Goal: Task Accomplishment & Management: Use online tool/utility

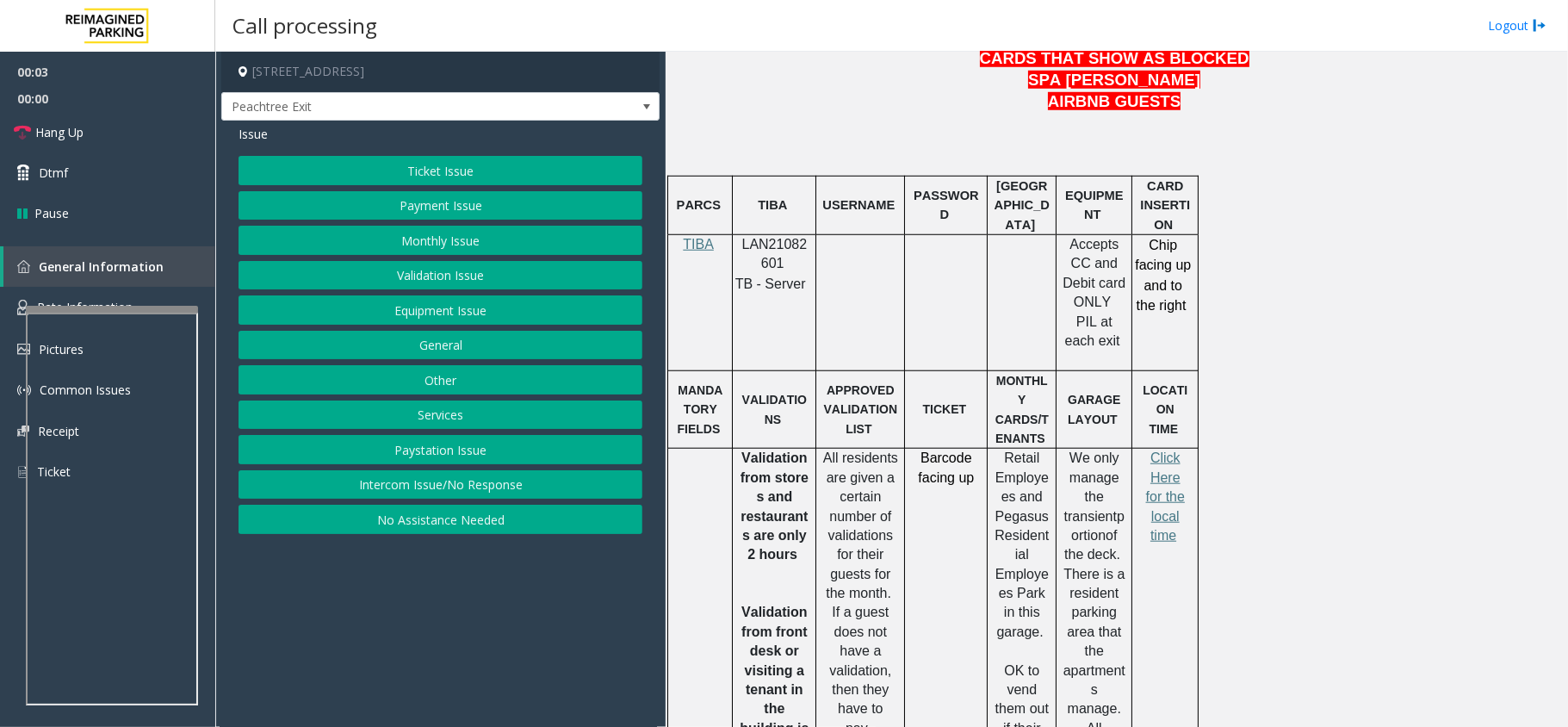
scroll to position [1033, 0]
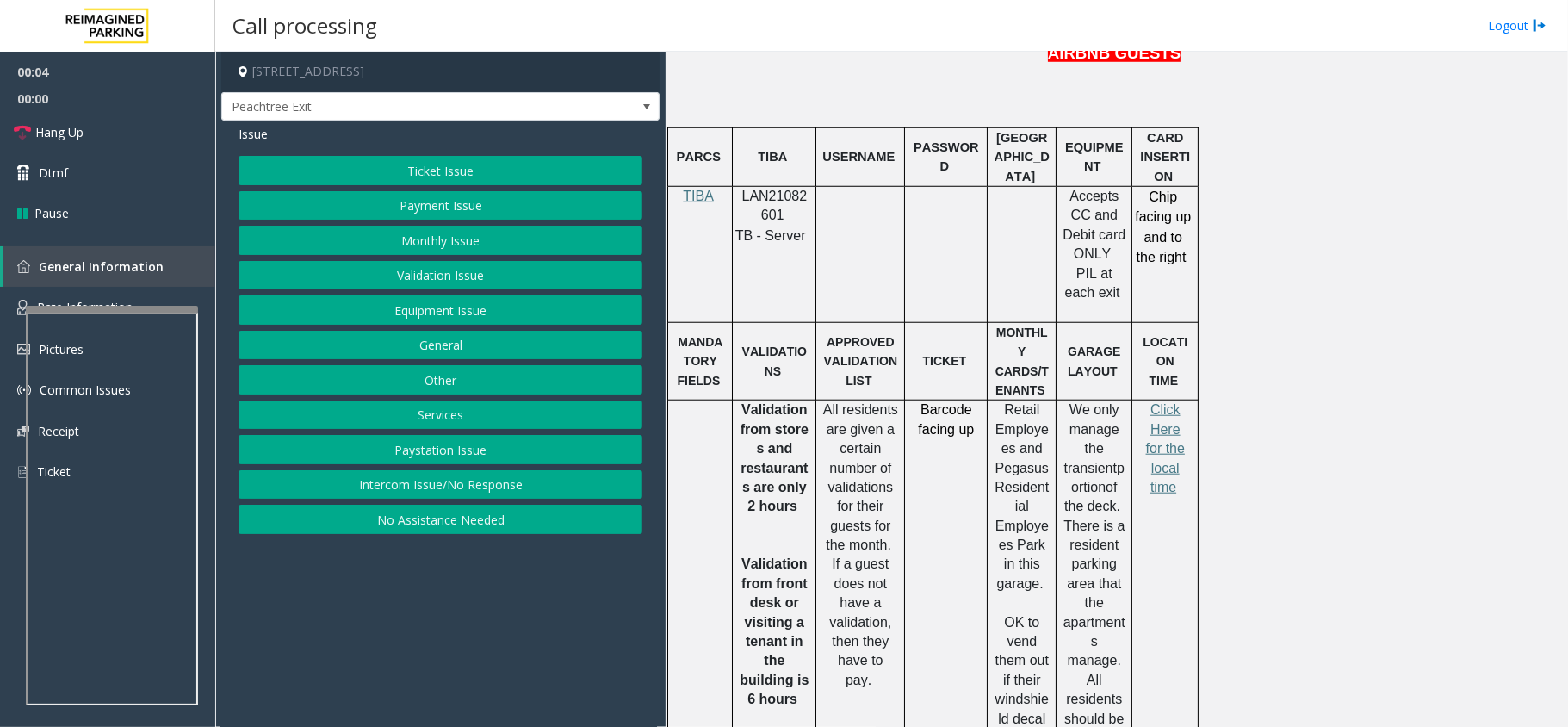
click at [786, 188] on span "LAN21082601" at bounding box center [775, 205] width 65 height 34
copy p "LAN21082601"
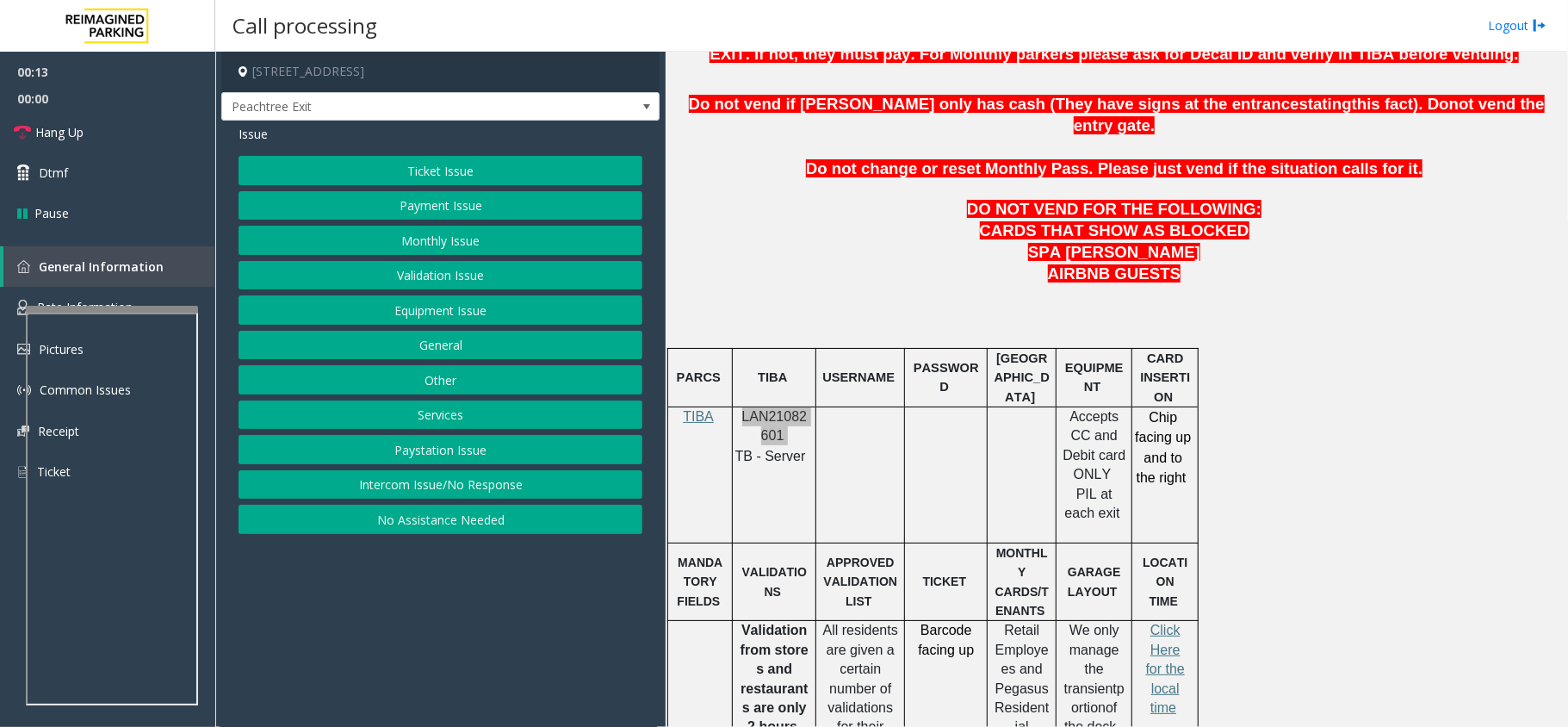
scroll to position [574, 0]
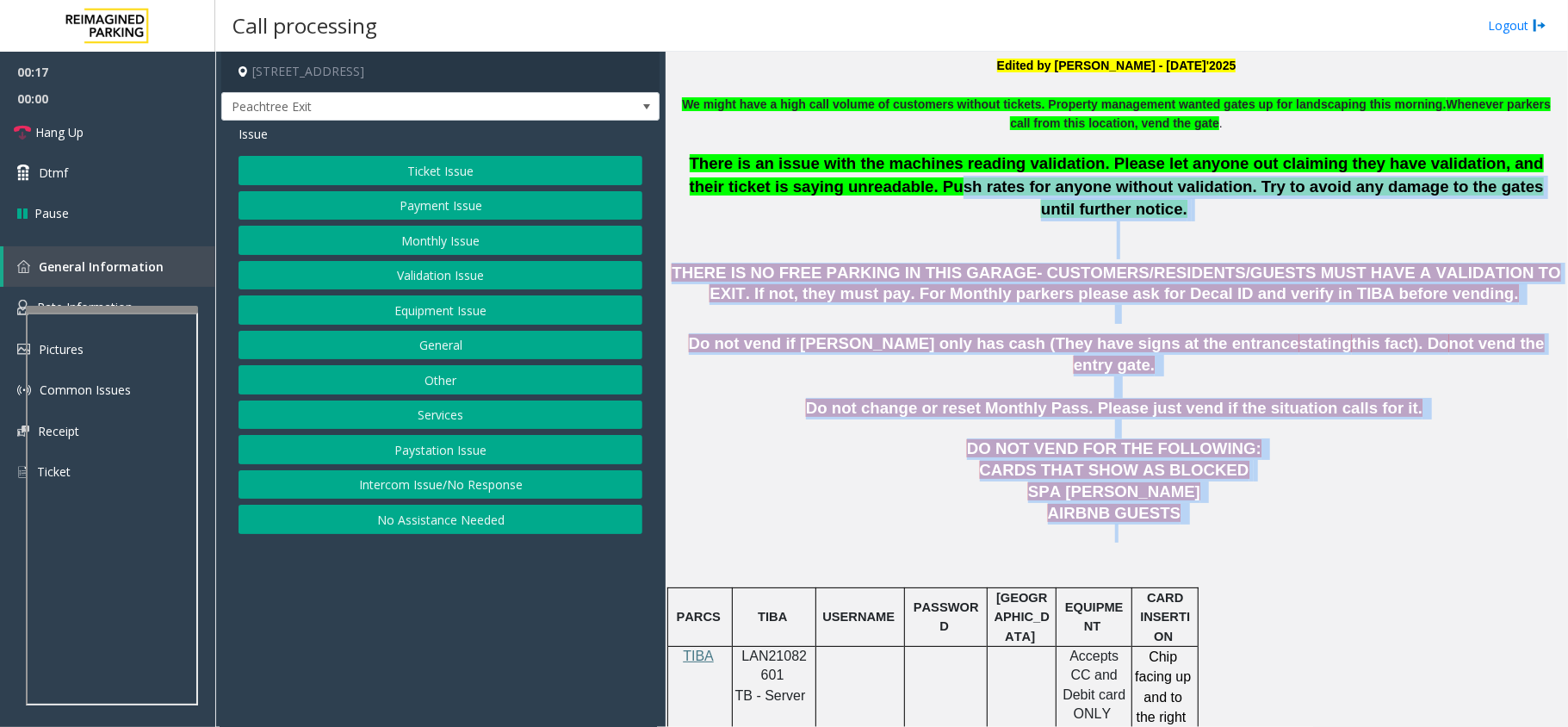
drag, startPoint x: 1186, startPoint y: 497, endPoint x: 854, endPoint y: 194, distance: 449.5
click at [863, 217] on p "There is an issue with the machines reading validation. Please let anyone out c…" at bounding box center [1117, 206] width 890 height 108
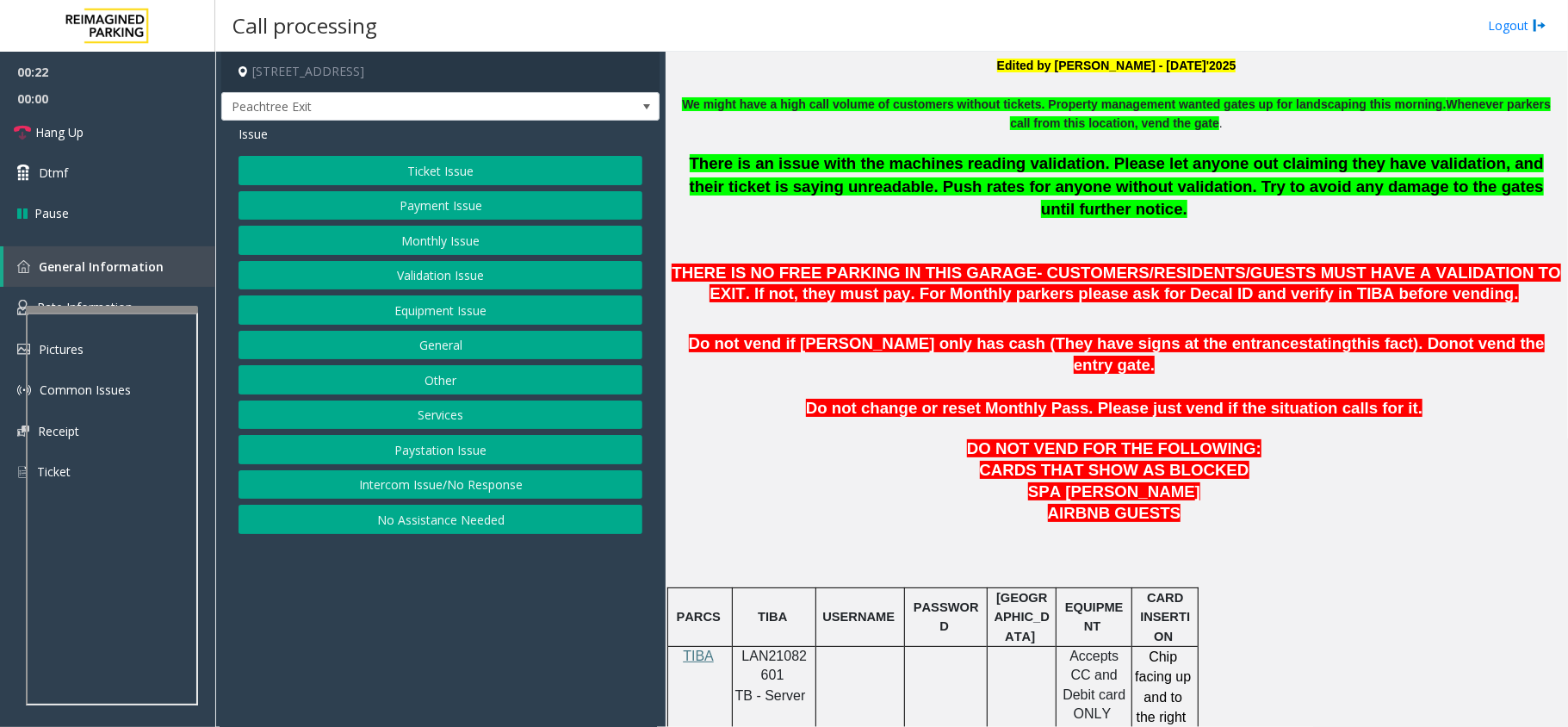
click at [688, 150] on p at bounding box center [1117, 142] width 890 height 19
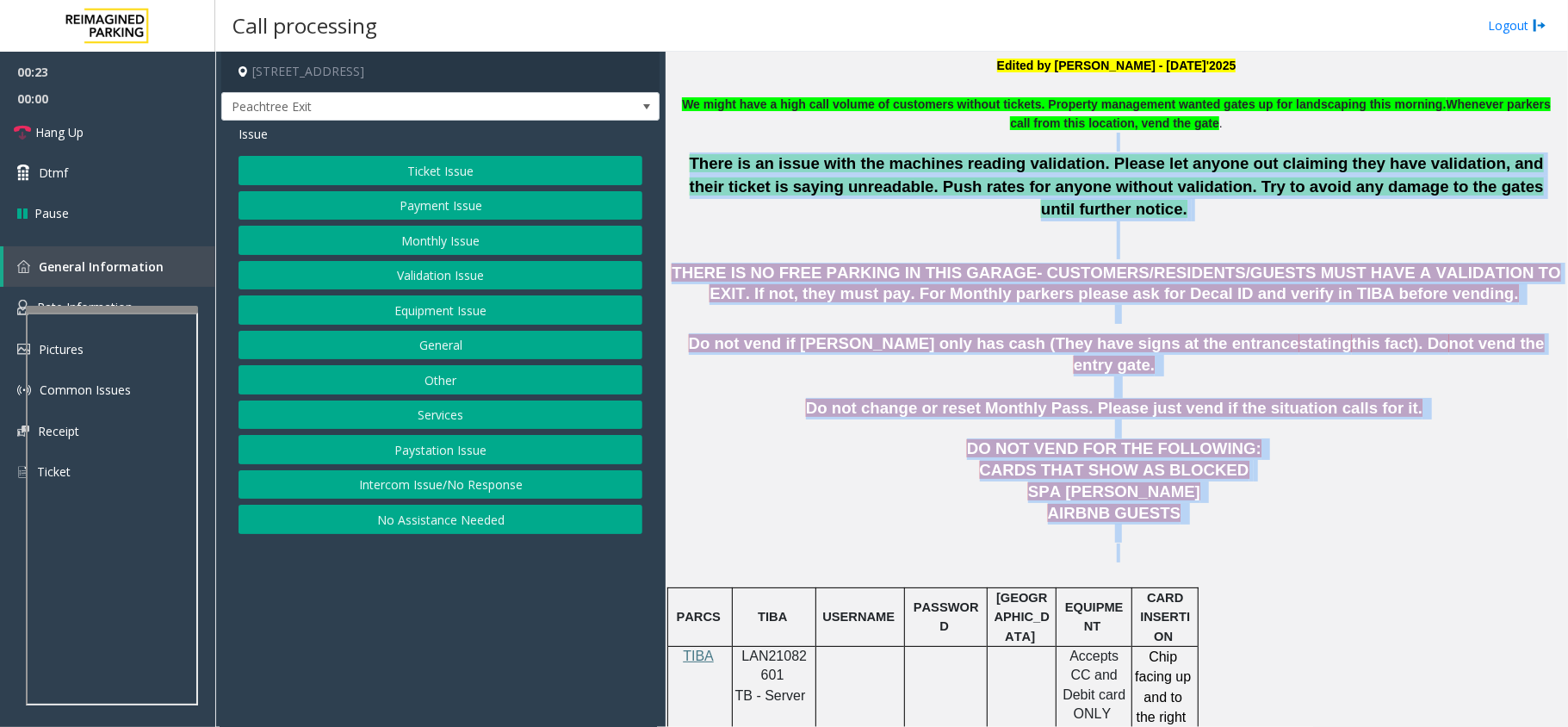
drag, startPoint x: 688, startPoint y: 150, endPoint x: 1261, endPoint y: 513, distance: 678.3
click at [1261, 543] on p at bounding box center [1117, 552] width 890 height 19
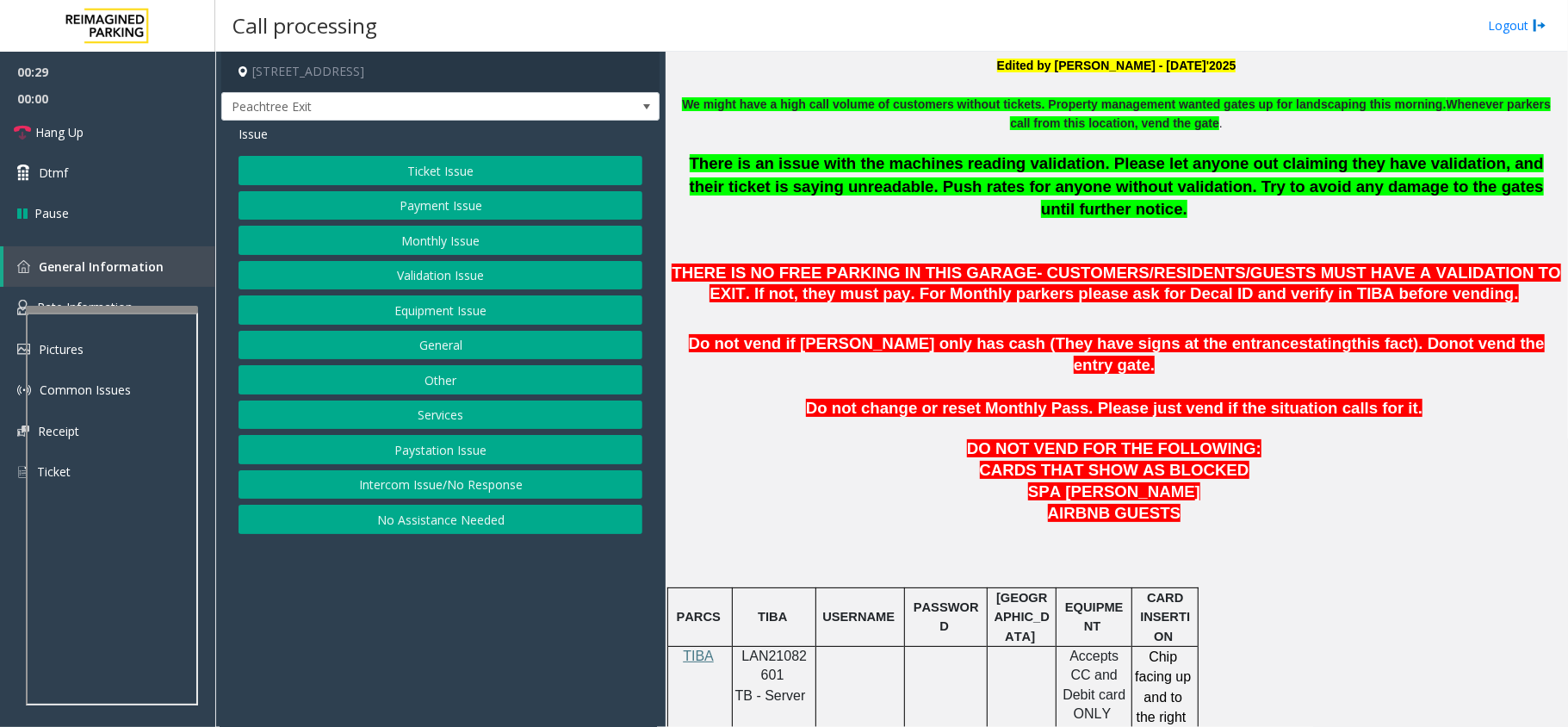
drag, startPoint x: 525, startPoint y: 480, endPoint x: 517, endPoint y: 442, distance: 38.8
click at [525, 480] on button "Intercom Issue/No Response" at bounding box center [439, 484] width 403 height 29
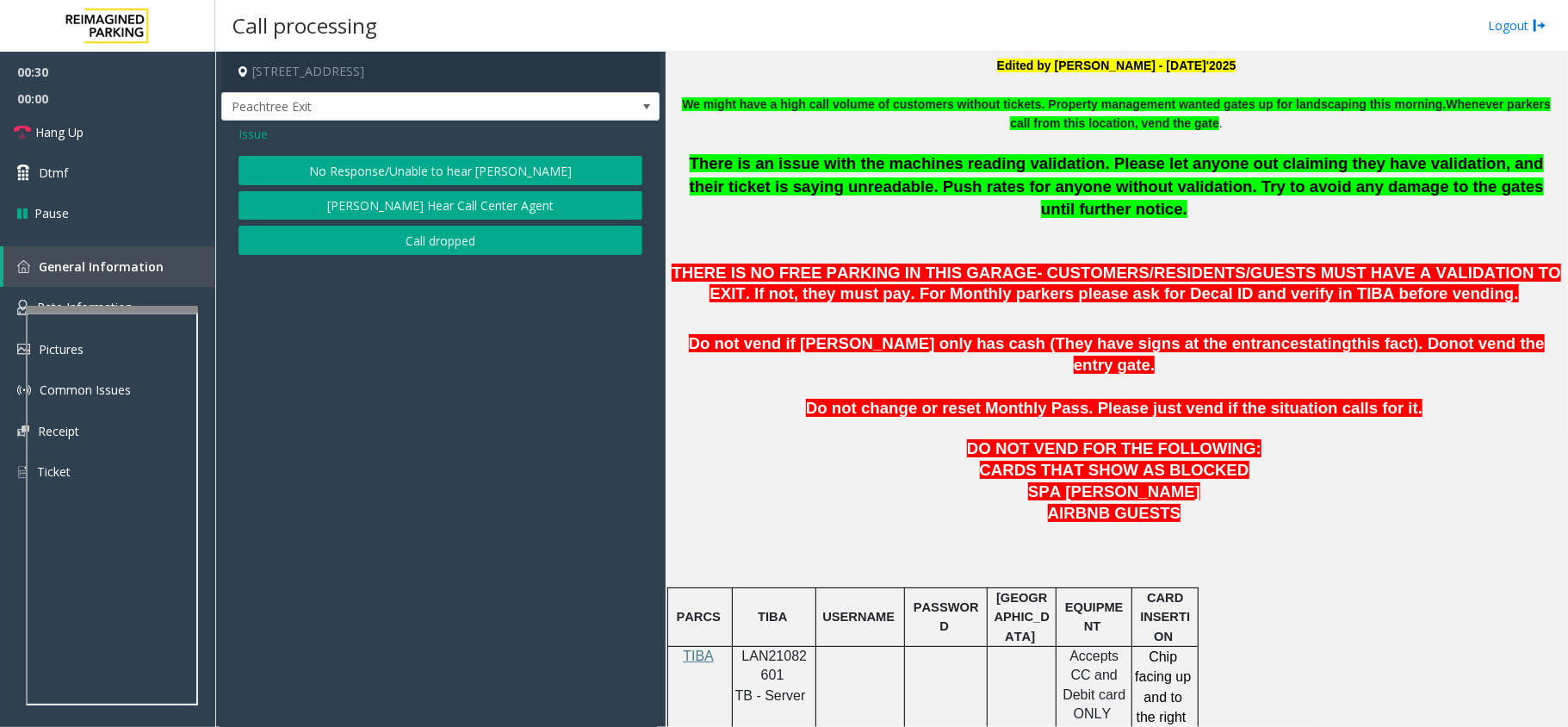
click at [458, 164] on button "No Response/Unable to hear [PERSON_NAME]" at bounding box center [439, 171] width 403 height 29
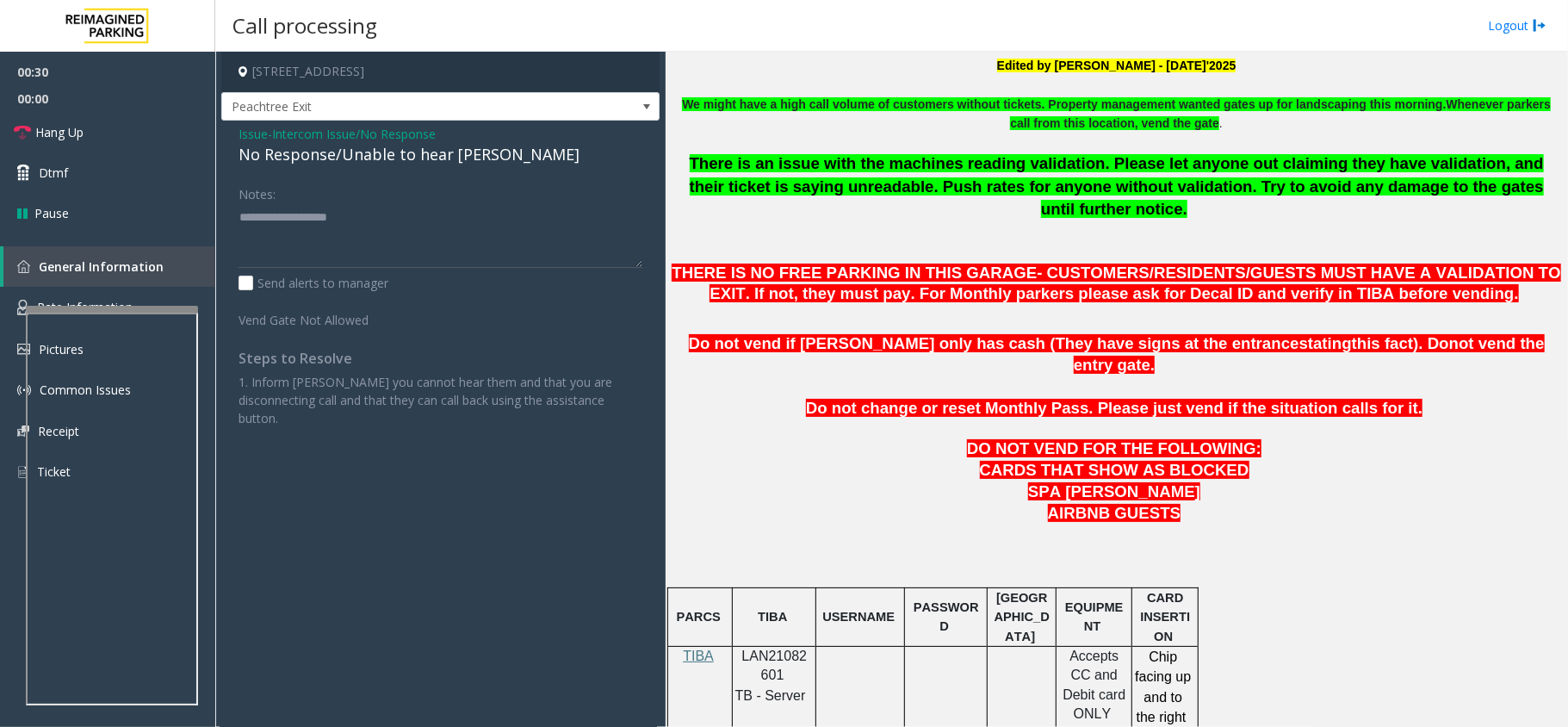
click at [460, 156] on div "No Response/Unable to hear [PERSON_NAME]" at bounding box center [439, 154] width 403 height 23
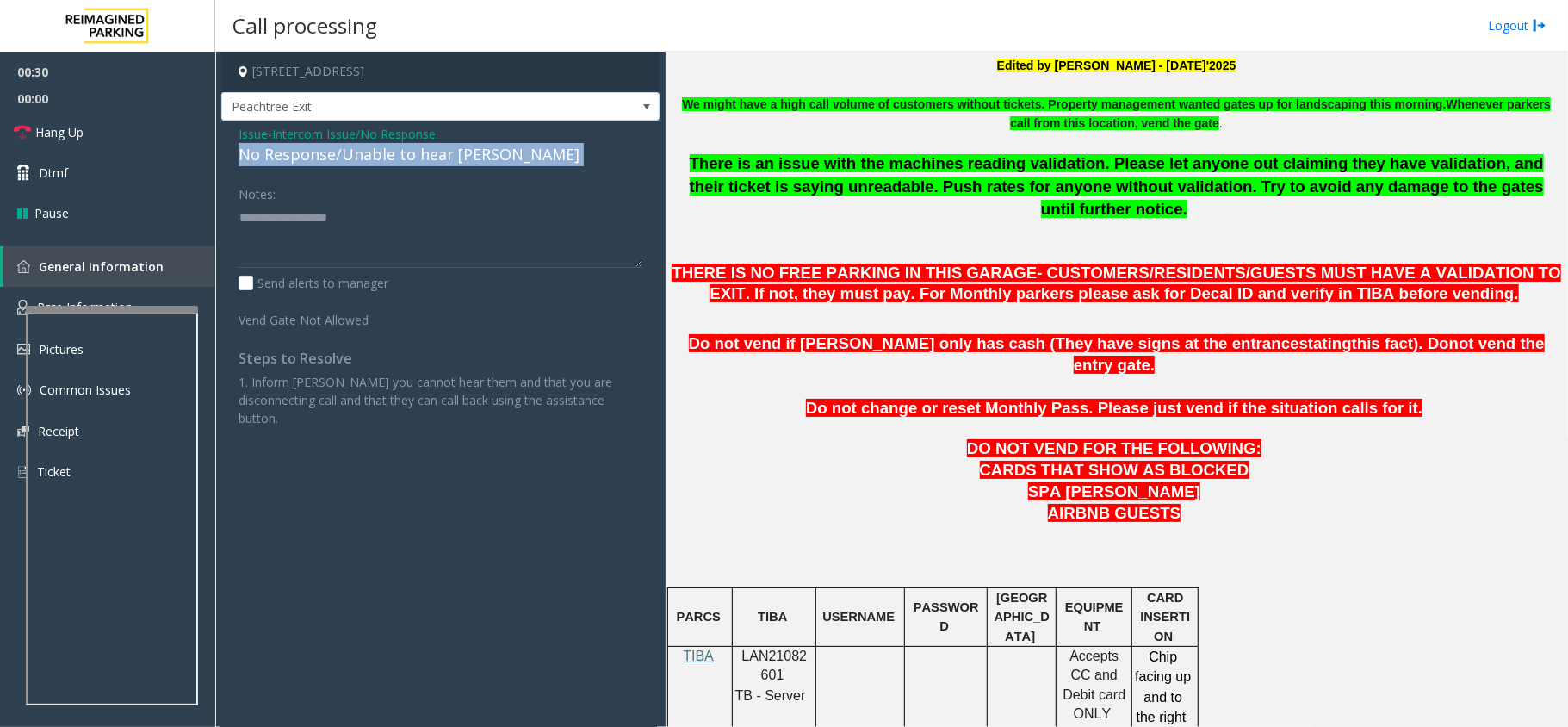
click at [460, 156] on div "No Response/Unable to hear [PERSON_NAME]" at bounding box center [439, 154] width 403 height 23
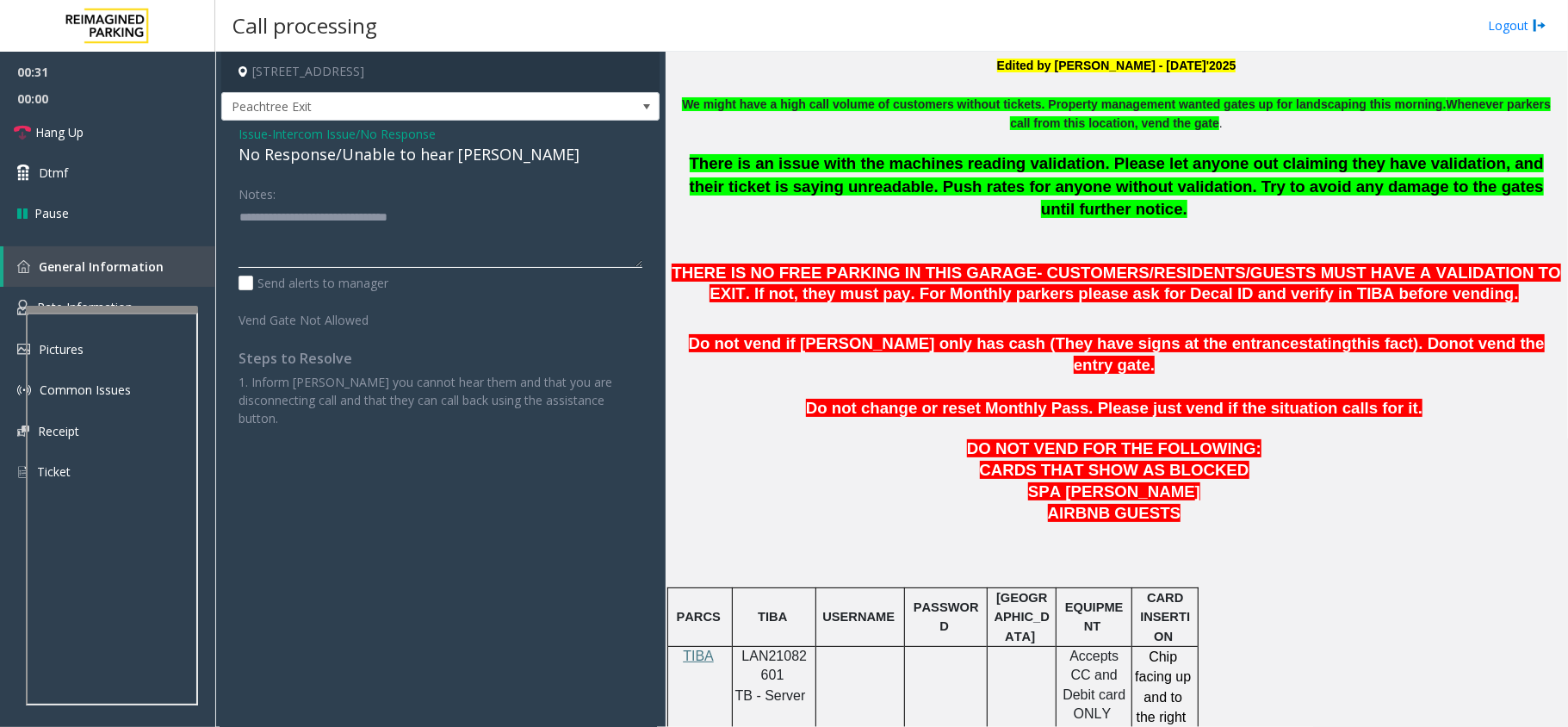
click at [524, 235] on textarea at bounding box center [439, 235] width 403 height 64
type textarea "**********"
click at [111, 118] on link "Hang Up" at bounding box center [108, 132] width 215 height 40
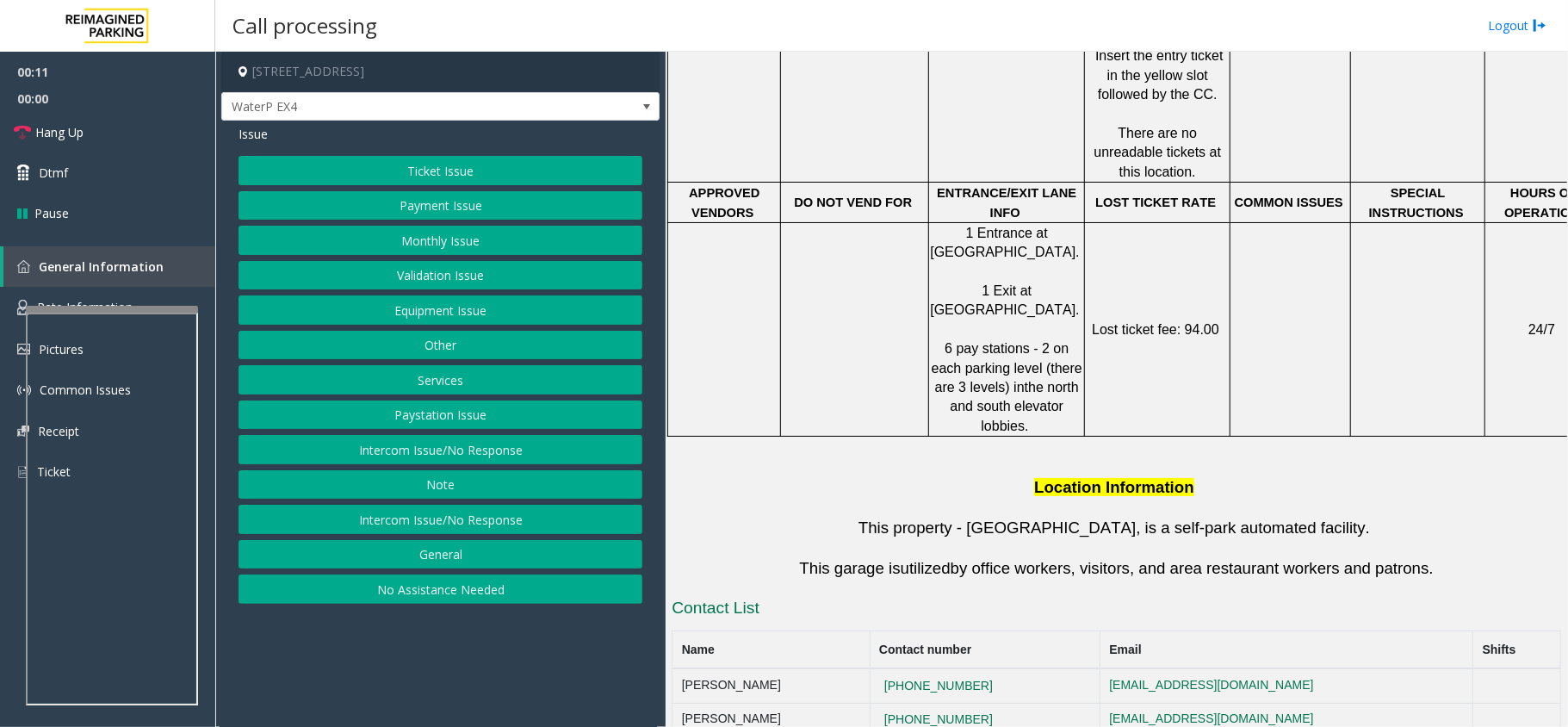
scroll to position [721, 0]
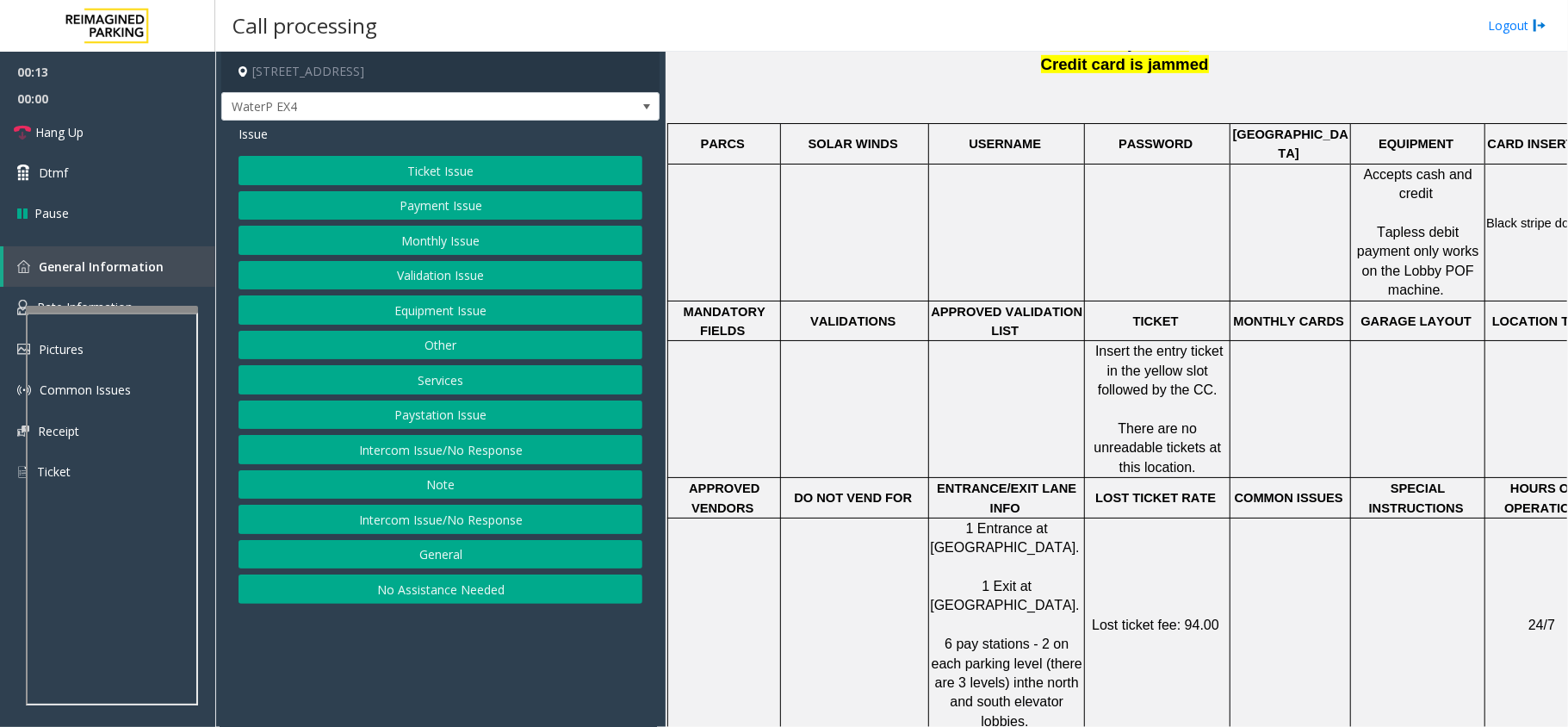
click at [442, 442] on button "Intercom Issue/No Response" at bounding box center [439, 449] width 403 height 29
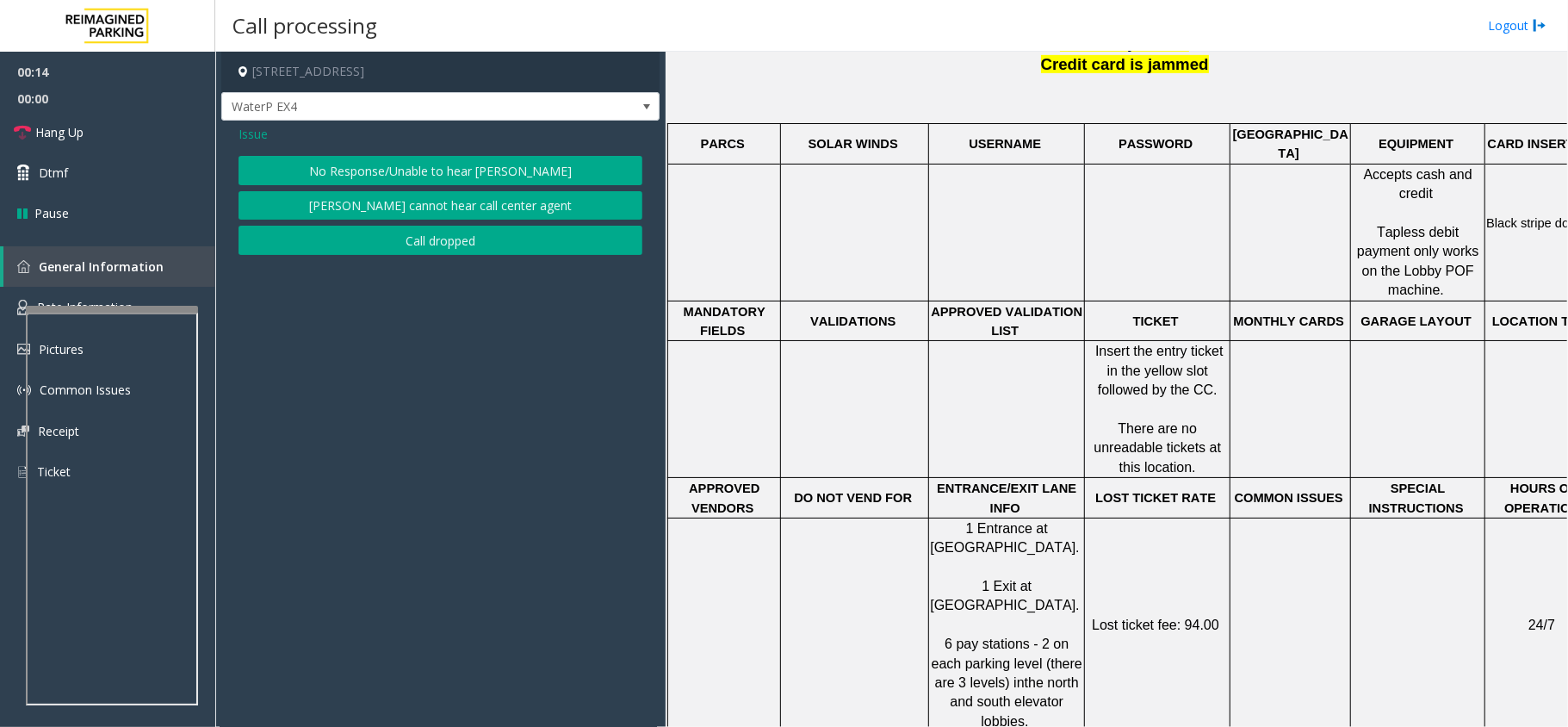
click at [414, 165] on button "No Response/Unable to hear [PERSON_NAME]" at bounding box center [439, 171] width 403 height 29
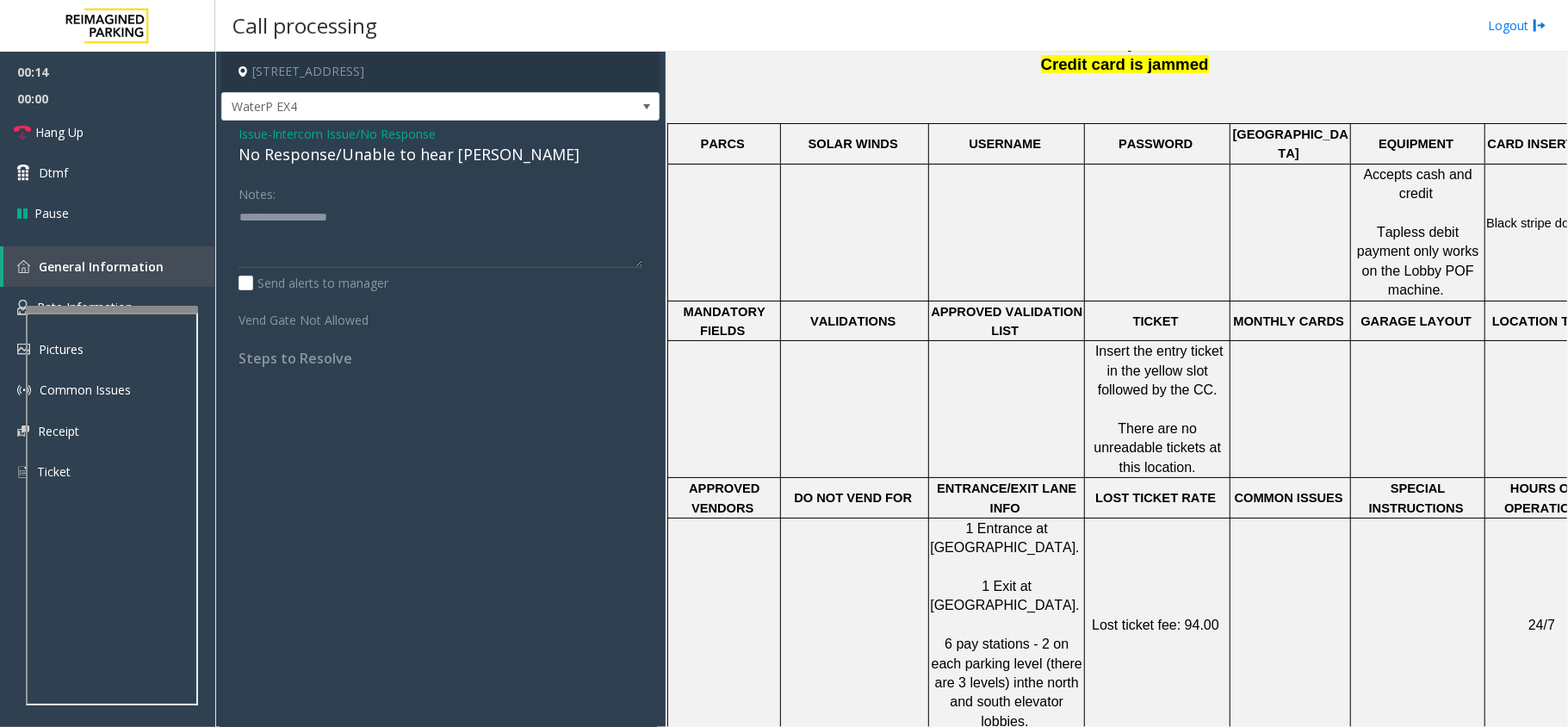
click at [414, 156] on div "No Response/Unable to hear [PERSON_NAME]" at bounding box center [439, 154] width 403 height 23
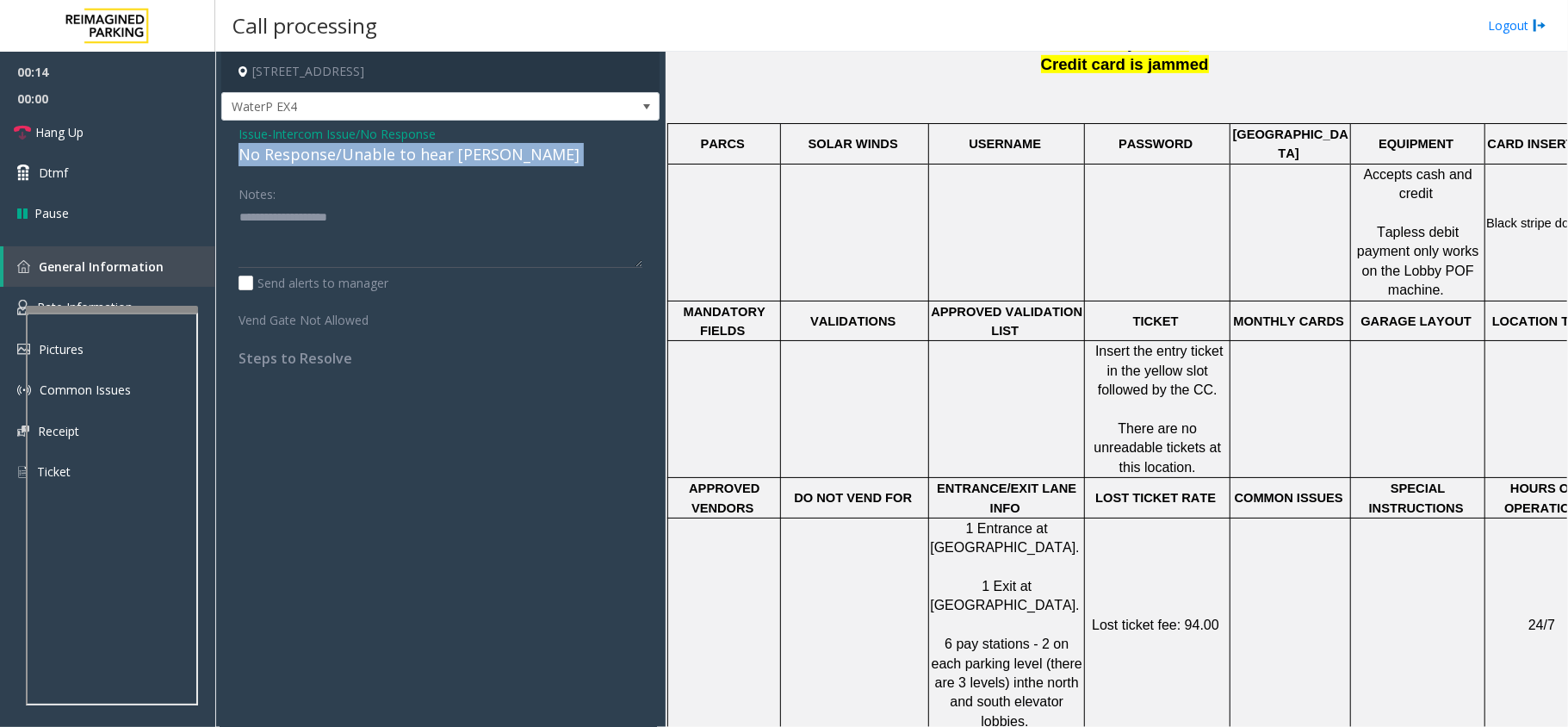
click at [414, 156] on div "No Response/Unable to hear [PERSON_NAME]" at bounding box center [439, 154] width 403 height 23
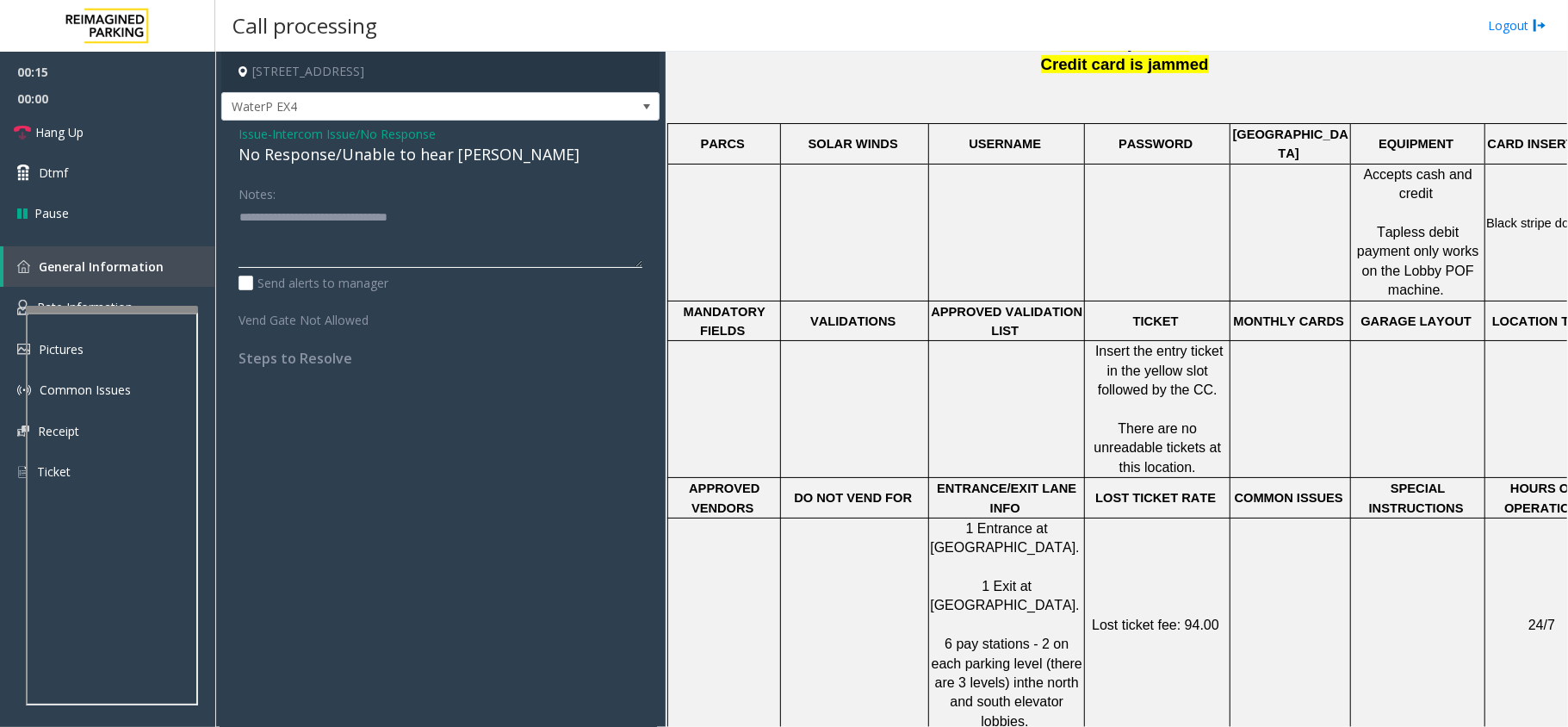
click at [541, 219] on textarea at bounding box center [439, 235] width 403 height 64
type textarea "**********"
click at [115, 165] on link "Dtmf" at bounding box center [108, 173] width 215 height 40
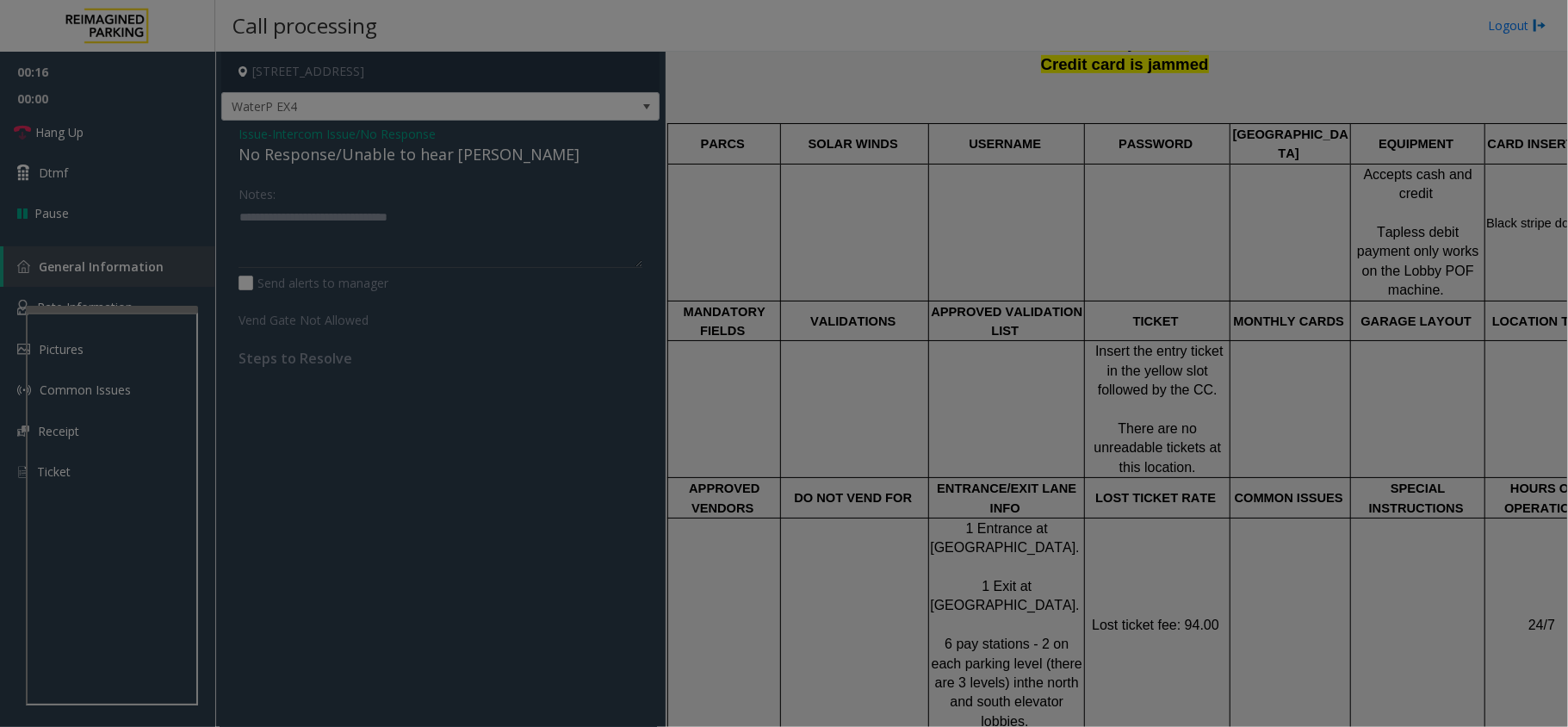
click at [0, 0] on div "× 1 2 ABC 3 DEF 4 GHI 5 JKL 6 MNO 7 PQRS 8 TUV 9 WXYZ * 0 #" at bounding box center [0, 0] width 0 height 0
click at [114, 126] on div "× 1 2 ABC 3 DEF 4 GHI 5 JKL 6 MNO 7 PQRS 8 TUV 9 WXYZ * 0 #" at bounding box center [784, 363] width 1568 height 727
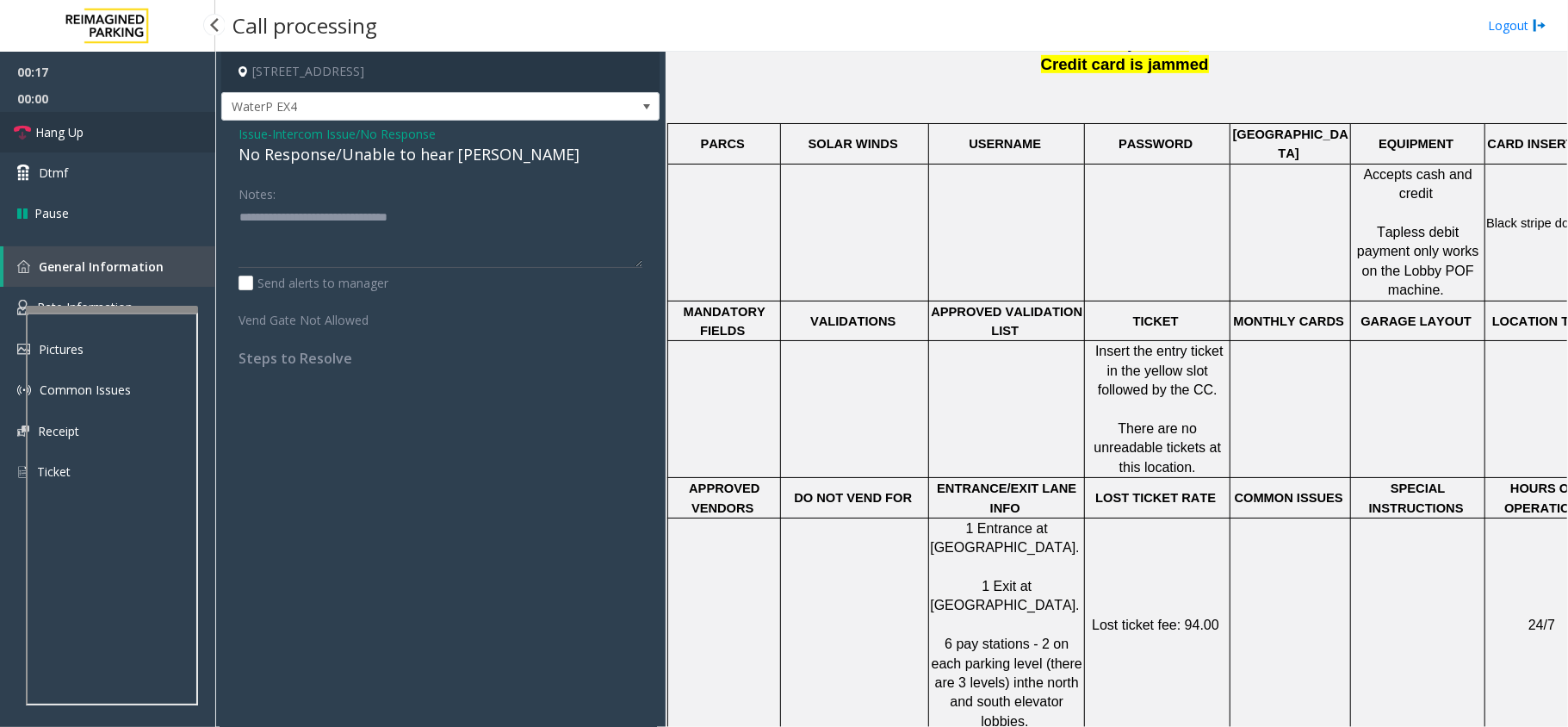
click at [114, 126] on link "Hang Up" at bounding box center [108, 132] width 215 height 40
click at [115, 125] on link "Hang Up" at bounding box center [108, 132] width 215 height 40
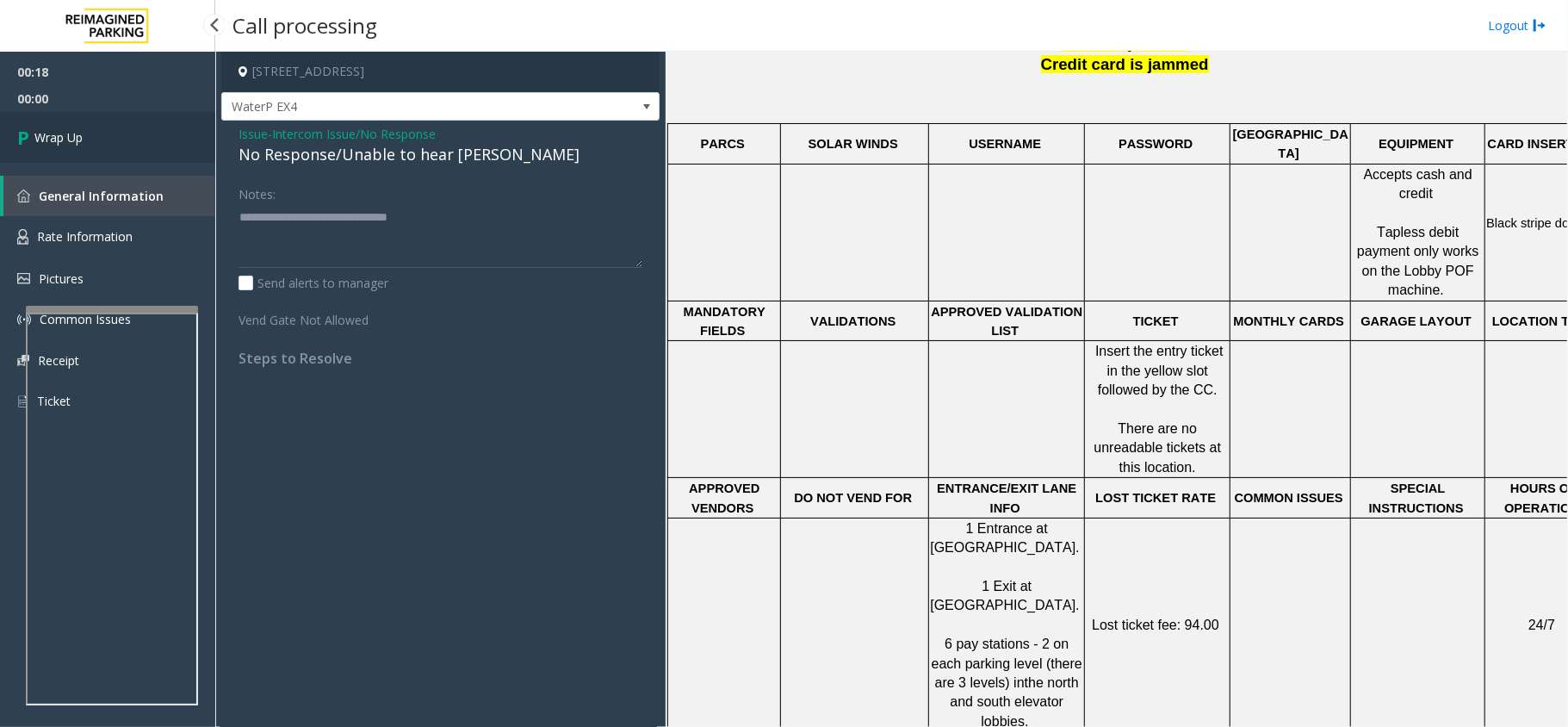
click at [115, 125] on link "Wrap Up" at bounding box center [108, 137] width 215 height 51
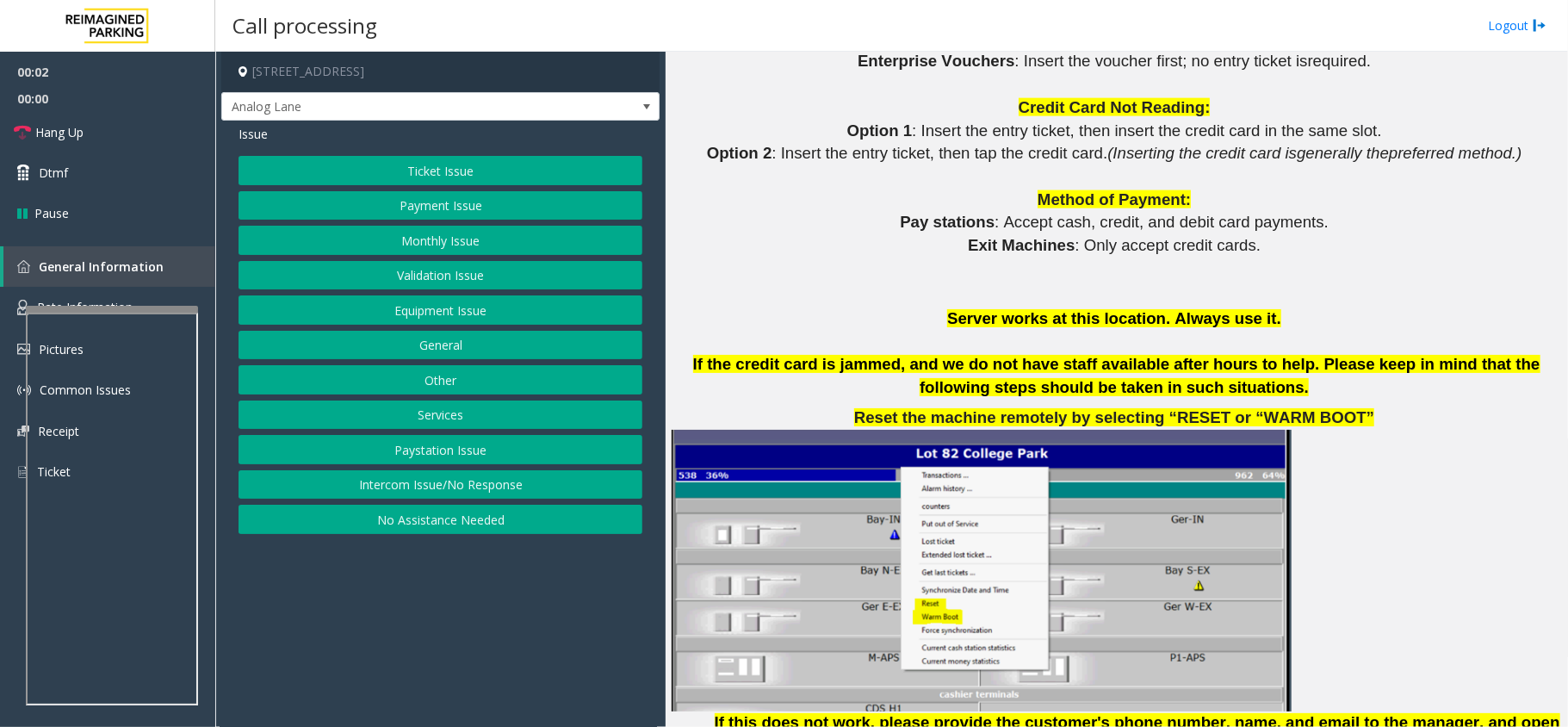
scroll to position [2066, 0]
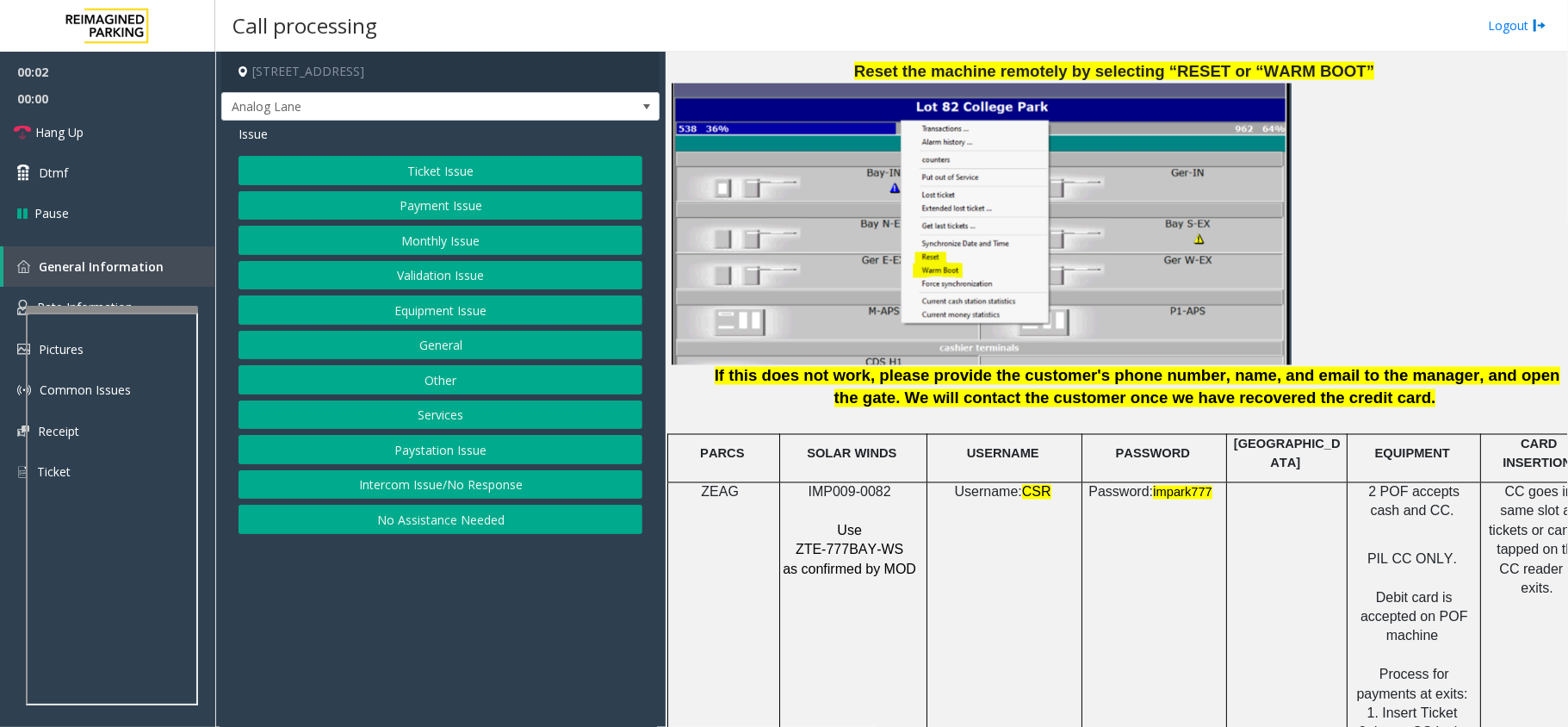
click at [869, 484] on span "IMP009-0082" at bounding box center [850, 492] width 83 height 15
copy p "IMP009-0082"
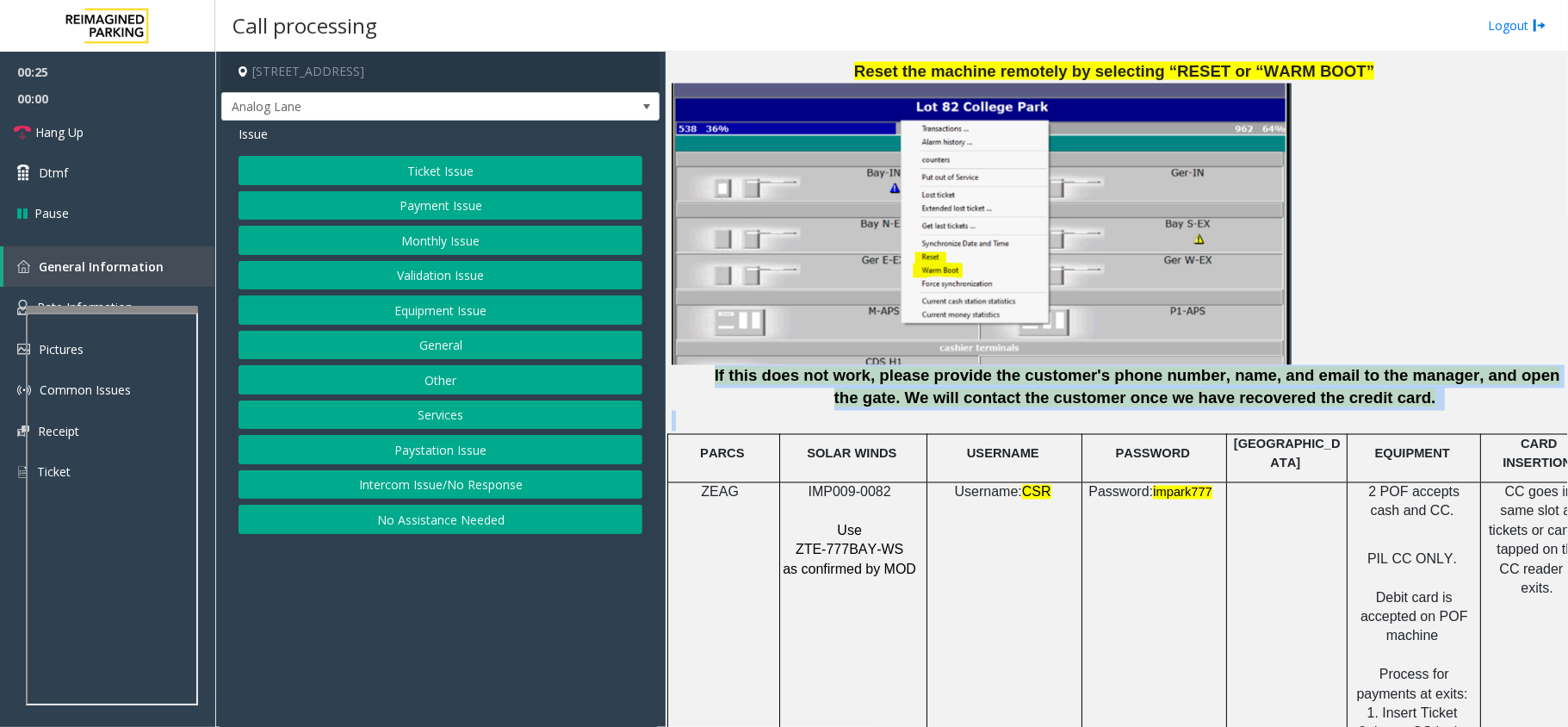
drag, startPoint x: 1412, startPoint y: 416, endPoint x: 735, endPoint y: 380, distance: 678.0
click at [735, 380] on div "When ending the calls from this location PRESS ## . There should not be any mis…" at bounding box center [1117, 528] width 890 height 2143
click at [1099, 424] on p at bounding box center [1117, 421] width 890 height 20
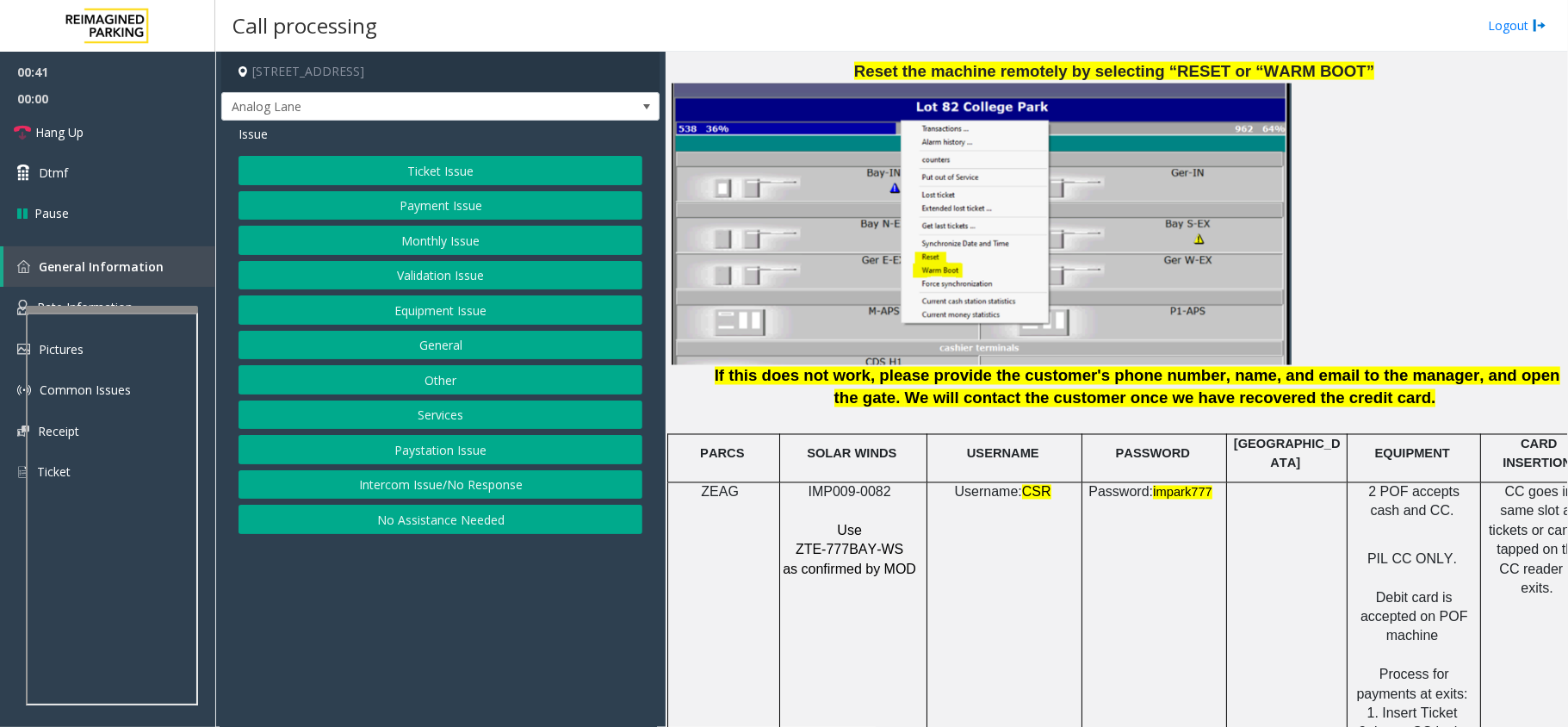
scroll to position [2066, 48]
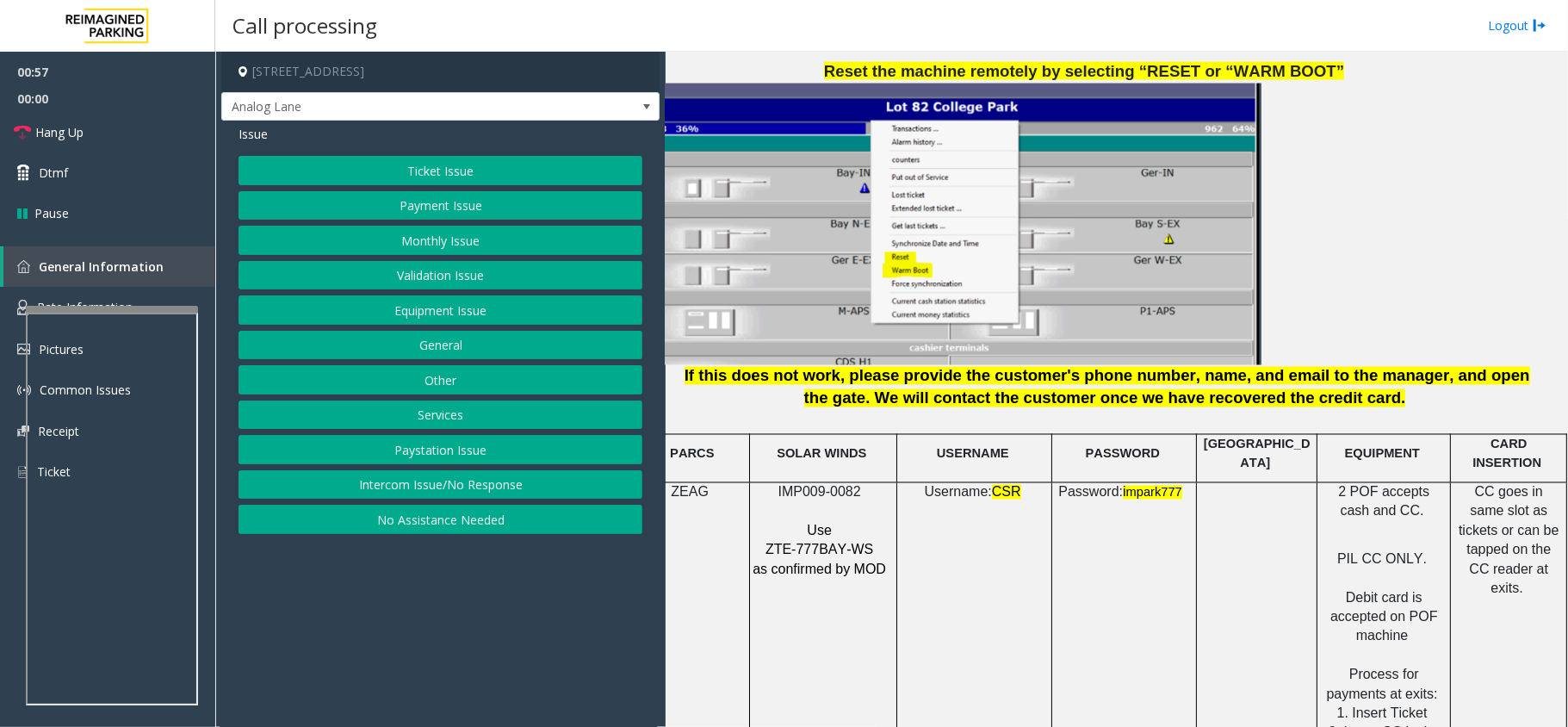
click at [426, 200] on button "Payment Issue" at bounding box center [439, 206] width 403 height 29
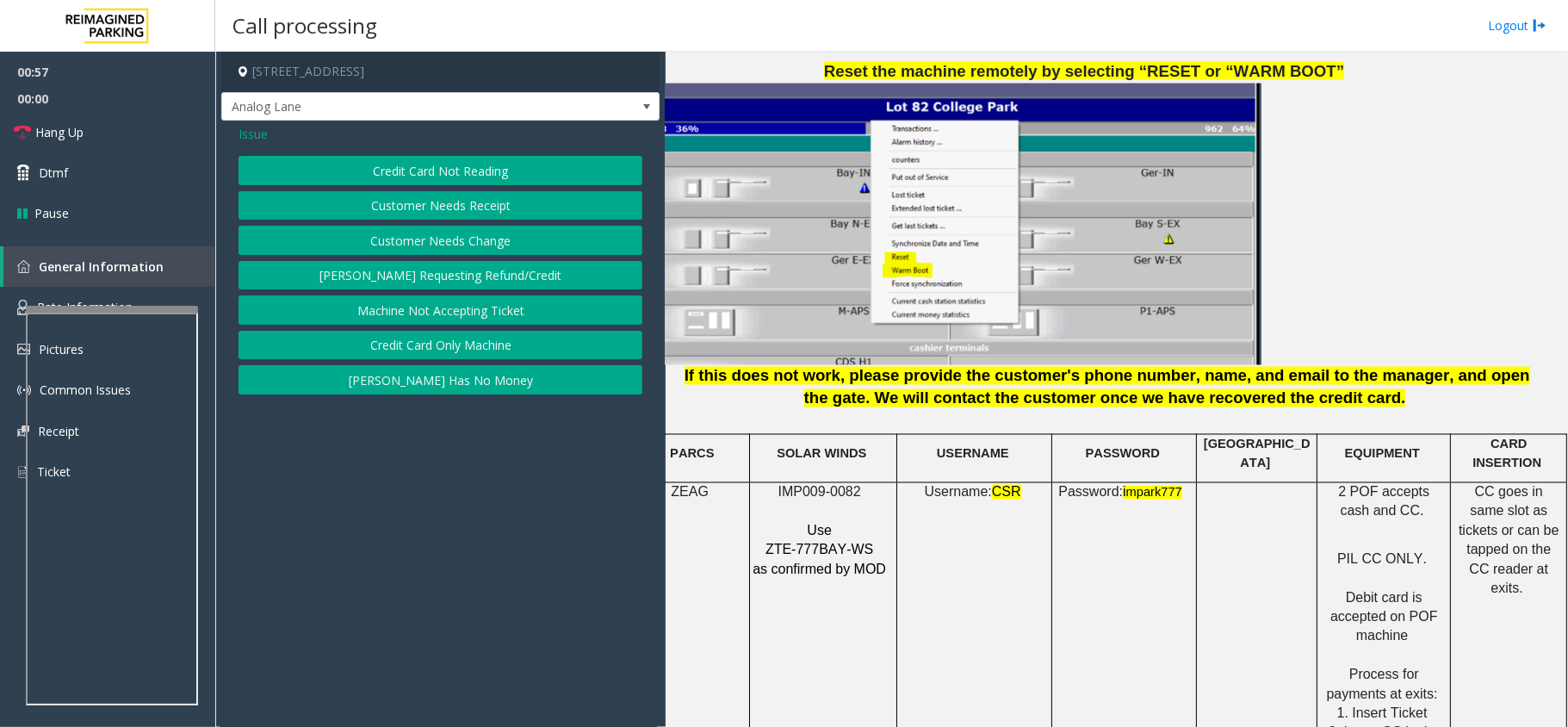
click at [466, 166] on button "Credit Card Not Reading" at bounding box center [439, 171] width 403 height 29
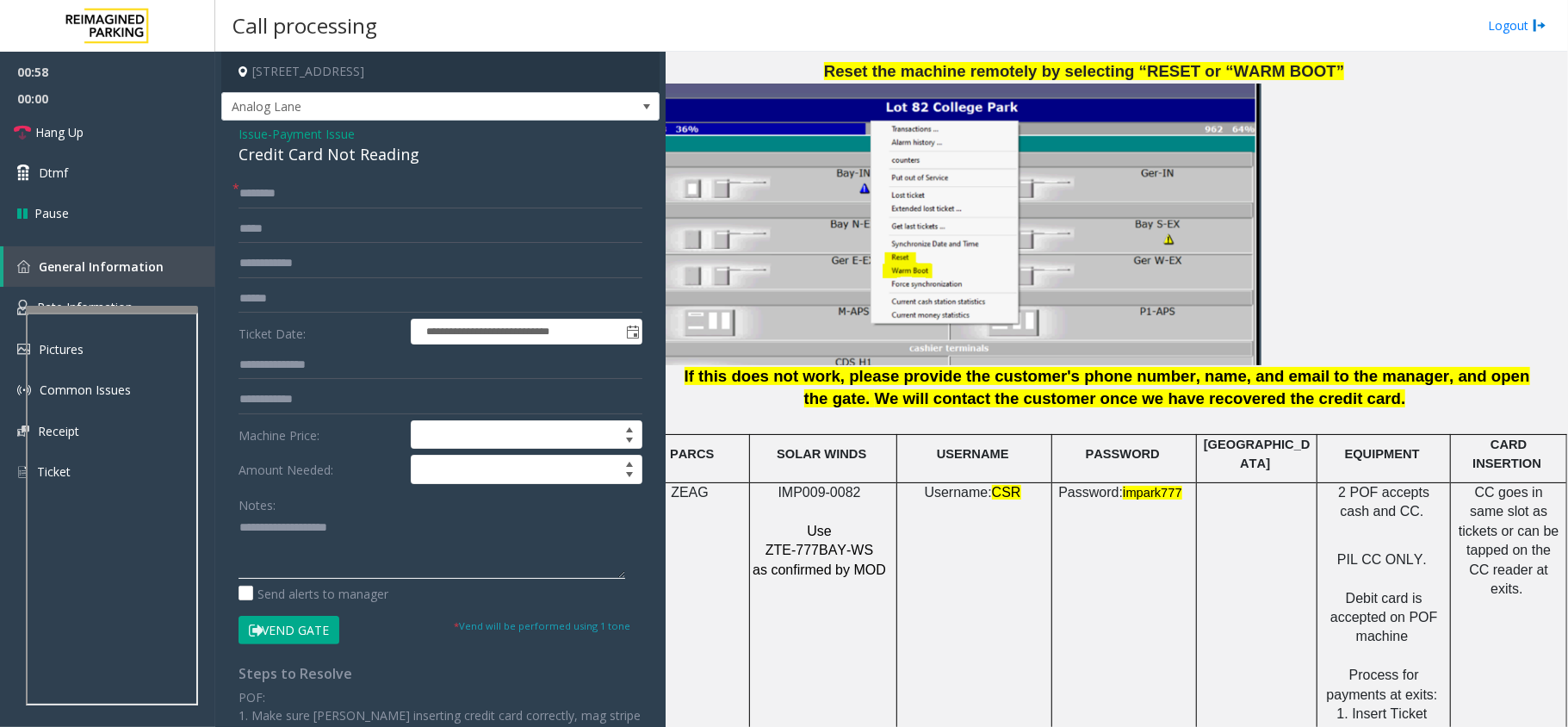
click at [373, 562] on textarea at bounding box center [431, 546] width 387 height 64
click at [366, 163] on div "Credit Card Not Reading" at bounding box center [439, 154] width 403 height 23
copy div "Credit Card Not Reading"
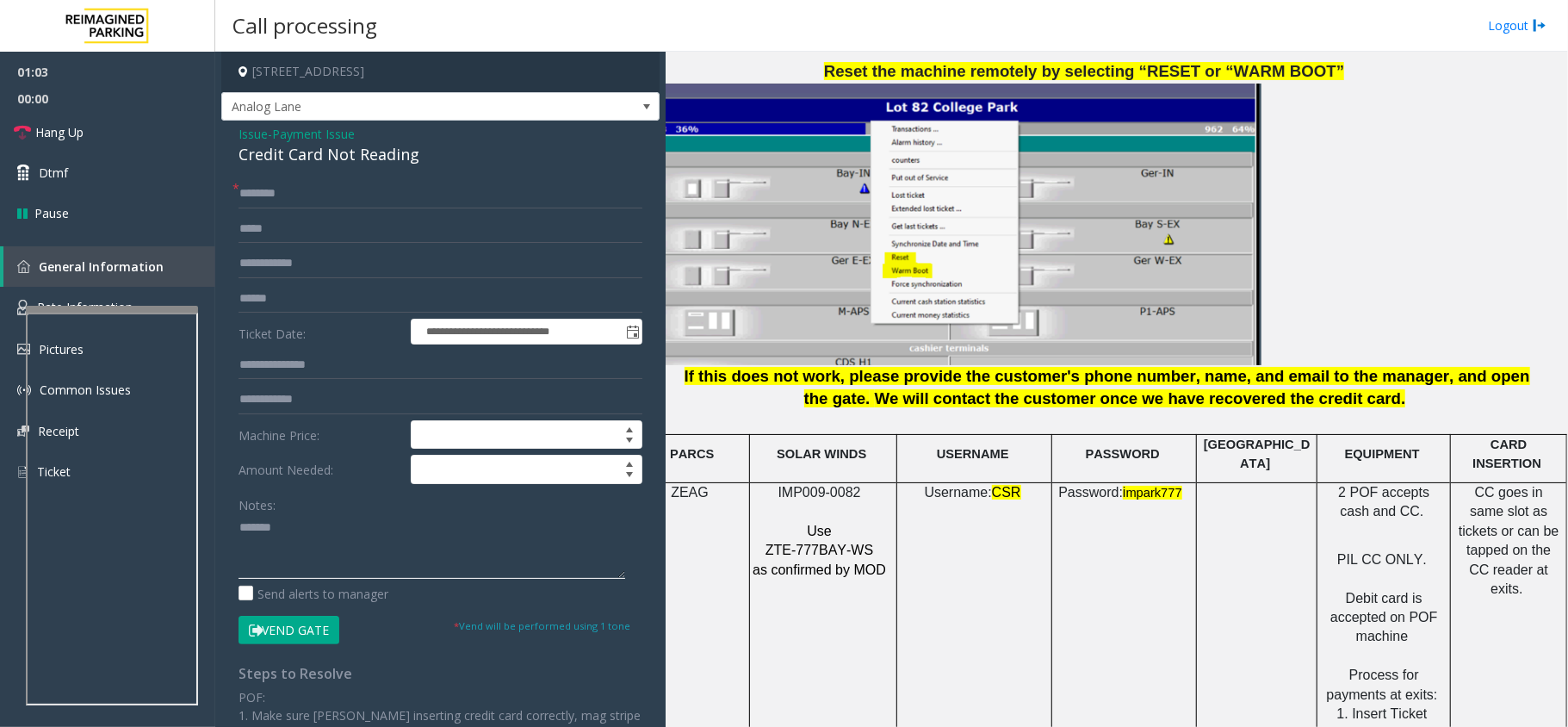
click at [335, 539] on textarea at bounding box center [431, 546] width 387 height 64
paste textarea "**********"
type textarea "**********"
drag, startPoint x: 999, startPoint y: 707, endPoint x: 990, endPoint y: 710, distance: 9.5
click at [990, 710] on div "Main Revenue Control Manufacturer: ZEAG ← Move left → Move right ↑ Move up ↓ Mo…" at bounding box center [1116, 389] width 902 height 675
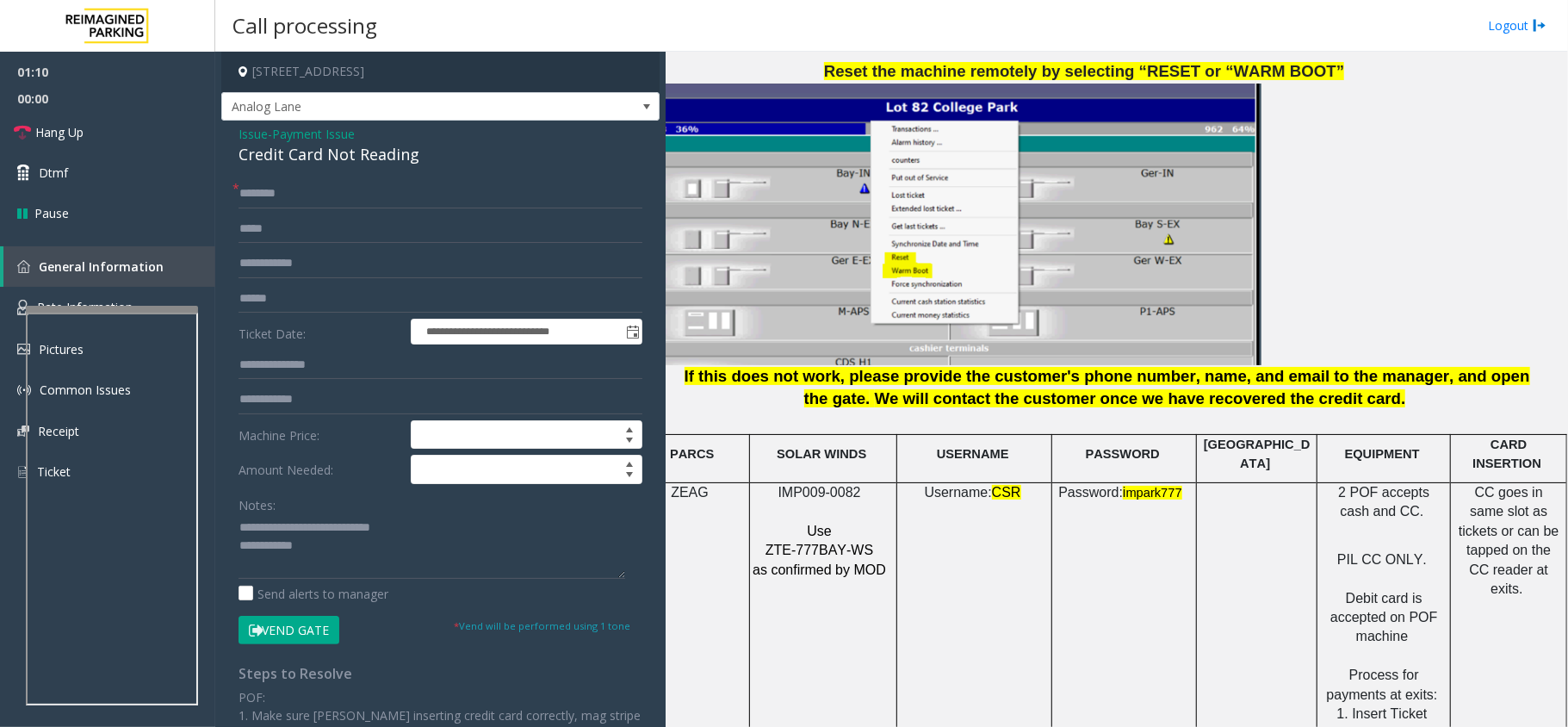
scroll to position [2066, 0]
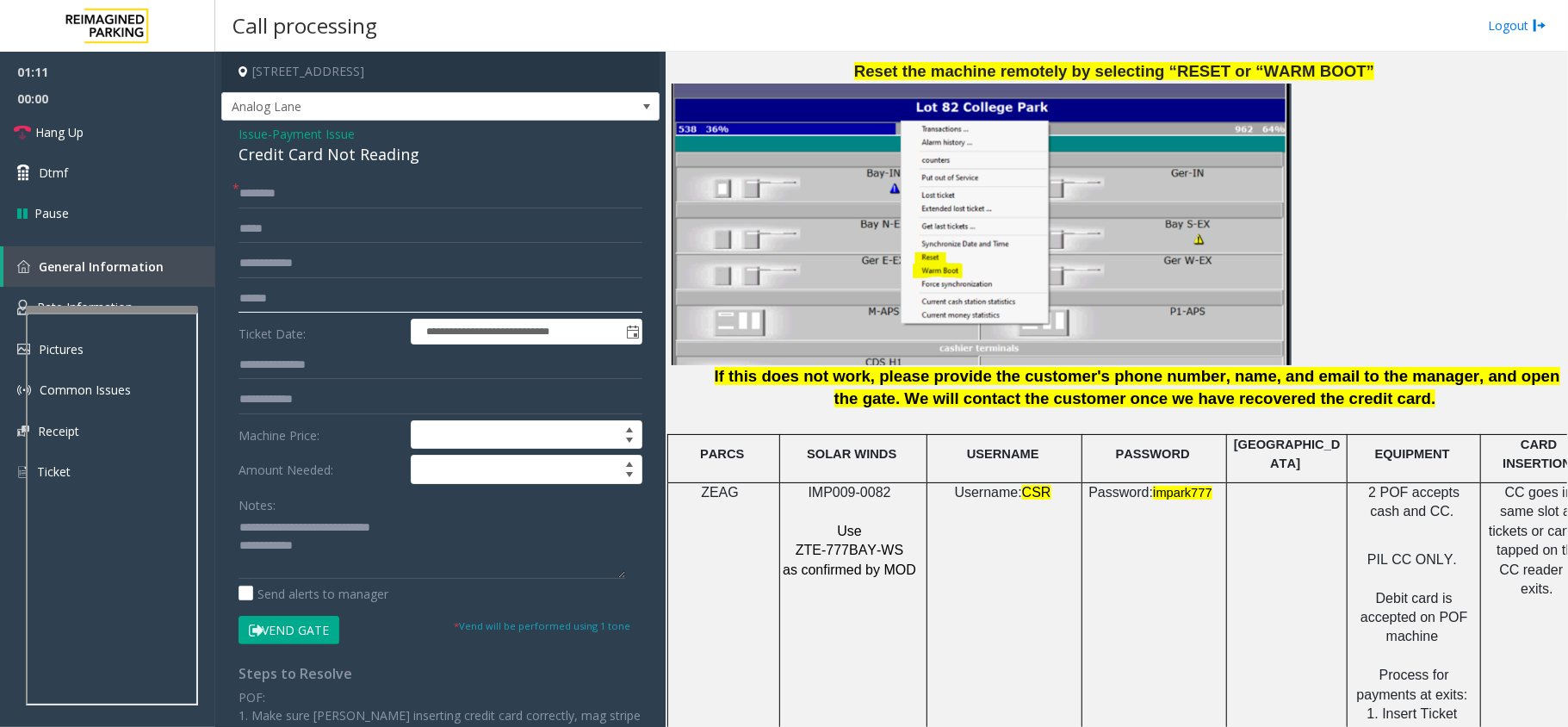
click at [332, 301] on input "text" at bounding box center [439, 299] width 403 height 29
click at [310, 198] on input "text" at bounding box center [439, 194] width 403 height 29
click at [300, 197] on input "*******" at bounding box center [439, 194] width 403 height 29
type input "******"
click at [293, 304] on input "text" at bounding box center [439, 299] width 403 height 29
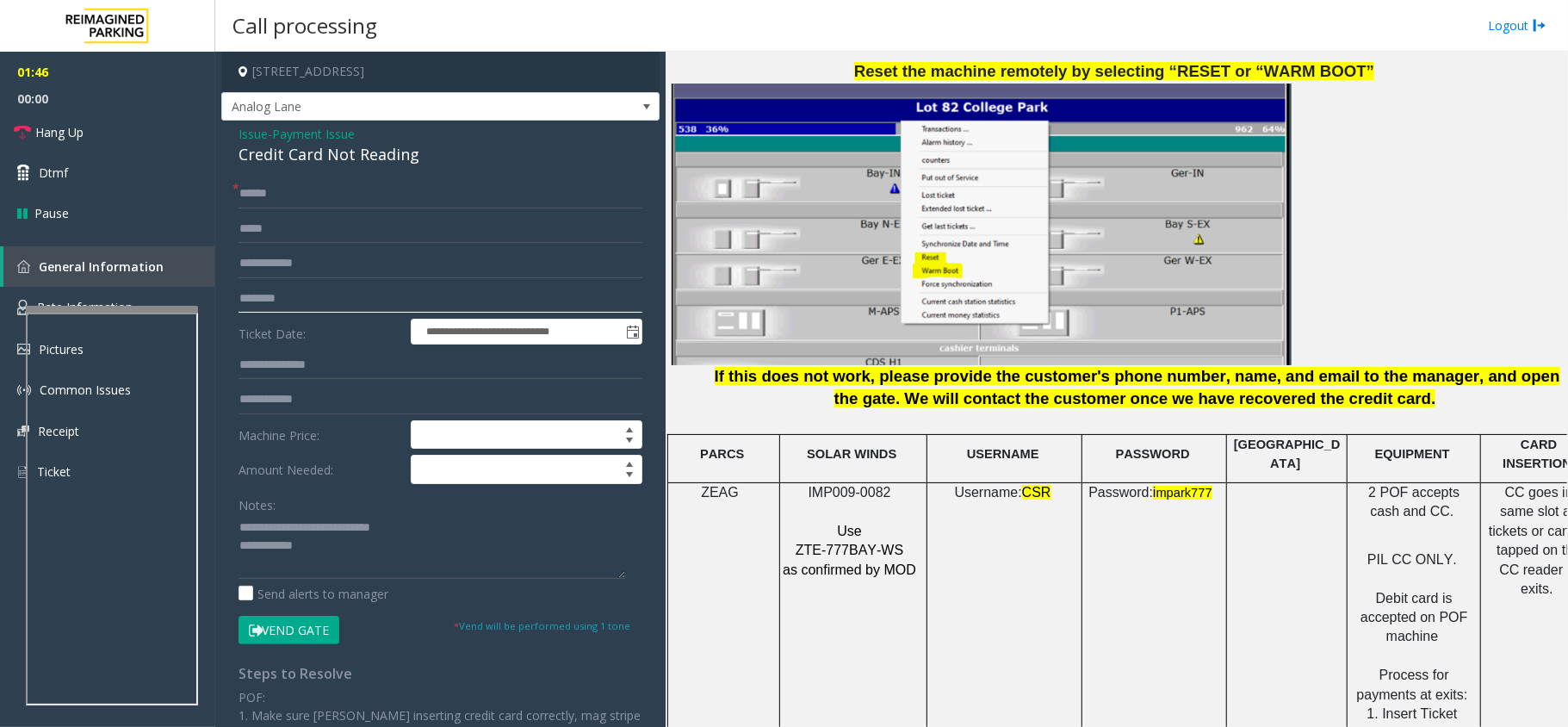
click at [274, 305] on input "********" at bounding box center [439, 299] width 403 height 29
click at [341, 307] on input "********" at bounding box center [439, 299] width 403 height 29
type input "********"
click at [347, 545] on textarea at bounding box center [431, 546] width 387 height 64
click at [301, 621] on button "Vend Gate" at bounding box center [289, 630] width 101 height 29
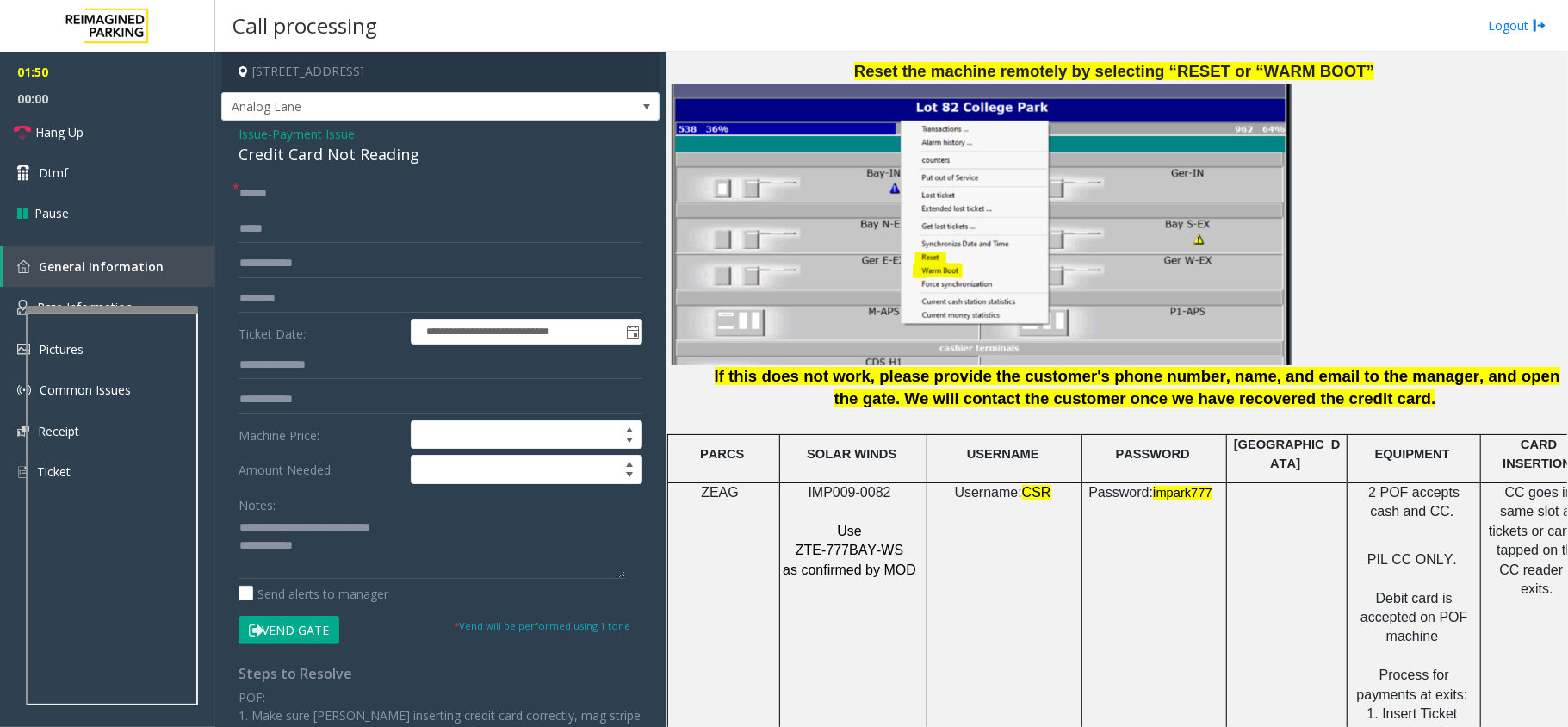
click at [338, 585] on div "Notes: Send alerts to manager" at bounding box center [439, 546] width 403 height 113
click at [352, 555] on textarea at bounding box center [431, 546] width 387 height 64
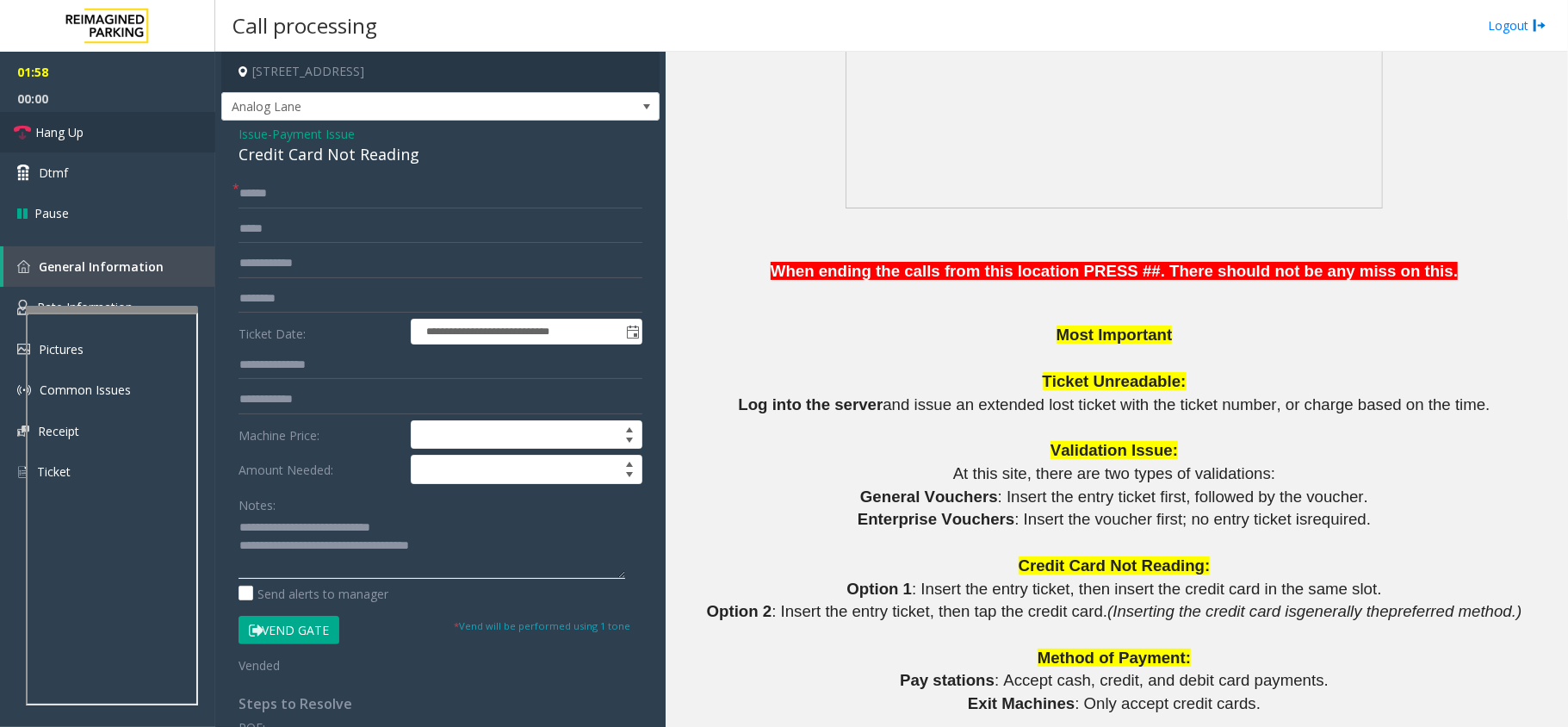
type textarea "**********"
click at [132, 126] on link "Hang Up" at bounding box center [108, 132] width 215 height 40
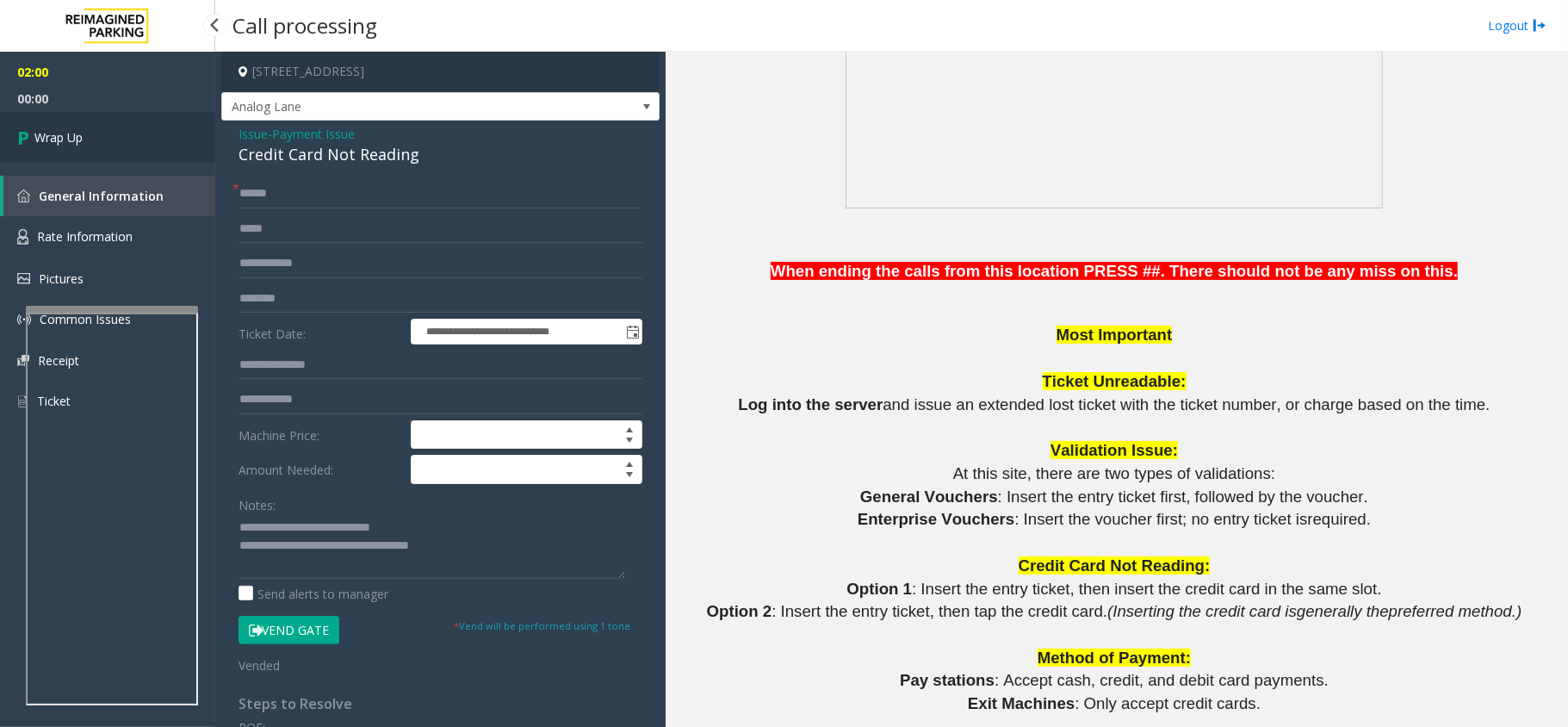
click at [132, 126] on link "Wrap Up" at bounding box center [108, 137] width 215 height 51
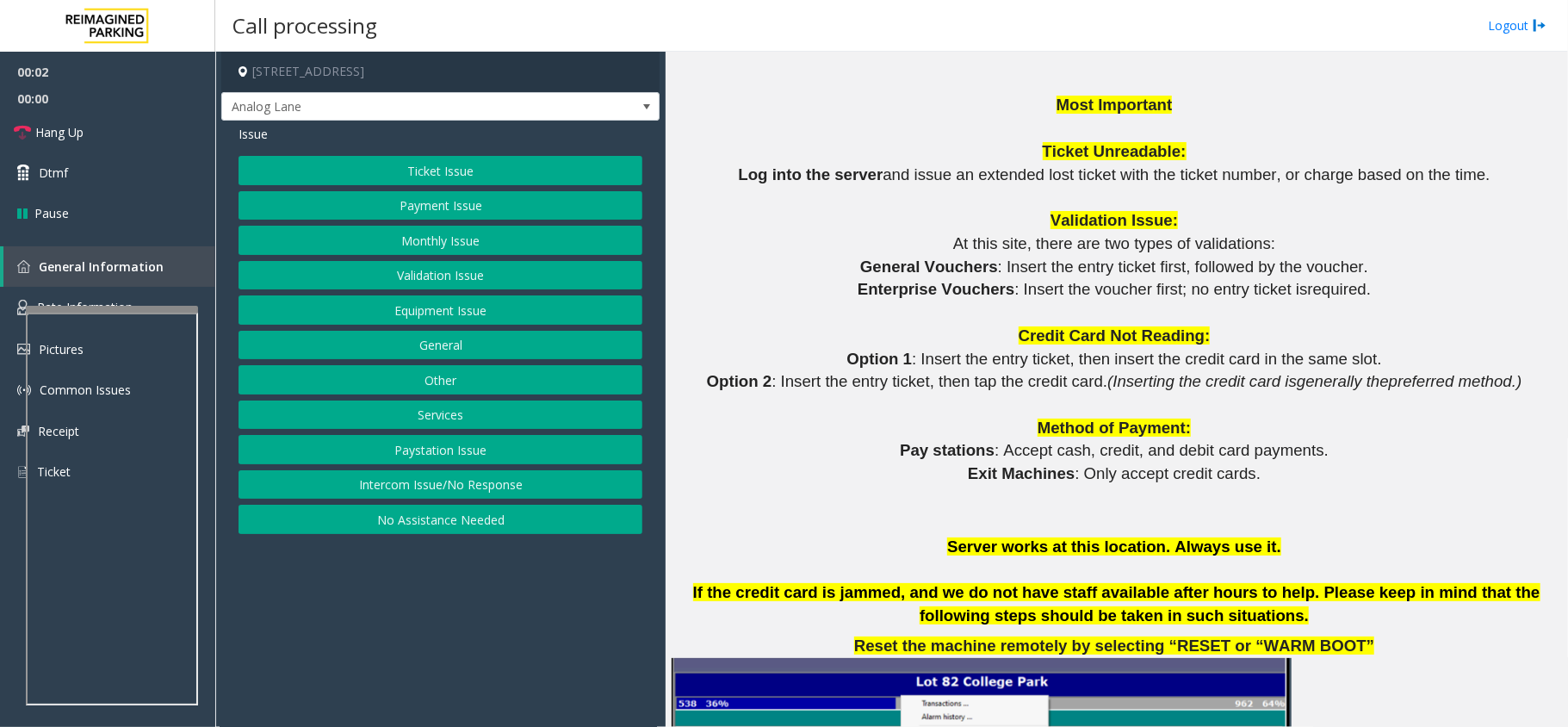
scroll to position [2066, 0]
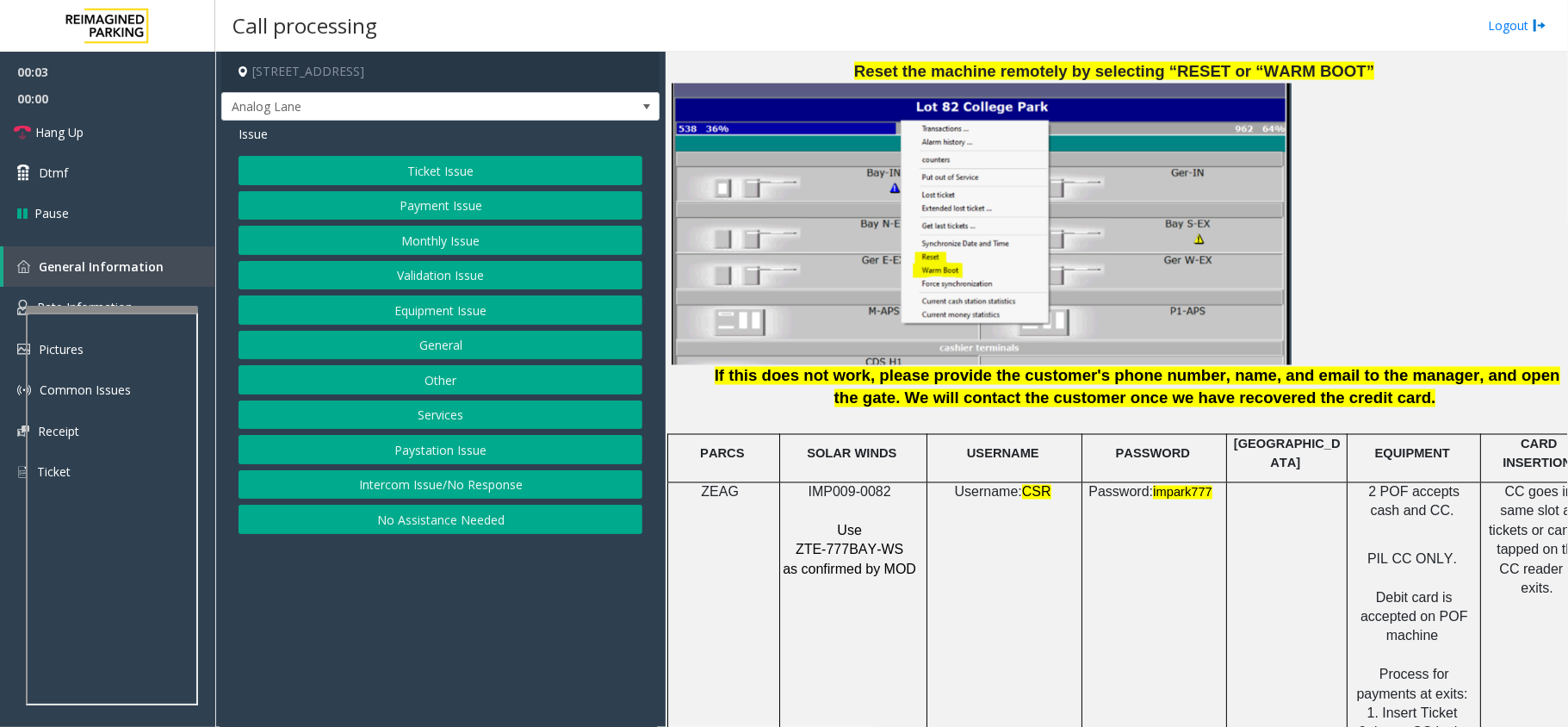
click at [848, 484] on span "IMP009-0082" at bounding box center [850, 492] width 83 height 15
copy p "IMP009-0082"
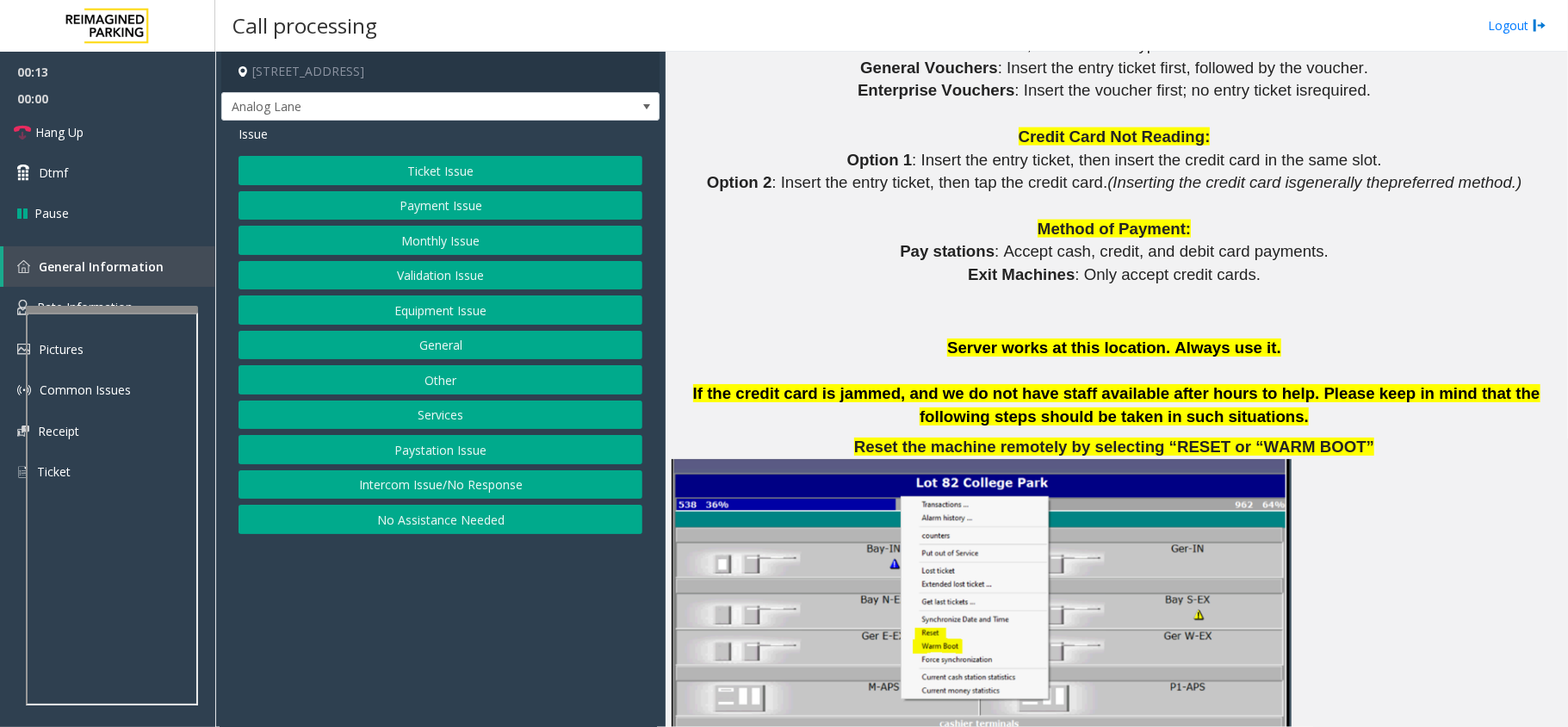
scroll to position [1674, 0]
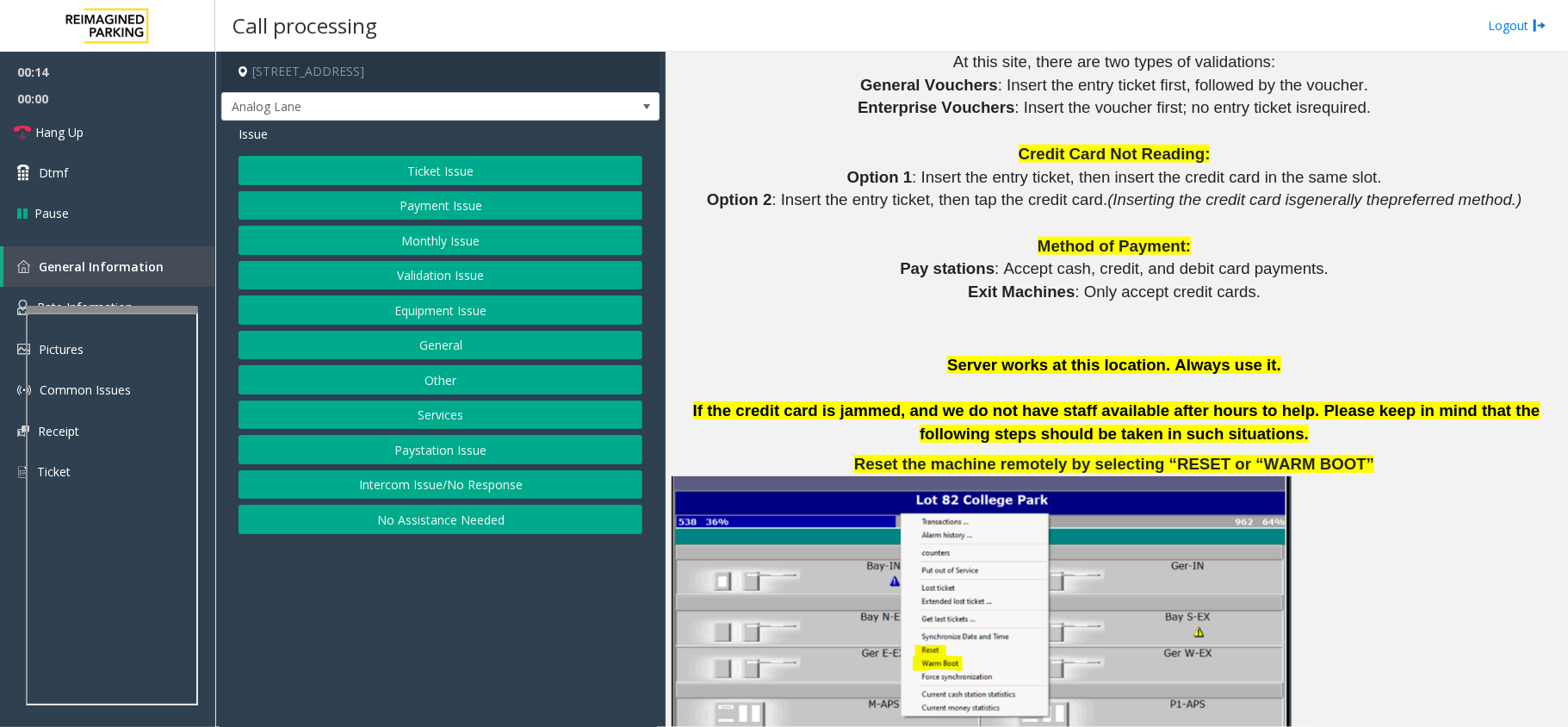
drag, startPoint x: 435, startPoint y: 497, endPoint x: 436, endPoint y: 461, distance: 36.0
click at [435, 497] on button "Intercom Issue/No Response" at bounding box center [439, 484] width 403 height 29
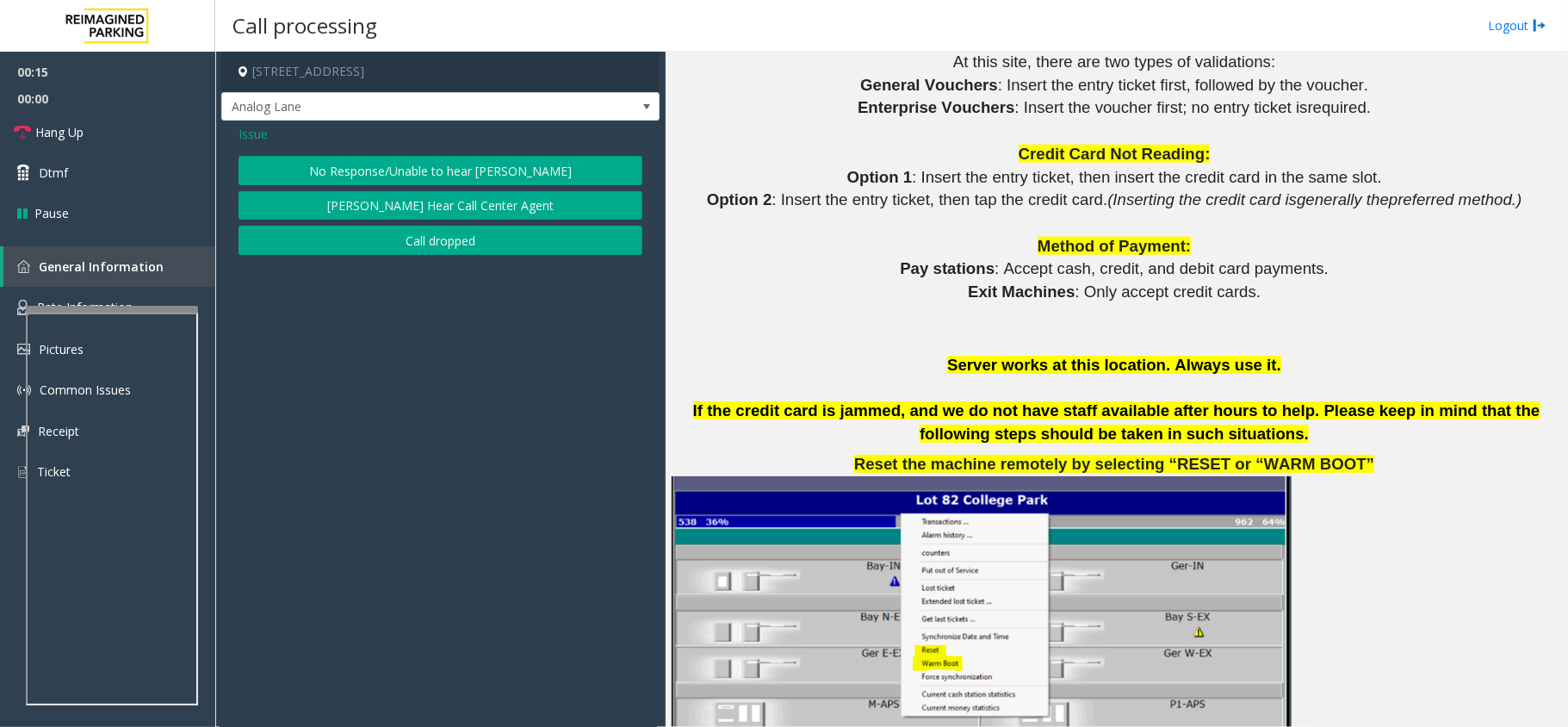
click at [411, 155] on div "Issue No Response/Unable to hear [PERSON_NAME] Cannot Hear Call Center Agent Ca…" at bounding box center [440, 192] width 438 height 143
click at [407, 164] on button "No Response/Unable to hear [PERSON_NAME]" at bounding box center [439, 171] width 403 height 29
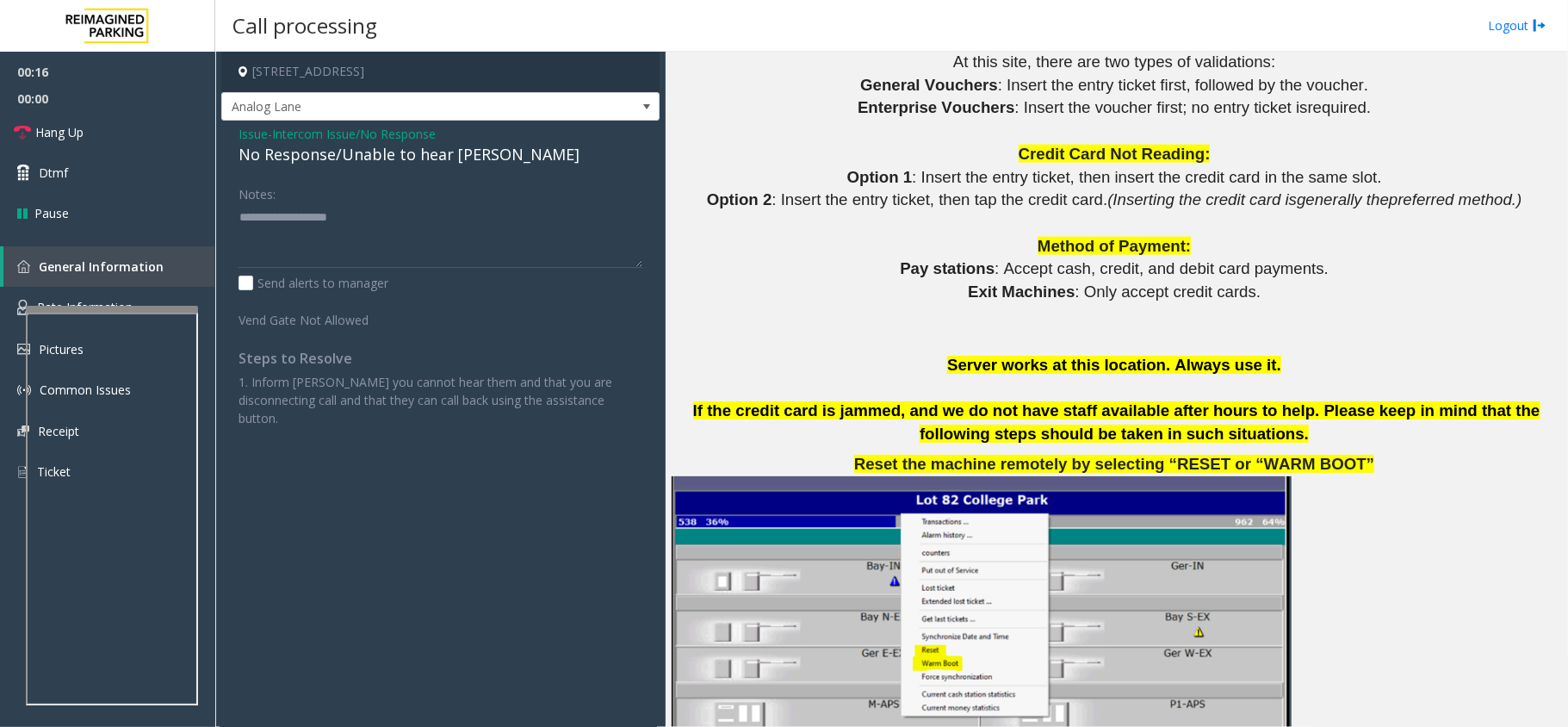
click at [407, 164] on div "No Response/Unable to hear [PERSON_NAME]" at bounding box center [439, 154] width 403 height 23
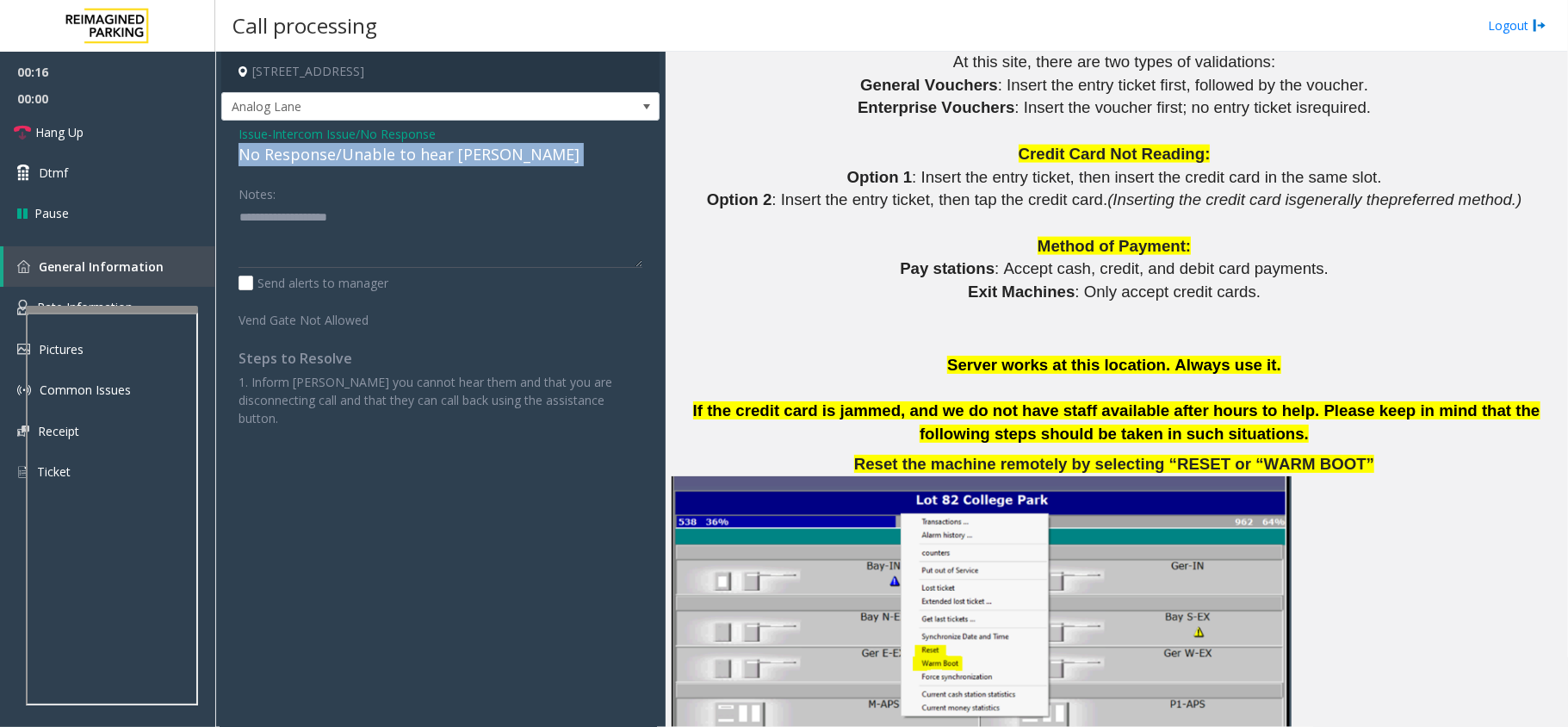
click at [407, 164] on div "No Response/Unable to hear [PERSON_NAME]" at bounding box center [439, 154] width 403 height 23
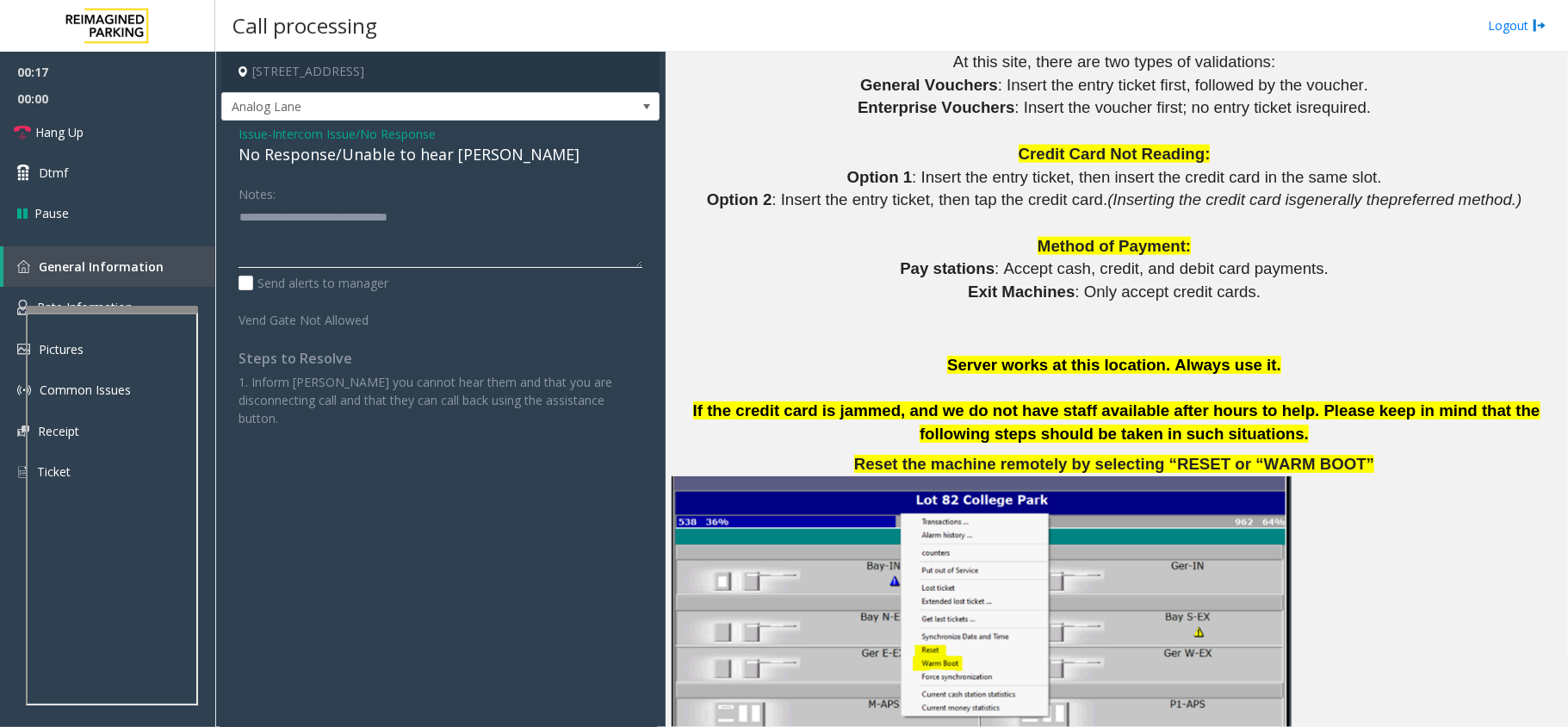
click at [505, 227] on textarea at bounding box center [439, 235] width 403 height 64
type textarea "**********"
click at [105, 124] on link "Hang Up" at bounding box center [108, 132] width 215 height 40
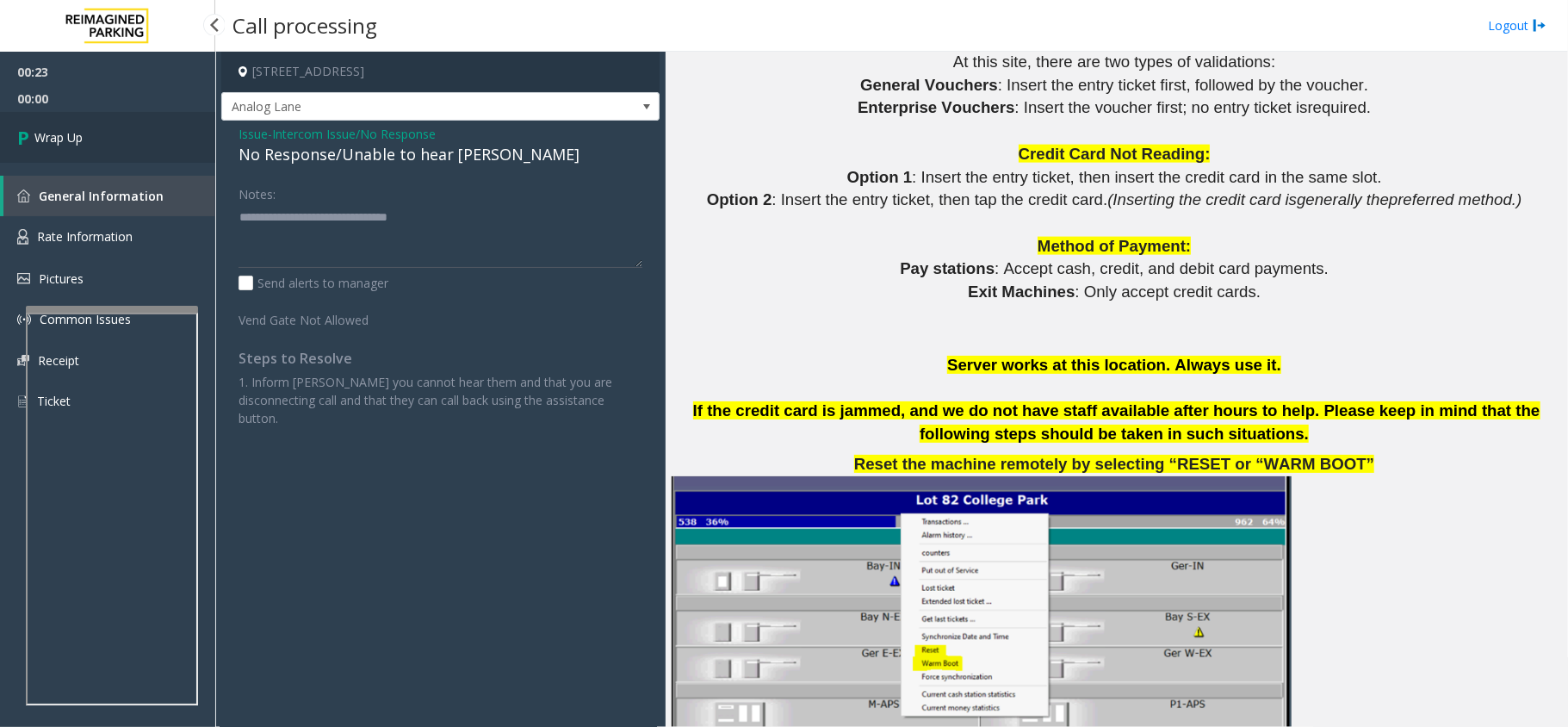
click at [105, 124] on link "Wrap Up" at bounding box center [108, 137] width 215 height 51
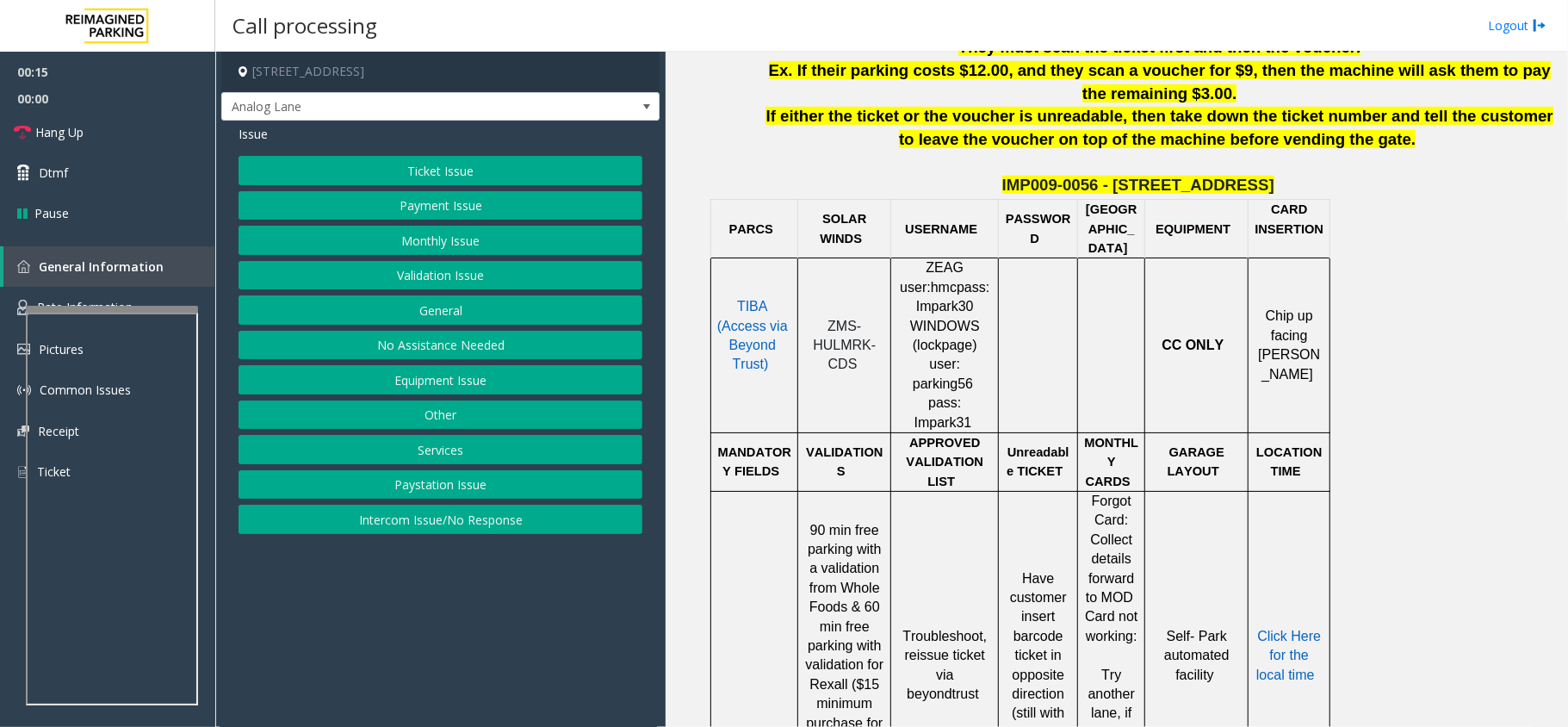
scroll to position [803, 0]
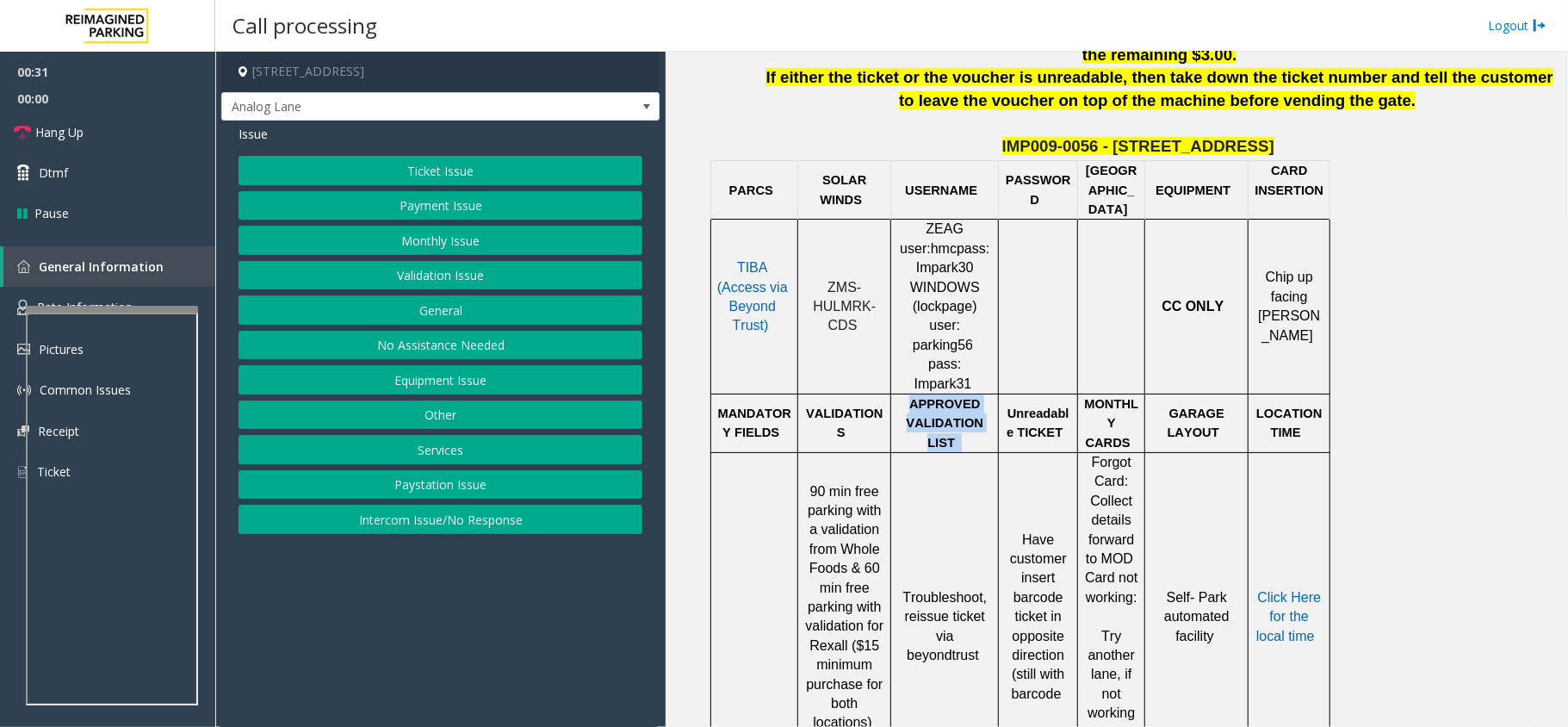
drag, startPoint x: 911, startPoint y: 380, endPoint x: 966, endPoint y: 410, distance: 62.6
click at [966, 410] on p "APPROVED VALIDATION LIST" at bounding box center [944, 423] width 95 height 58
click at [976, 416] on p "APPROVED VALIDATION LIST" at bounding box center [944, 423] width 95 height 58
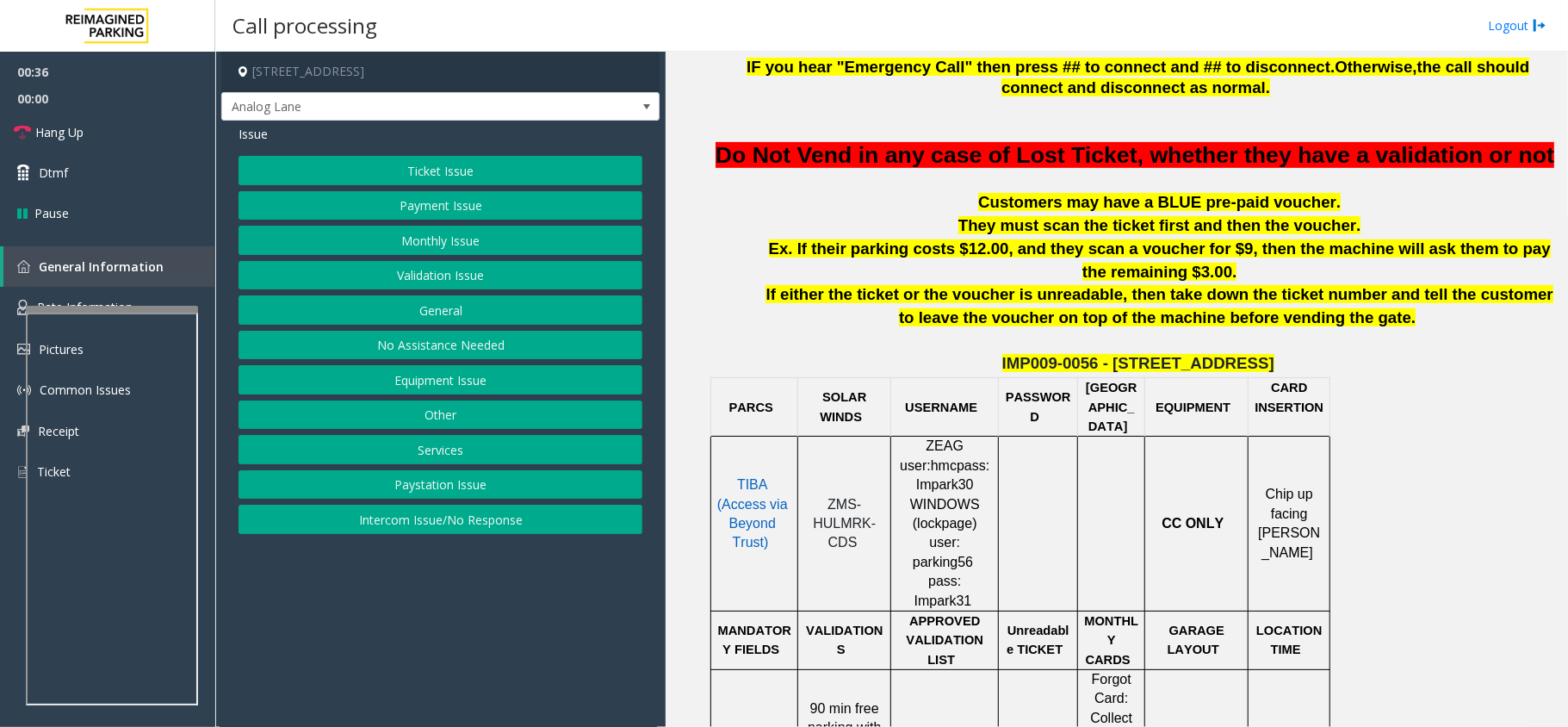
scroll to position [574, 0]
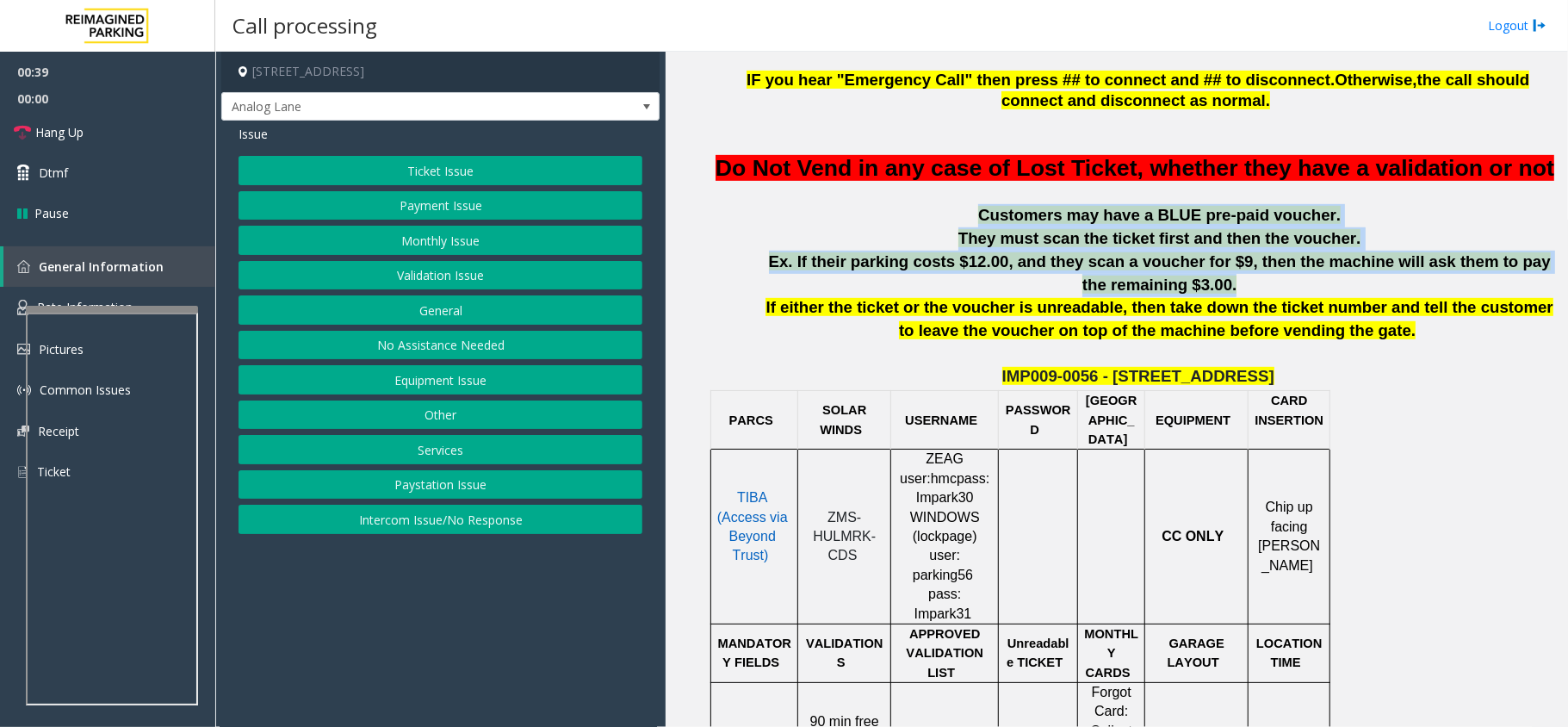
drag, startPoint x: 995, startPoint y: 242, endPoint x: 1278, endPoint y: 319, distance: 293.3
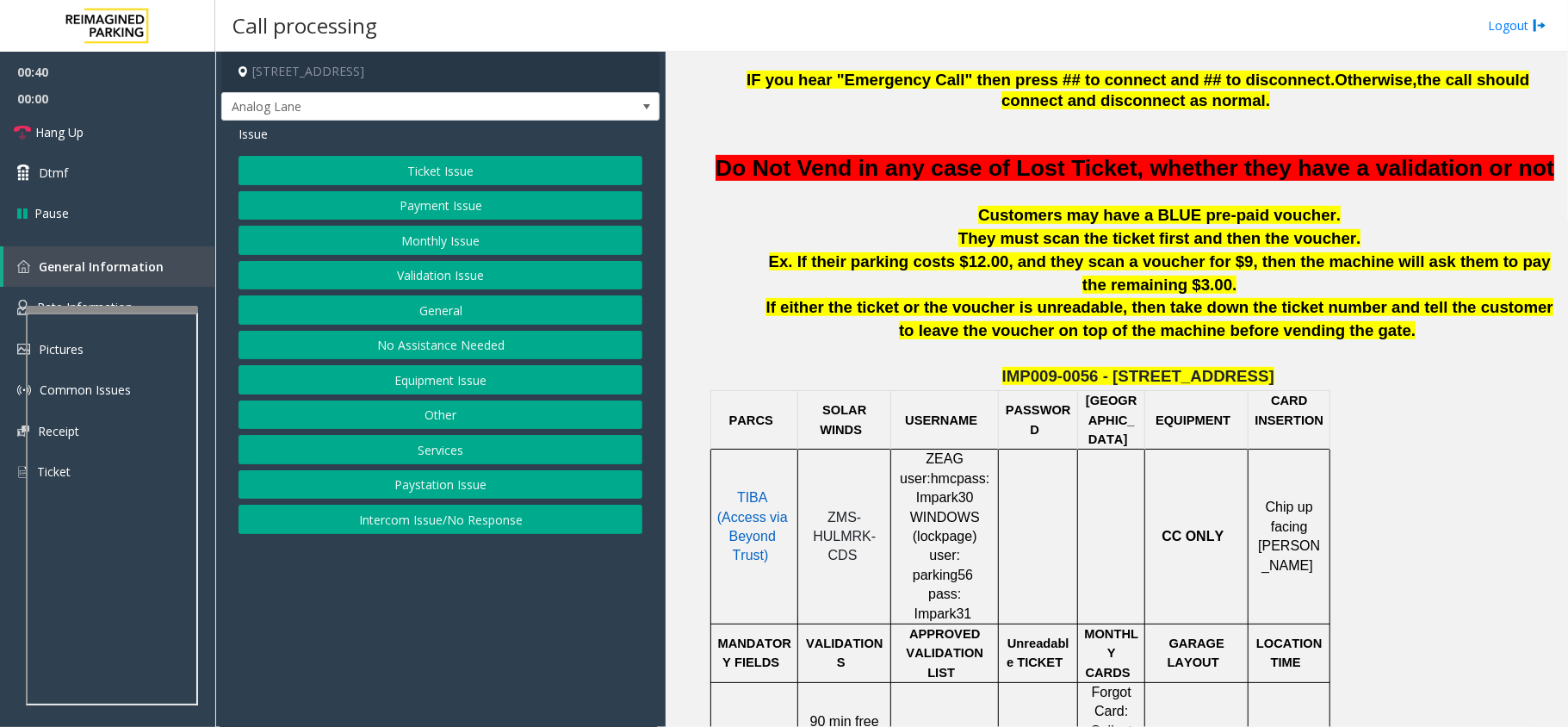
click at [1295, 366] on p at bounding box center [1159, 354] width 803 height 23
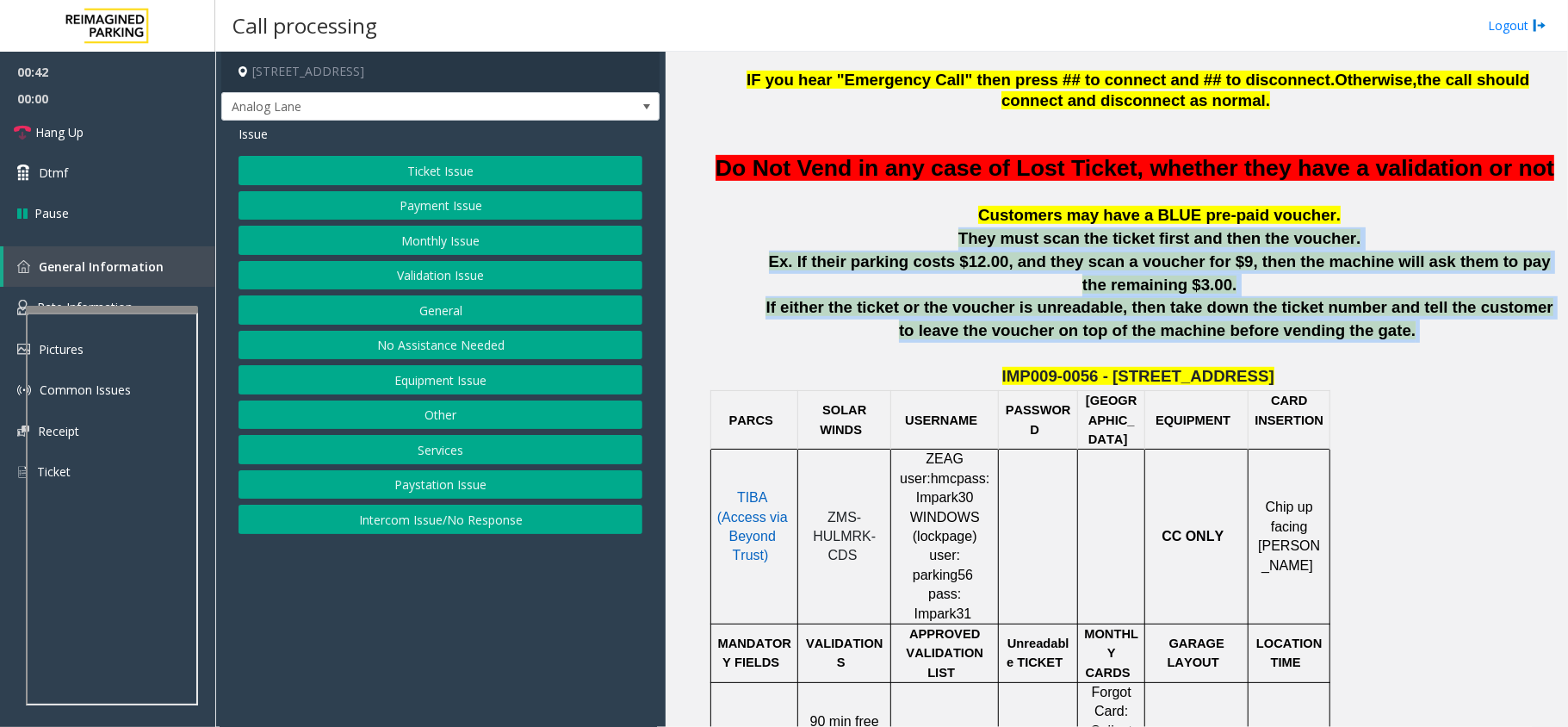
drag, startPoint x: 1331, startPoint y: 375, endPoint x: 773, endPoint y: 277, distance: 566.5
click at [924, 251] on p "They must scan the ticket first and then the voucher." at bounding box center [1159, 238] width 803 height 23
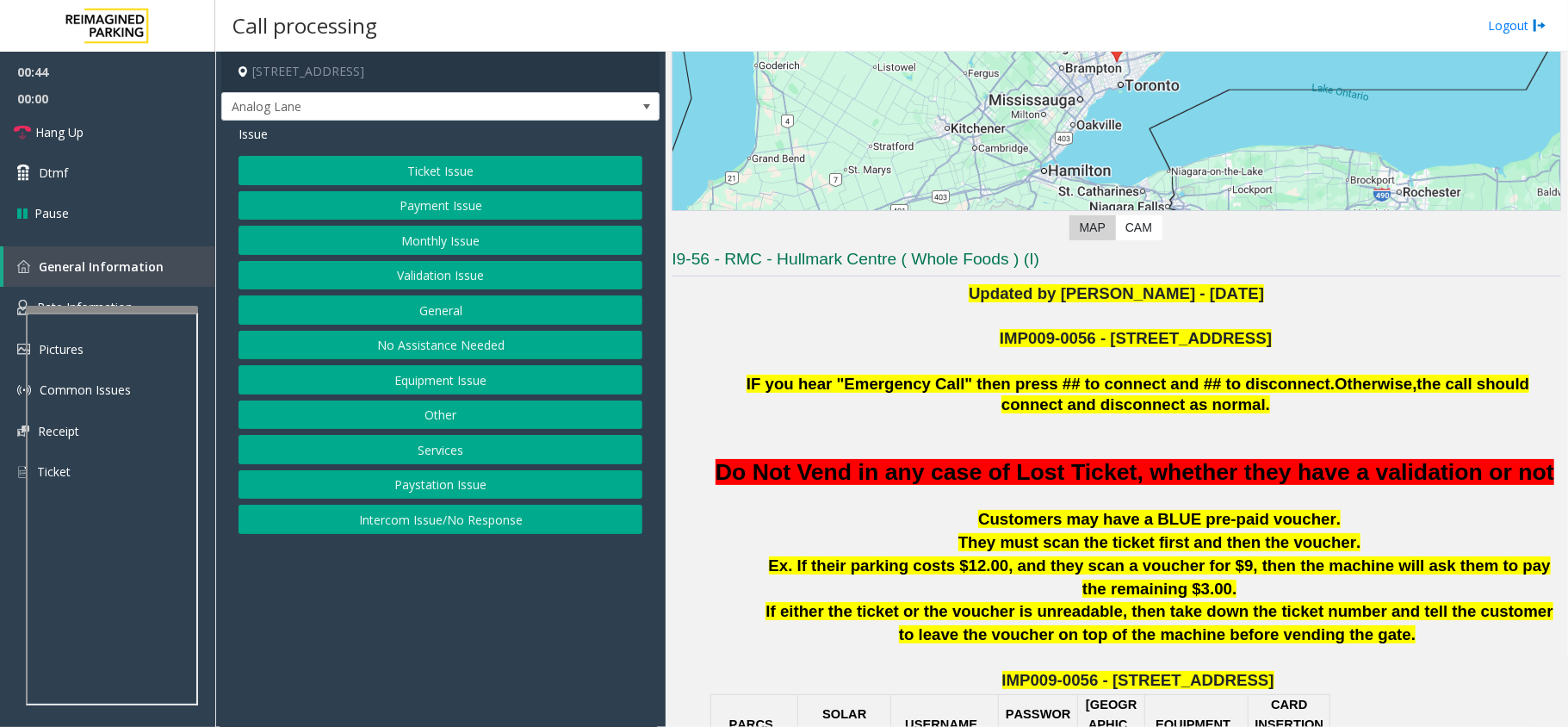
scroll to position [229, 0]
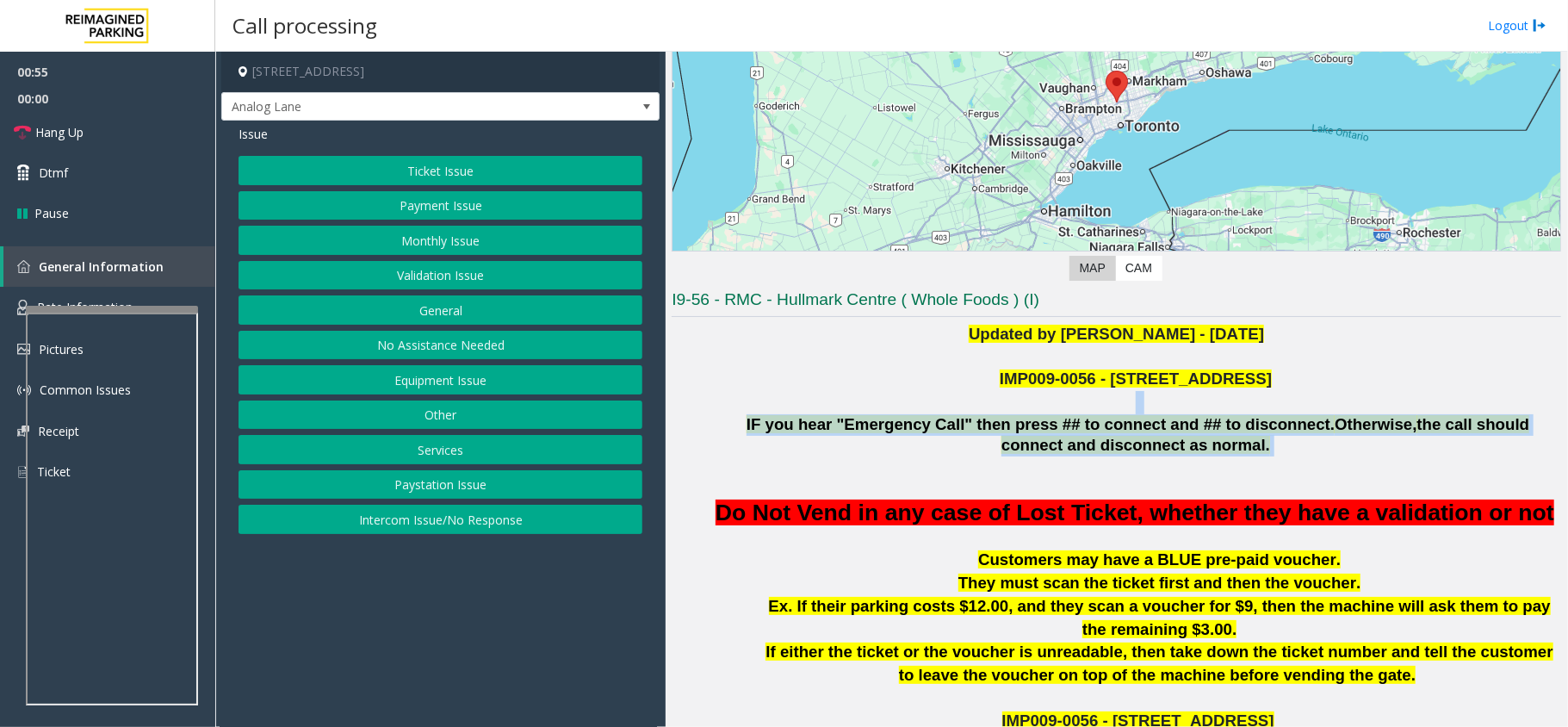
drag, startPoint x: 1168, startPoint y: 455, endPoint x: 744, endPoint y: 400, distance: 427.6
click at [715, 422] on p "IF you hear "Emergency Call" then press ## to connect and ## to disconnect. Oth…" at bounding box center [1138, 436] width 846 height 43
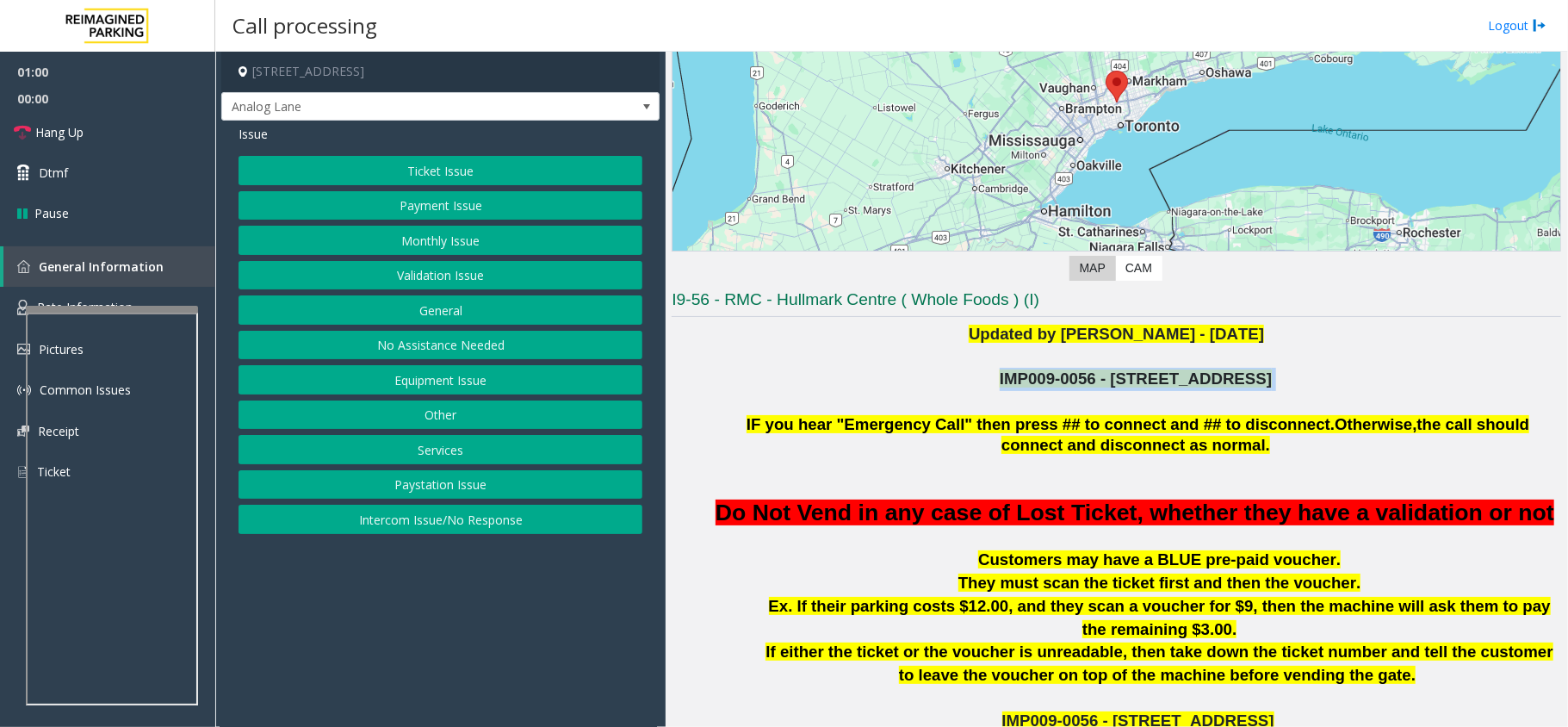
drag, startPoint x: 1015, startPoint y: 387, endPoint x: 1272, endPoint y: 384, distance: 257.0
click at [1272, 384] on p "IMP009-0056 - [STREET_ADDRESS]" at bounding box center [1138, 379] width 846 height 23
click at [443, 377] on button "Equipment Issue" at bounding box center [439, 380] width 403 height 29
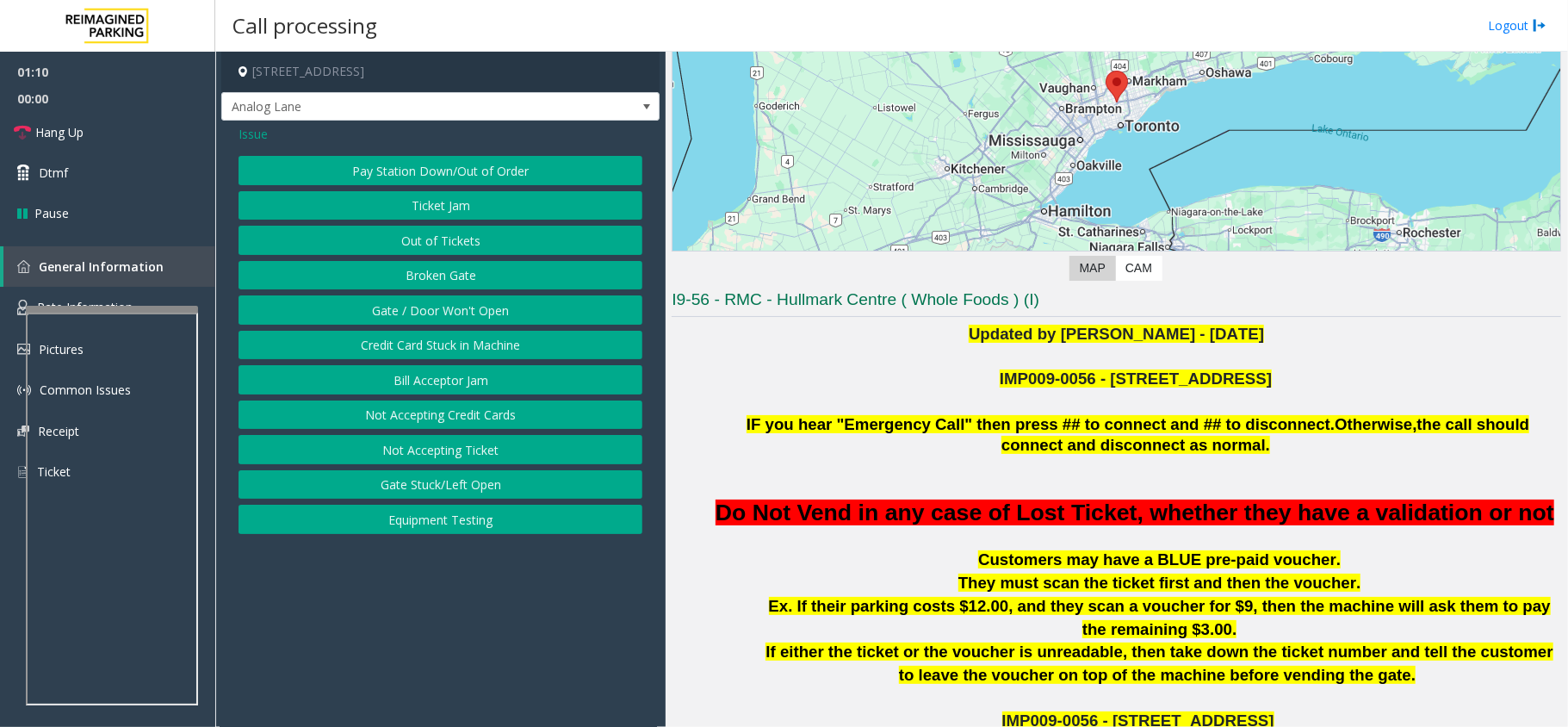
click at [438, 317] on button "Gate / Door Won't Open" at bounding box center [439, 310] width 403 height 29
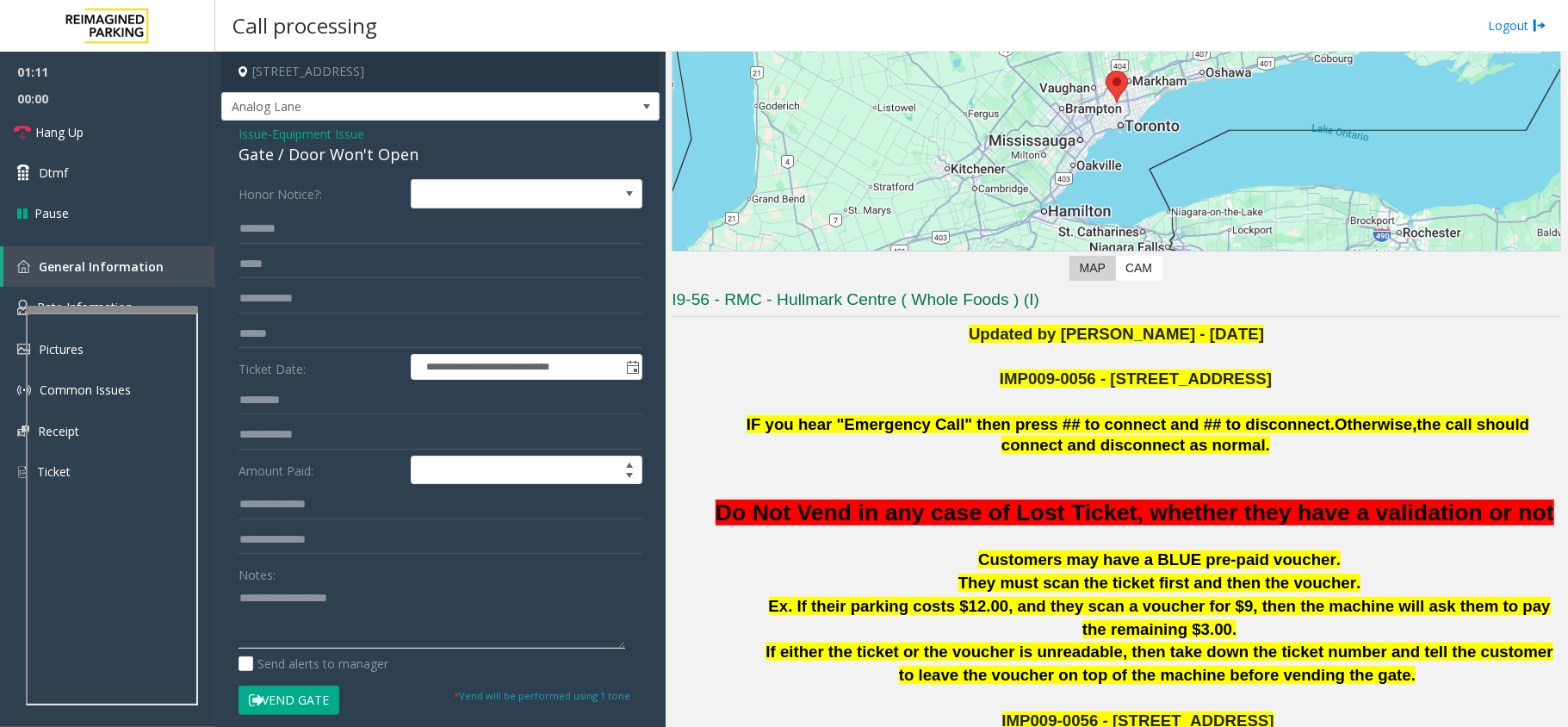
click at [320, 608] on textarea at bounding box center [431, 616] width 387 height 64
click at [352, 153] on div "Gate / Door Won't Open" at bounding box center [439, 154] width 403 height 23
copy div "Gate / Door Won't Open"
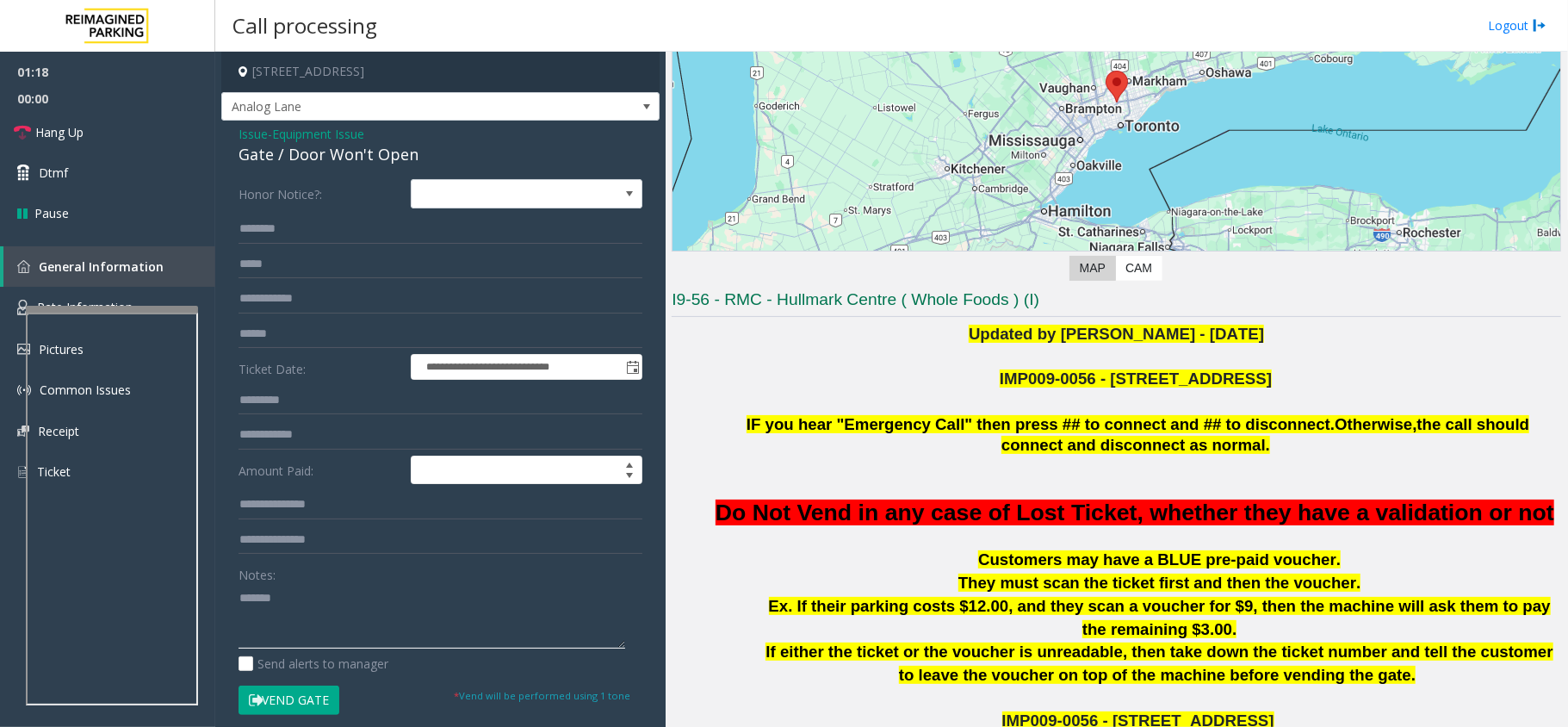
click at [333, 605] on textarea at bounding box center [431, 616] width 387 height 64
paste textarea "**********"
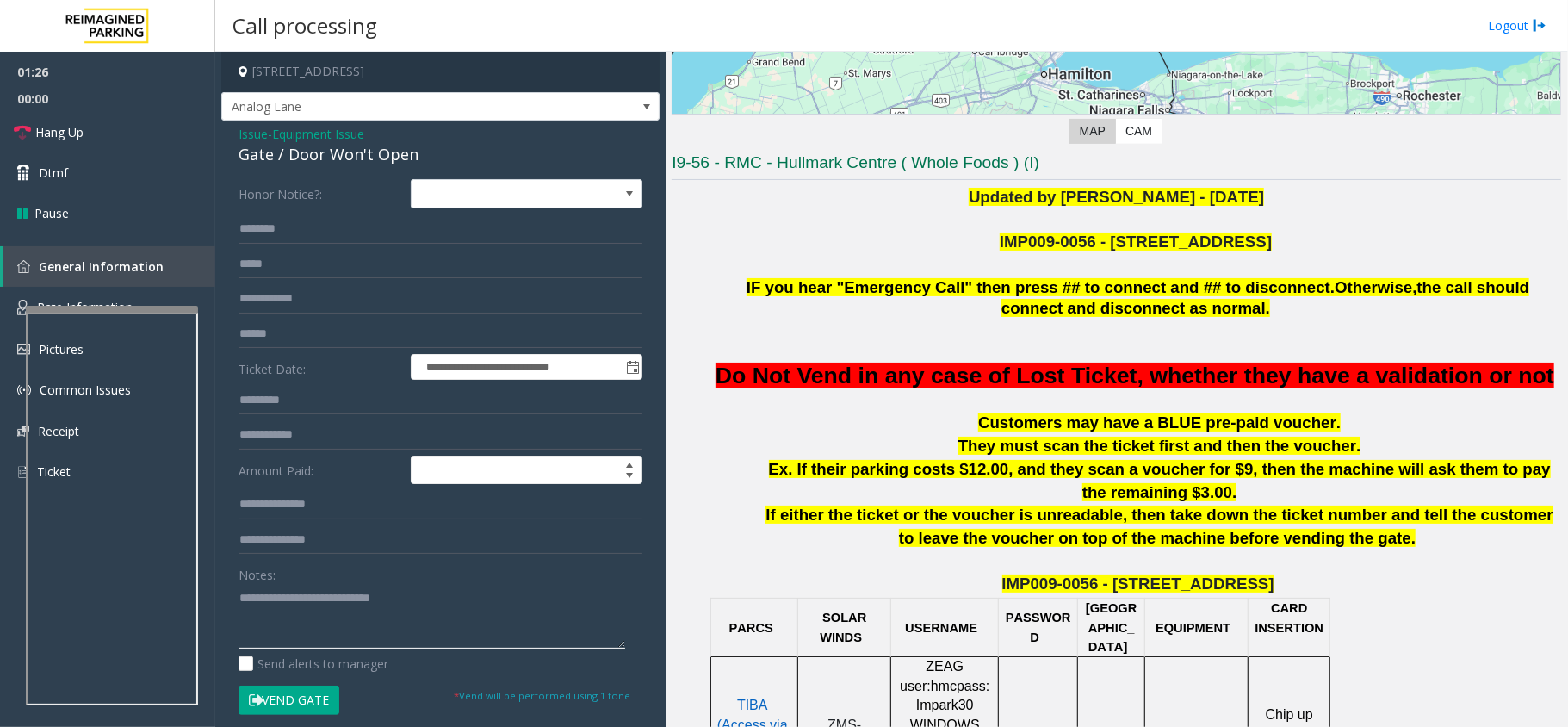
scroll to position [688, 0]
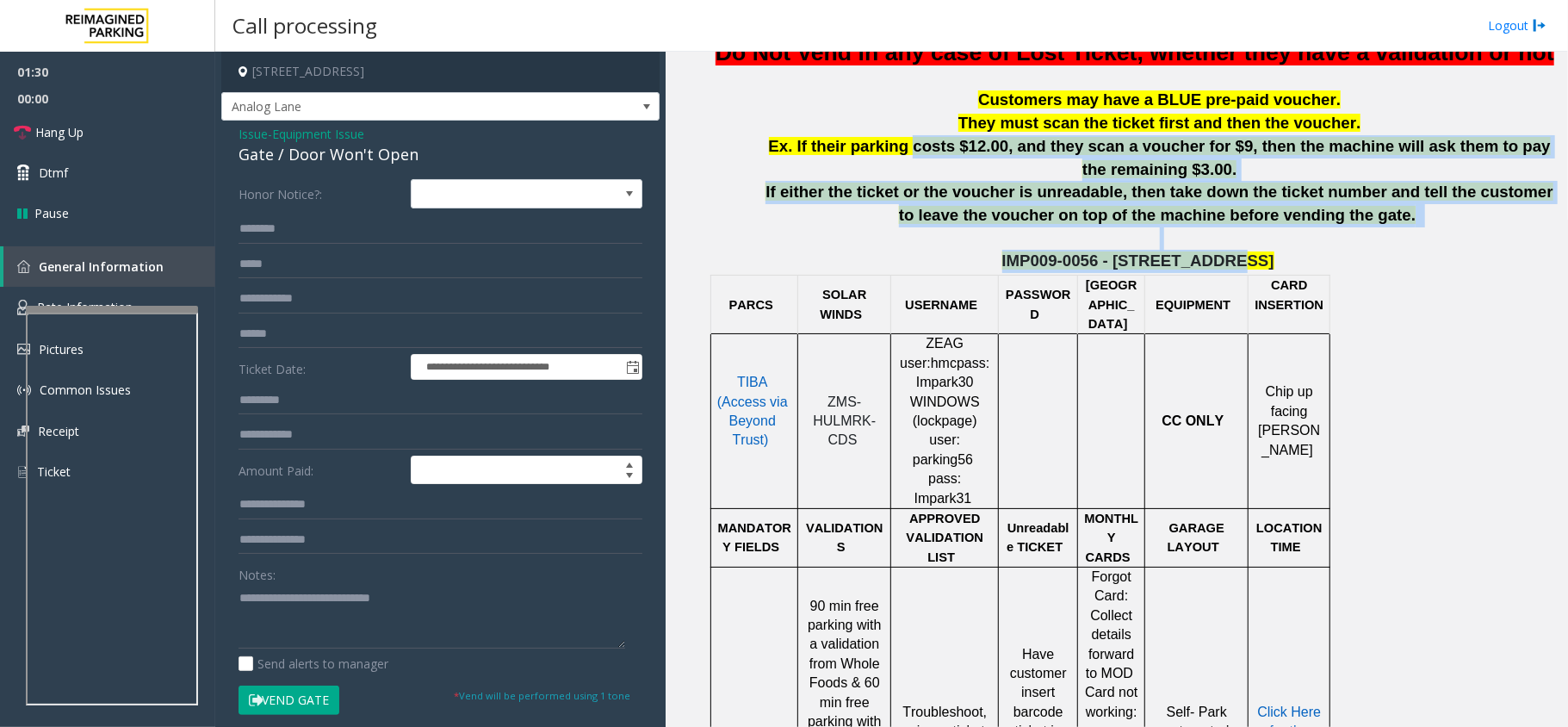
drag, startPoint x: 1244, startPoint y: 298, endPoint x: 895, endPoint y: 172, distance: 371.0
click at [895, 172] on div "IMP009-0056 - [STREET_ADDRESS] IF you hear "Emergency Call" then press ## to co…" at bounding box center [1138, 634] width 846 height 1453
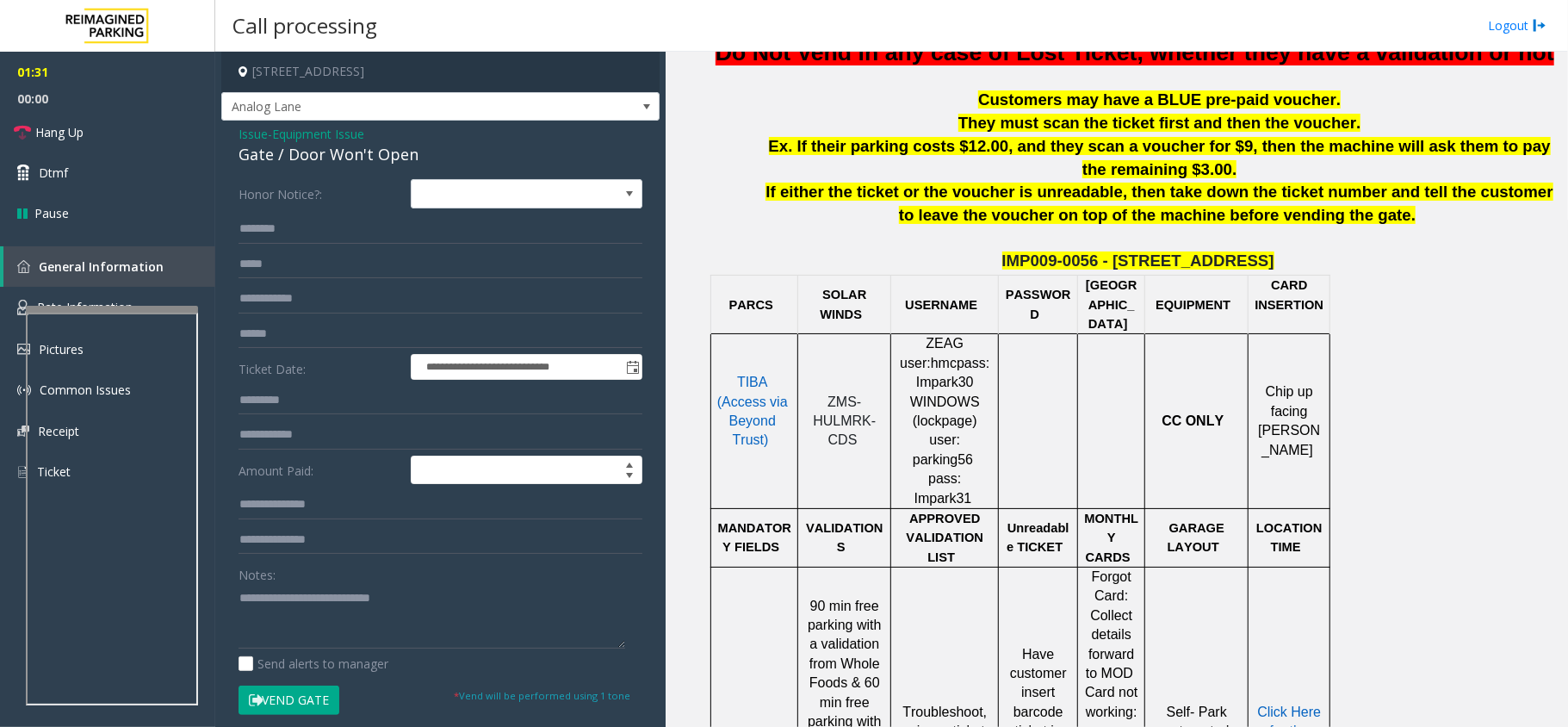
click at [913, 112] on p "Customers may have a BLUE pre-paid voucher." at bounding box center [1159, 99] width 803 height 23
click at [335, 644] on textarea at bounding box center [431, 616] width 387 height 64
click at [104, 130] on link "Hang Up" at bounding box center [108, 132] width 215 height 40
click at [420, 628] on textarea at bounding box center [431, 616] width 387 height 64
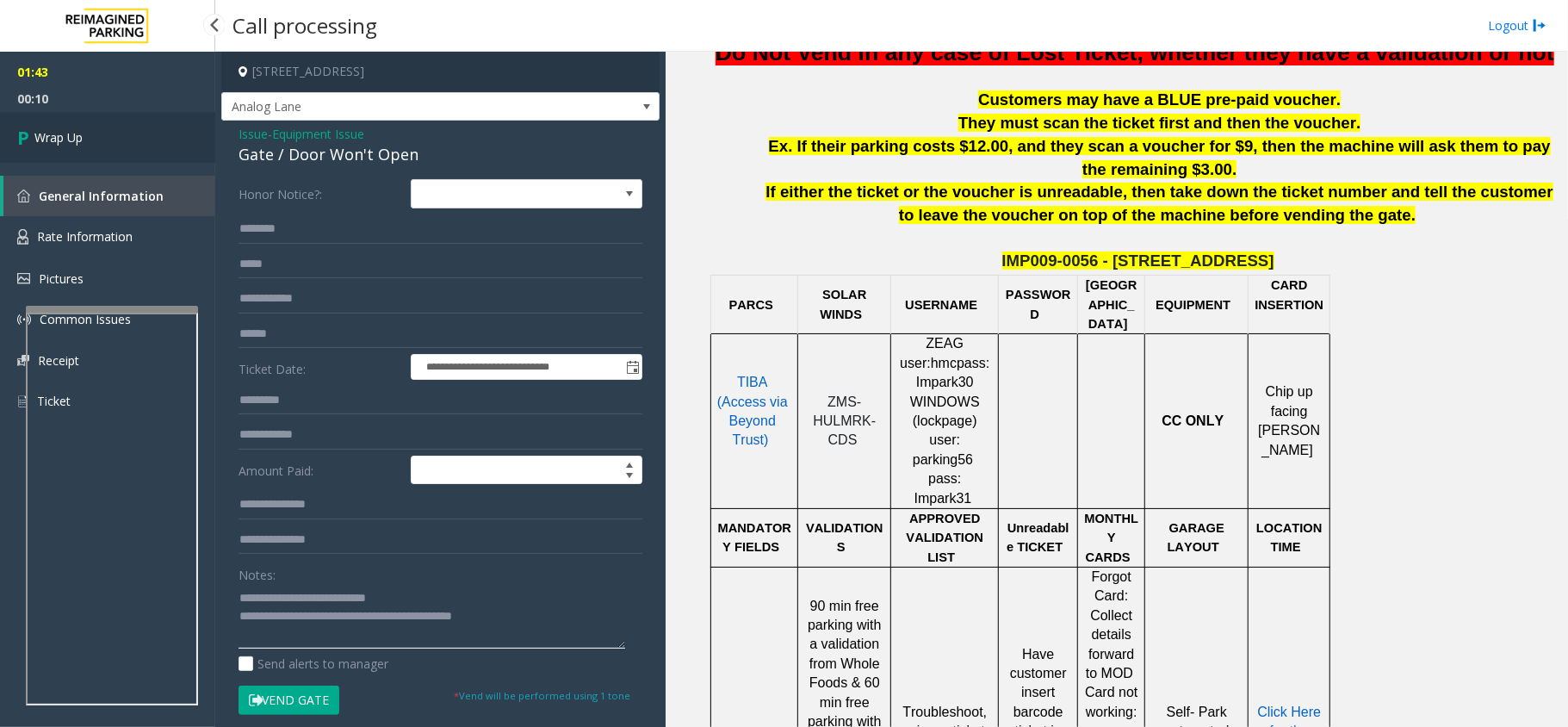
type textarea "**********"
click at [45, 142] on span "Wrap Up" at bounding box center [58, 138] width 48 height 18
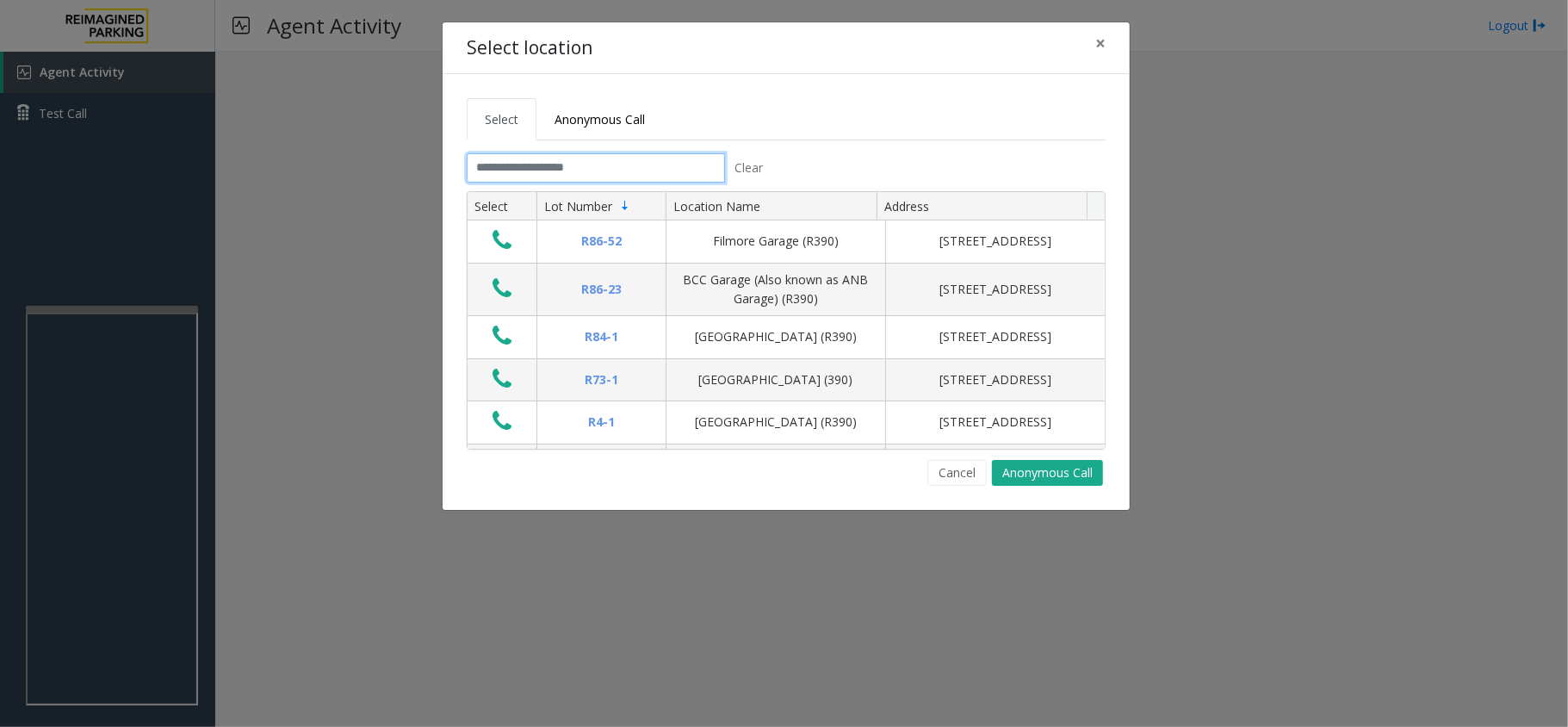
click at [611, 159] on input "text" at bounding box center [596, 168] width 258 height 29
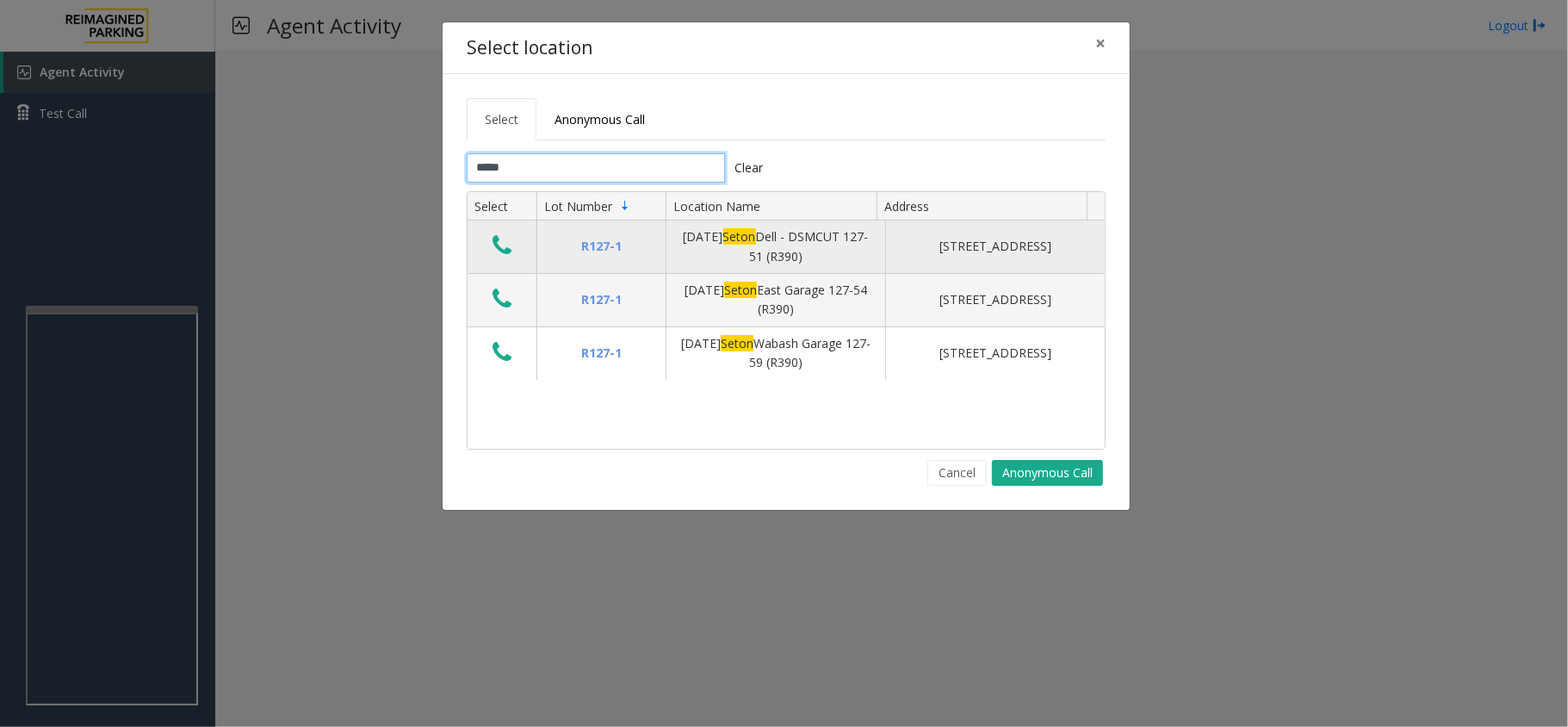
type input "*****"
click at [515, 249] on button "Data table" at bounding box center [502, 246] width 29 height 28
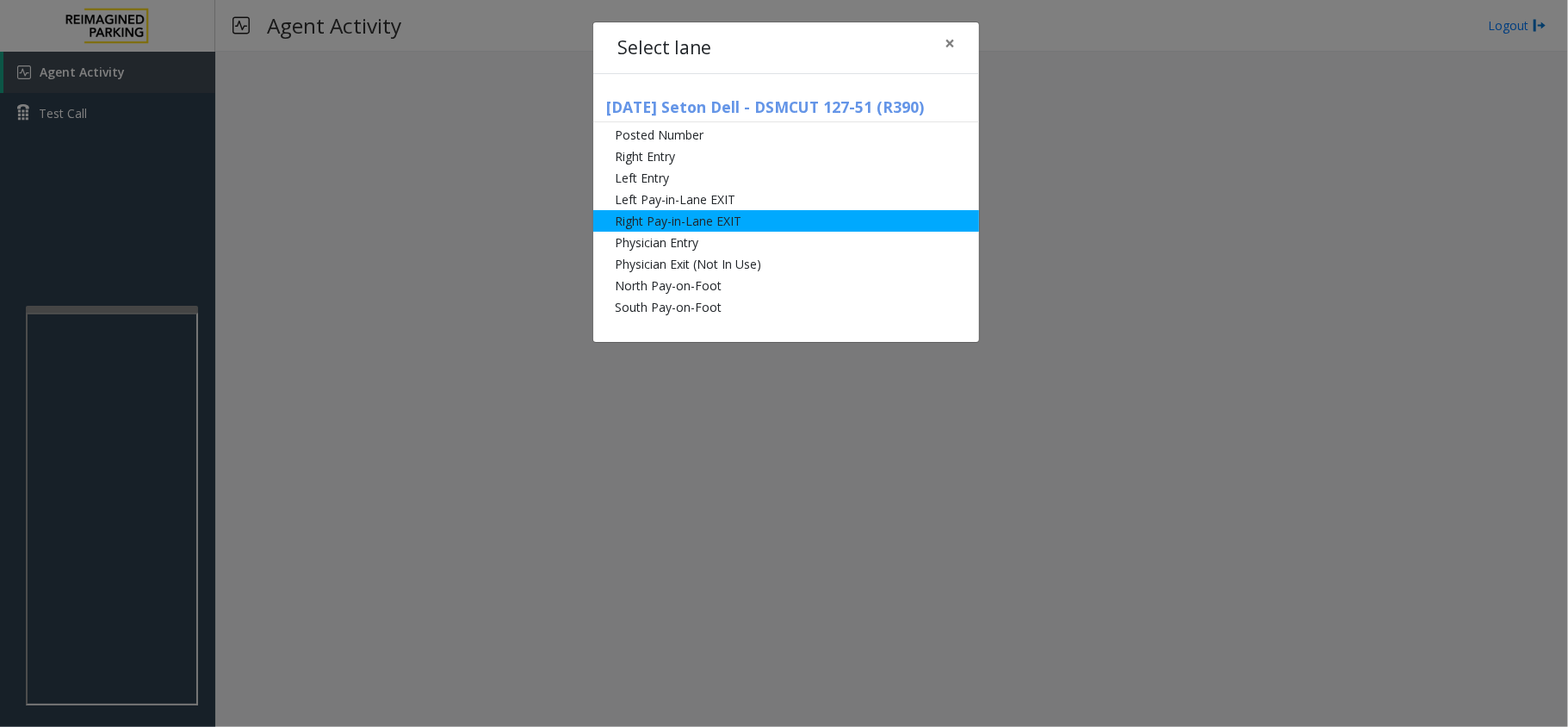
click at [724, 211] on li "Right Pay-in-Lane EXIT" at bounding box center [786, 221] width 386 height 21
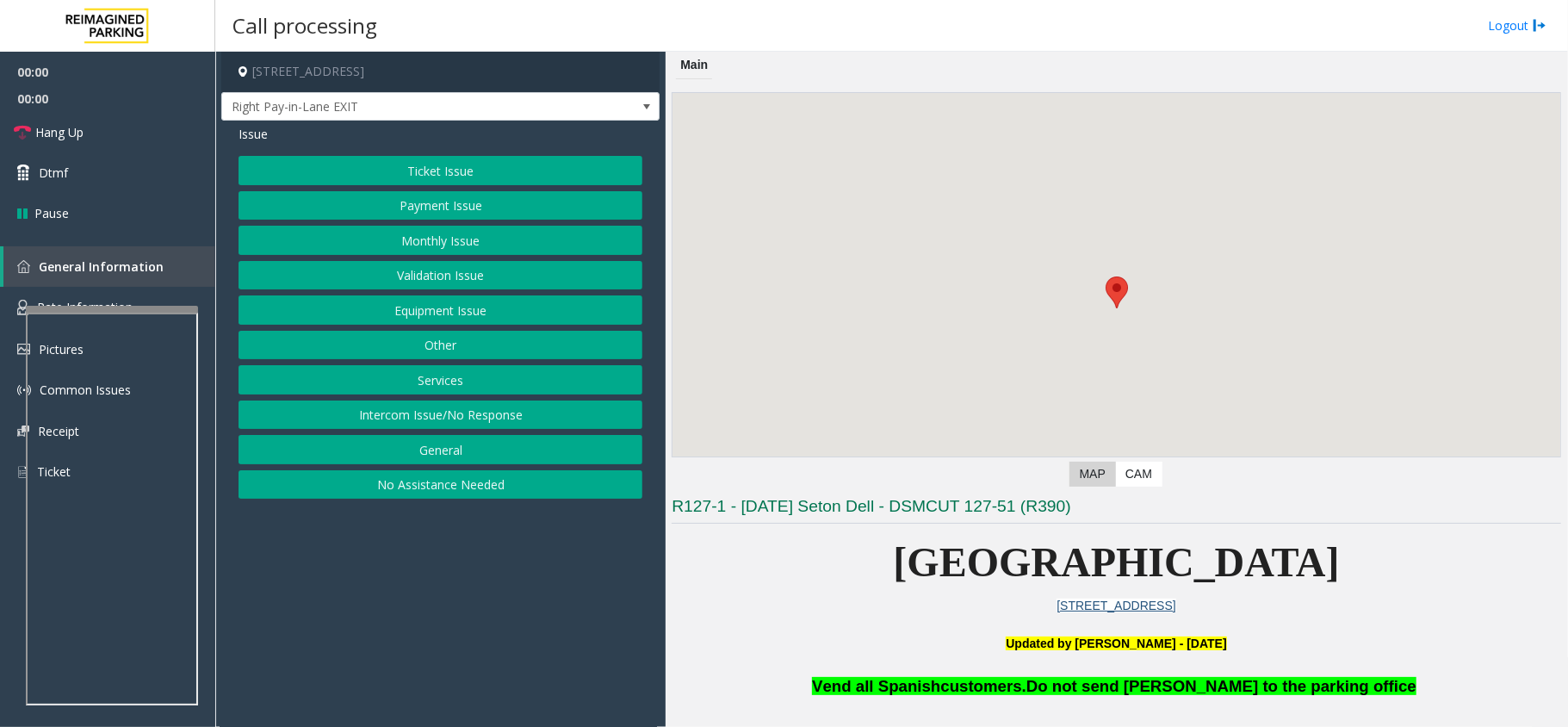
click at [437, 232] on button "Monthly Issue" at bounding box center [439, 240] width 403 height 29
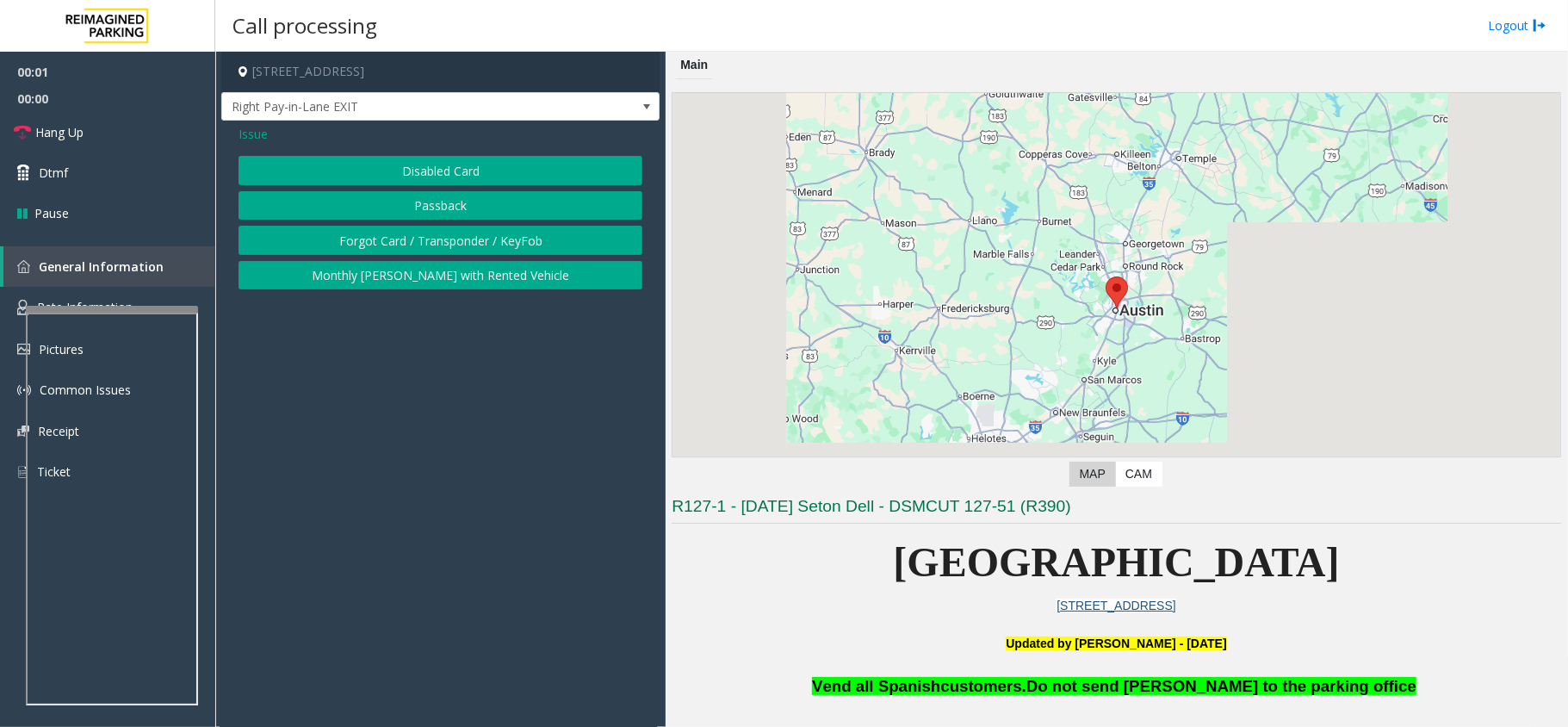
click at [459, 131] on div "Issue" at bounding box center [439, 134] width 403 height 18
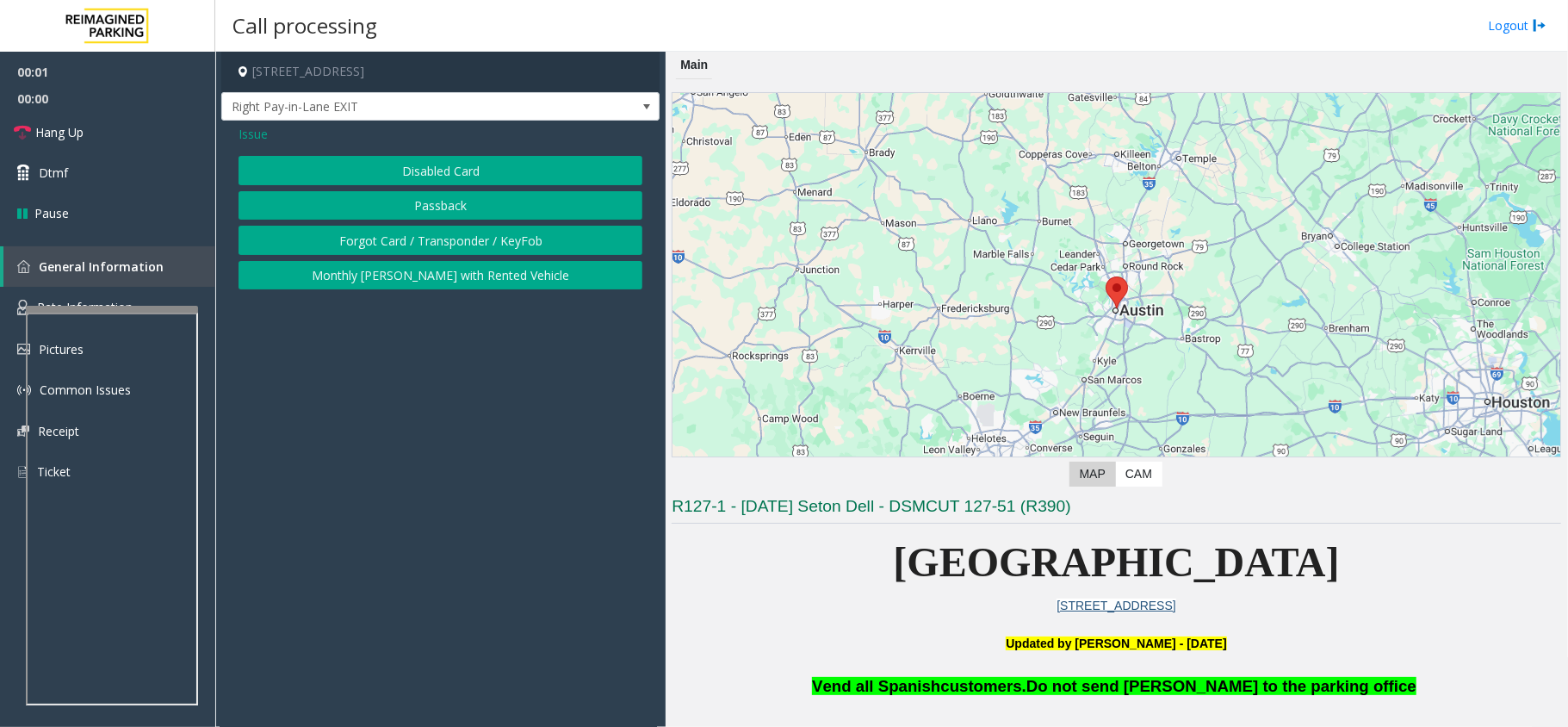
click at [449, 177] on button "Disabled Card" at bounding box center [439, 171] width 403 height 29
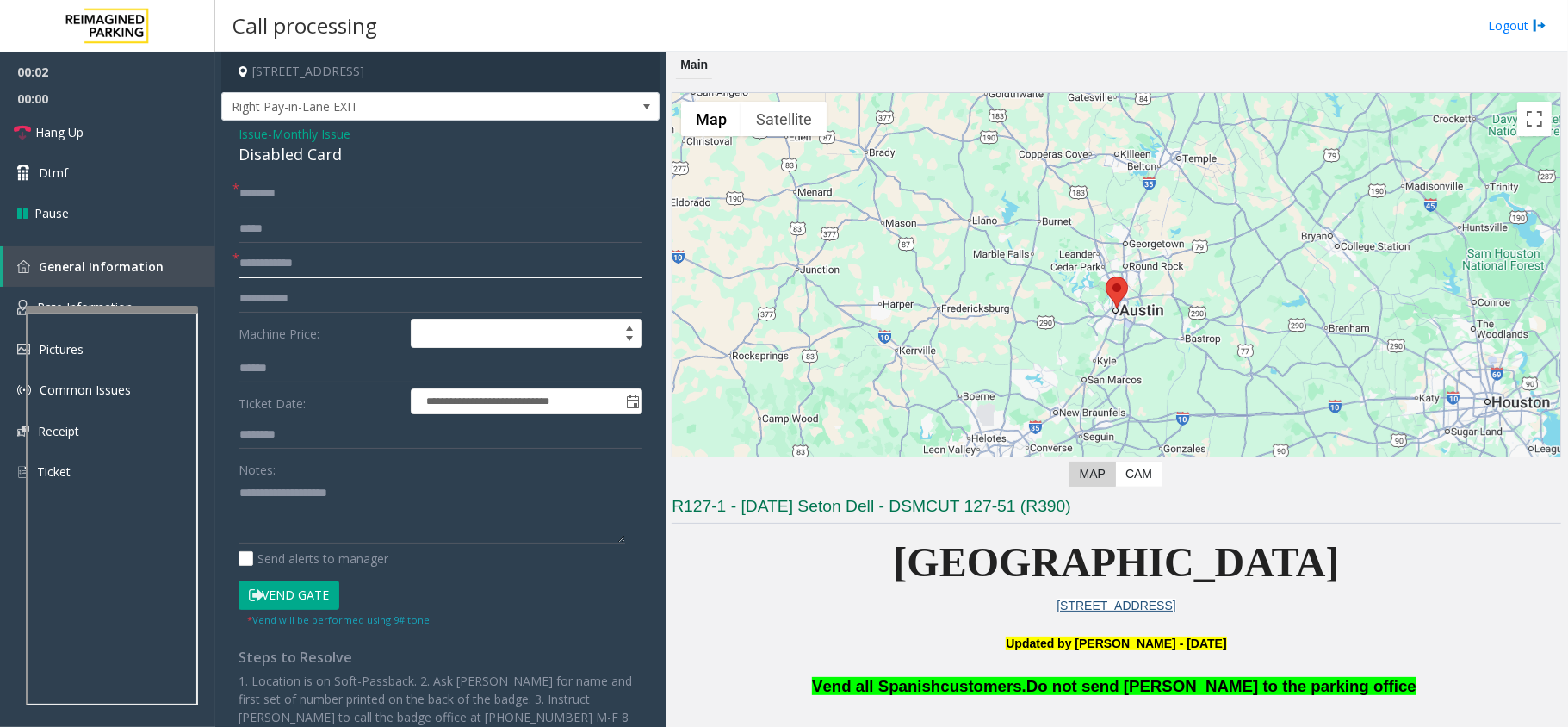
click at [392, 278] on input "text" at bounding box center [439, 264] width 403 height 29
type input "**********"
click at [321, 500] on textarea at bounding box center [431, 511] width 387 height 64
click at [322, 164] on div "Disabled Card" at bounding box center [439, 154] width 403 height 23
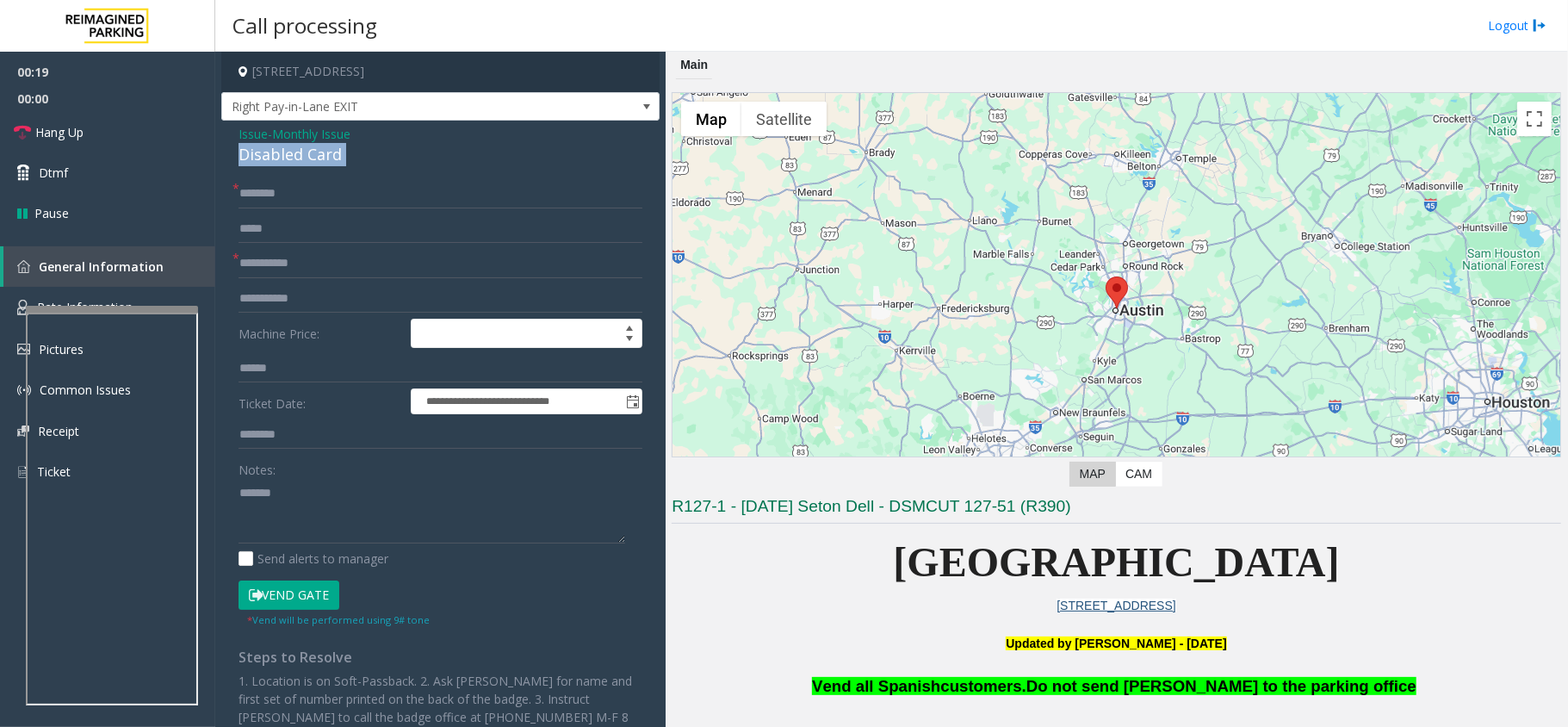
click at [322, 164] on div "Disabled Card" at bounding box center [439, 154] width 403 height 23
copy div "Disabled Card"
click at [301, 497] on textarea at bounding box center [431, 511] width 387 height 64
paste textarea "**********"
type textarea "**********"
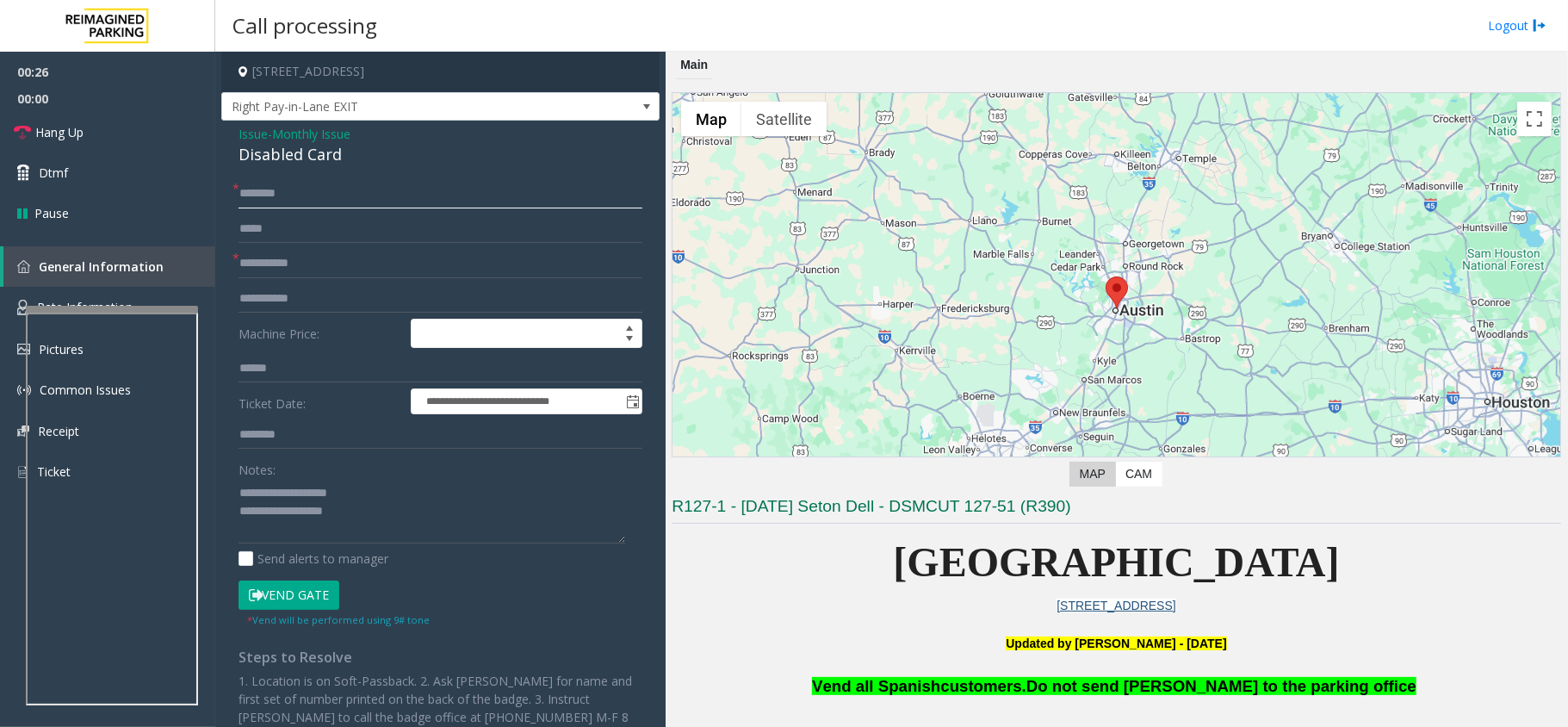
click at [290, 198] on input "text" at bounding box center [439, 194] width 403 height 29
type input "*******"
click at [341, 507] on textarea at bounding box center [431, 511] width 387 height 64
click at [303, 590] on button "Vend Gate" at bounding box center [289, 595] width 101 height 29
click at [351, 513] on textarea at bounding box center [431, 511] width 387 height 64
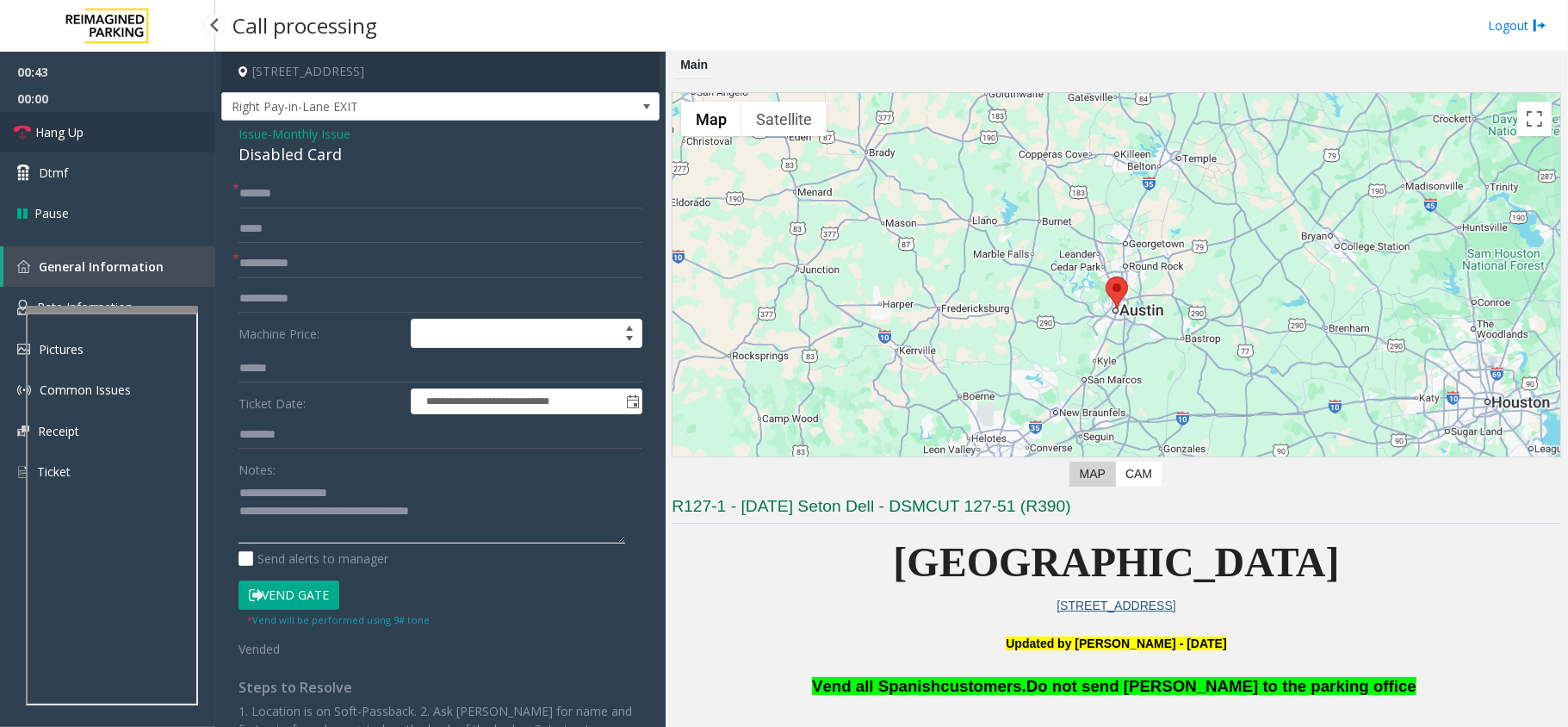
type textarea "**********"
click at [174, 142] on link "Hang Up" at bounding box center [108, 132] width 215 height 40
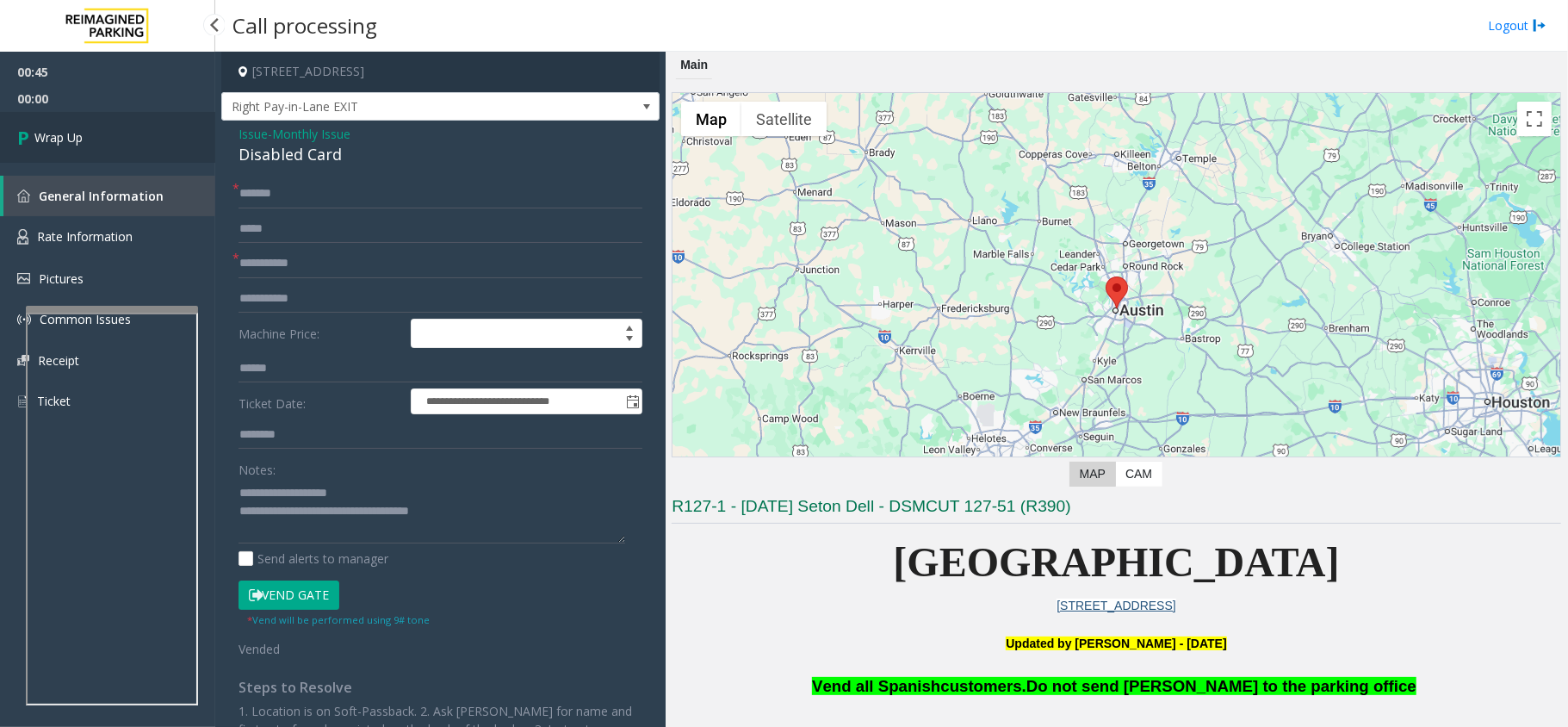
click at [174, 142] on link "Wrap Up" at bounding box center [108, 137] width 215 height 51
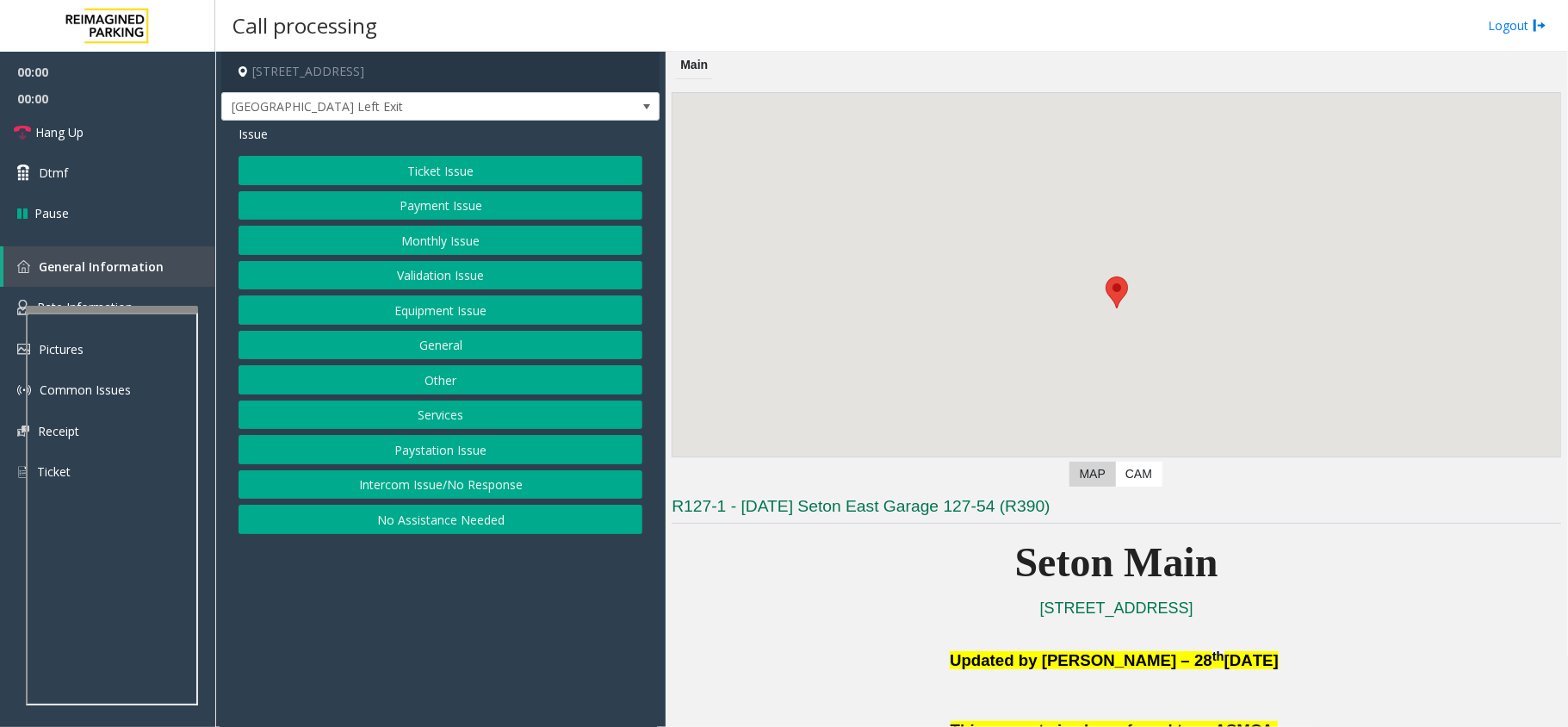
scroll to position [229, 0]
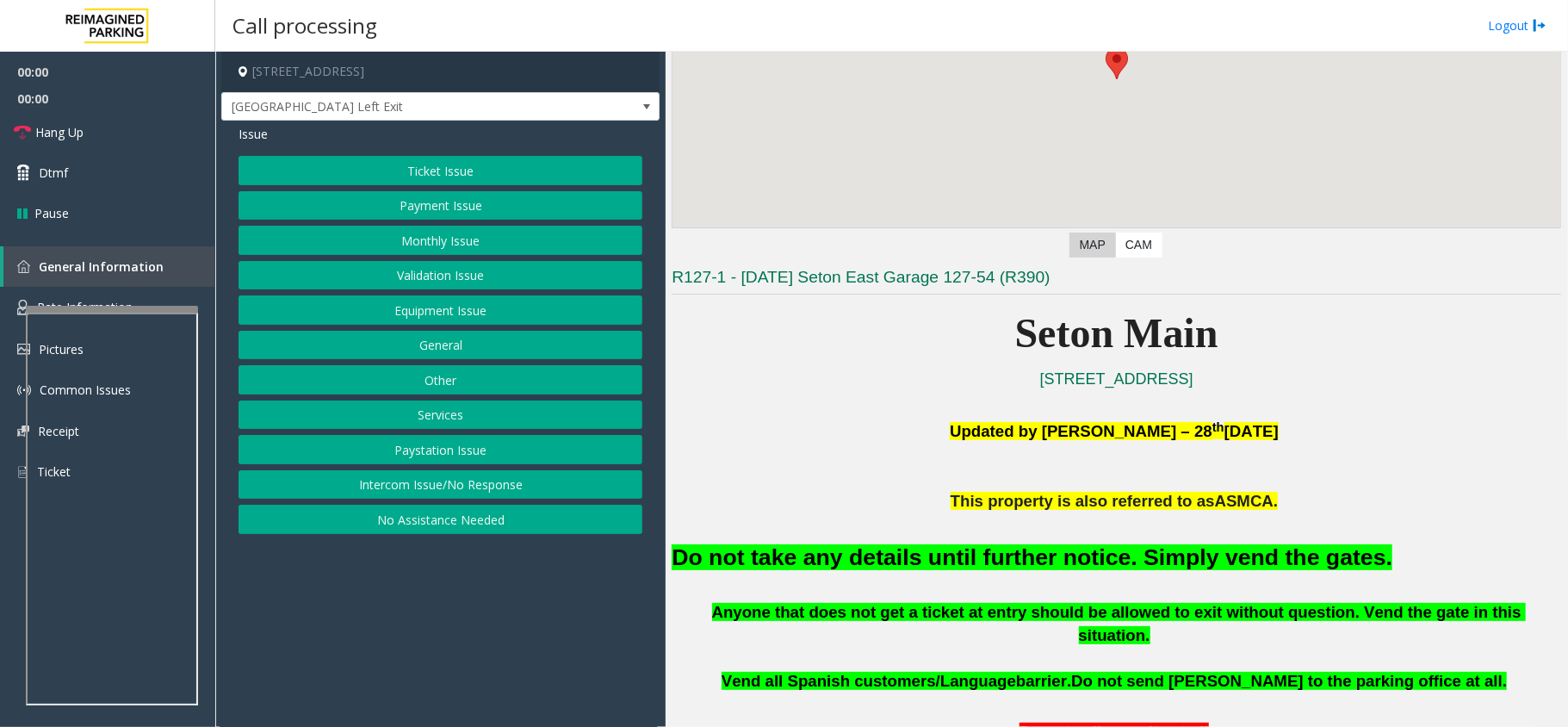
click at [1038, 552] on font "Do not take any details until further notice. Simply vend the gates." at bounding box center [1032, 557] width 721 height 26
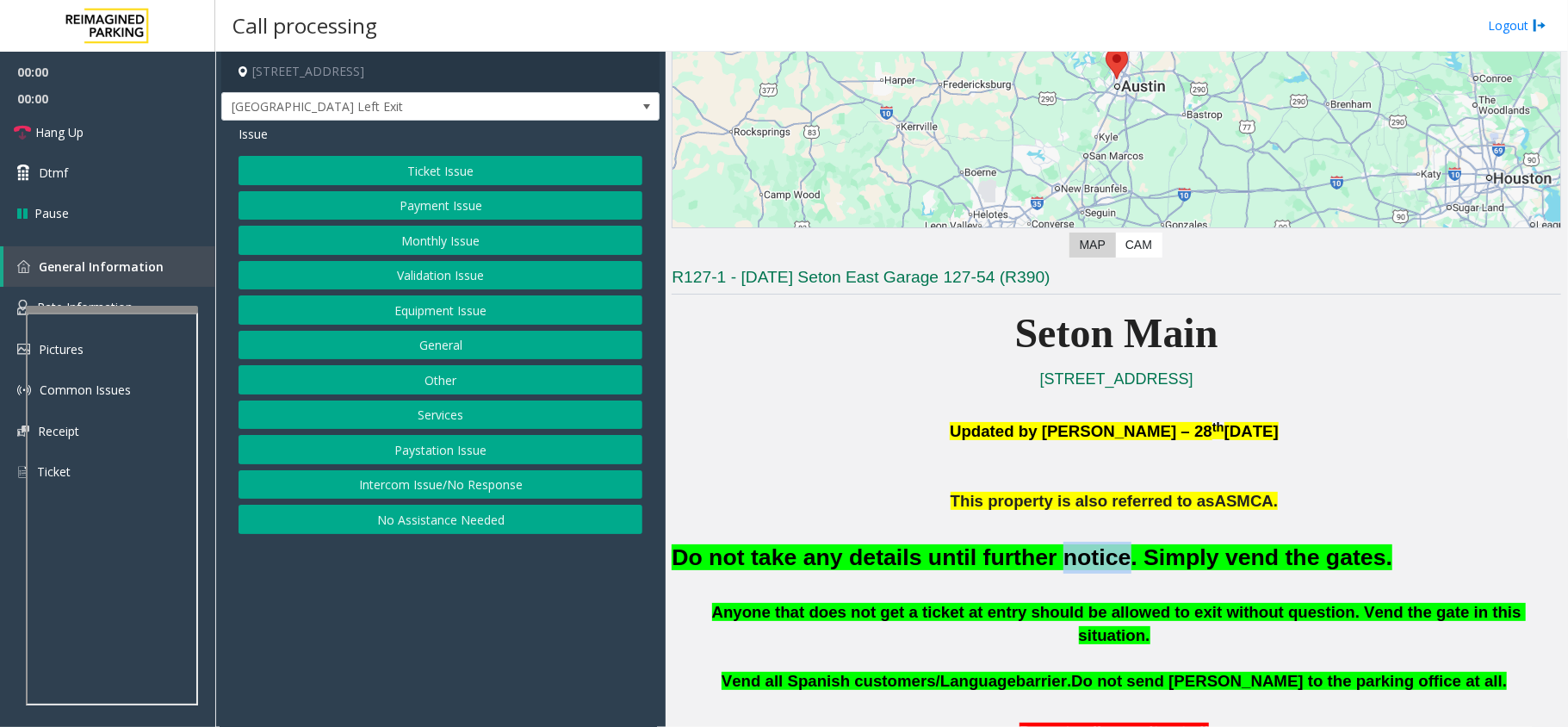
click at [1038, 552] on font "Do not take any details until further notice. Simply vend the gates." at bounding box center [1032, 557] width 721 height 26
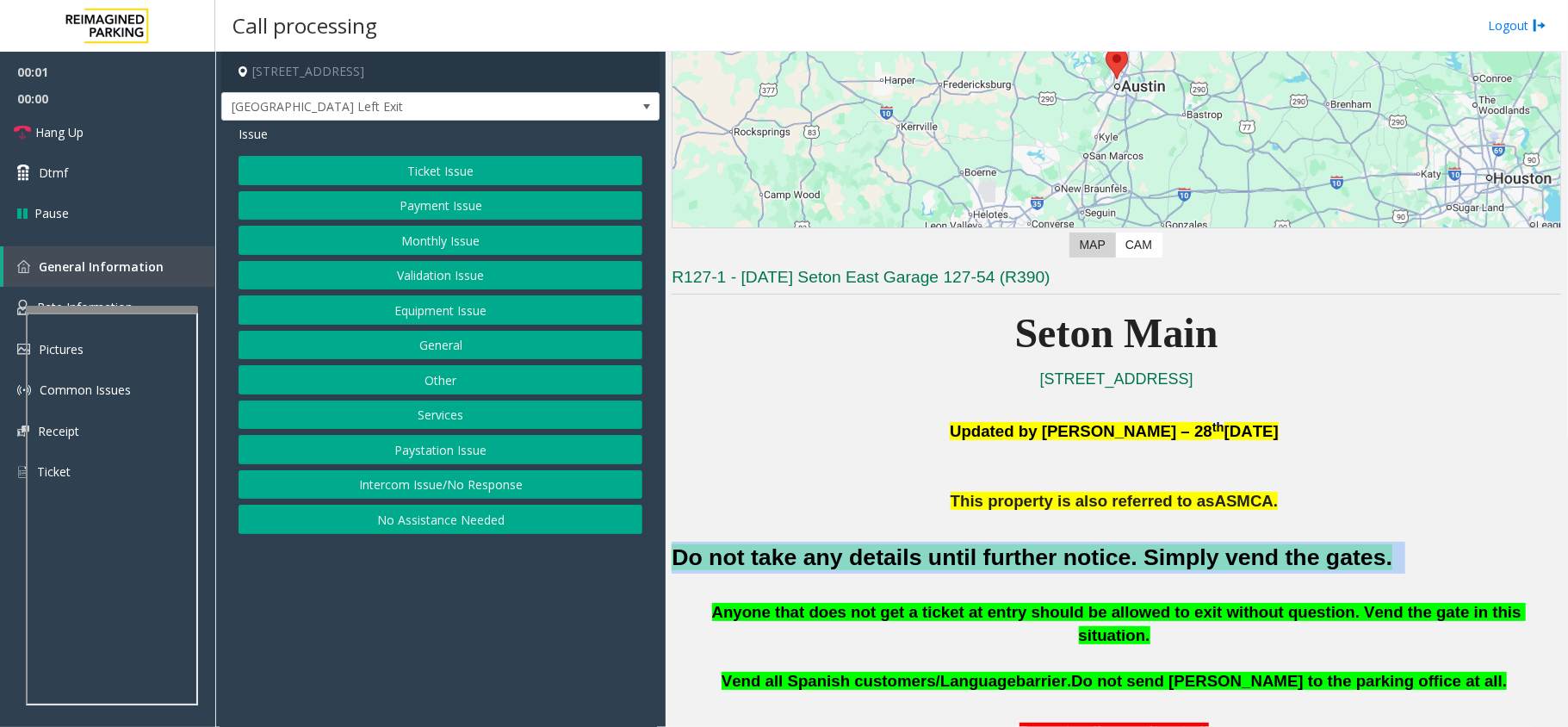
click at [1038, 552] on font "Do not take any details until further notice. Simply vend the gates." at bounding box center [1032, 557] width 721 height 26
copy h2 "Do not take any details until further notice. Simply vend the gates."
click at [458, 250] on button "Monthly Issue" at bounding box center [439, 240] width 403 height 29
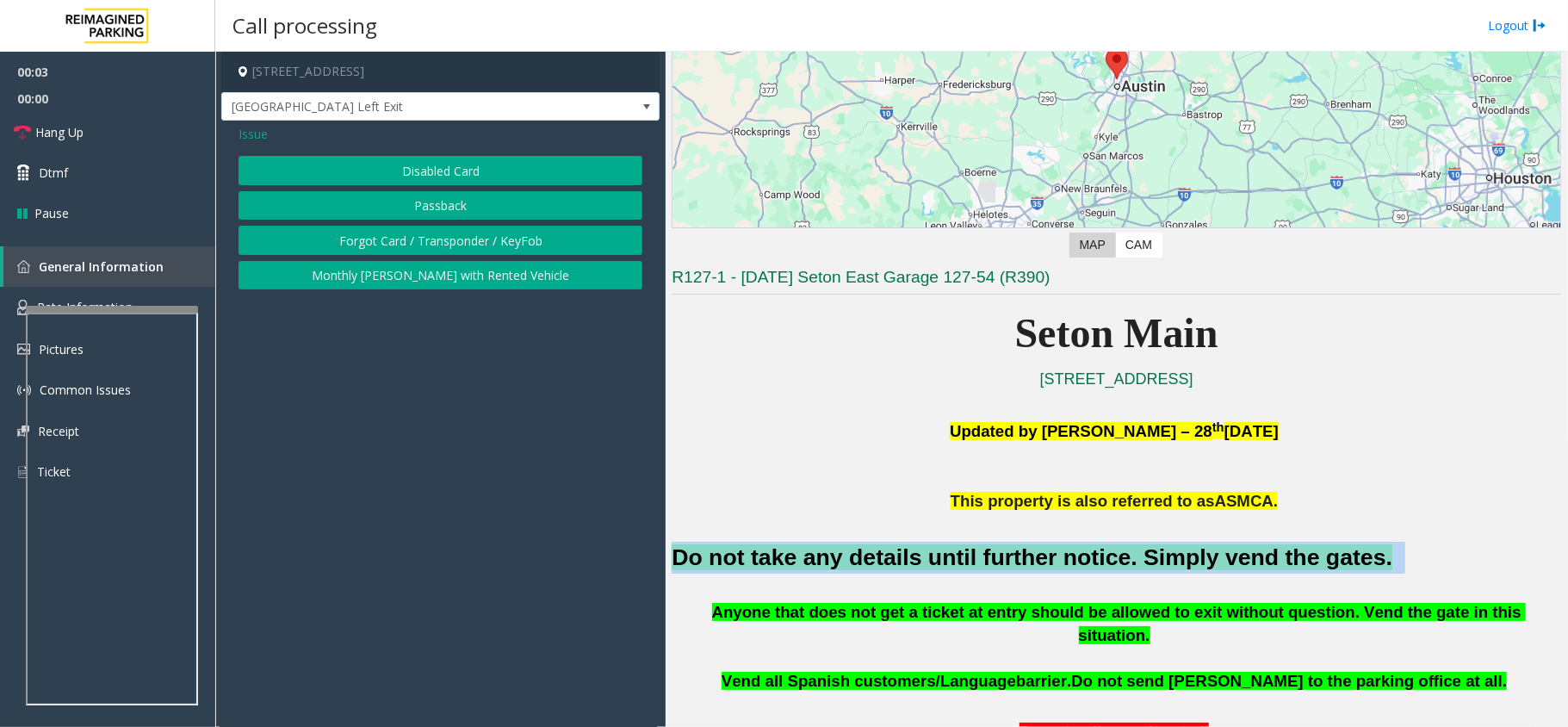
click at [446, 176] on button "Disabled Card" at bounding box center [439, 171] width 403 height 29
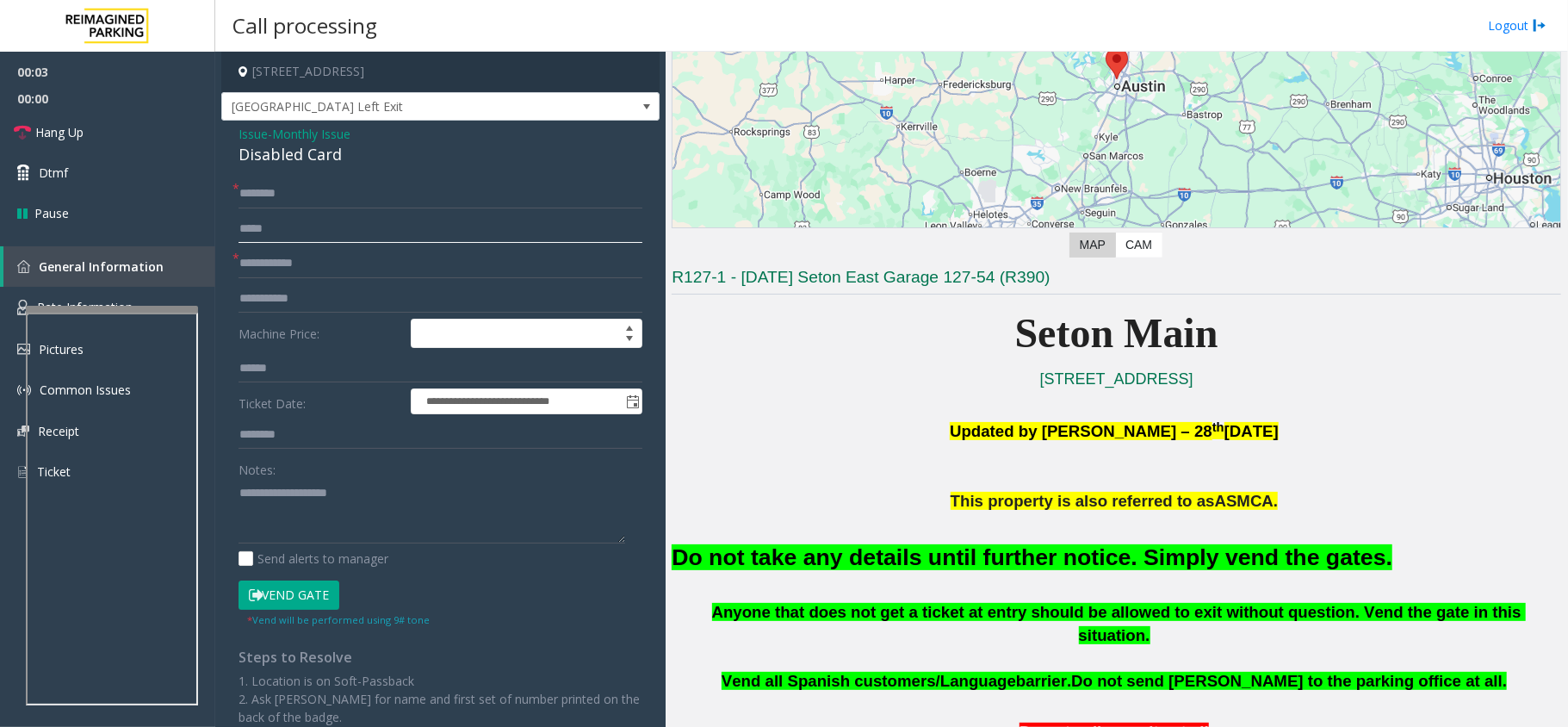
click at [400, 222] on input "text" at bounding box center [439, 229] width 403 height 29
click at [370, 184] on input "text" at bounding box center [439, 194] width 403 height 29
type input "**"
click at [345, 256] on input "text" at bounding box center [439, 264] width 403 height 29
type input "**"
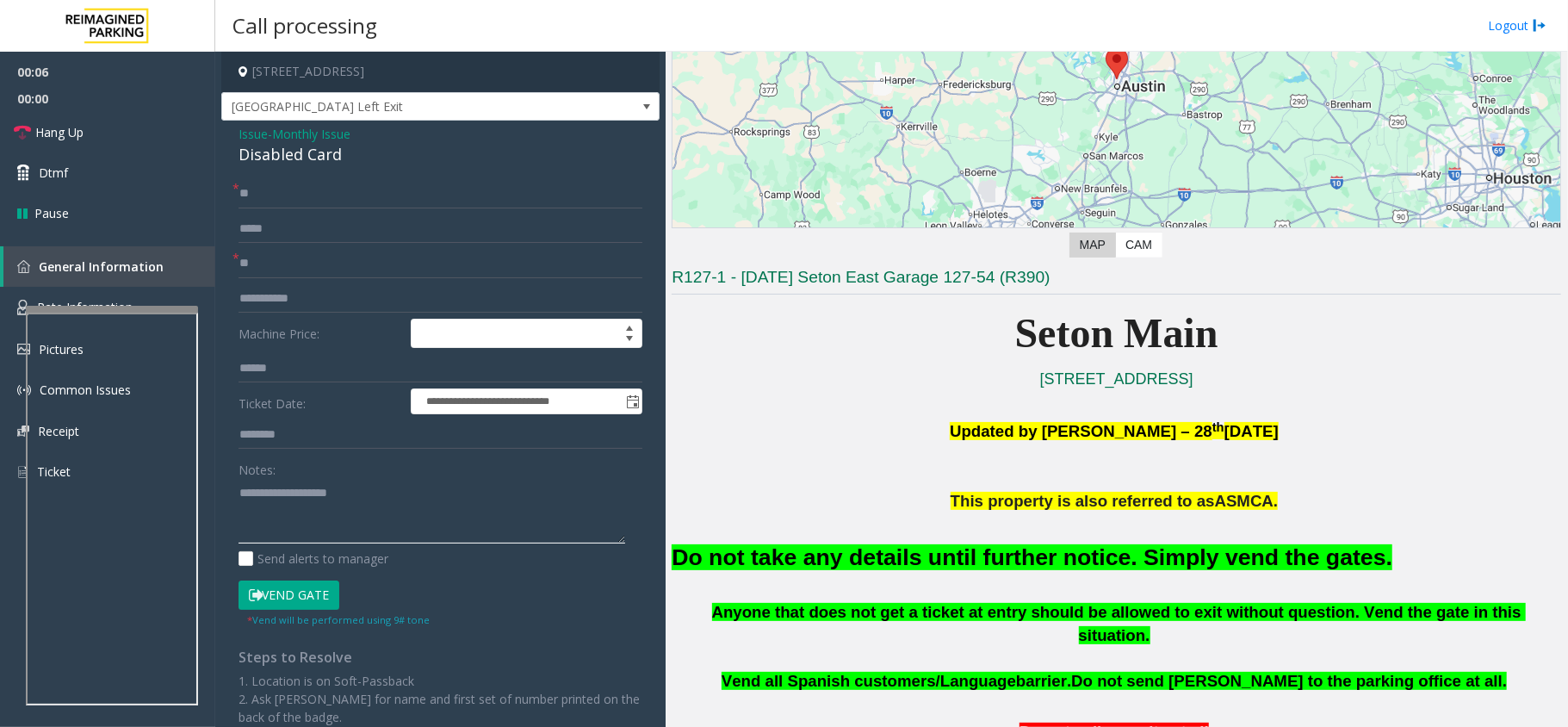
click at [335, 511] on textarea at bounding box center [431, 511] width 387 height 64
paste textarea "**********"
type textarea "**********"
click at [315, 589] on button "Vend Gate" at bounding box center [289, 595] width 101 height 29
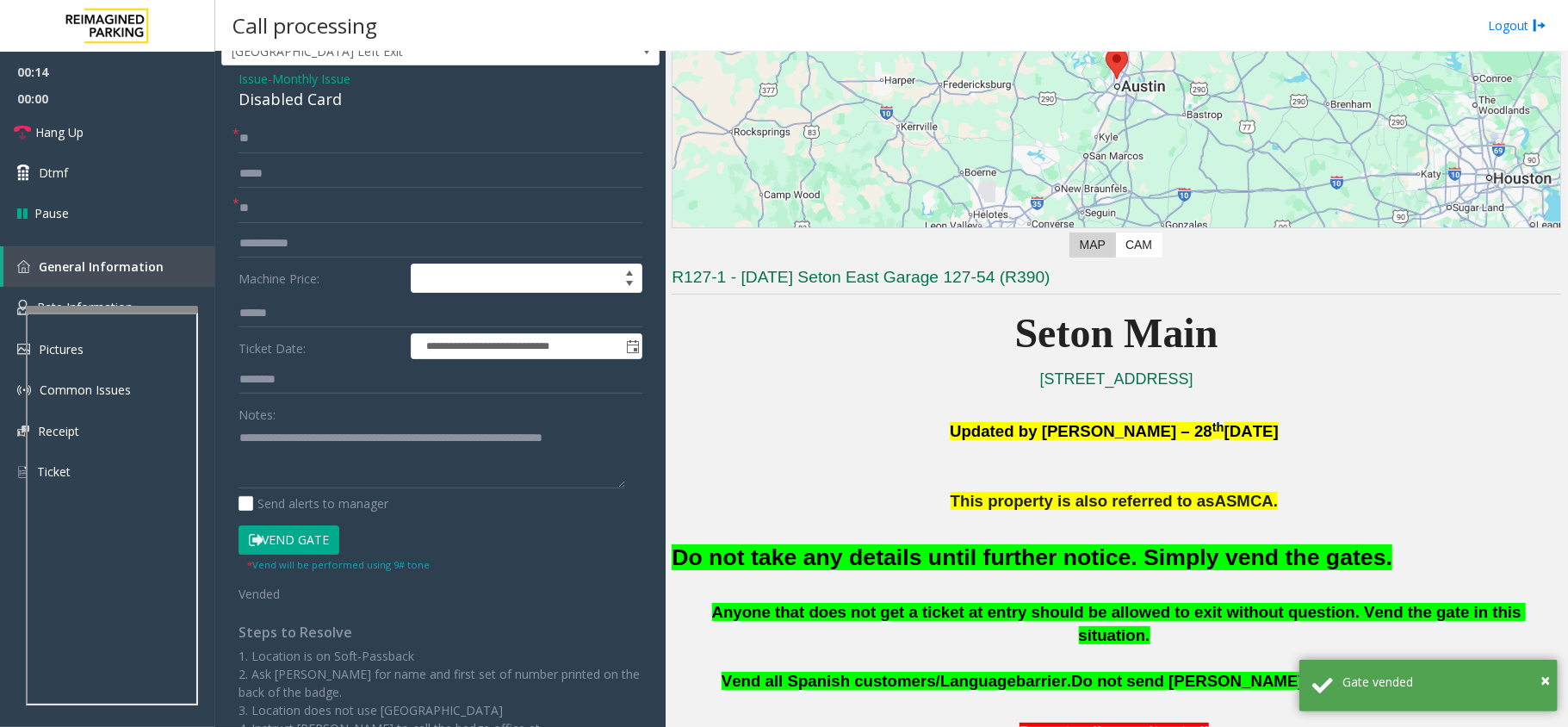
scroll to position [0, 0]
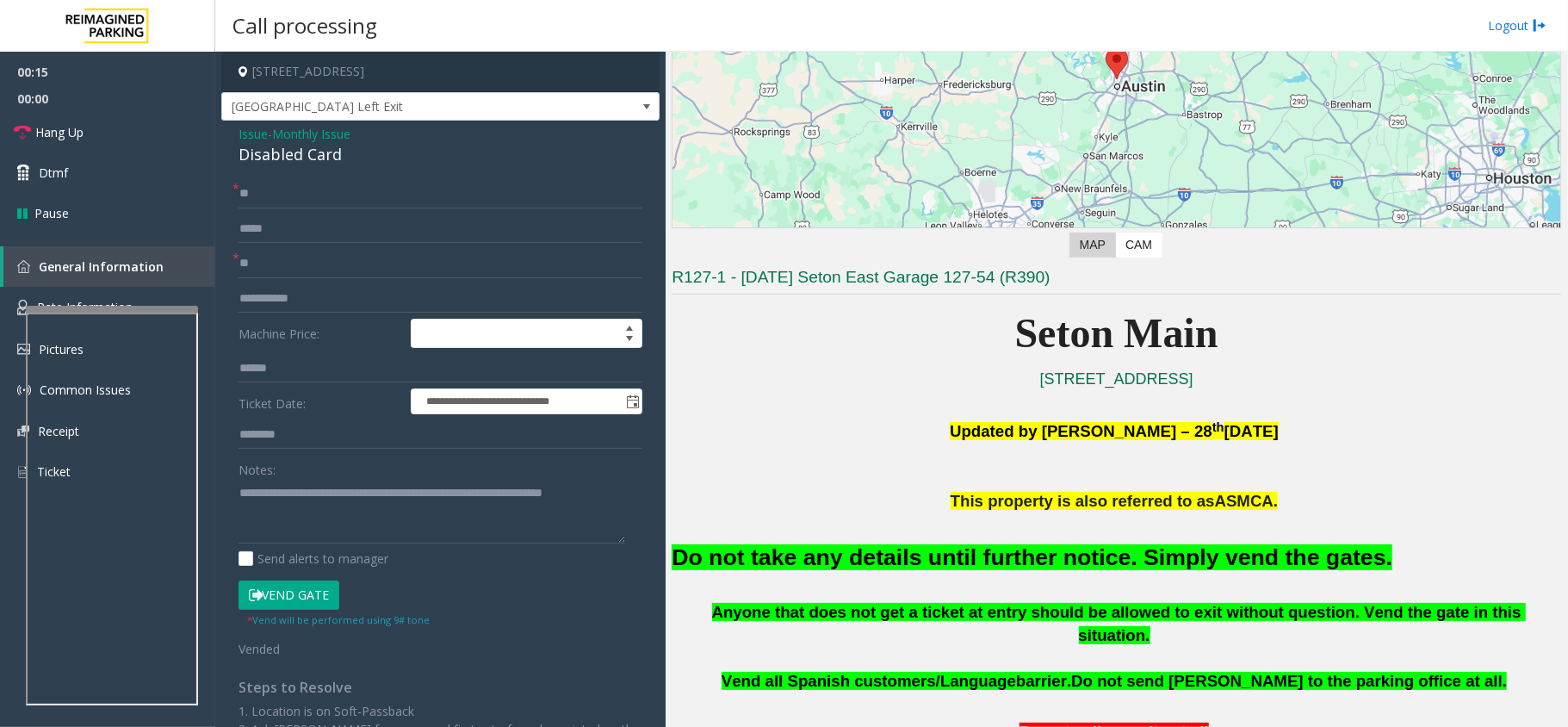
click at [297, 580] on form "**********" at bounding box center [439, 418] width 403 height 478
click at [320, 593] on button "Vend Gate" at bounding box center [289, 595] width 101 height 29
click at [128, 174] on link "Dtmf" at bounding box center [108, 173] width 215 height 40
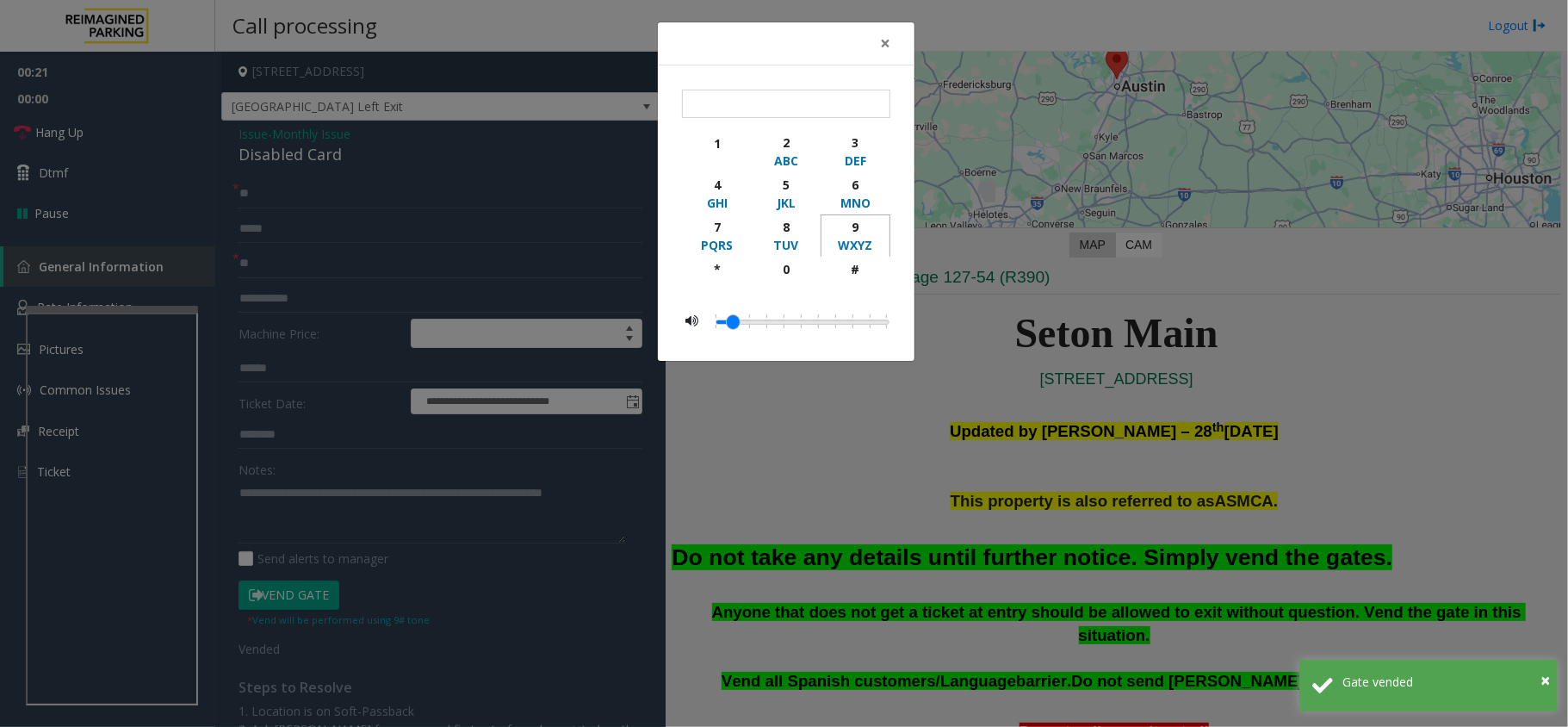
click at [848, 235] on div "9" at bounding box center [856, 227] width 48 height 18
click at [863, 264] on div "#" at bounding box center [856, 269] width 48 height 18
type input "**"
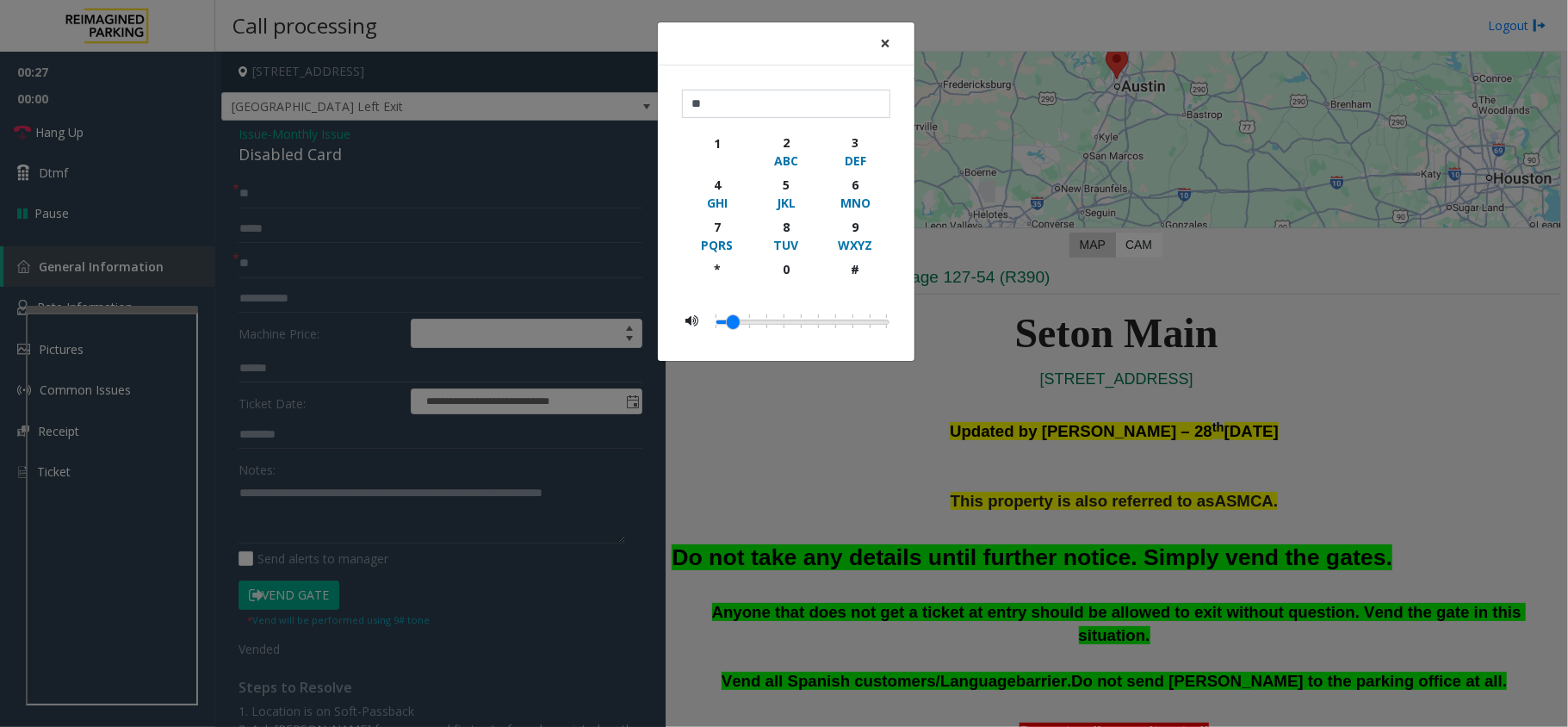
click at [882, 39] on span "×" at bounding box center [884, 43] width 10 height 24
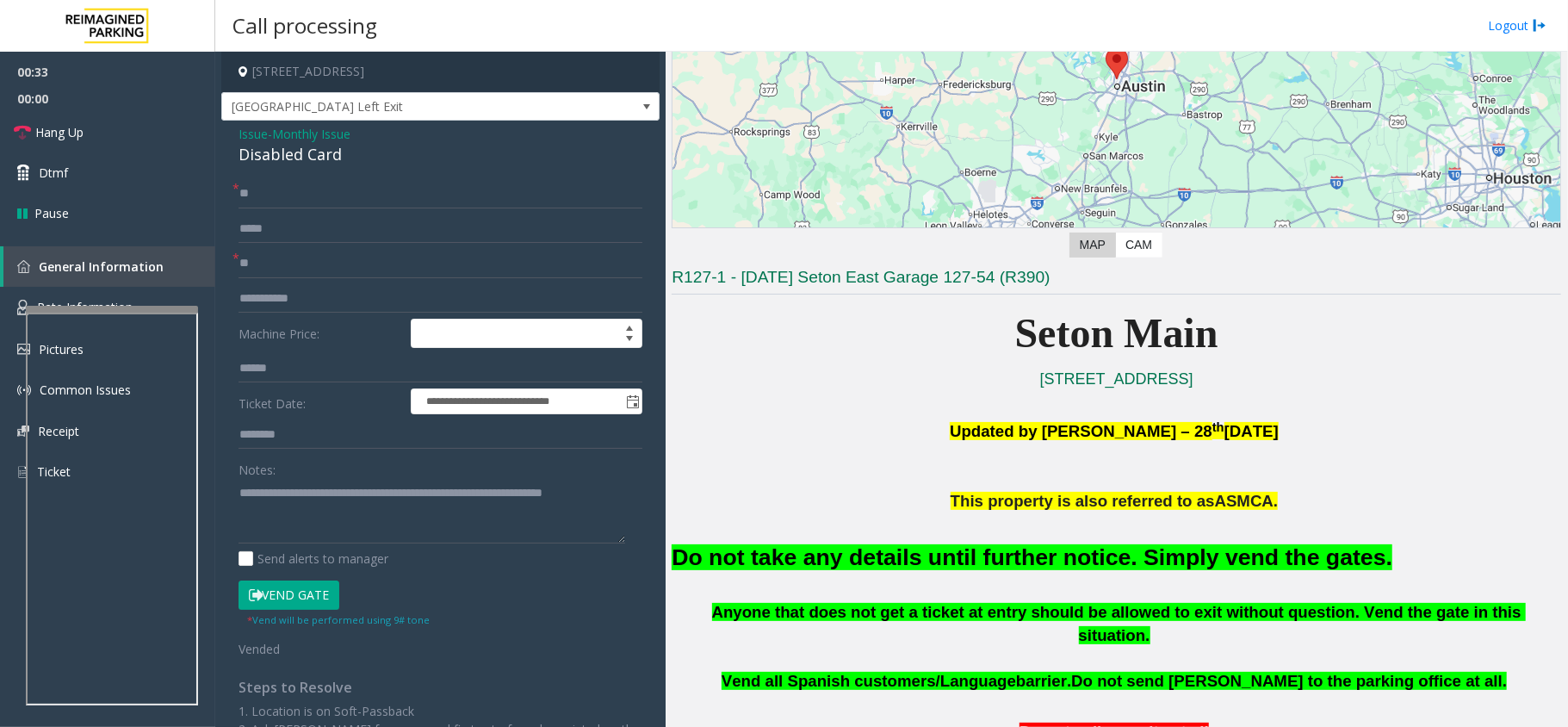
scroll to position [688, 0]
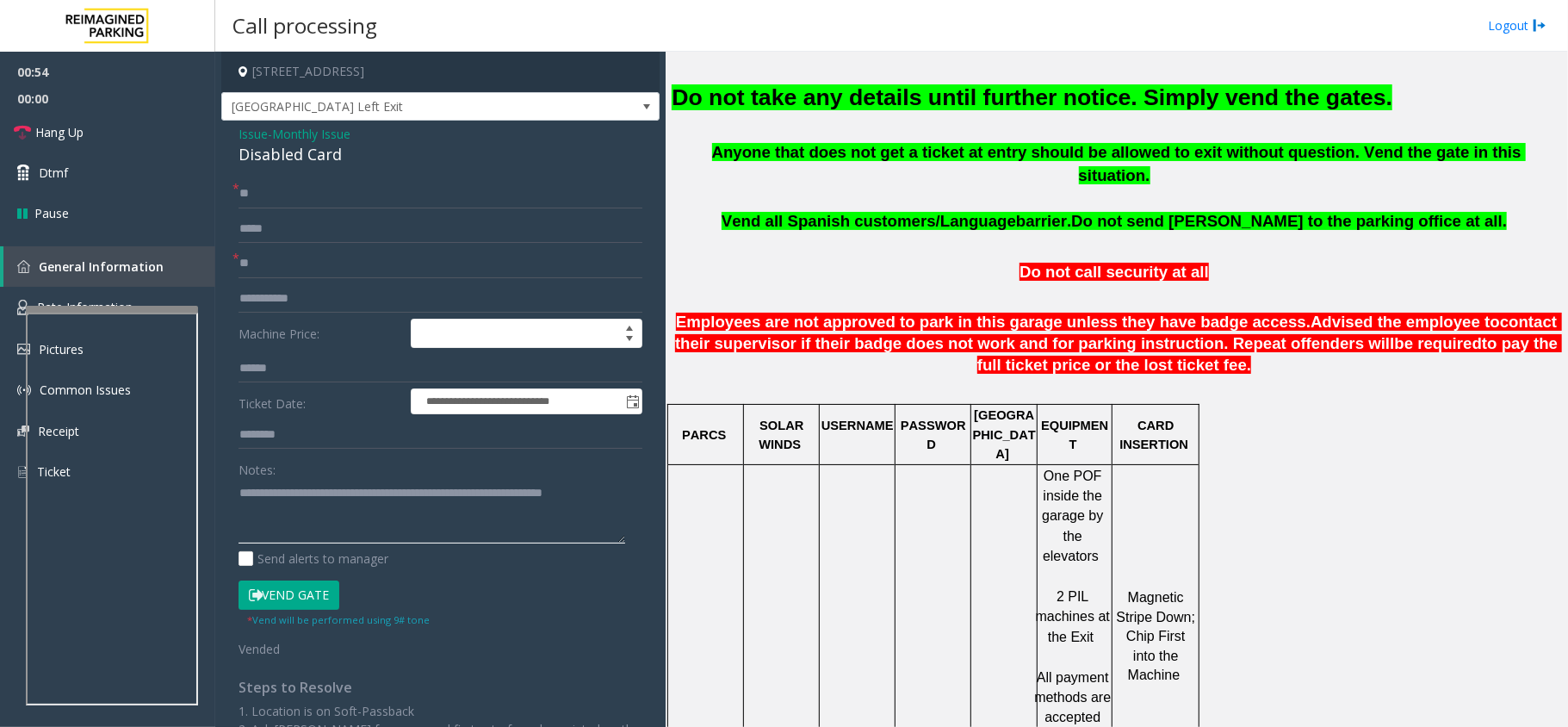
click at [611, 497] on textarea at bounding box center [431, 511] width 387 height 64
click at [43, 124] on span "Hang Up" at bounding box center [59, 132] width 48 height 18
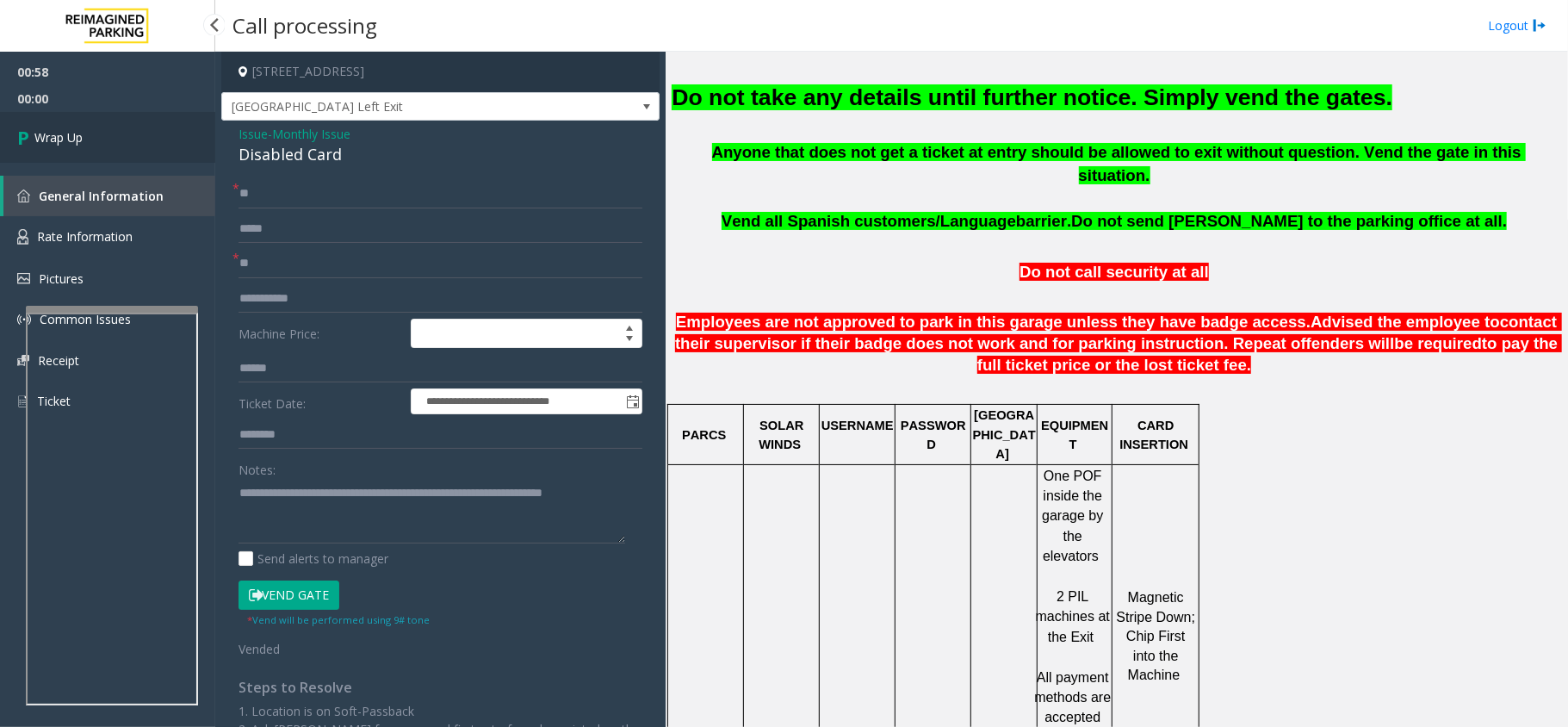
click at [63, 134] on span "Wrap Up" at bounding box center [58, 138] width 48 height 18
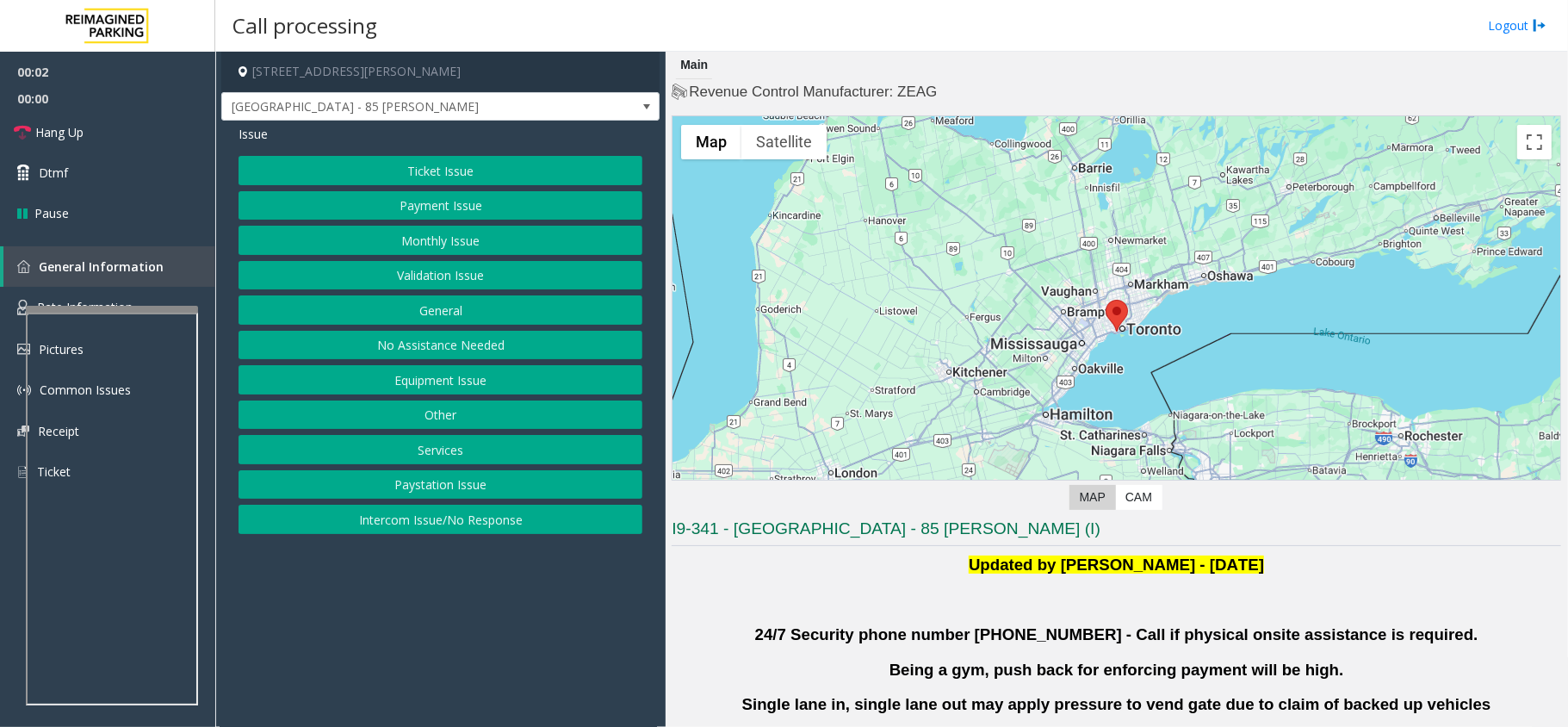
click at [479, 267] on button "Validation Issue" at bounding box center [439, 276] width 403 height 29
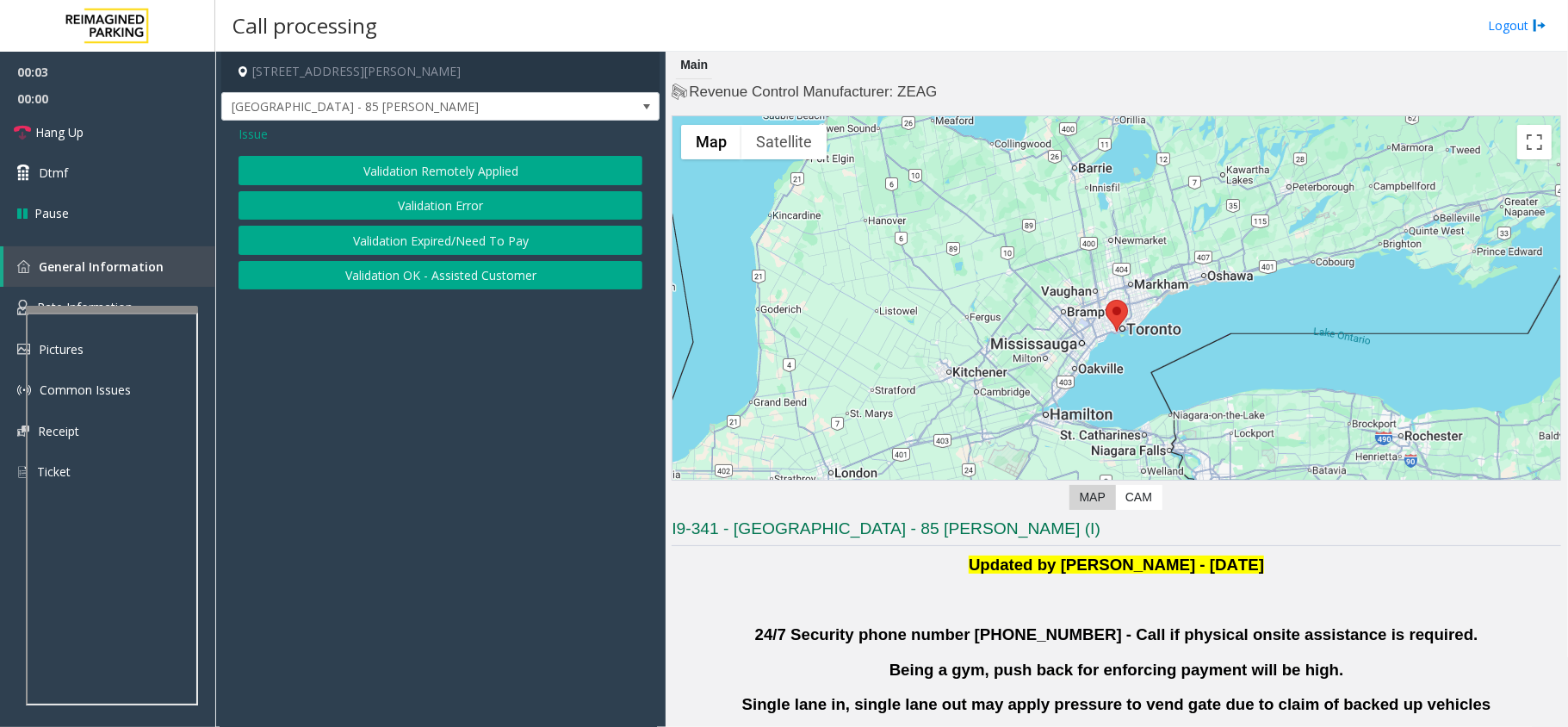
click at [470, 204] on button "Validation Error" at bounding box center [439, 206] width 403 height 29
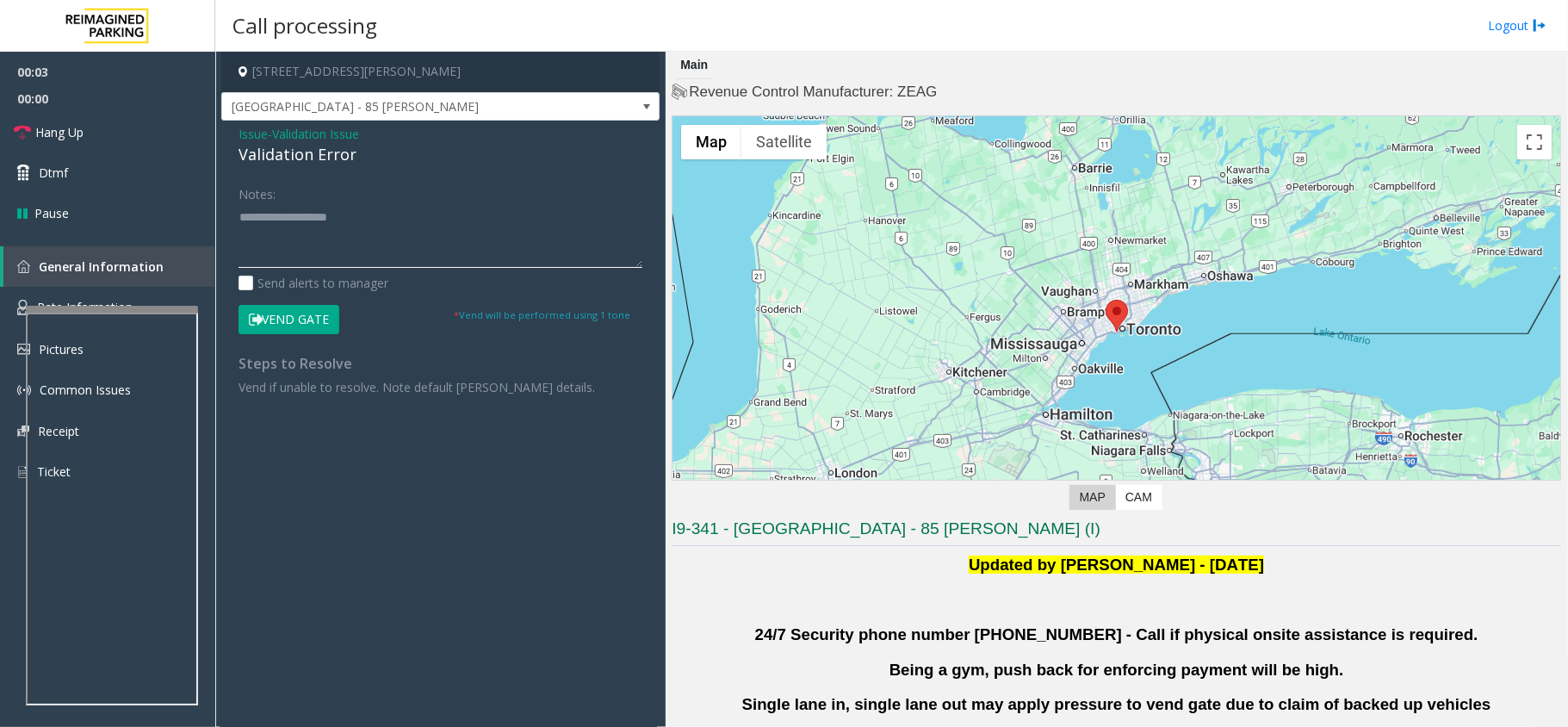
click at [407, 248] on textarea at bounding box center [439, 235] width 403 height 64
click at [339, 167] on div "Issue - Validation Issue Validation Error Notes: Send alerts to manager Vend Ga…" at bounding box center [440, 267] width 438 height 292
click at [339, 166] on div "Issue - Validation Issue Validation Error Notes: Send alerts to manager Vend Ga…" at bounding box center [440, 267] width 438 height 292
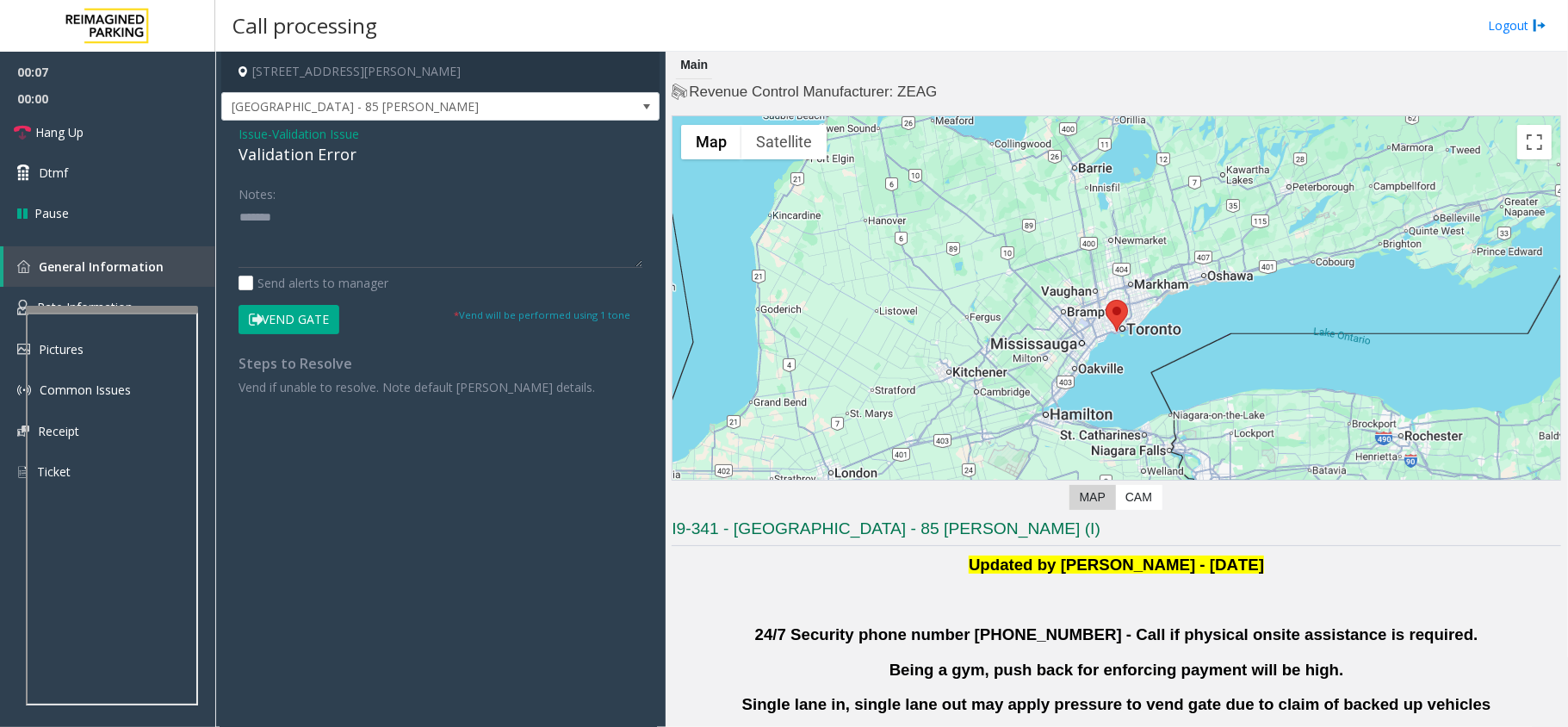
click at [338, 162] on div "Validation Error" at bounding box center [439, 154] width 403 height 23
click at [338, 158] on div "Validation Error" at bounding box center [439, 154] width 403 height 23
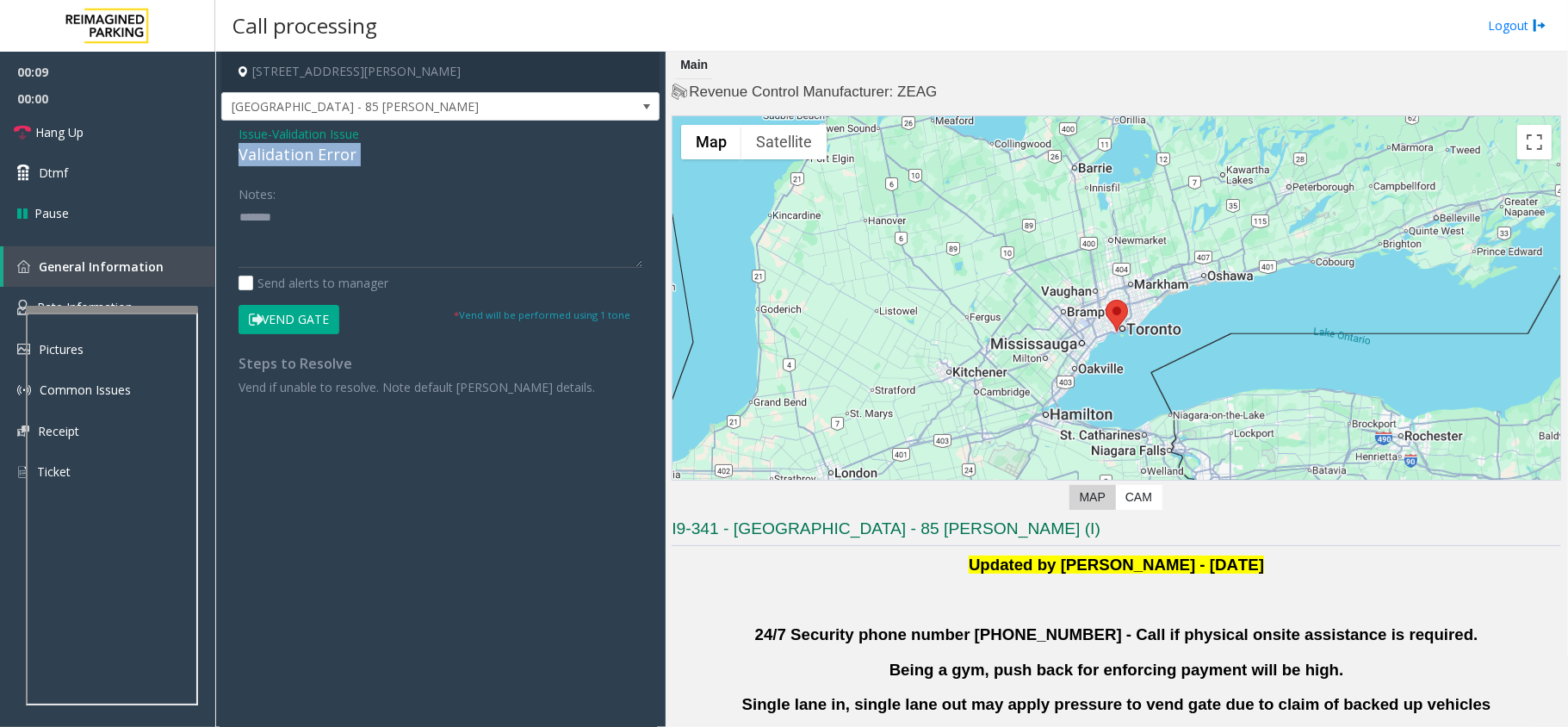
click at [338, 158] on div "Validation Error" at bounding box center [439, 154] width 403 height 23
copy div "Validation Error"
click at [347, 218] on textarea at bounding box center [439, 235] width 403 height 64
paste textarea "**********"
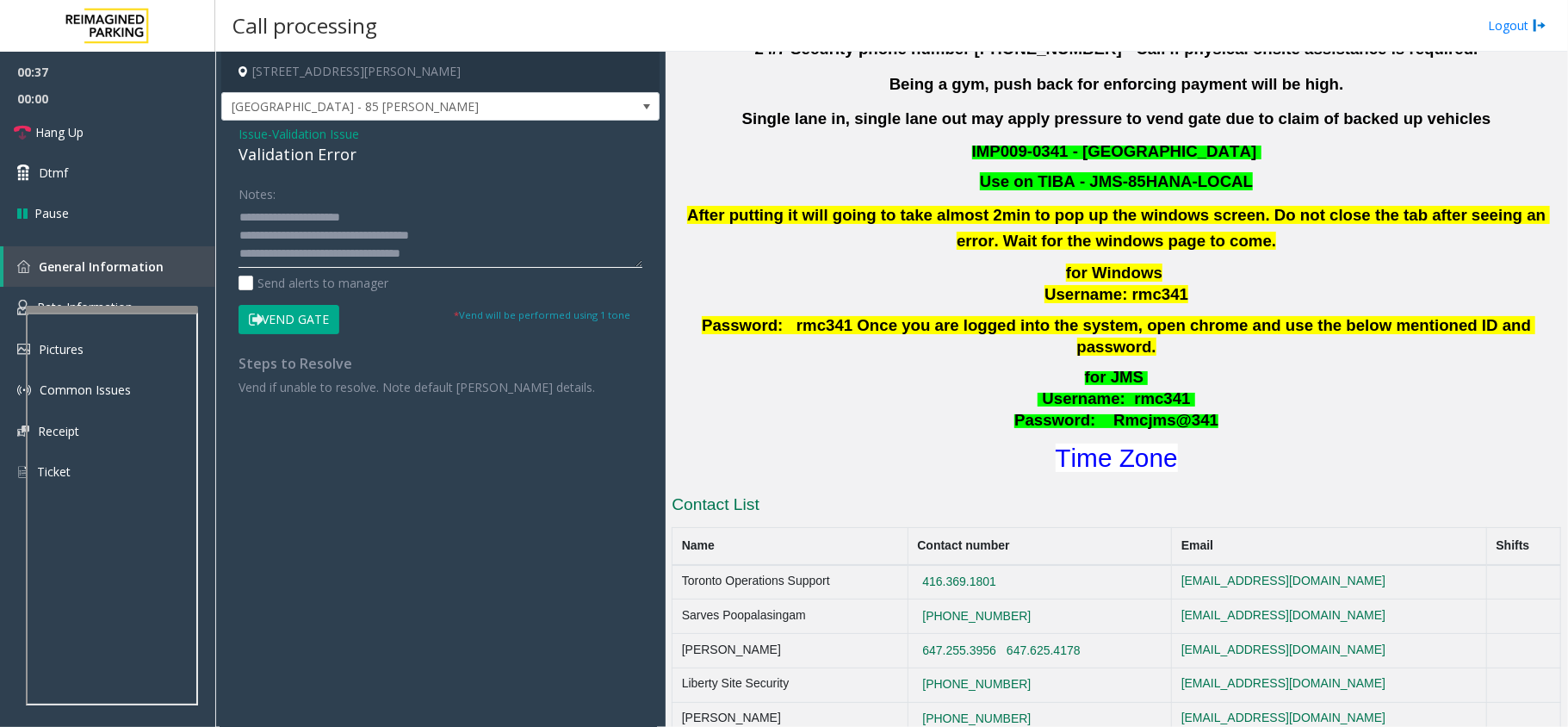
scroll to position [803, 0]
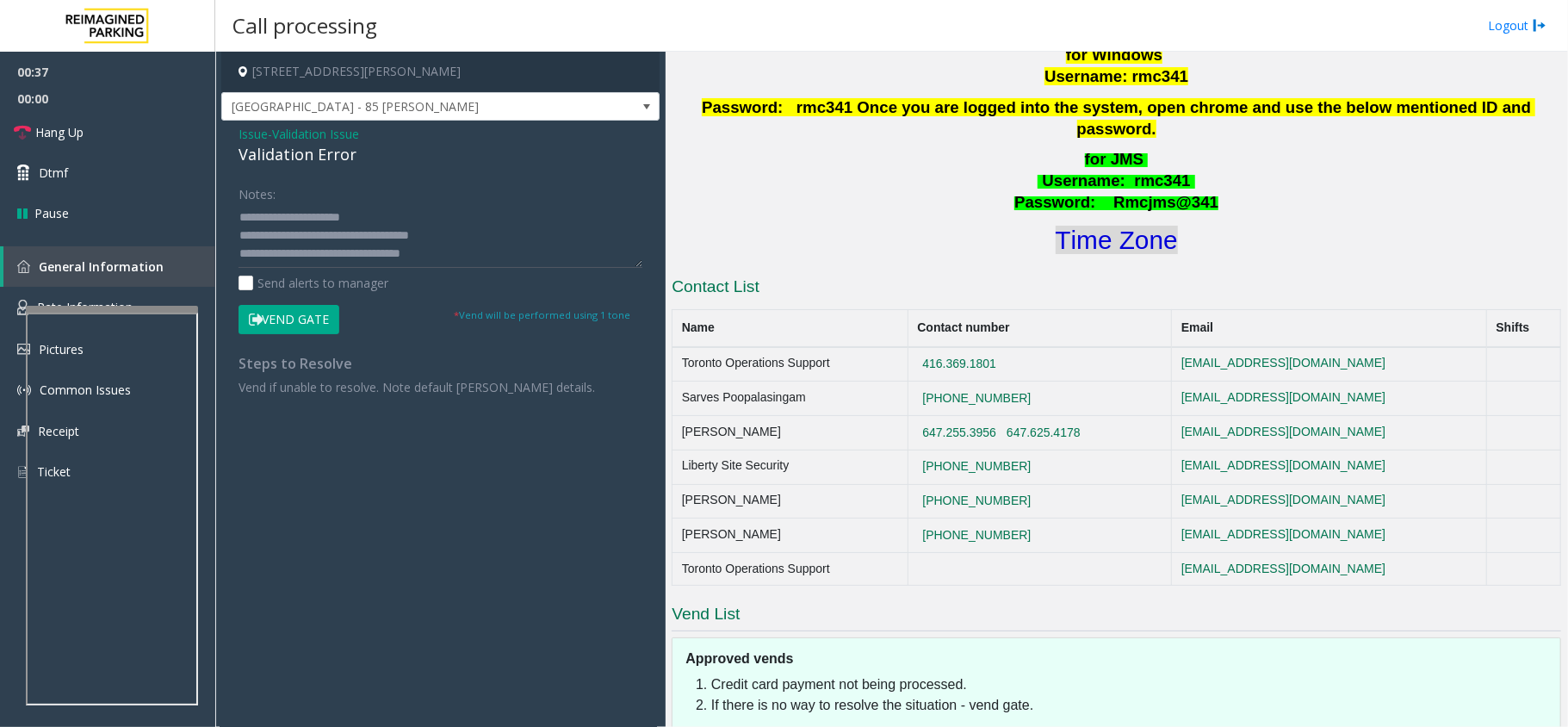
click at [1085, 225] on font "Time Zone" at bounding box center [1117, 239] width 122 height 28
click at [436, 256] on textarea at bounding box center [439, 235] width 403 height 64
type textarea "**********"
click at [301, 319] on button "Vend Gate" at bounding box center [289, 320] width 101 height 29
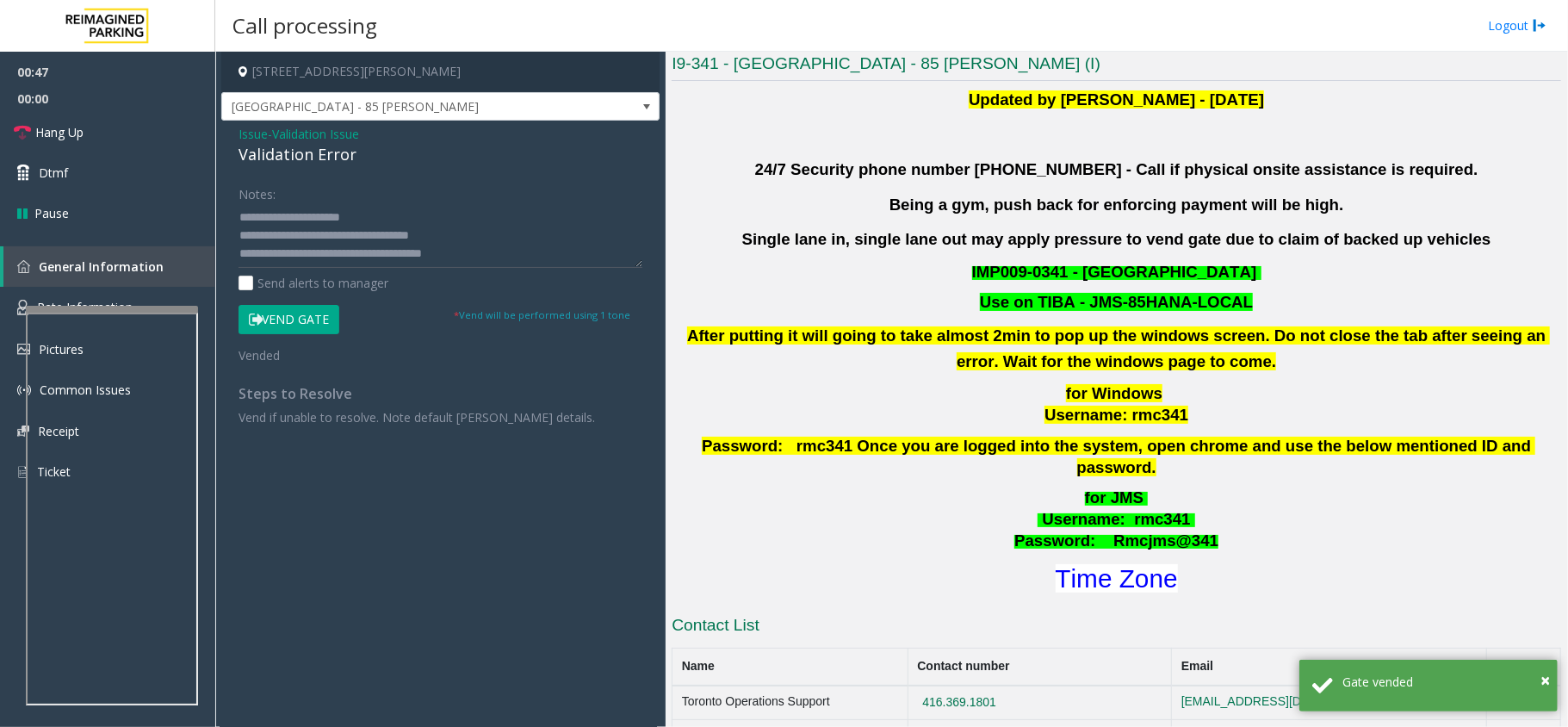
scroll to position [229, 0]
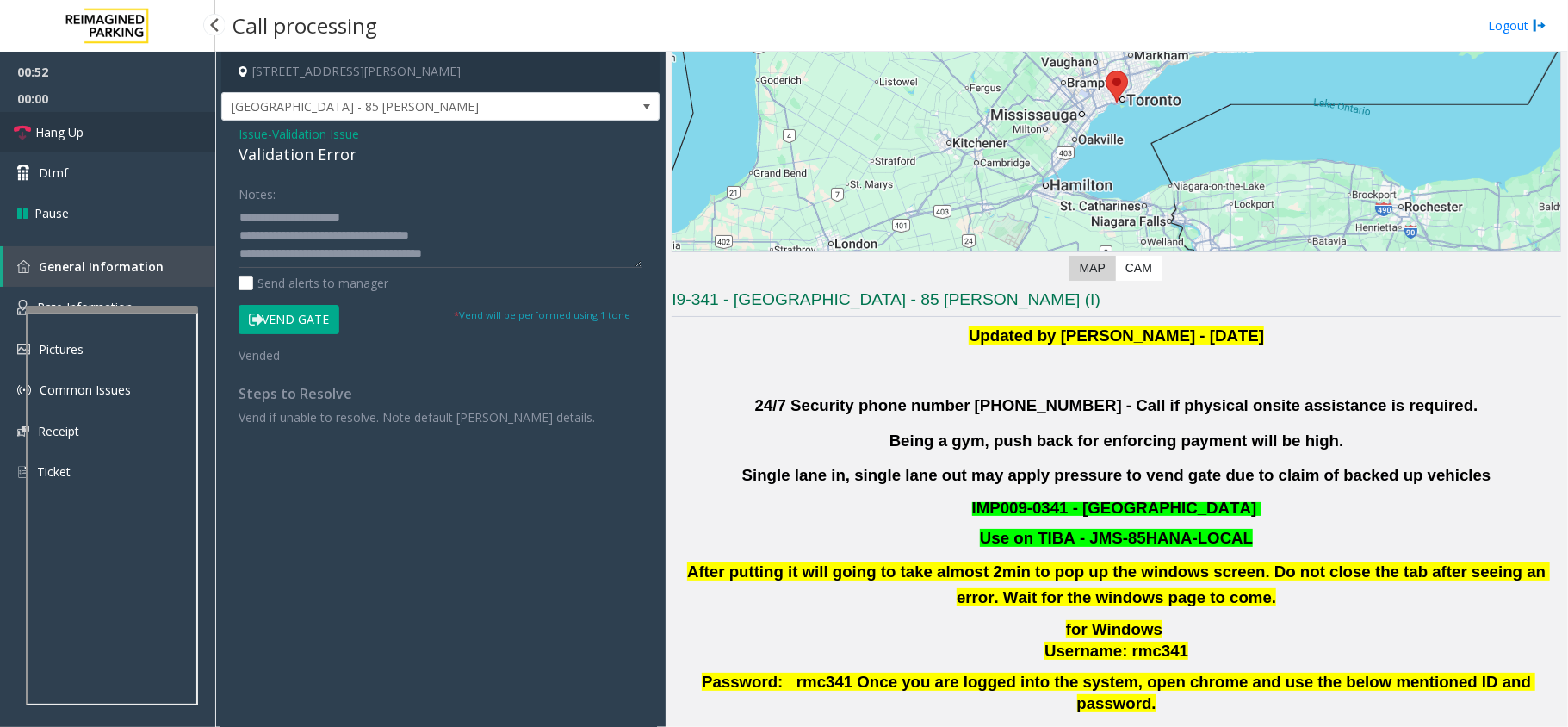
click at [53, 119] on link "Hang Up" at bounding box center [108, 132] width 215 height 40
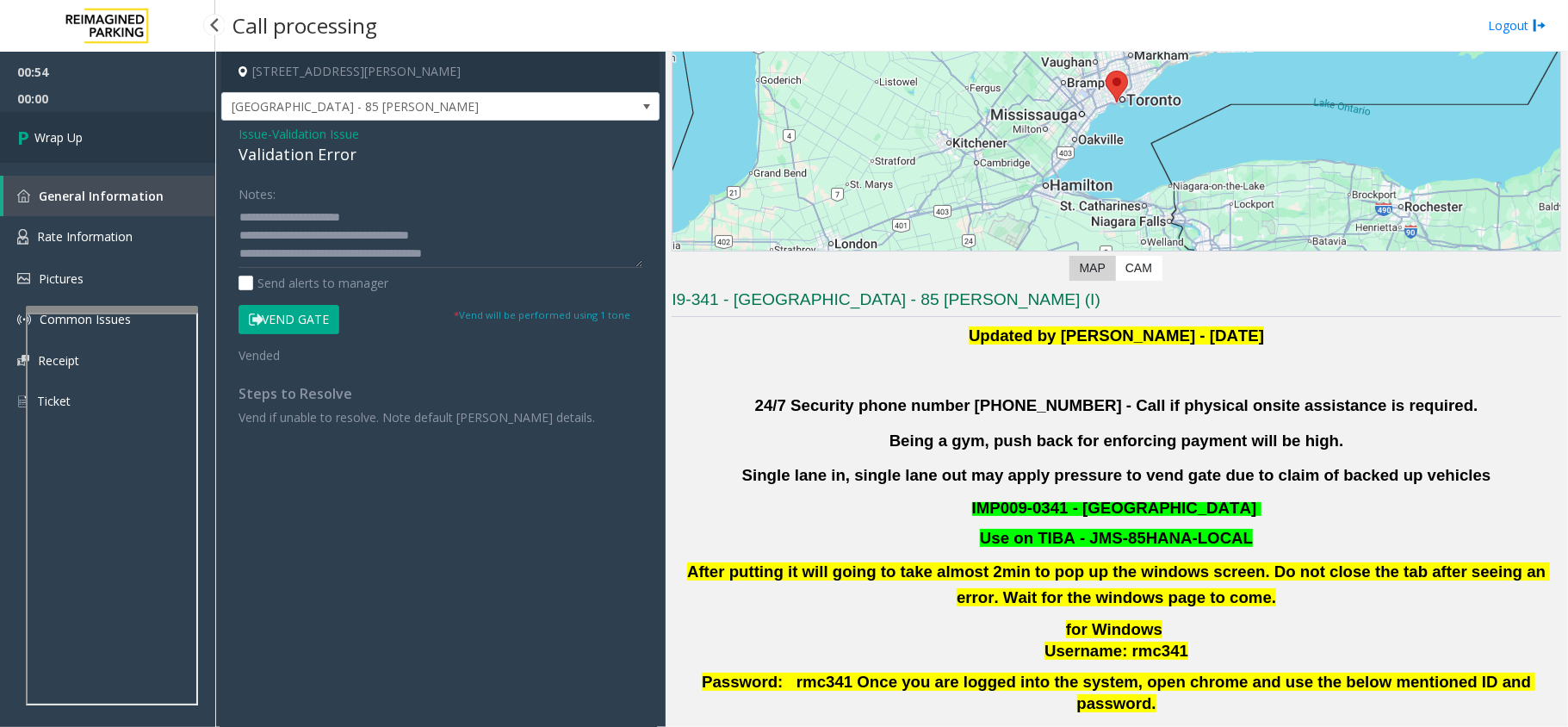
click at [53, 119] on link "Wrap Up" at bounding box center [108, 137] width 215 height 51
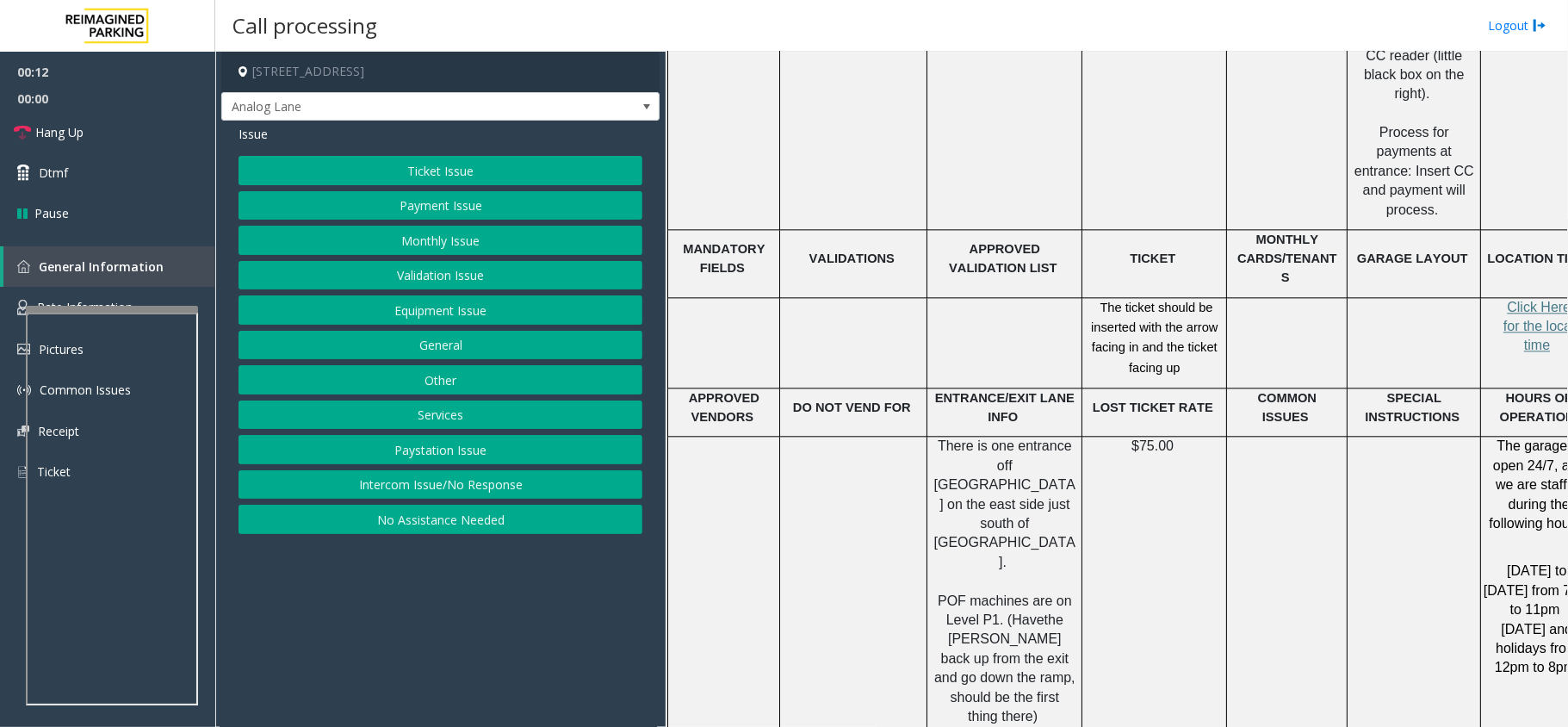
scroll to position [2363, 0]
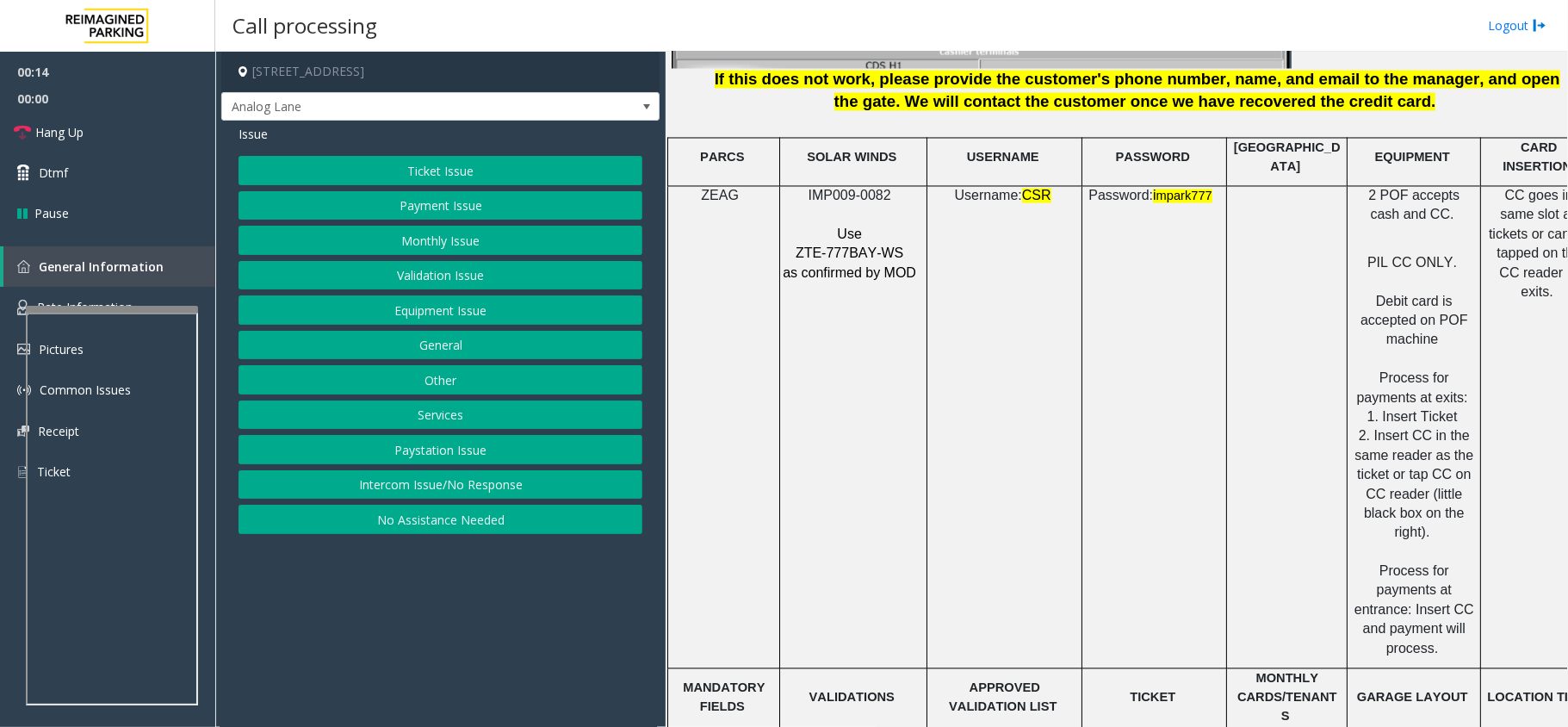
click at [569, 497] on button "Intercom Issue/No Response" at bounding box center [439, 484] width 403 height 29
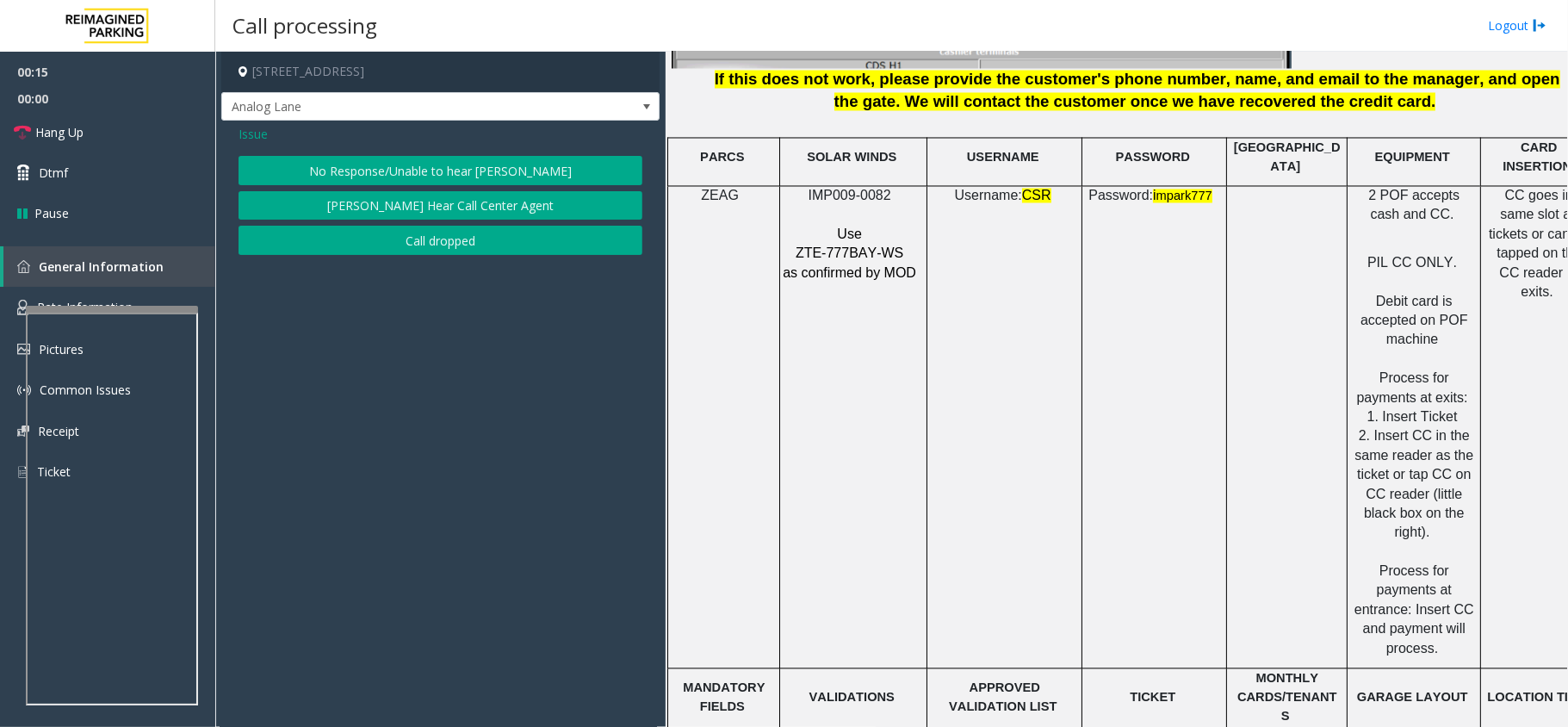
click at [466, 172] on button "No Response/Unable to hear [PERSON_NAME]" at bounding box center [439, 171] width 403 height 29
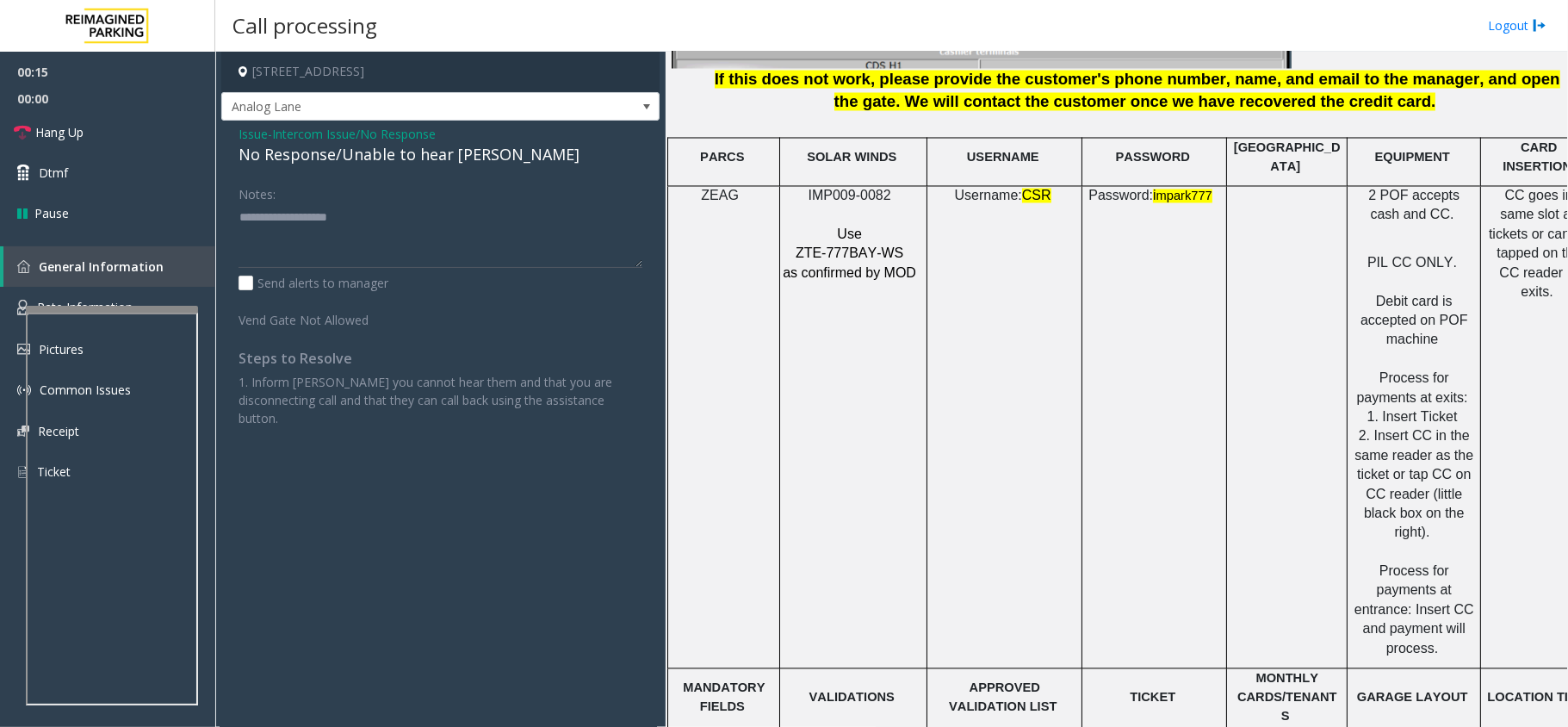
click at [469, 163] on div "No Response/Unable to hear [PERSON_NAME]" at bounding box center [439, 154] width 403 height 23
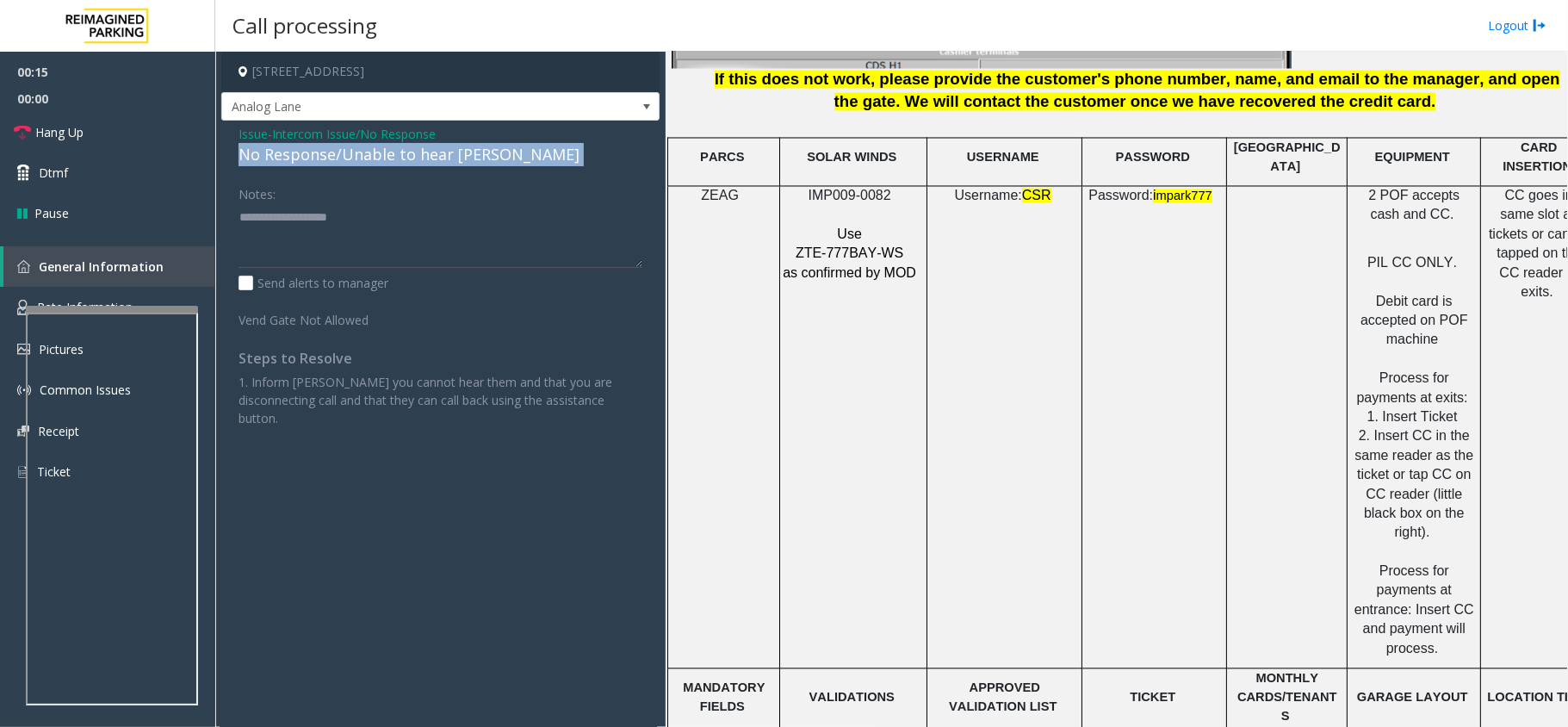
click at [469, 163] on div "No Response/Unable to hear [PERSON_NAME]" at bounding box center [439, 154] width 403 height 23
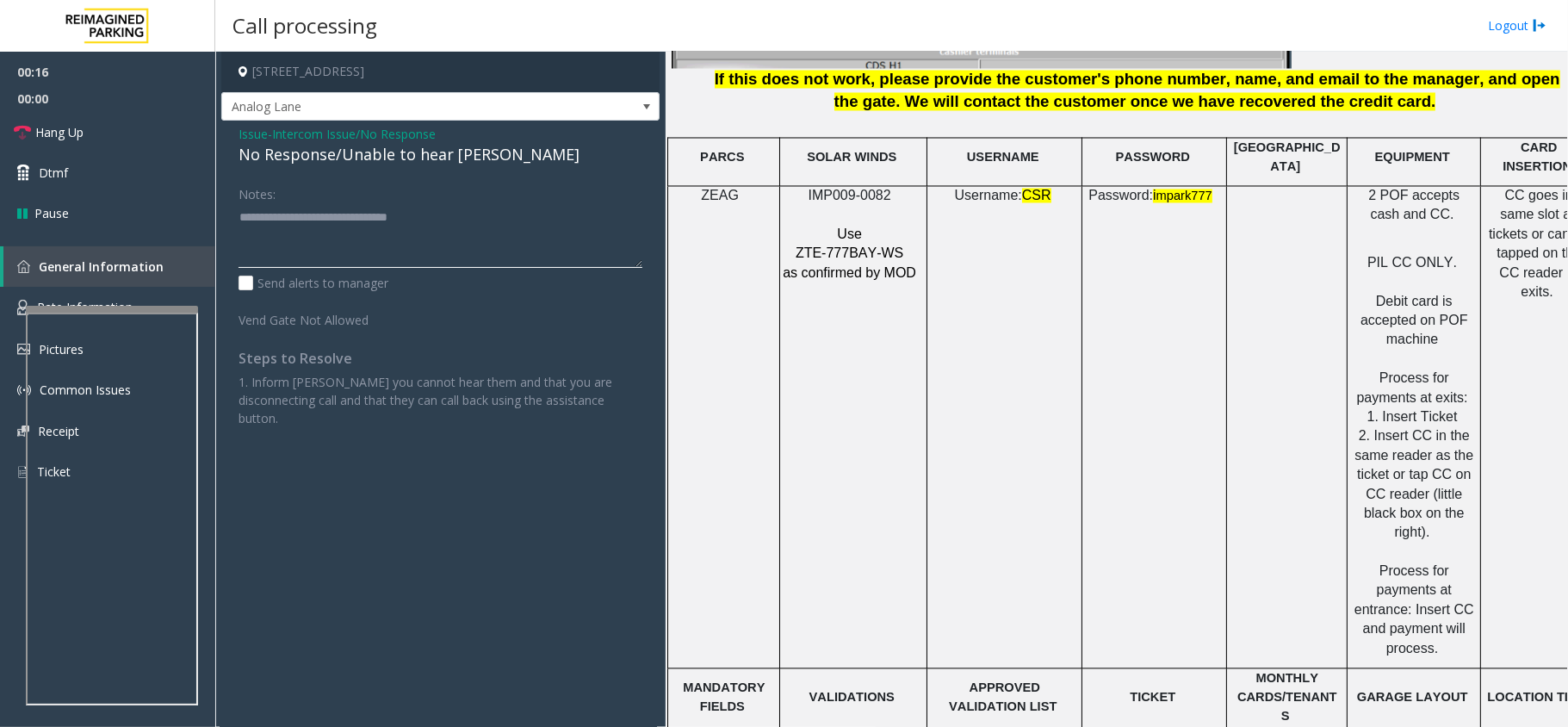
click at [487, 219] on textarea at bounding box center [439, 235] width 403 height 64
type textarea "**********"
click at [105, 134] on link "Hang Up" at bounding box center [108, 132] width 215 height 40
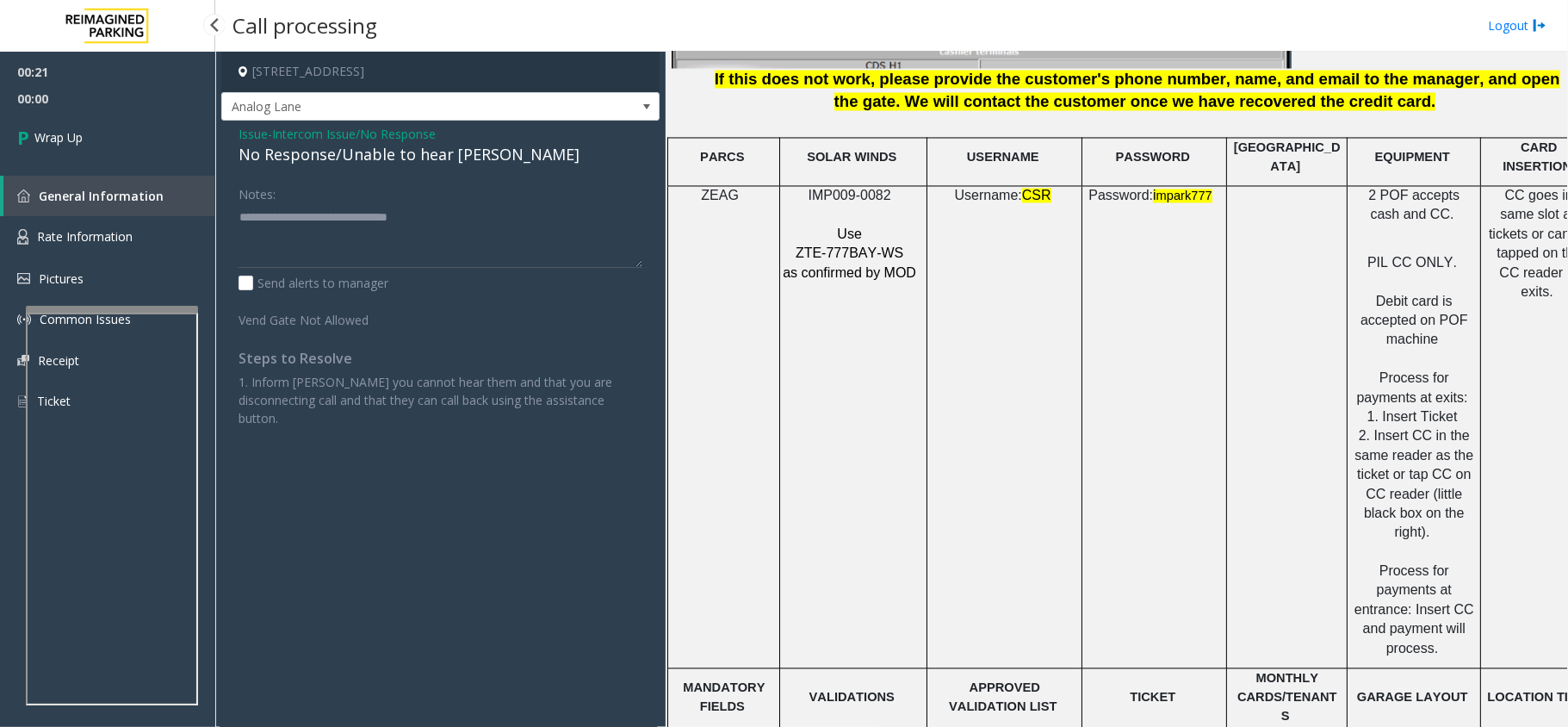
click at [105, 134] on link "Wrap Up" at bounding box center [108, 137] width 215 height 51
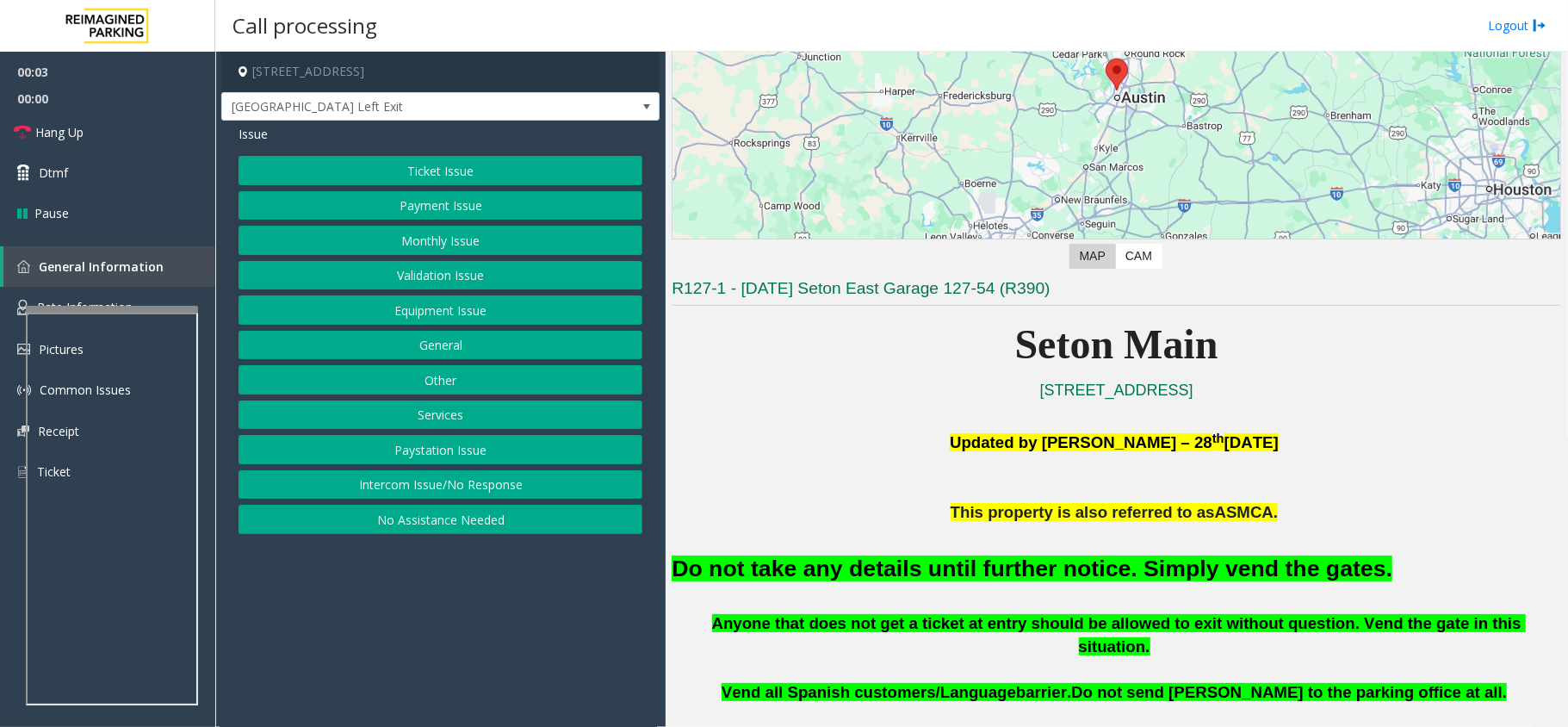
scroll to position [345, 0]
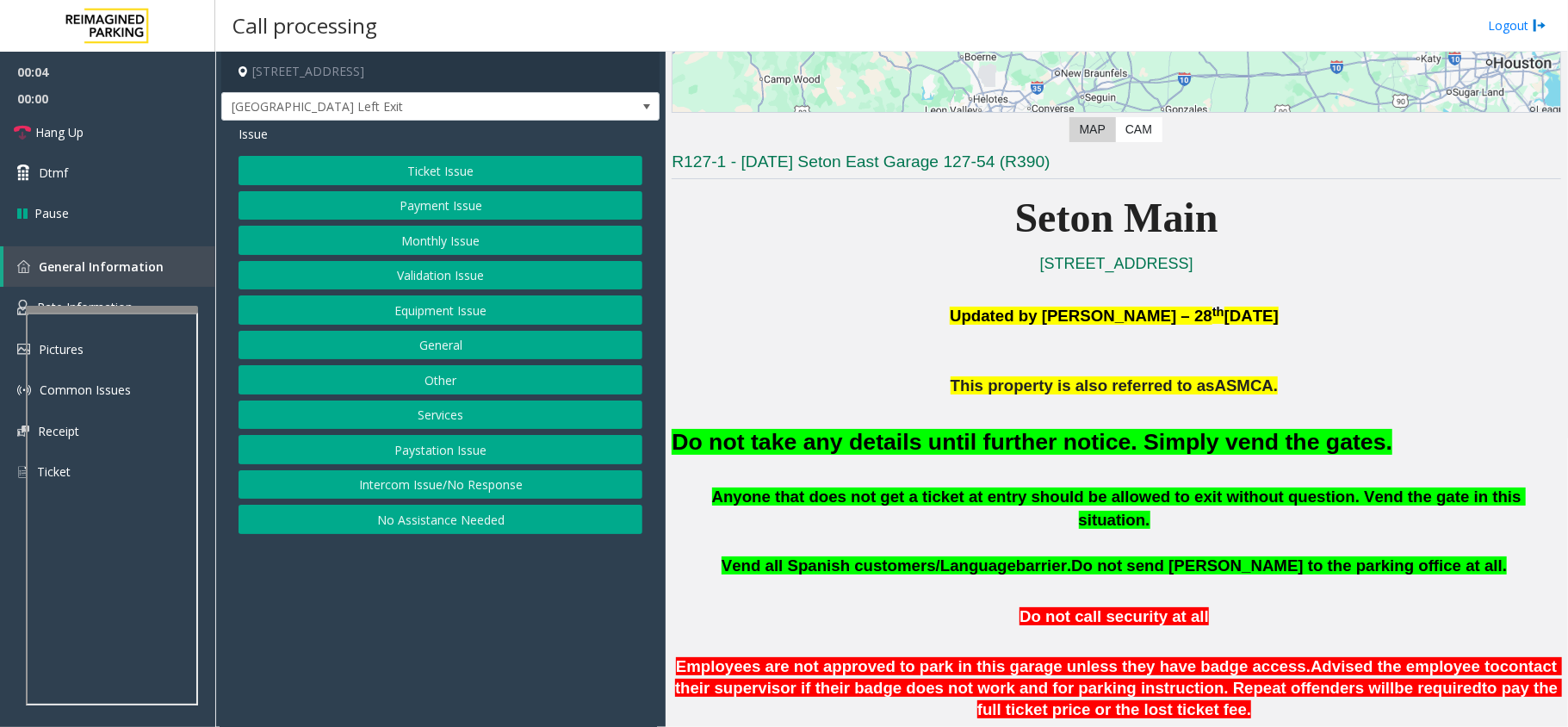
click at [1024, 463] on div "Do not take any details until further notice. Simply vend the gates." at bounding box center [1117, 442] width 890 height 88
click at [1024, 451] on font "Do not take any details until further notice. Simply vend the gates." at bounding box center [1032, 442] width 721 height 26
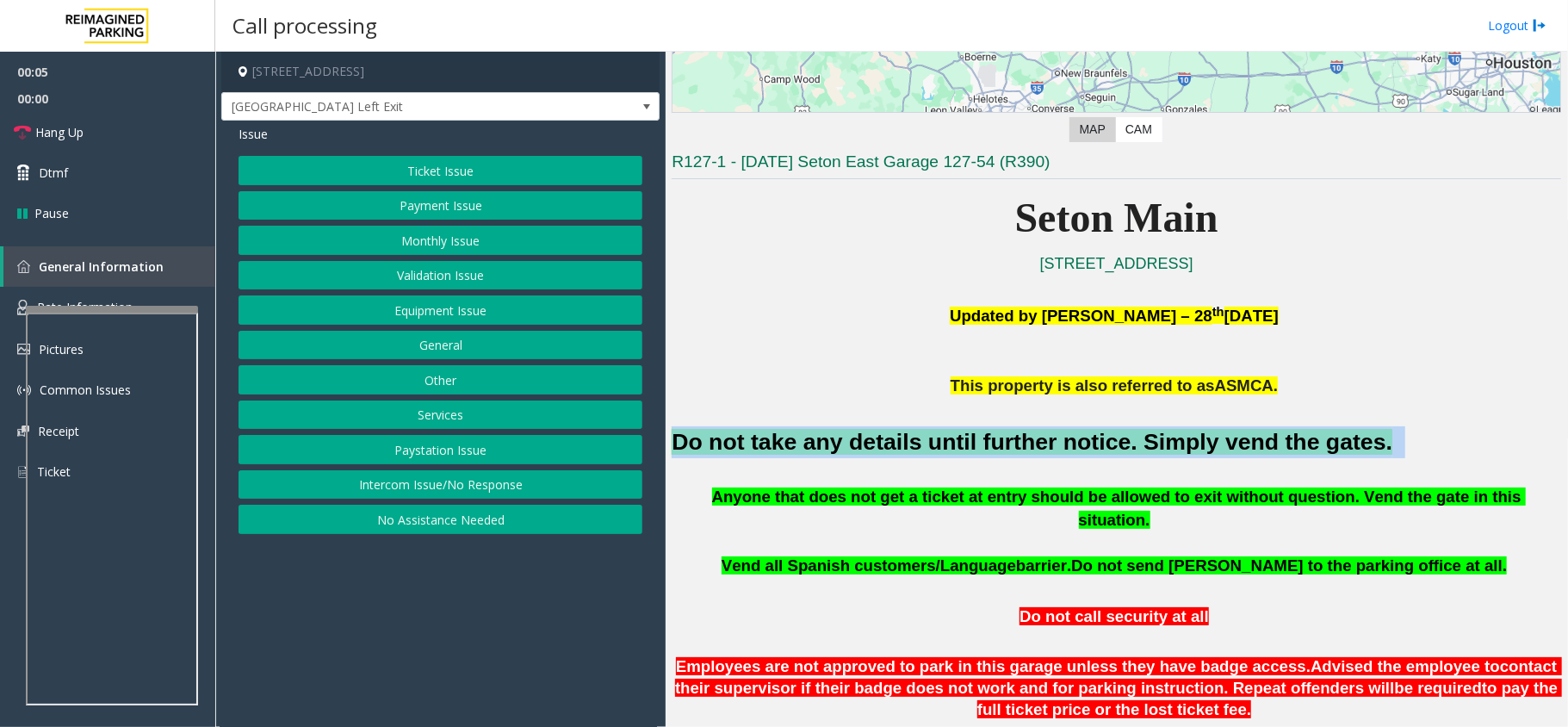
click at [1024, 451] on font "Do not take any details until further notice. Simply vend the gates." at bounding box center [1032, 442] width 721 height 26
copy h2 "Do not take any details until further notice. Simply vend the gates."
click at [321, 324] on button "Equipment Issue" at bounding box center [439, 310] width 403 height 29
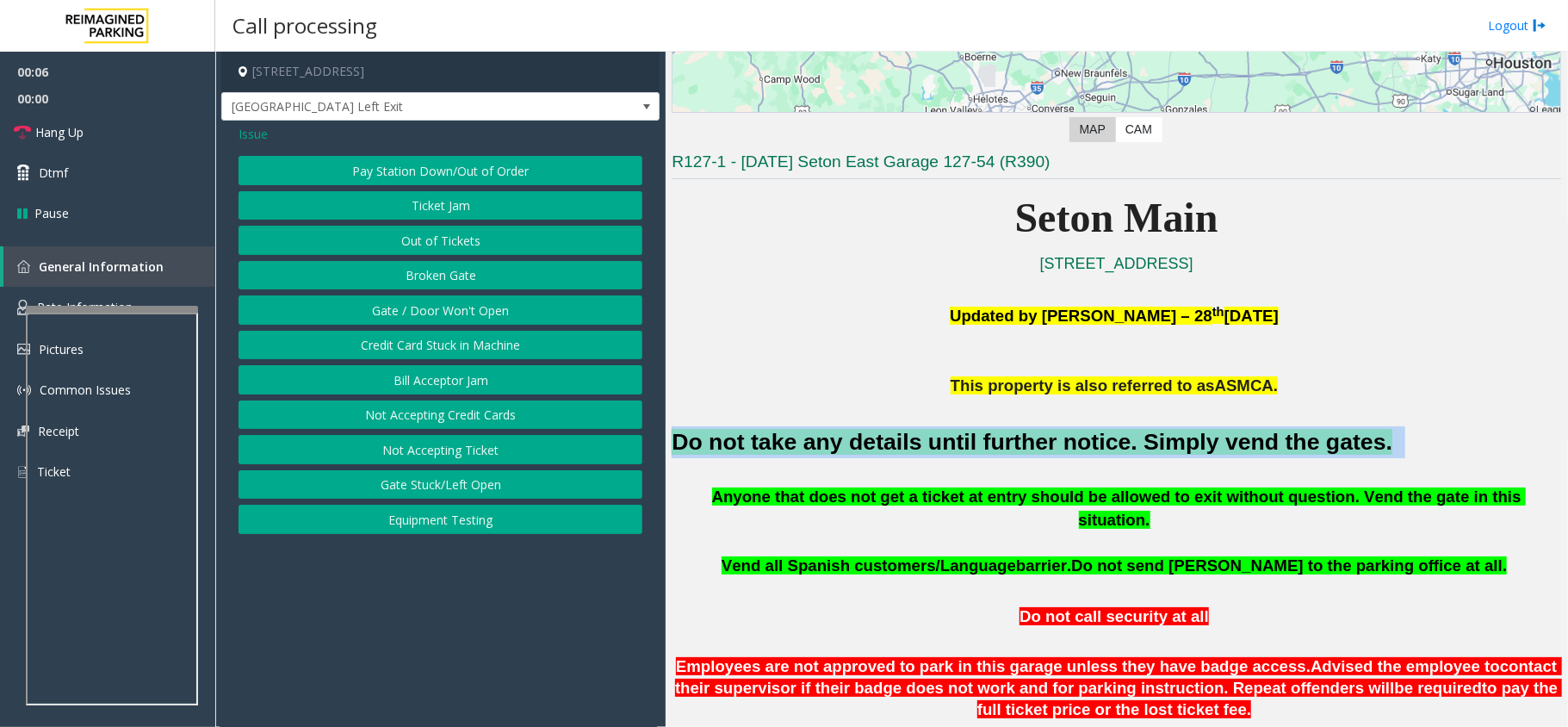
click at [321, 324] on button "Gate / Door Won't Open" at bounding box center [439, 310] width 403 height 29
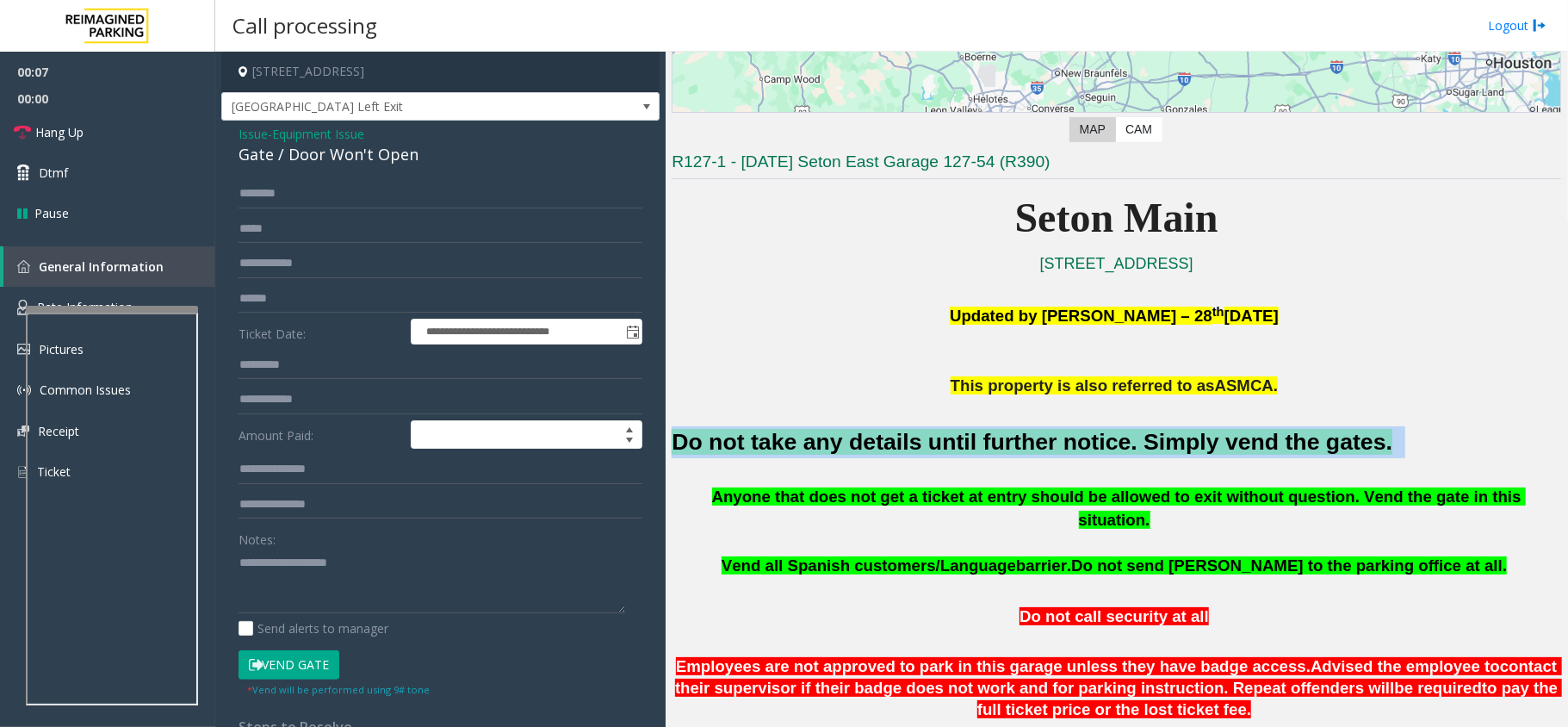
click at [286, 659] on button "Vend Gate" at bounding box center [289, 665] width 101 height 29
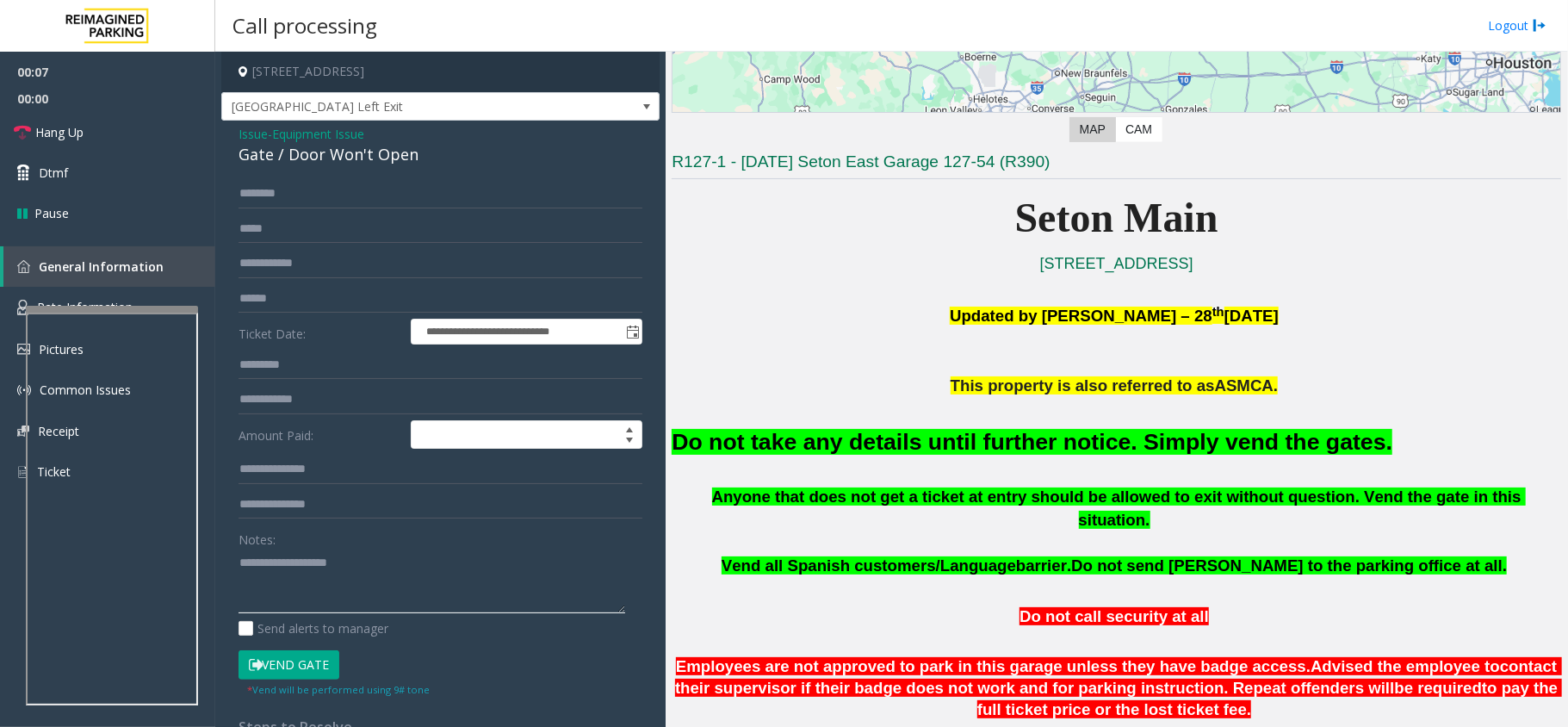
click at [311, 591] on textarea at bounding box center [431, 581] width 387 height 64
paste textarea "**********"
type textarea "**********"
click at [115, 176] on link "Dtmf" at bounding box center [108, 173] width 215 height 40
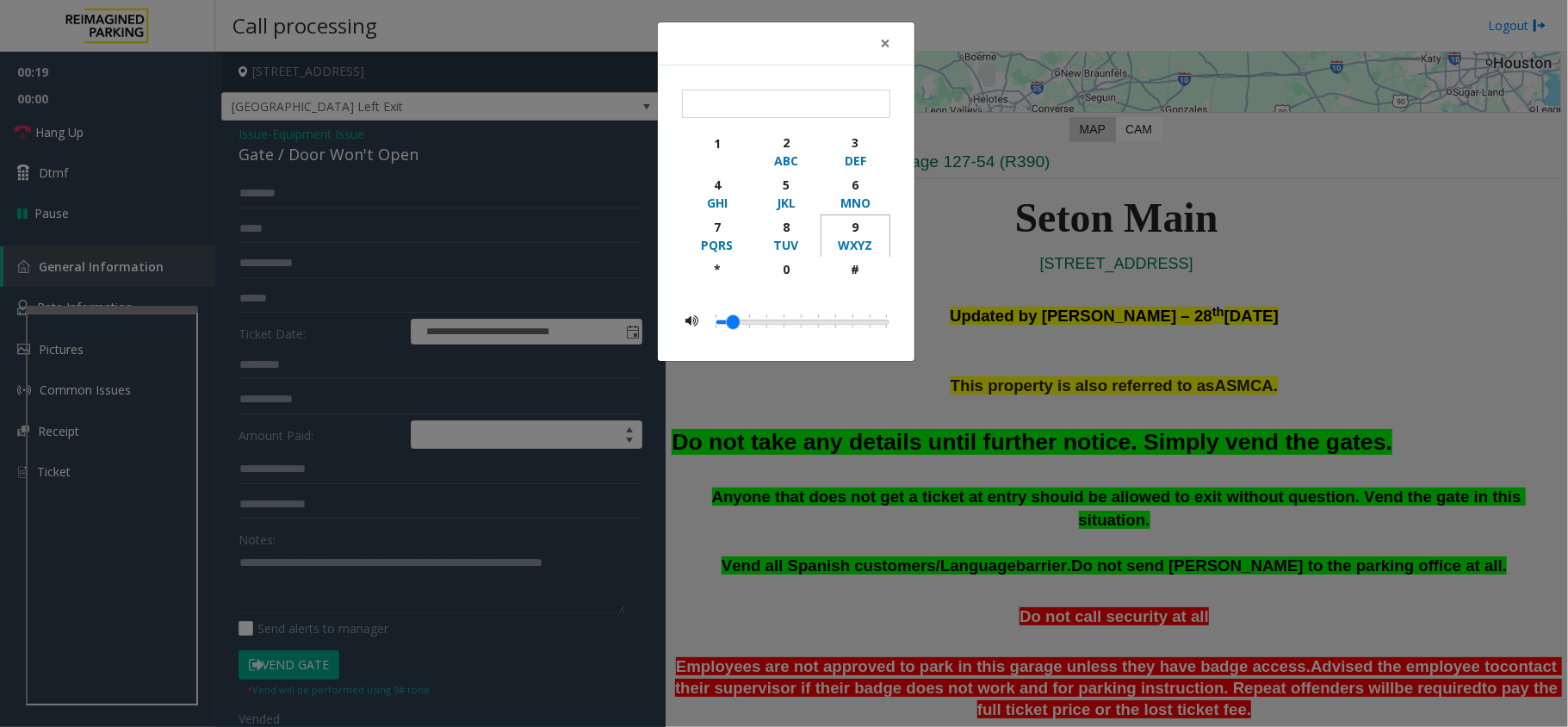
click at [852, 229] on div "9" at bounding box center [856, 227] width 48 height 18
click at [845, 270] on div "#" at bounding box center [856, 269] width 48 height 18
type input "**"
click at [881, 46] on span "×" at bounding box center [884, 43] width 10 height 24
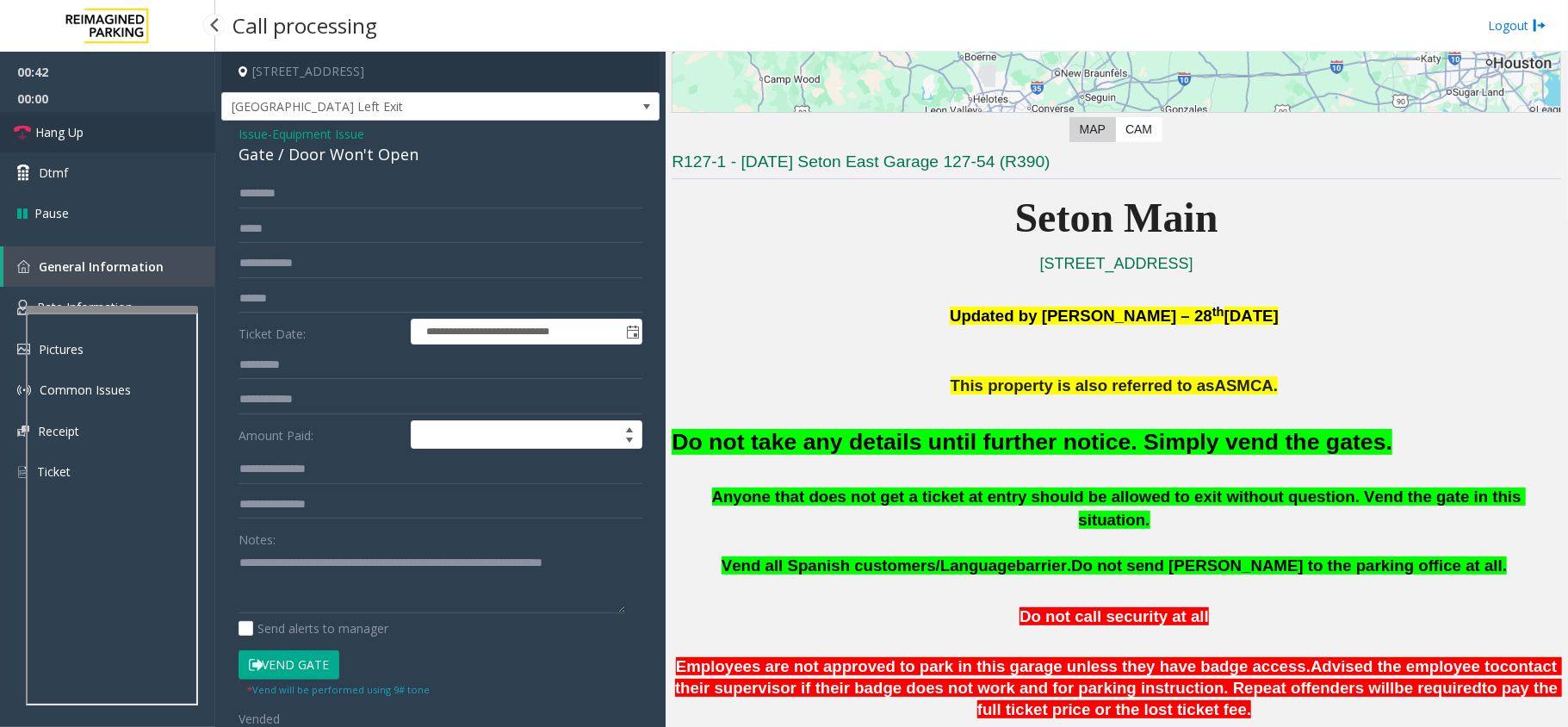
click at [95, 135] on link "Hang Up" at bounding box center [108, 132] width 215 height 40
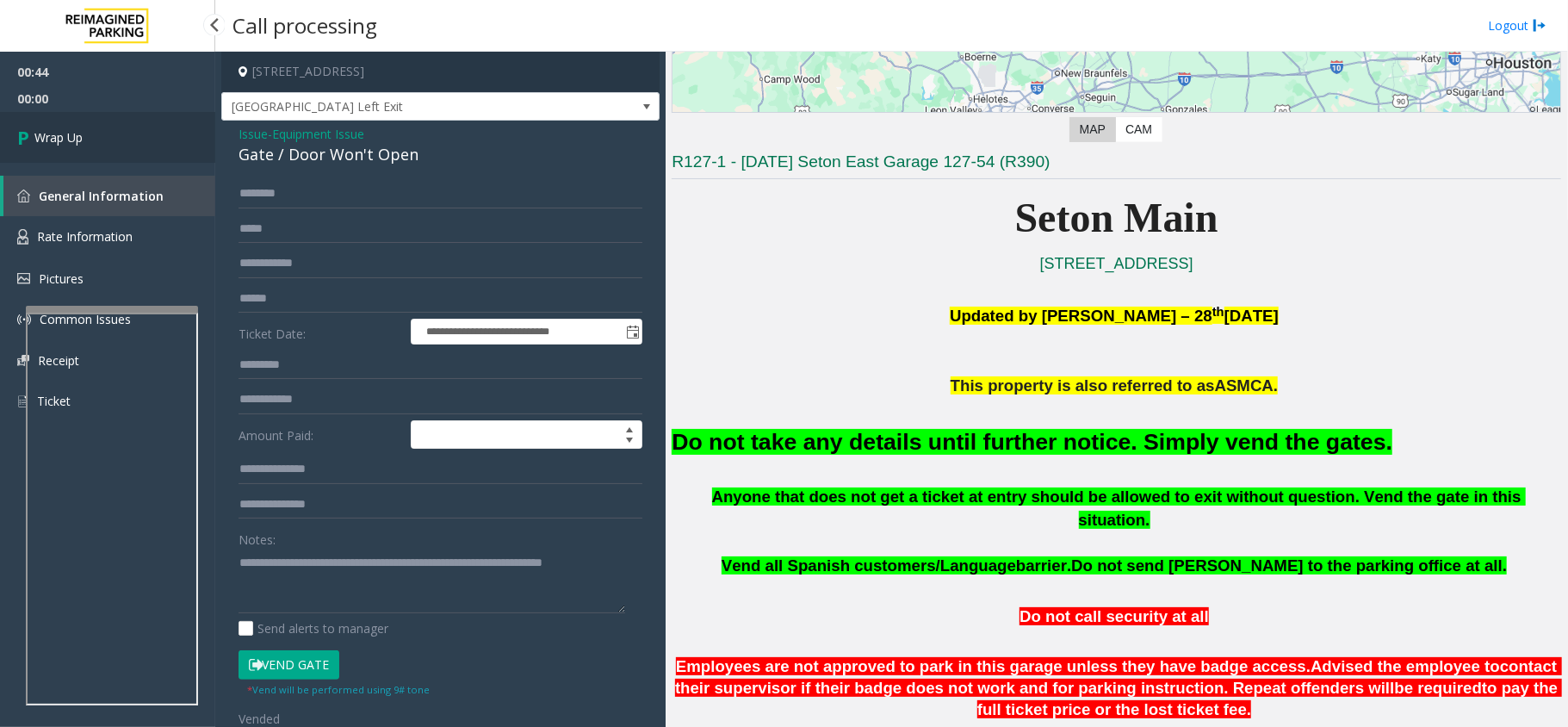
click at [95, 135] on link "Wrap Up" at bounding box center [108, 137] width 215 height 51
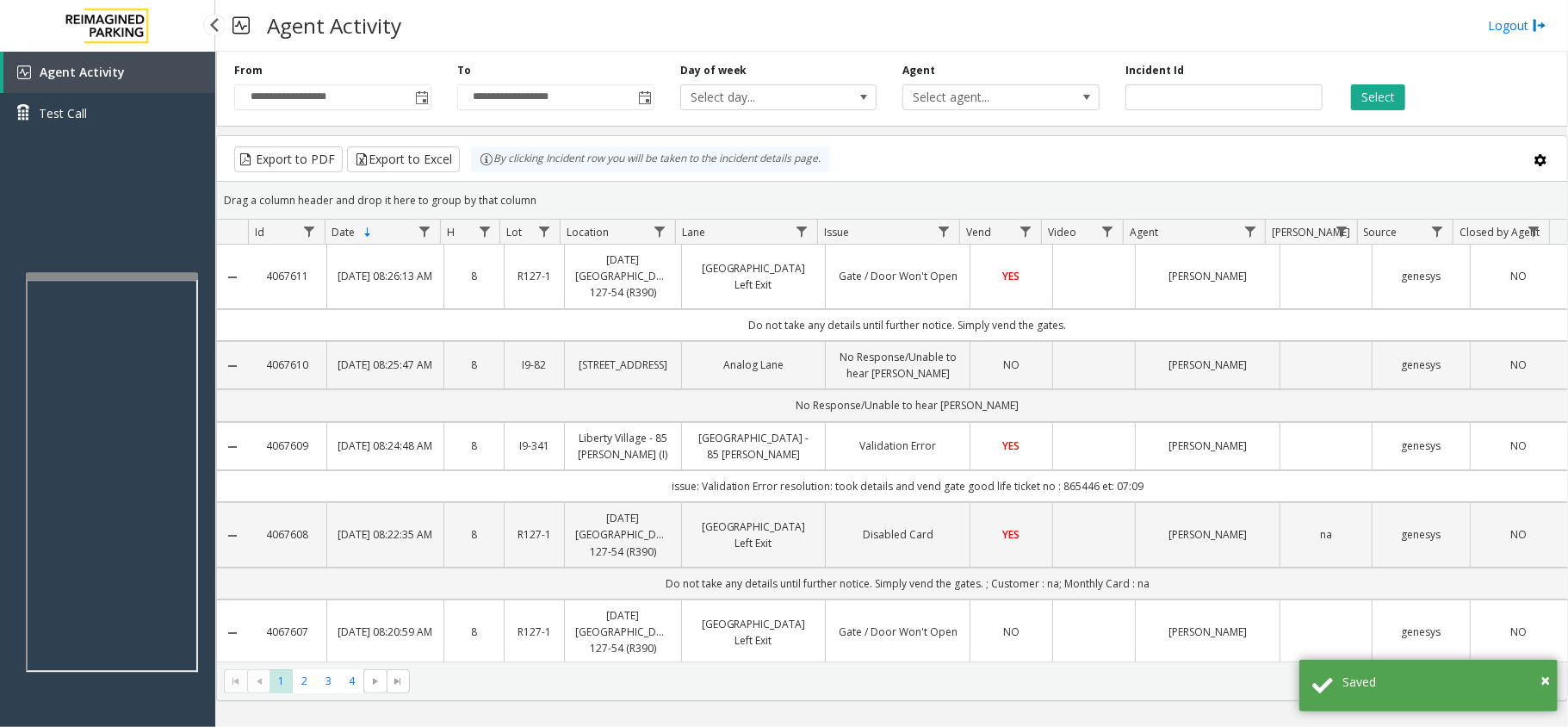
click at [172, 268] on app-root "**********" at bounding box center [784, 363] width 1568 height 727
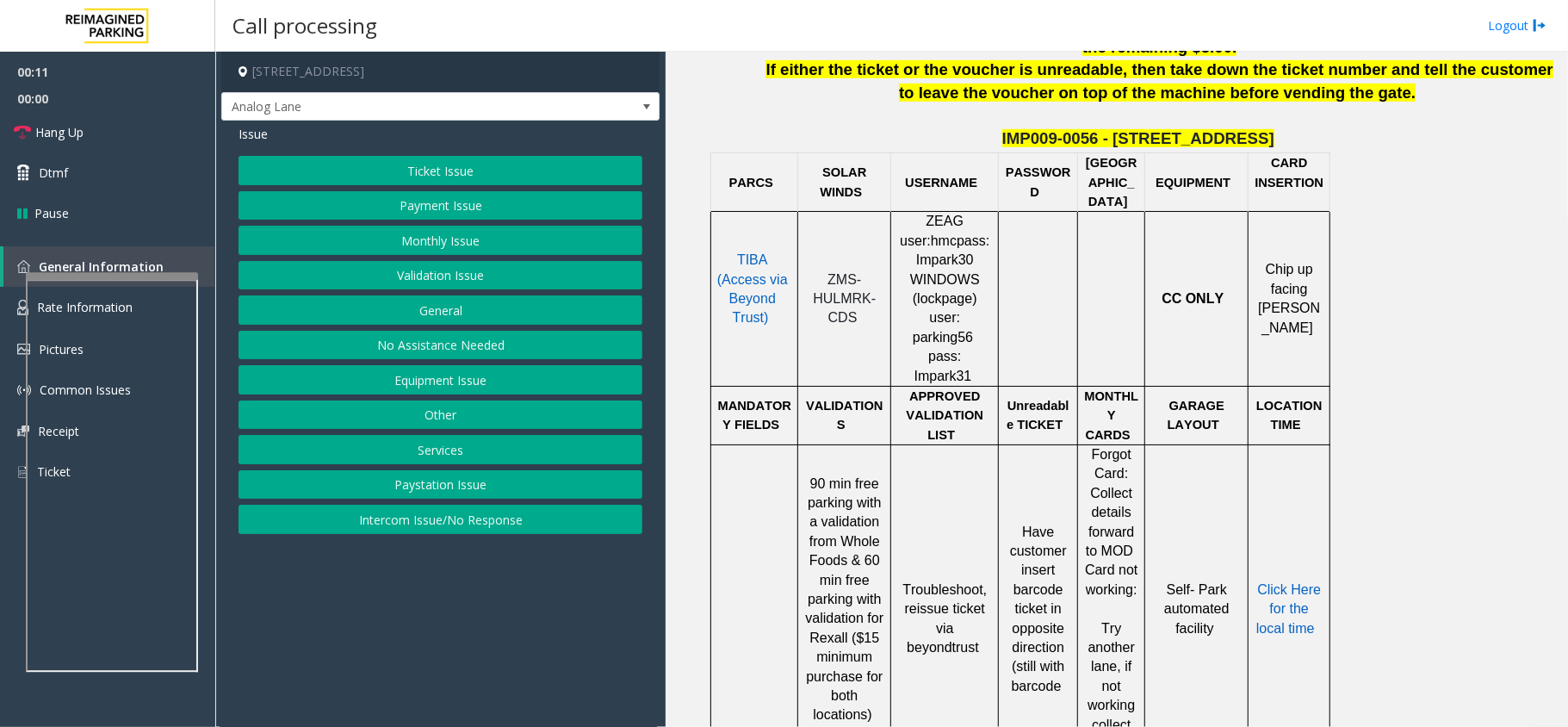
scroll to position [574, 0]
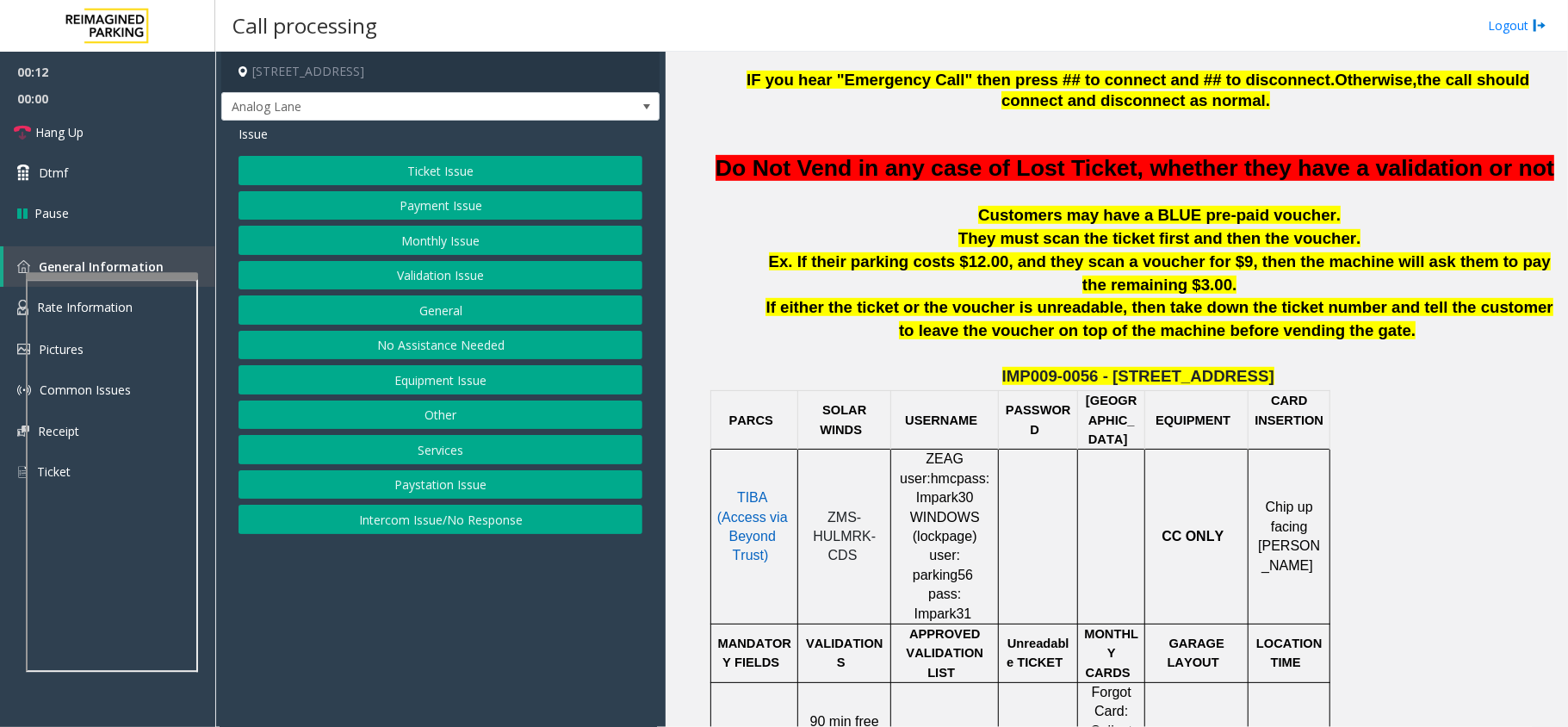
click at [434, 524] on button "Intercom Issue/No Response" at bounding box center [439, 519] width 403 height 29
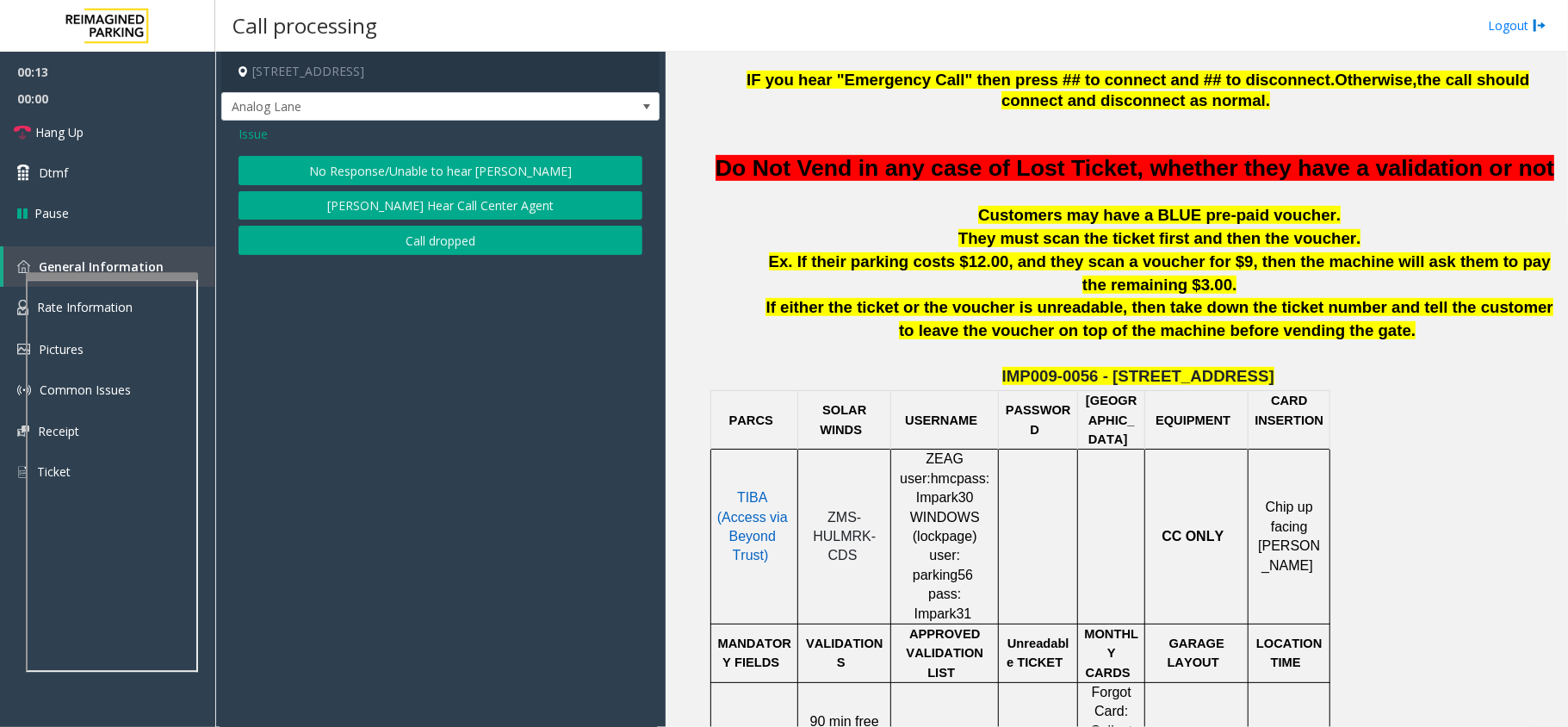
click at [412, 166] on button "No Response/Unable to hear [PERSON_NAME]" at bounding box center [439, 171] width 403 height 29
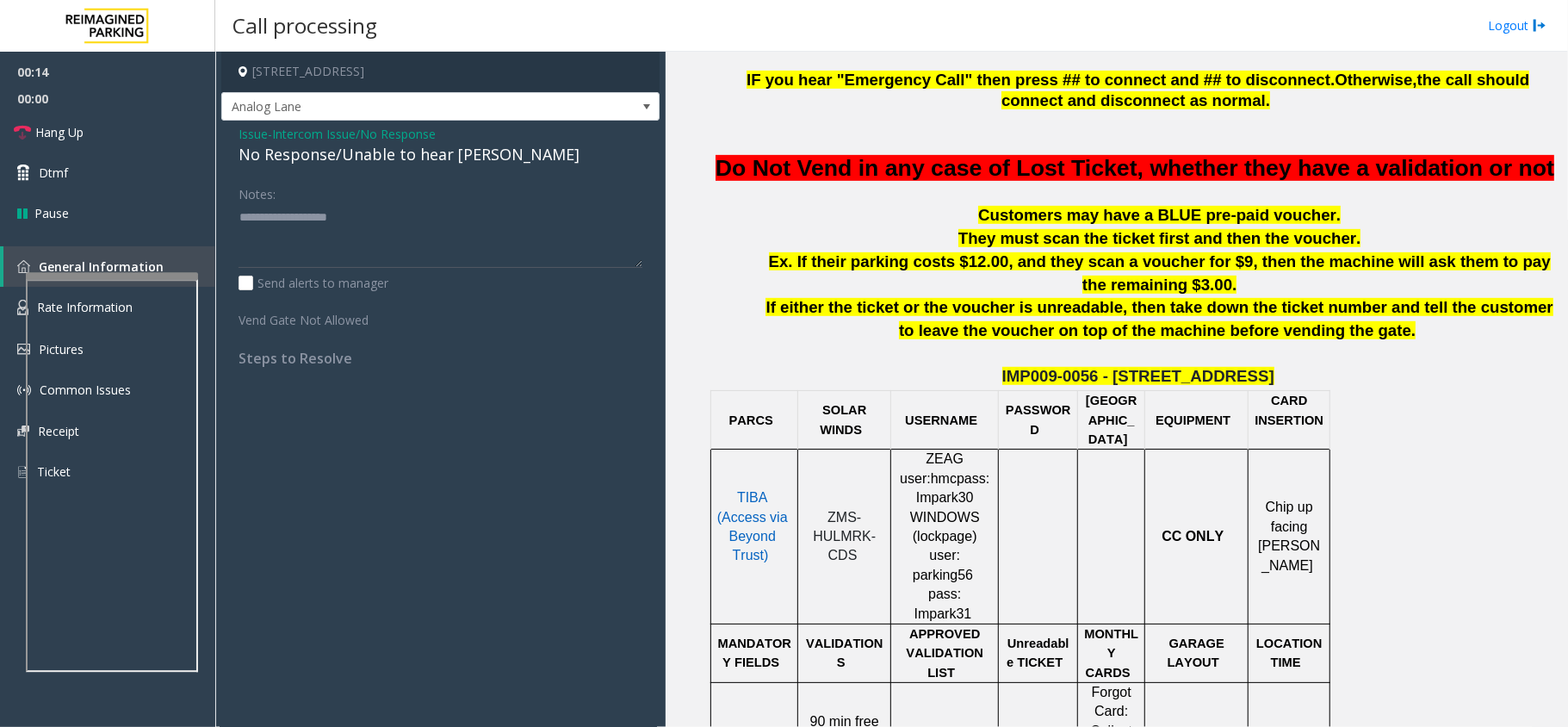
click at [415, 162] on div "No Response/Unable to hear [PERSON_NAME]" at bounding box center [439, 154] width 403 height 23
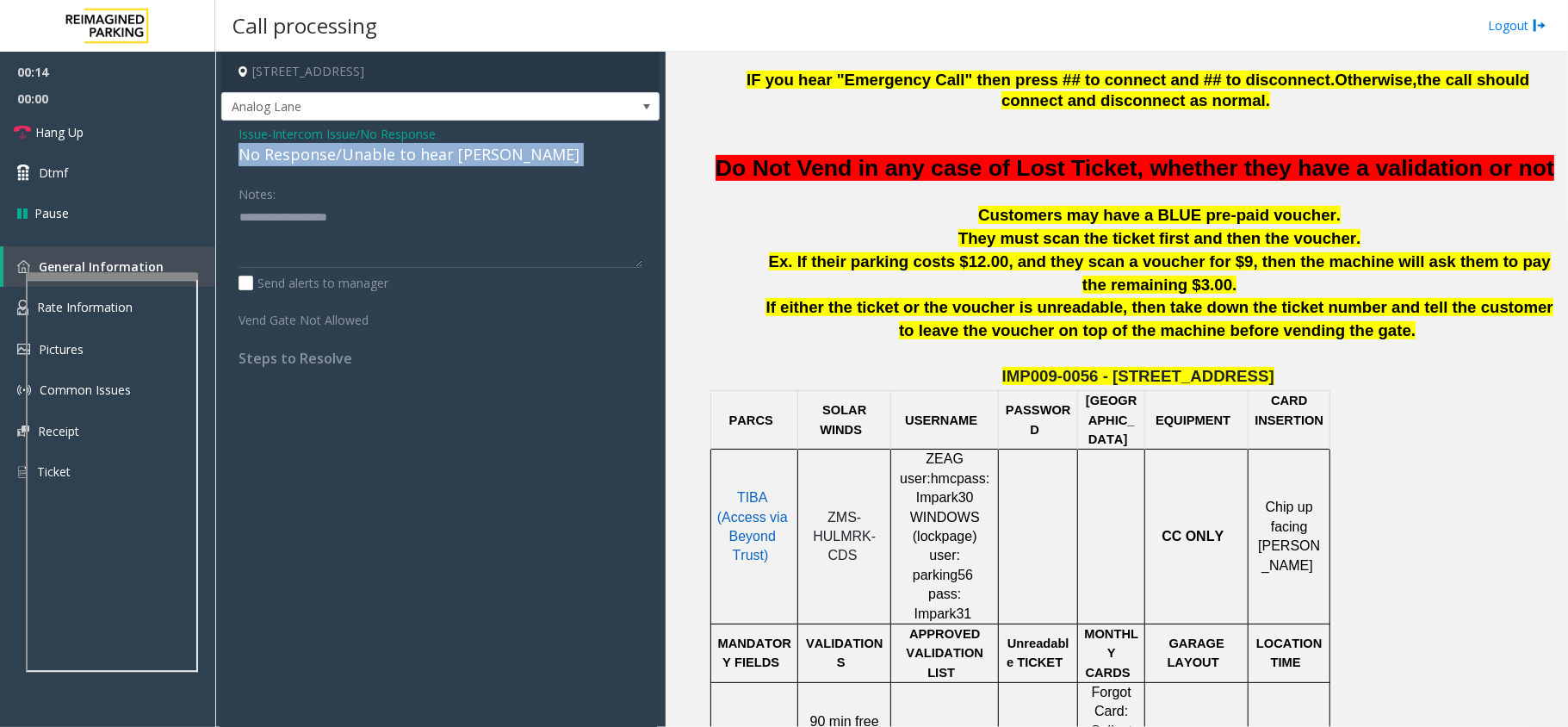
click at [415, 162] on div "No Response/Unable to hear [PERSON_NAME]" at bounding box center [439, 154] width 403 height 23
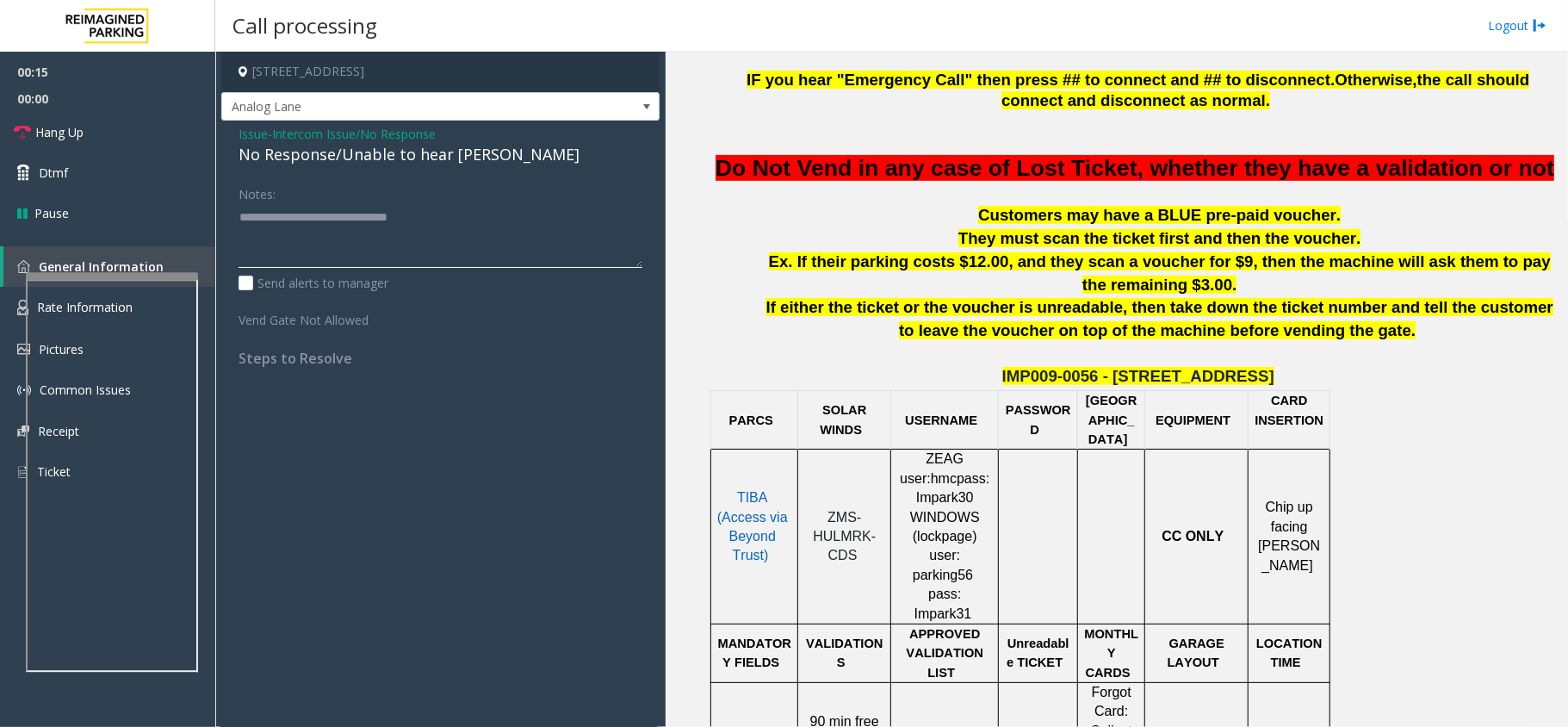
click at [525, 215] on textarea at bounding box center [439, 235] width 403 height 64
type textarea "**********"
click at [129, 130] on link "Hang Up" at bounding box center [108, 132] width 215 height 40
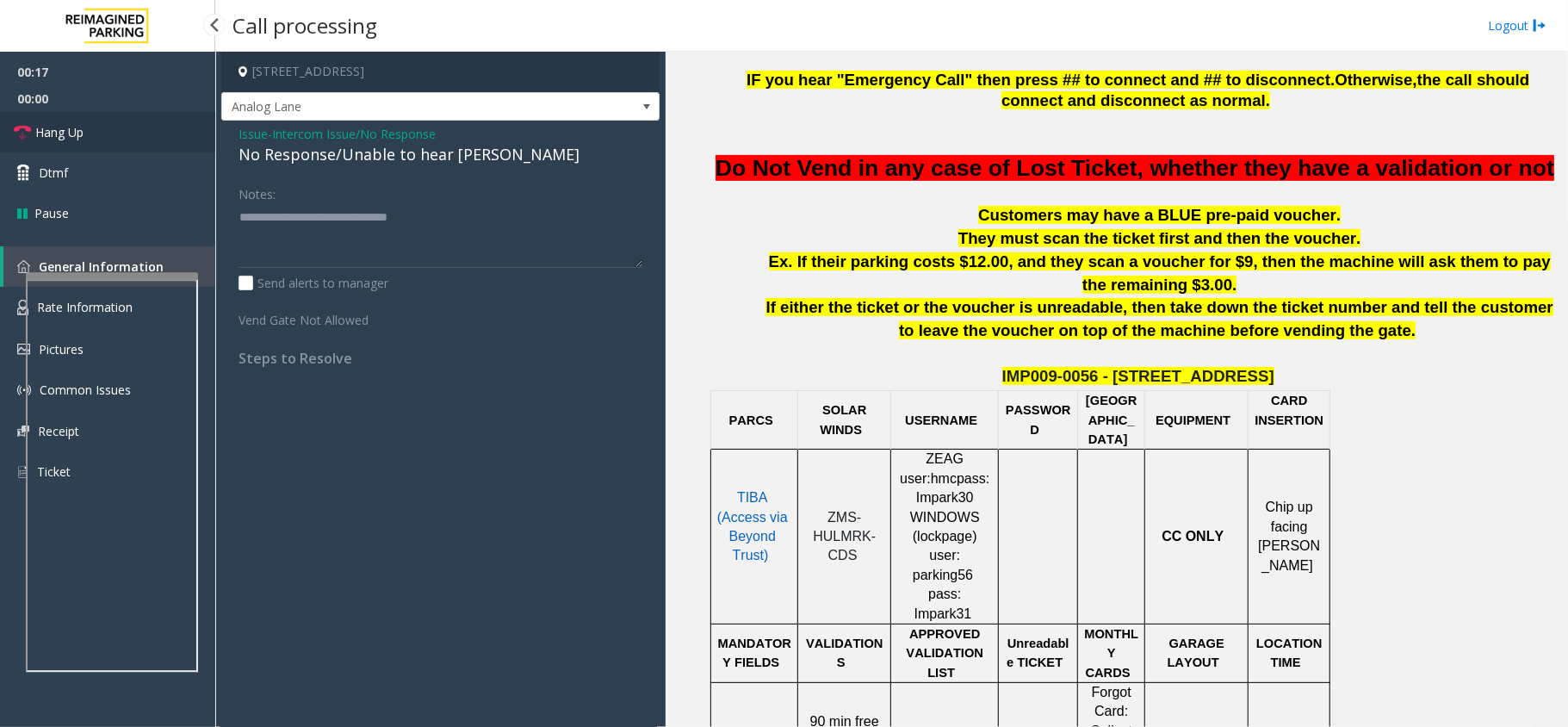
click at [129, 130] on link "Hang Up" at bounding box center [108, 132] width 215 height 40
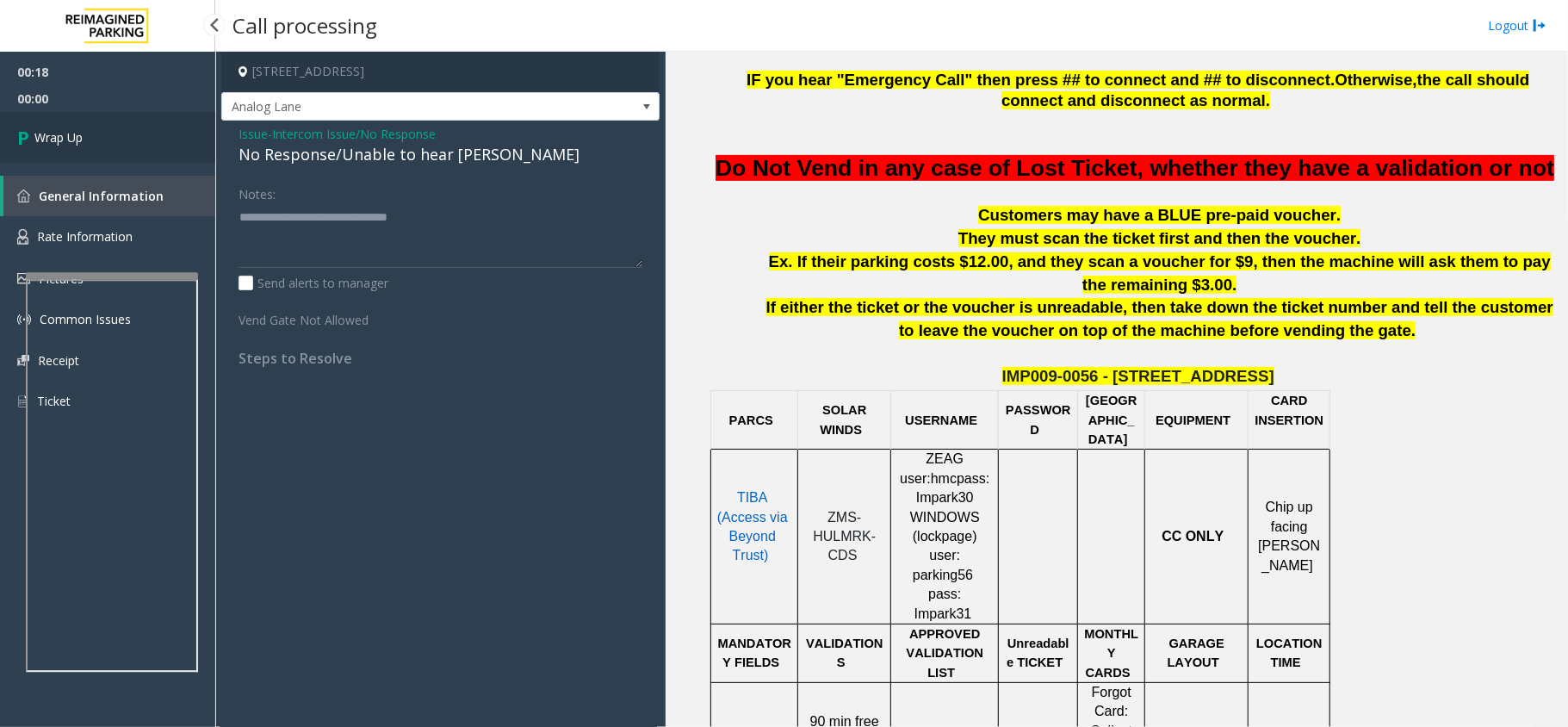
click at [129, 130] on link "Wrap Up" at bounding box center [108, 137] width 215 height 51
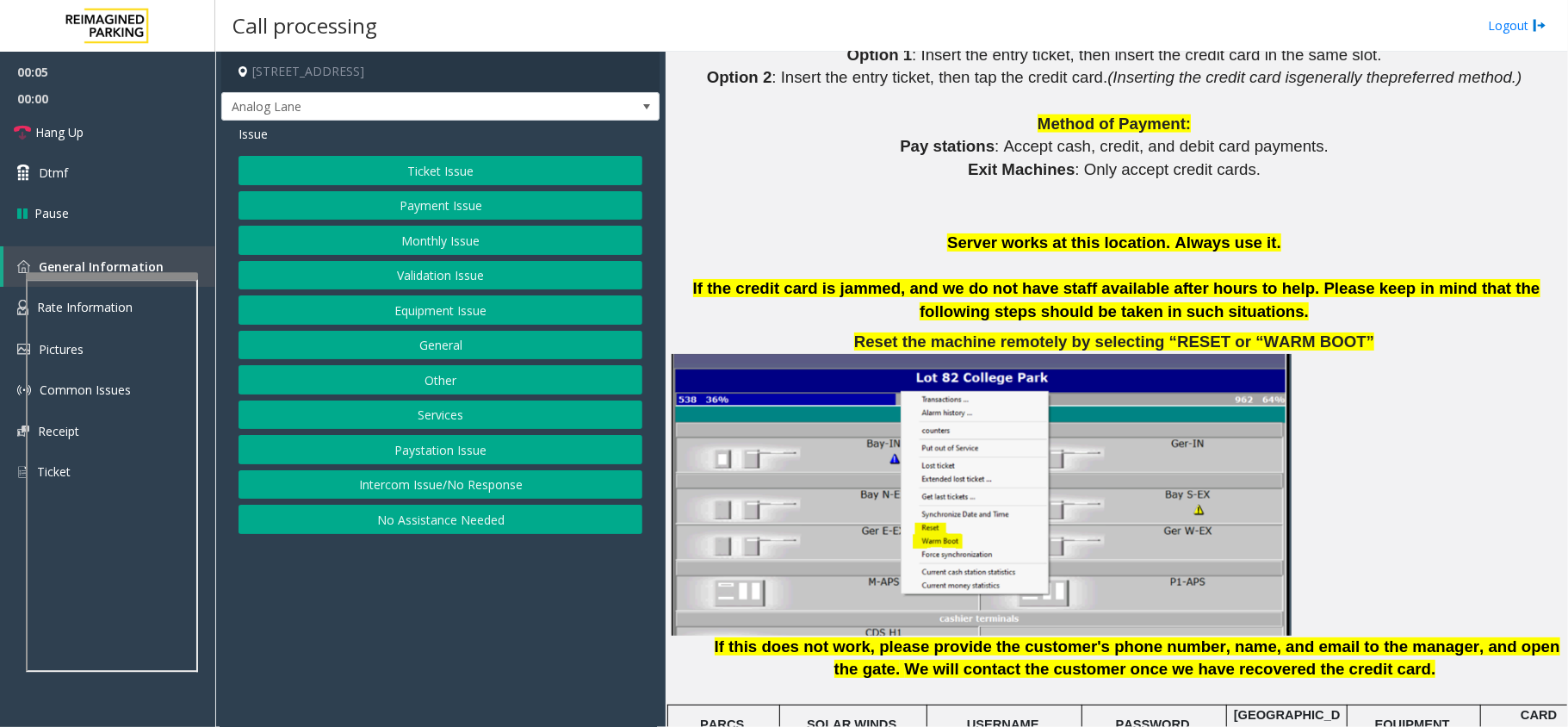
scroll to position [2181, 0]
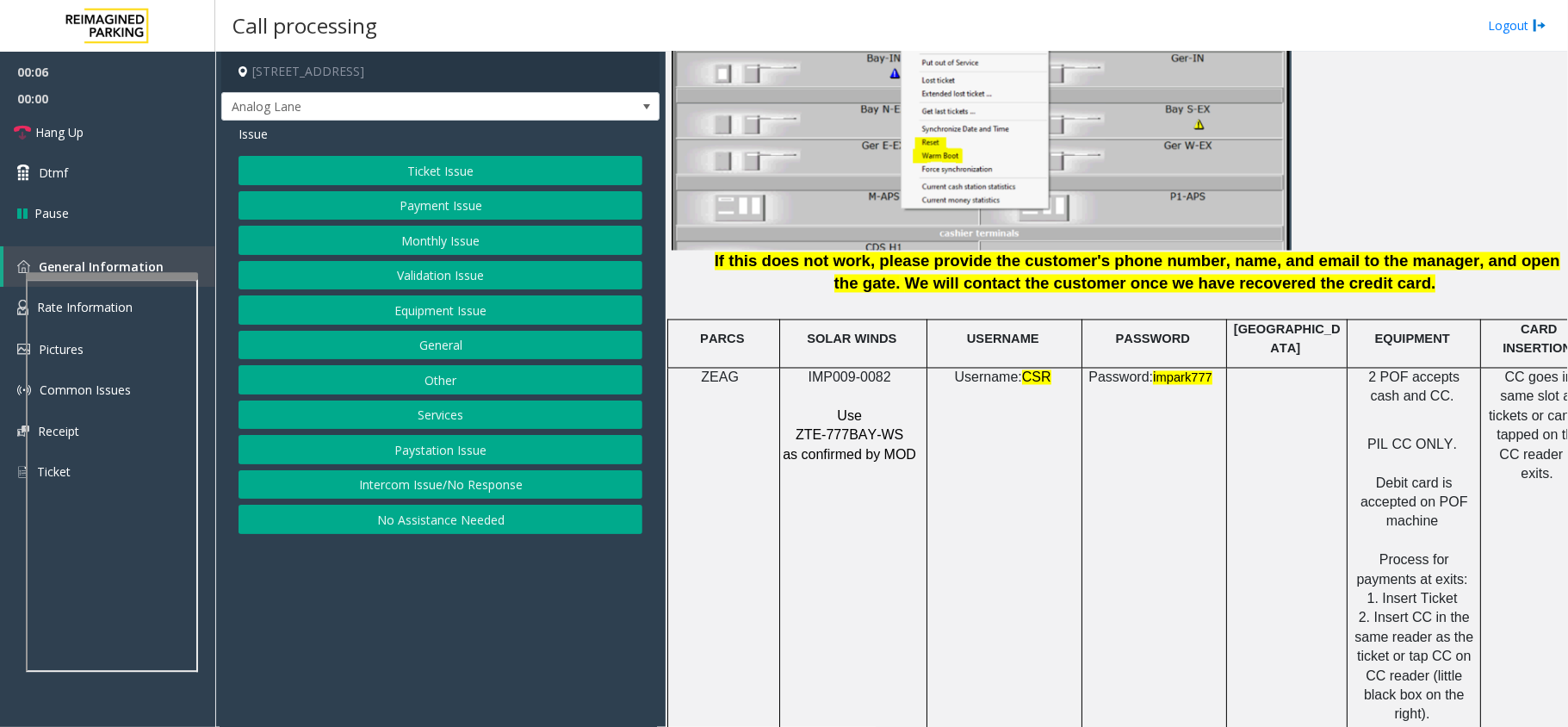
click at [835, 374] on p "IMP009-0082" at bounding box center [851, 378] width 139 height 19
copy p "IMP009-0082"
click at [802, 369] on p "IMP009-0082" at bounding box center [851, 378] width 139 height 19
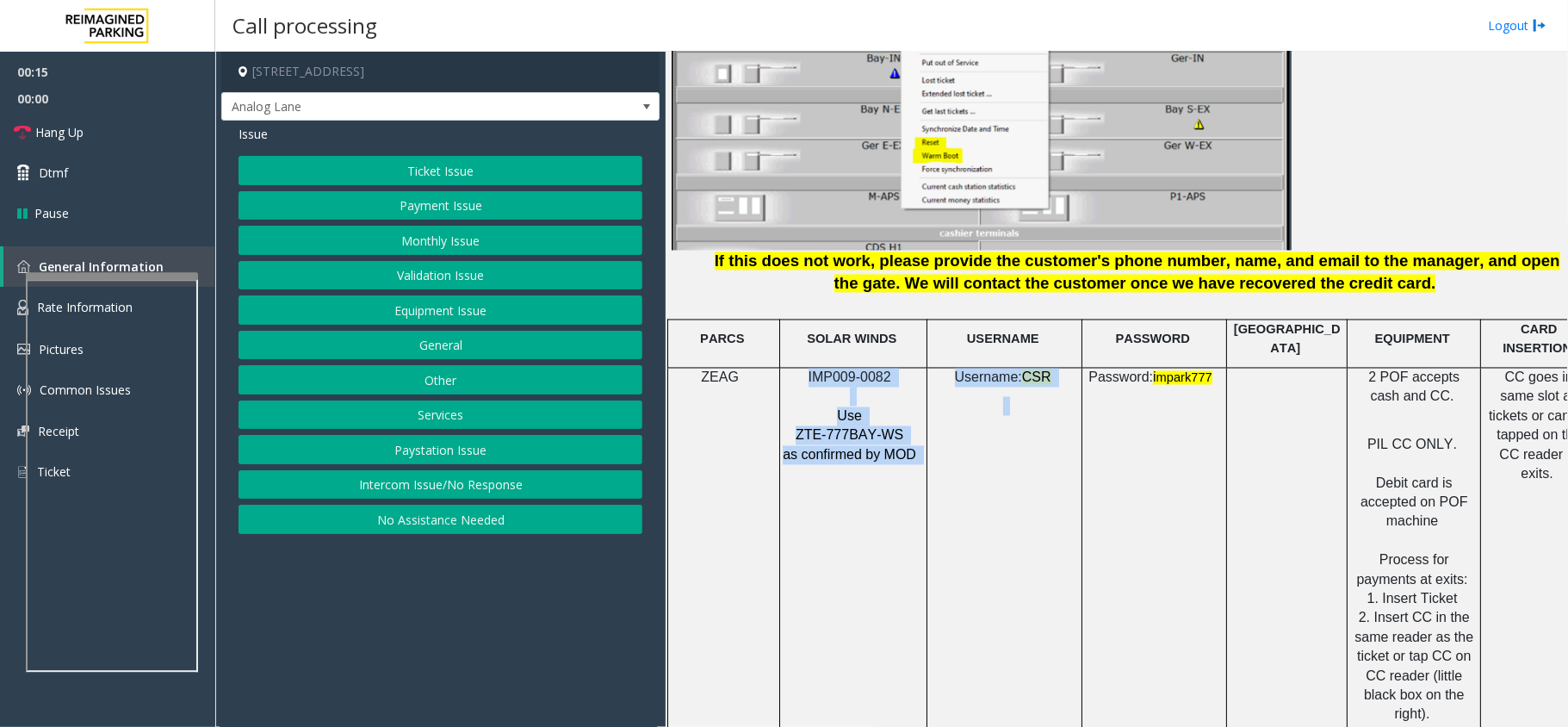
drag, startPoint x: 802, startPoint y: 369, endPoint x: 968, endPoint y: 490, distance: 205.4
click at [968, 490] on tr "ZEAG IMP009-0082 Use ZTE-777BAY-WS as confirmed by MOD Username: CSR Password: …" at bounding box center [1132, 609] width 929 height 483
click at [970, 460] on td "Username: CSR" at bounding box center [1005, 609] width 155 height 483
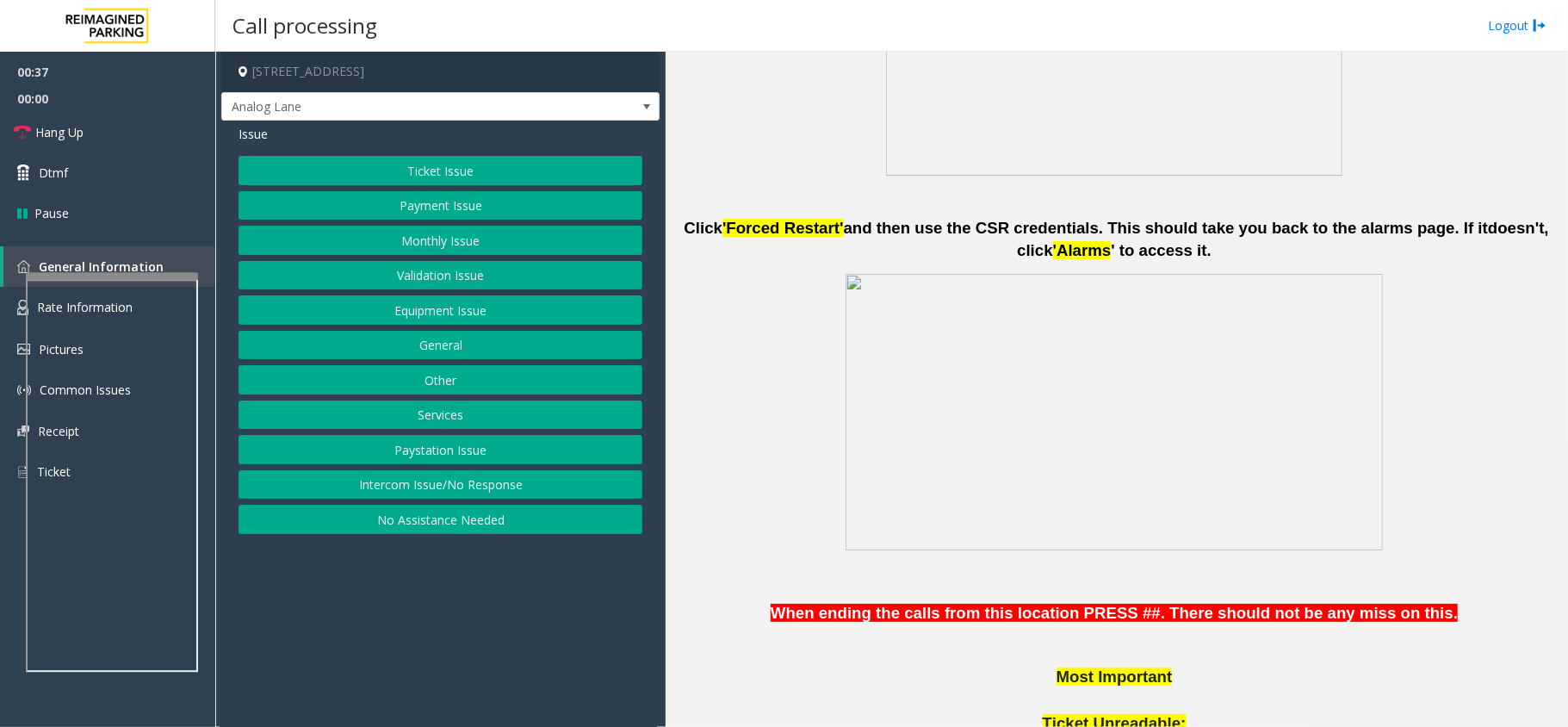
scroll to position [918, 0]
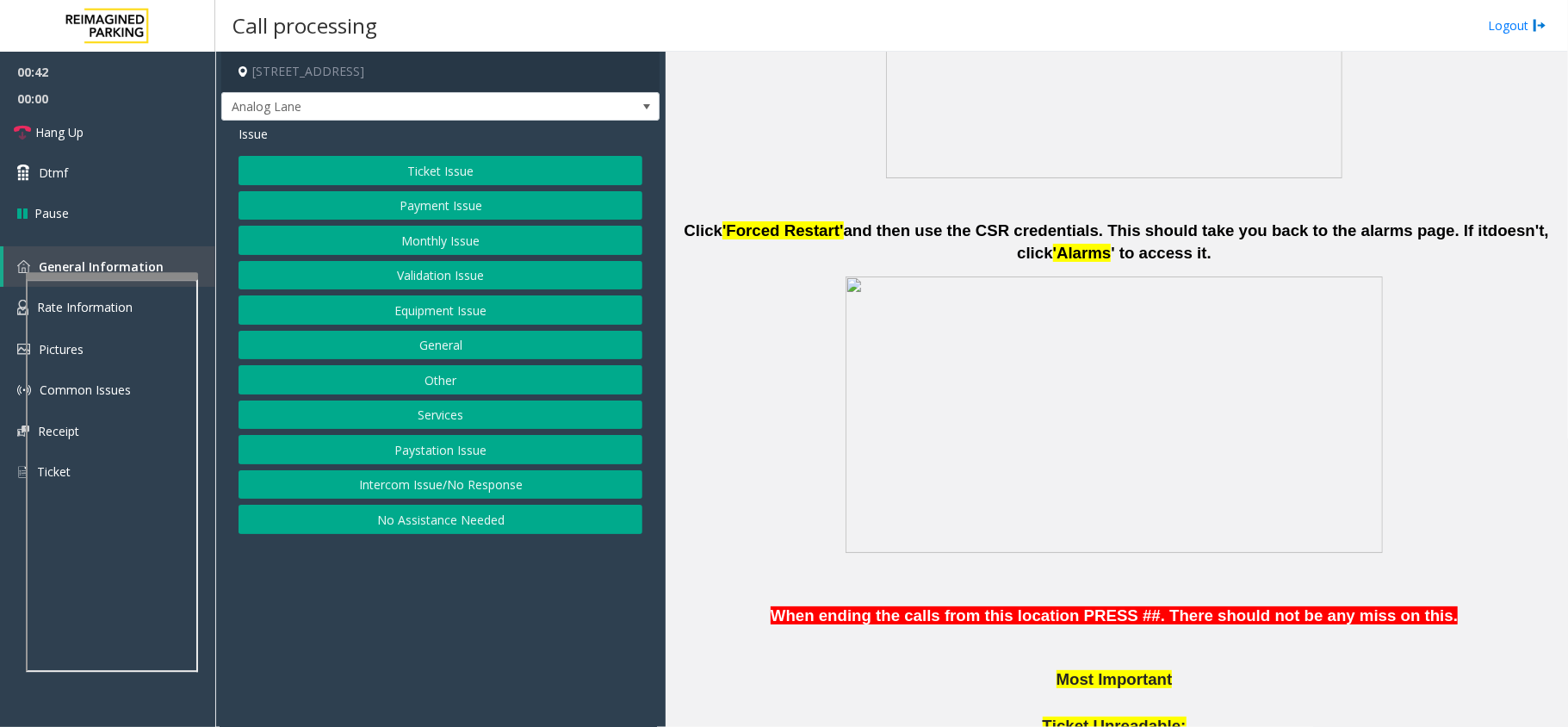
click at [416, 315] on button "Equipment Issue" at bounding box center [439, 310] width 403 height 29
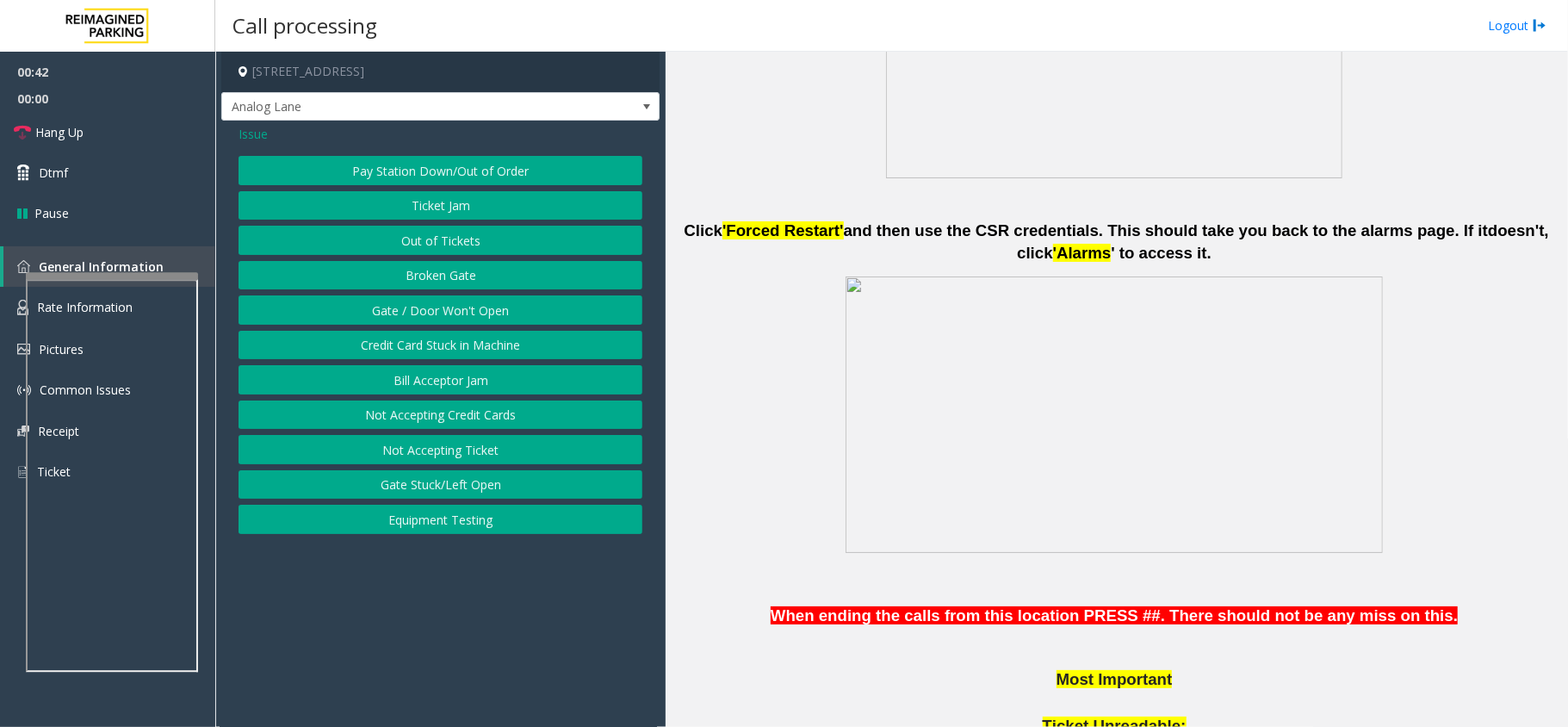
click at [437, 156] on button "Pay Station Down/Out of Order" at bounding box center [439, 171] width 403 height 29
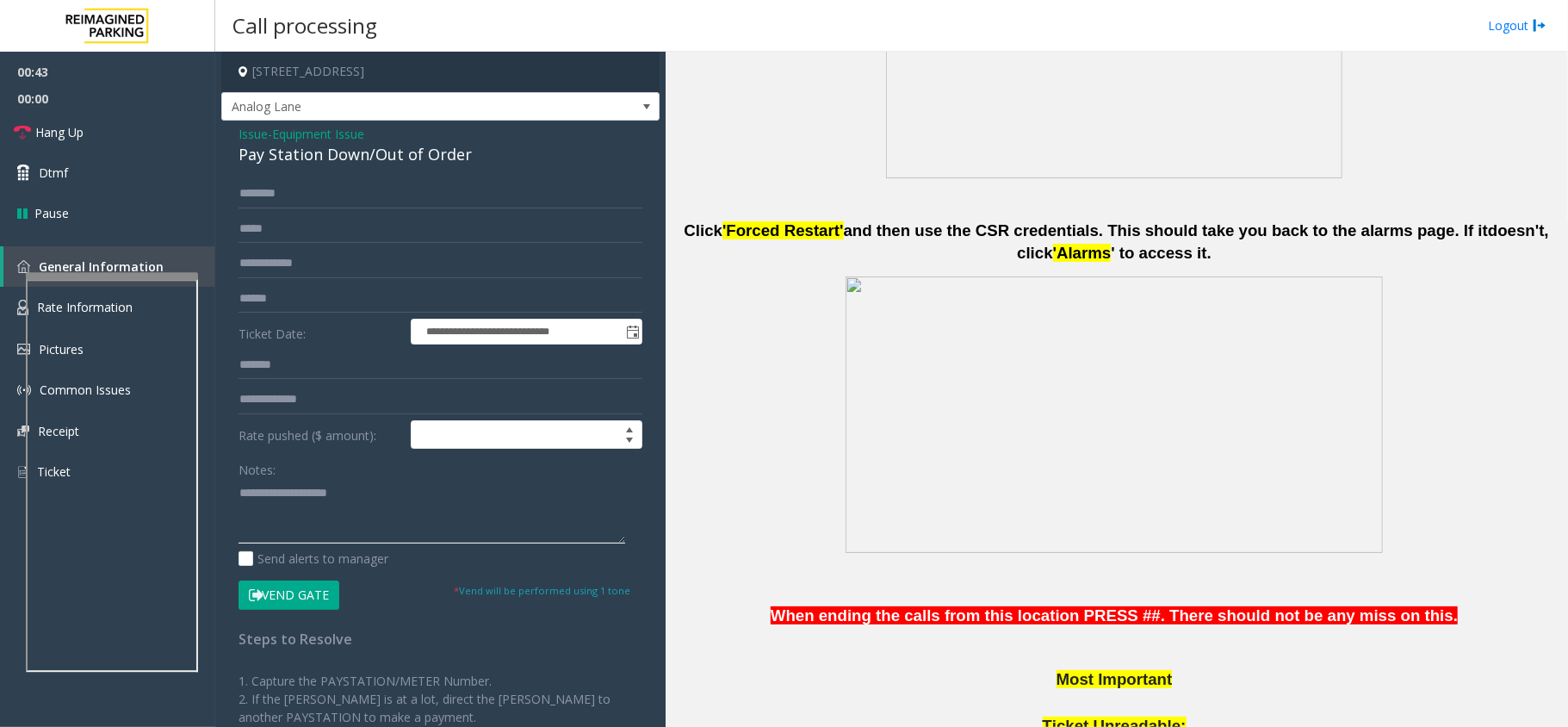
click at [279, 508] on textarea at bounding box center [431, 511] width 387 height 64
click at [375, 159] on div "Pay Station Down/Out of Order" at bounding box center [439, 154] width 403 height 23
copy div "Pay Station Down/Out of Order"
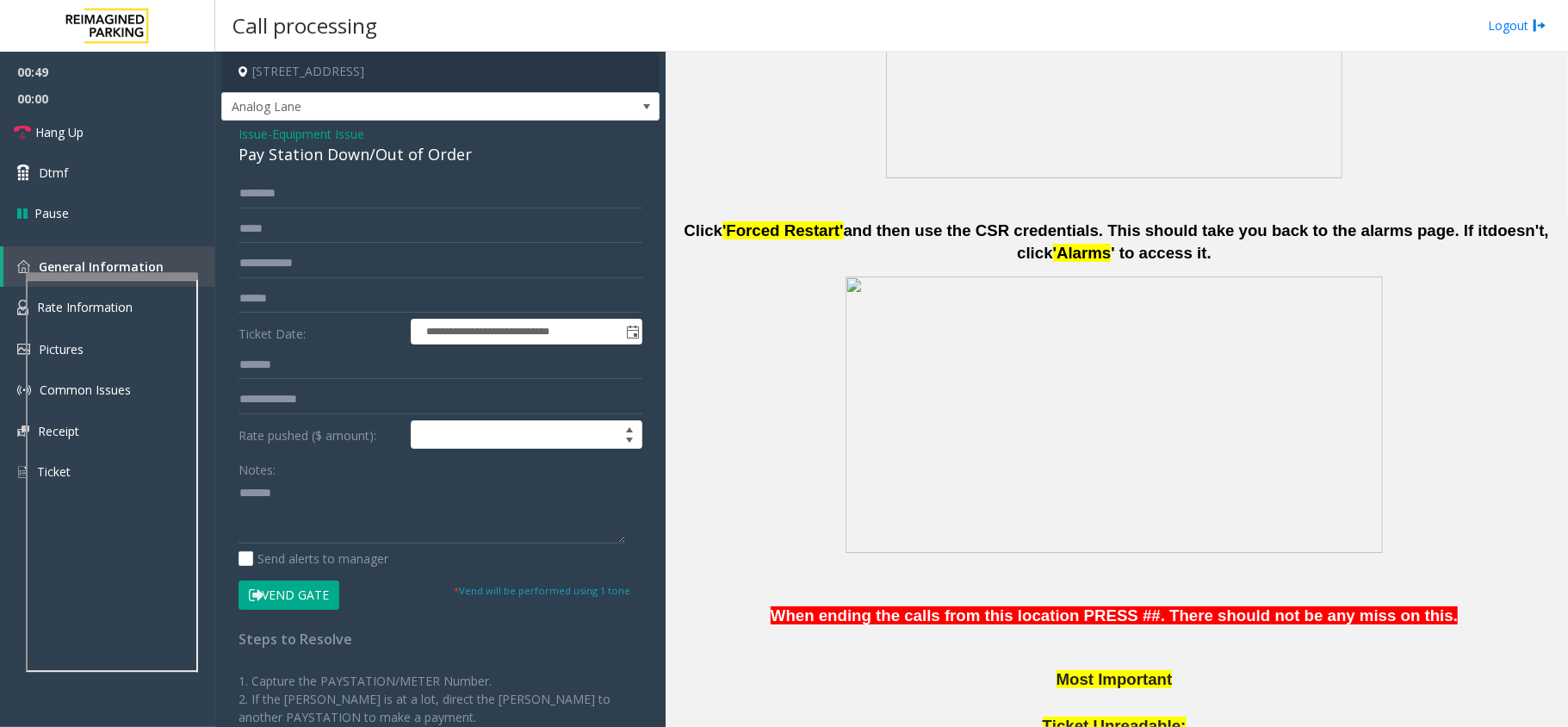
click at [363, 477] on div "Notes:" at bounding box center [439, 499] width 403 height 88
click at [359, 504] on textarea at bounding box center [431, 511] width 387 height 64
paste textarea "**********"
type textarea "**********"
click at [291, 287] on input "text" at bounding box center [439, 299] width 403 height 29
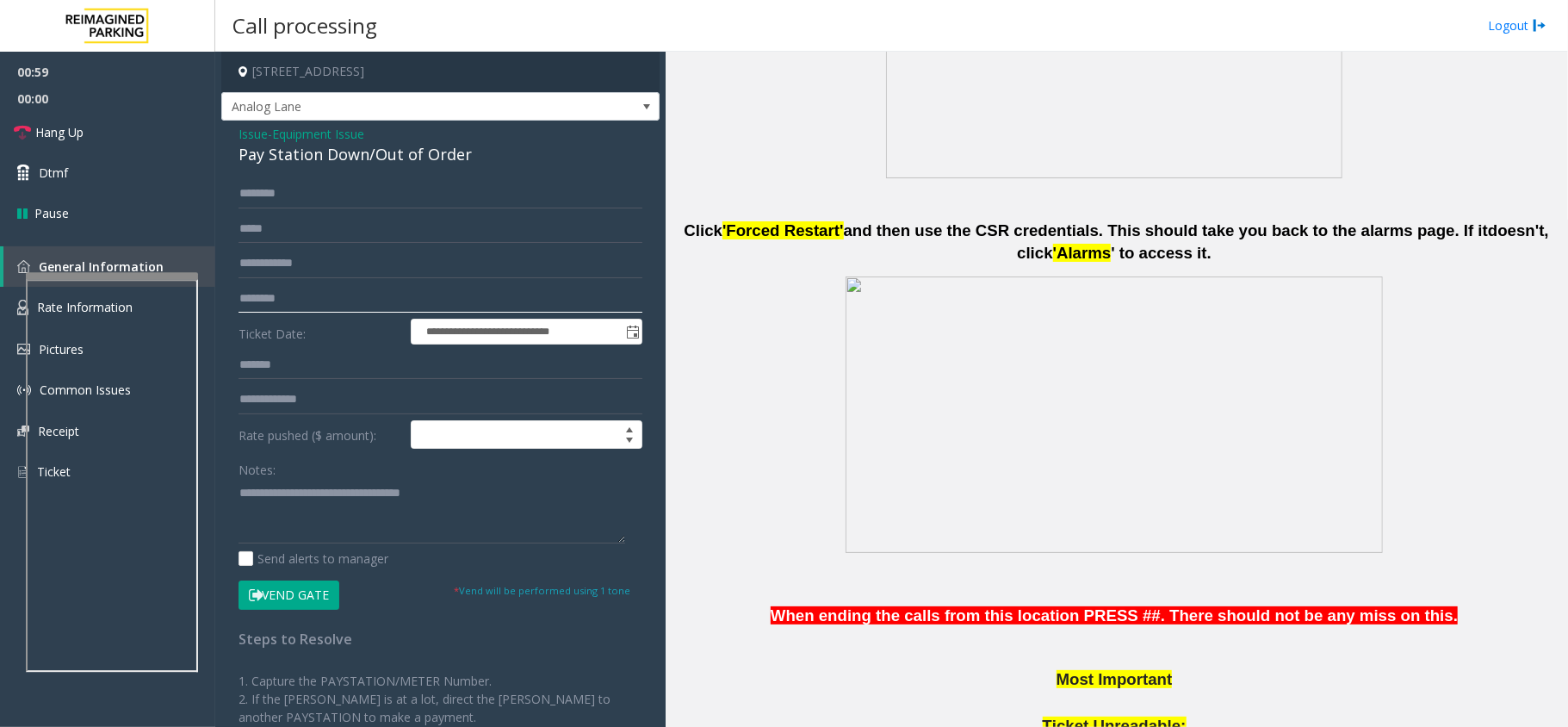
type input "********"
click at [273, 528] on textarea at bounding box center [431, 511] width 387 height 64
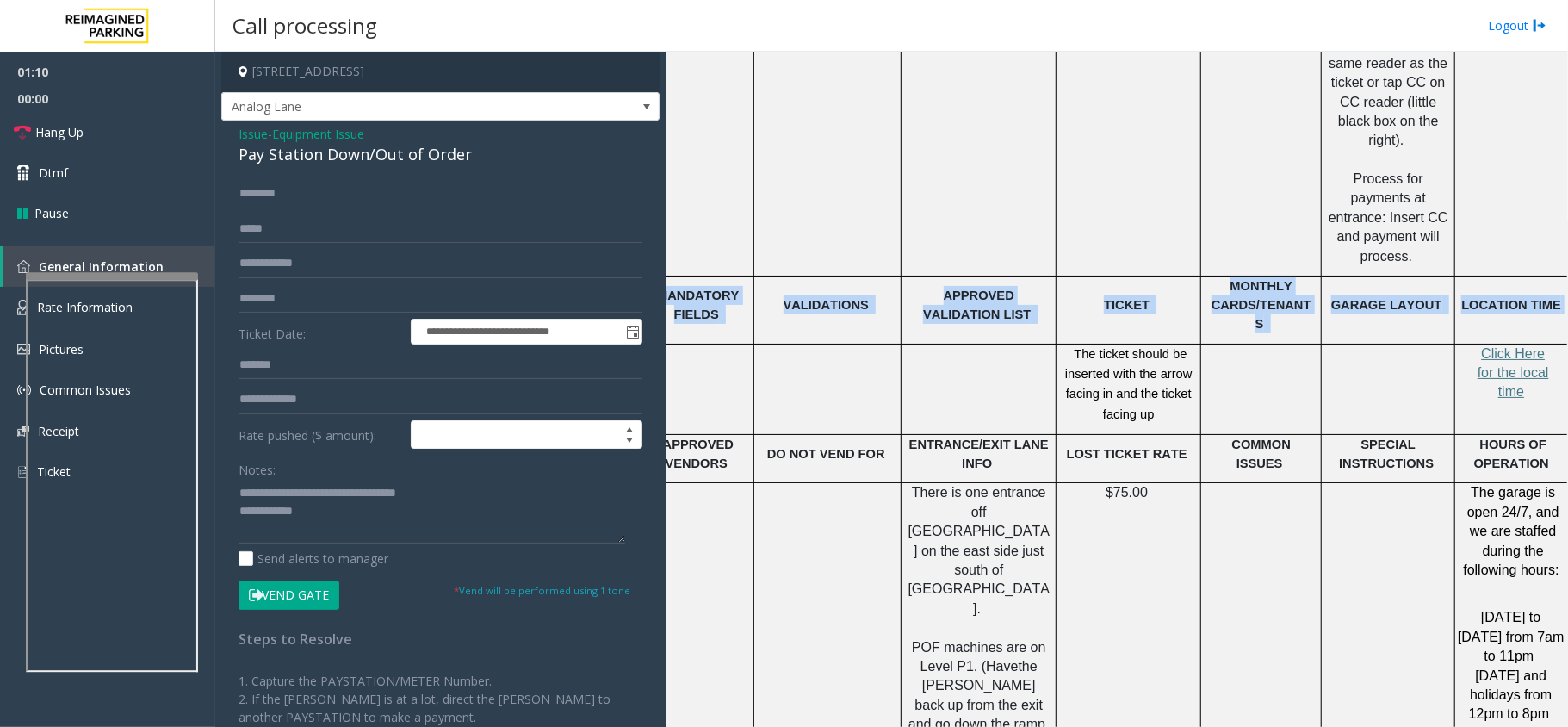
scroll to position [2755, 48]
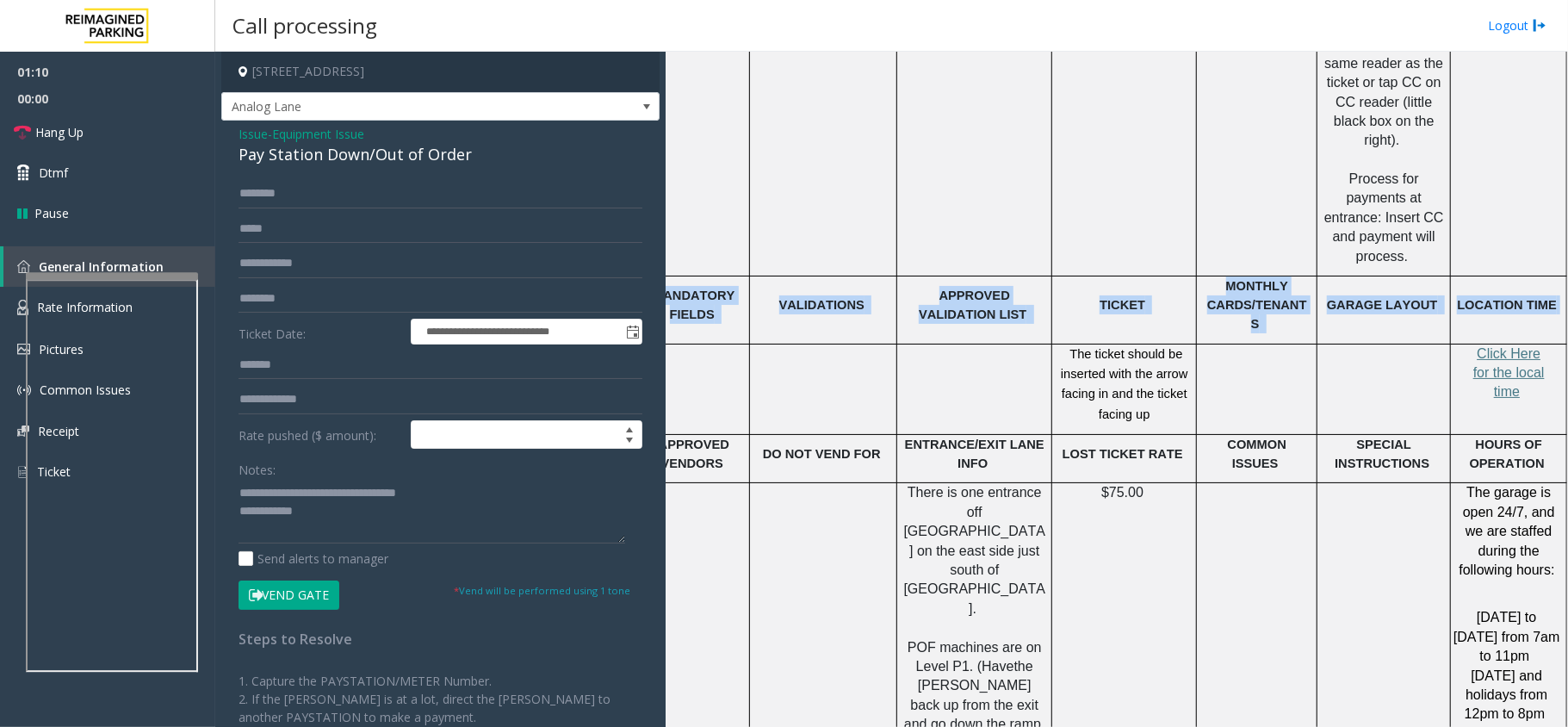
drag, startPoint x: 684, startPoint y: 252, endPoint x: 1536, endPoint y: 274, distance: 852.3
click at [1536, 276] on tr "MANDATORY FIELDS VALIDATIONS APPROVED VALIDATION LIST TICKET MONTHLY CARDS/TENA…" at bounding box center [1102, 310] width 929 height 68
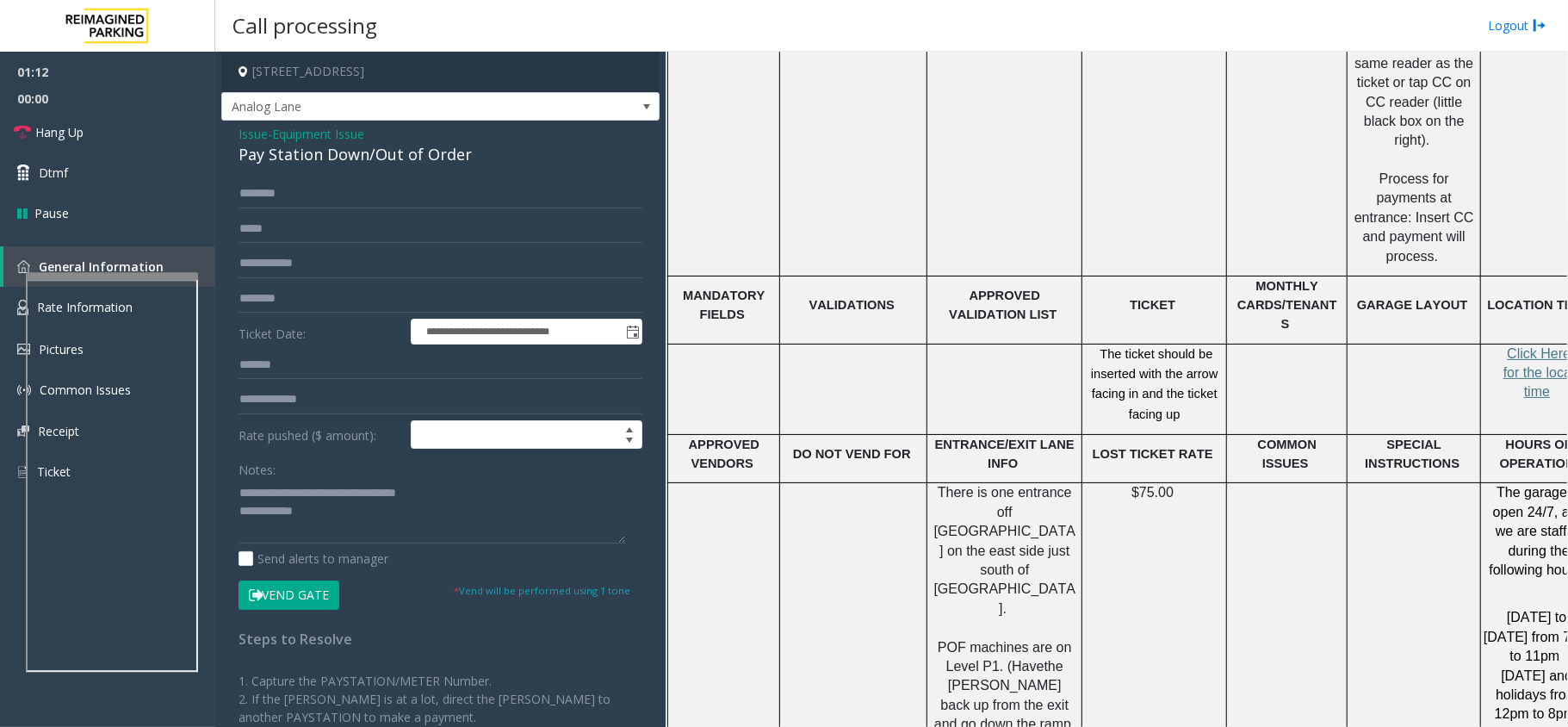
click at [988, 358] on td at bounding box center [1005, 389] width 155 height 91
drag, startPoint x: 937, startPoint y: 393, endPoint x: 1034, endPoint y: 415, distance: 99.5
click at [1034, 435] on p "ENTRANCE/EXIT LANE INFO" at bounding box center [1005, 454] width 142 height 39
drag, startPoint x: 1024, startPoint y: 420, endPoint x: 932, endPoint y: 403, distance: 93.6
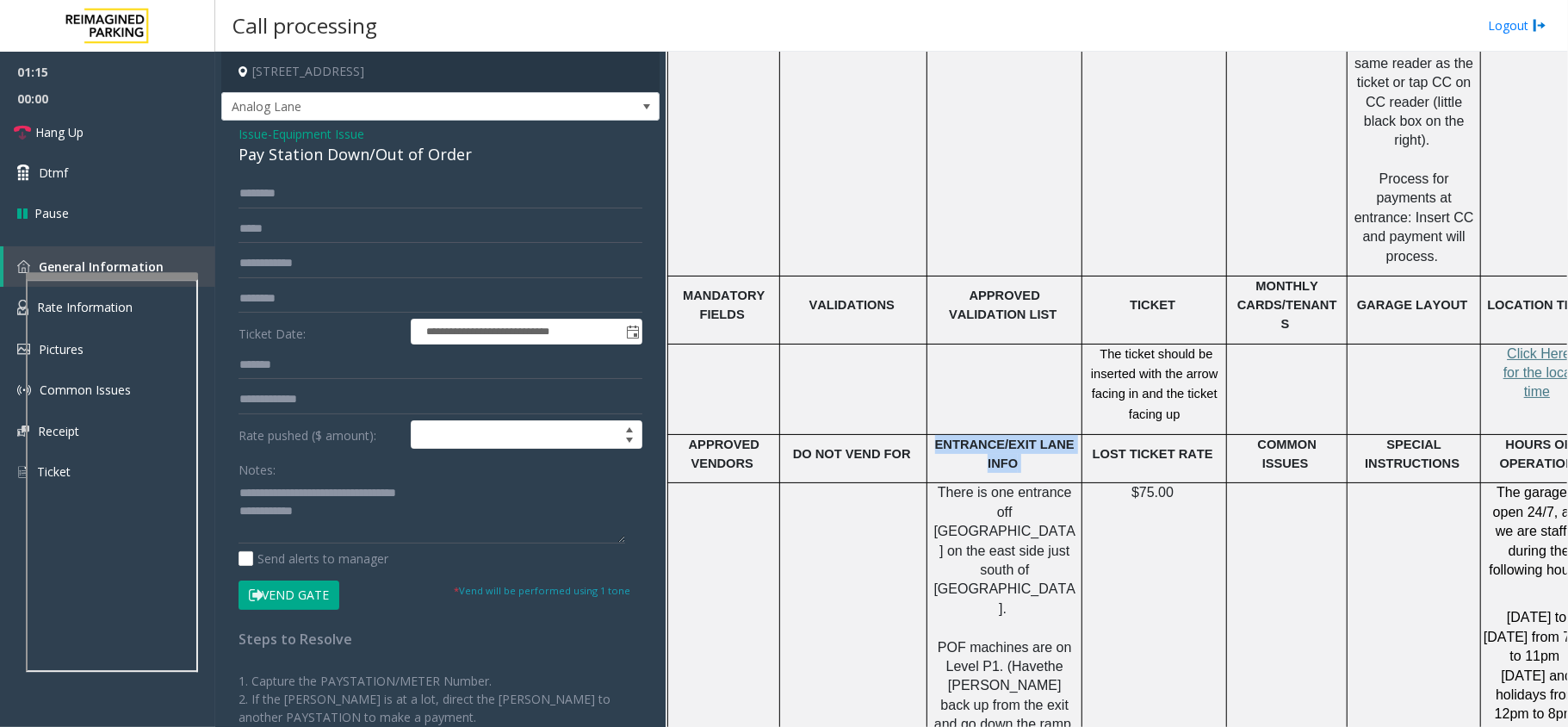
click at [932, 435] on div "ENTRANCE/EXIT LANE INFO" at bounding box center [1005, 454] width 154 height 39
click at [360, 528] on textarea at bounding box center [431, 511] width 387 height 64
click at [301, 590] on button "Vend Gate" at bounding box center [289, 595] width 101 height 29
click at [339, 521] on textarea at bounding box center [431, 511] width 387 height 64
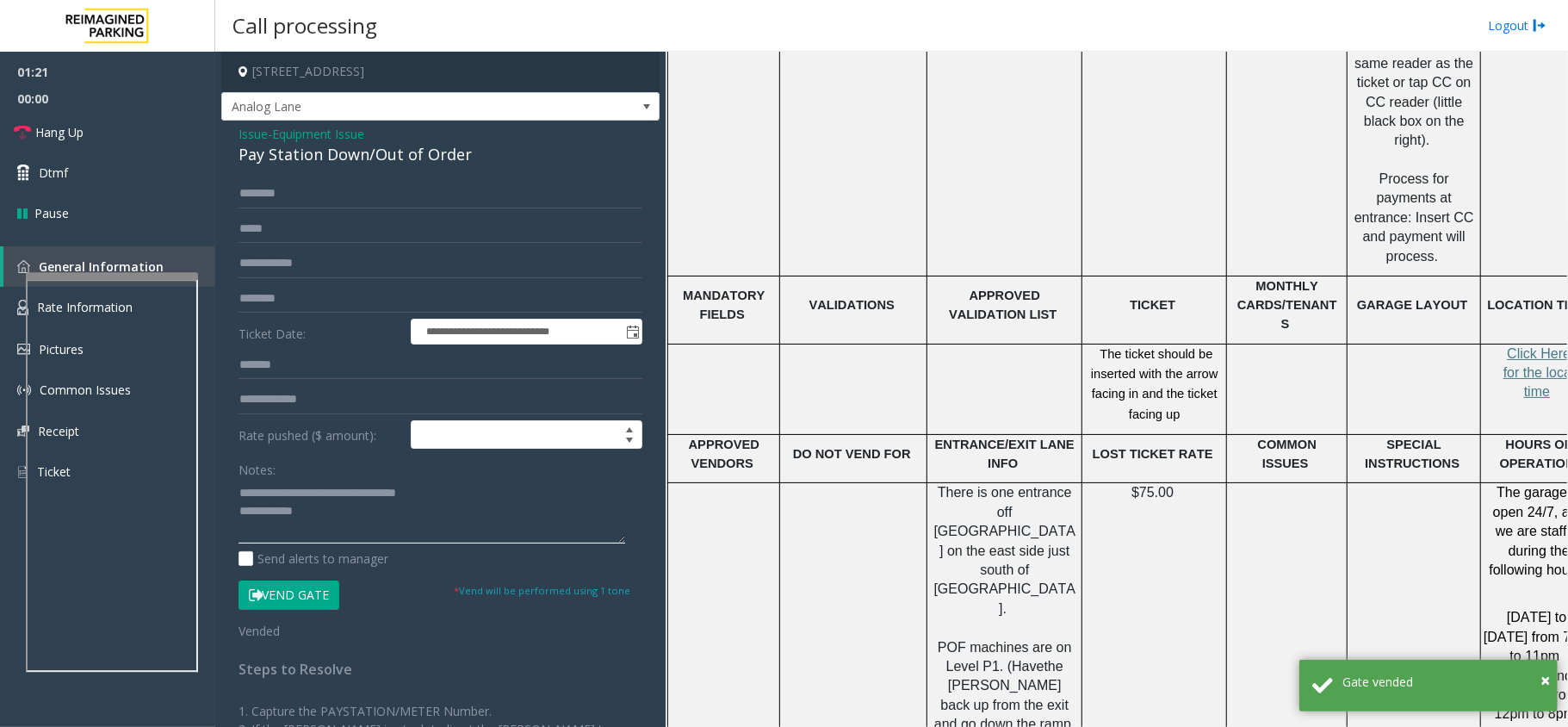
click at [342, 525] on textarea at bounding box center [431, 511] width 387 height 64
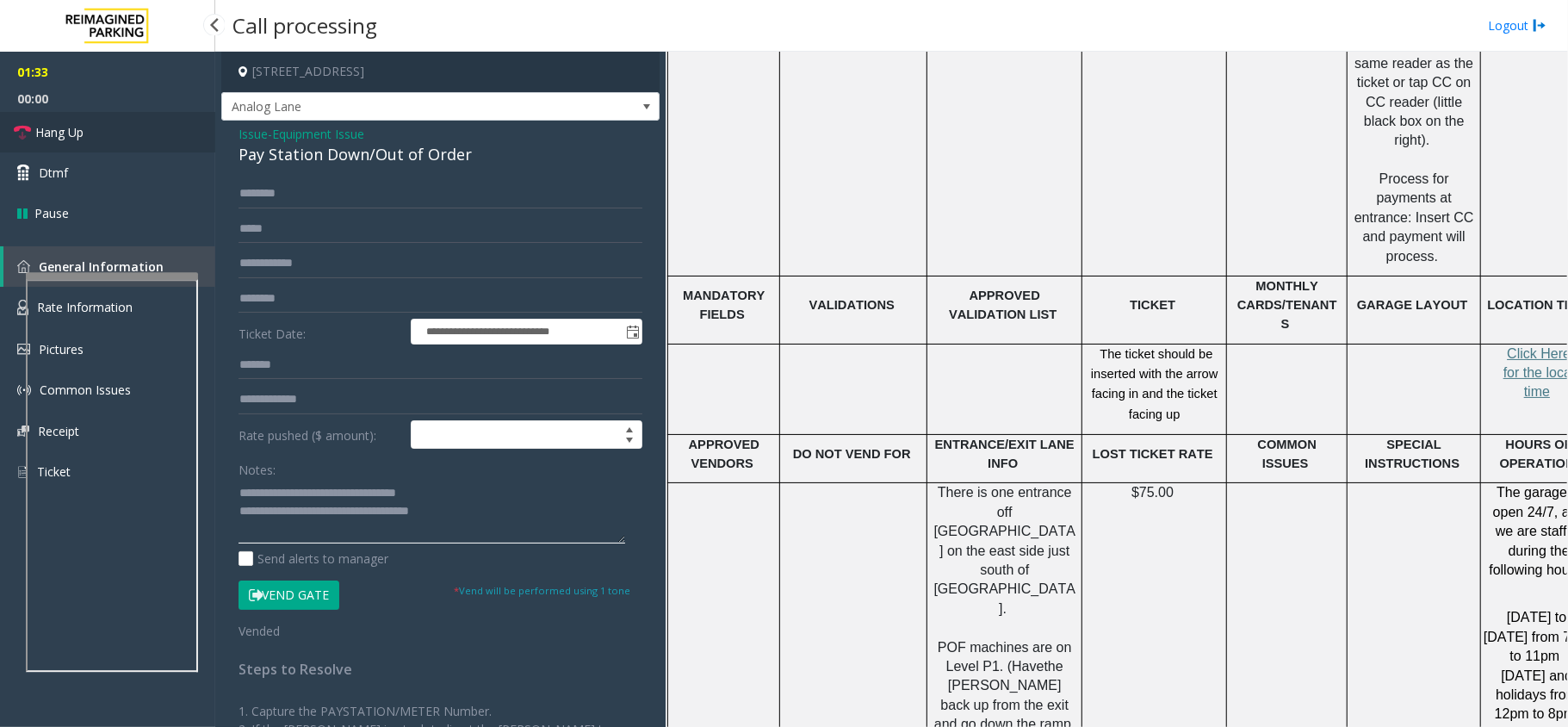
type textarea "**********"
click at [116, 130] on link "Hang Up" at bounding box center [108, 132] width 215 height 40
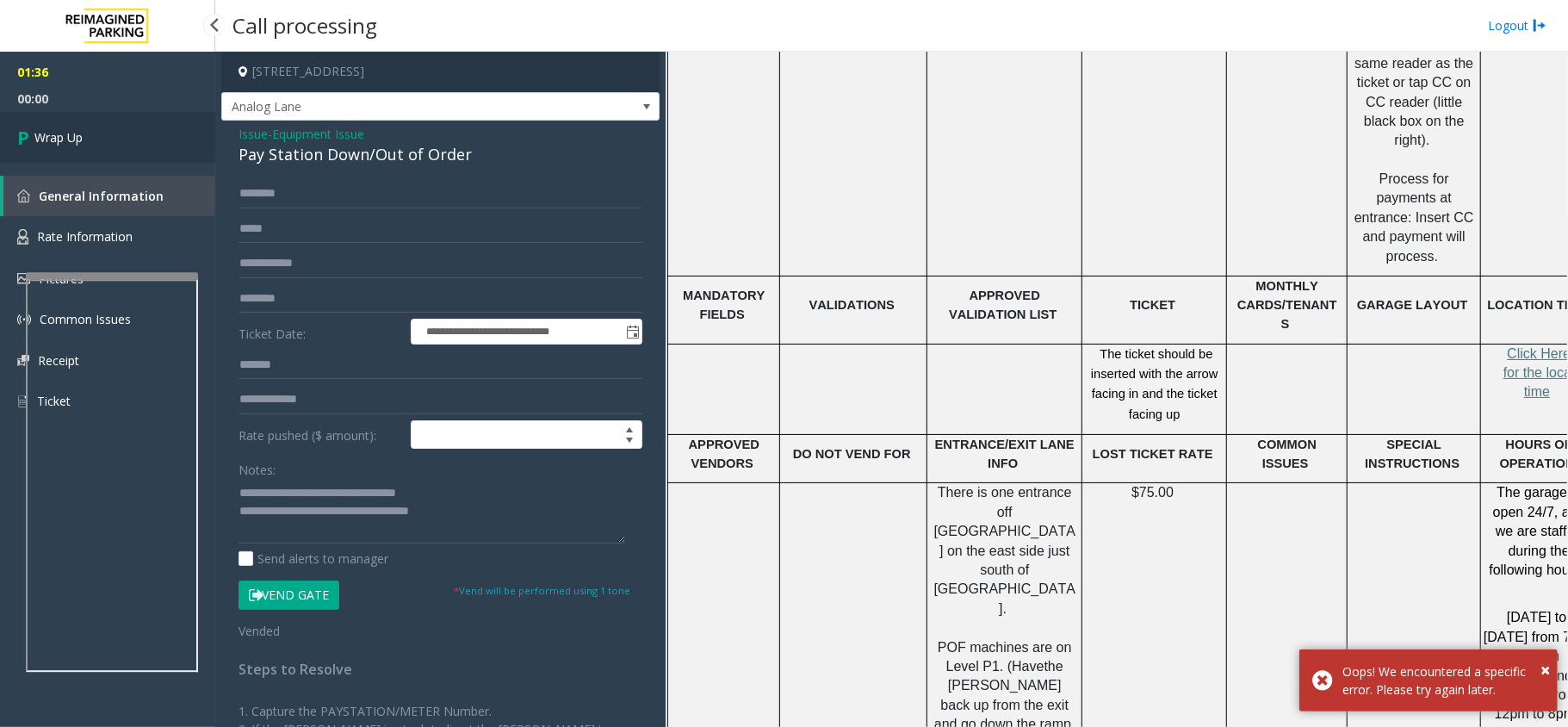
click at [116, 130] on link "Wrap Up" at bounding box center [108, 137] width 215 height 51
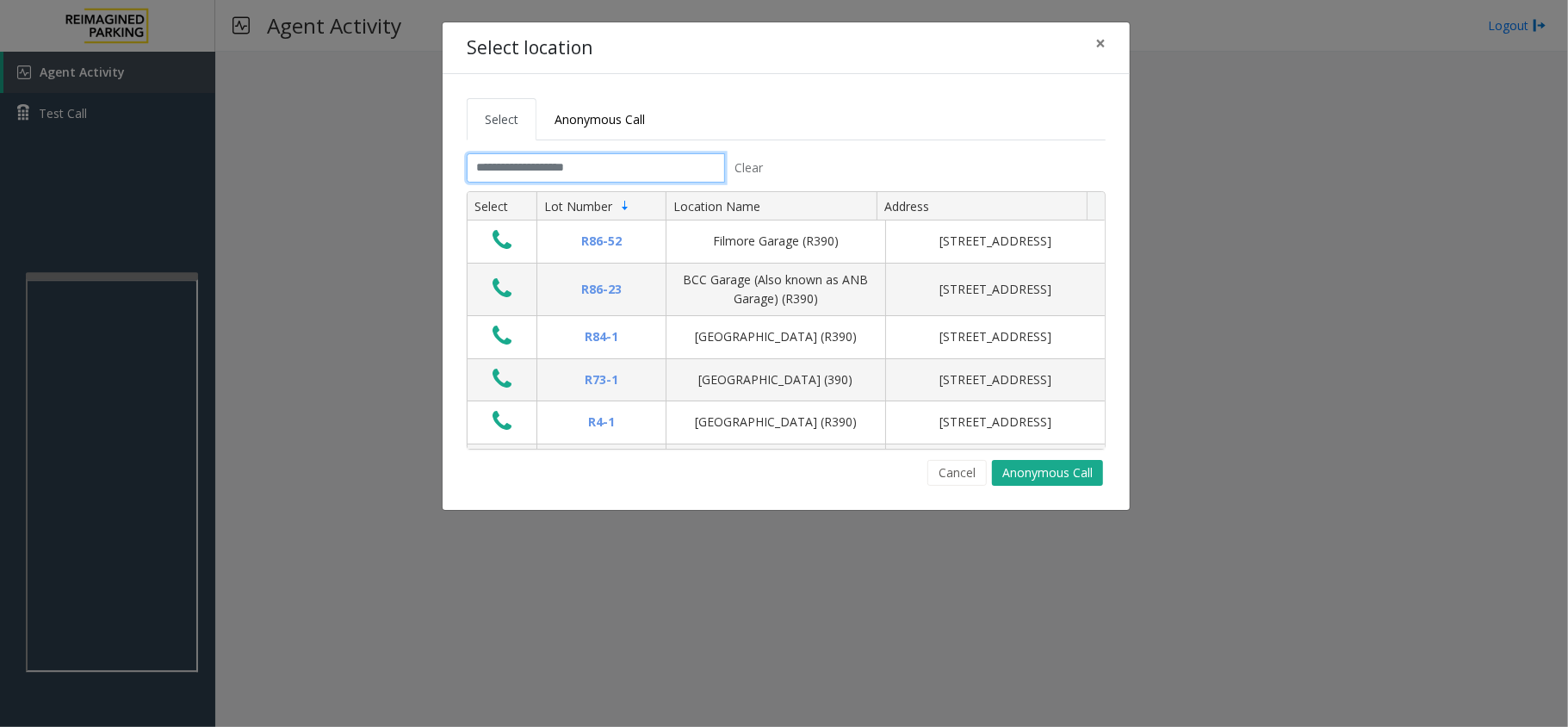
click at [549, 153] on input "text" at bounding box center [596, 168] width 258 height 29
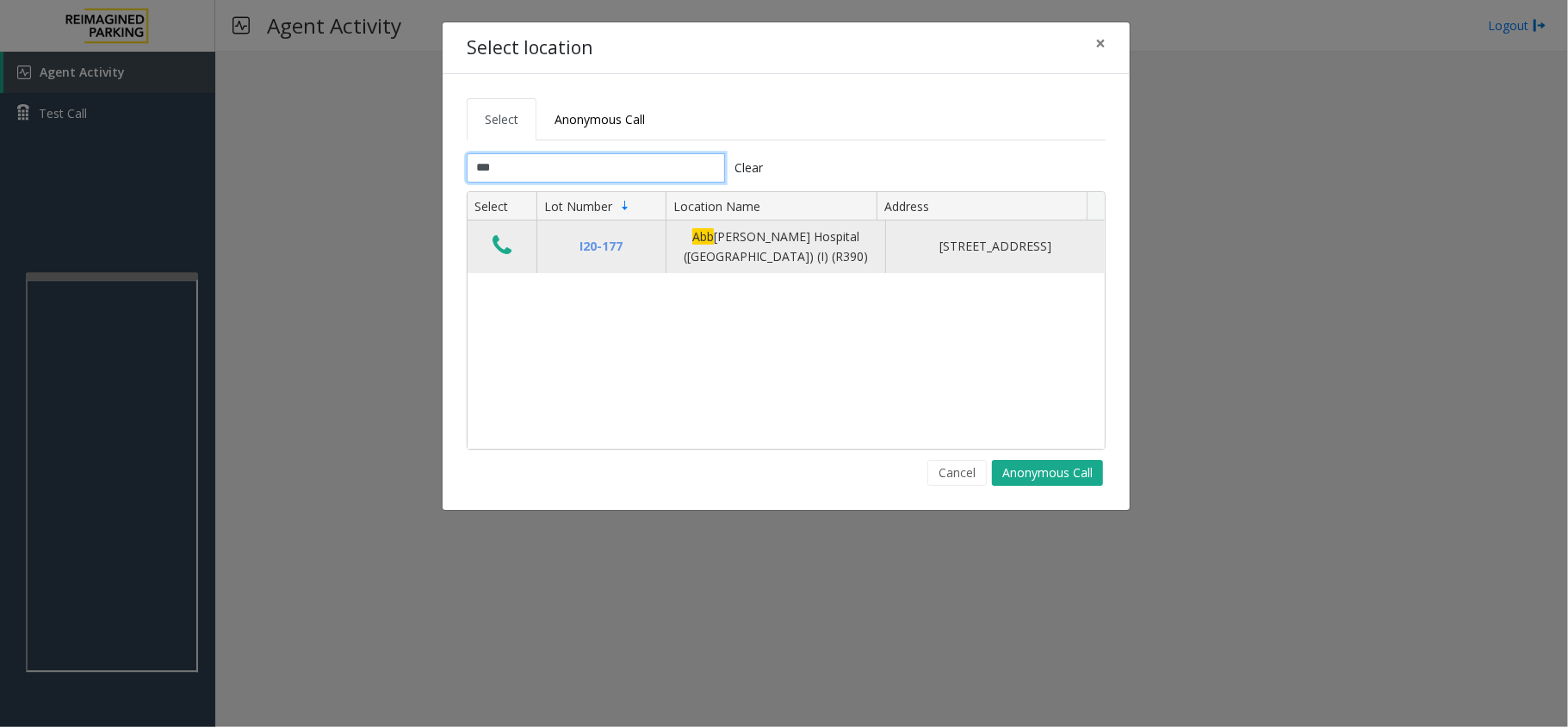
type input "***"
click at [483, 252] on td "Data table" at bounding box center [502, 246] width 69 height 52
click at [504, 246] on icon "Data table" at bounding box center [502, 245] width 19 height 24
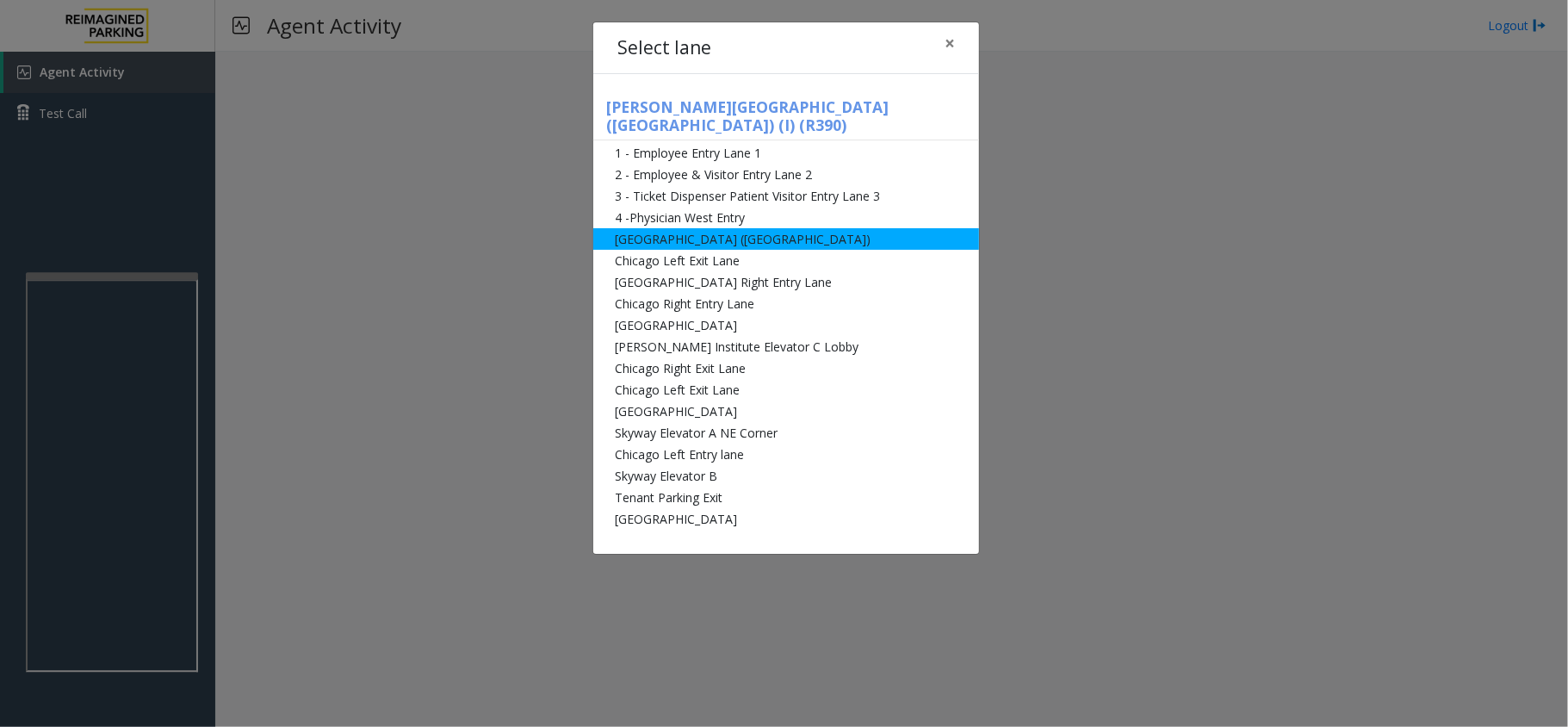
click at [624, 228] on li "[GEOGRAPHIC_DATA] ([GEOGRAPHIC_DATA])" at bounding box center [786, 238] width 386 height 21
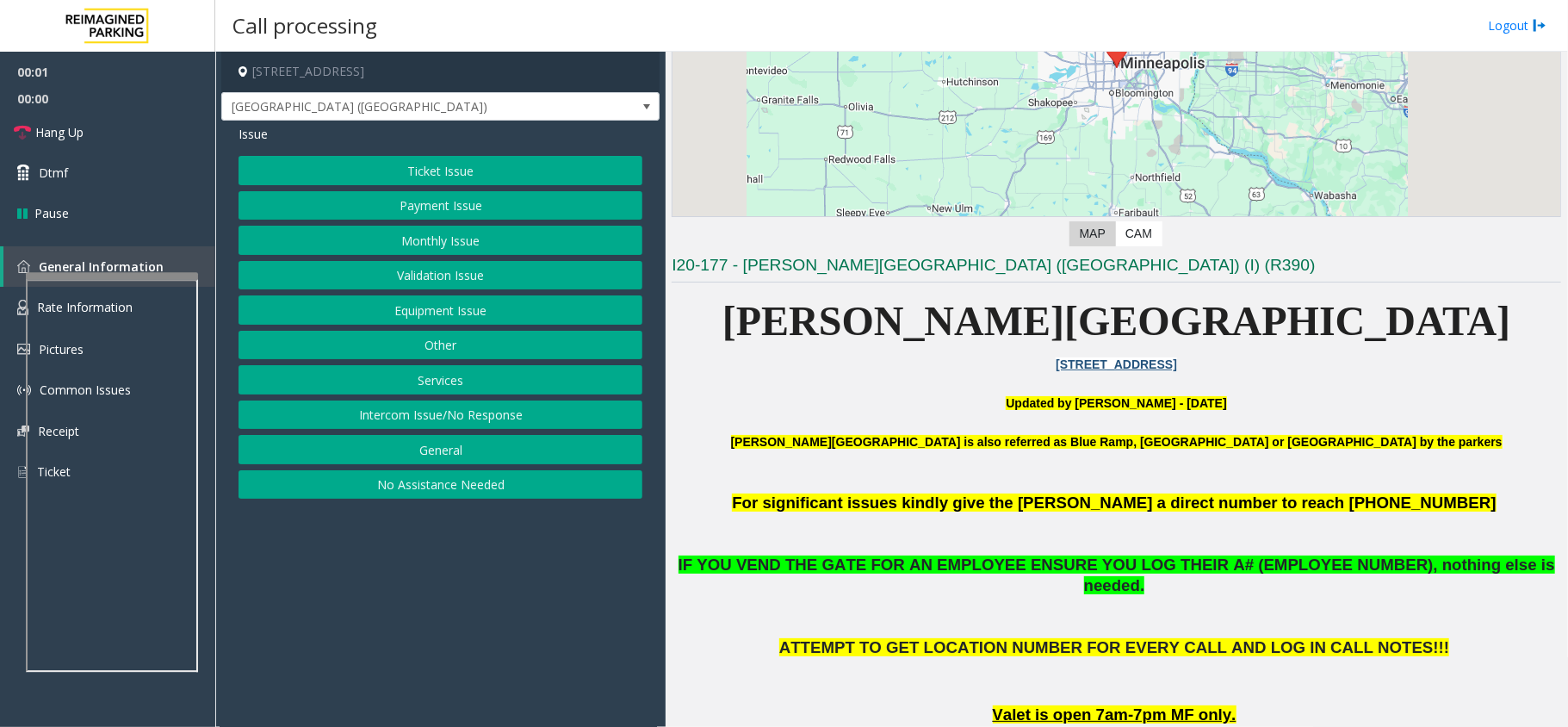
scroll to position [574, 0]
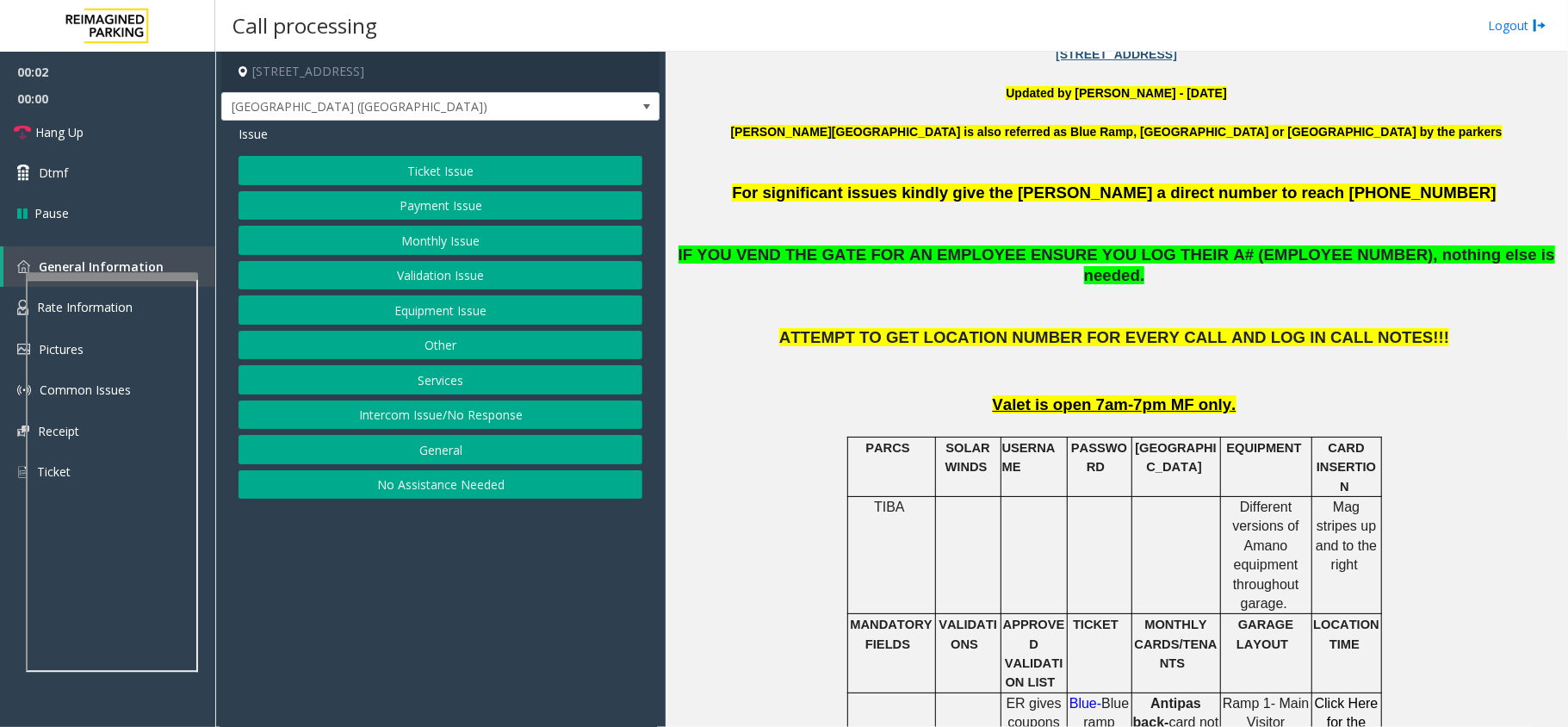
click at [436, 243] on button "Monthly Issue" at bounding box center [439, 240] width 403 height 29
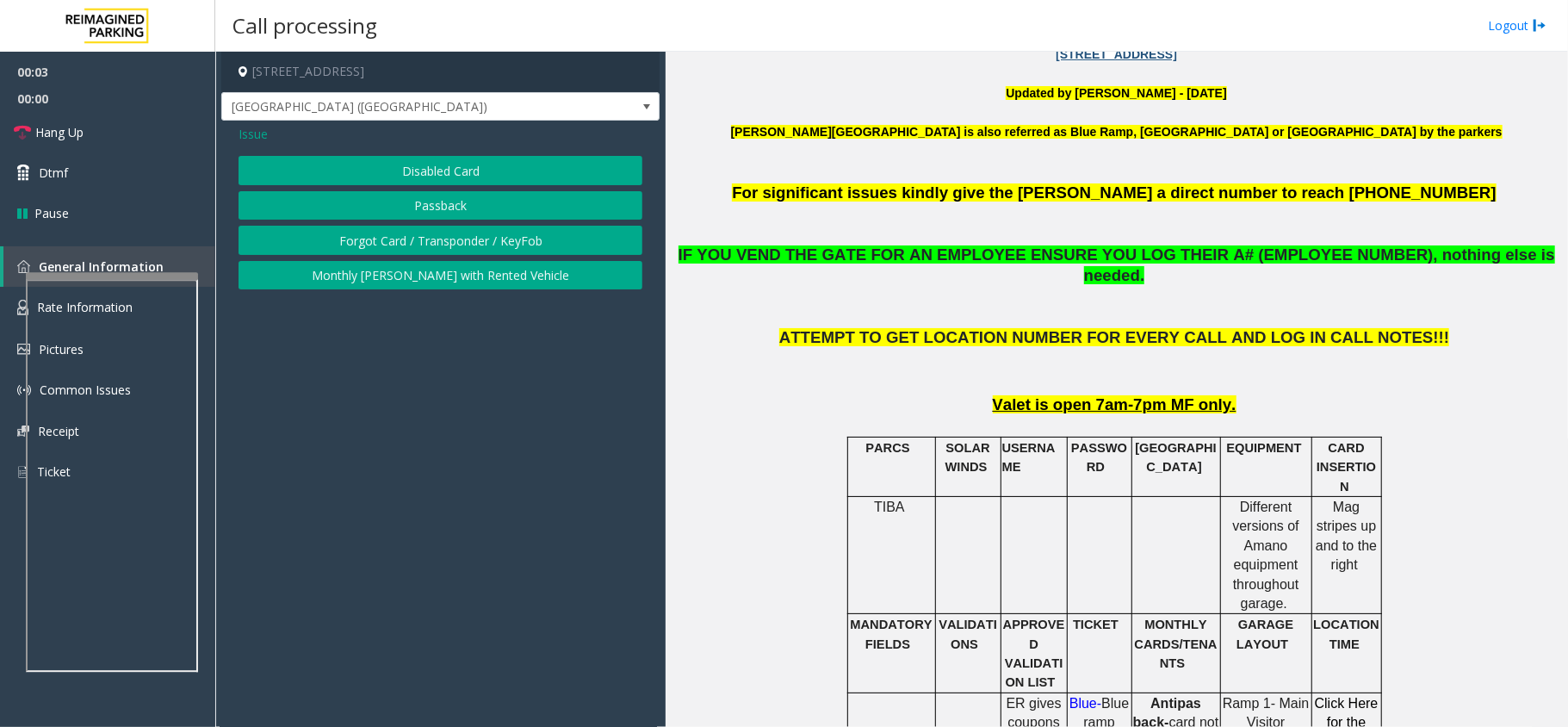
click at [445, 211] on button "Passback" at bounding box center [439, 206] width 403 height 29
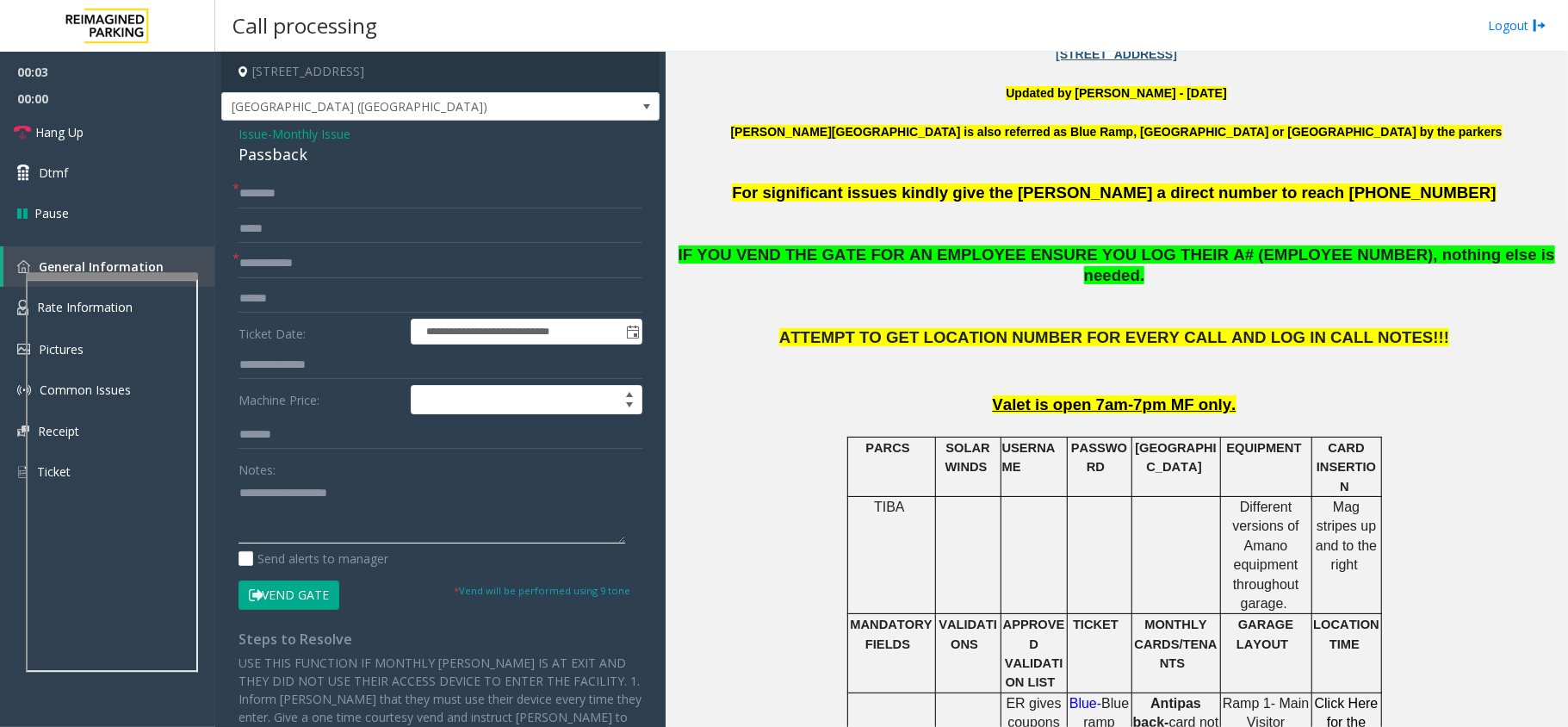
click at [357, 497] on textarea at bounding box center [431, 511] width 387 height 64
click at [280, 153] on div "Passback" at bounding box center [439, 154] width 403 height 23
click at [307, 491] on textarea at bounding box center [431, 511] width 387 height 64
paste textarea "*********"
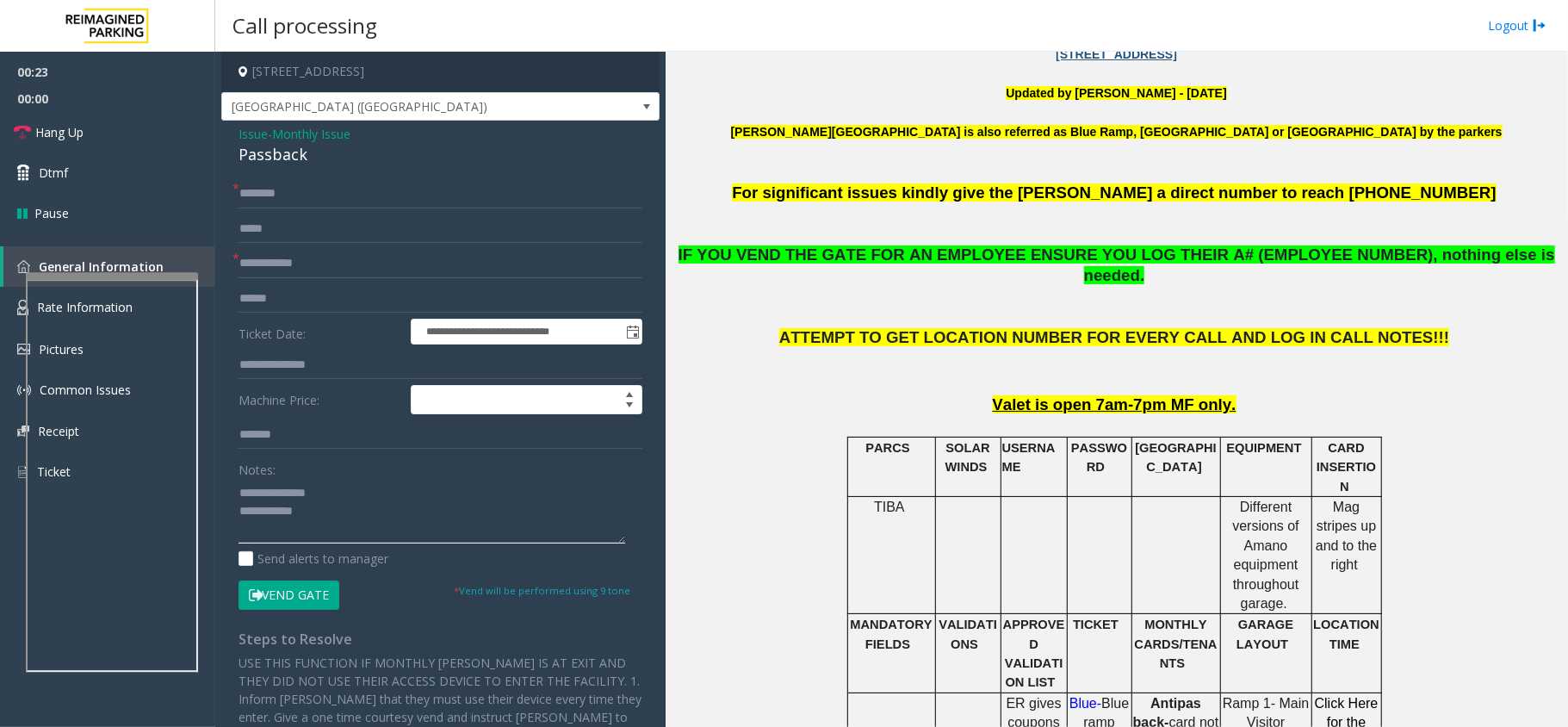
type textarea "**********"
click at [324, 256] on input "text" at bounding box center [439, 264] width 403 height 29
type input "**"
click at [324, 191] on input "*" at bounding box center [439, 194] width 403 height 29
type input "**"
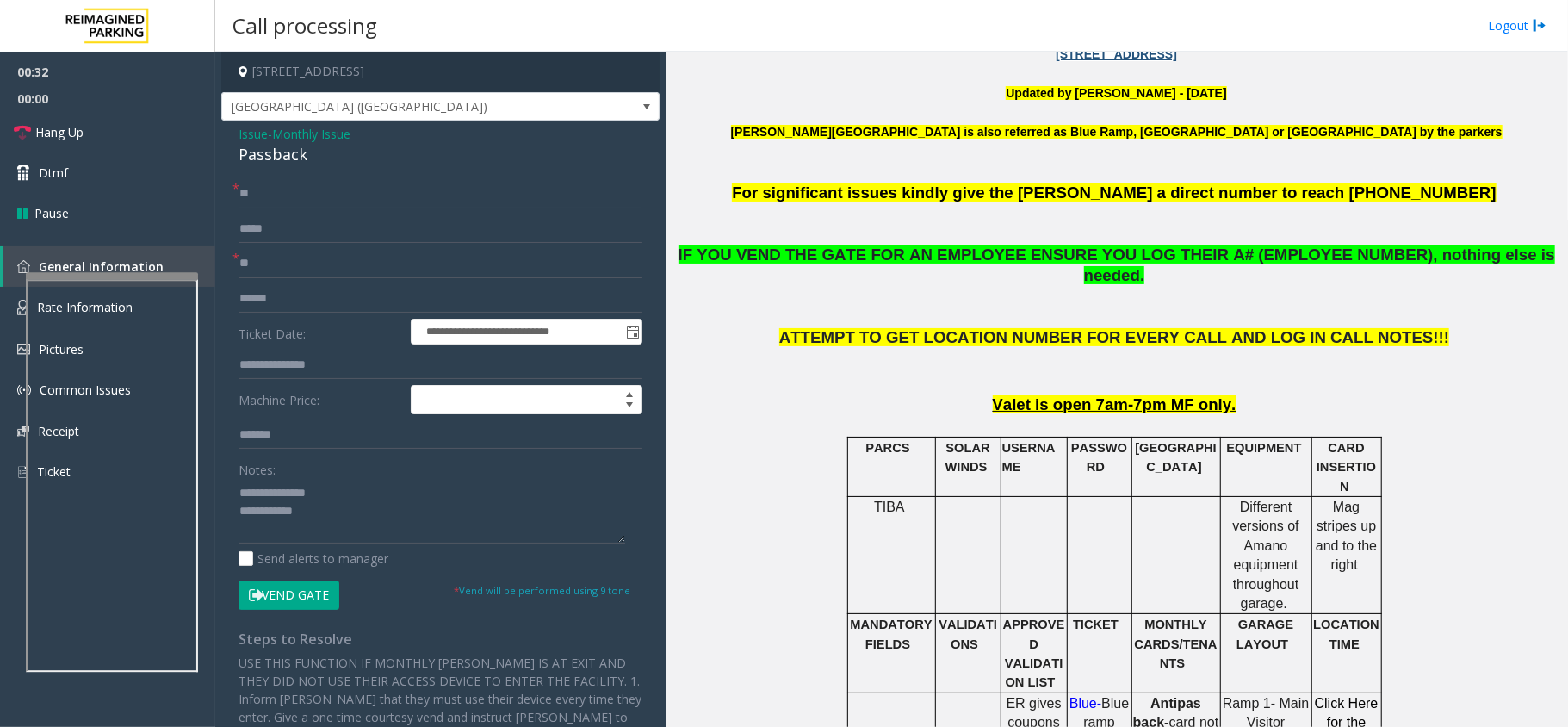
click at [310, 605] on button "Vend Gate" at bounding box center [289, 595] width 101 height 29
click at [329, 520] on textarea at bounding box center [431, 511] width 387 height 64
type textarea "**********"
click at [149, 126] on link "Hang Up" at bounding box center [108, 132] width 215 height 40
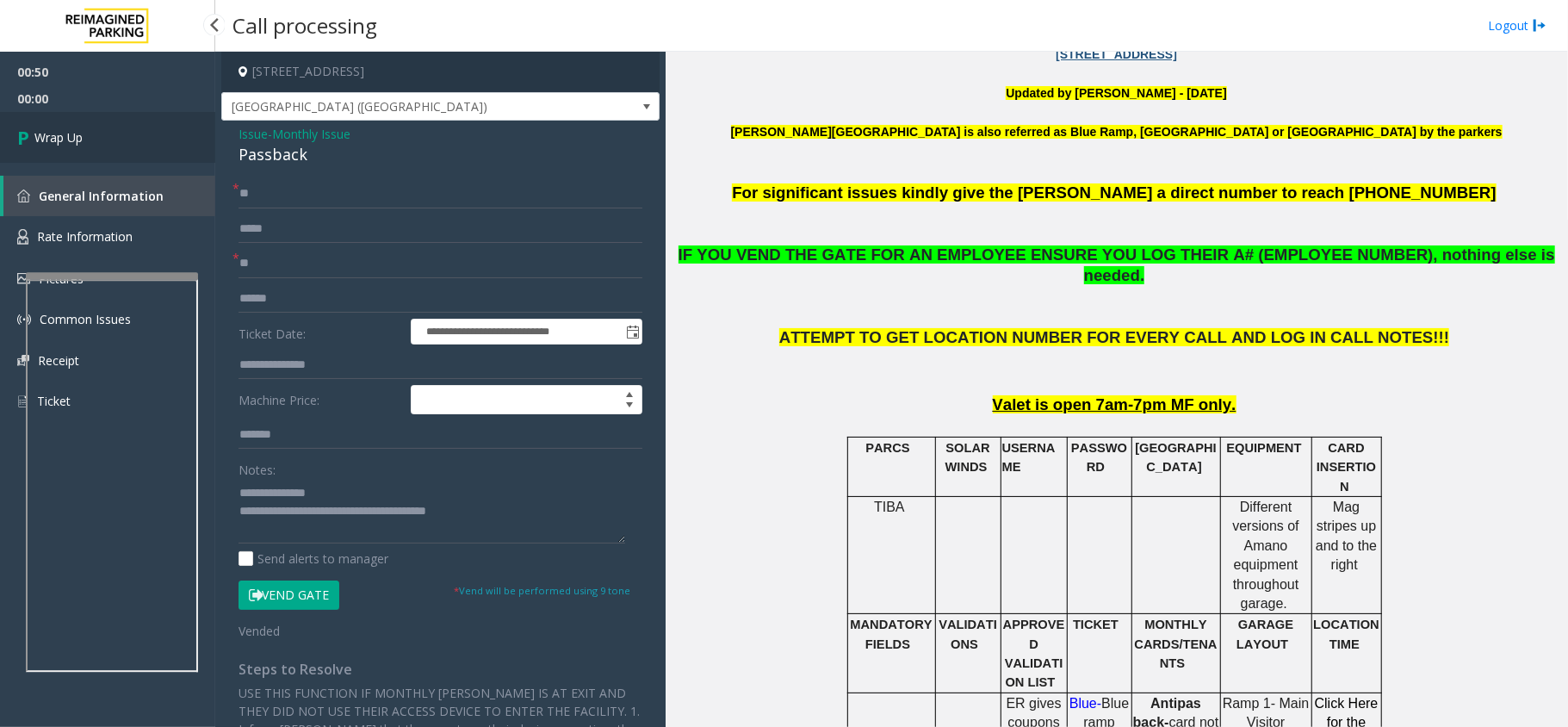
click at [149, 126] on link "Wrap Up" at bounding box center [108, 137] width 215 height 51
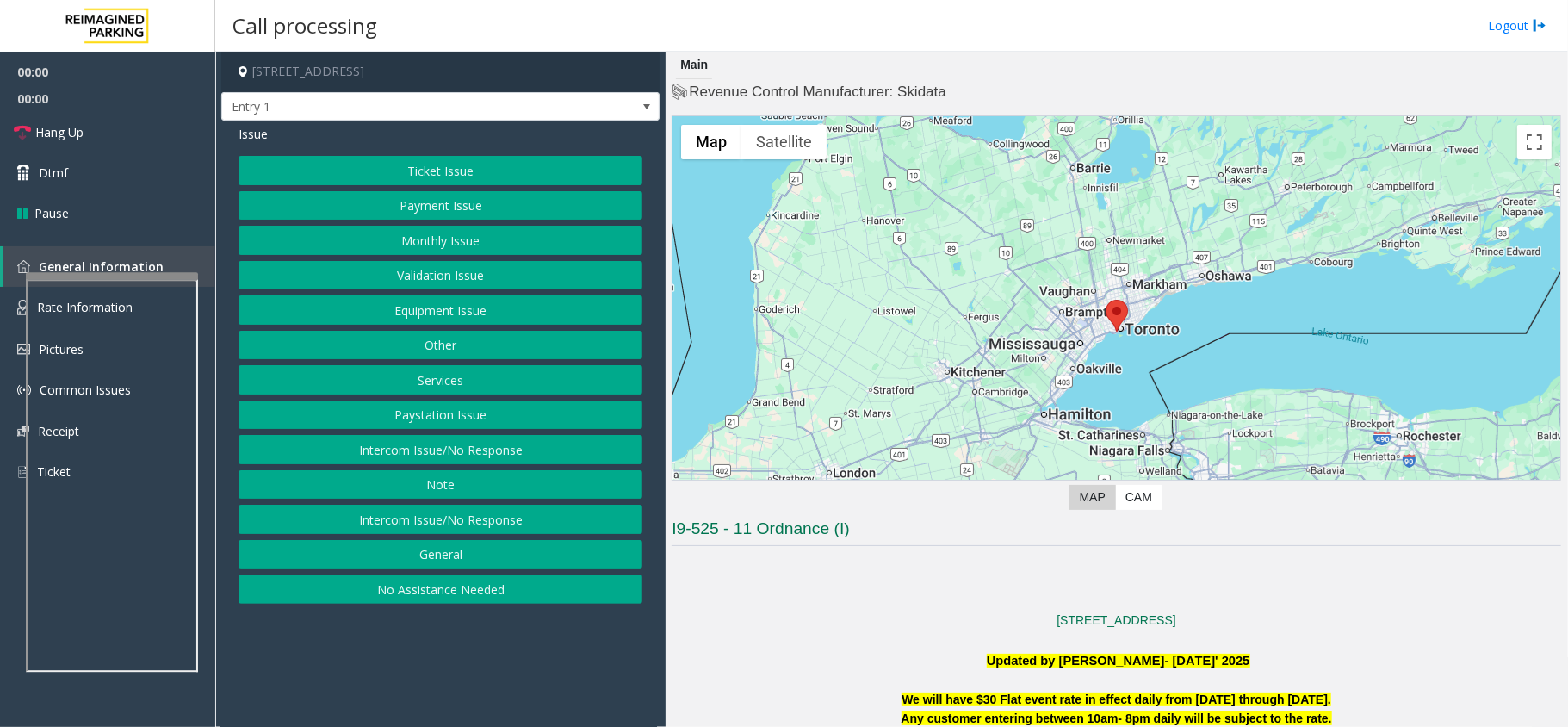
scroll to position [459, 0]
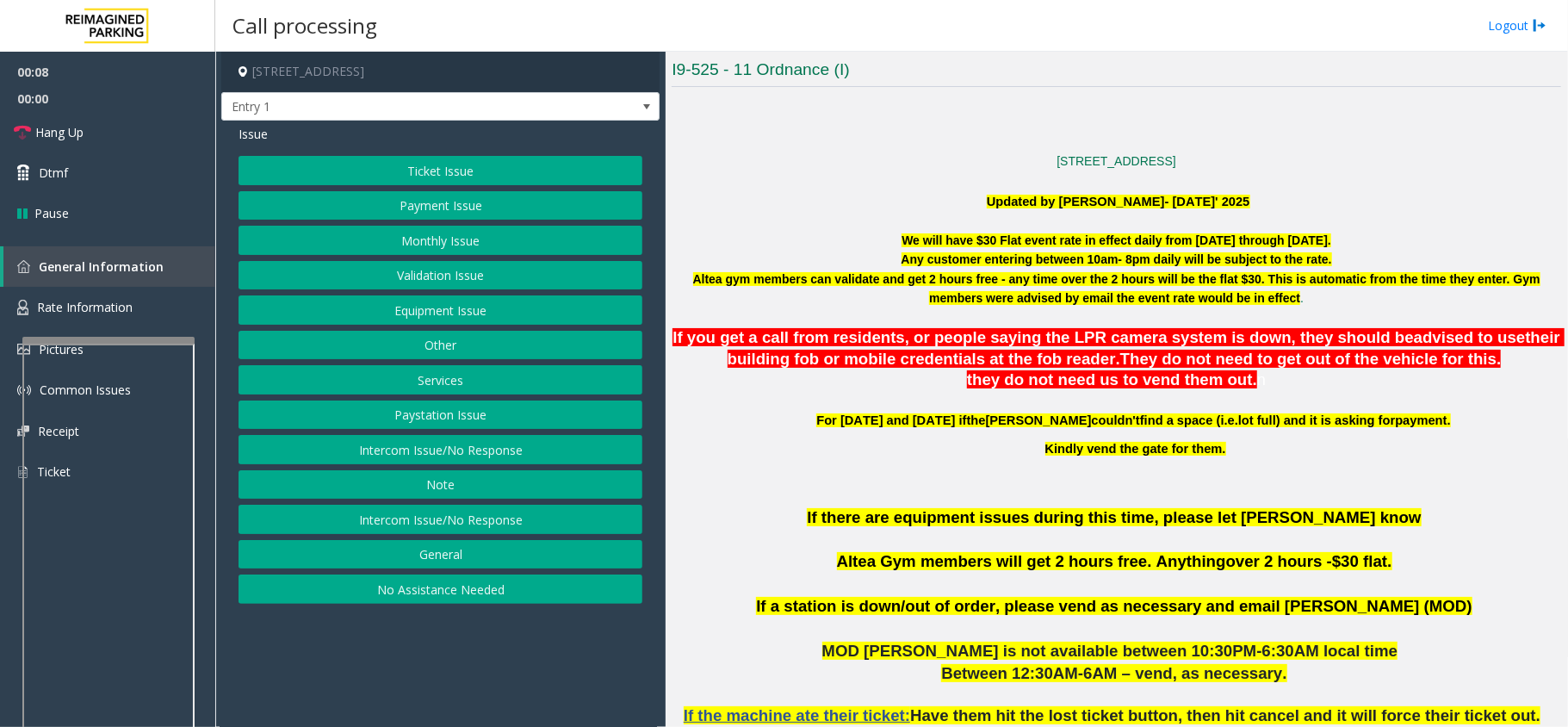
click at [164, 337] on div at bounding box center [108, 339] width 172 height 6
click at [107, 313] on span "Rate Information" at bounding box center [85, 307] width 96 height 17
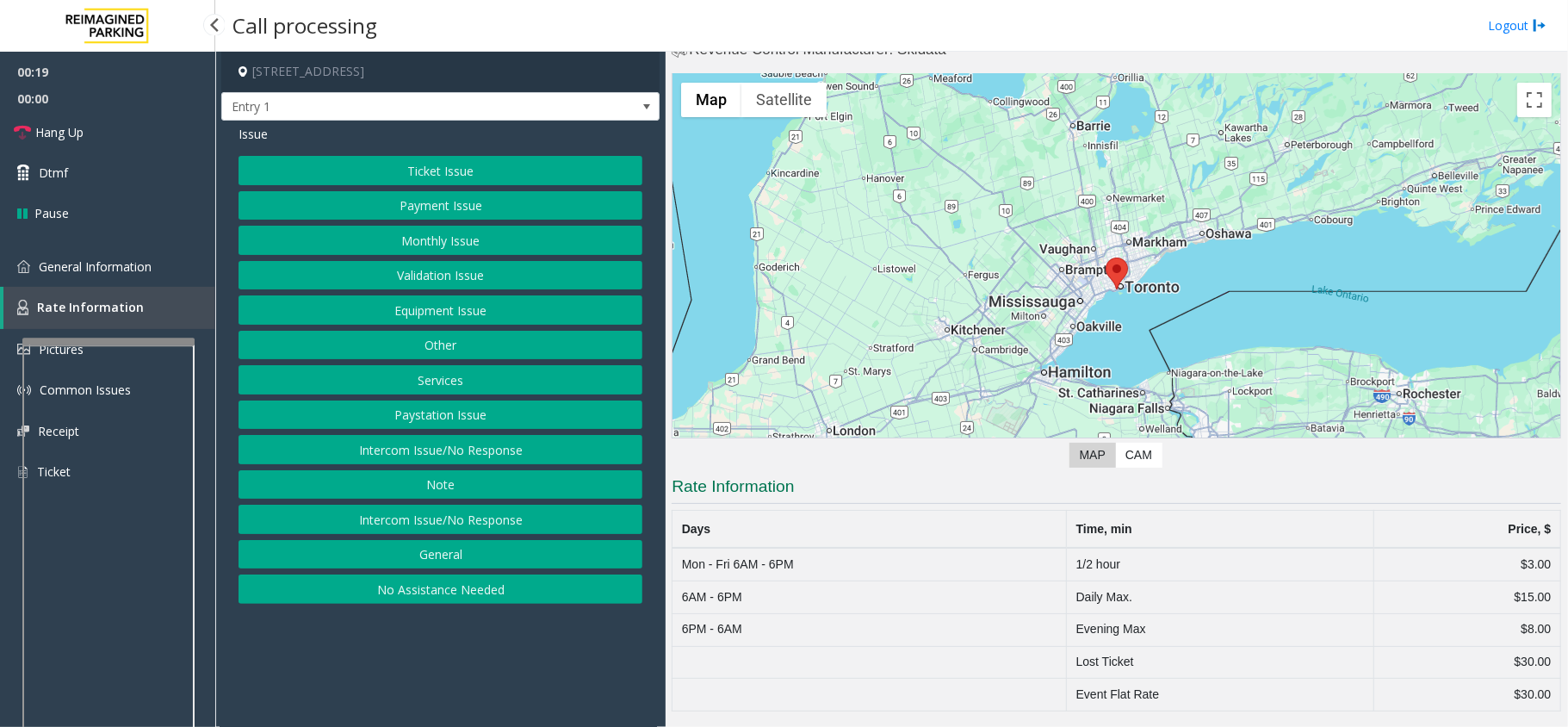
scroll to position [43, 0]
click at [108, 266] on span "General Information" at bounding box center [95, 267] width 113 height 17
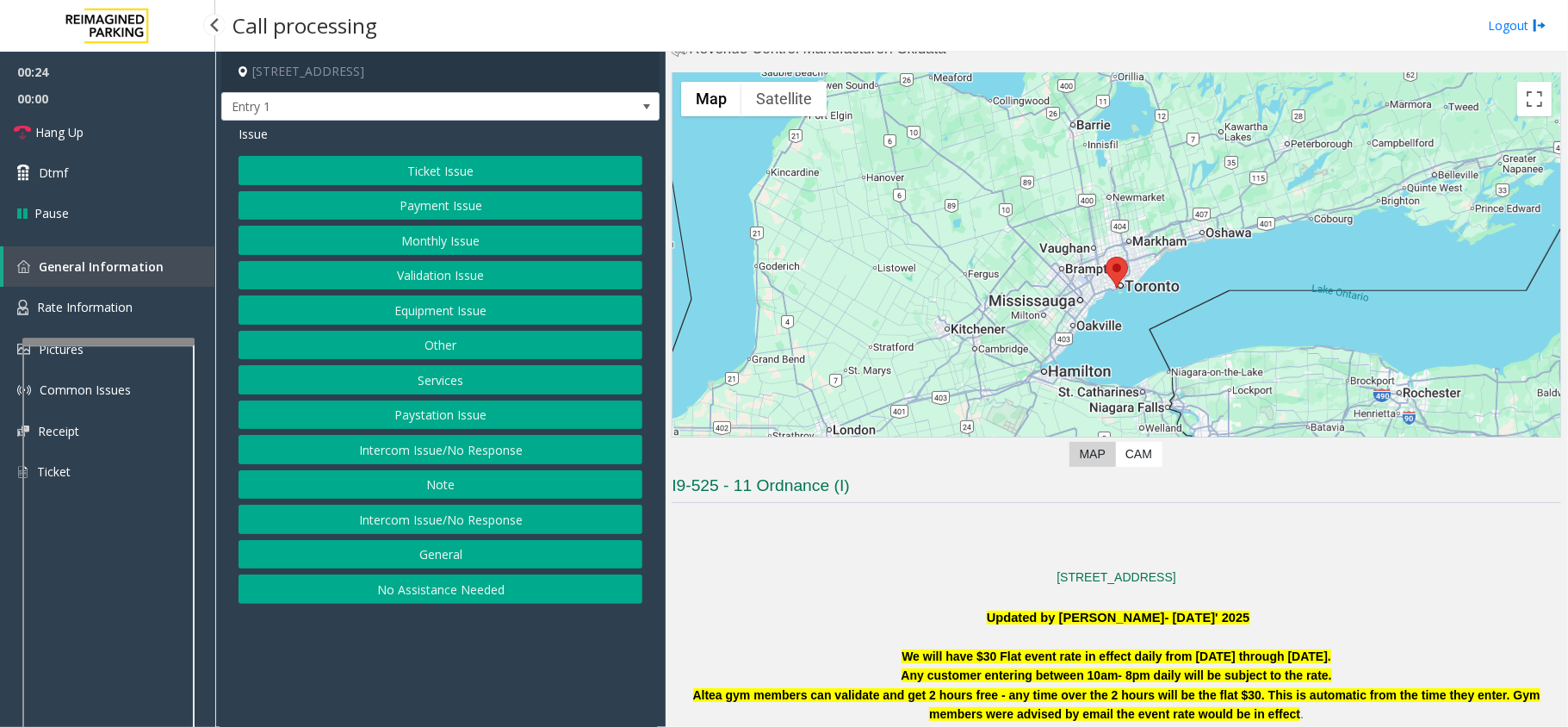
scroll to position [459, 0]
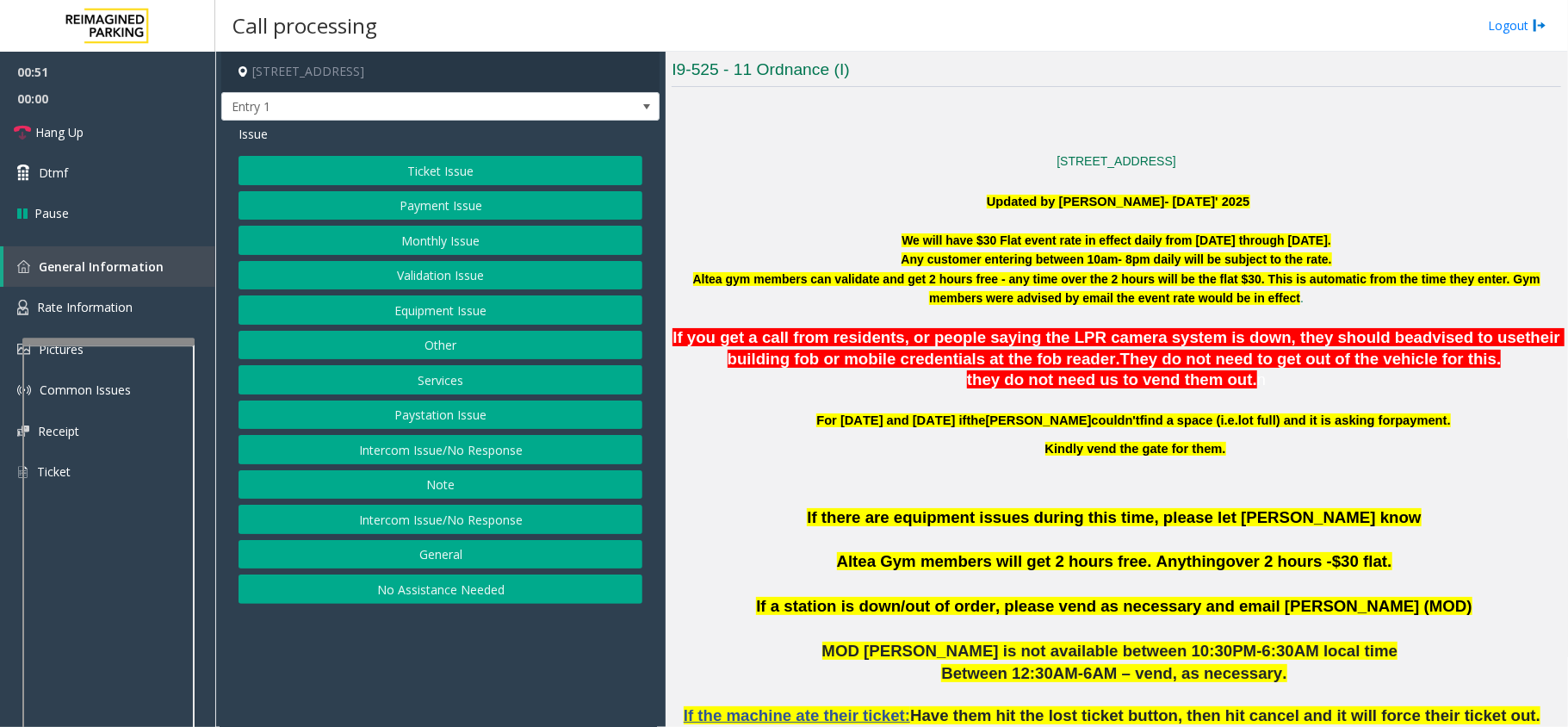
click at [442, 556] on button "General" at bounding box center [439, 554] width 403 height 29
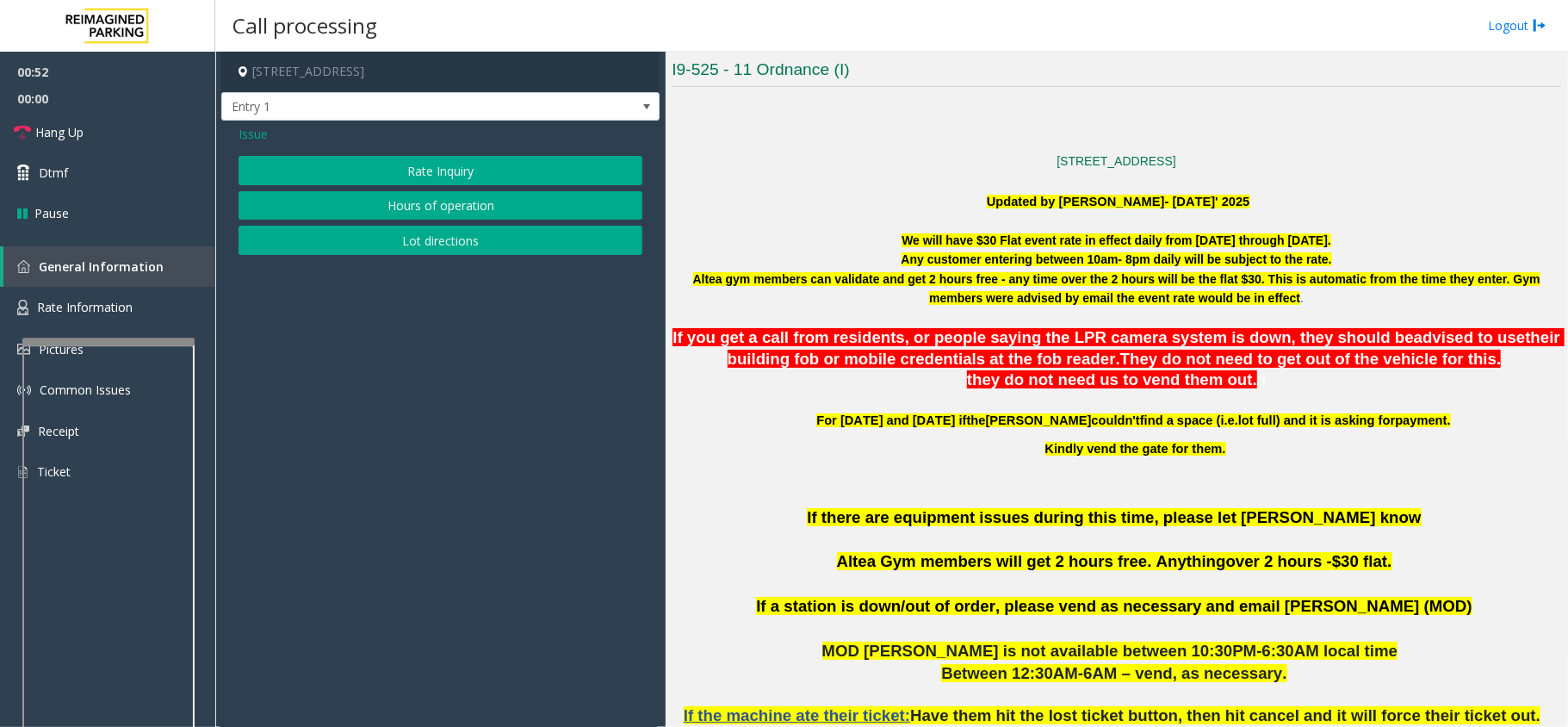
click at [428, 167] on button "Rate Inquiry" at bounding box center [439, 171] width 403 height 29
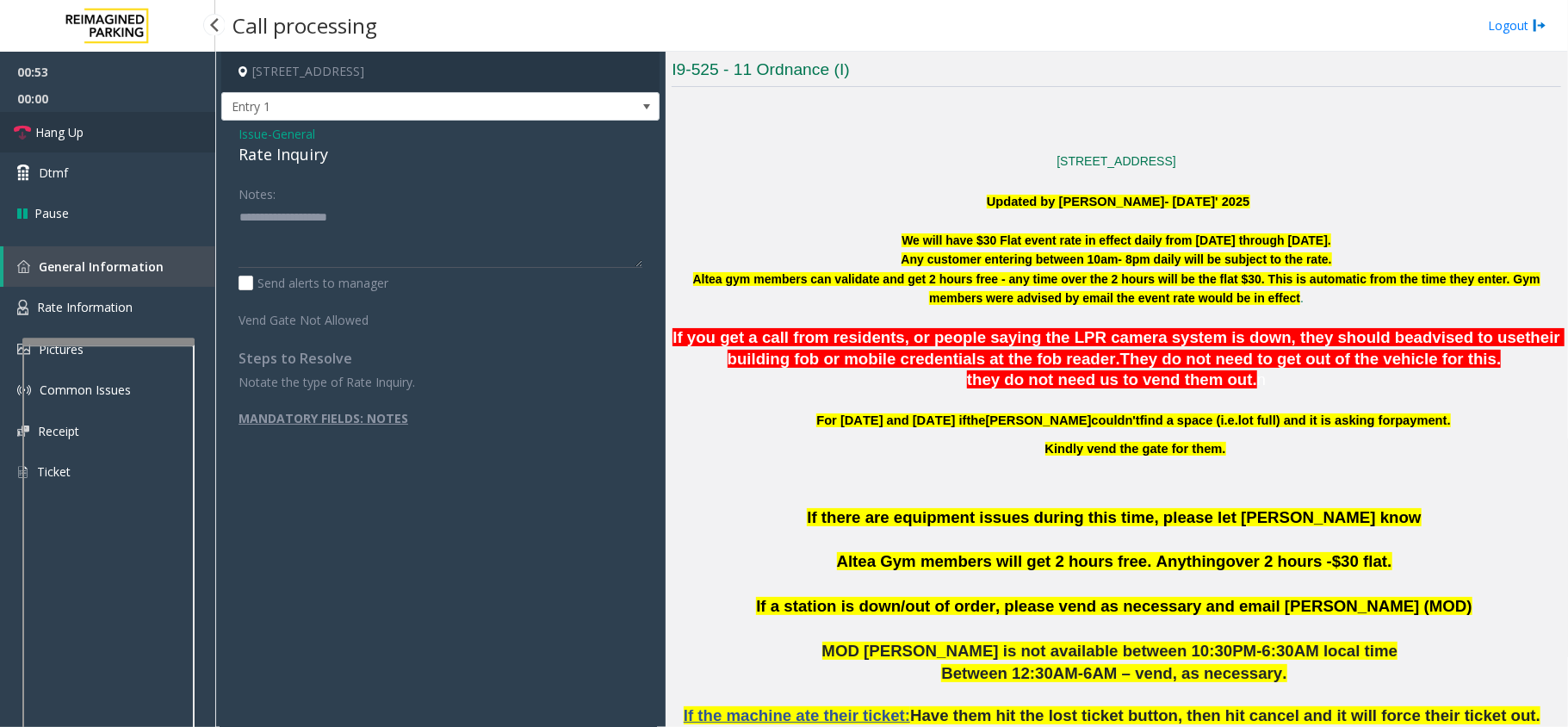
click at [142, 129] on link "Hang Up" at bounding box center [108, 132] width 215 height 40
click at [315, 227] on textarea at bounding box center [439, 235] width 403 height 64
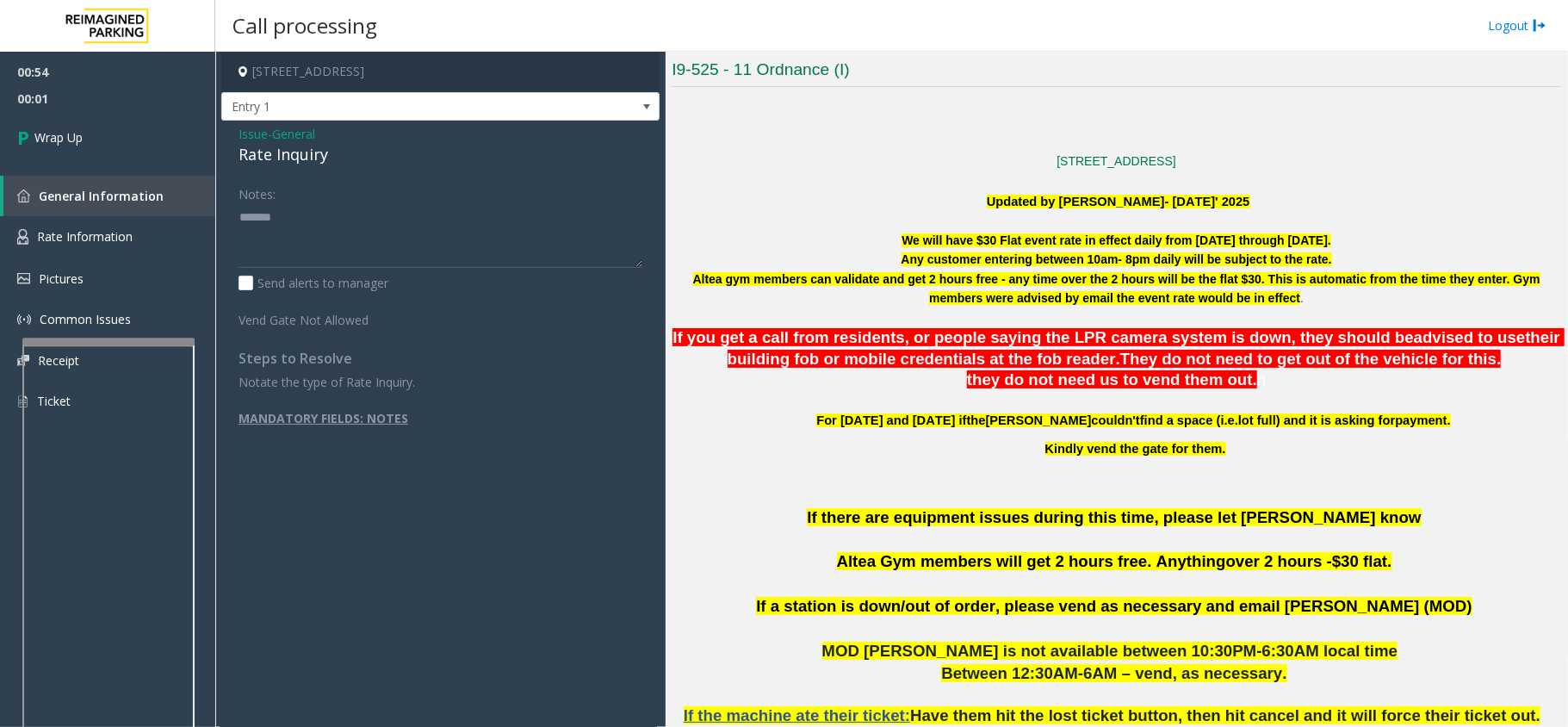
click at [298, 158] on div "Rate Inquiry" at bounding box center [439, 154] width 403 height 23
click at [337, 238] on textarea at bounding box center [439, 235] width 403 height 64
paste textarea "**********"
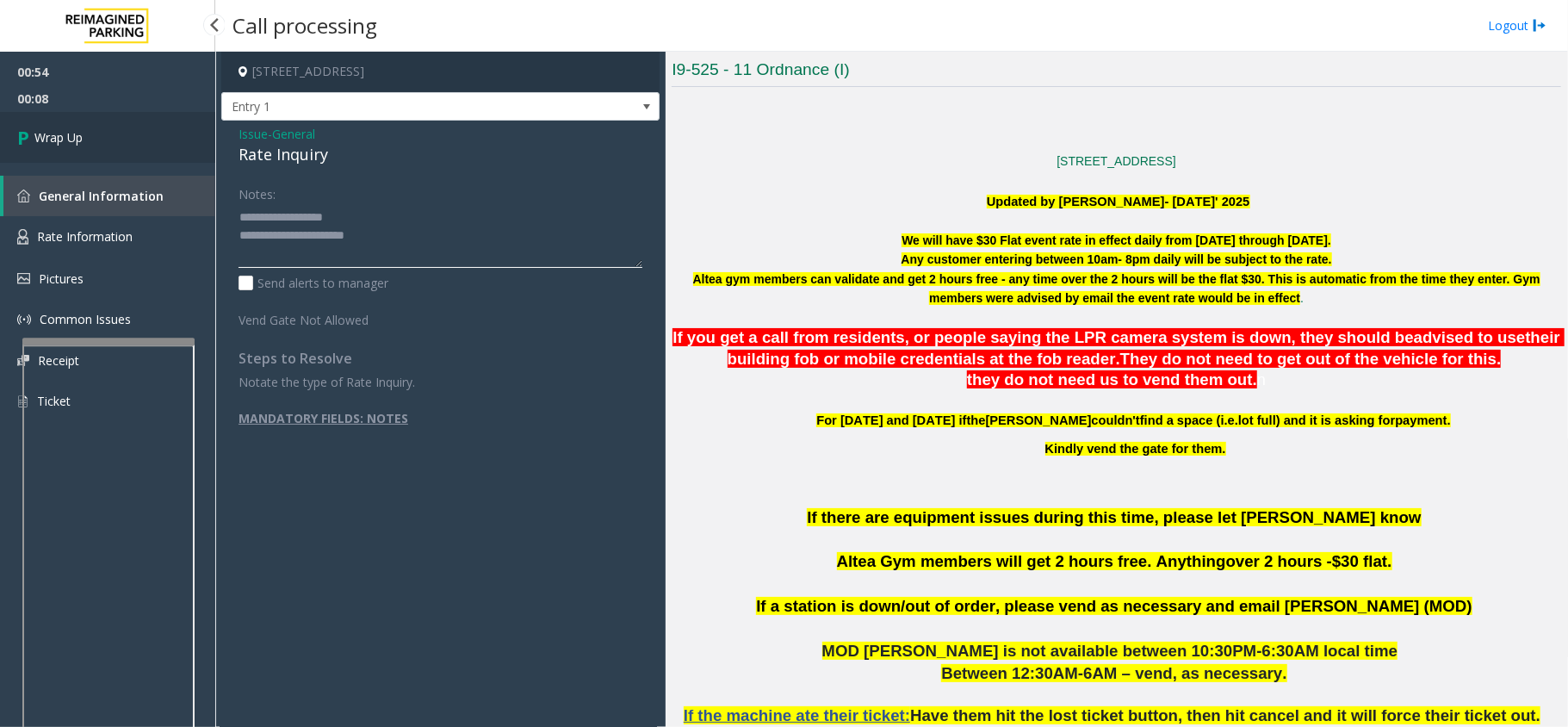
type textarea "**********"
click at [89, 136] on link "Wrap Up" at bounding box center [108, 137] width 215 height 51
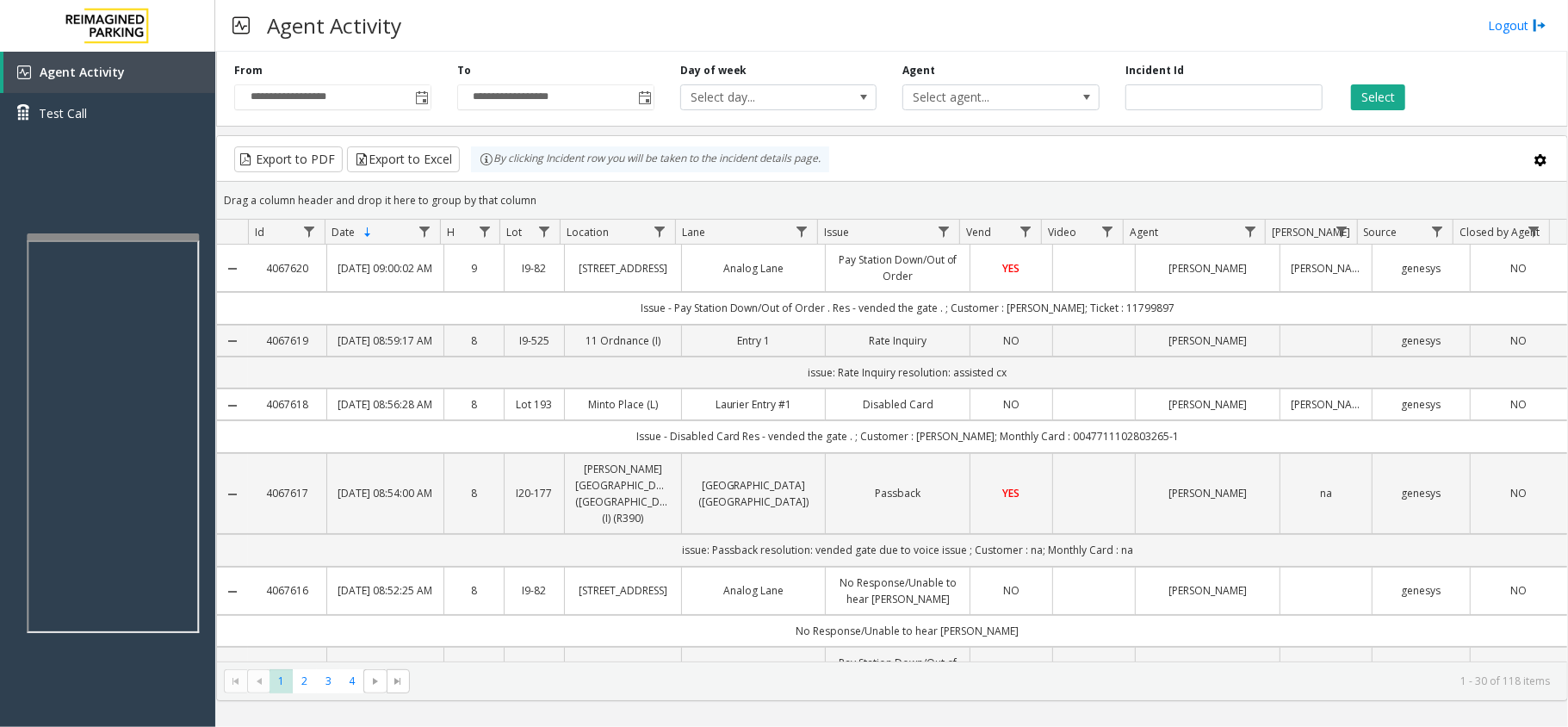
click at [155, 233] on div at bounding box center [112, 236] width 172 height 6
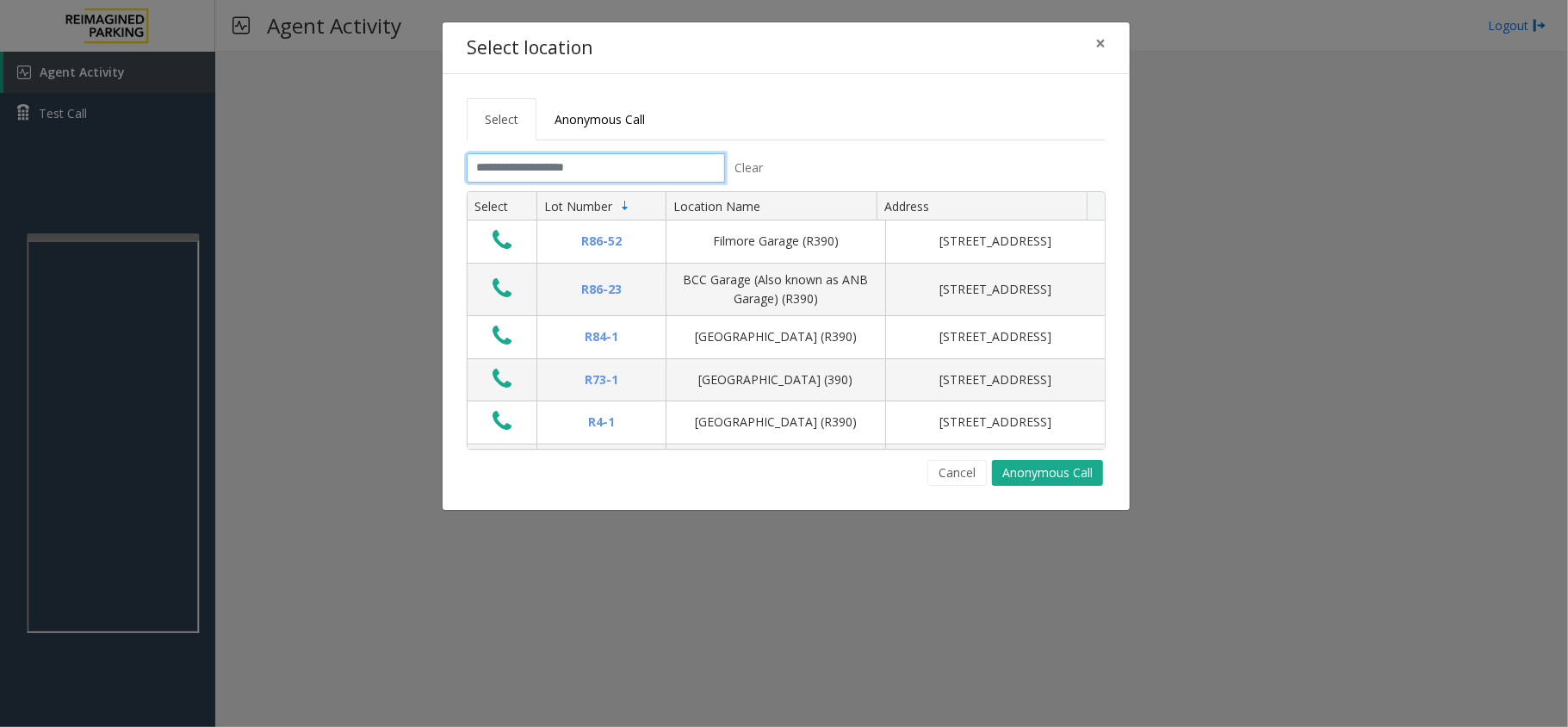
click at [555, 165] on input "text" at bounding box center [596, 168] width 258 height 29
click at [611, 131] on link "Anonymous Call" at bounding box center [600, 119] width 127 height 42
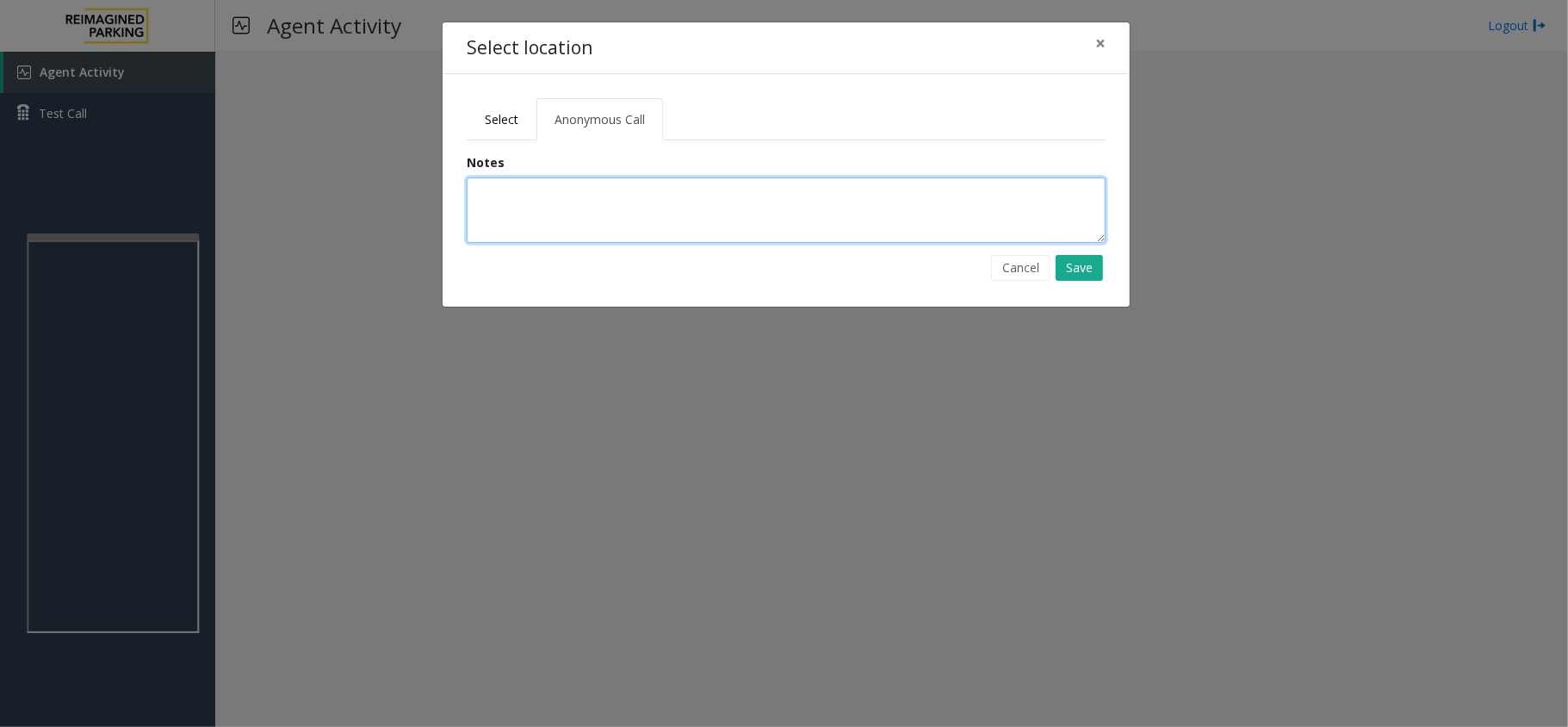
click at [587, 195] on textarea at bounding box center [786, 210] width 639 height 65
type textarea "**********"
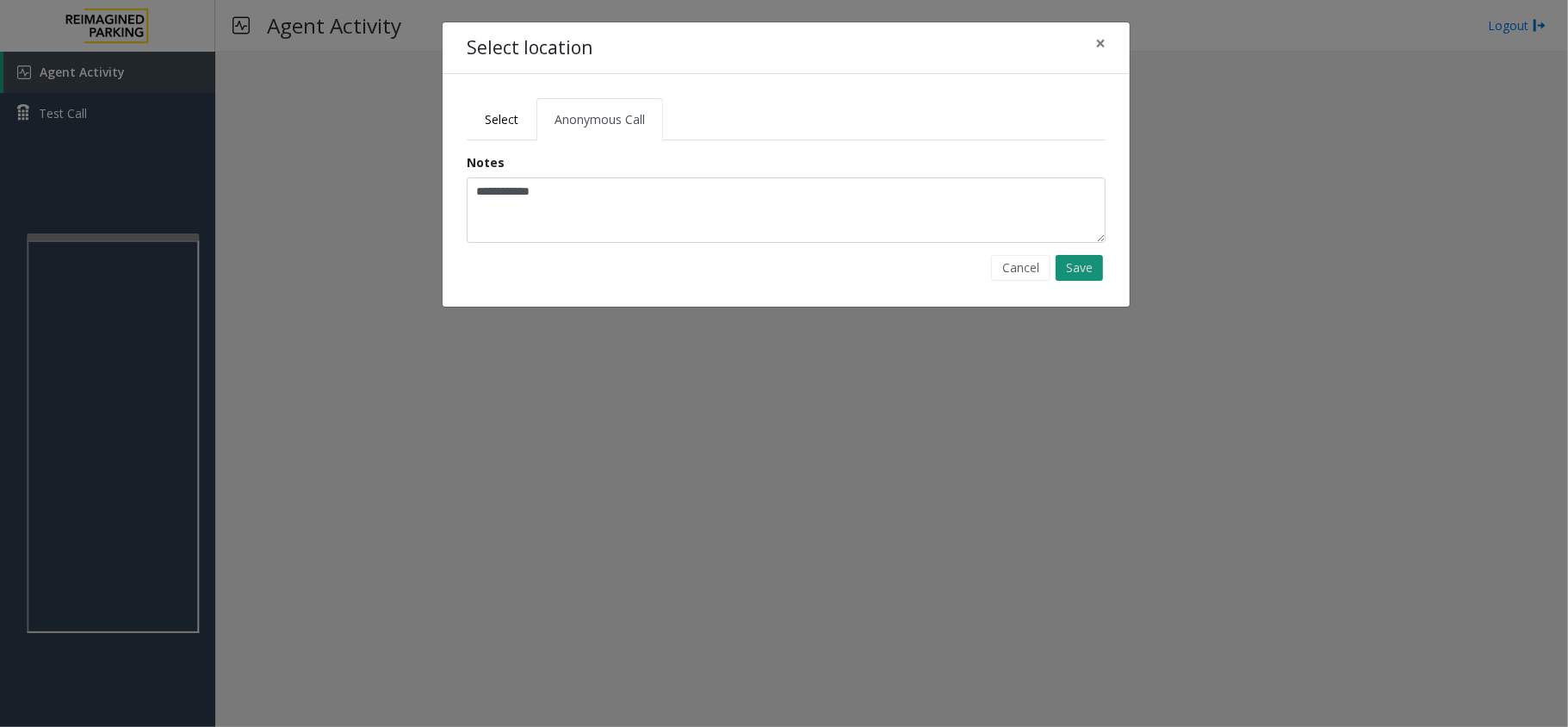
click at [1086, 268] on button "Save" at bounding box center [1080, 267] width 48 height 26
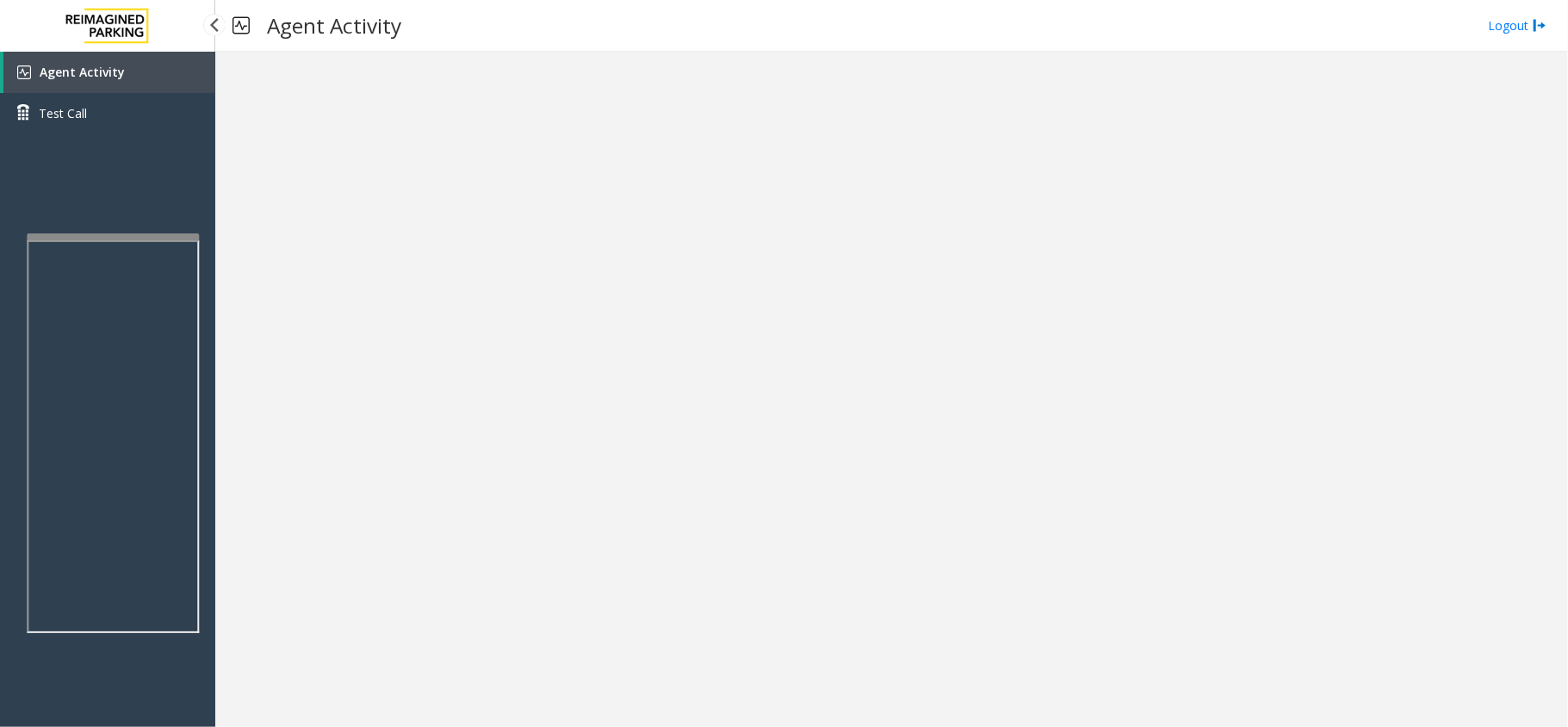
click at [121, 66] on link "Agent Activity" at bounding box center [109, 72] width 211 height 41
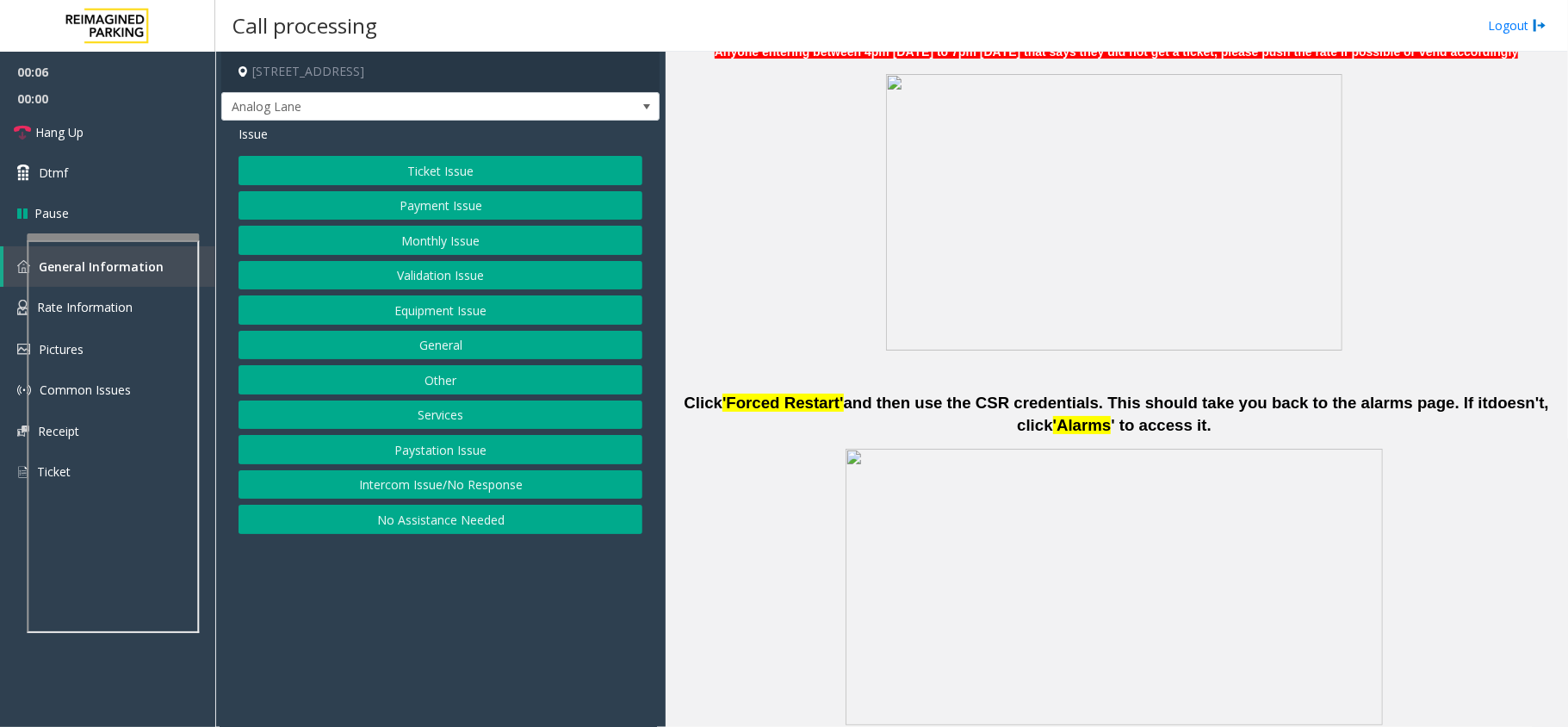
scroll to position [1033, 0]
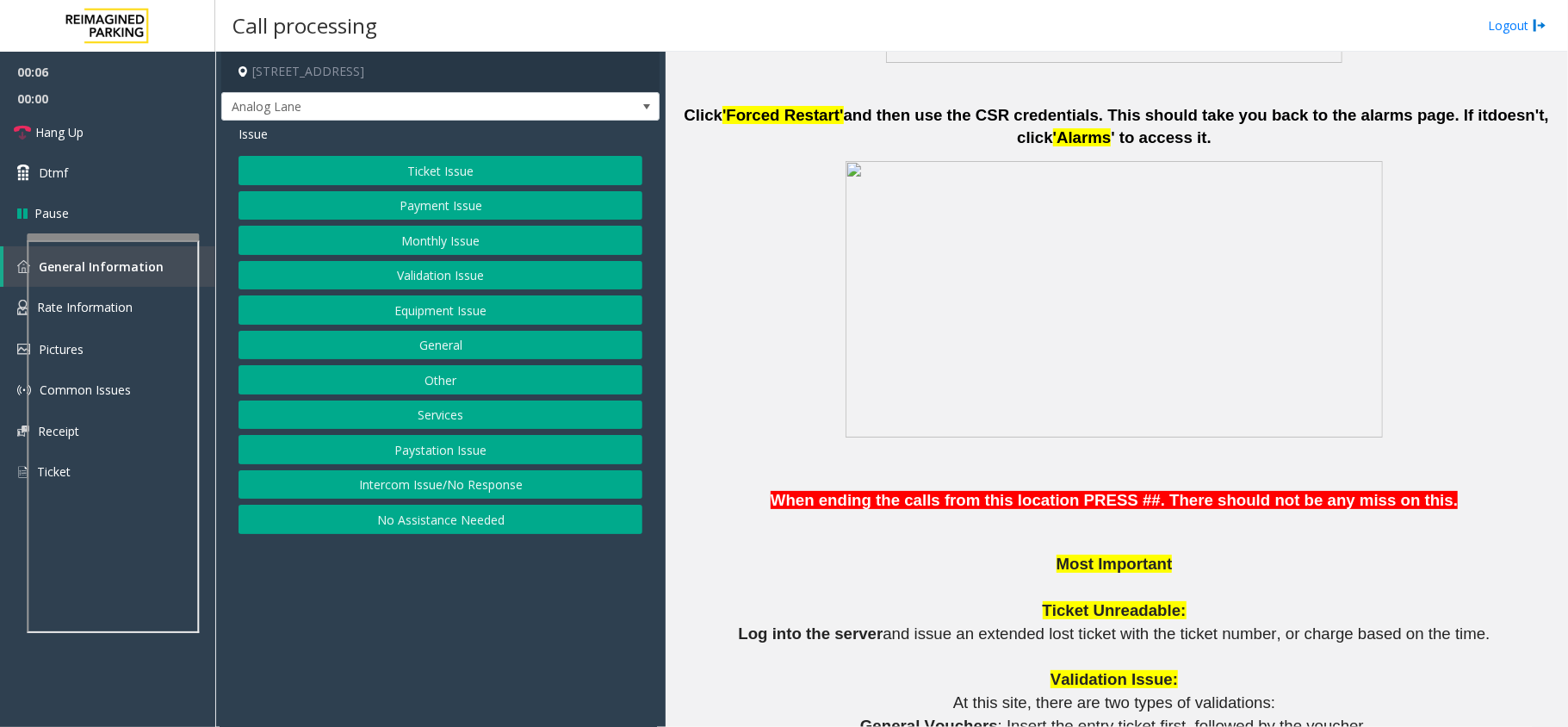
click at [473, 164] on button "Ticket Issue" at bounding box center [439, 171] width 403 height 29
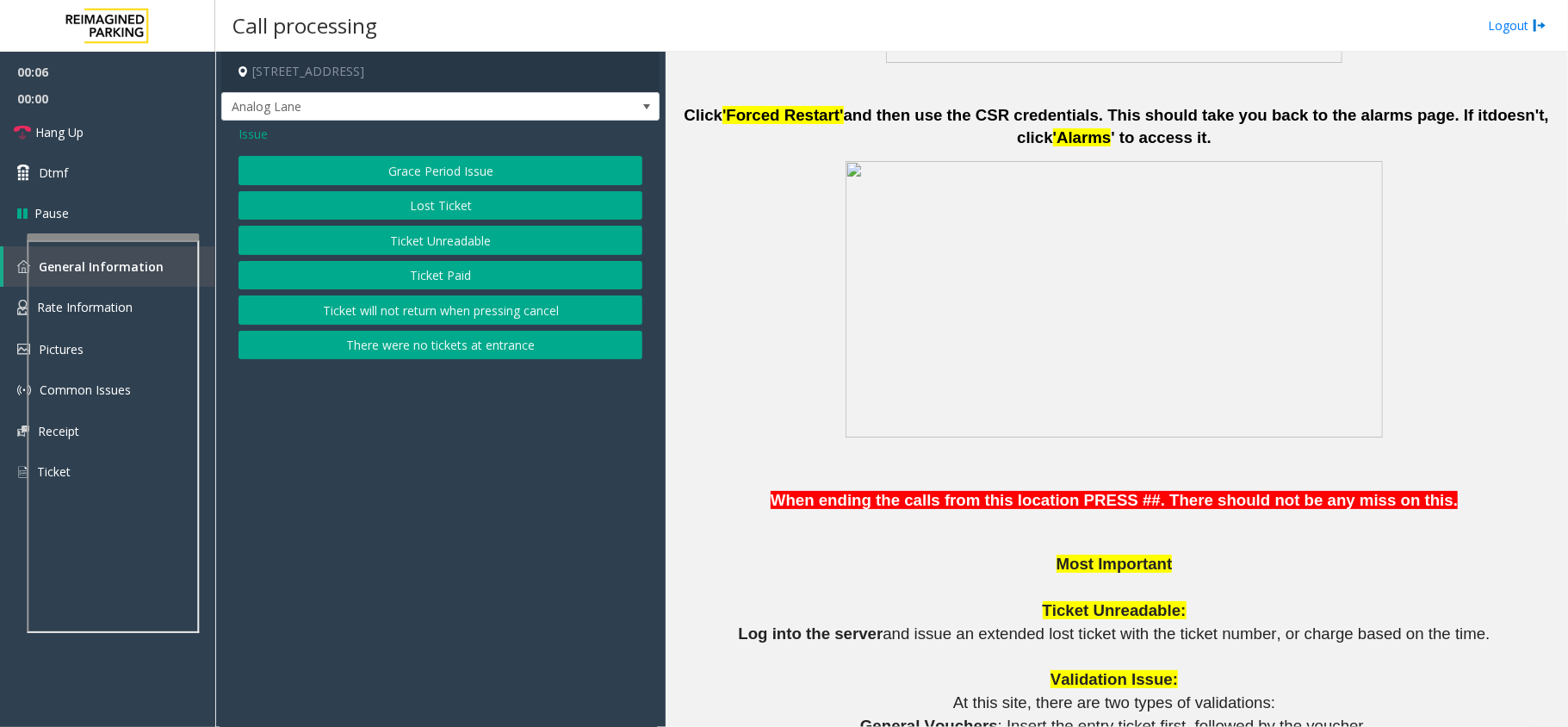
click at [466, 243] on button "Ticket Unreadable" at bounding box center [439, 240] width 403 height 29
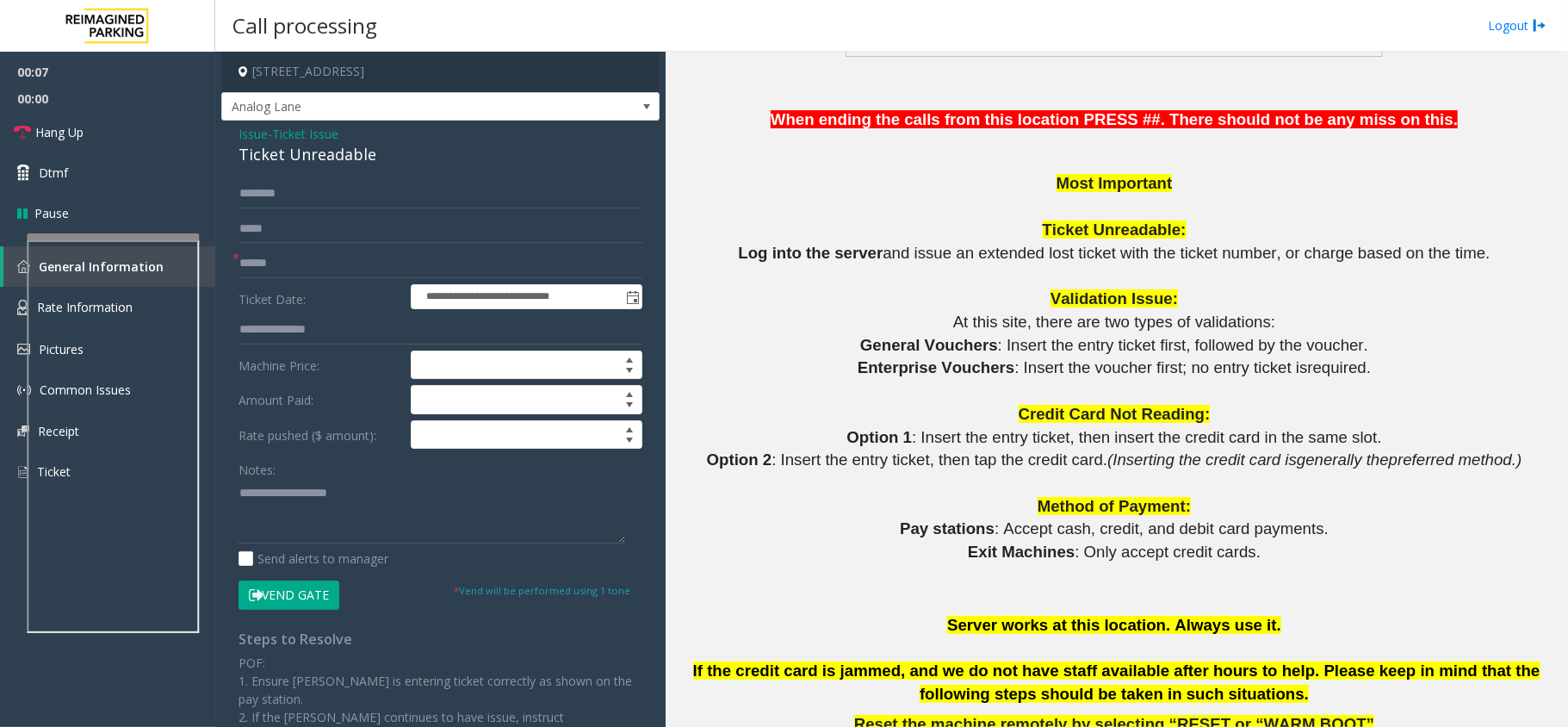
scroll to position [1722, 0]
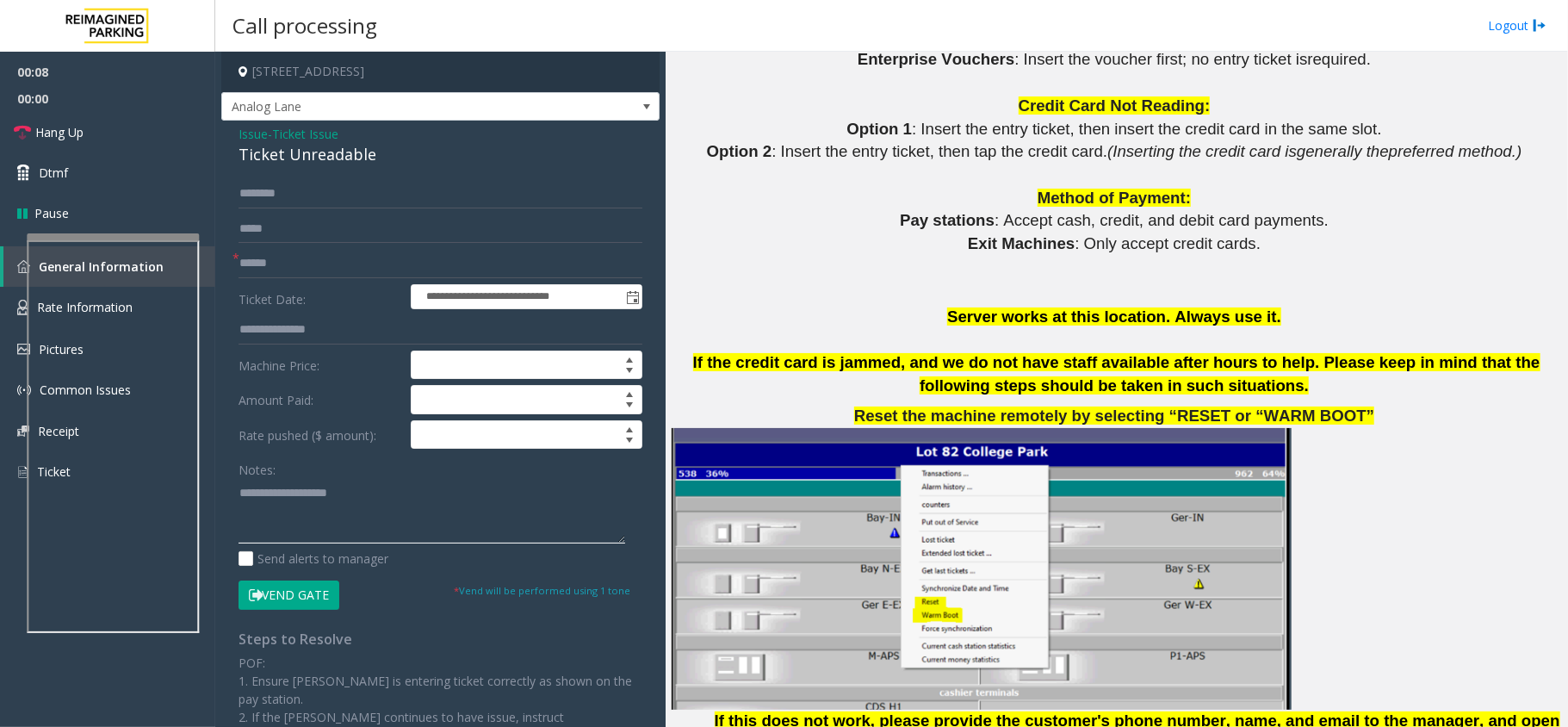
click at [276, 503] on textarea at bounding box center [431, 511] width 387 height 64
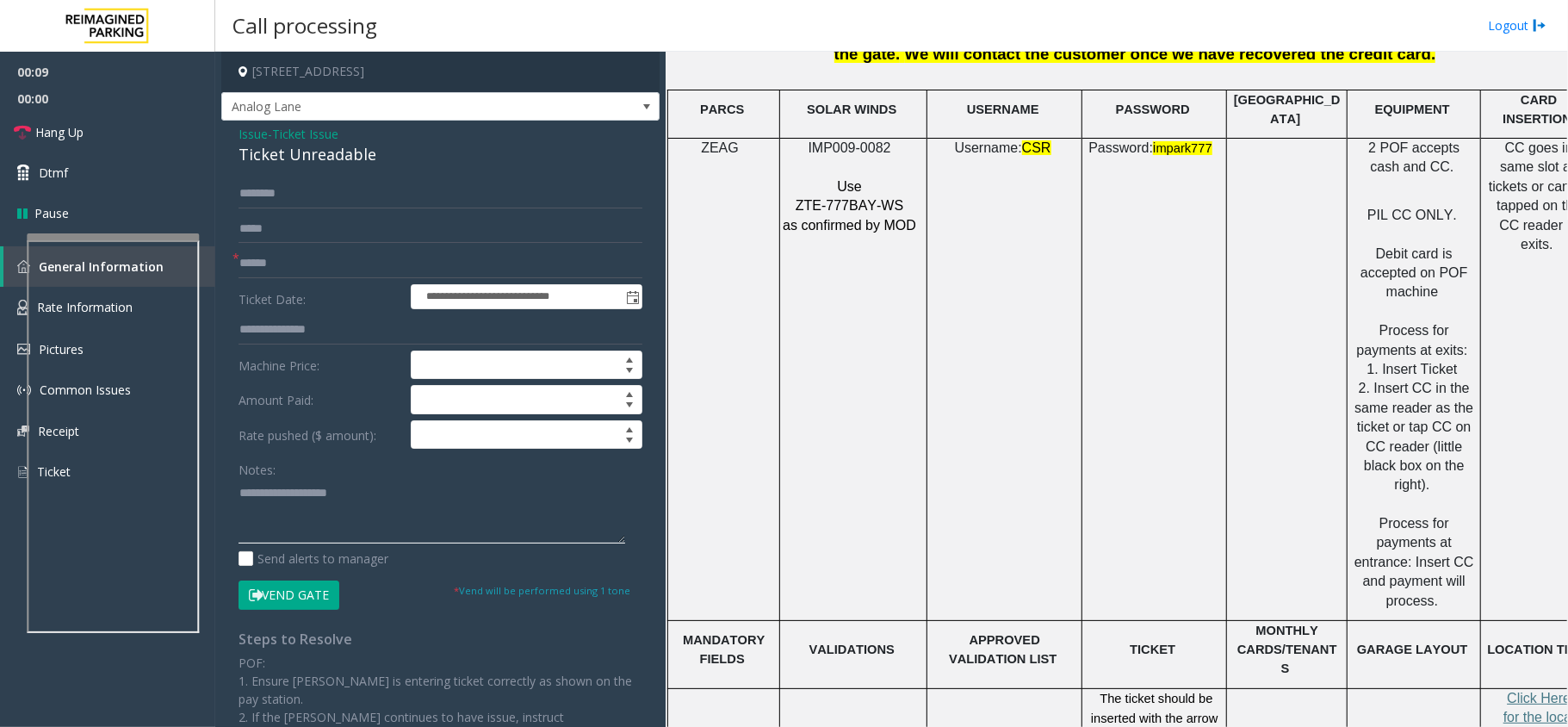
scroll to position [2755, 0]
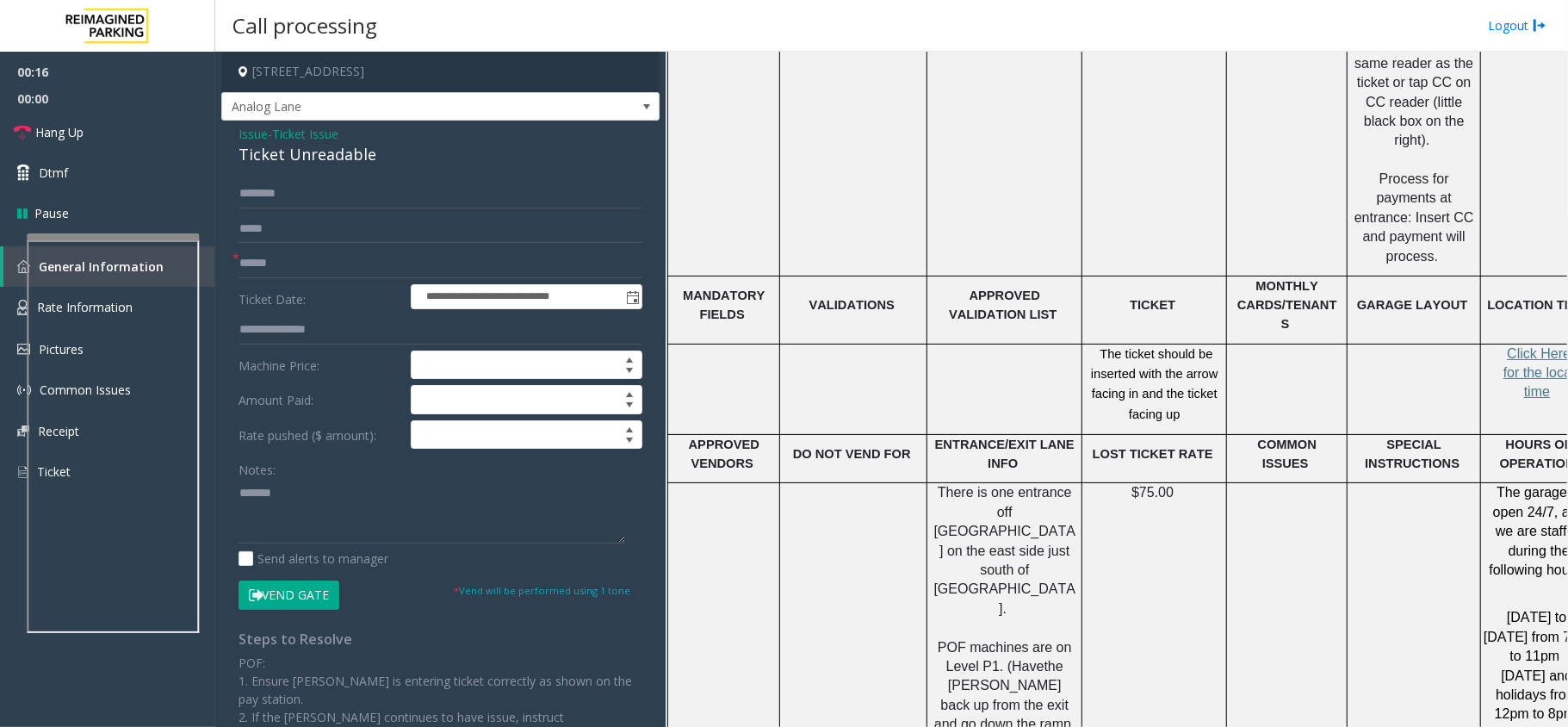
click at [353, 170] on div "**********" at bounding box center [440, 531] width 438 height 822
click at [353, 158] on div "Ticket Unreadable" at bounding box center [439, 154] width 403 height 23
click at [314, 517] on textarea at bounding box center [431, 511] width 387 height 64
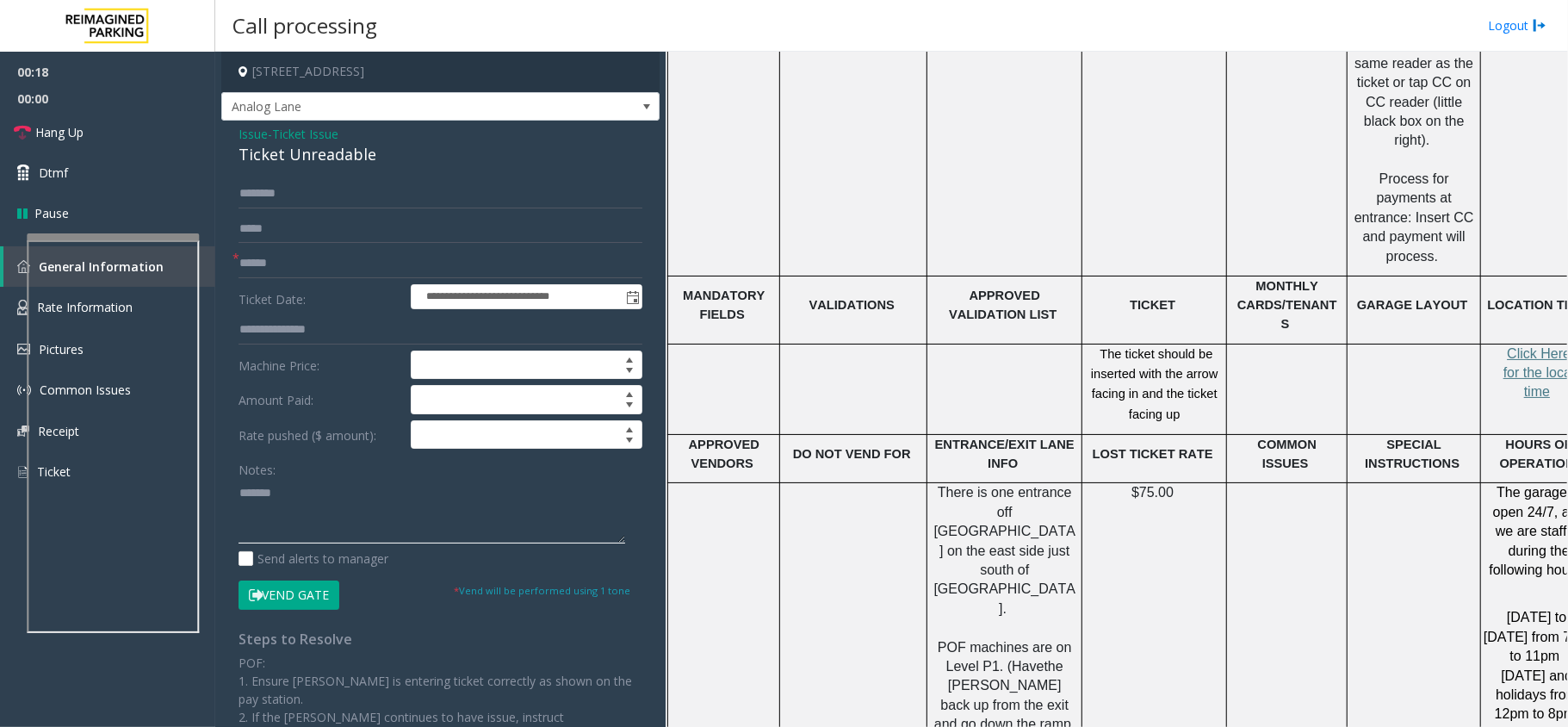
paste textarea "**********"
type textarea "**********"
click at [277, 256] on input "text" at bounding box center [439, 264] width 403 height 29
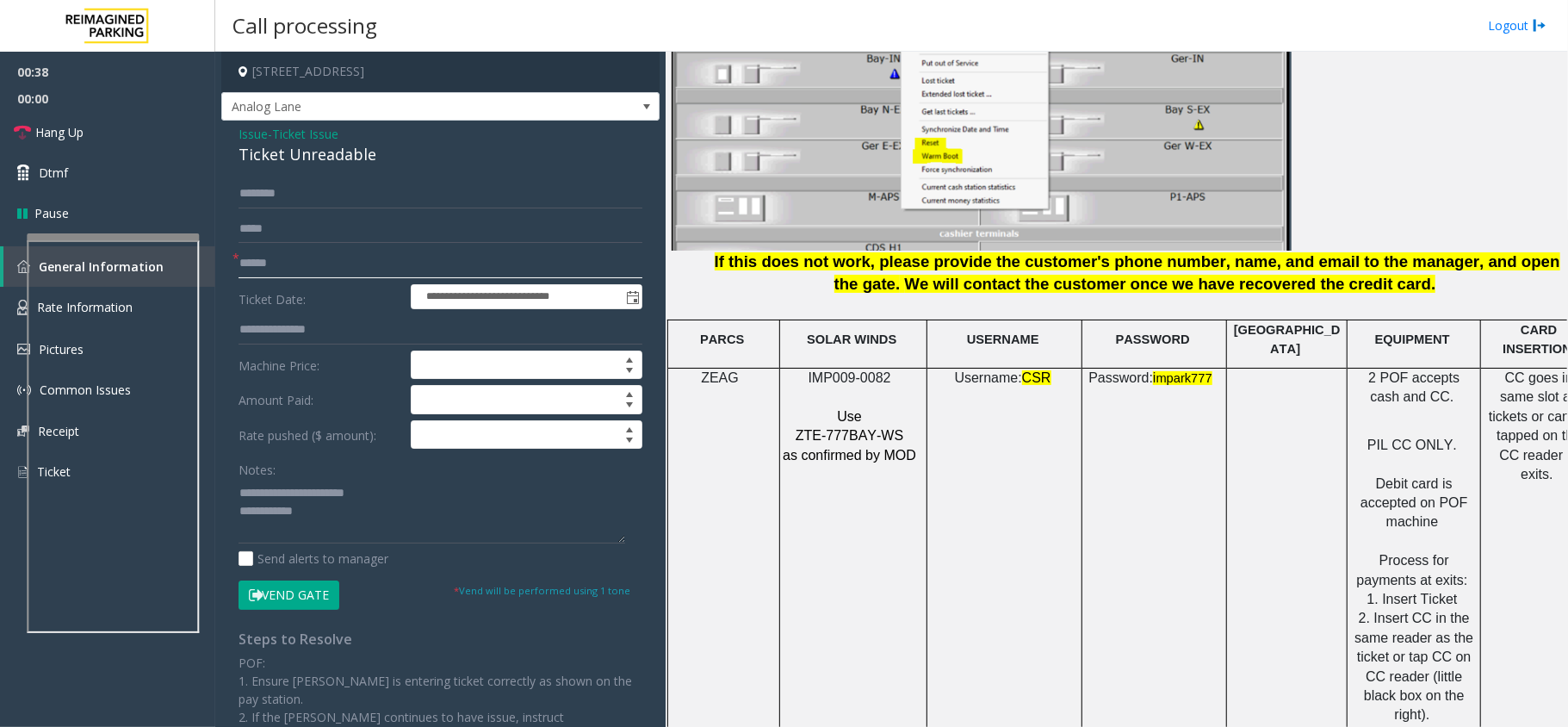
scroll to position [1722, 0]
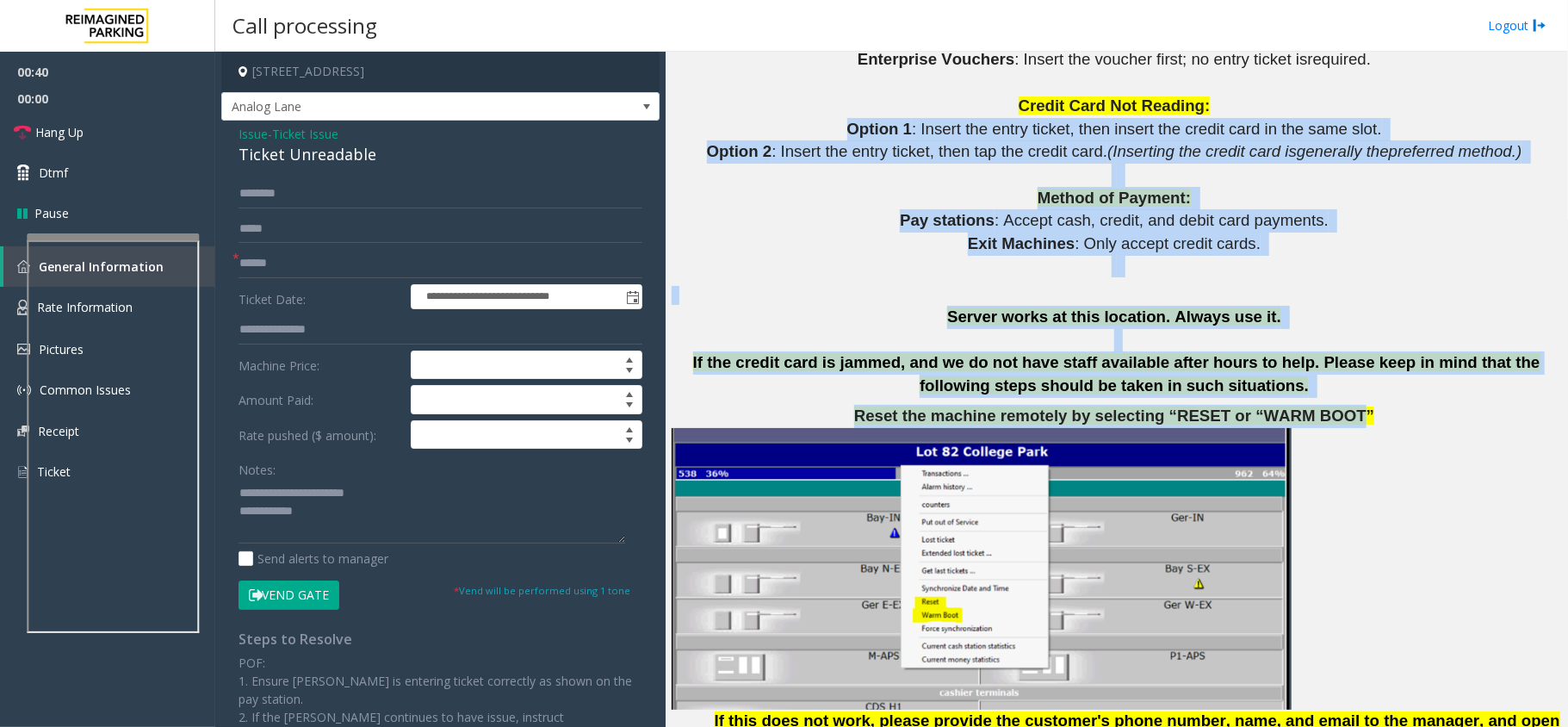
drag, startPoint x: 820, startPoint y: 121, endPoint x: 1324, endPoint y: 404, distance: 578.0
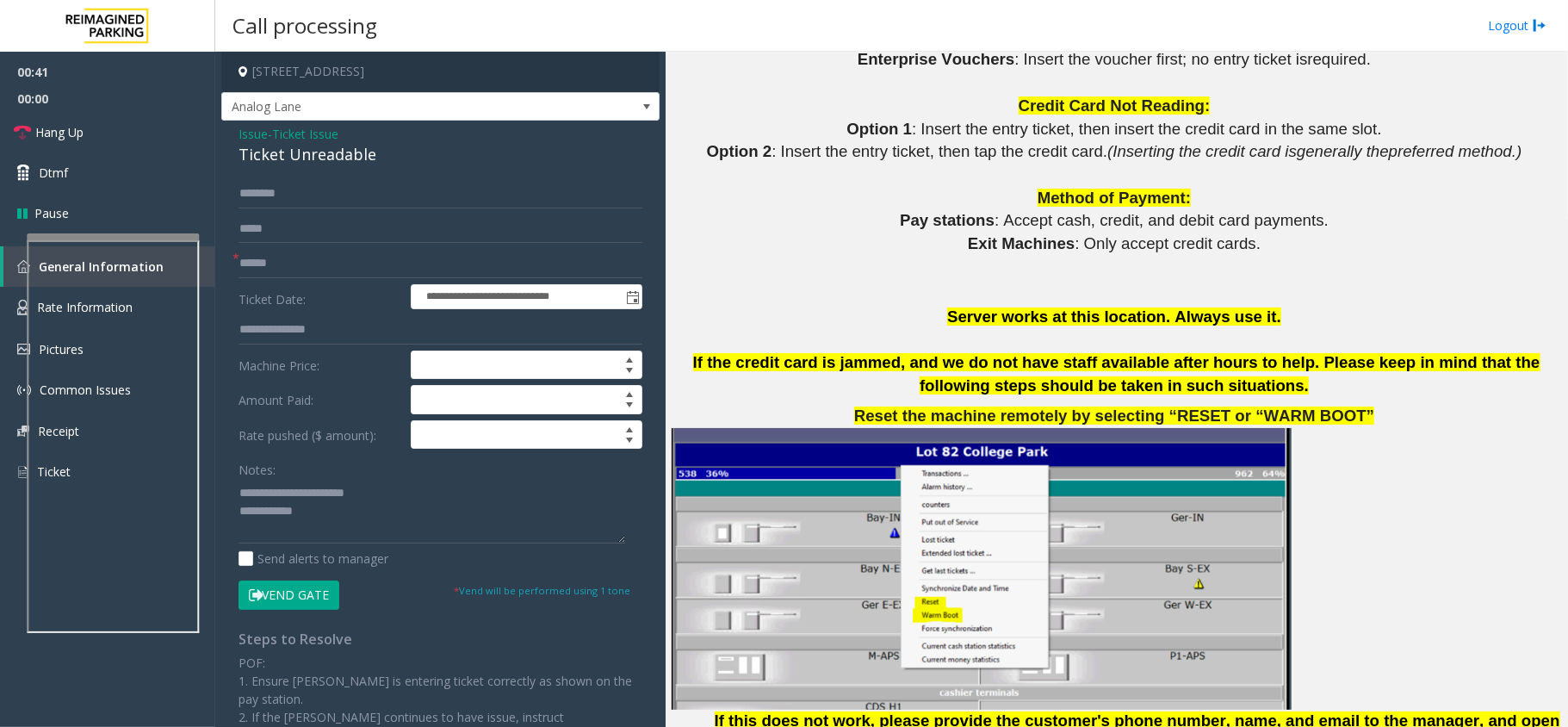
click at [1355, 404] on p "Reset the machine remotely by selecting “RESET or “WARM BOOT”" at bounding box center [1117, 415] width 890 height 23
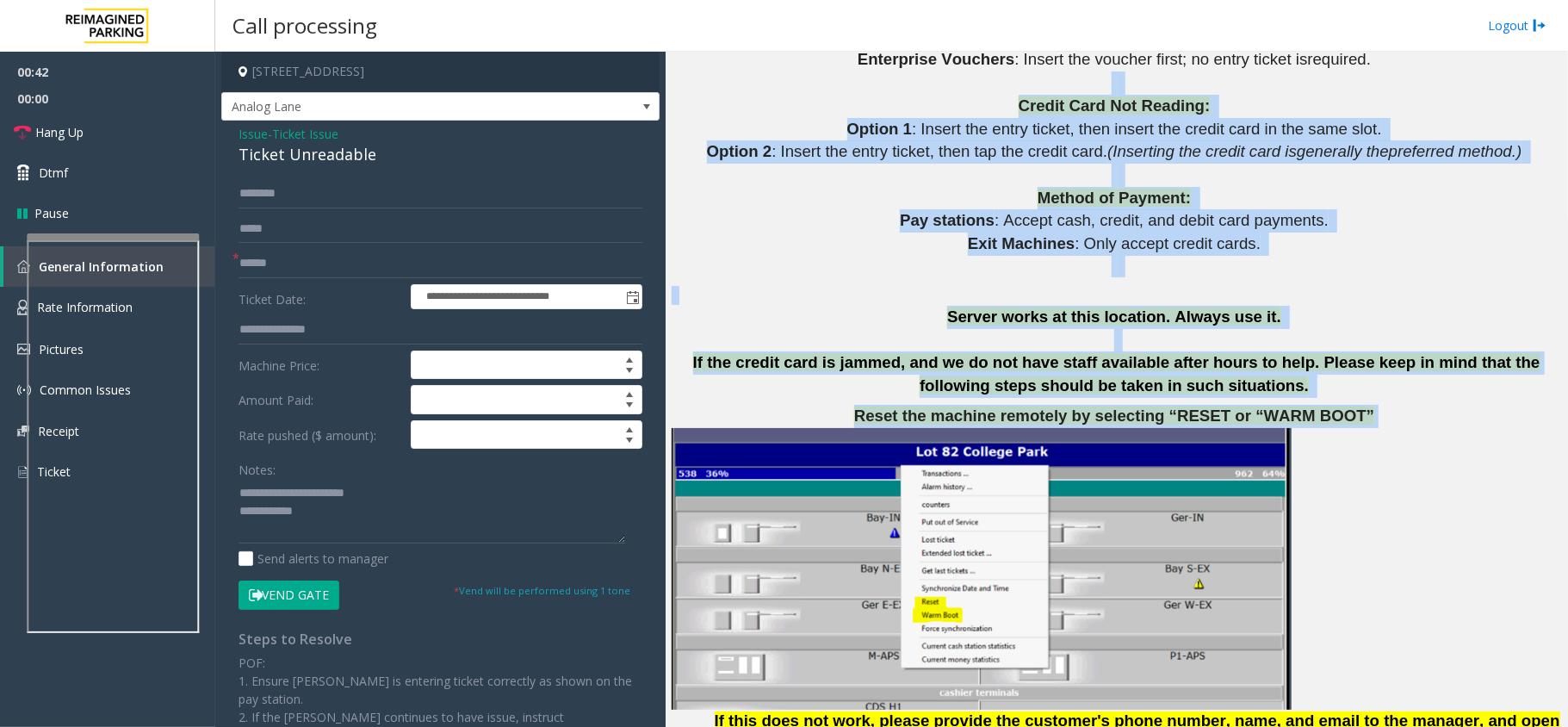
drag, startPoint x: 1355, startPoint y: 404, endPoint x: 983, endPoint y: 83, distance: 491.4
click at [960, 105] on p "Credit Card Not Reading:" at bounding box center [1117, 106] width 890 height 23
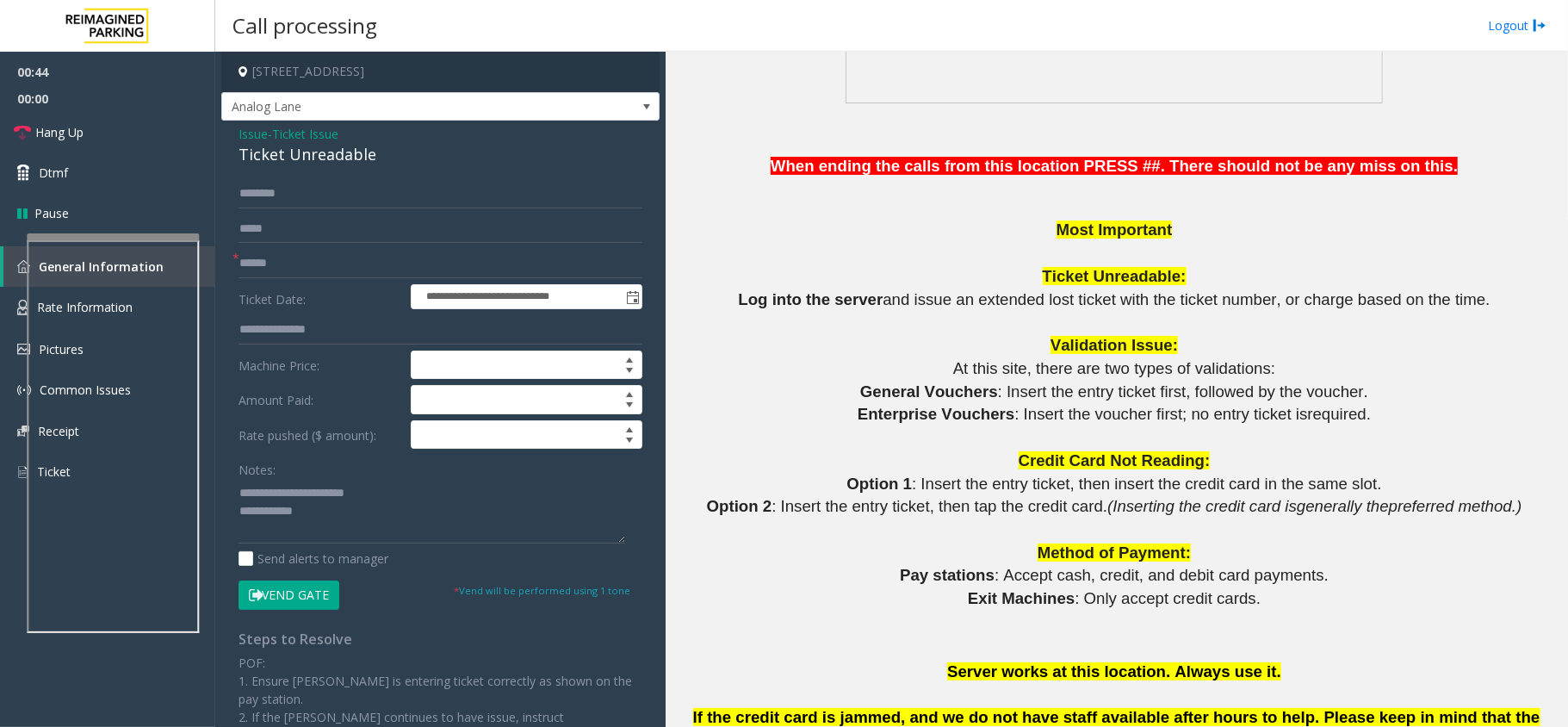
scroll to position [1378, 0]
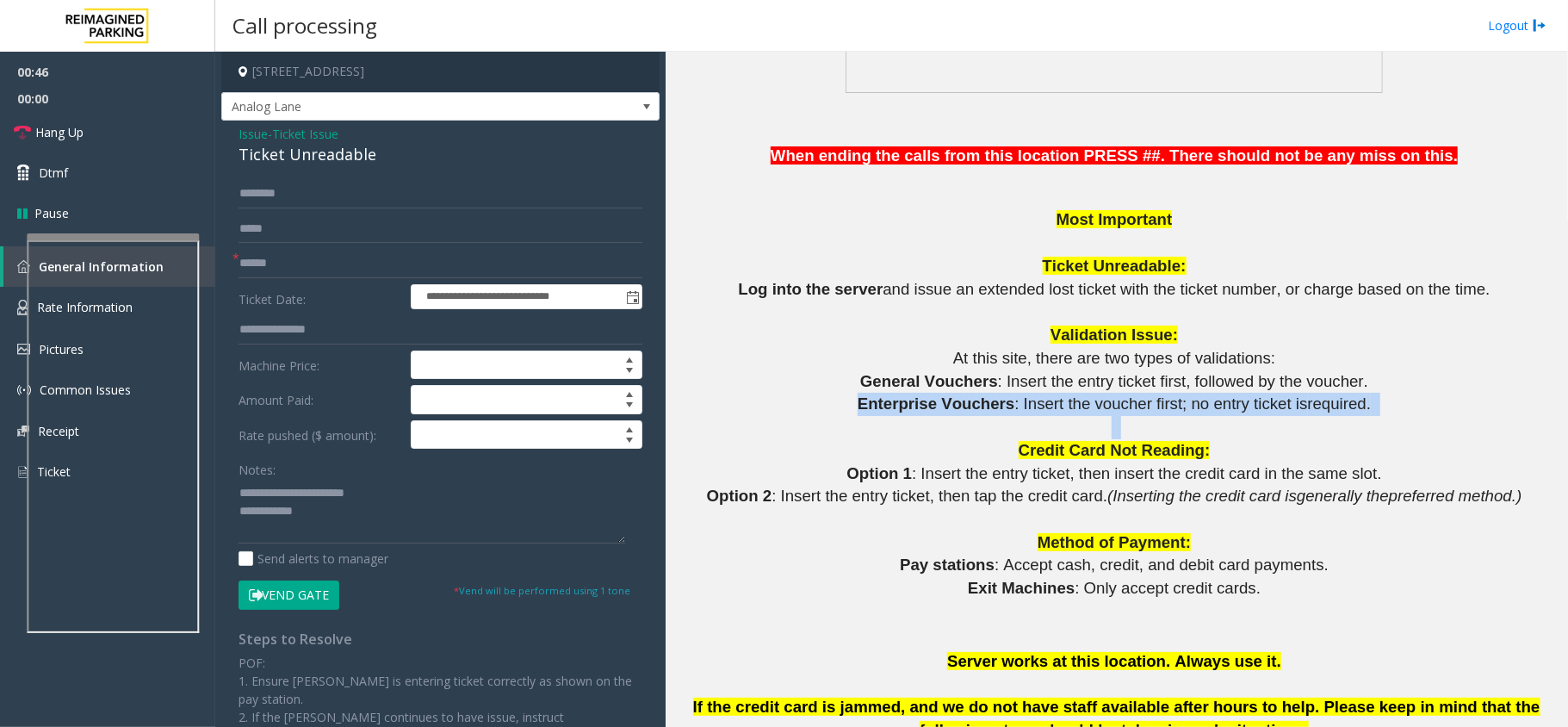
drag, startPoint x: 866, startPoint y: 404, endPoint x: 1420, endPoint y: 432, distance: 554.7
click at [1096, 420] on p at bounding box center [1117, 426] width 890 height 23
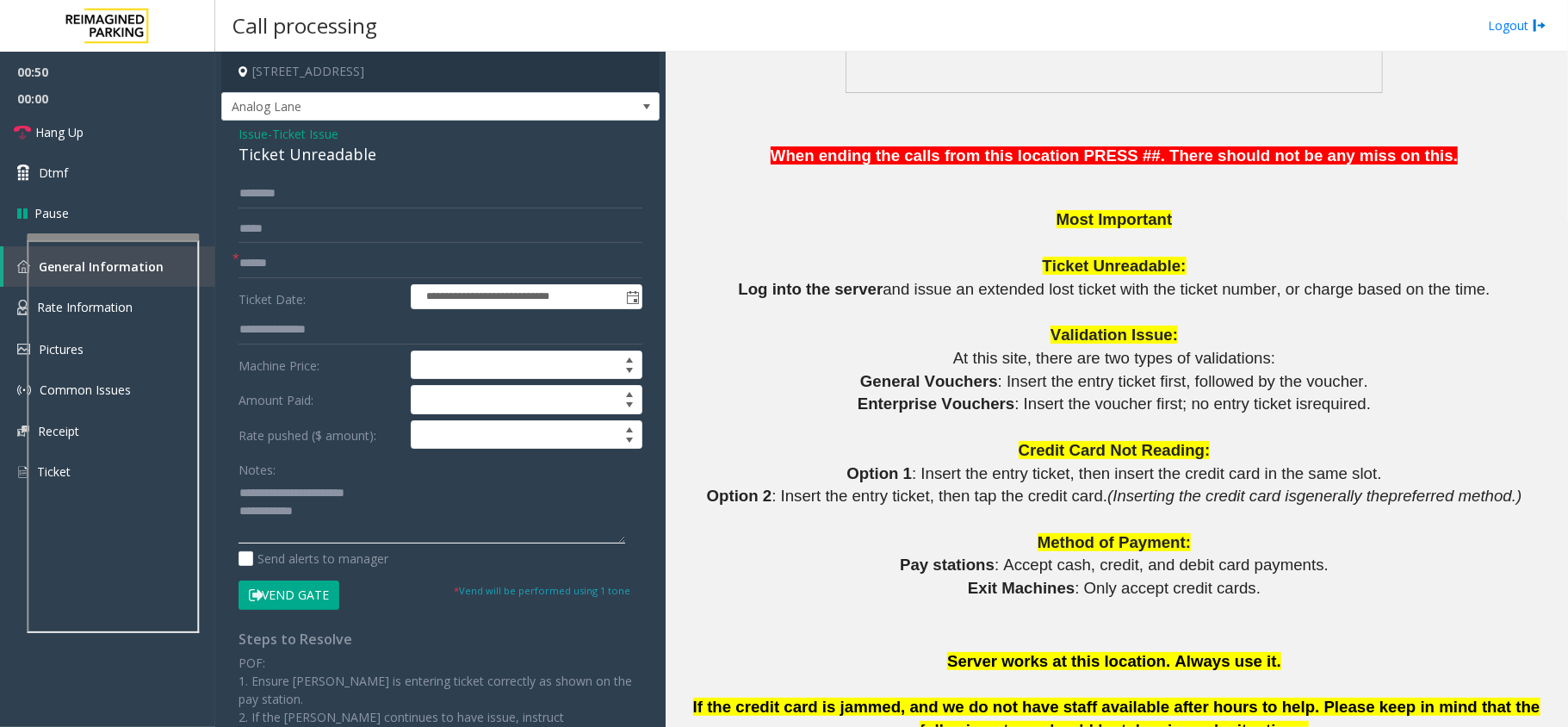
click at [370, 530] on textarea at bounding box center [431, 511] width 387 height 64
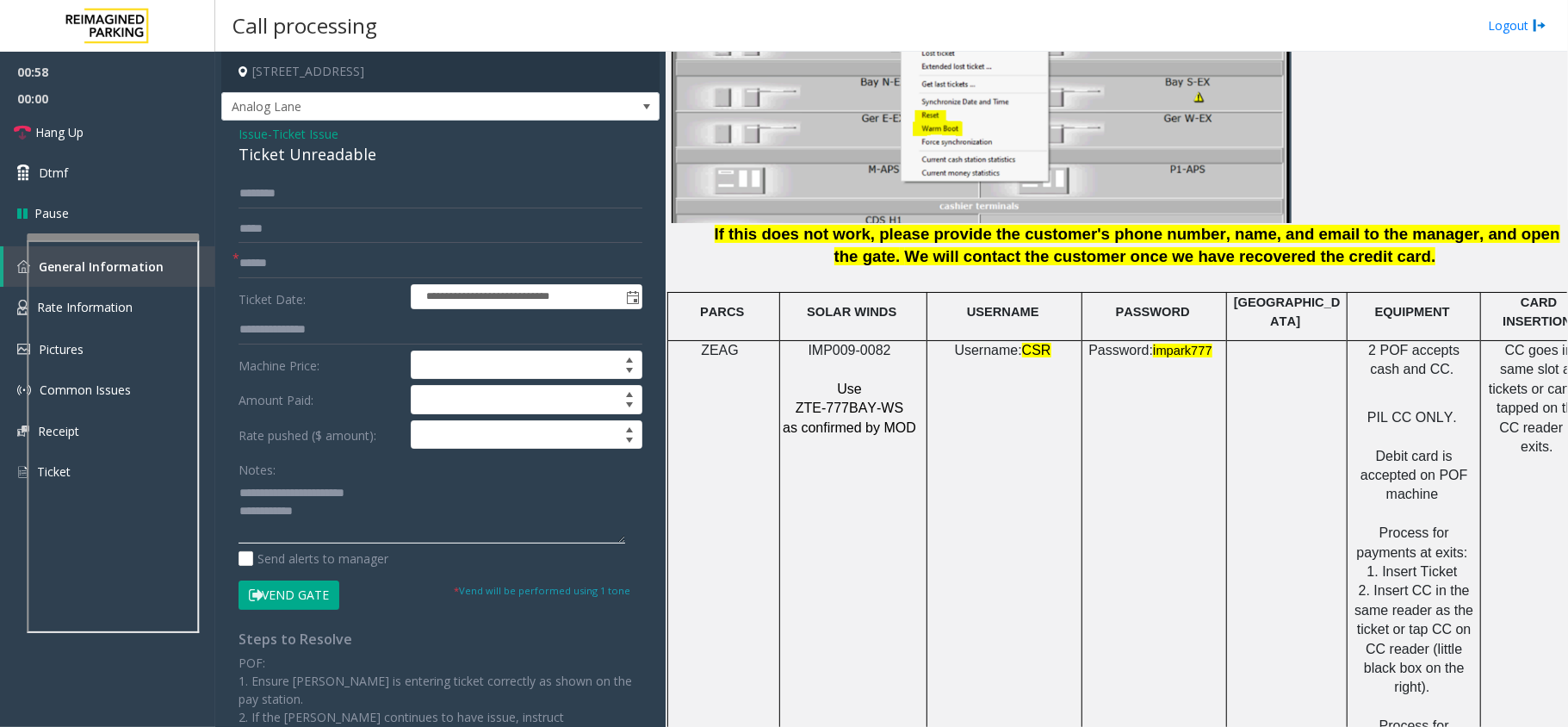
scroll to position [2296, 0]
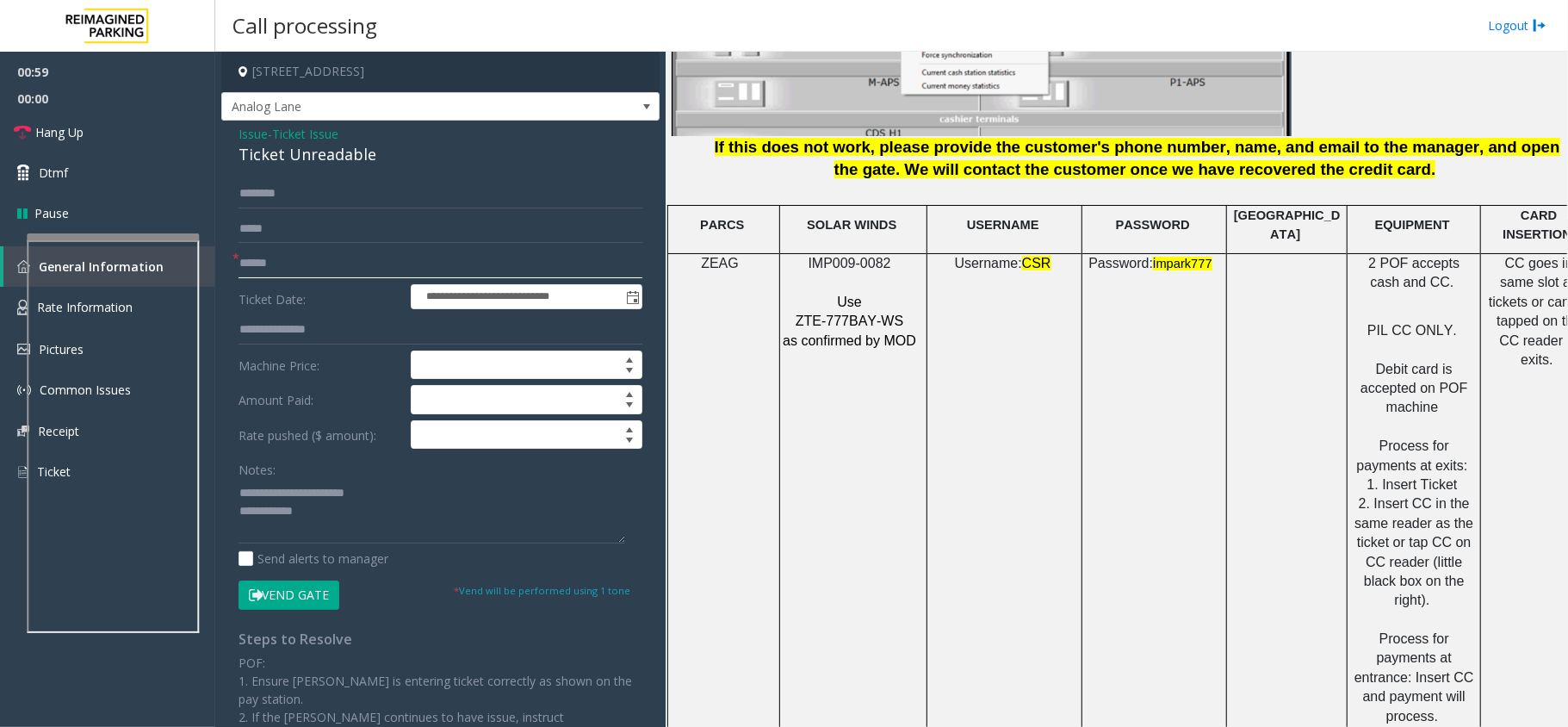
click at [333, 267] on input "******" at bounding box center [439, 264] width 403 height 29
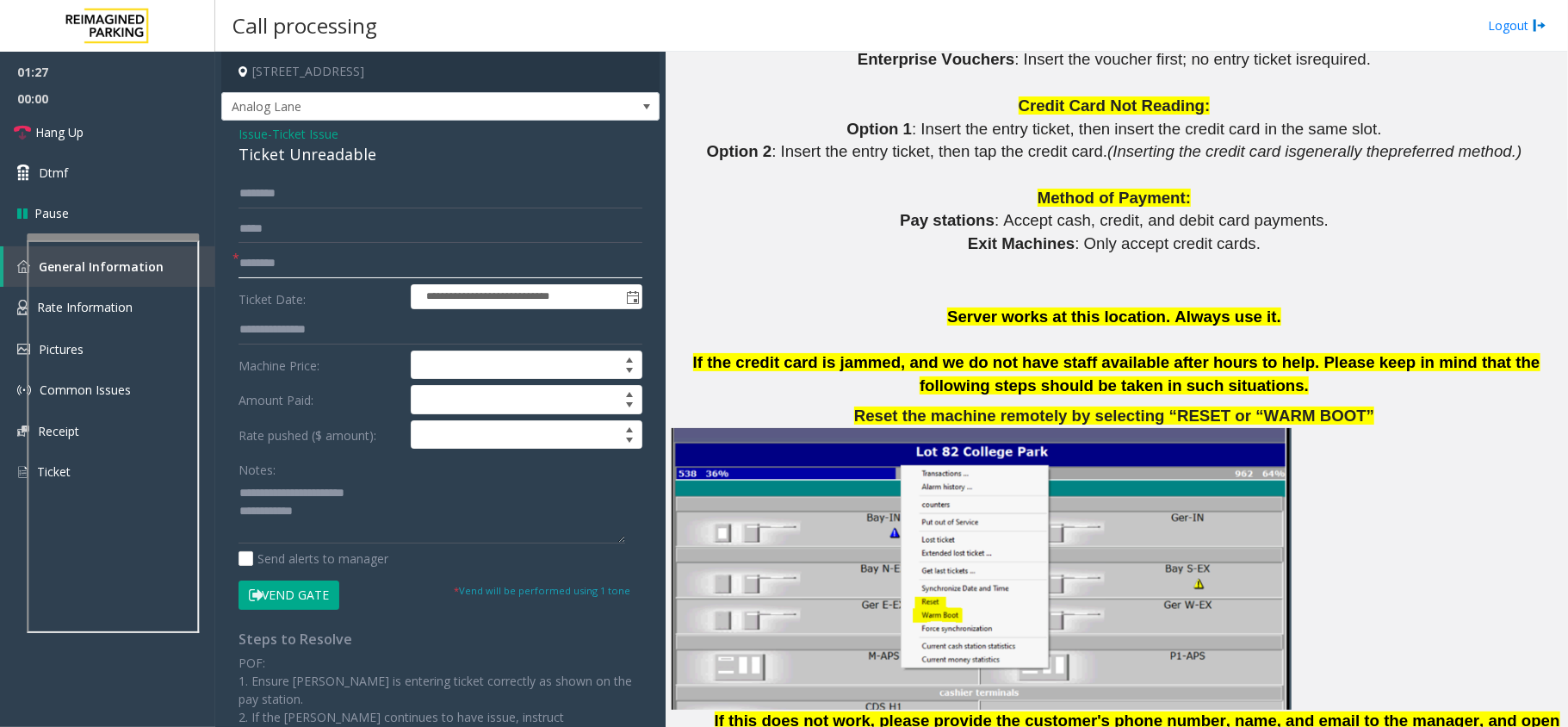
scroll to position [1378, 0]
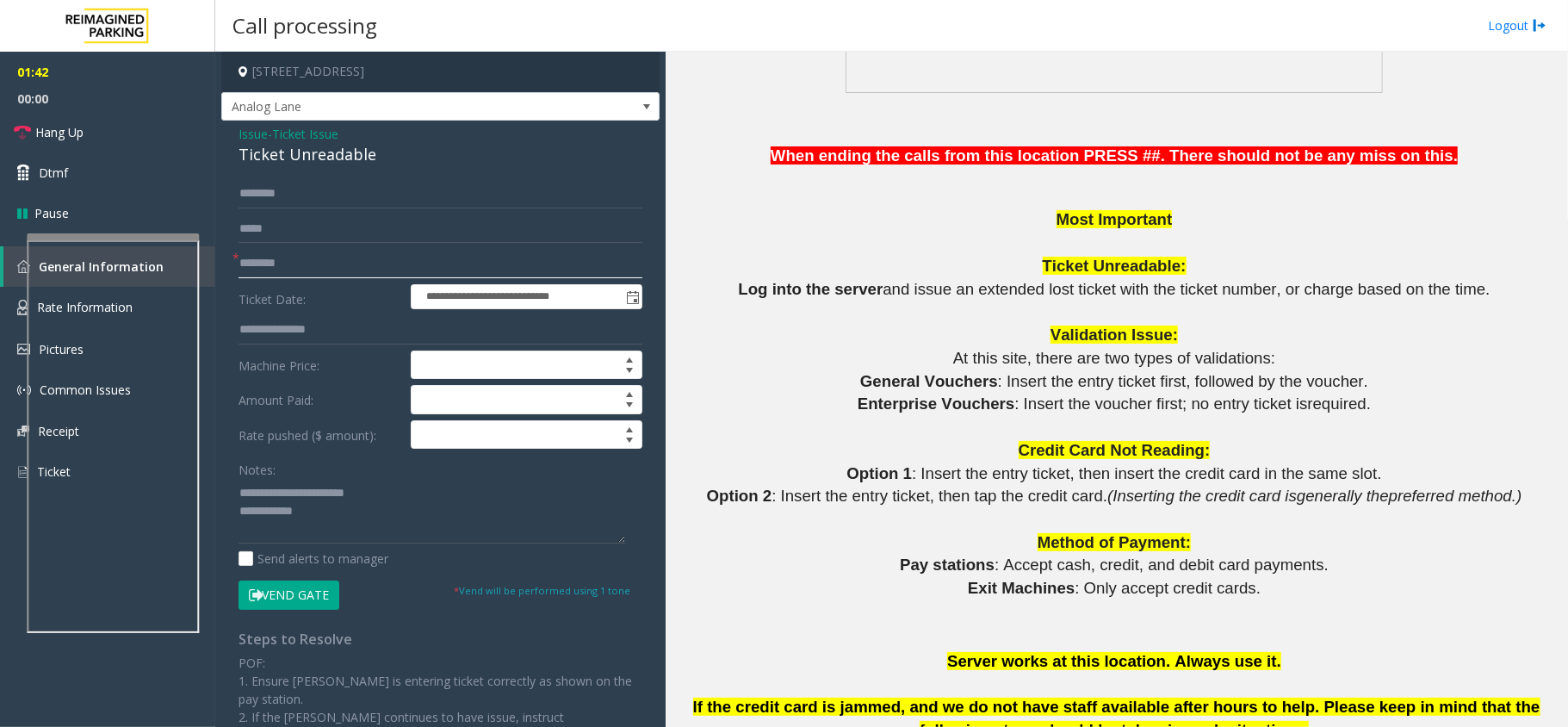
type input "******"
click at [259, 132] on span "Issue" at bounding box center [253, 134] width 29 height 18
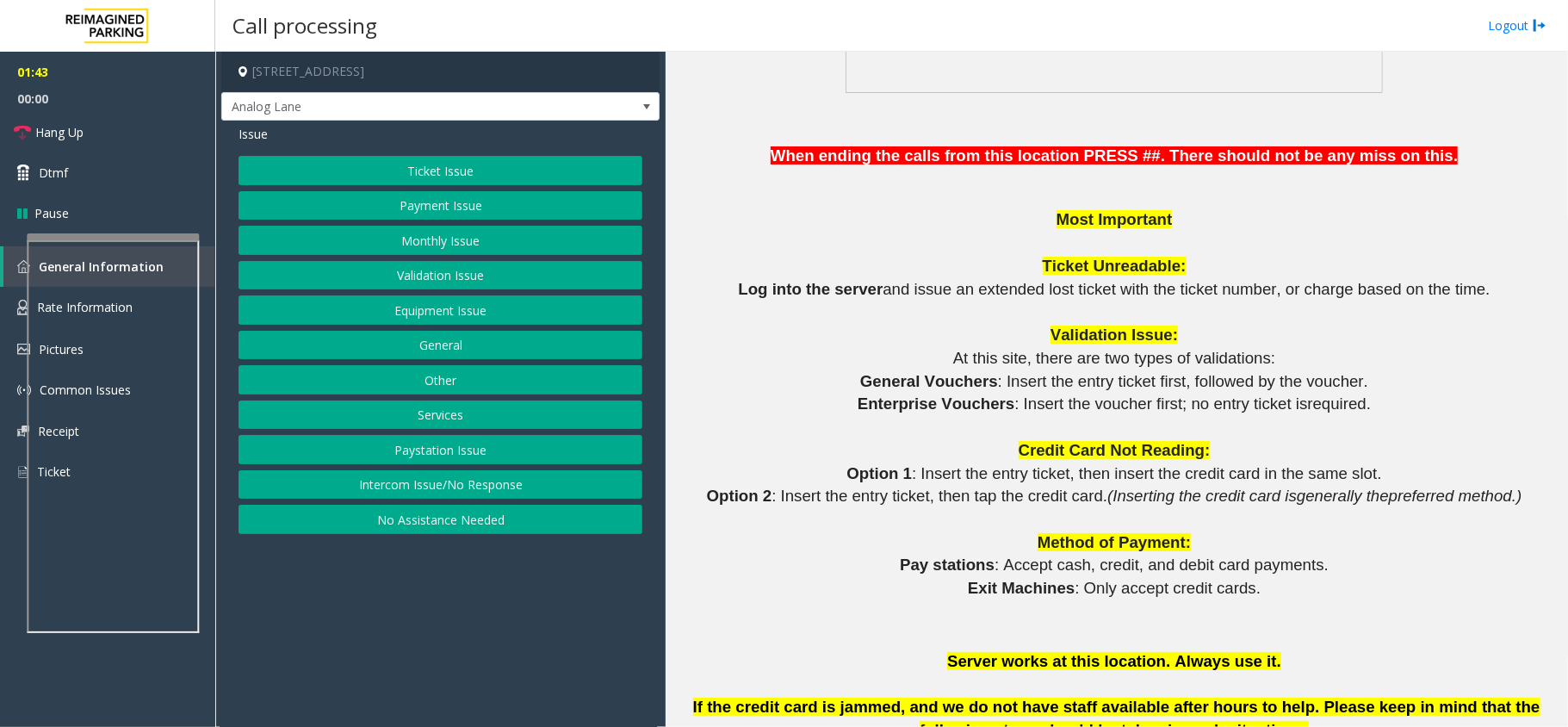
click at [461, 273] on button "Validation Issue" at bounding box center [439, 276] width 403 height 29
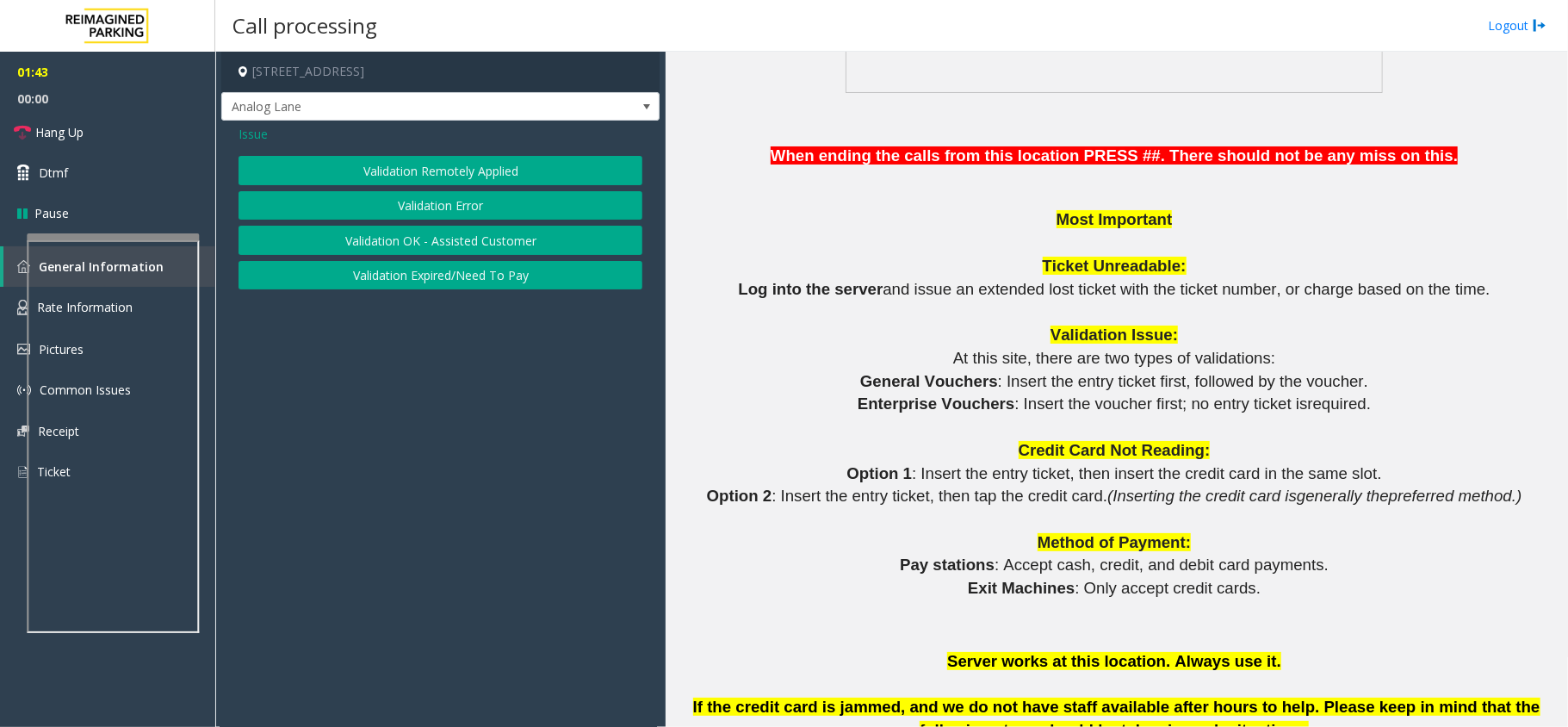
click at [460, 222] on div "Validation Remotely Applied Validation Error Validation OK - Assisted Customer …" at bounding box center [439, 222] width 403 height 133
click at [460, 215] on button "Validation Error" at bounding box center [439, 206] width 403 height 29
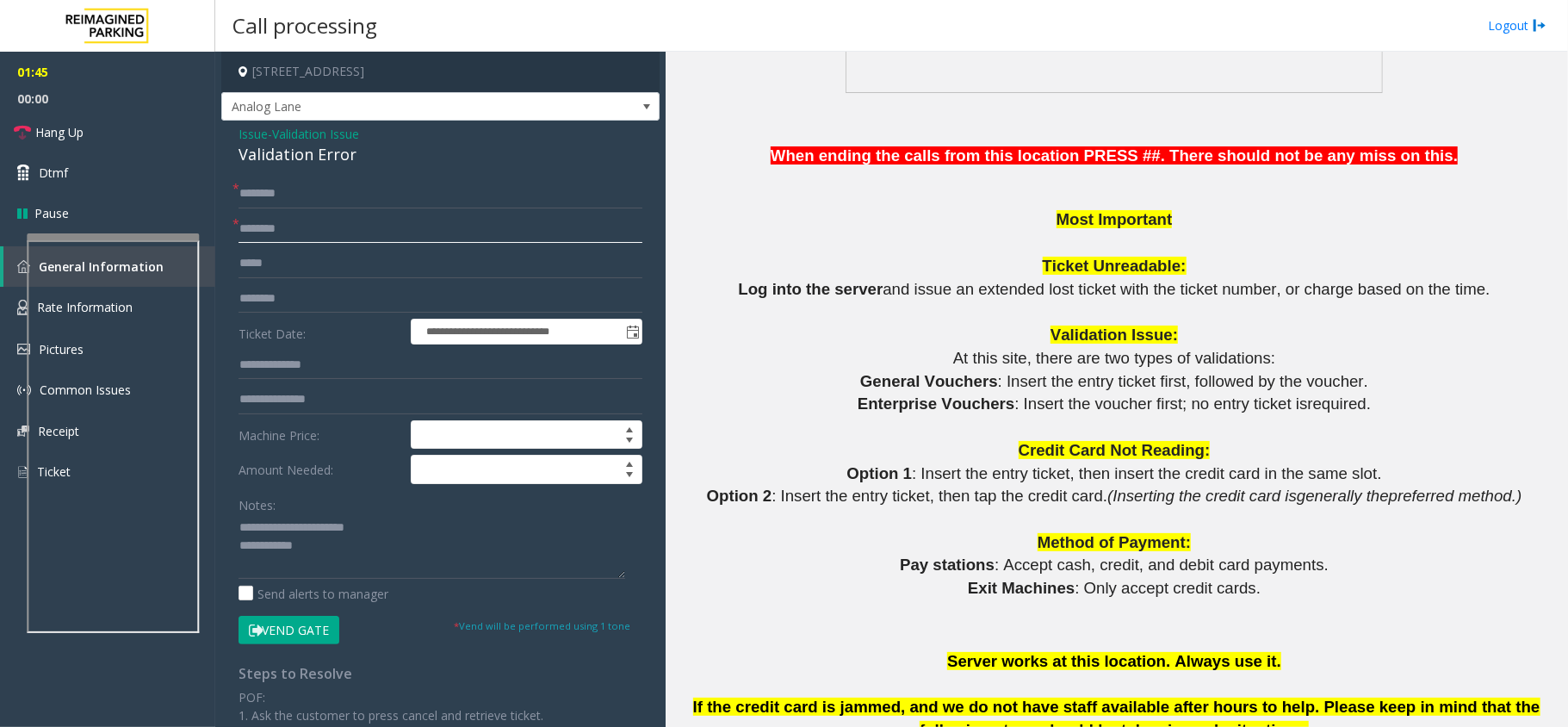
click at [278, 231] on input "text" at bounding box center [439, 229] width 403 height 29
drag, startPoint x: 938, startPoint y: 403, endPoint x: 869, endPoint y: 406, distance: 69.1
click at [869, 406] on span "Enterprise Vouchers" at bounding box center [936, 403] width 156 height 18
click at [293, 209] on form "**********" at bounding box center [439, 412] width 403 height 465
click at [294, 217] on input "text" at bounding box center [439, 229] width 403 height 29
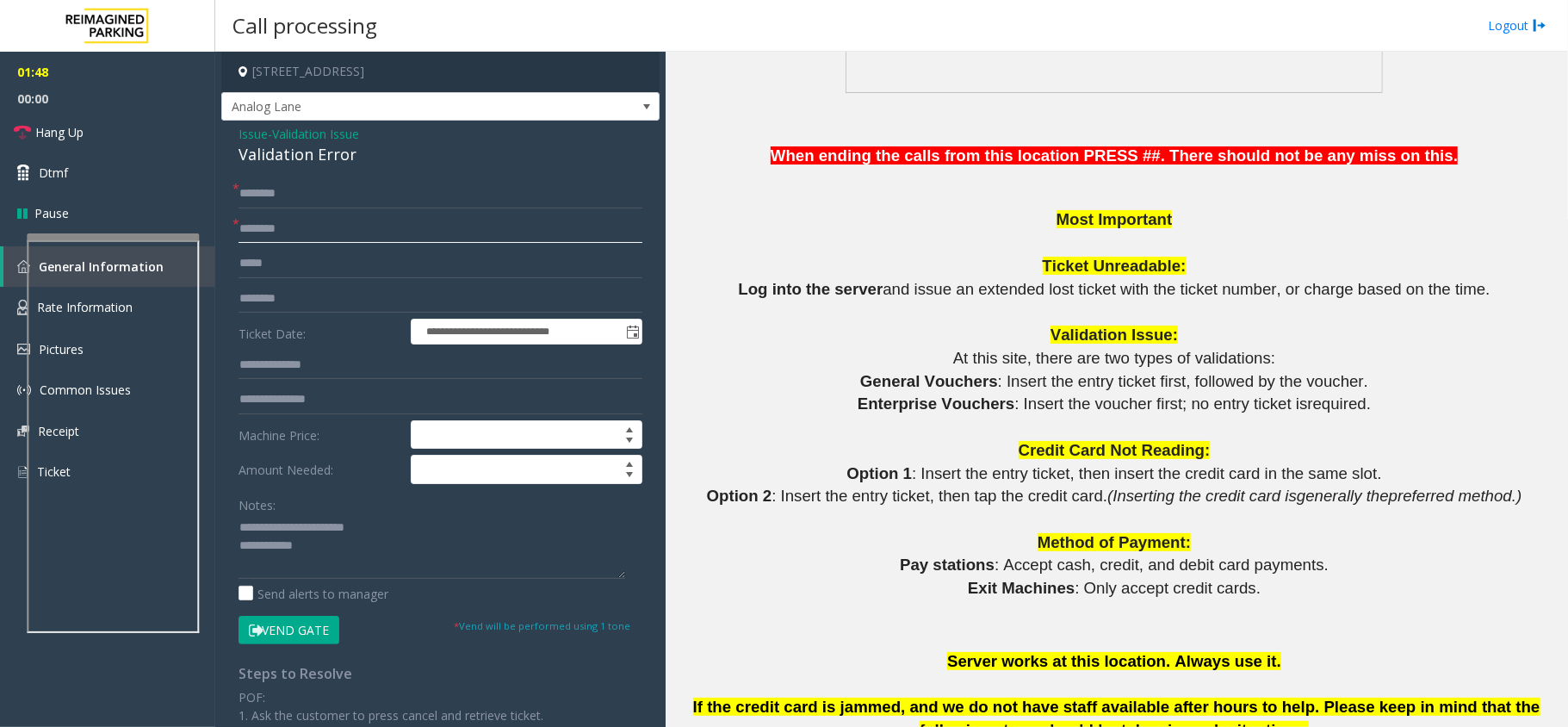
paste input "**********"
type input "**********"
click at [303, 205] on input "text" at bounding box center [439, 194] width 403 height 29
drag, startPoint x: 276, startPoint y: 521, endPoint x: 445, endPoint y: 517, distance: 169.0
click at [445, 517] on textarea at bounding box center [431, 546] width 387 height 64
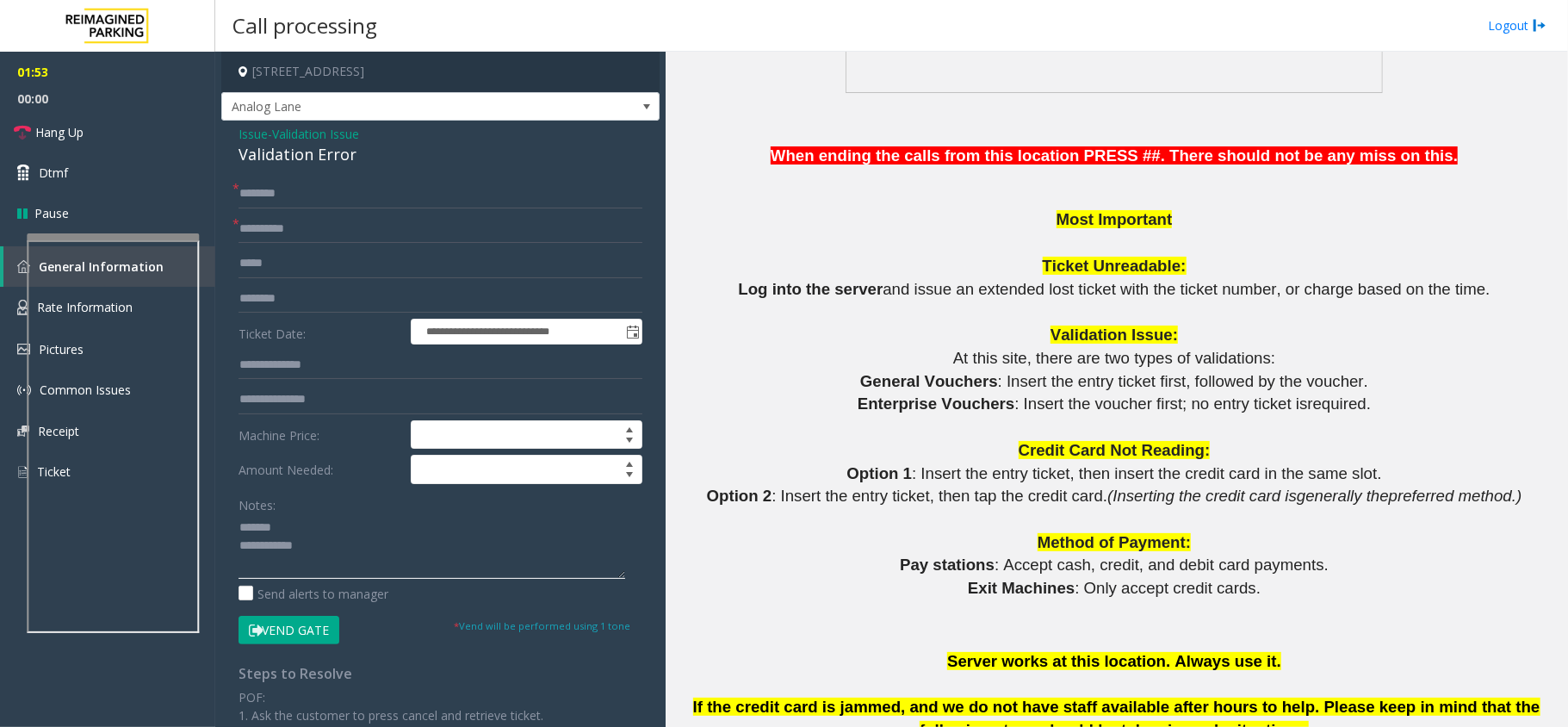
type textarea "**********"
click at [315, 207] on input "text" at bounding box center [439, 194] width 403 height 29
type input "*****"
click at [332, 156] on div "Validation Error" at bounding box center [439, 154] width 403 height 23
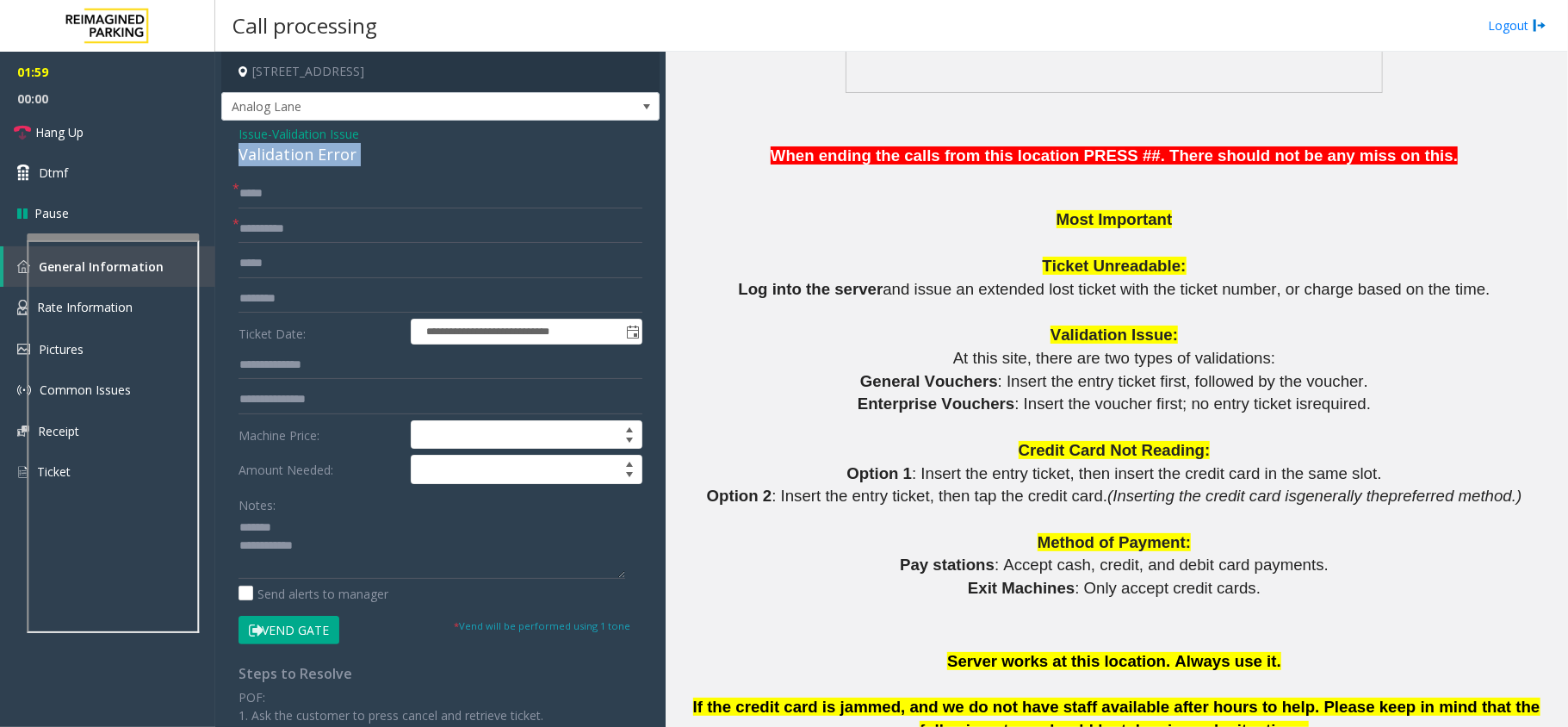
click at [332, 156] on div "Validation Error" at bounding box center [439, 154] width 403 height 23
click at [318, 524] on textarea at bounding box center [431, 546] width 387 height 64
paste textarea "**********"
type textarea "**********"
click at [269, 197] on input "*****" at bounding box center [439, 194] width 403 height 29
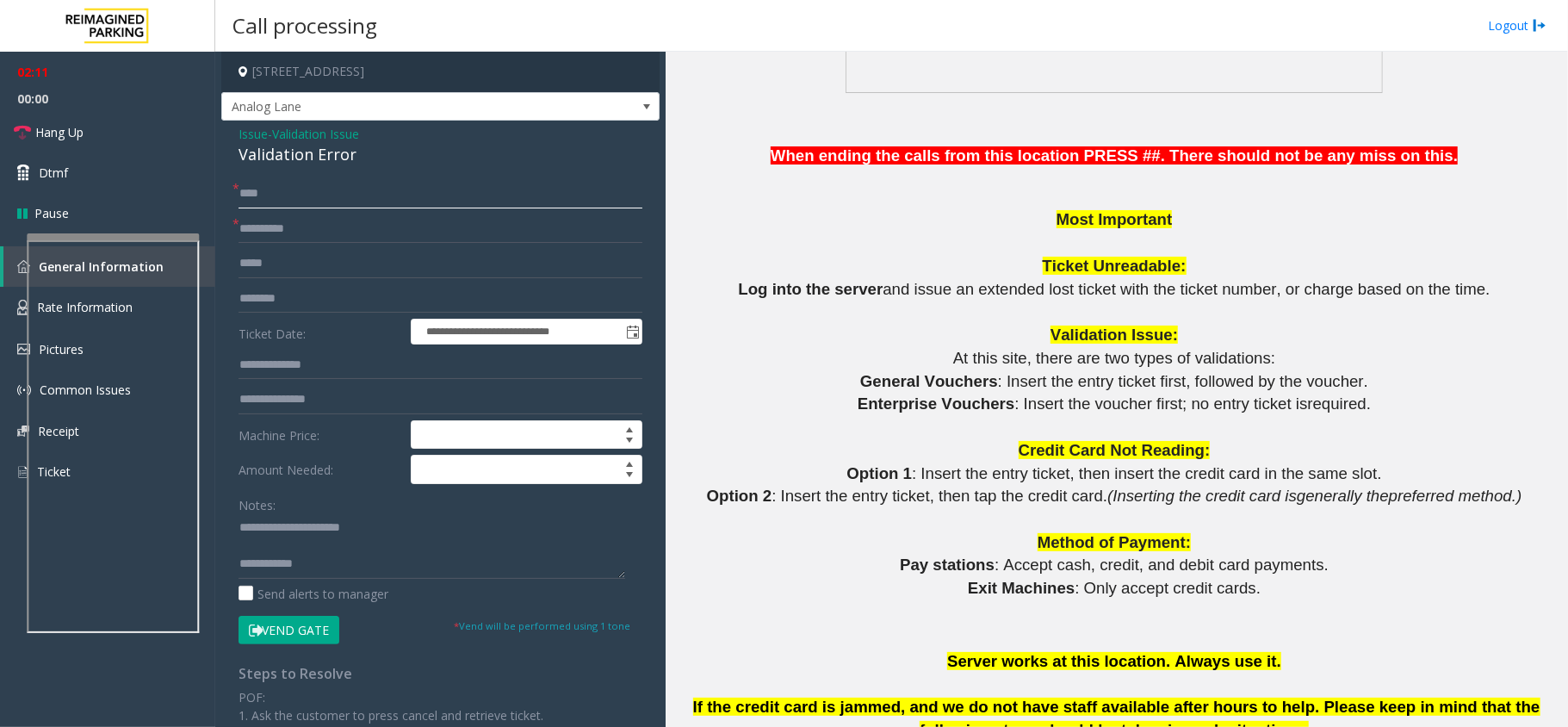
type input "****"
click at [315, 579] on textarea at bounding box center [431, 546] width 387 height 64
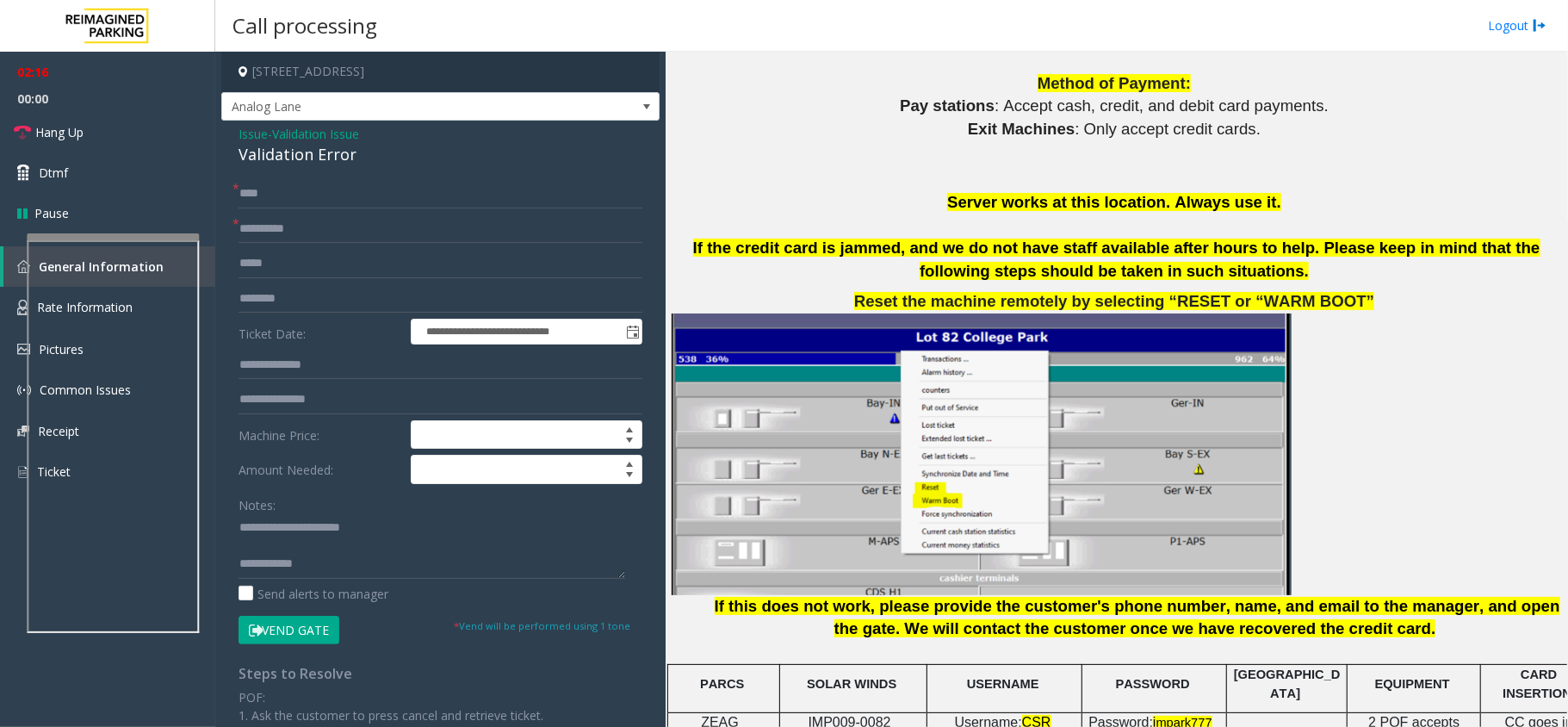
click at [279, 634] on button "Vend Gate" at bounding box center [289, 630] width 101 height 29
click at [348, 559] on textarea at bounding box center [431, 546] width 387 height 64
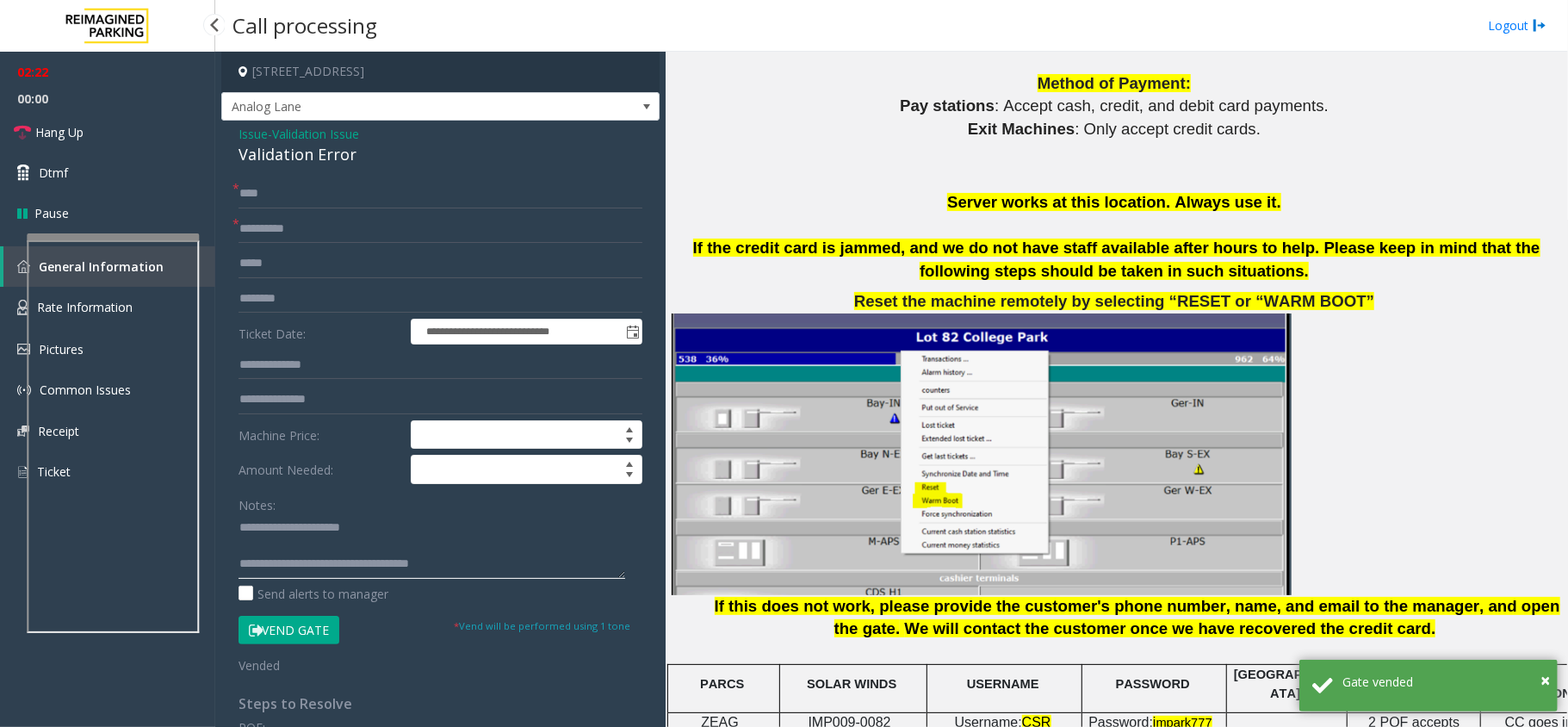
type textarea "**********"
click at [108, 105] on span "00:00" at bounding box center [108, 98] width 215 height 27
click at [108, 110] on span "00:00" at bounding box center [108, 98] width 215 height 27
click at [108, 116] on link "Hang Up" at bounding box center [108, 132] width 215 height 40
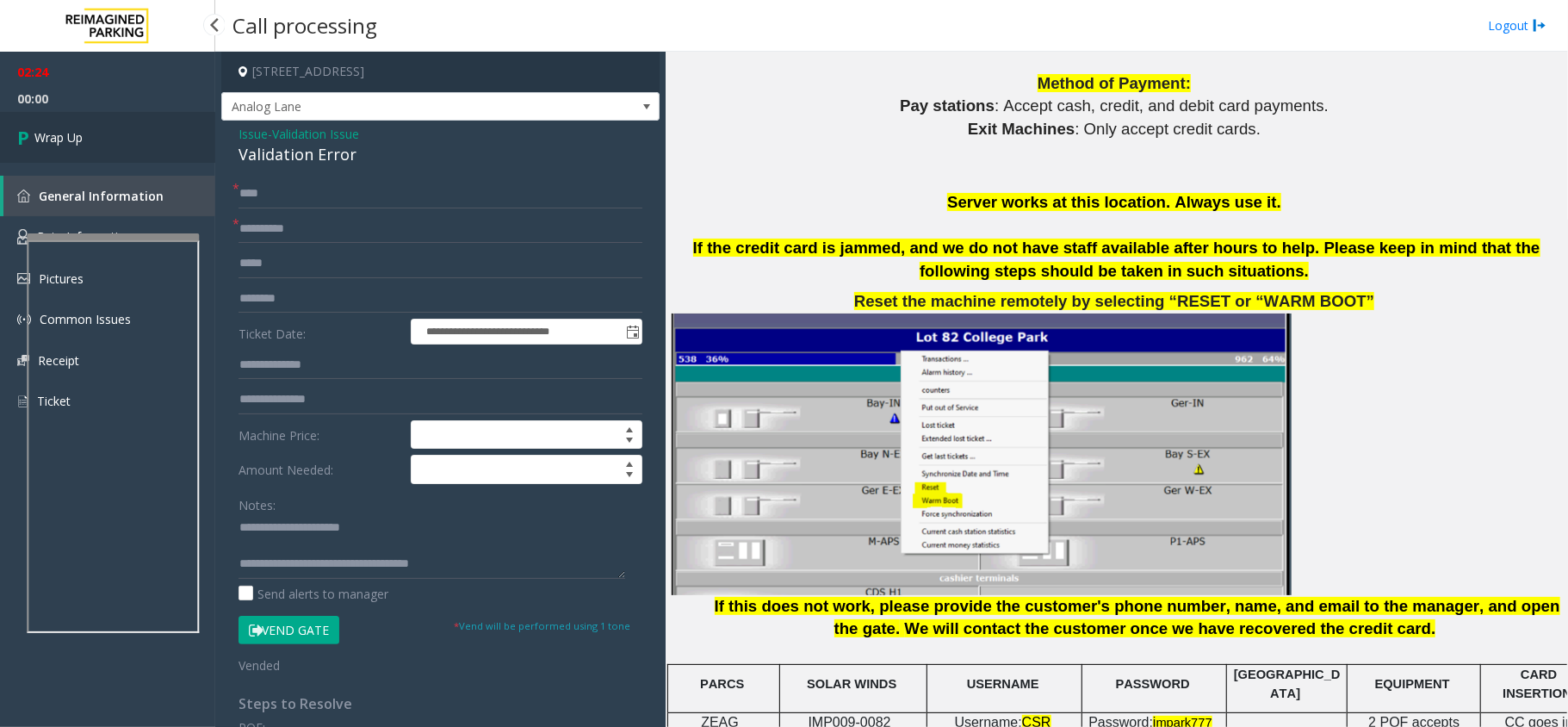
click at [108, 116] on link "Wrap Up" at bounding box center [108, 137] width 215 height 51
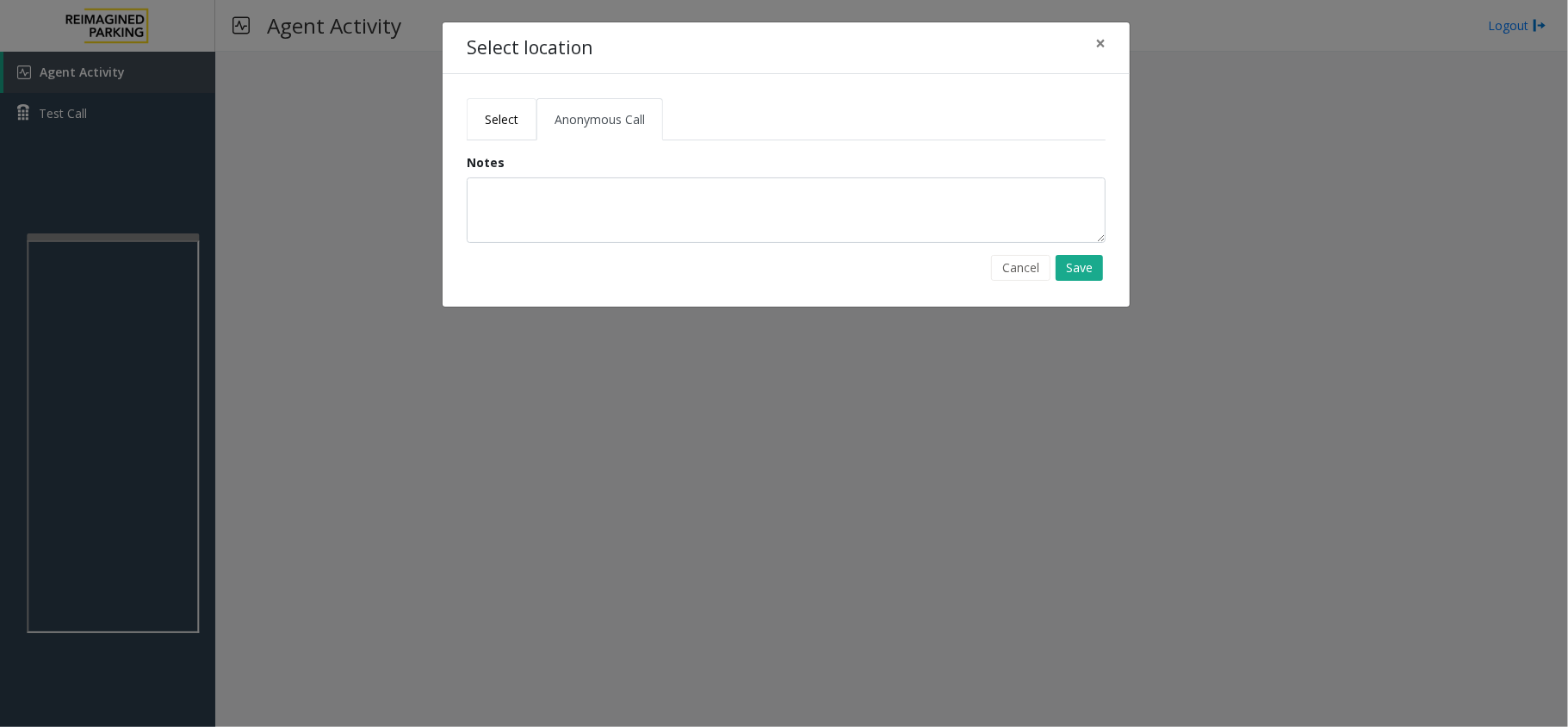
click at [520, 108] on link "Select" at bounding box center [502, 119] width 70 height 42
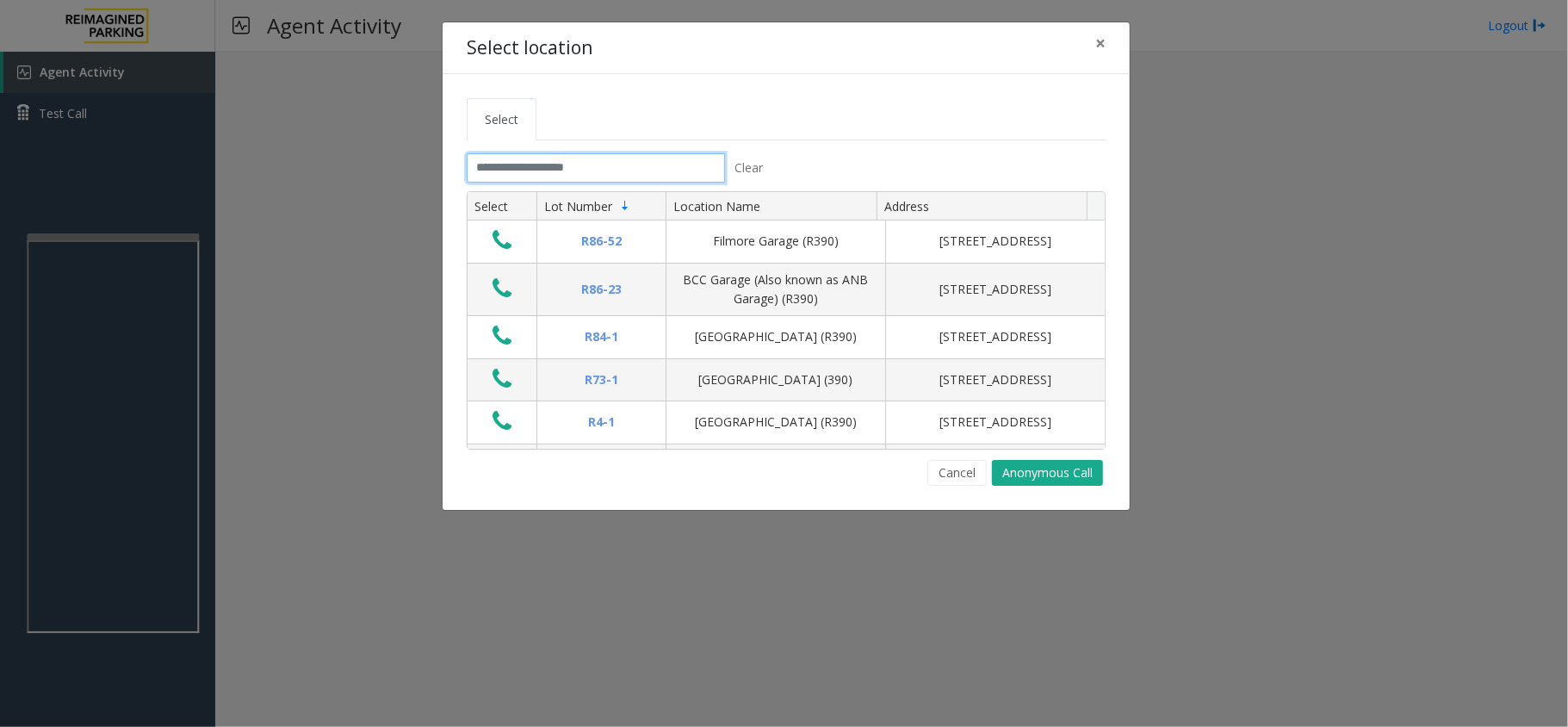
click at [522, 153] on input "text" at bounding box center [596, 168] width 258 height 29
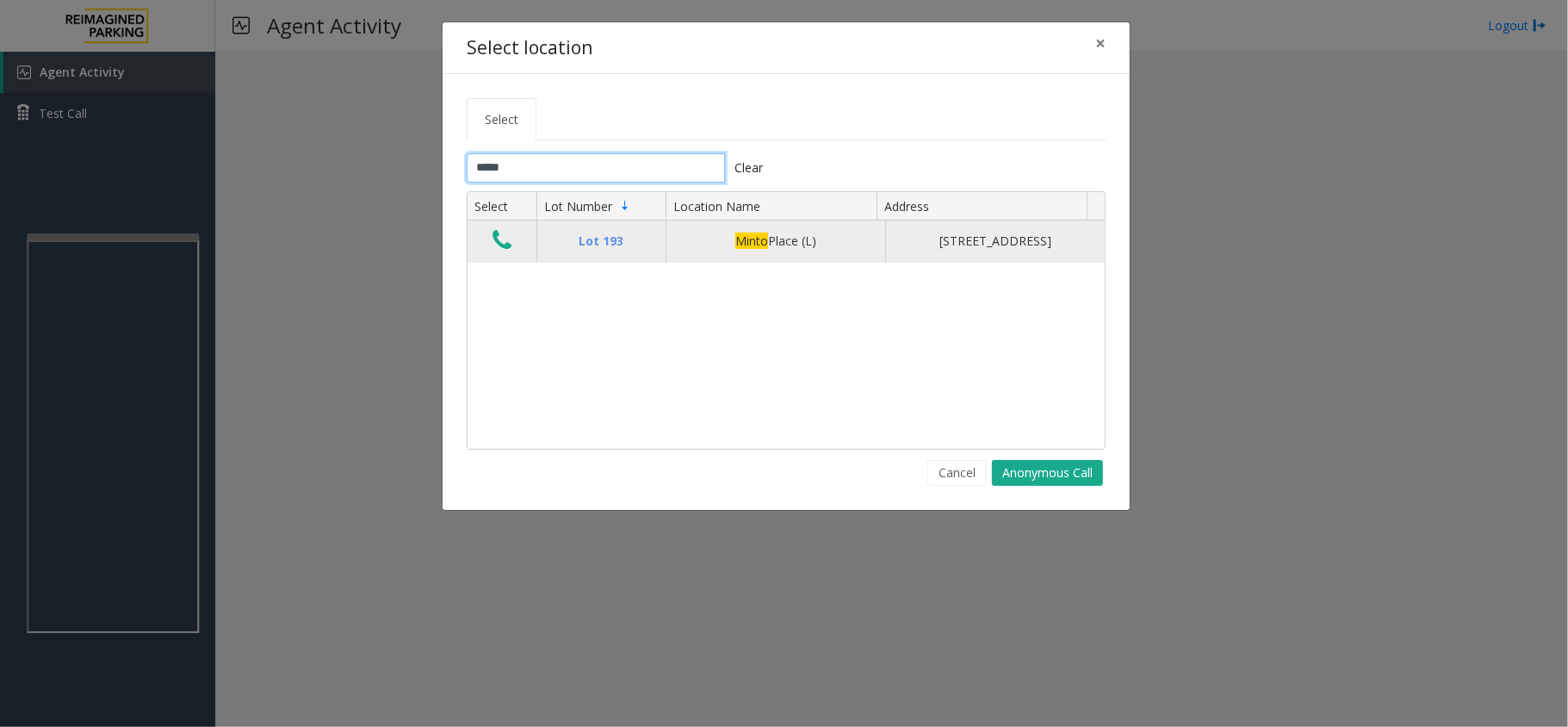
type input "*****"
click at [497, 241] on icon "Data table" at bounding box center [502, 240] width 19 height 24
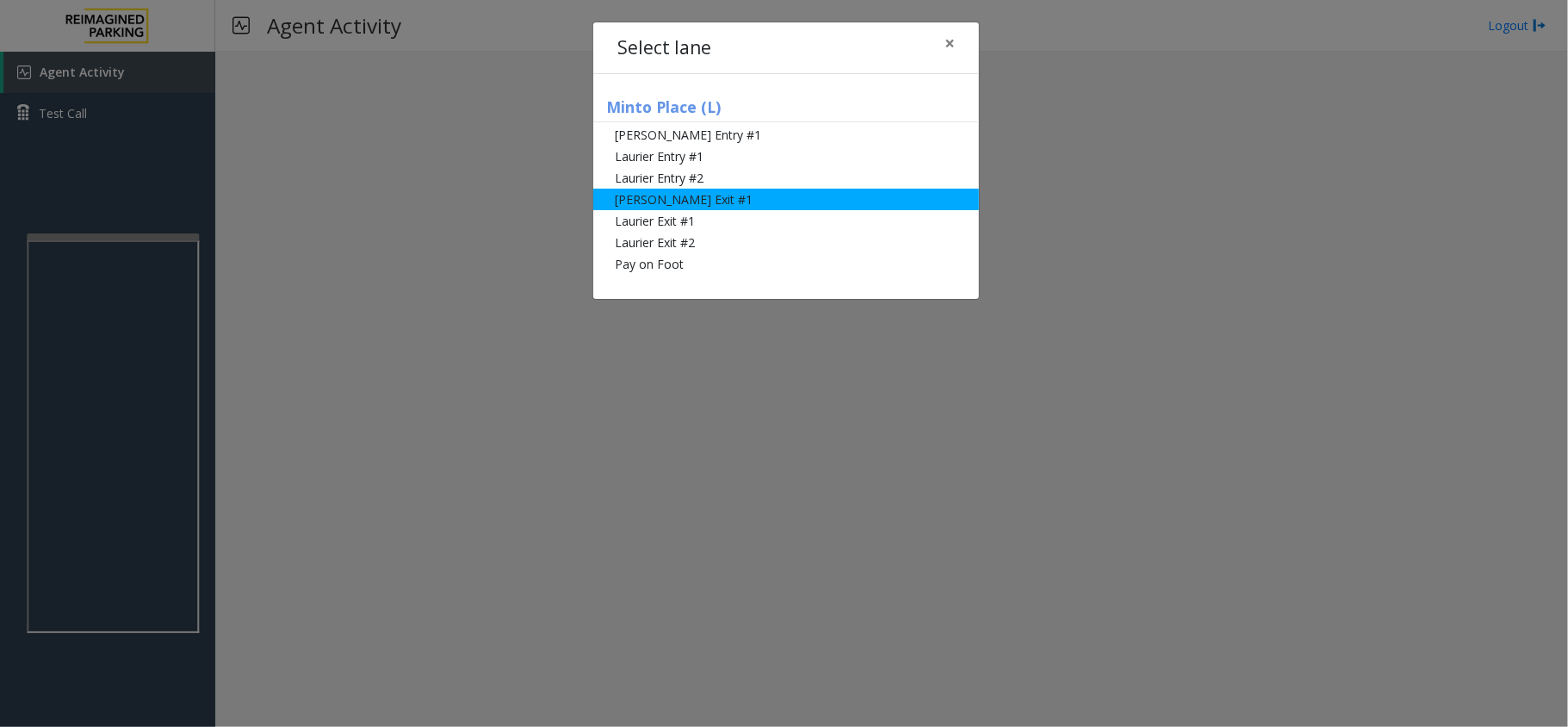
click at [738, 201] on li "[PERSON_NAME] Exit #1" at bounding box center [786, 199] width 386 height 21
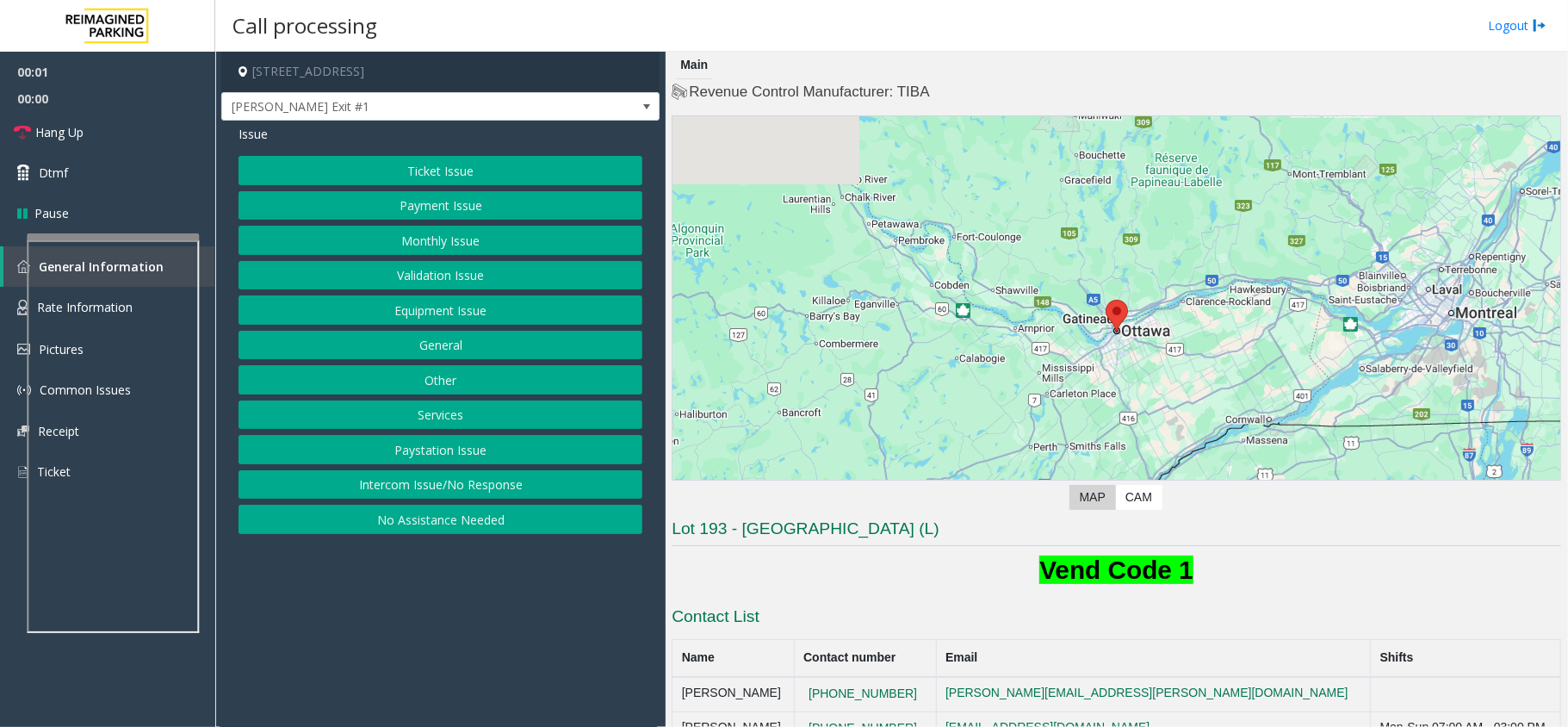
click at [431, 239] on button "Monthly Issue" at bounding box center [439, 240] width 403 height 29
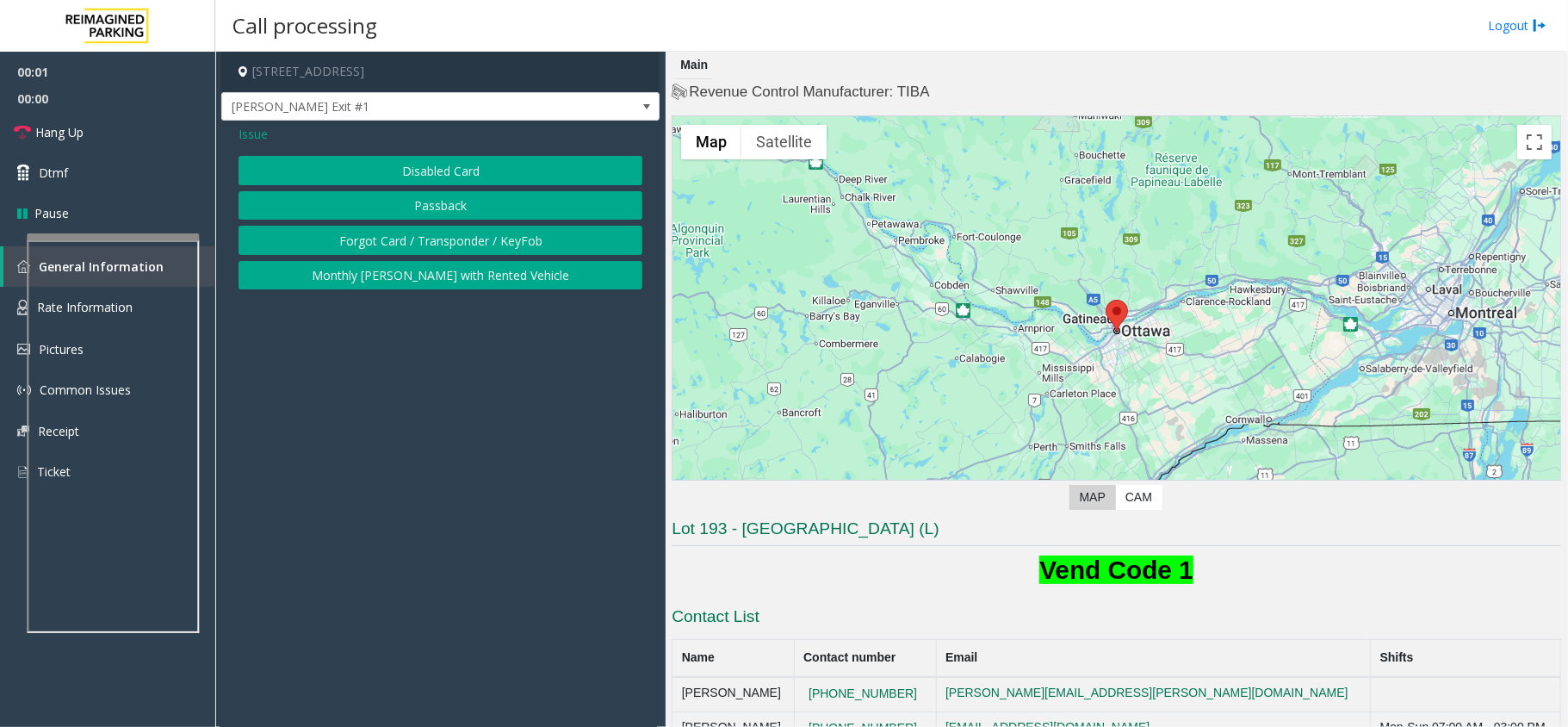
click at [436, 167] on button "Disabled Card" at bounding box center [439, 171] width 403 height 29
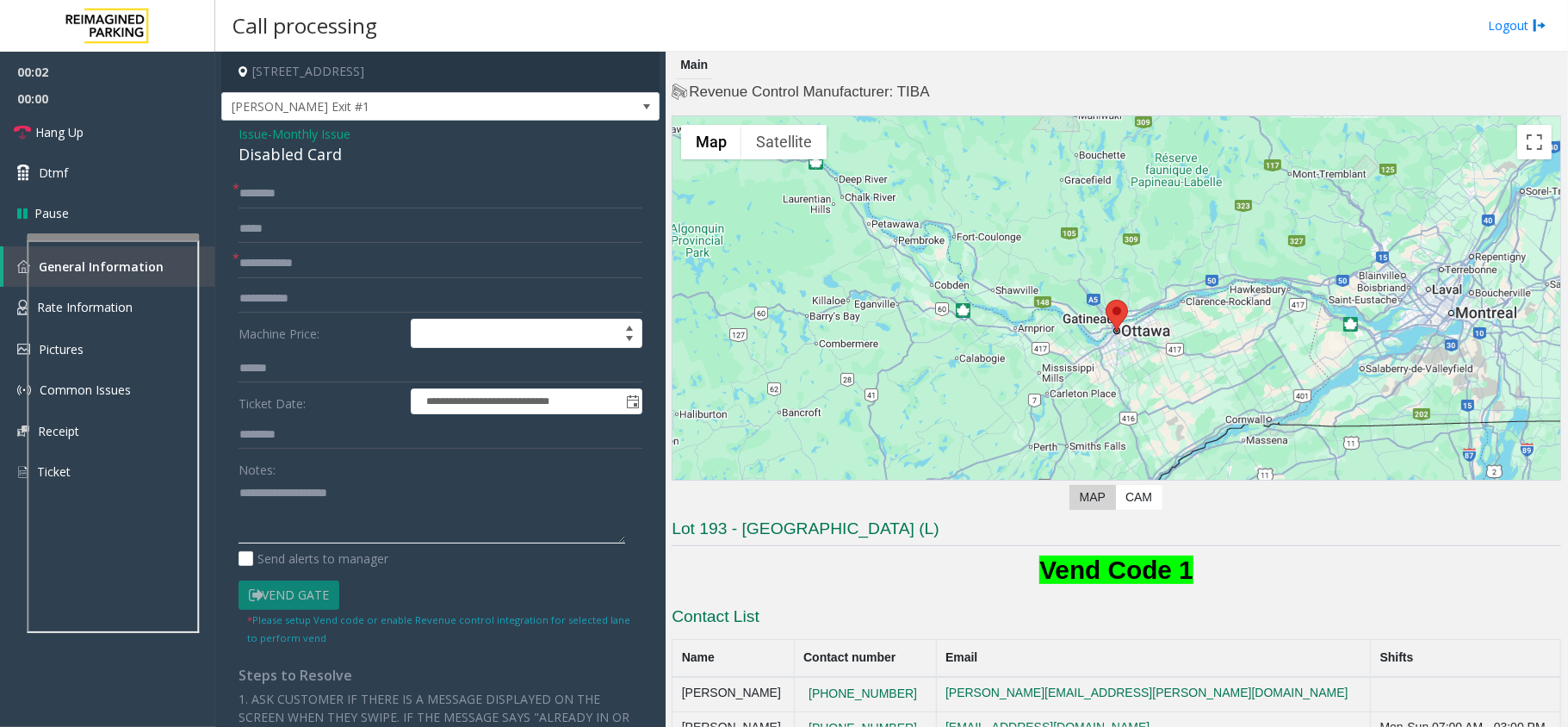
click at [303, 528] on textarea at bounding box center [431, 511] width 387 height 64
click at [310, 153] on div "Disabled Card" at bounding box center [439, 154] width 403 height 23
click at [321, 508] on textarea at bounding box center [431, 511] width 387 height 64
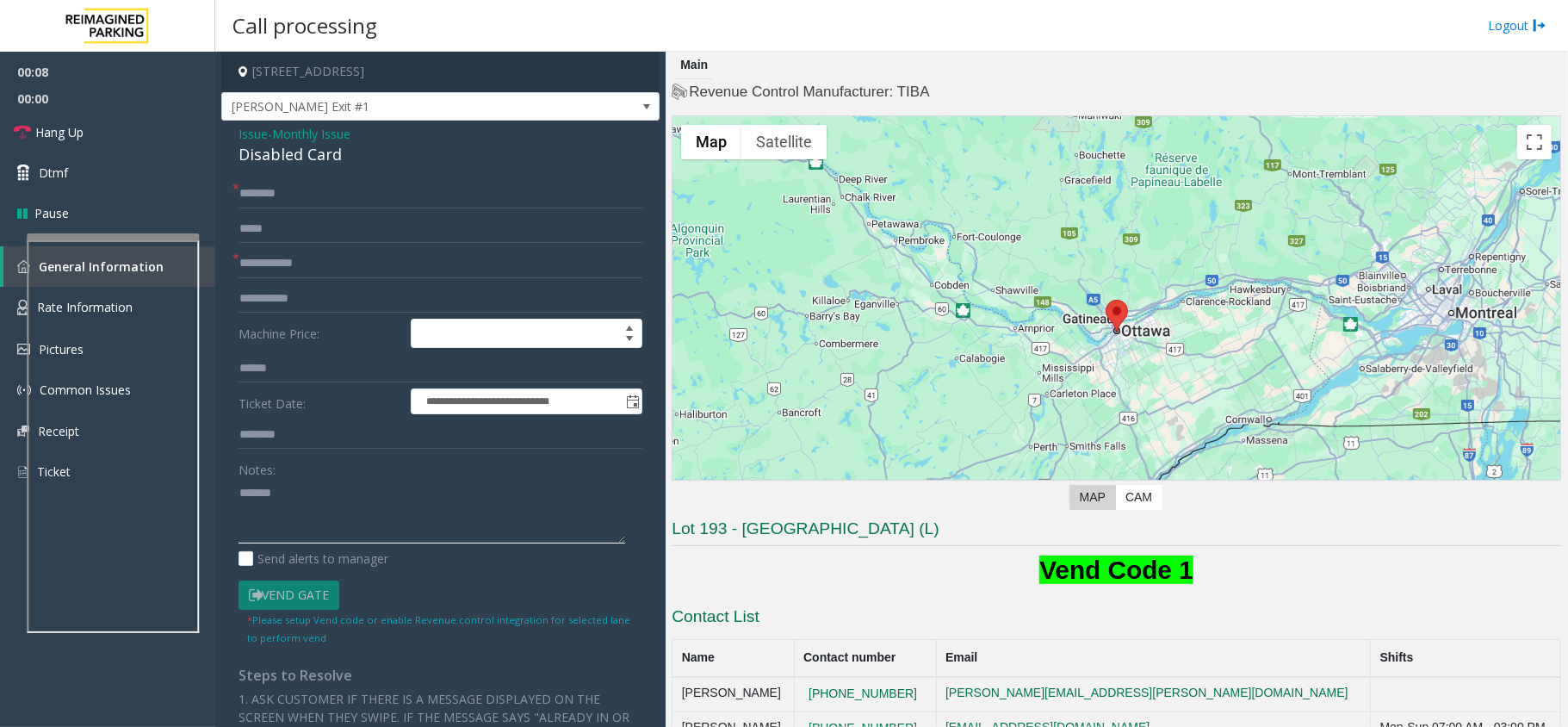
paste textarea "**********"
type textarea "**********"
click at [283, 252] on input "text" at bounding box center [439, 264] width 403 height 29
type input "**********"
click at [301, 187] on input "text" at bounding box center [439, 194] width 403 height 29
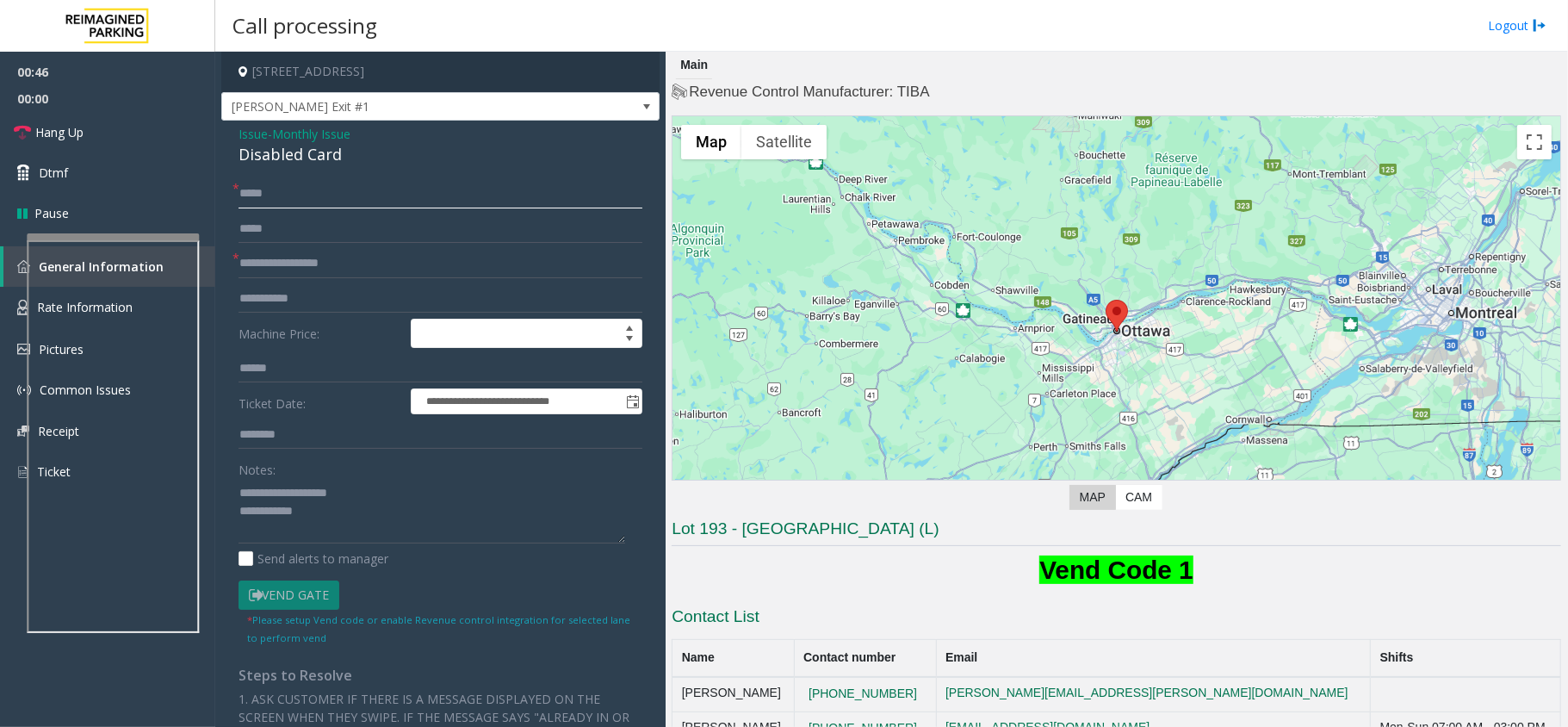
type input "*****"
click at [328, 506] on textarea at bounding box center [431, 511] width 387 height 64
type textarea "**********"
click at [134, 125] on link "Hang Up" at bounding box center [108, 132] width 215 height 40
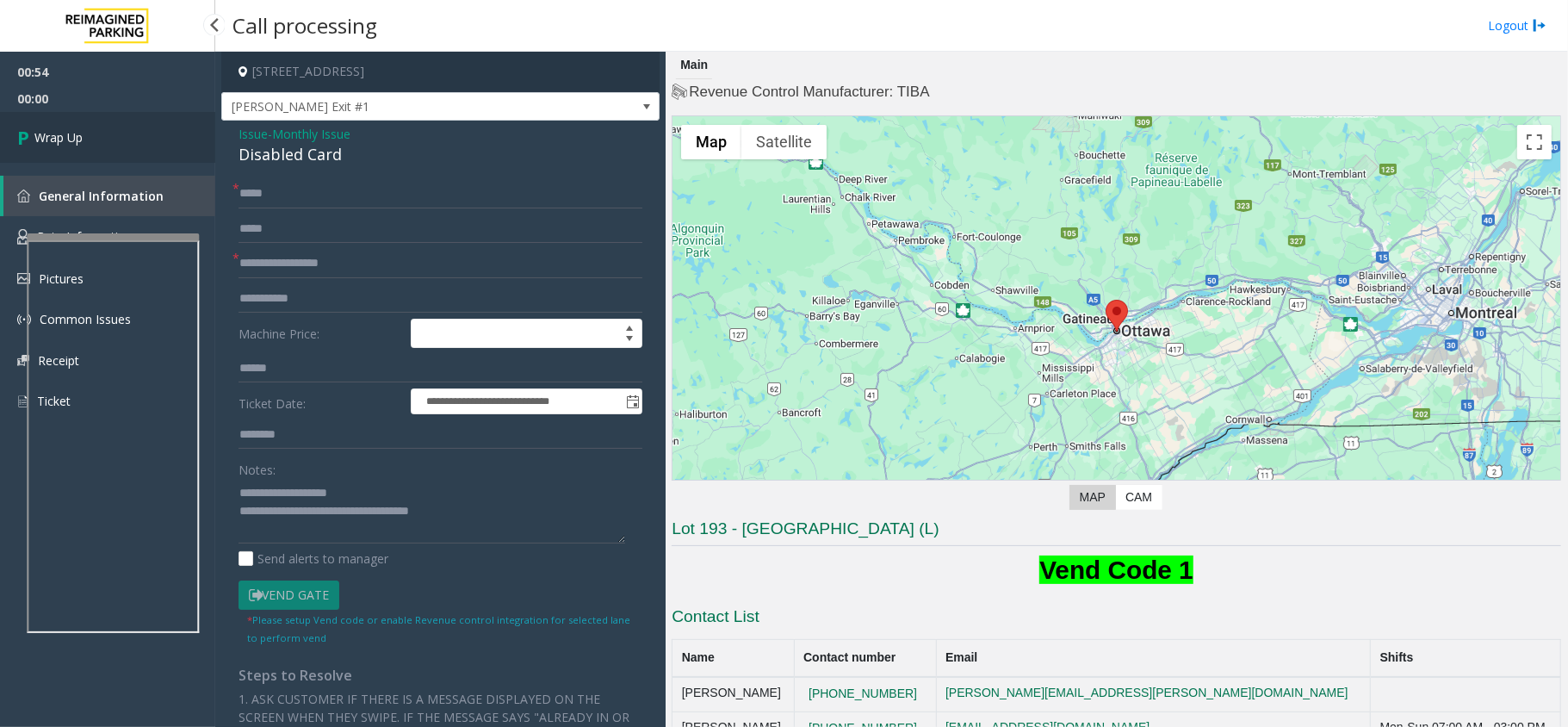
click at [134, 125] on link "Wrap Up" at bounding box center [108, 137] width 215 height 51
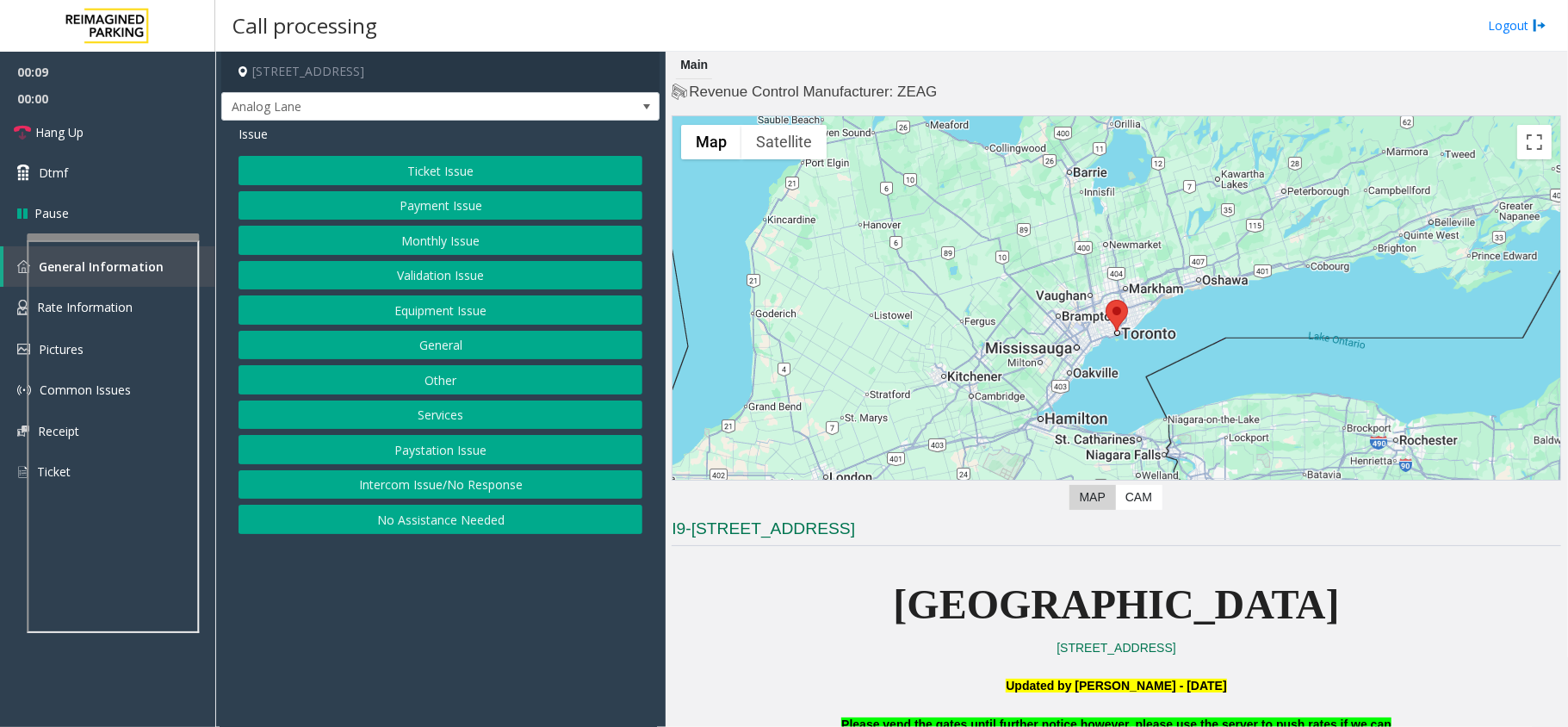
scroll to position [574, 0]
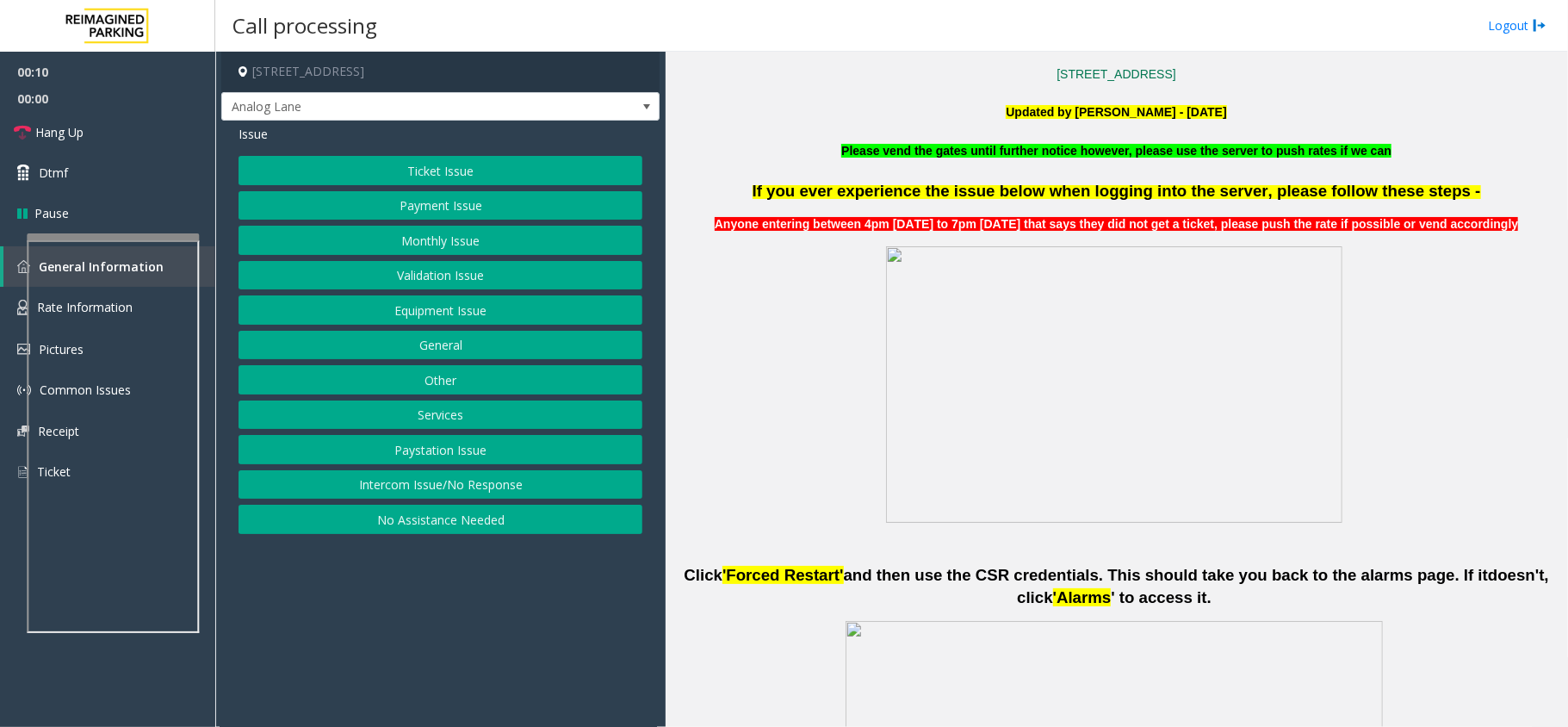
click at [449, 243] on button "Monthly Issue" at bounding box center [439, 240] width 403 height 29
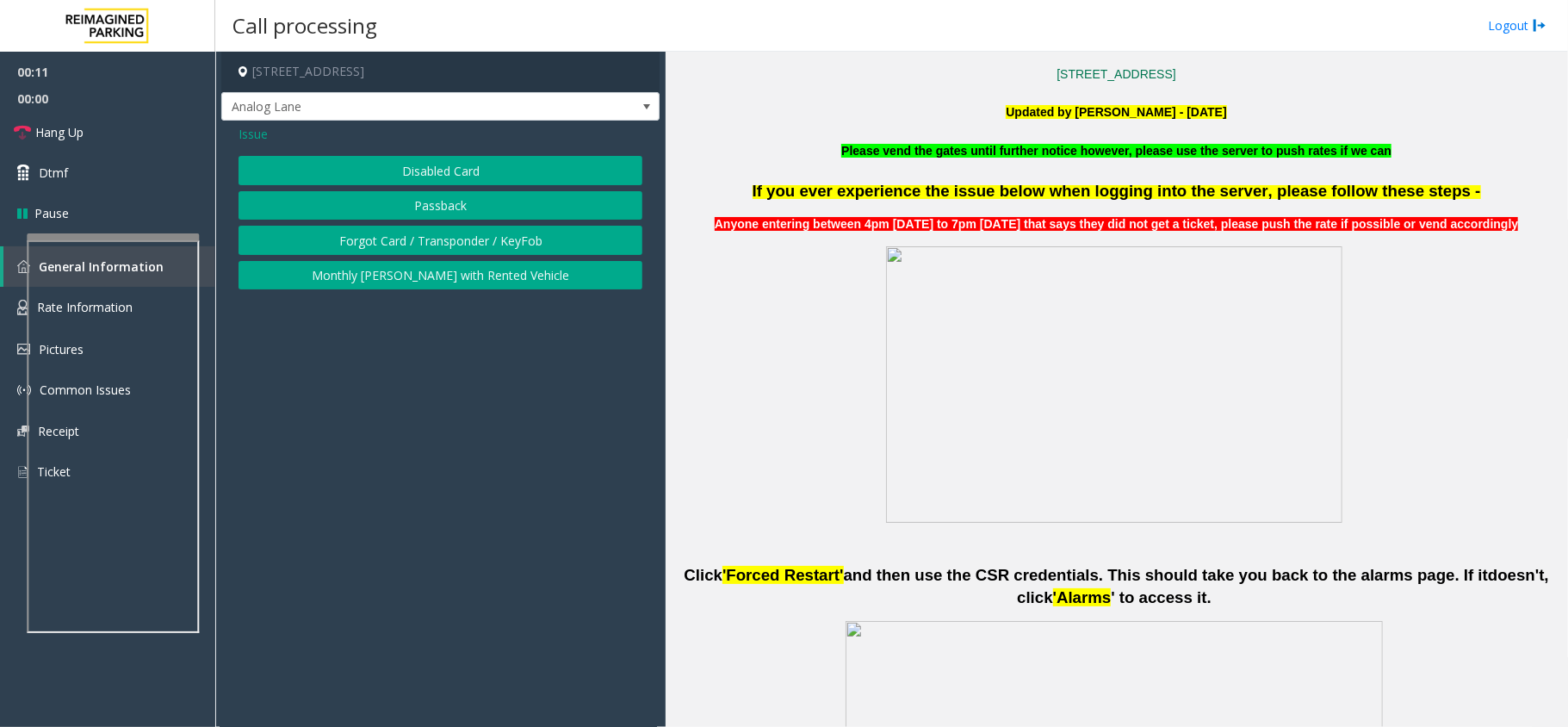
click at [246, 131] on span "Issue" at bounding box center [253, 134] width 29 height 18
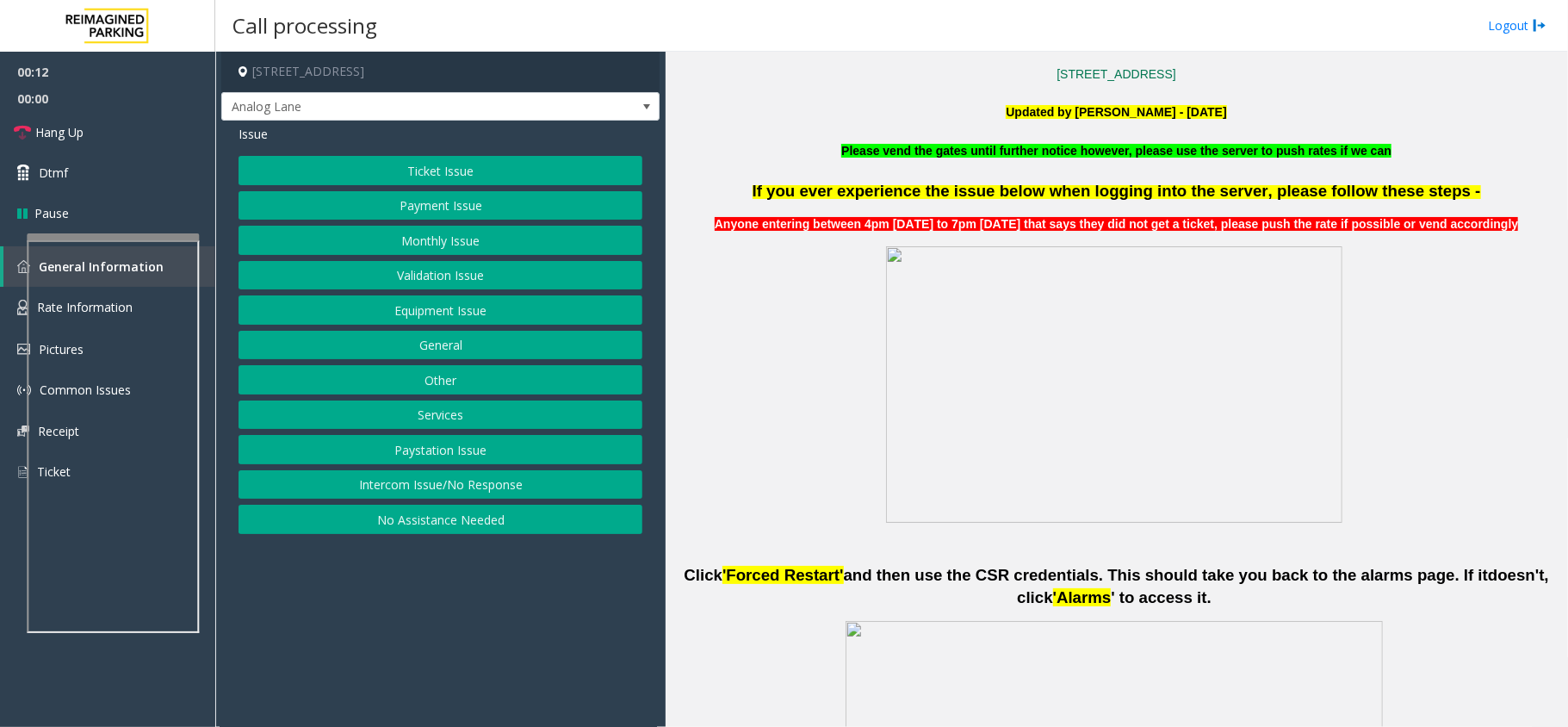
click at [406, 166] on button "Ticket Issue" at bounding box center [439, 171] width 403 height 29
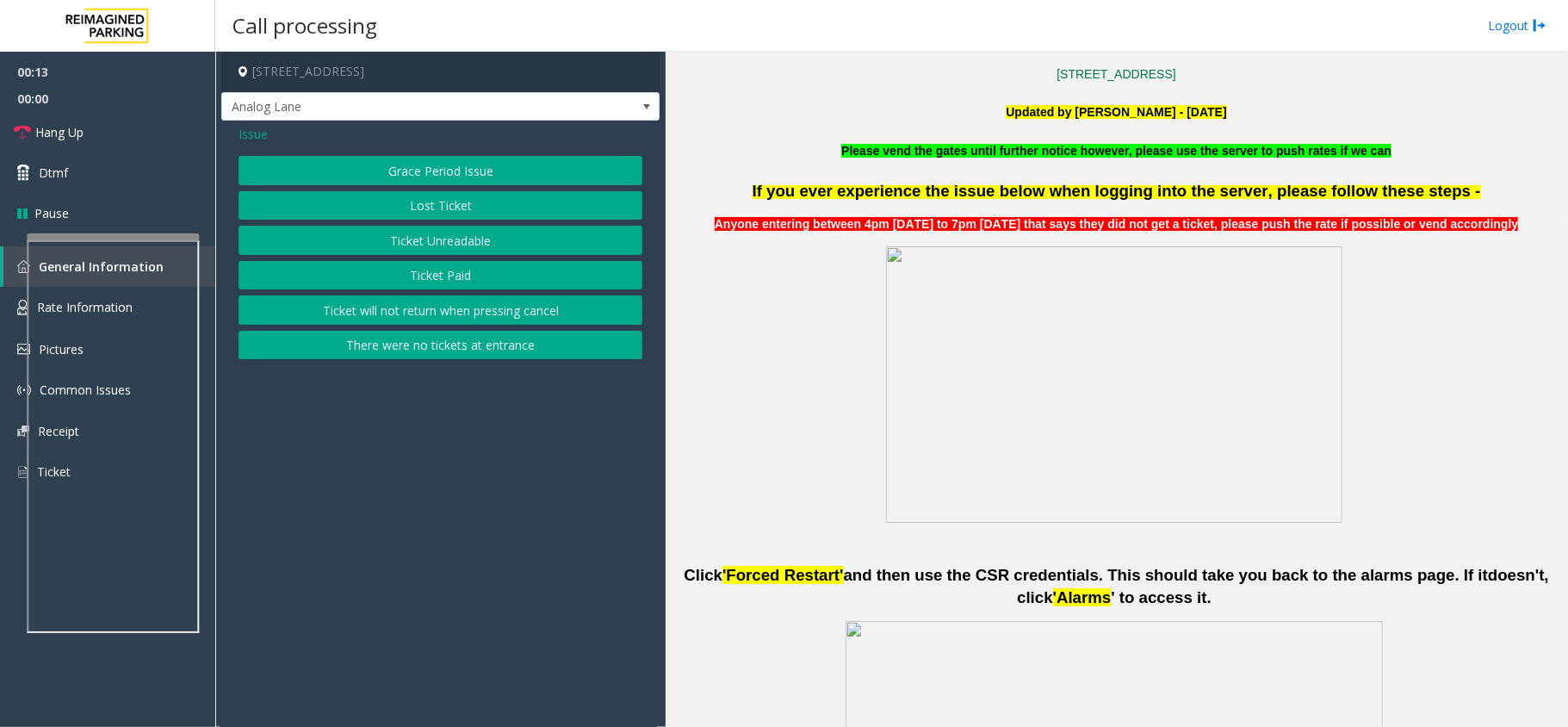
click at [453, 195] on button "Lost Ticket" at bounding box center [439, 206] width 403 height 29
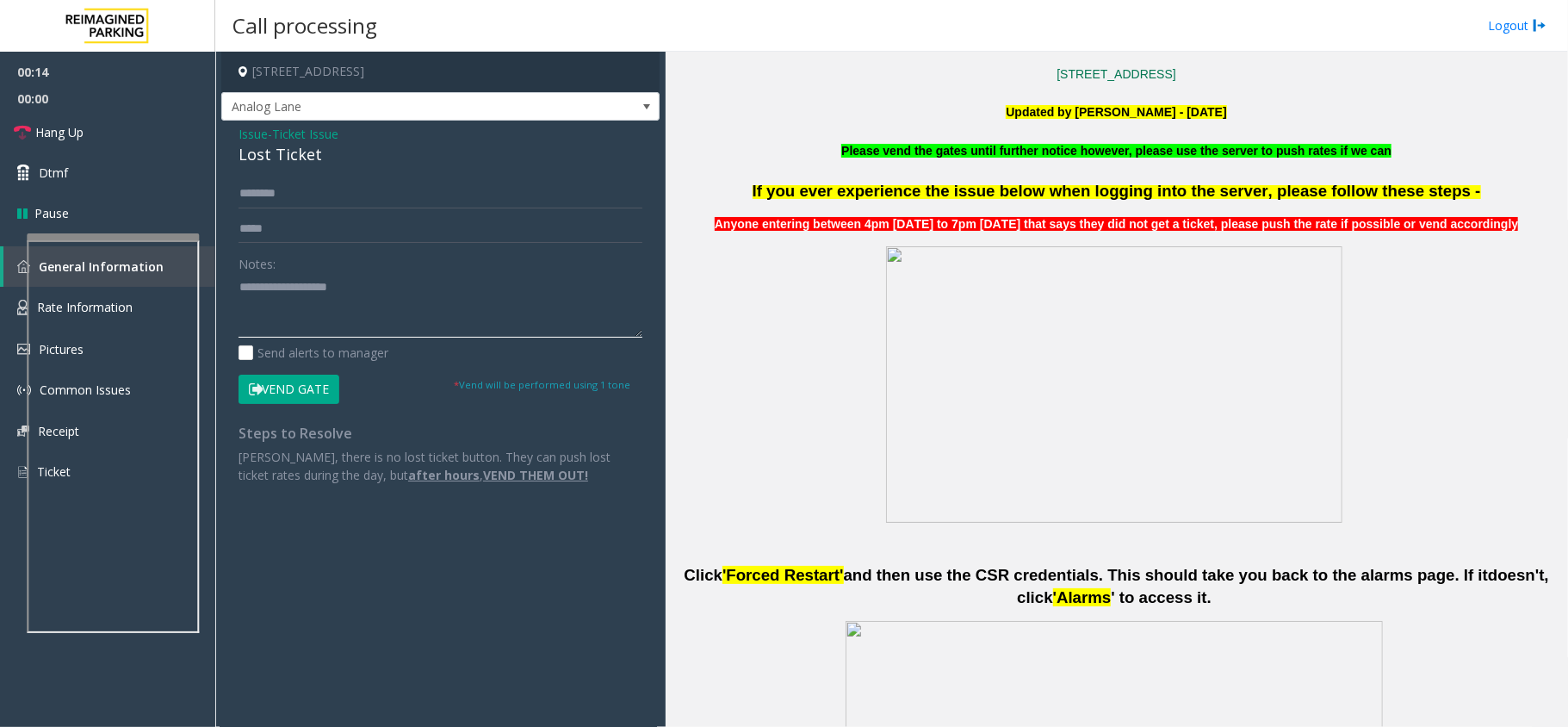
click at [402, 298] on textarea at bounding box center [439, 305] width 403 height 64
type textarea "******"
click at [260, 136] on span "Issue" at bounding box center [253, 134] width 29 height 18
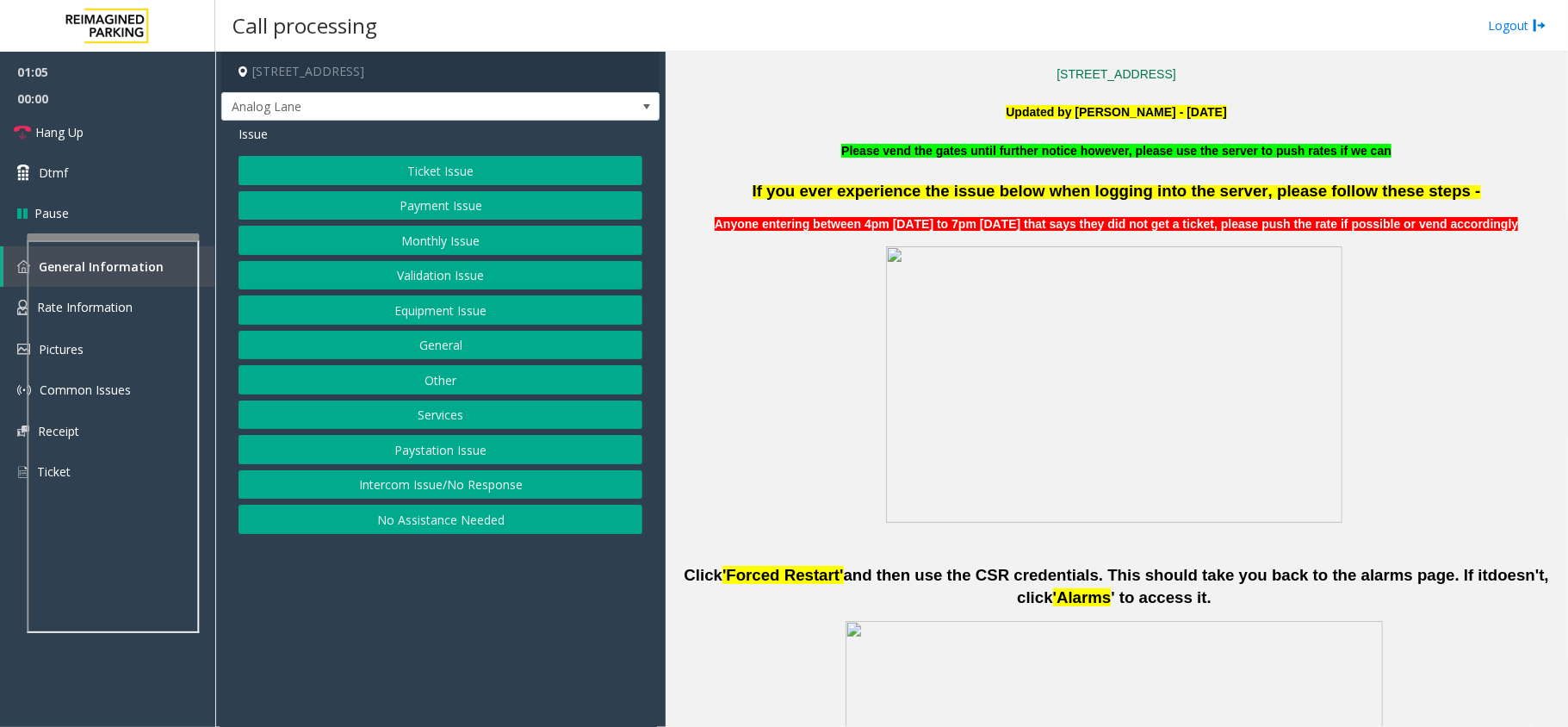
click at [441, 210] on button "Payment Issue" at bounding box center [439, 206] width 403 height 29
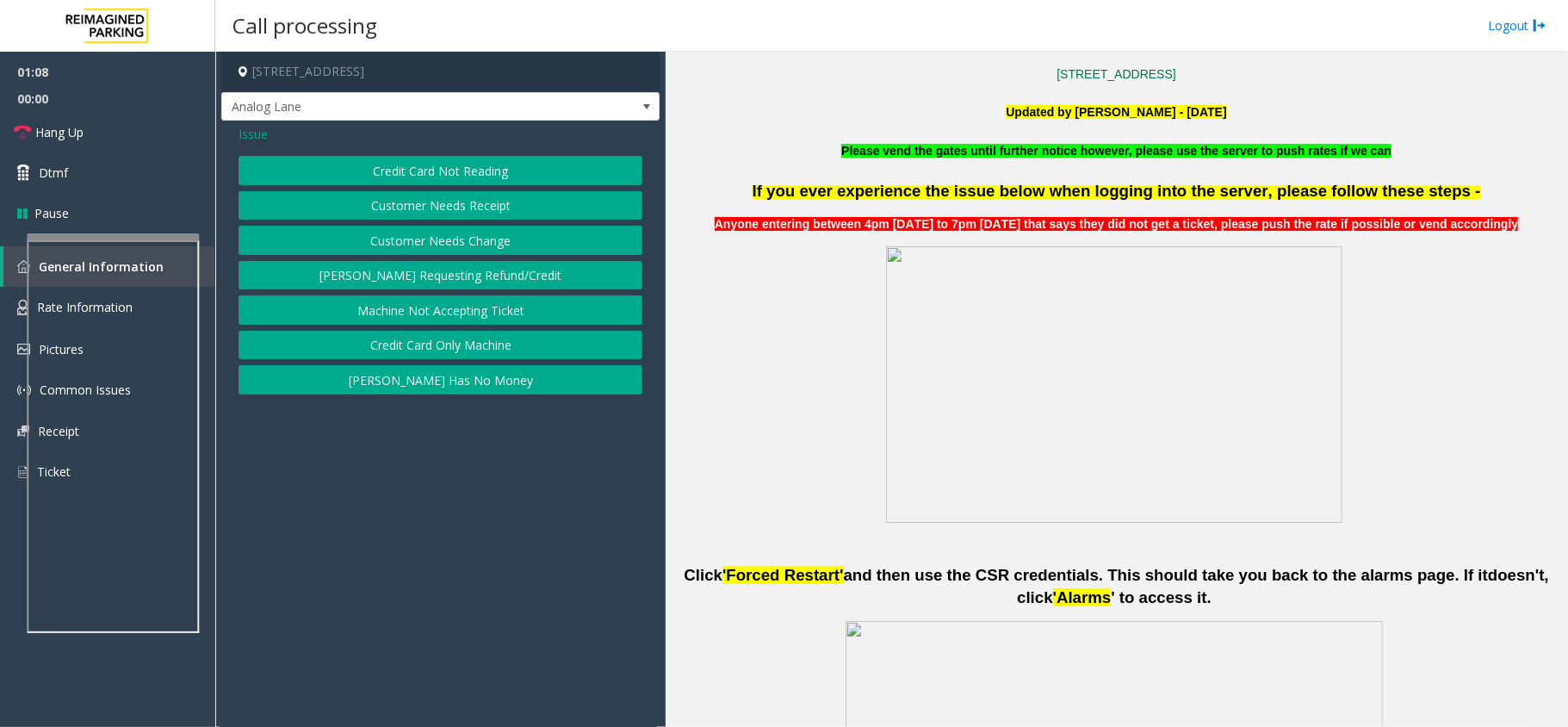
click at [256, 134] on span "Issue" at bounding box center [253, 134] width 29 height 18
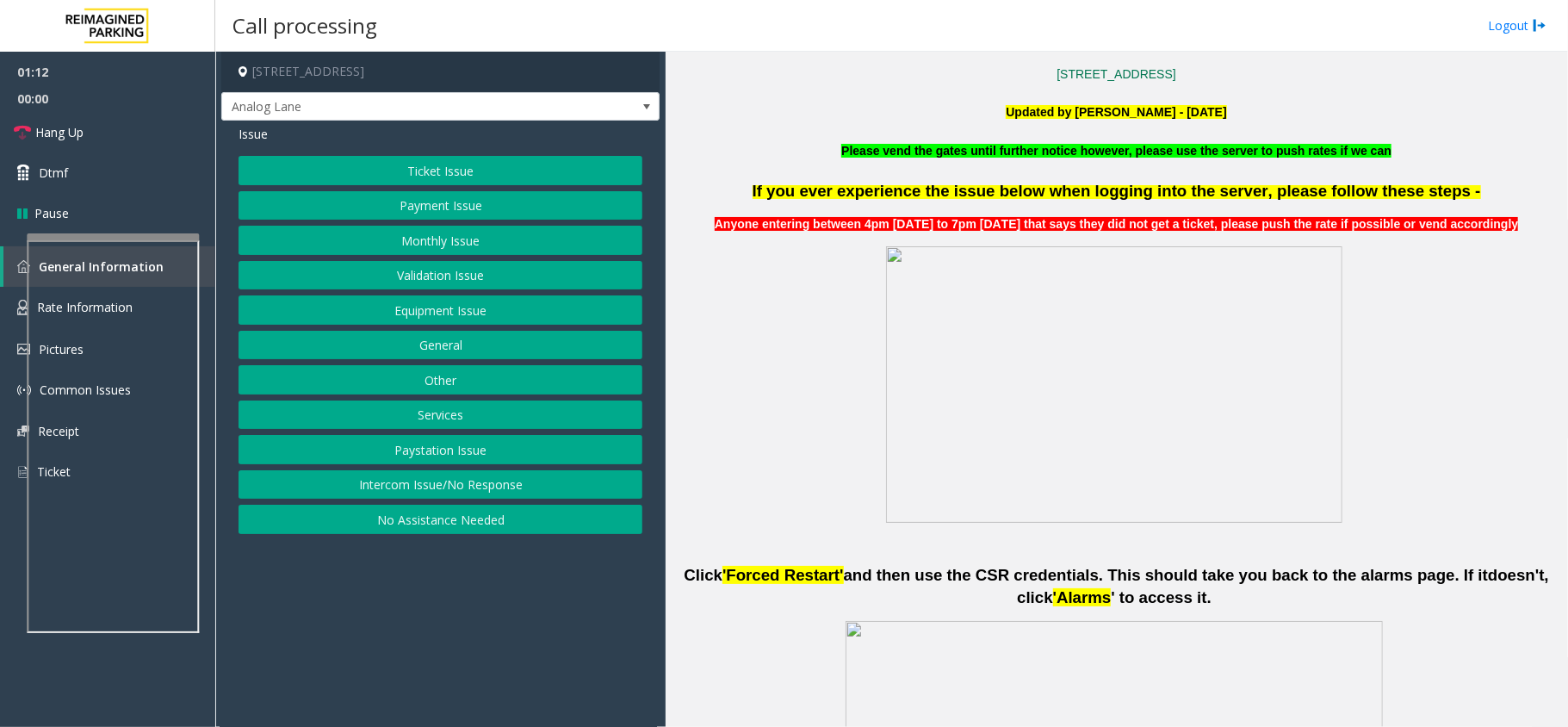
click at [476, 311] on button "Equipment Issue" at bounding box center [439, 310] width 403 height 29
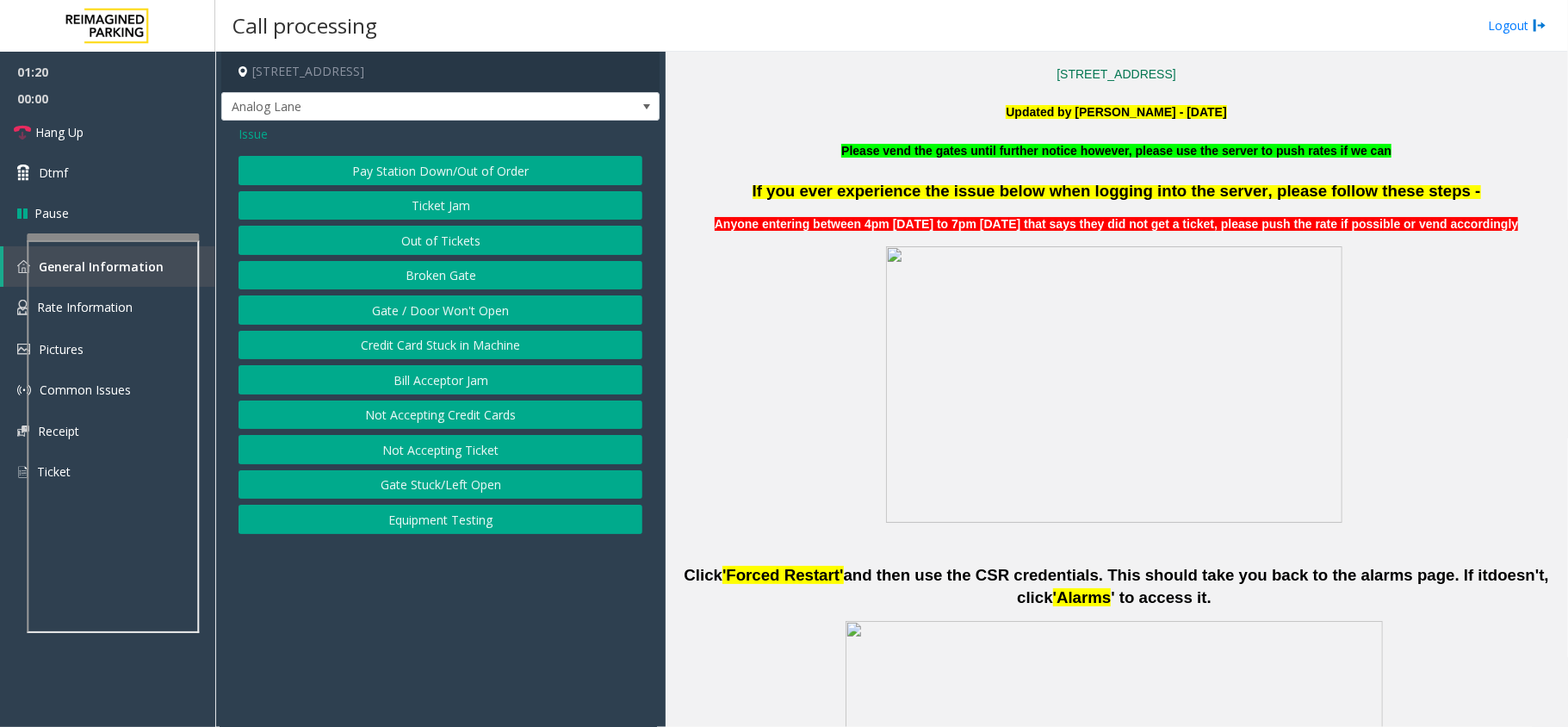
click at [470, 342] on button "Credit Card Stuck in Machine" at bounding box center [439, 346] width 403 height 29
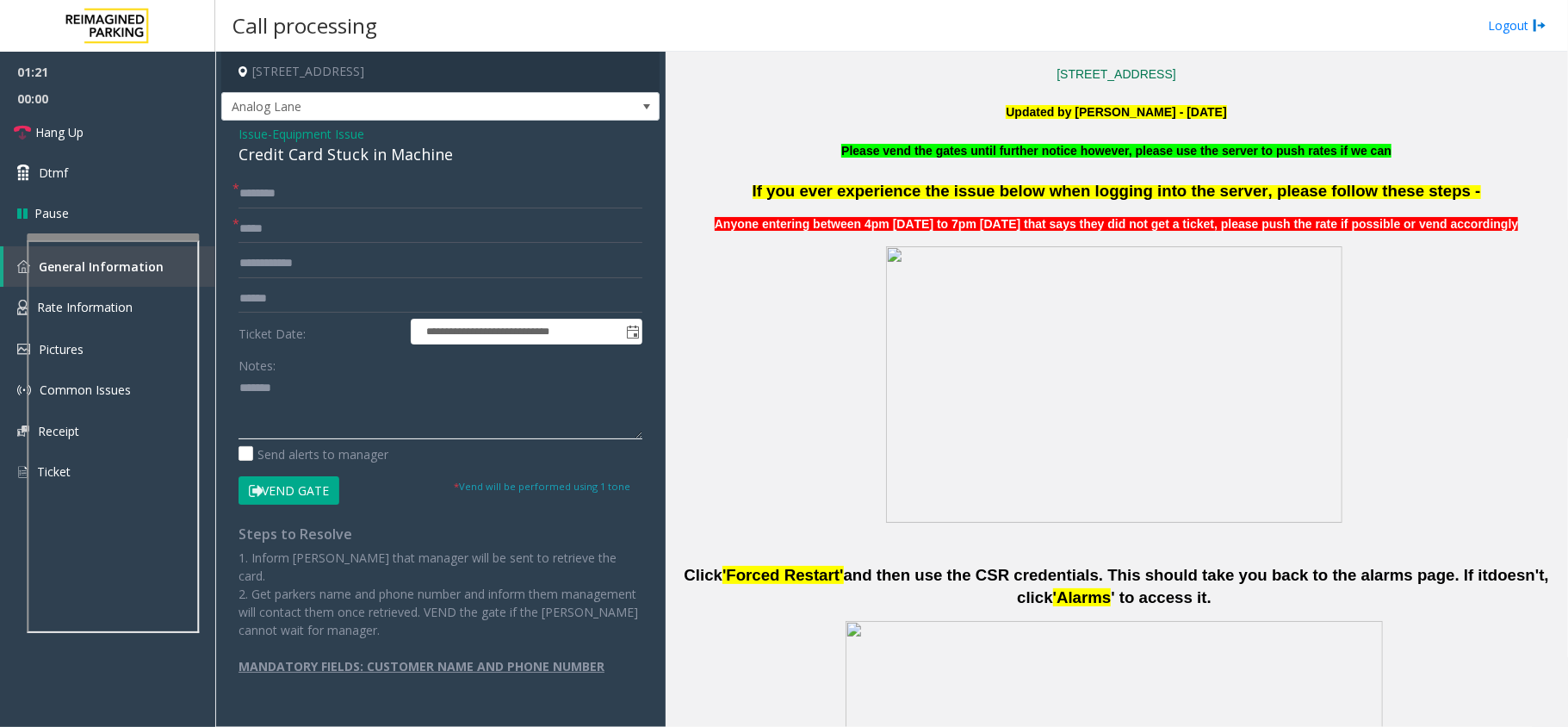
click at [347, 388] on textarea at bounding box center [439, 407] width 403 height 64
click at [382, 156] on div "Credit Card Stuck in Machine" at bounding box center [439, 154] width 403 height 23
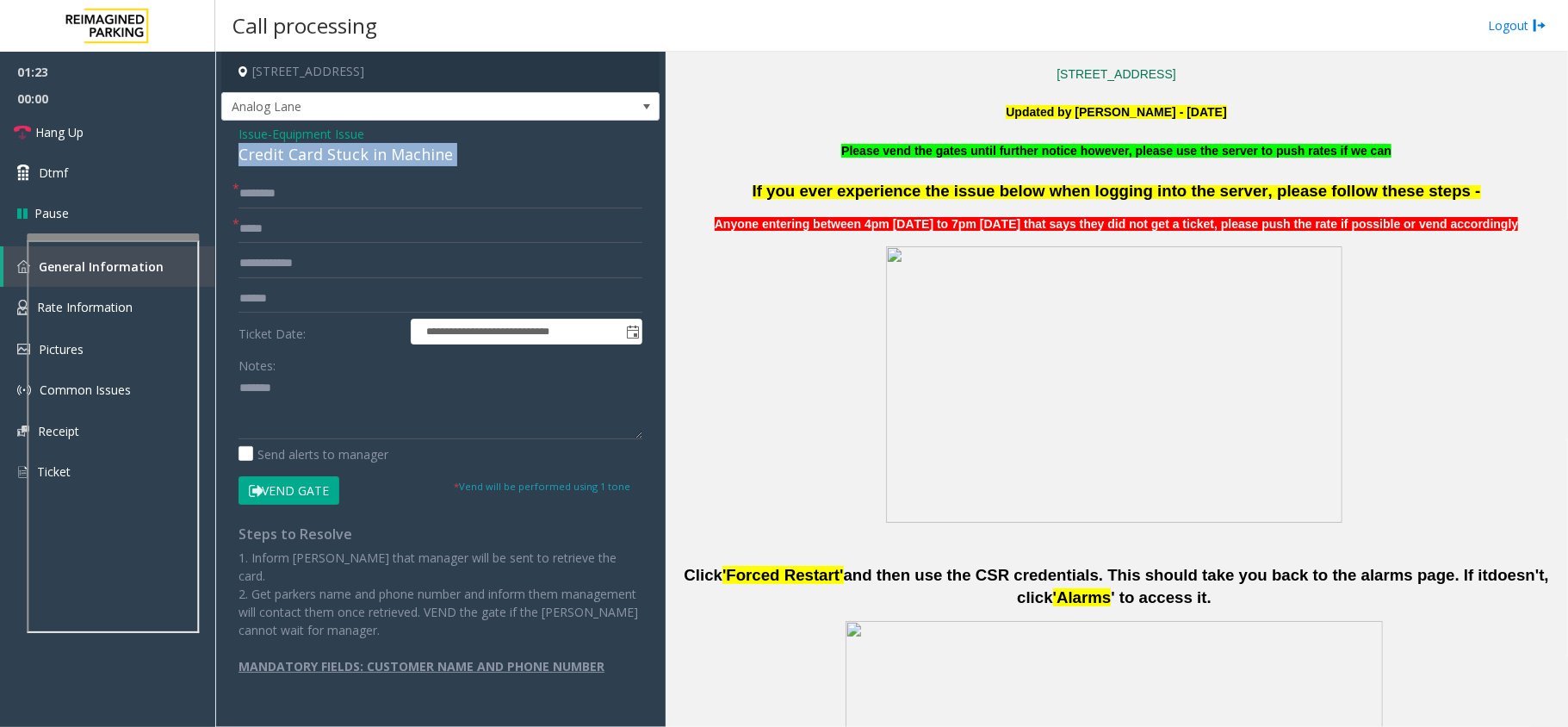
click at [382, 156] on div "Credit Card Stuck in Machine" at bounding box center [439, 154] width 403 height 23
click at [346, 374] on div "Notes:" at bounding box center [439, 394] width 403 height 88
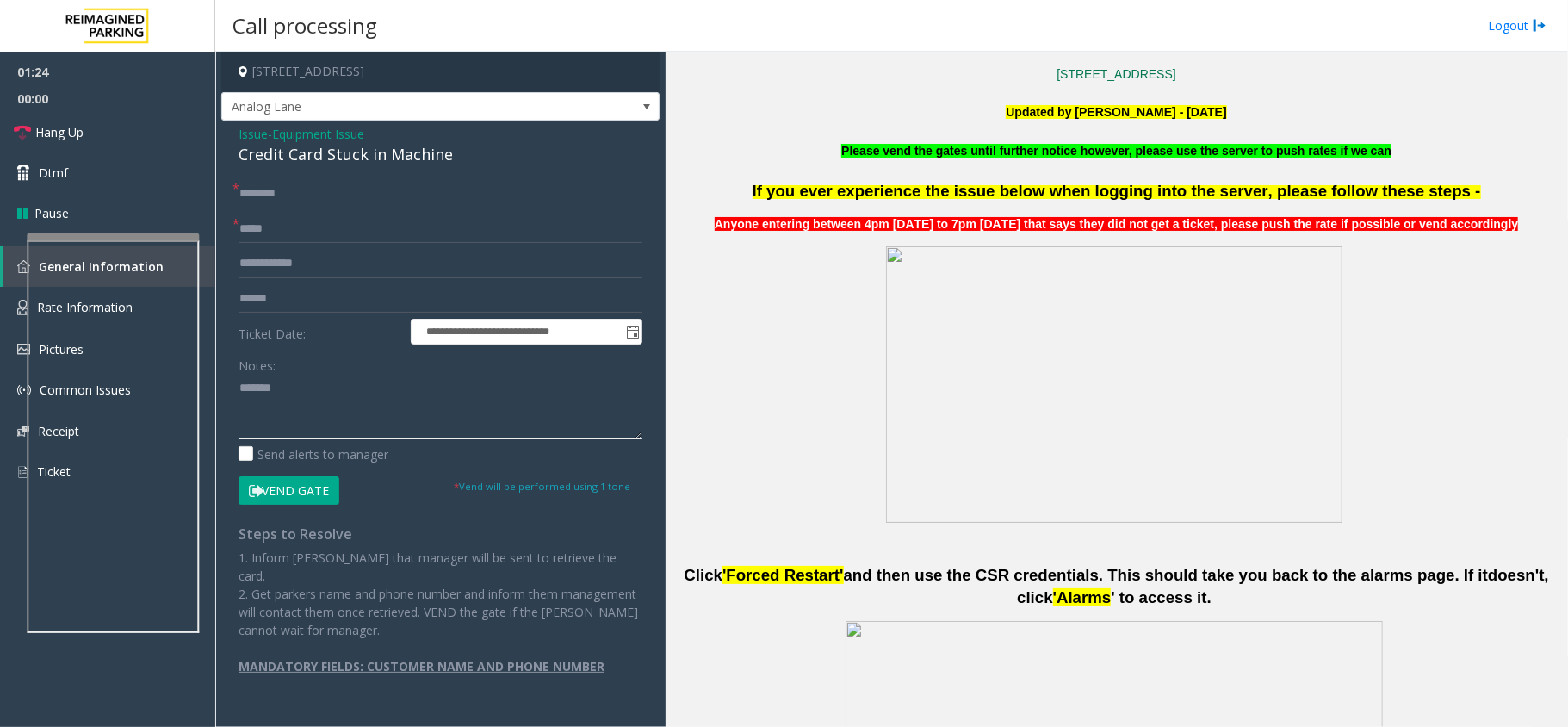
click at [347, 403] on textarea at bounding box center [439, 407] width 403 height 64
paste textarea "**********"
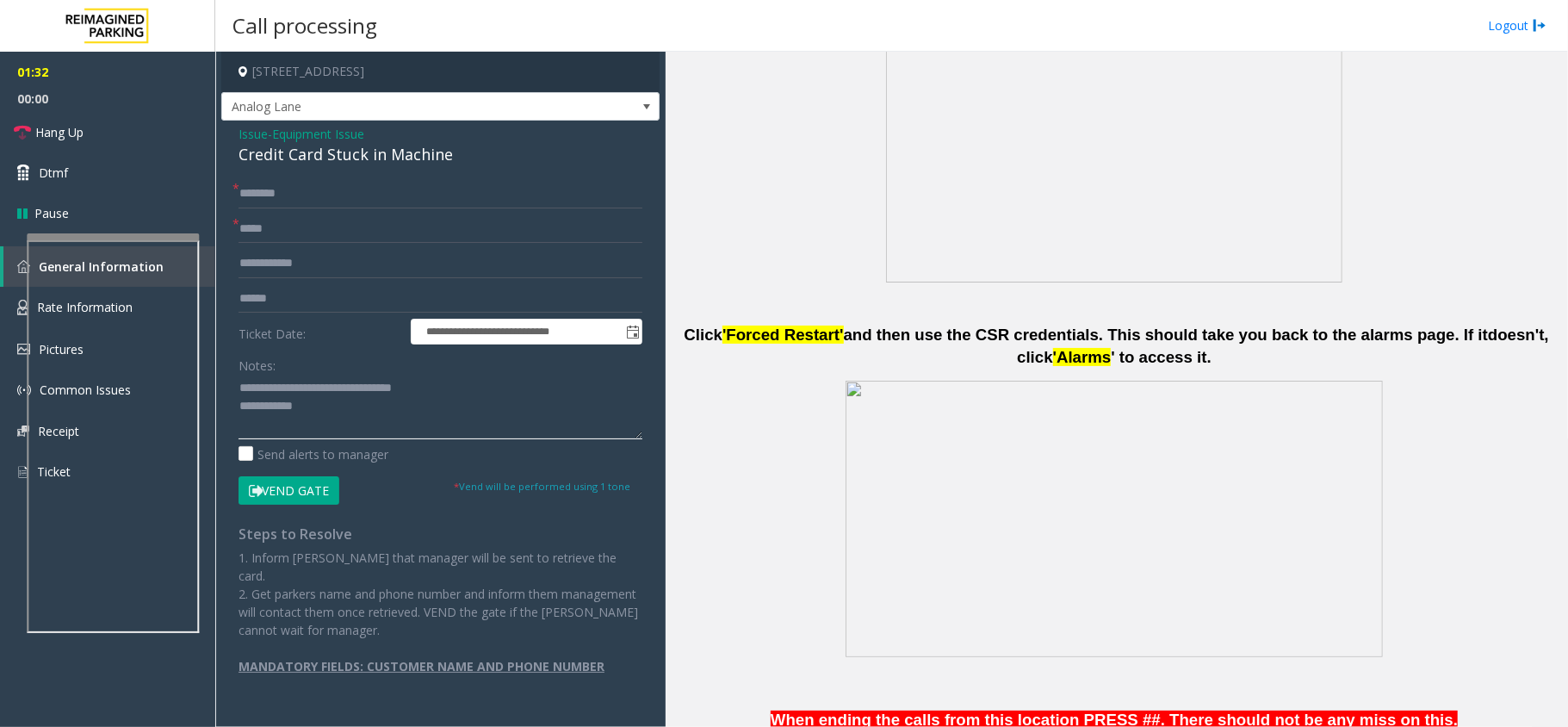
scroll to position [459, 0]
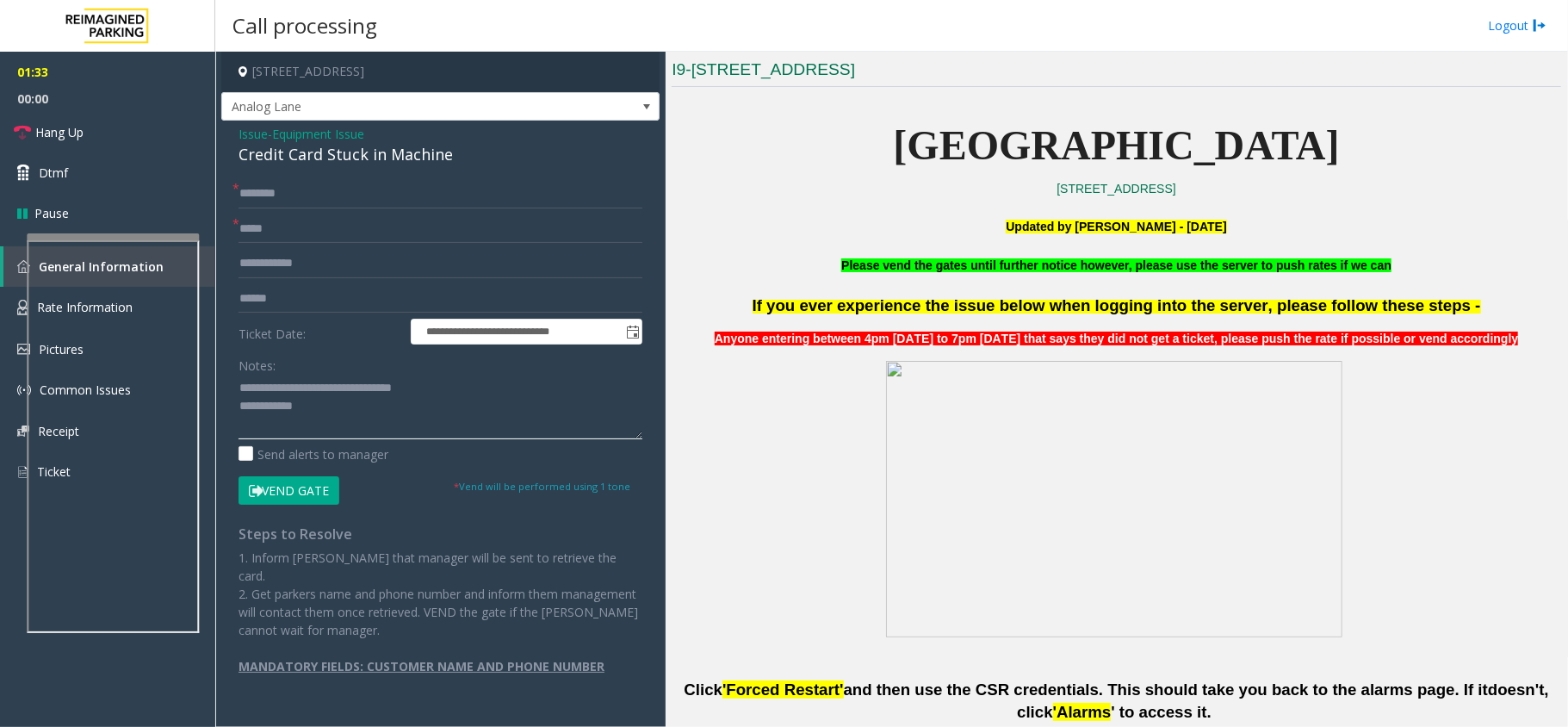
type textarea "**********"
click at [348, 233] on input "text" at bounding box center [439, 229] width 403 height 29
click at [294, 199] on input "text" at bounding box center [439, 194] width 403 height 29
type input "*****"
click at [312, 218] on input "text" at bounding box center [439, 229] width 403 height 29
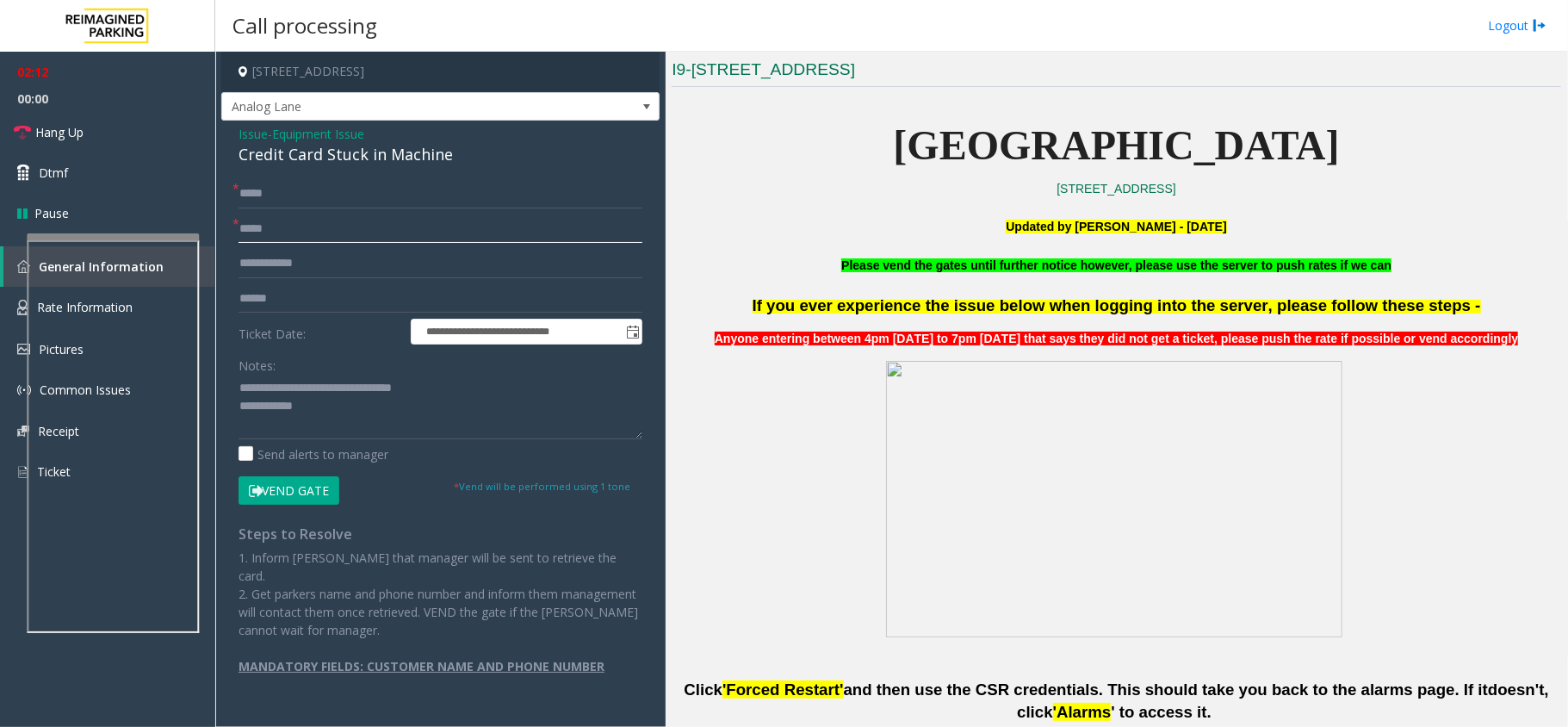
click at [370, 227] on input "text" at bounding box center [439, 229] width 403 height 29
type input "**********"
click at [362, 408] on textarea at bounding box center [439, 407] width 403 height 64
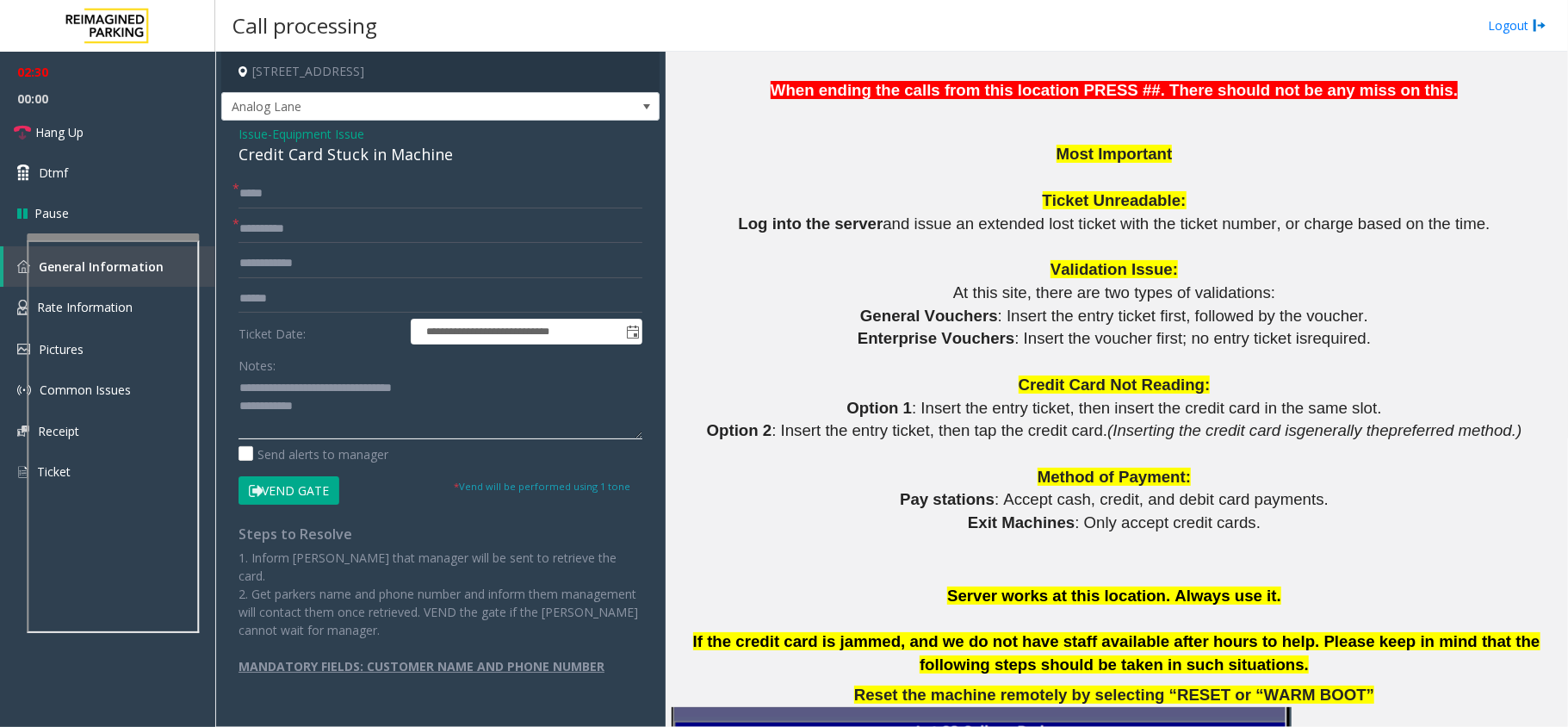
scroll to position [1607, 0]
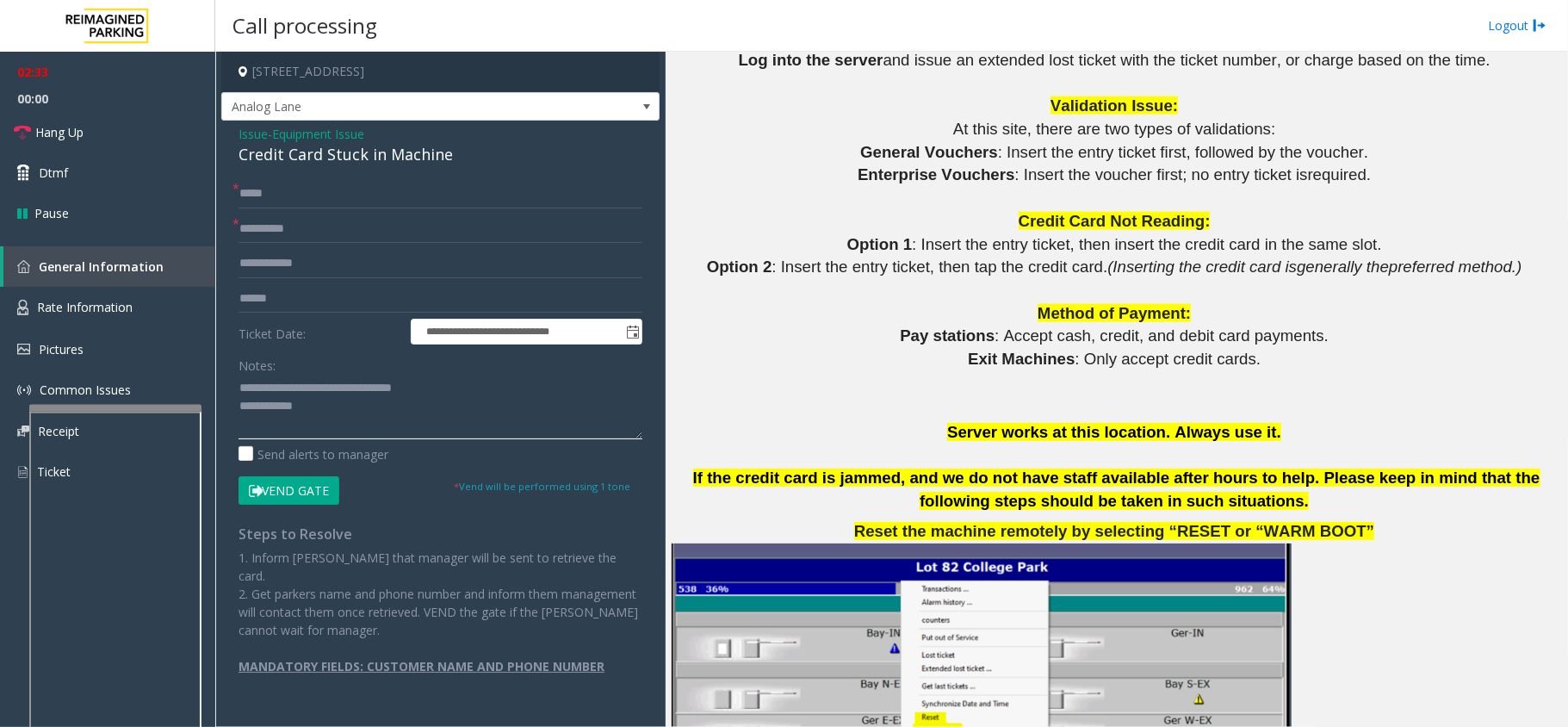
click at [150, 406] on div at bounding box center [115, 407] width 172 height 6
click at [347, 414] on textarea at bounding box center [439, 407] width 403 height 64
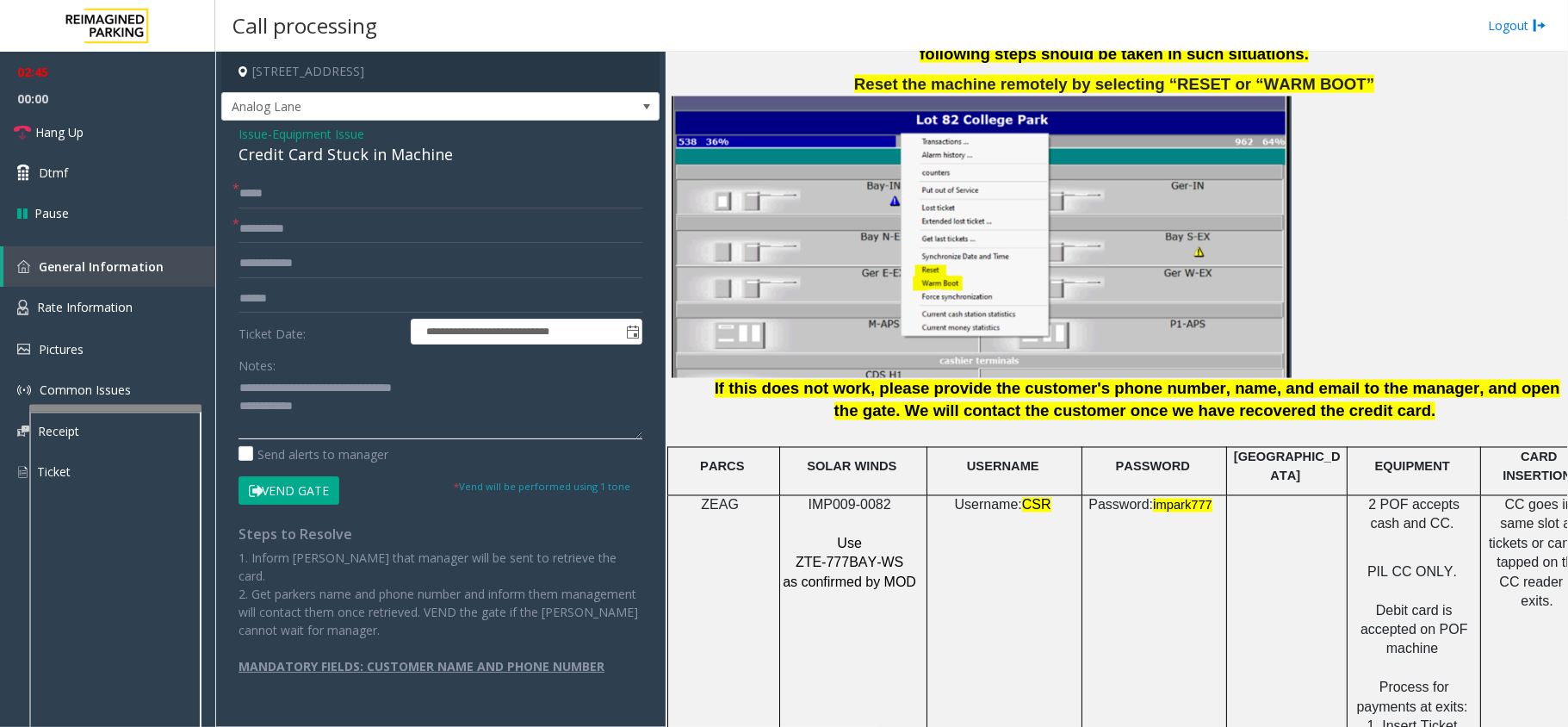
scroll to position [2066, 0]
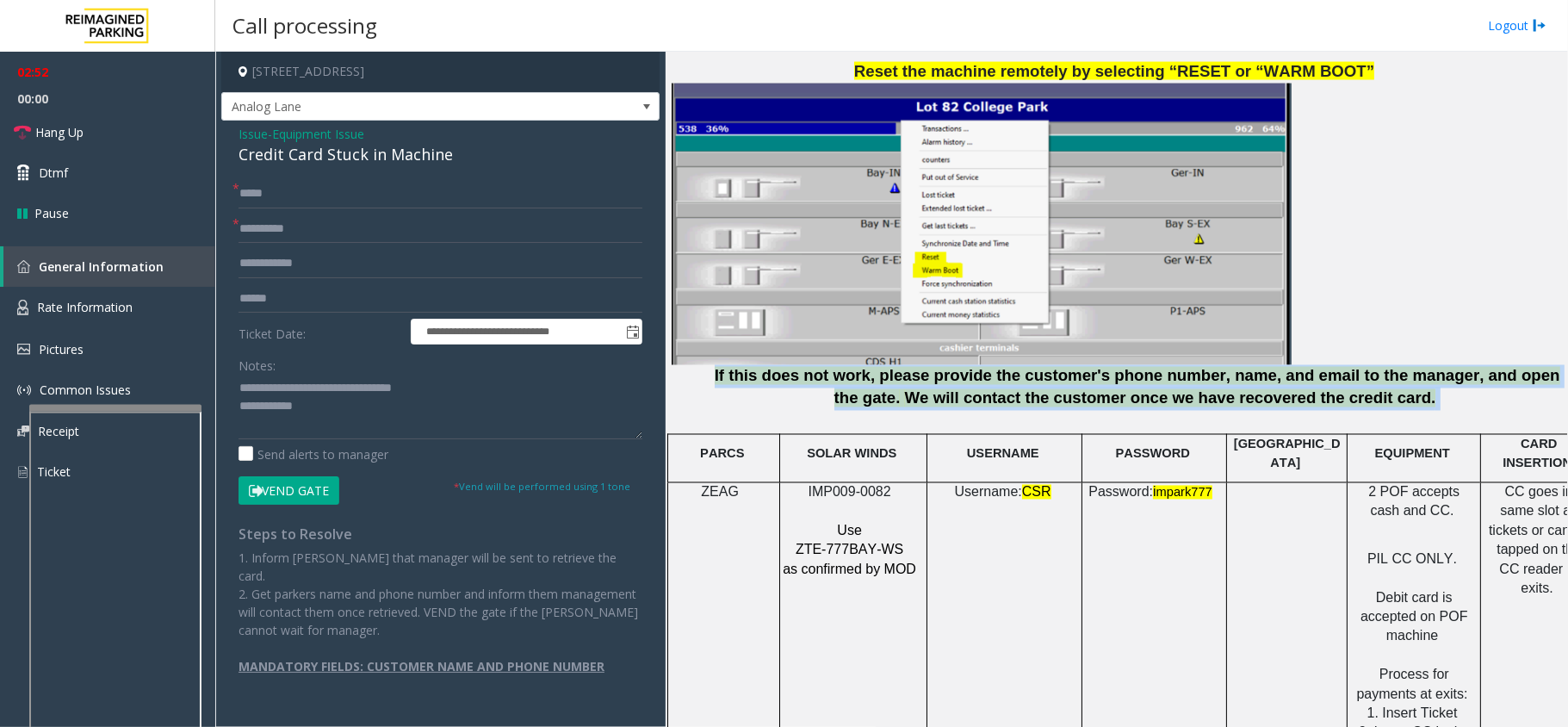
drag, startPoint x: 1419, startPoint y: 410, endPoint x: 721, endPoint y: 382, distance: 698.6
click at [721, 382] on p "If this does not work, please provide the customer's phone number, name, and em…" at bounding box center [1137, 388] width 848 height 46
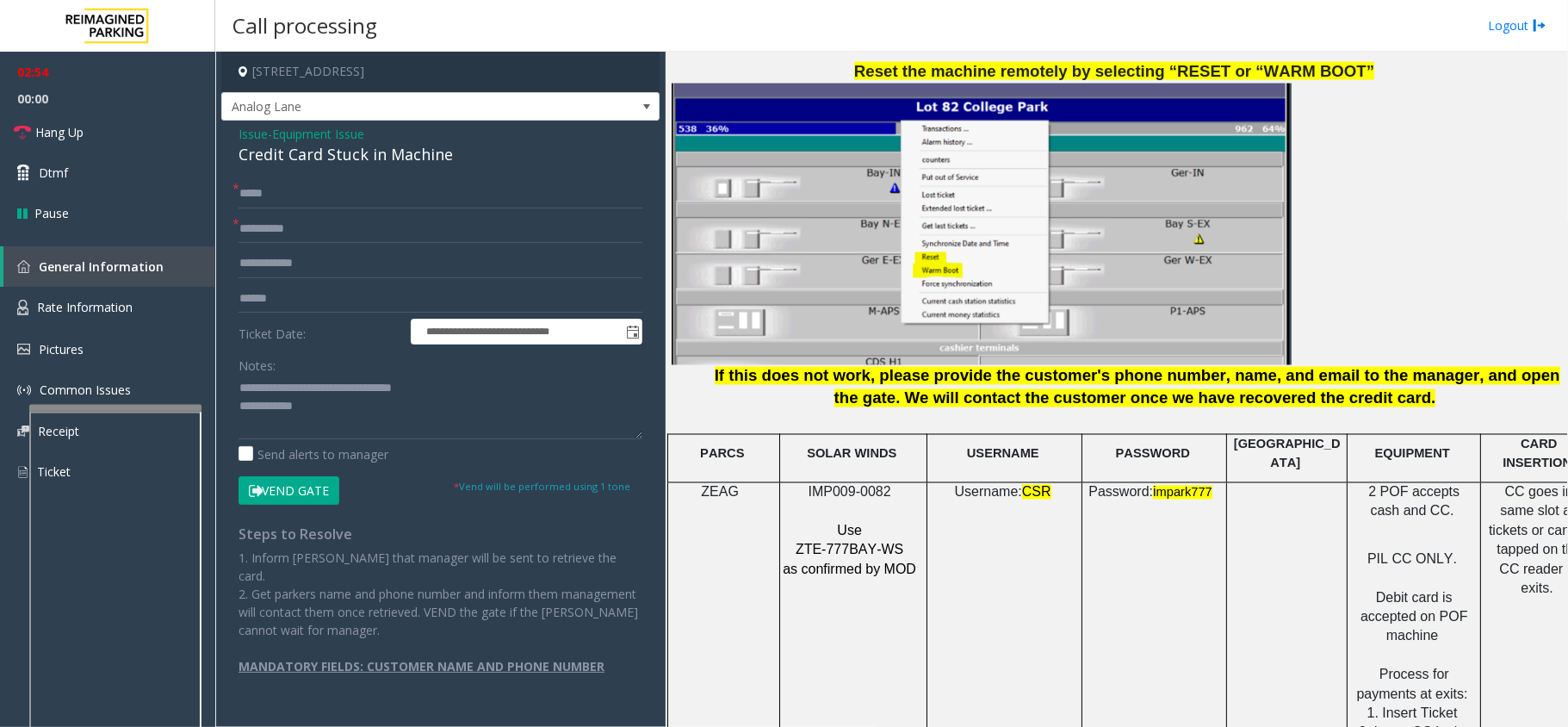
click at [1104, 417] on p at bounding box center [1117, 421] width 890 height 20
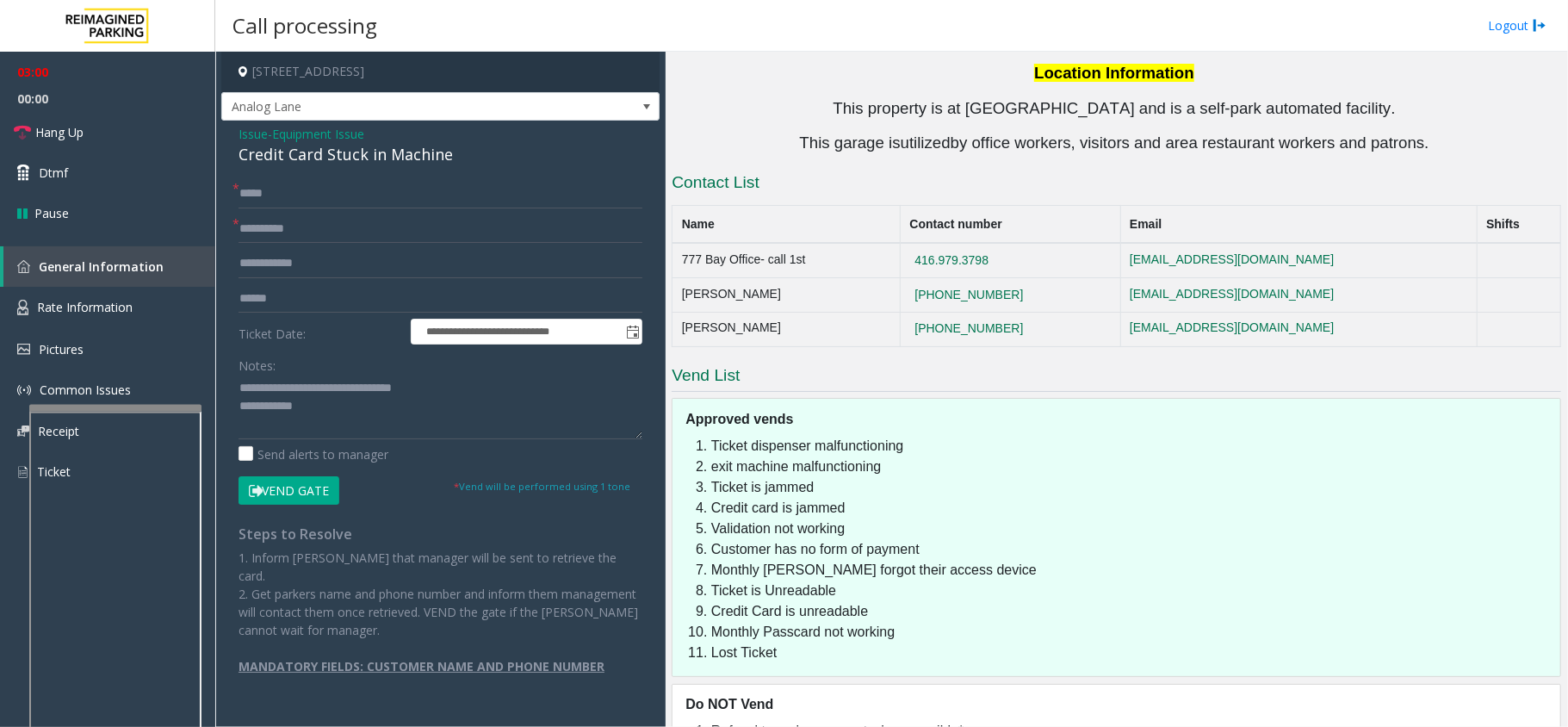
scroll to position [3396, 0]
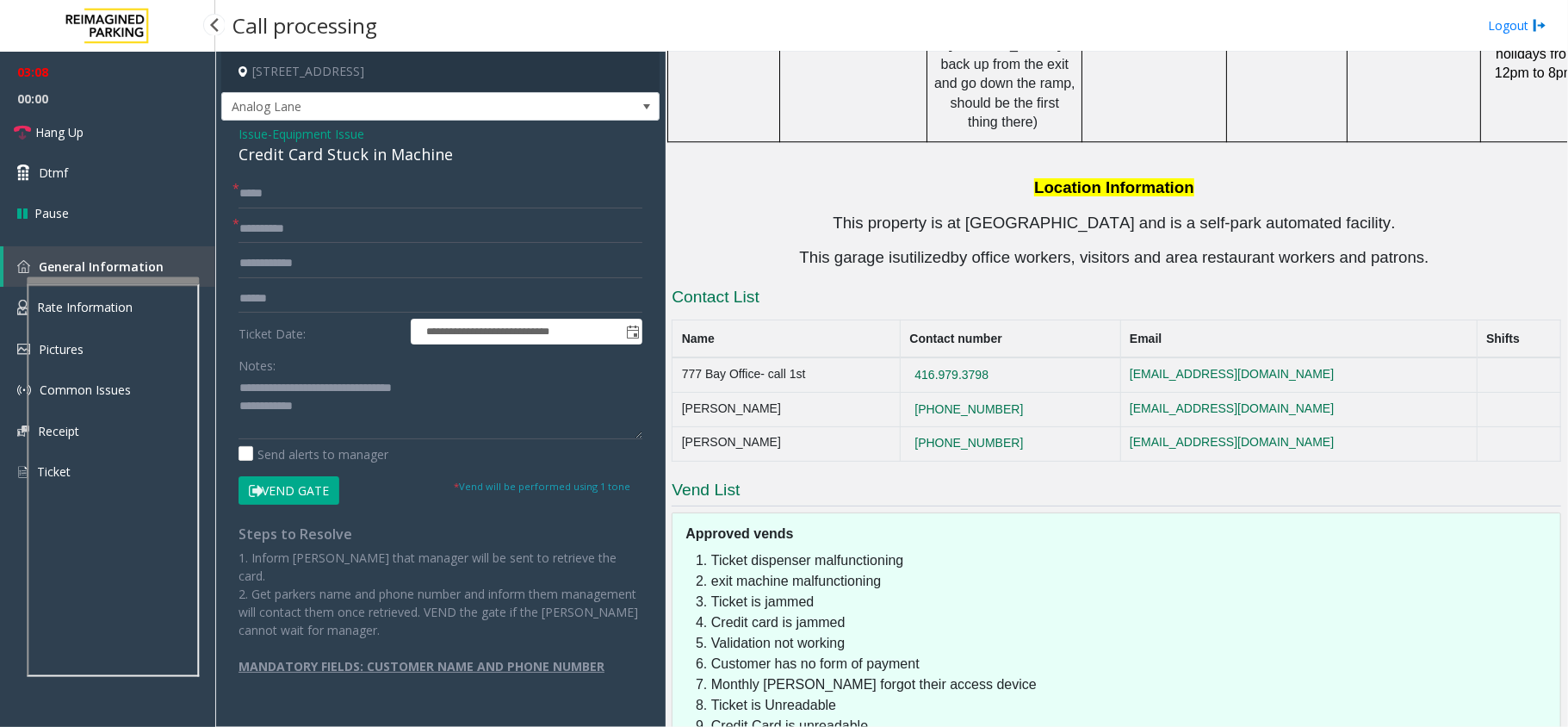
click at [132, 278] on div at bounding box center [112, 280] width 172 height 6
drag, startPoint x: 1065, startPoint y: 260, endPoint x: 932, endPoint y: 266, distance: 133.1
click at [932, 358] on tr "777 Bay Office- call 1st [PHONE_NUMBER] [EMAIL_ADDRESS][DOMAIN_NAME]" at bounding box center [1117, 374] width 889 height 34
click at [351, 415] on textarea at bounding box center [439, 407] width 403 height 64
click at [411, 406] on textarea at bounding box center [439, 407] width 403 height 64
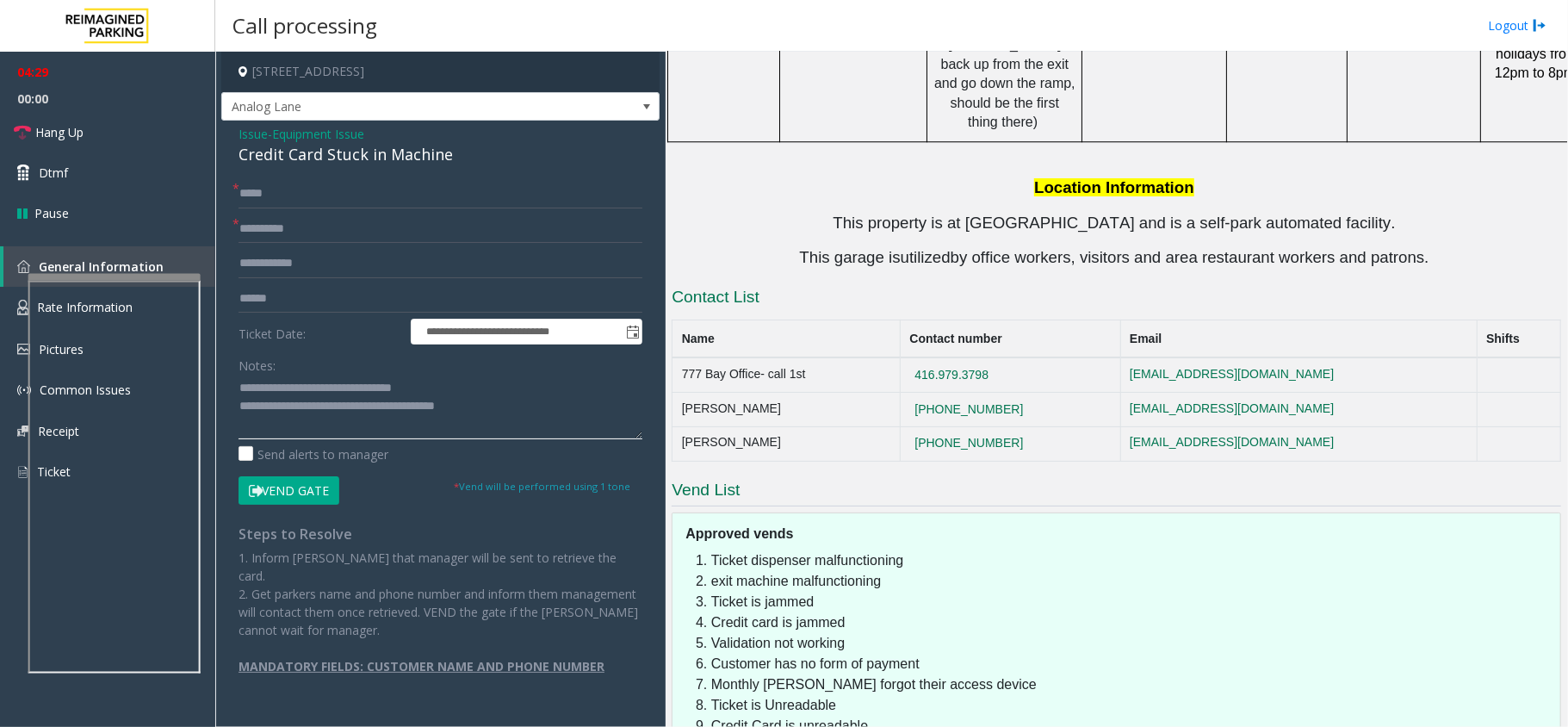
drag, startPoint x: 417, startPoint y: 393, endPoint x: 400, endPoint y: 407, distance: 22.0
drag, startPoint x: 1040, startPoint y: 297, endPoint x: 937, endPoint y: 305, distance: 103.3
click at [937, 392] on tr "[PERSON_NAME] [PHONE_NUMBER] [EMAIL_ADDRESS][DOMAIN_NAME]" at bounding box center [1117, 409] width 889 height 34
click at [496, 414] on textarea at bounding box center [439, 407] width 403 height 64
drag, startPoint x: 1057, startPoint y: 301, endPoint x: 684, endPoint y: 314, distance: 373.2
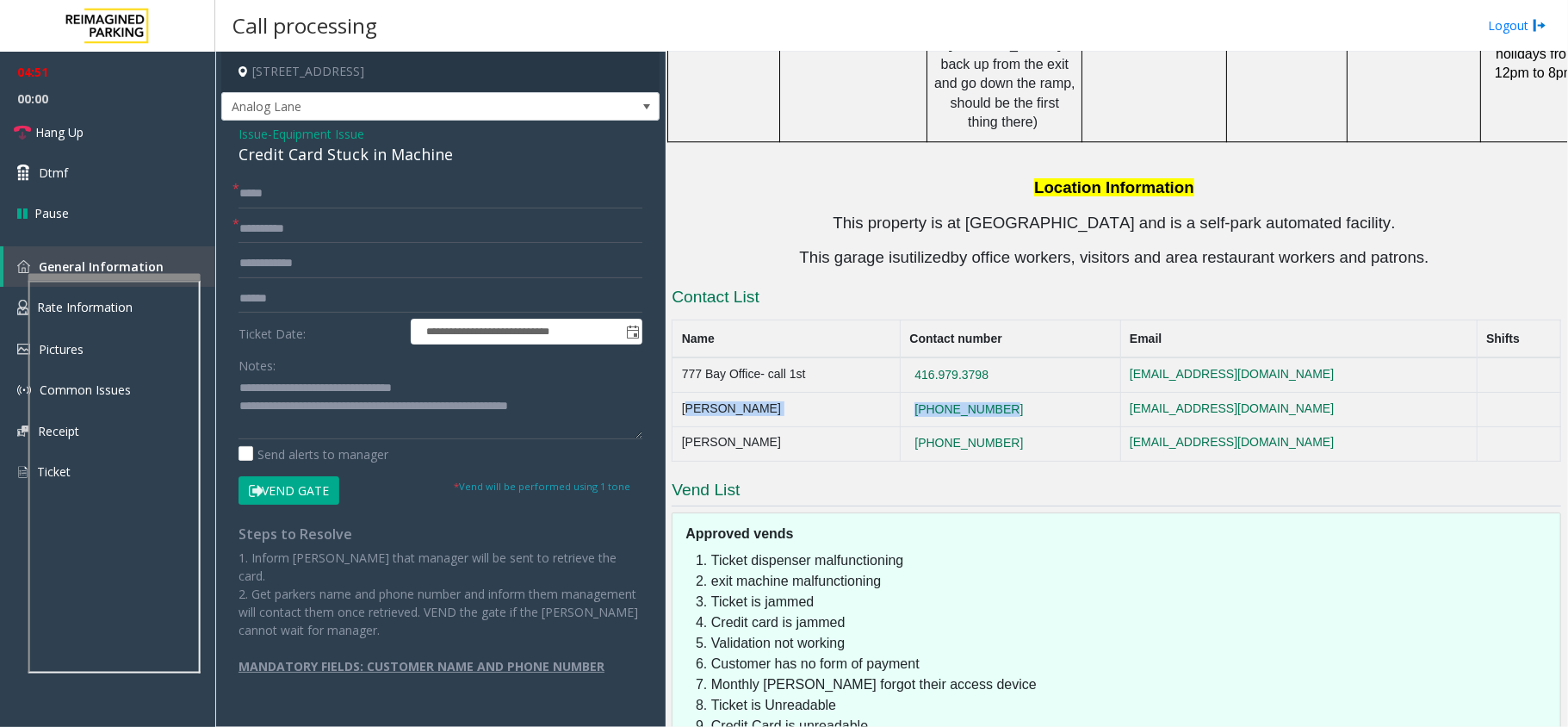
click at [684, 392] on tr "[PERSON_NAME] [PHONE_NUMBER] [EMAIL_ADDRESS][DOMAIN_NAME]" at bounding box center [1117, 409] width 889 height 34
click at [593, 416] on textarea at bounding box center [439, 407] width 403 height 64
paste textarea "**********"
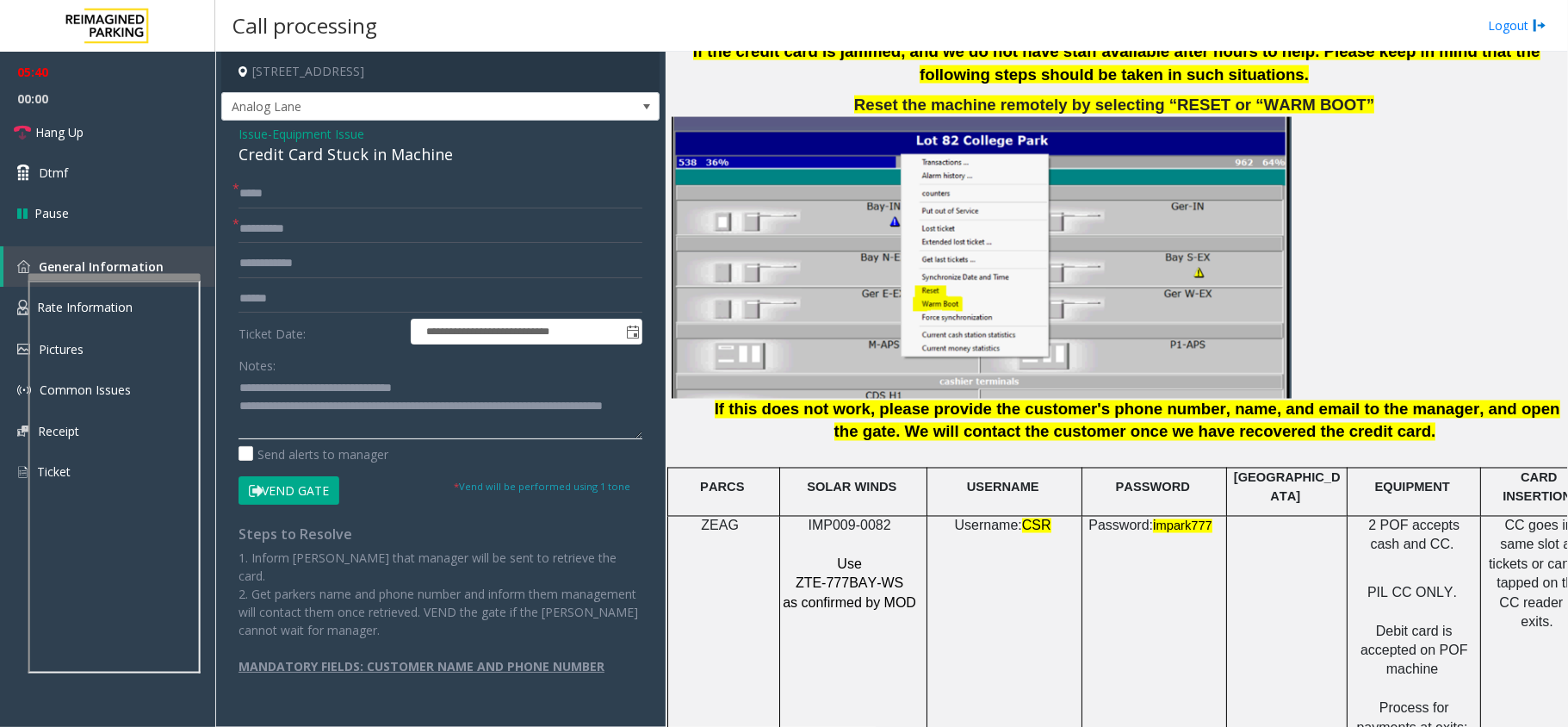
scroll to position [2363, 0]
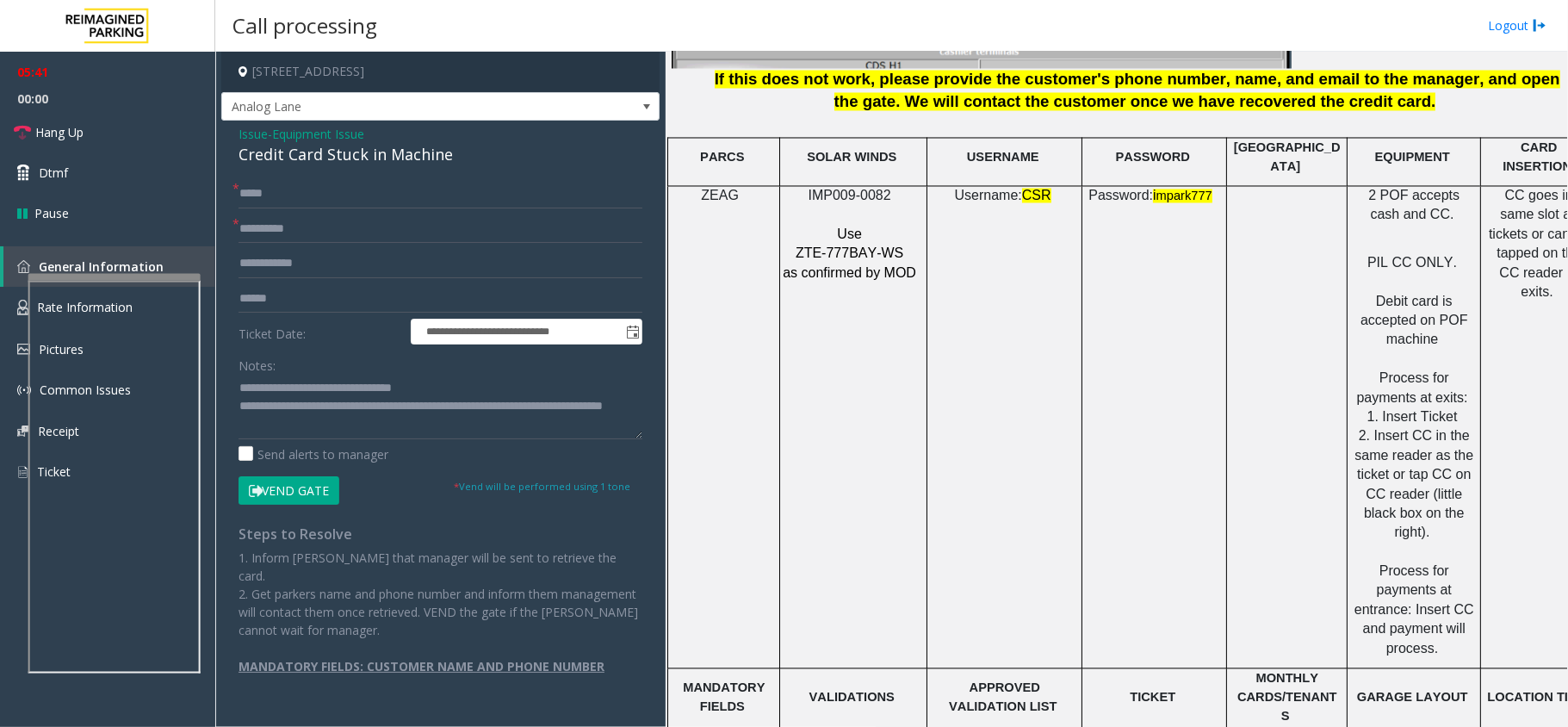
click at [866, 188] on span "IMP009-0082" at bounding box center [850, 196] width 83 height 15
click at [351, 424] on textarea at bounding box center [439, 407] width 403 height 64
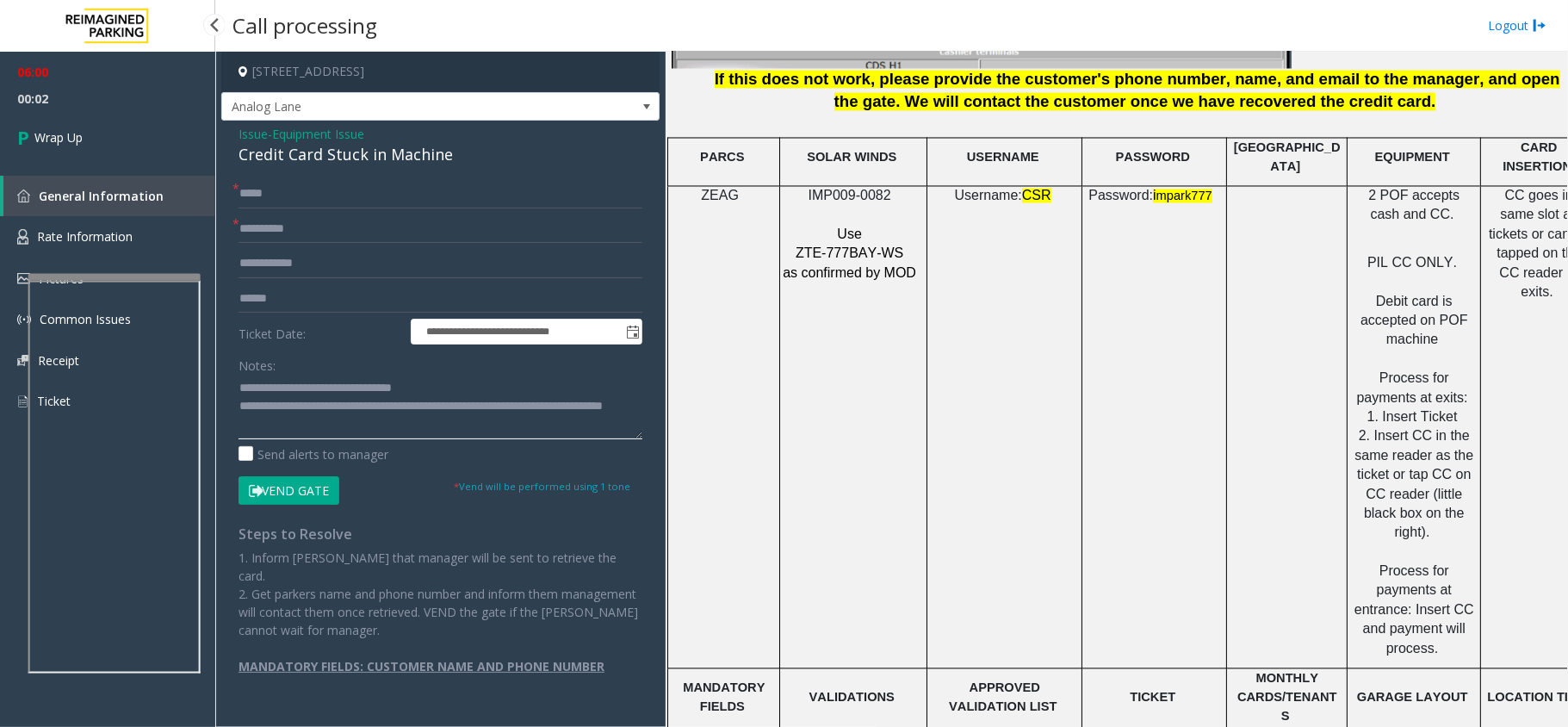
click at [352, 424] on textarea at bounding box center [439, 407] width 403 height 64
click at [318, 428] on textarea at bounding box center [439, 407] width 403 height 64
type textarea "**********"
click at [91, 129] on link "Wrap Up" at bounding box center [108, 137] width 215 height 51
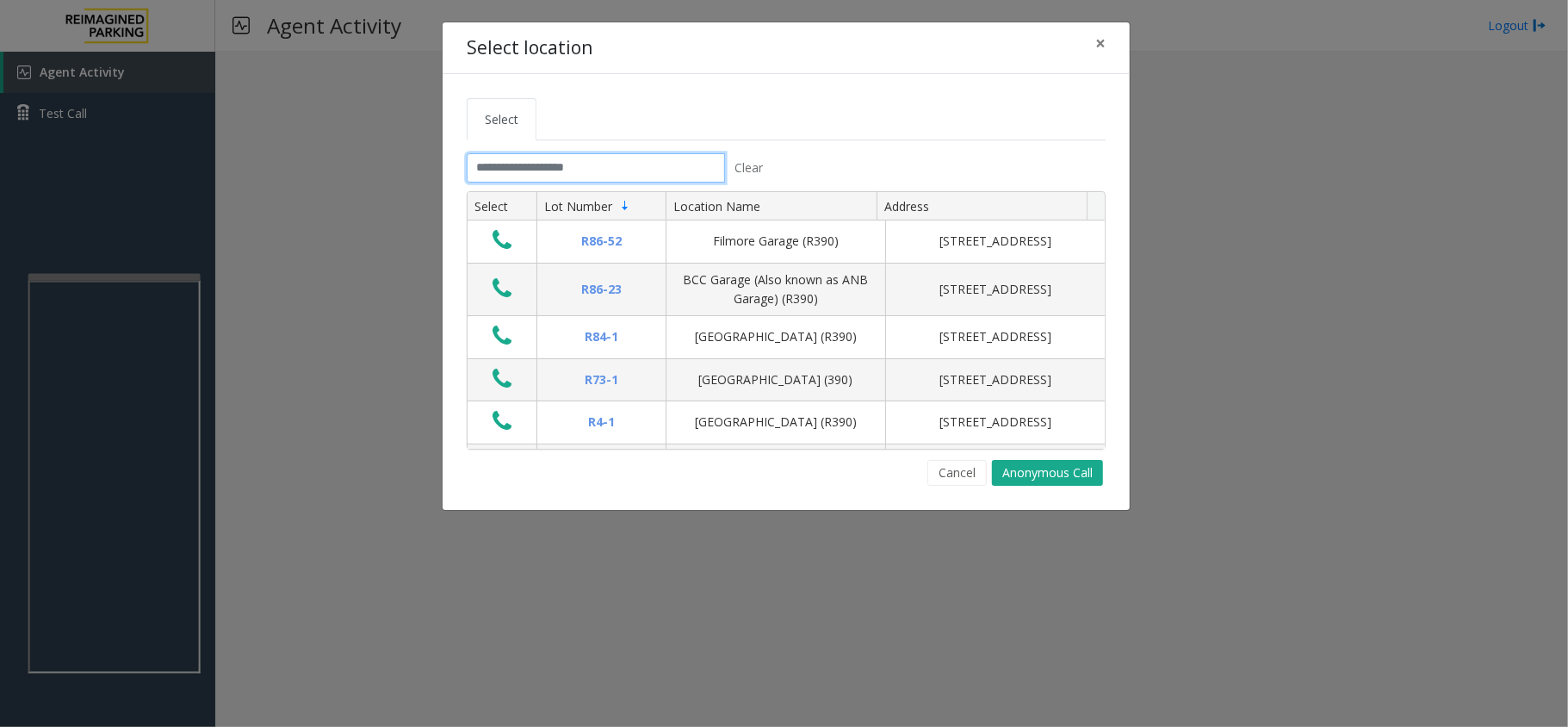
click at [576, 163] on input "text" at bounding box center [596, 168] width 258 height 29
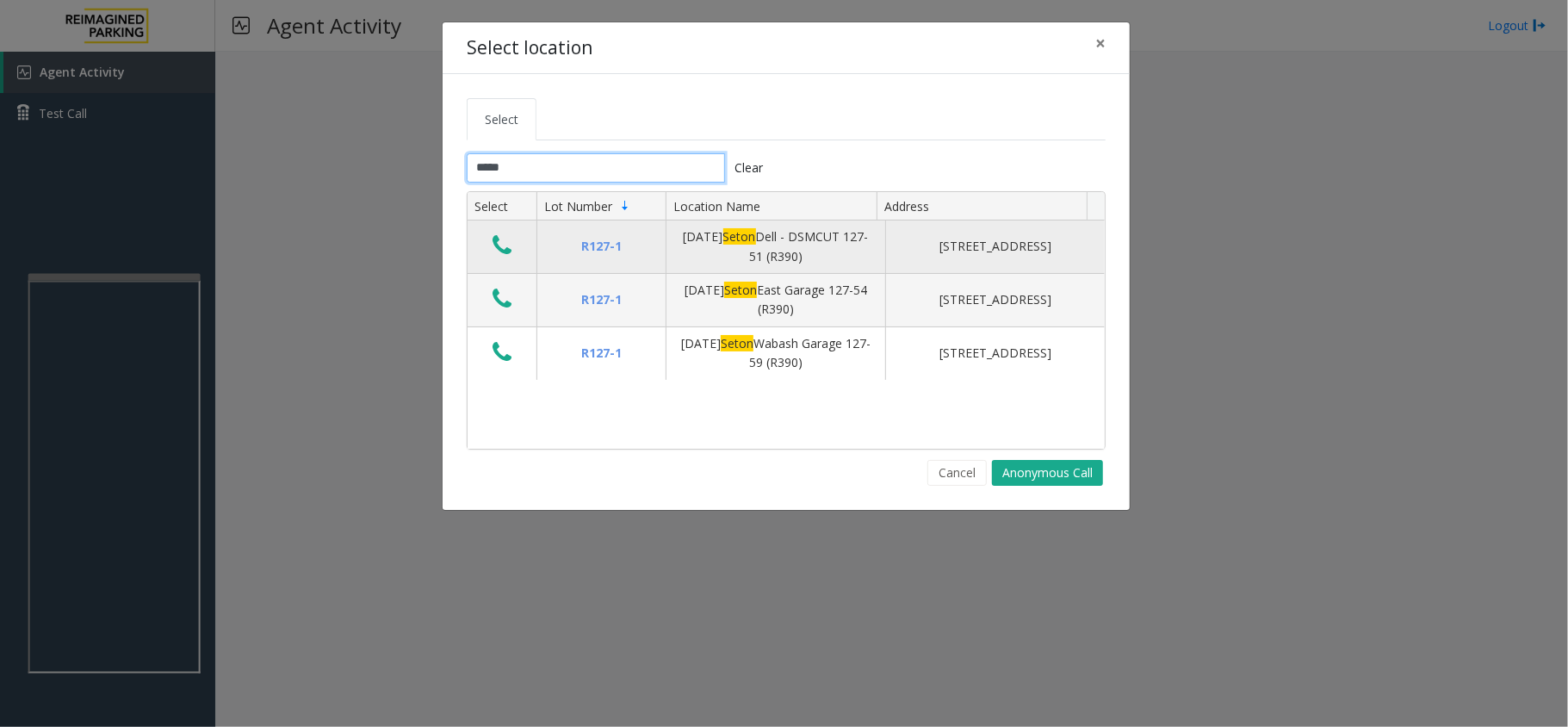
type input "*****"
click at [503, 246] on icon "Data table" at bounding box center [502, 245] width 19 height 24
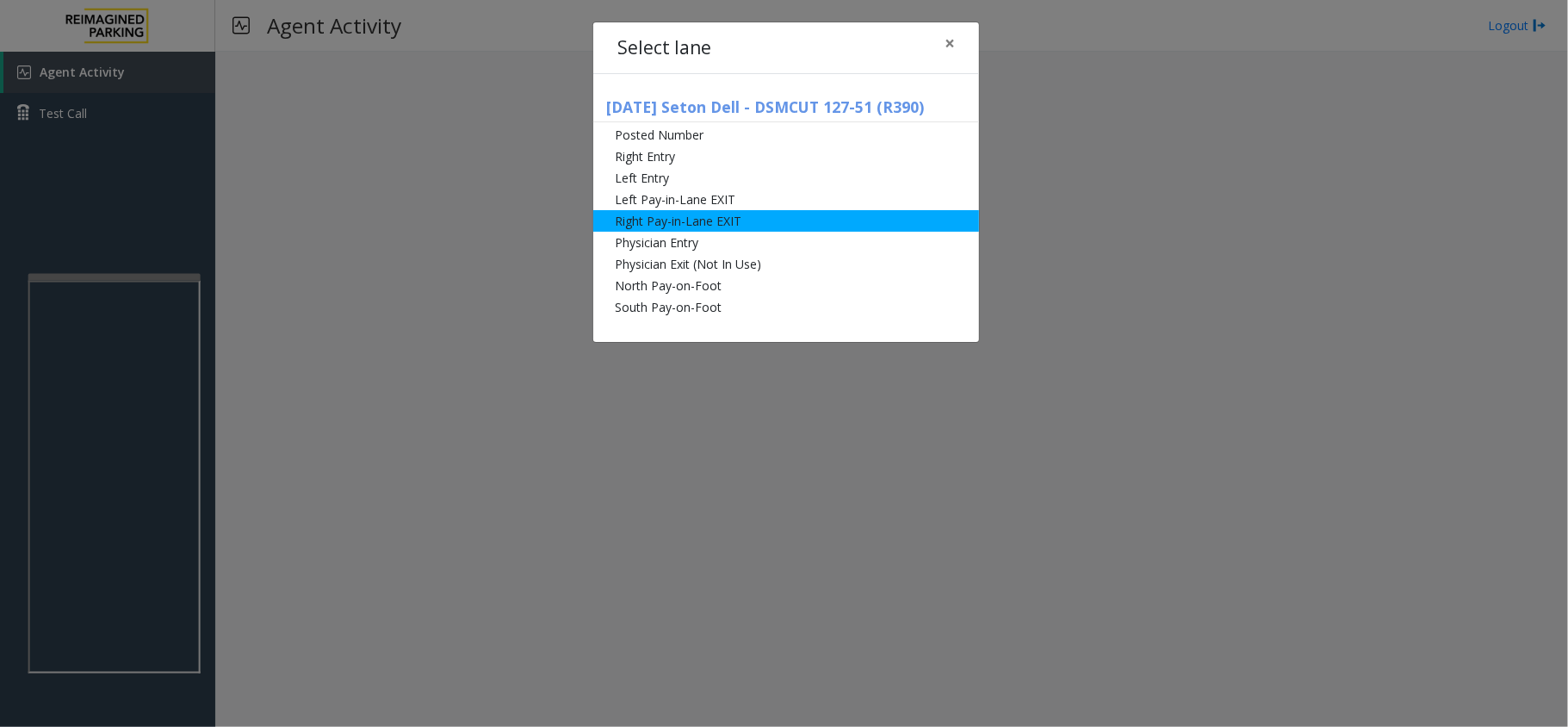
click at [783, 231] on li "Right Pay-in-Lane EXIT" at bounding box center [786, 221] width 386 height 21
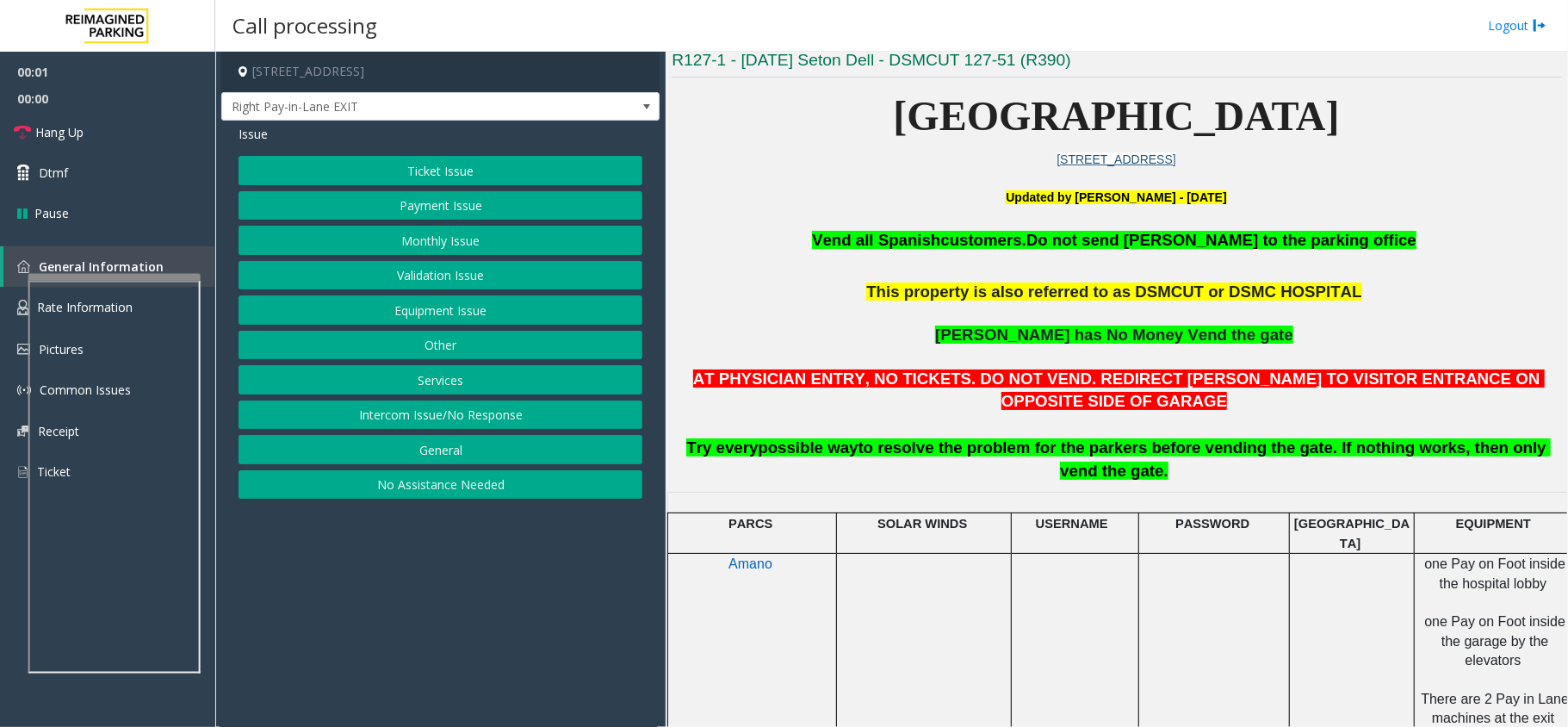
scroll to position [459, 0]
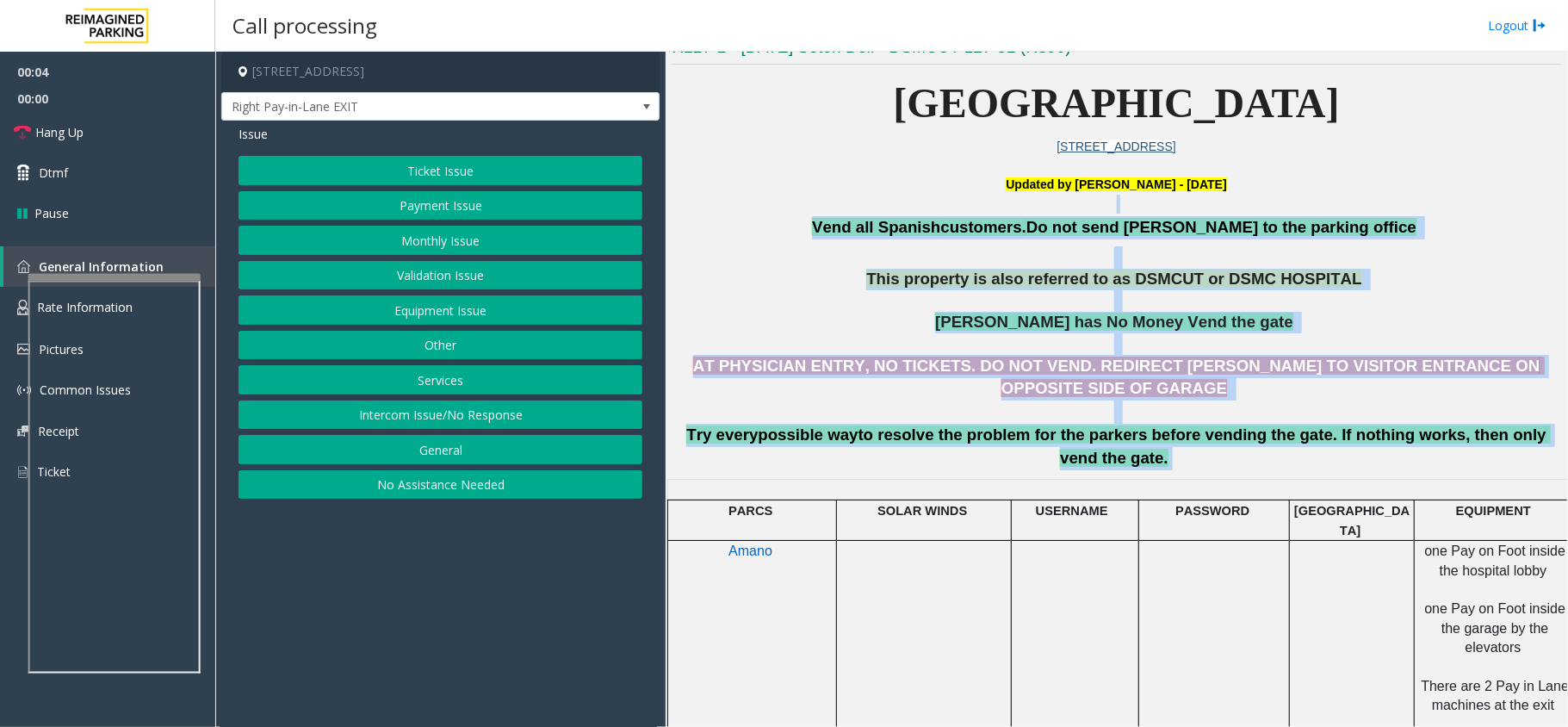
drag, startPoint x: 856, startPoint y: 199, endPoint x: 1513, endPoint y: 426, distance: 695.1
click at [1093, 477] on div at bounding box center [1075, 480] width 128 height 6
drag, startPoint x: 1286, startPoint y: 425, endPoint x: 856, endPoint y: 187, distance: 491.5
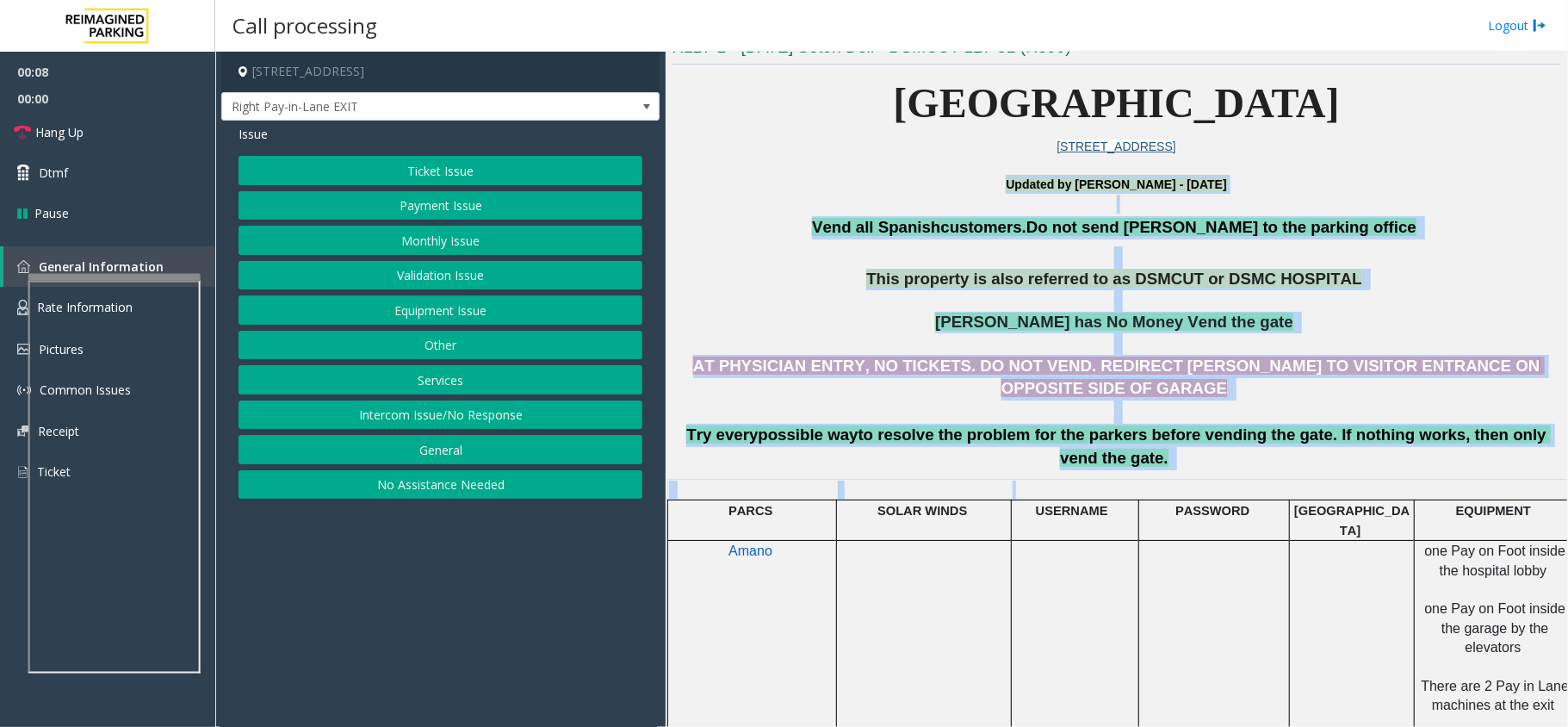
click at [852, 235] on p "Vend all [DEMOGRAPHIC_DATA] customers. Do not send parkers to the parking office" at bounding box center [1117, 227] width 890 height 23
drag, startPoint x: 855, startPoint y: 210, endPoint x: 1395, endPoint y: 426, distance: 581.6
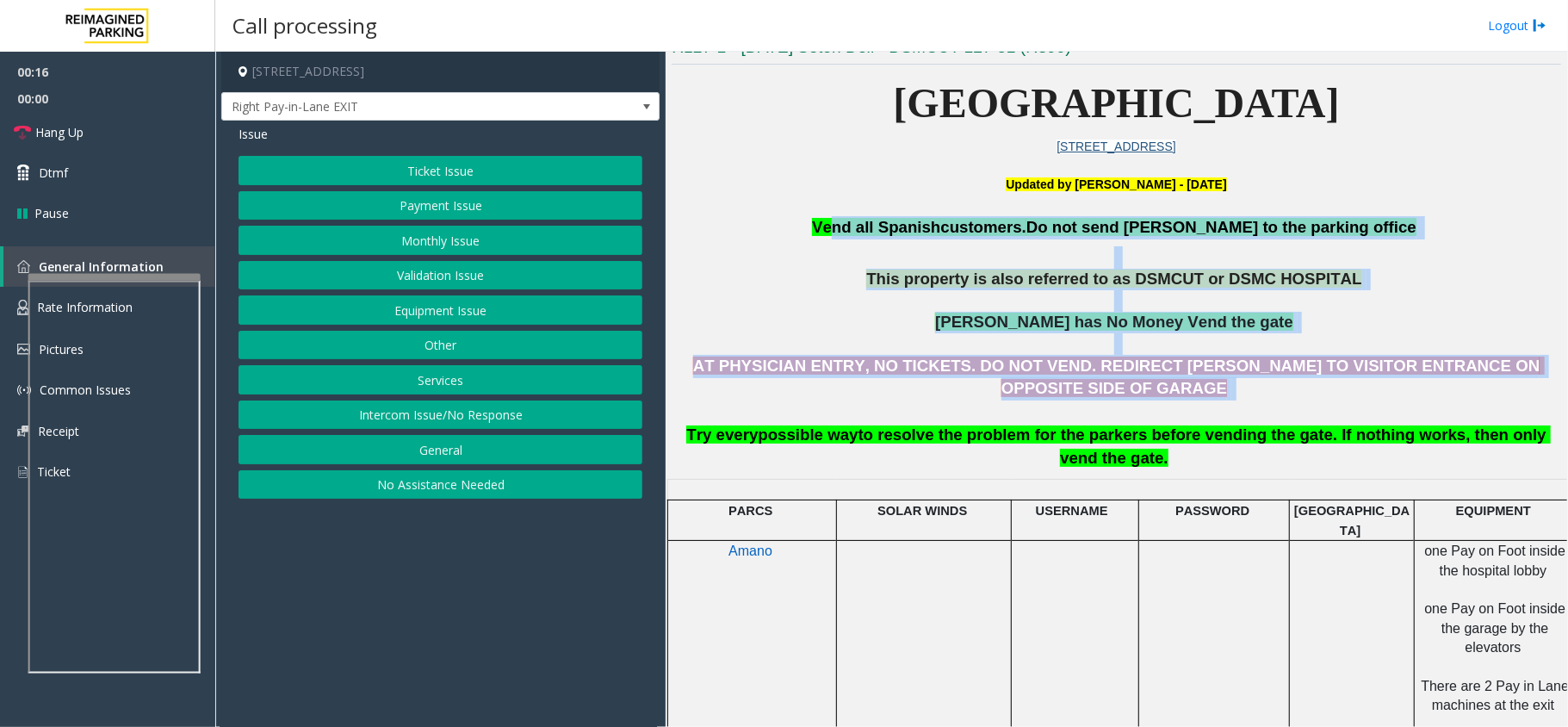
drag, startPoint x: 1004, startPoint y: 314, endPoint x: 889, endPoint y: 218, distance: 149.8
click at [889, 218] on h3 "Vend all [DEMOGRAPHIC_DATA] customers. Do not send parkers to the parking offic…" at bounding box center [1117, 342] width 890 height 253
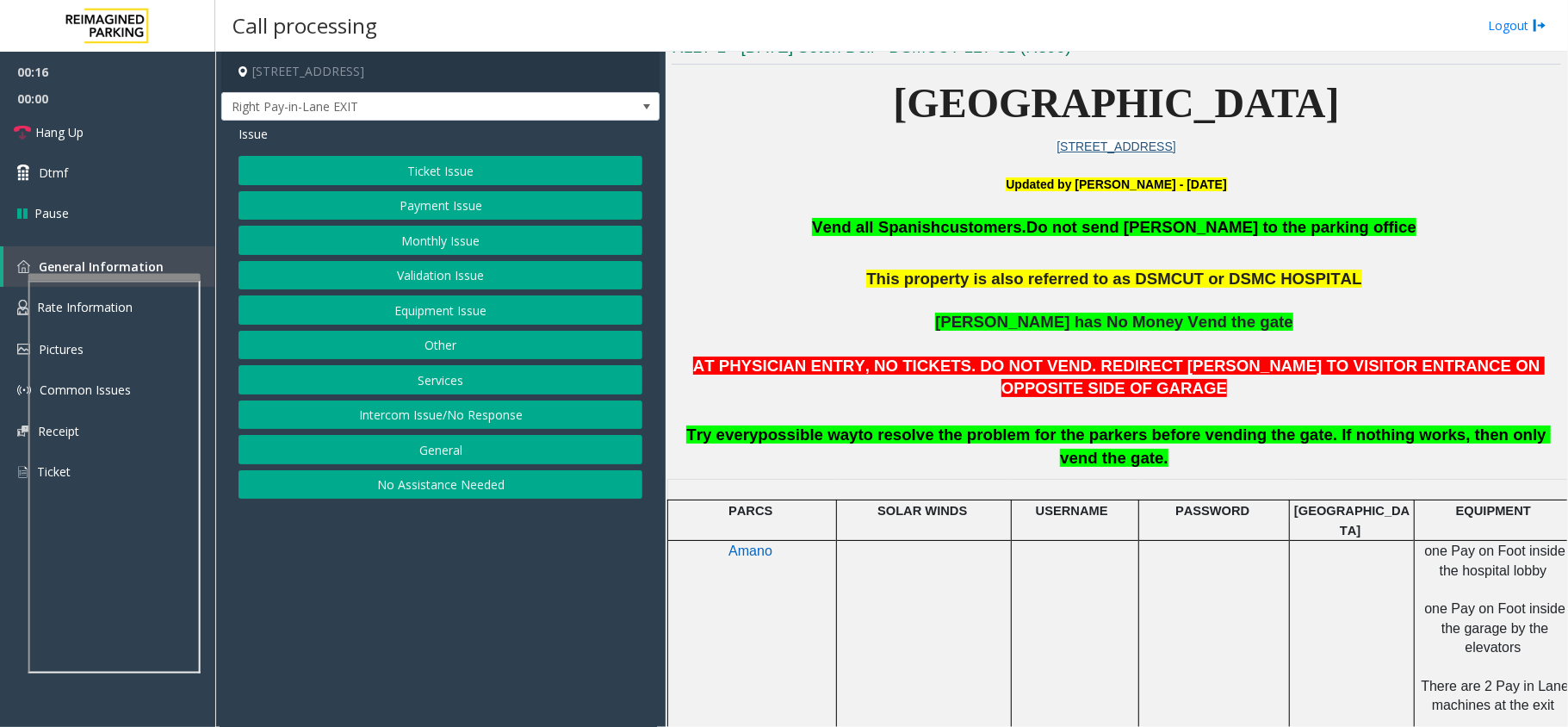
click at [826, 232] on p "Vend all [DEMOGRAPHIC_DATA] customers. Do not send parkers to the parking office" at bounding box center [1117, 227] width 890 height 23
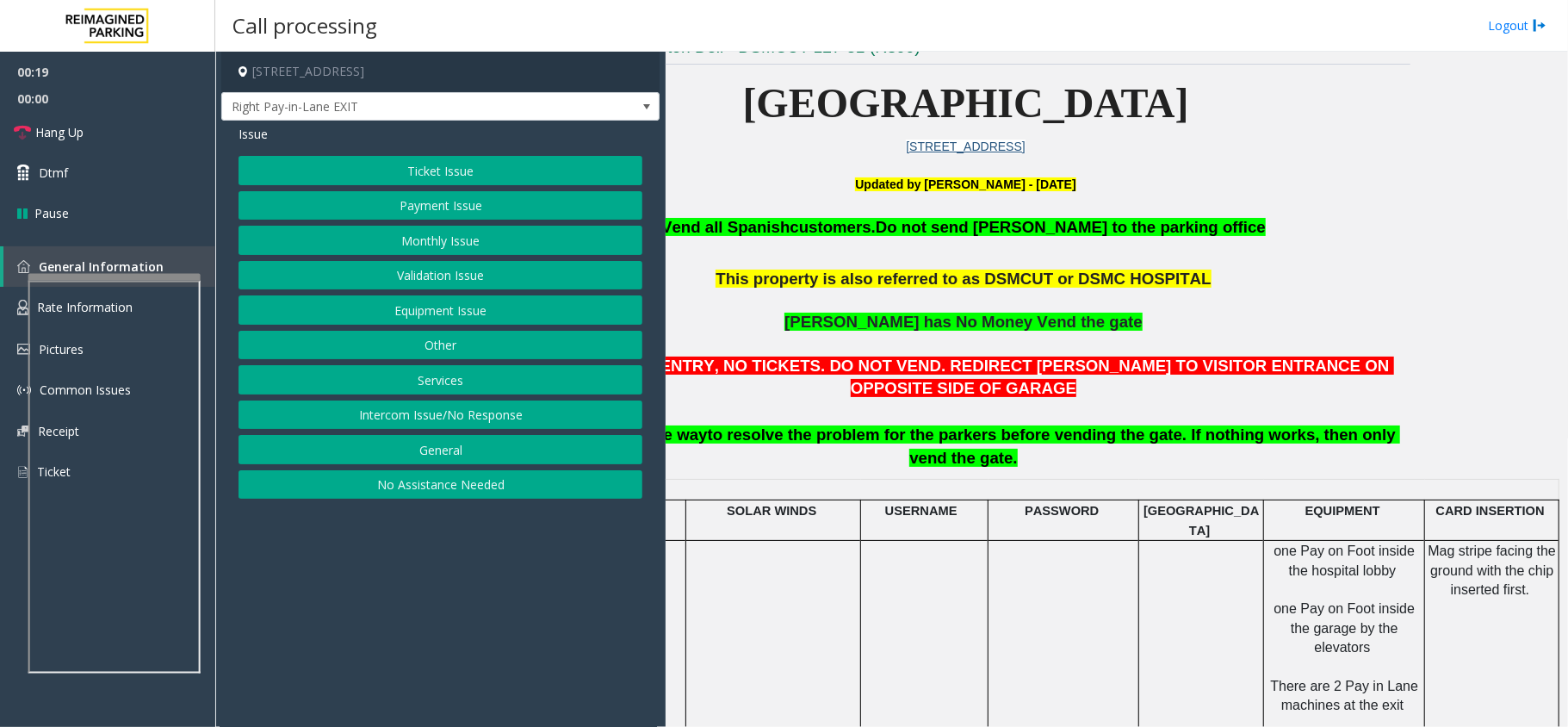
drag, startPoint x: 1075, startPoint y: 524, endPoint x: 1214, endPoint y: 524, distance: 139.0
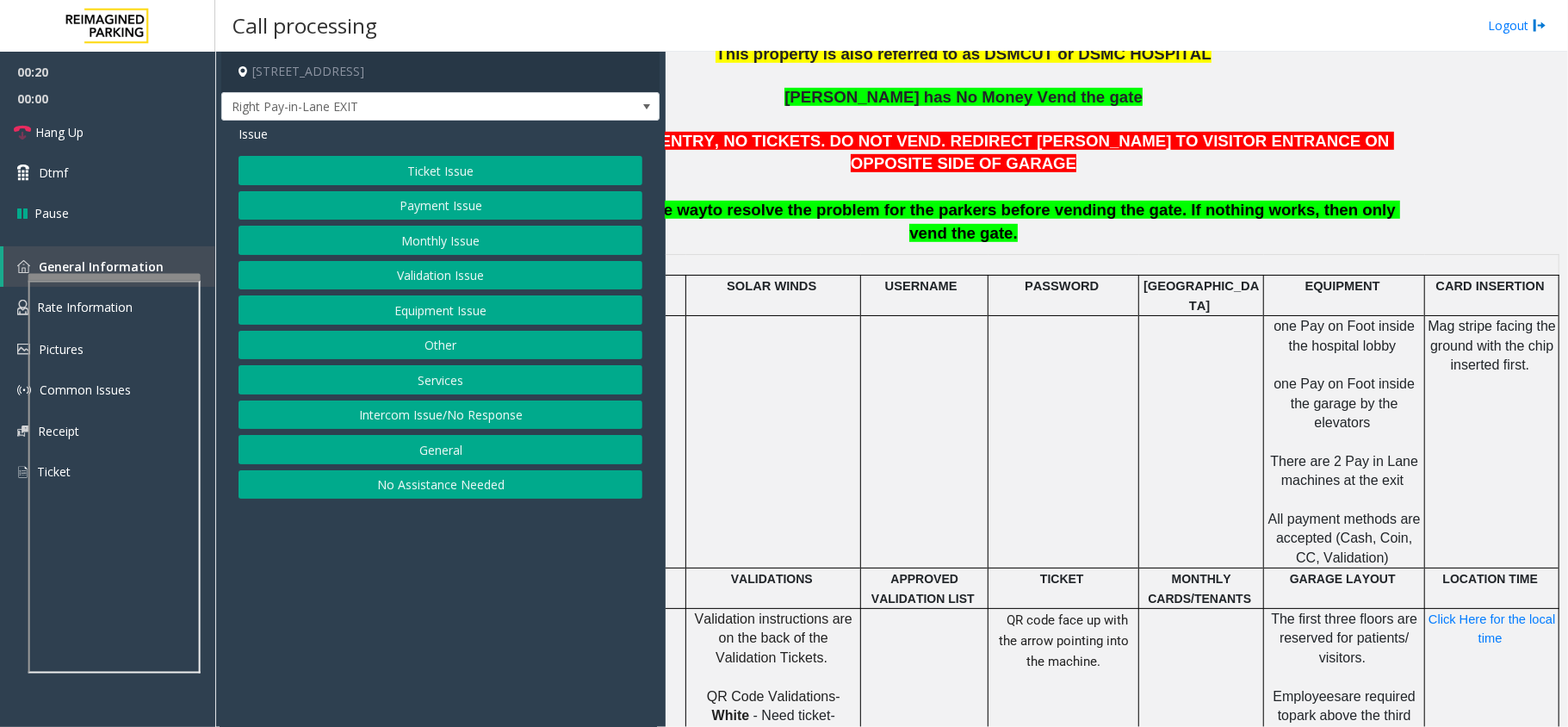
scroll to position [688, 169]
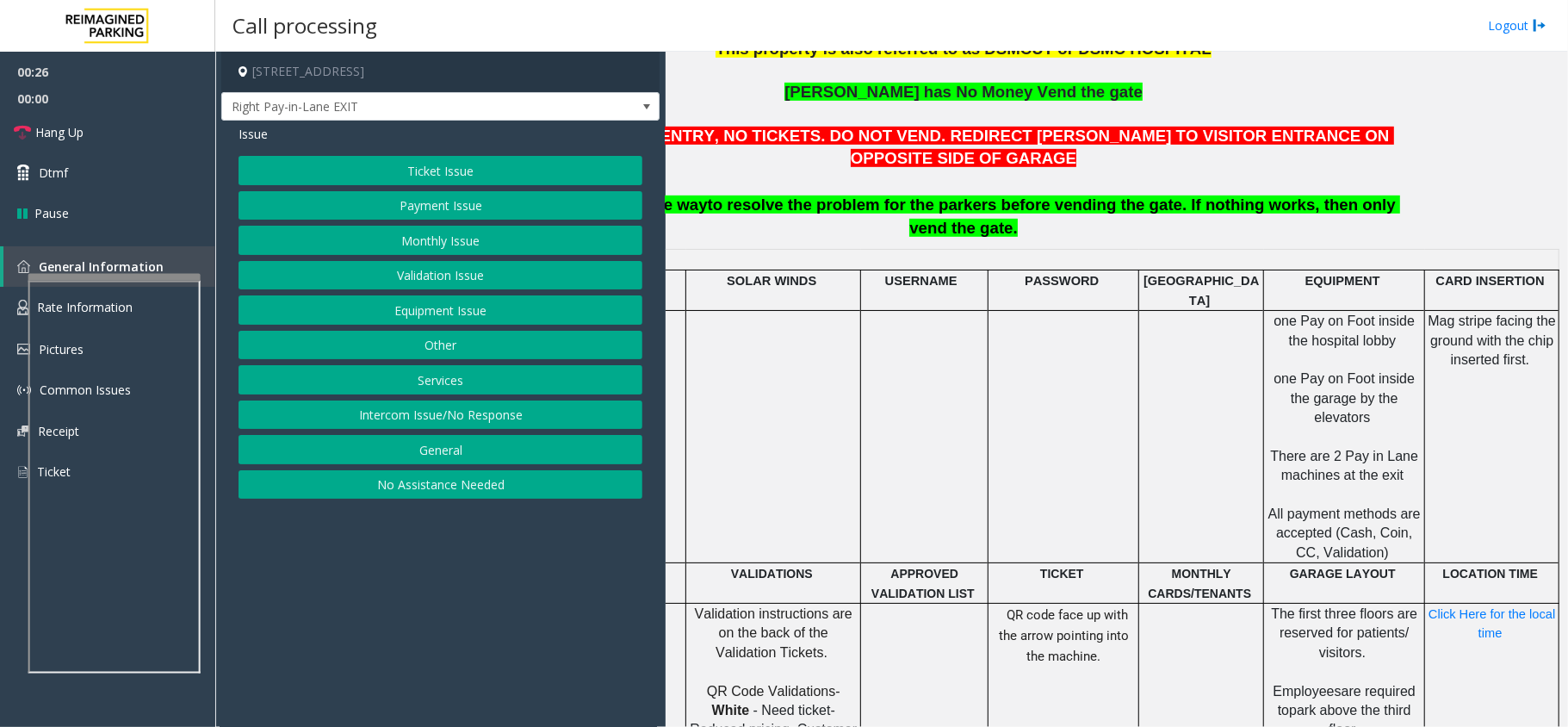
drag, startPoint x: 1234, startPoint y: 528, endPoint x: 1109, endPoint y: 506, distance: 126.9
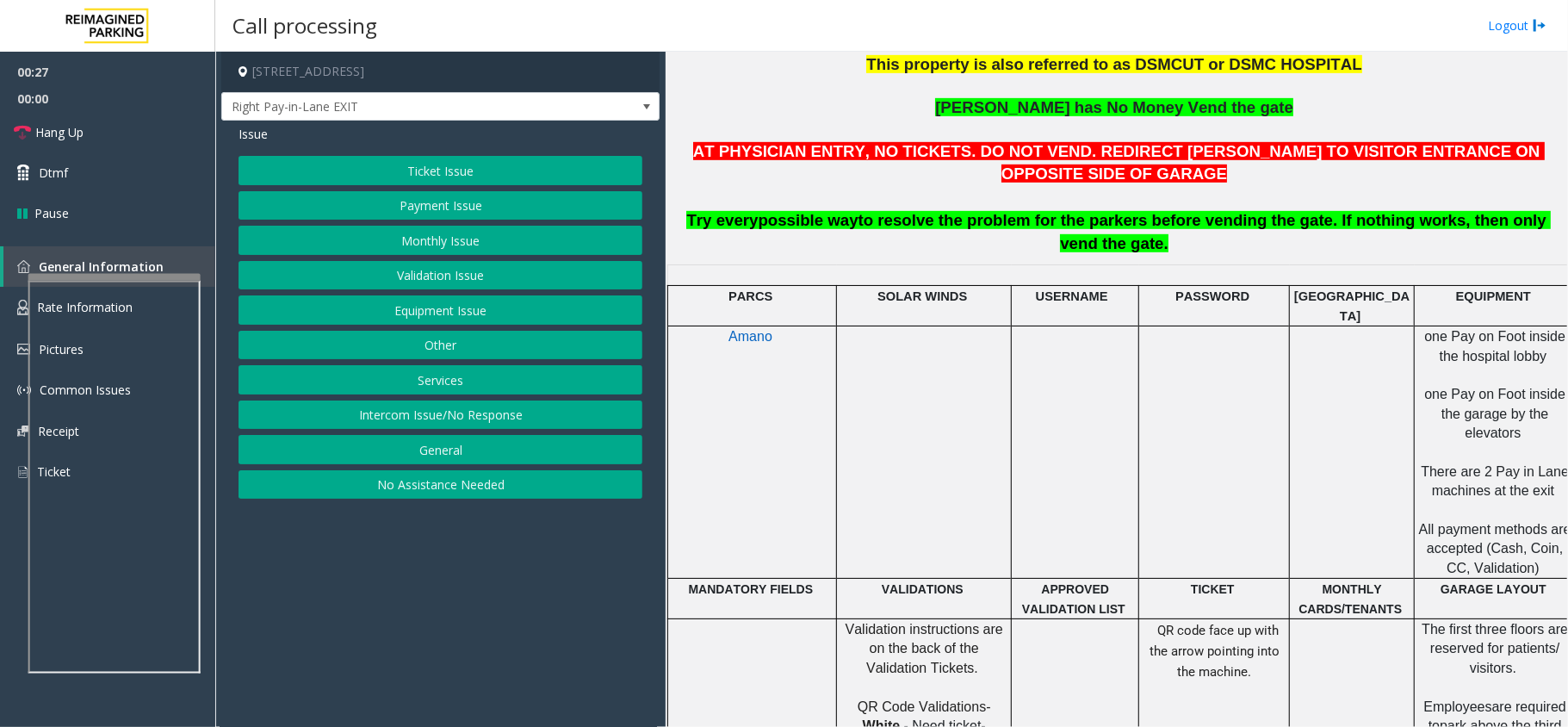
drag, startPoint x: 1056, startPoint y: 497, endPoint x: 974, endPoint y: 483, distance: 83.2
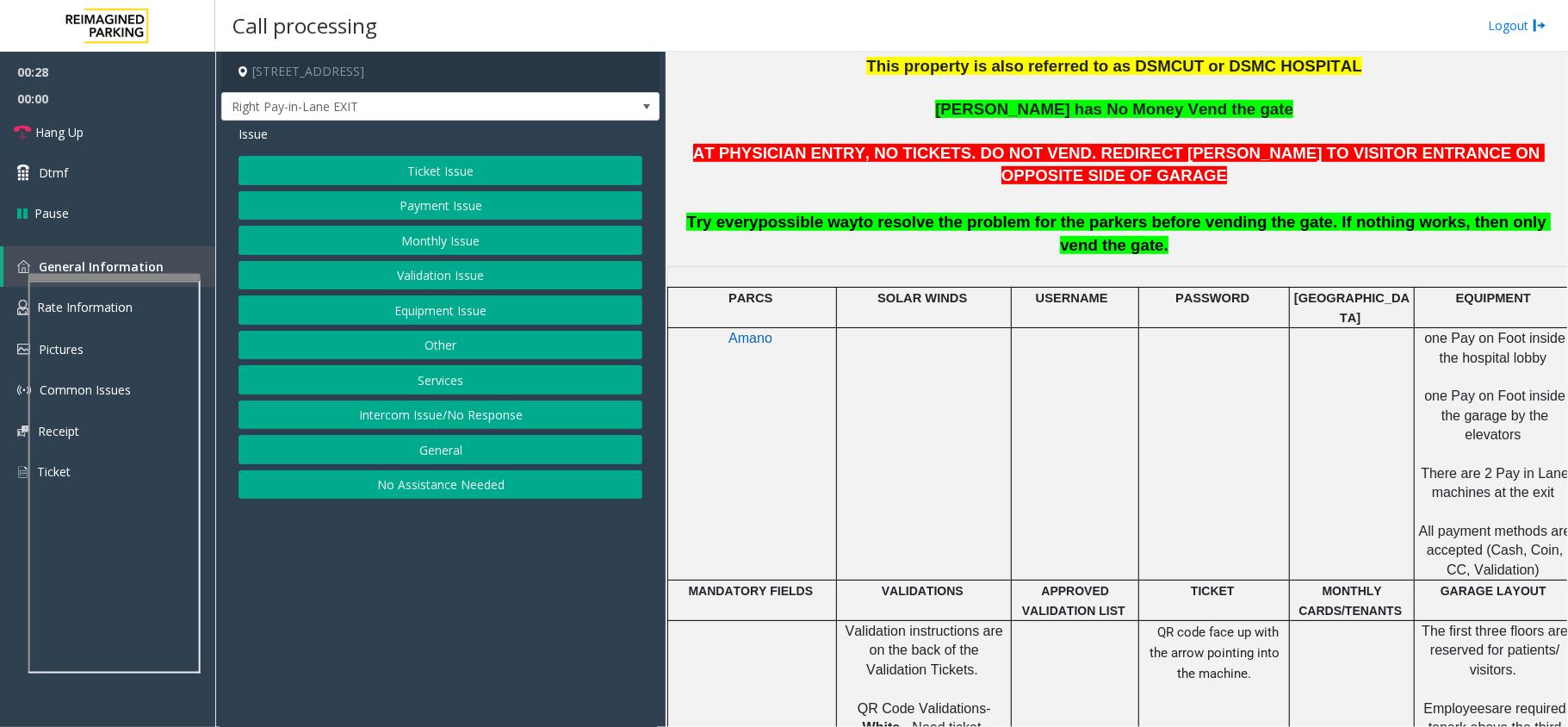
click at [562, 201] on button "Payment Issue" at bounding box center [439, 206] width 403 height 29
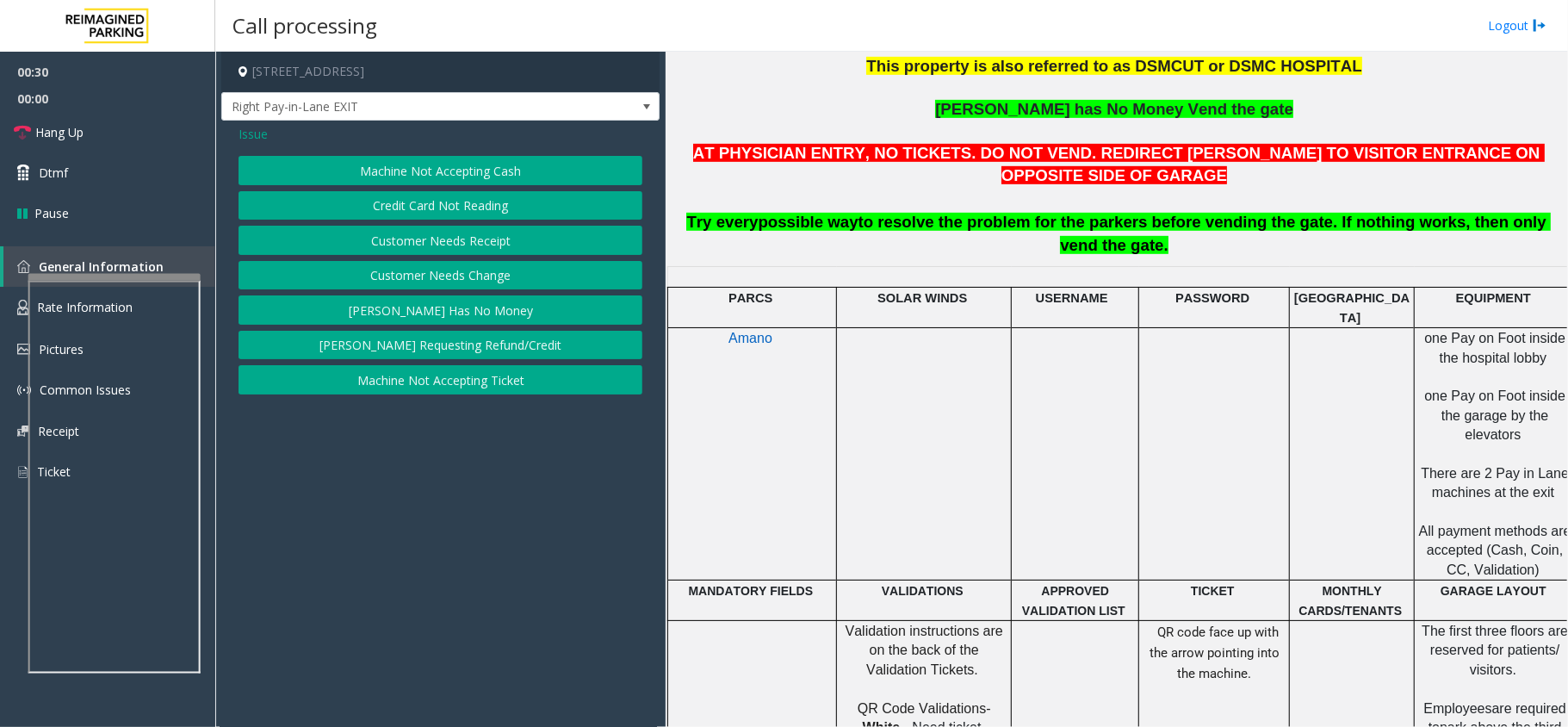
click at [483, 169] on button "Machine Not Accepting Cash" at bounding box center [439, 171] width 403 height 29
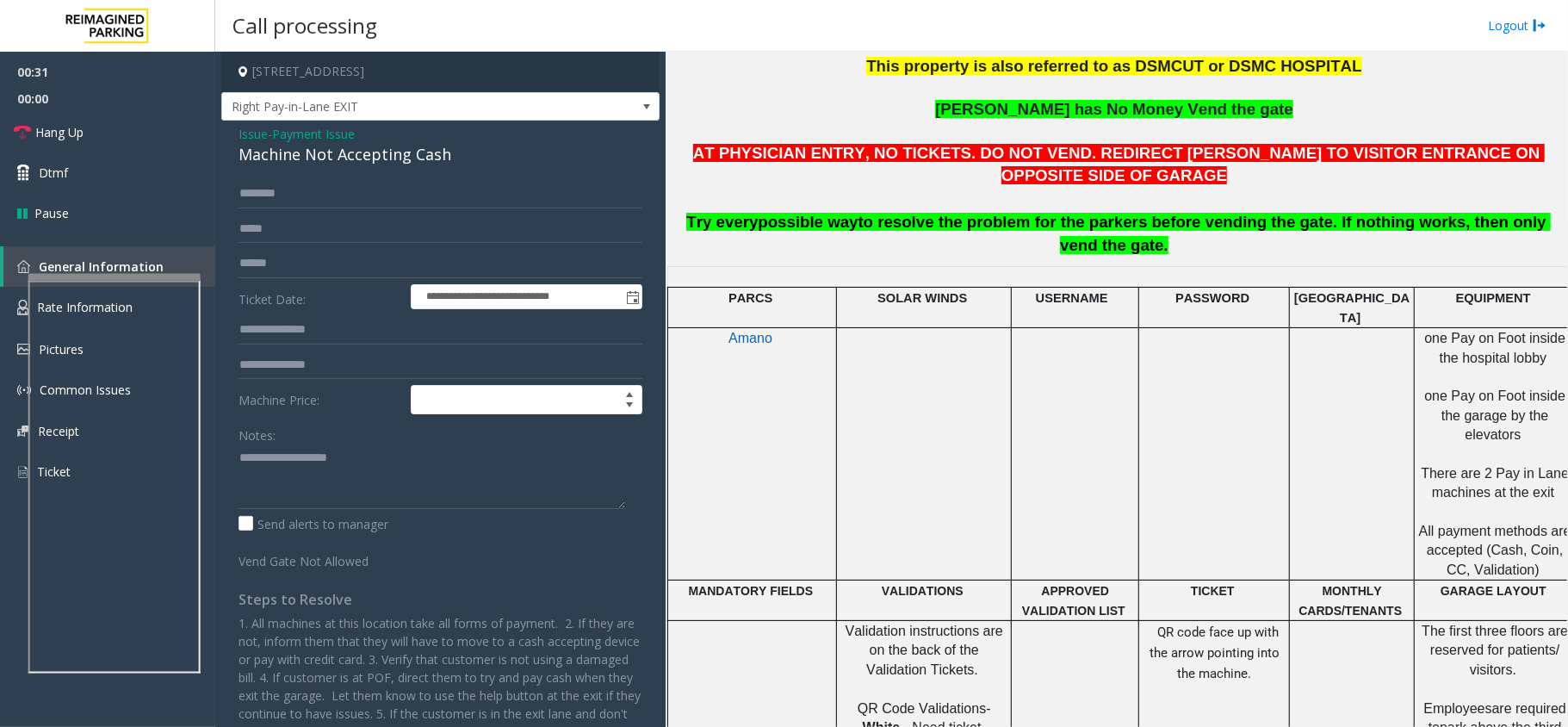
click at [356, 441] on div "Notes:" at bounding box center [439, 464] width 403 height 88
click at [355, 449] on textarea at bounding box center [431, 476] width 387 height 64
click at [411, 150] on div "Machine Not Accepting Cash" at bounding box center [439, 154] width 403 height 23
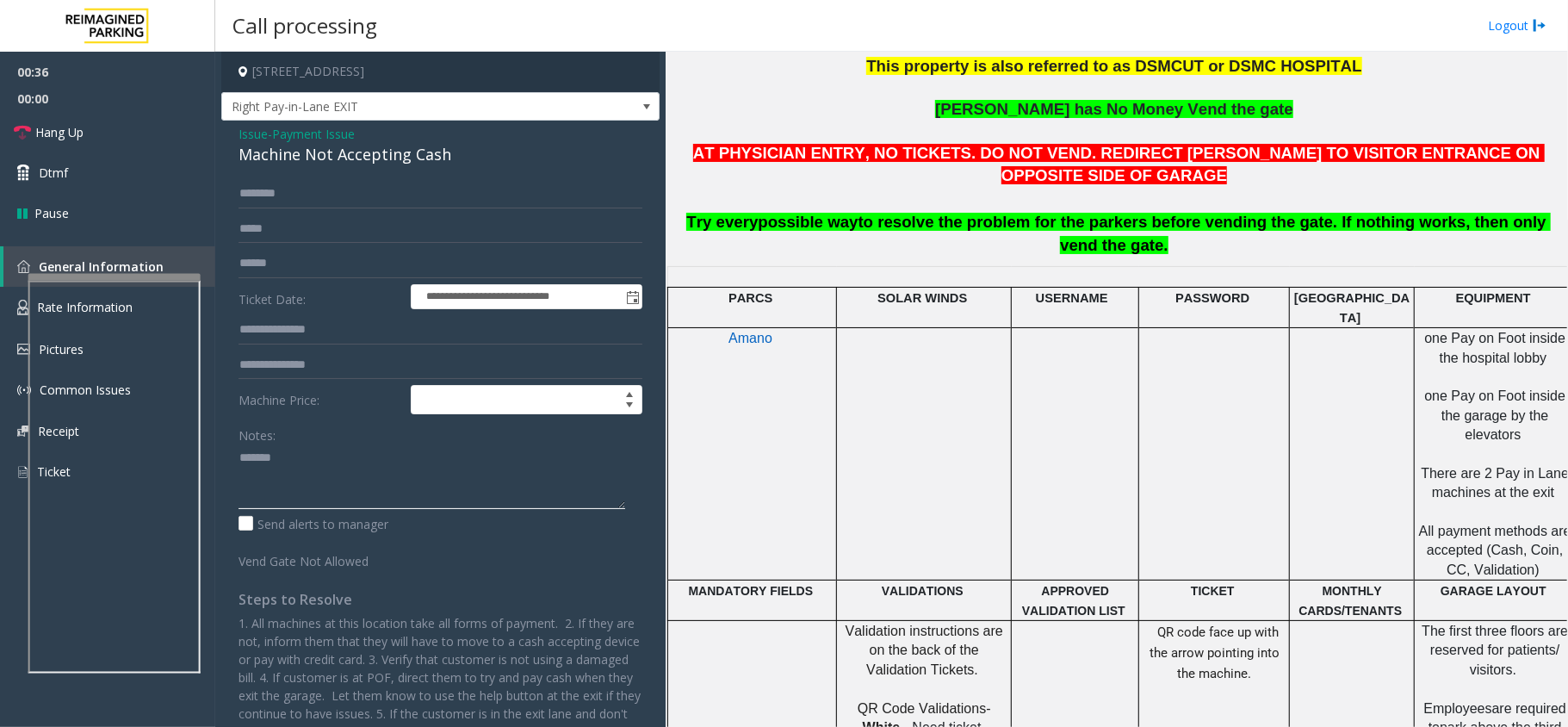
click at [374, 460] on textarea at bounding box center [431, 476] width 387 height 64
paste textarea "**********"
type textarea "**********"
click at [315, 268] on input "text" at bounding box center [439, 264] width 403 height 29
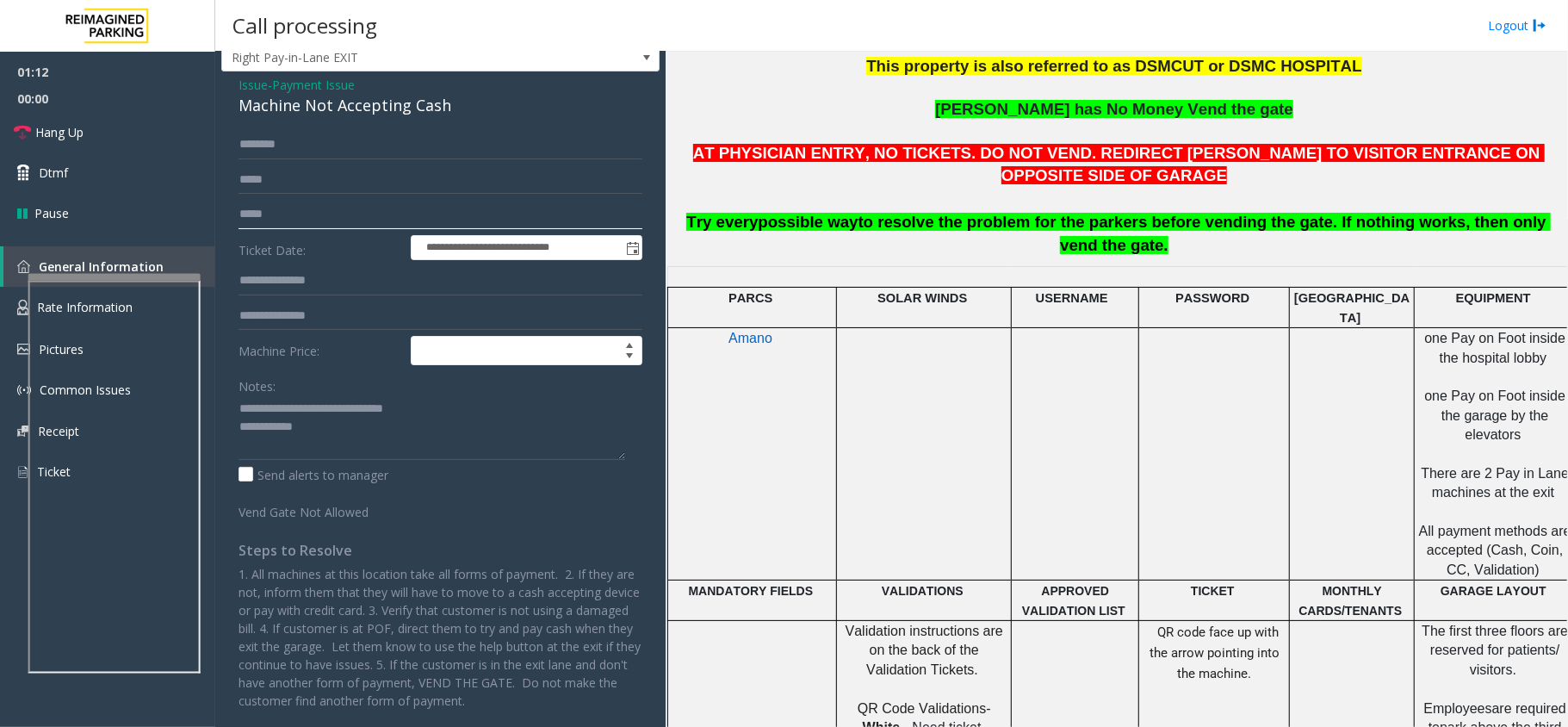
scroll to position [0, 0]
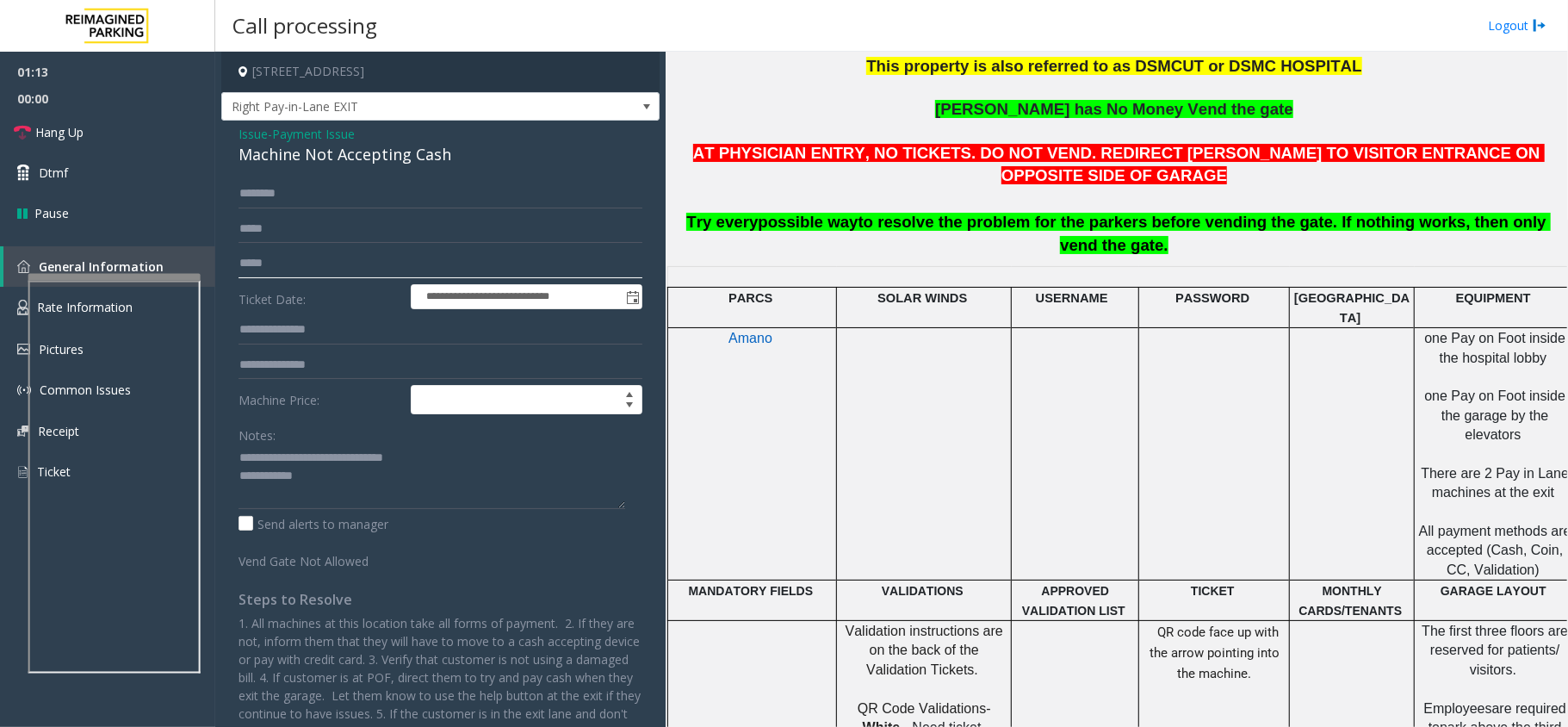
type input "*****"
click at [260, 125] on span "Issue" at bounding box center [253, 134] width 29 height 18
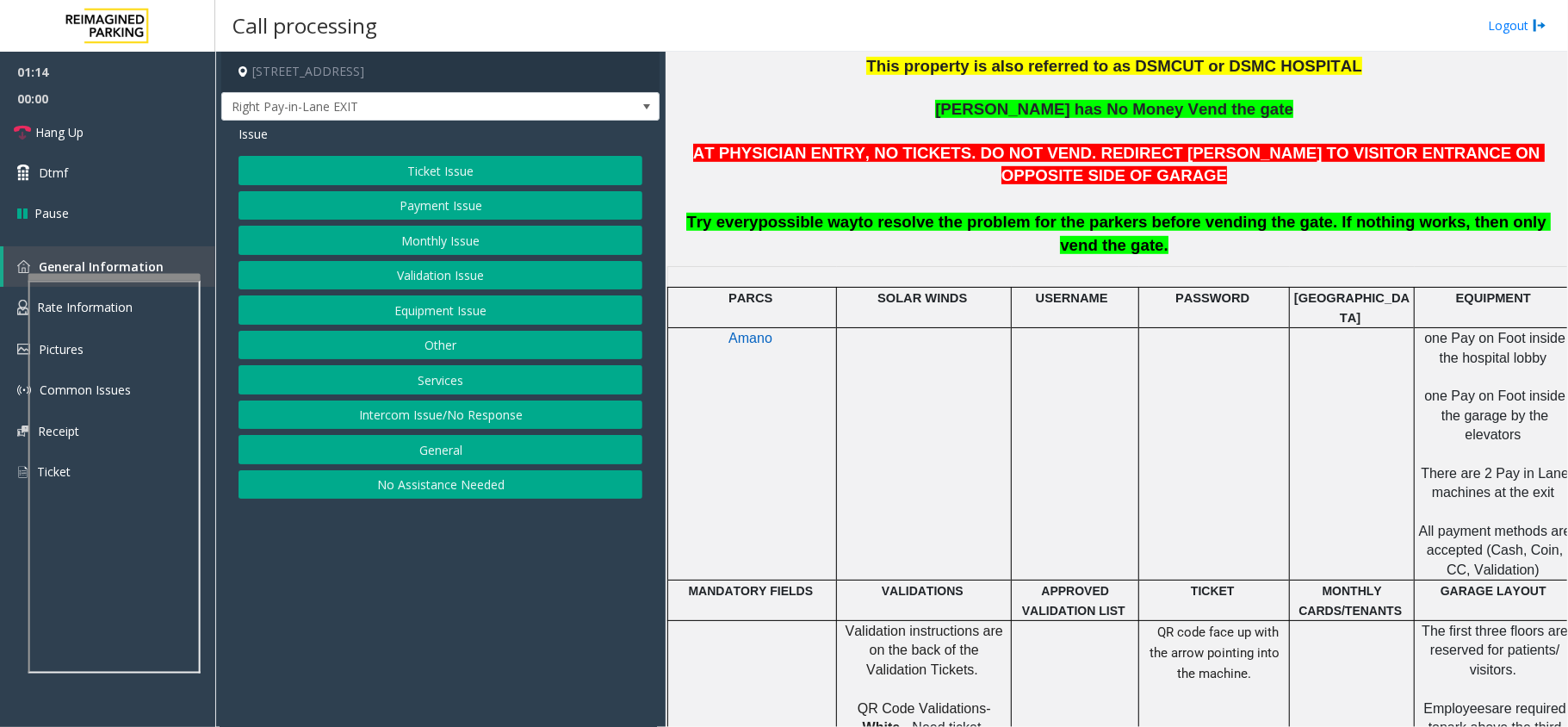
click at [370, 173] on button "Ticket Issue" at bounding box center [439, 171] width 403 height 29
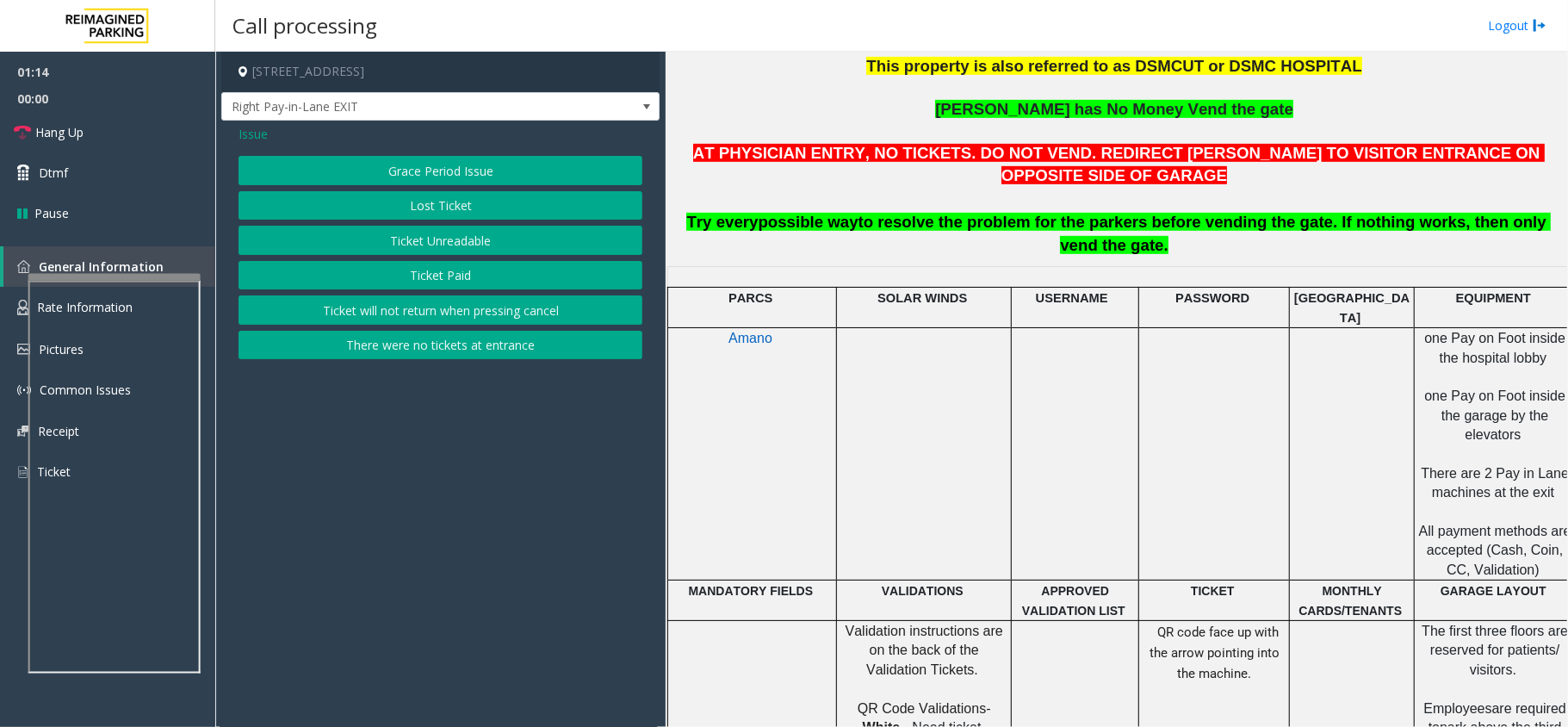
click at [403, 244] on button "Ticket Unreadable" at bounding box center [439, 240] width 403 height 29
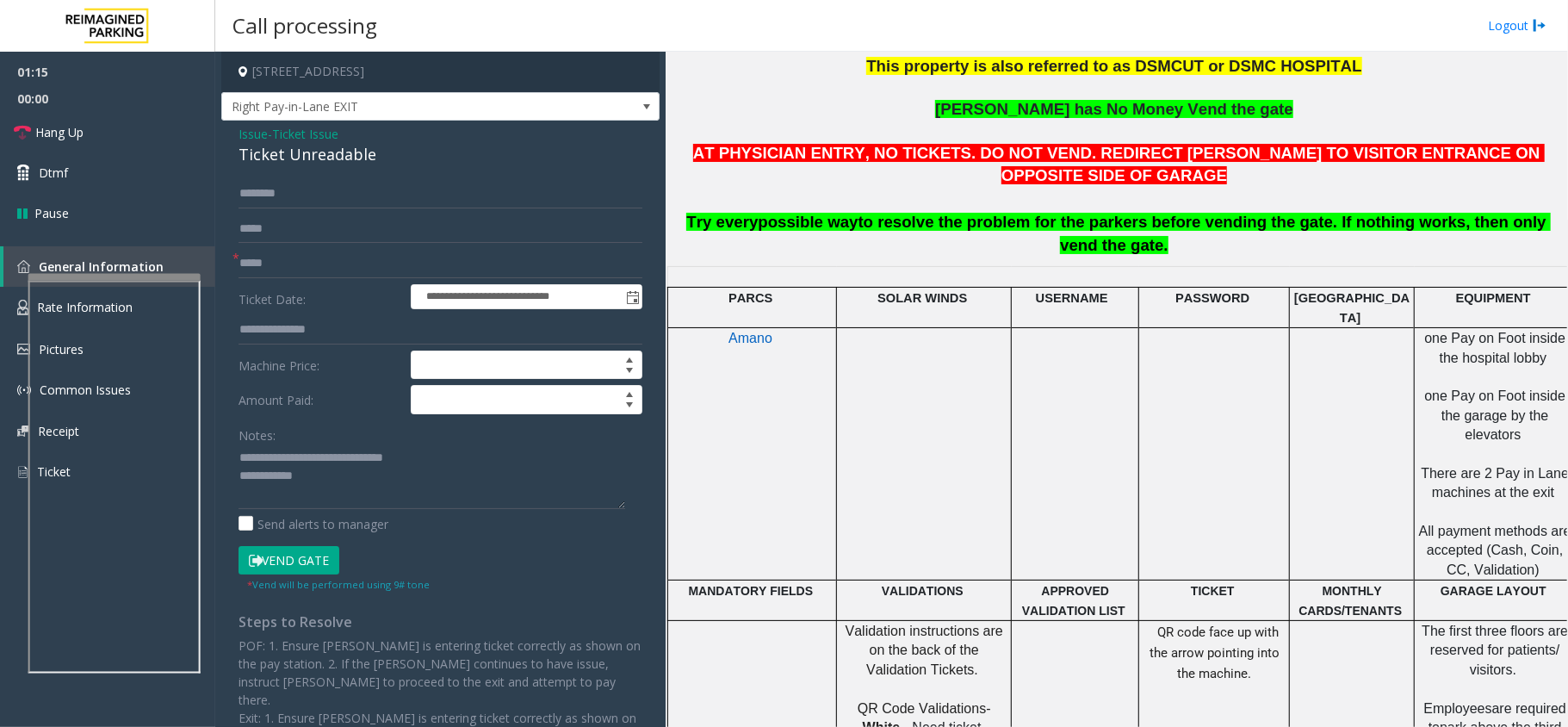
click at [279, 562] on button "Vend Gate" at bounding box center [289, 561] width 101 height 29
click at [260, 135] on span "Issue" at bounding box center [253, 134] width 29 height 18
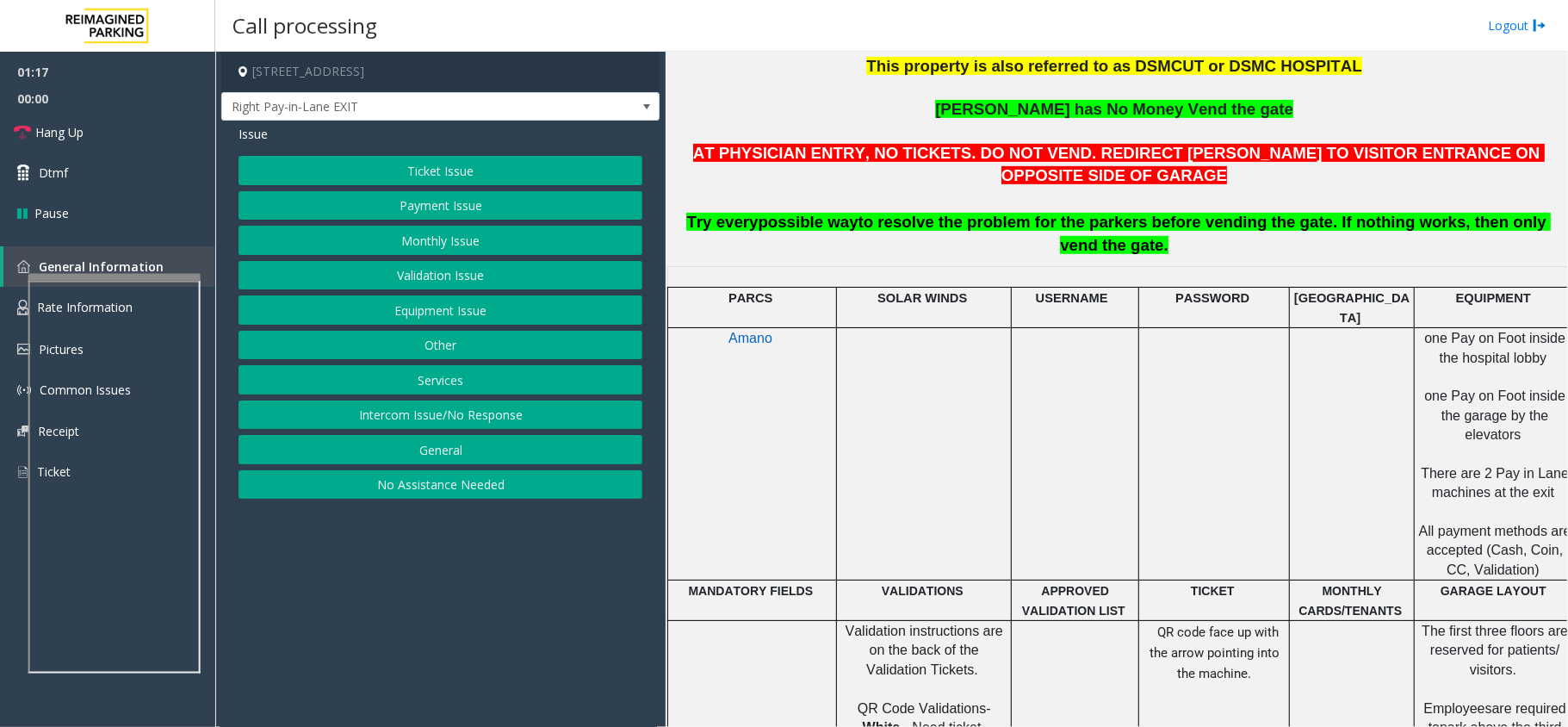
click at [432, 209] on button "Payment Issue" at bounding box center [439, 206] width 403 height 29
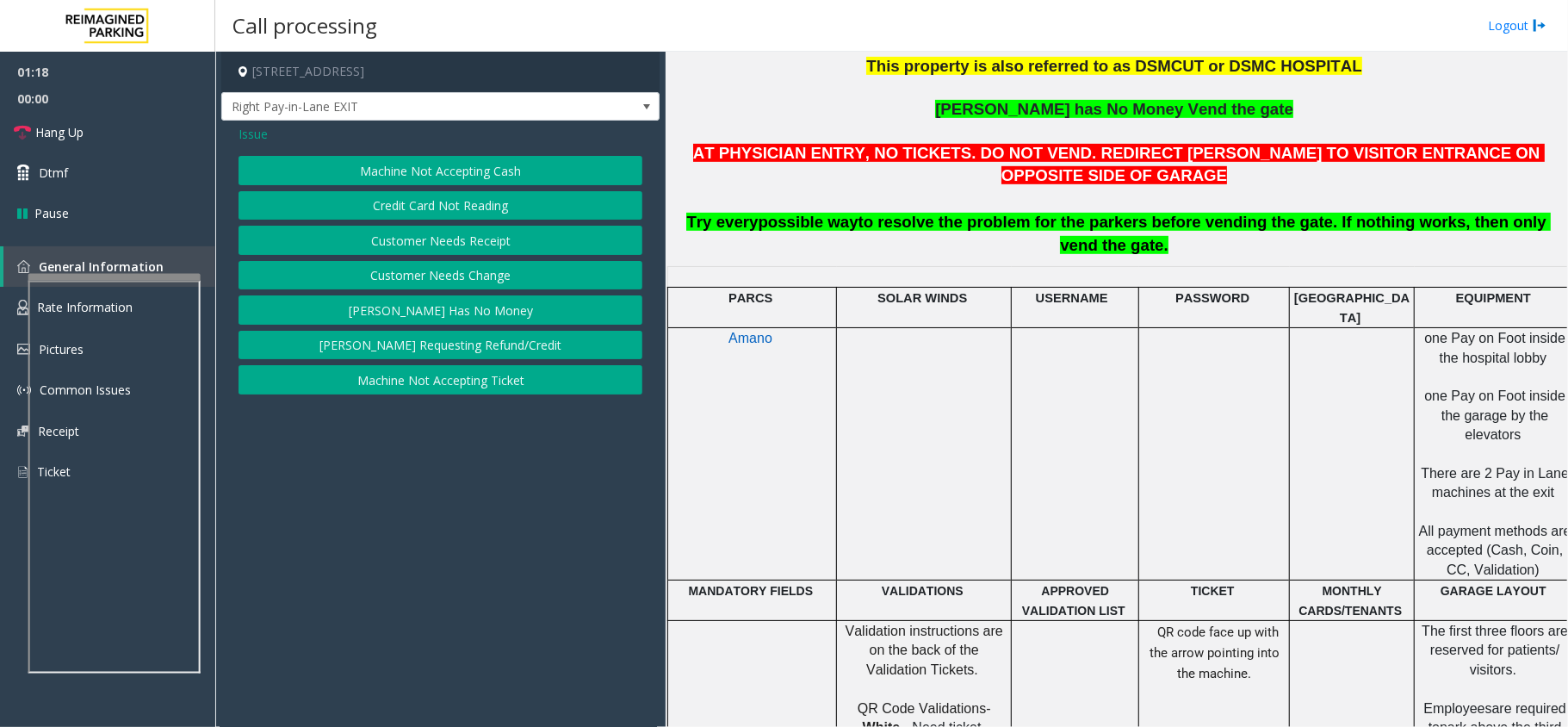
click at [459, 170] on button "Machine Not Accepting Cash" at bounding box center [439, 171] width 403 height 29
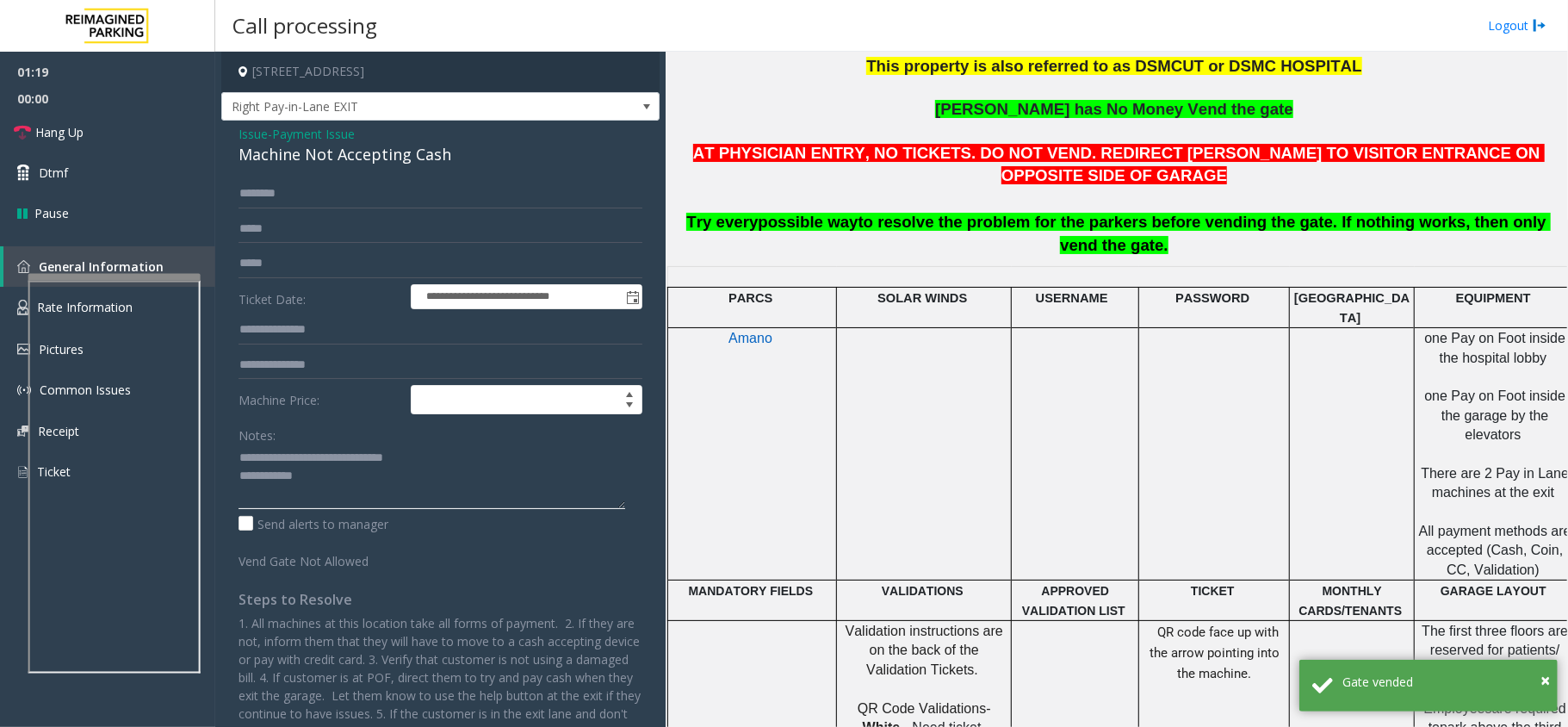
click at [348, 494] on textarea at bounding box center [431, 476] width 387 height 64
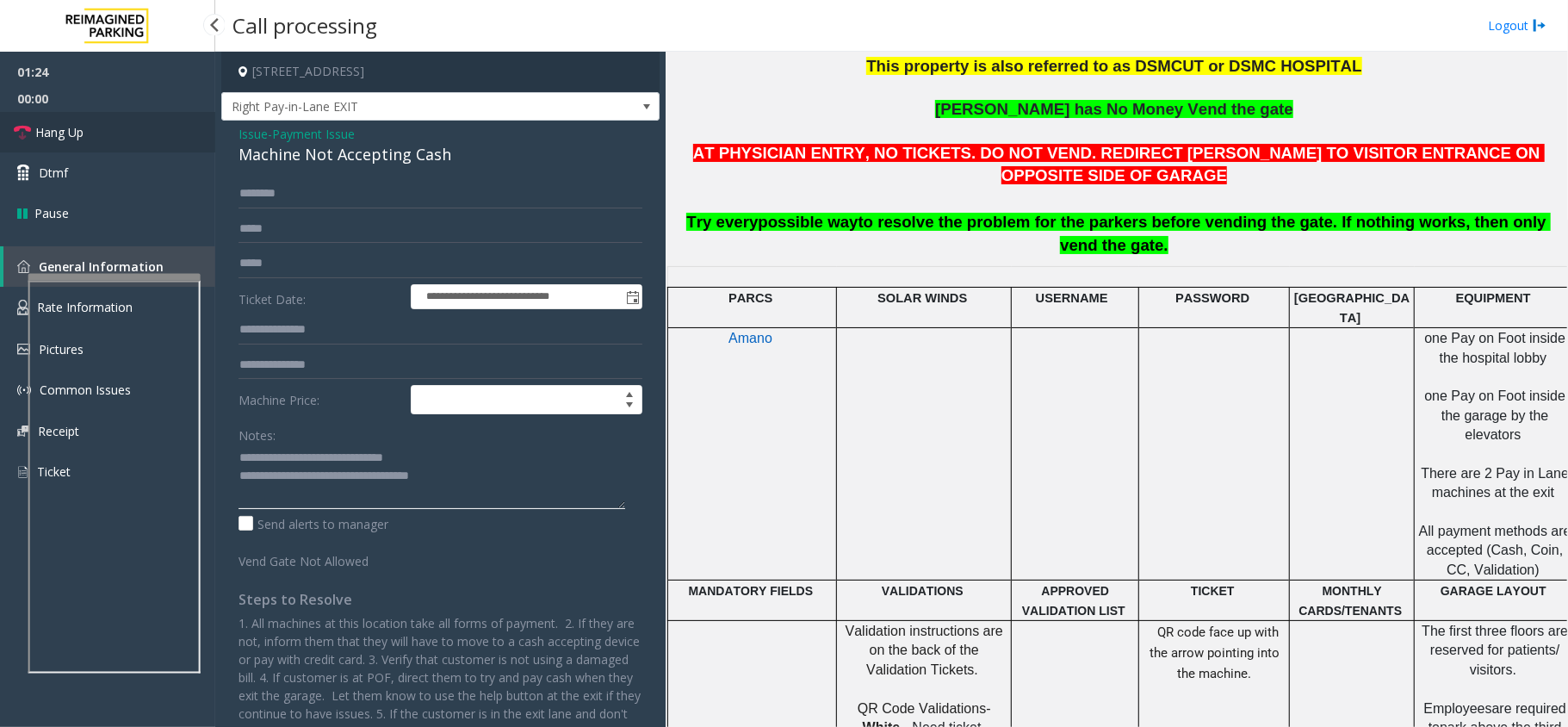
type textarea "**********"
click at [166, 136] on link "Hang Up" at bounding box center [108, 132] width 215 height 40
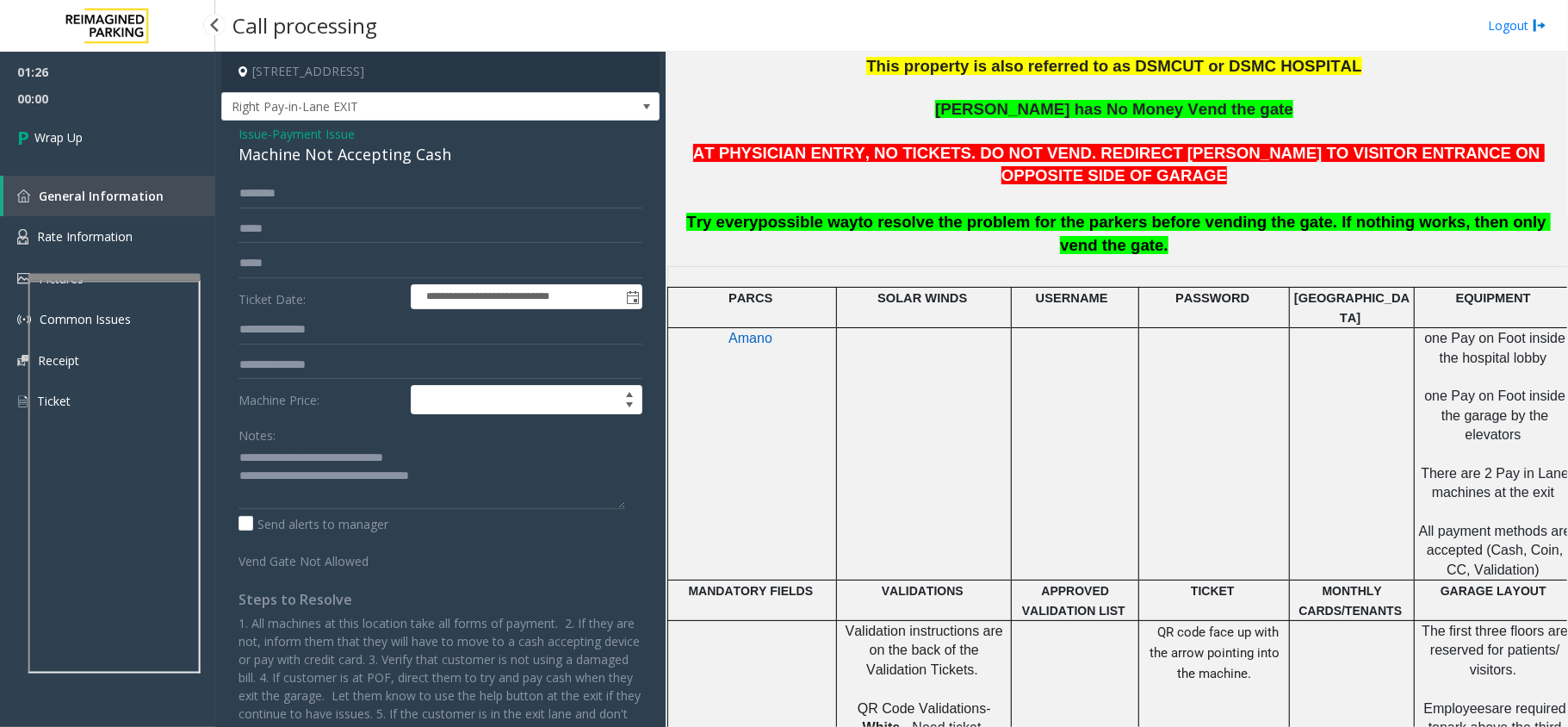
click at [166, 136] on link "Wrap Up" at bounding box center [108, 137] width 215 height 51
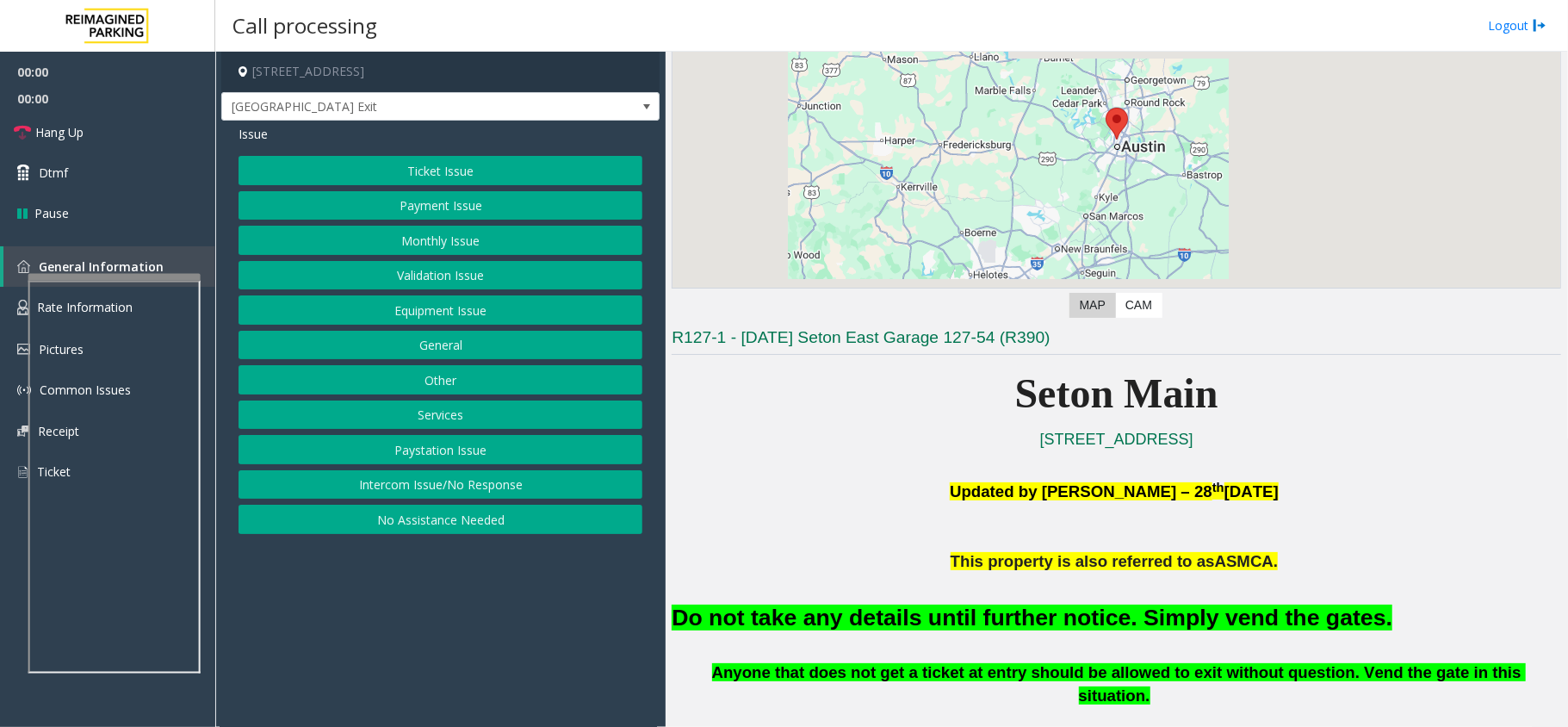
scroll to position [345, 0]
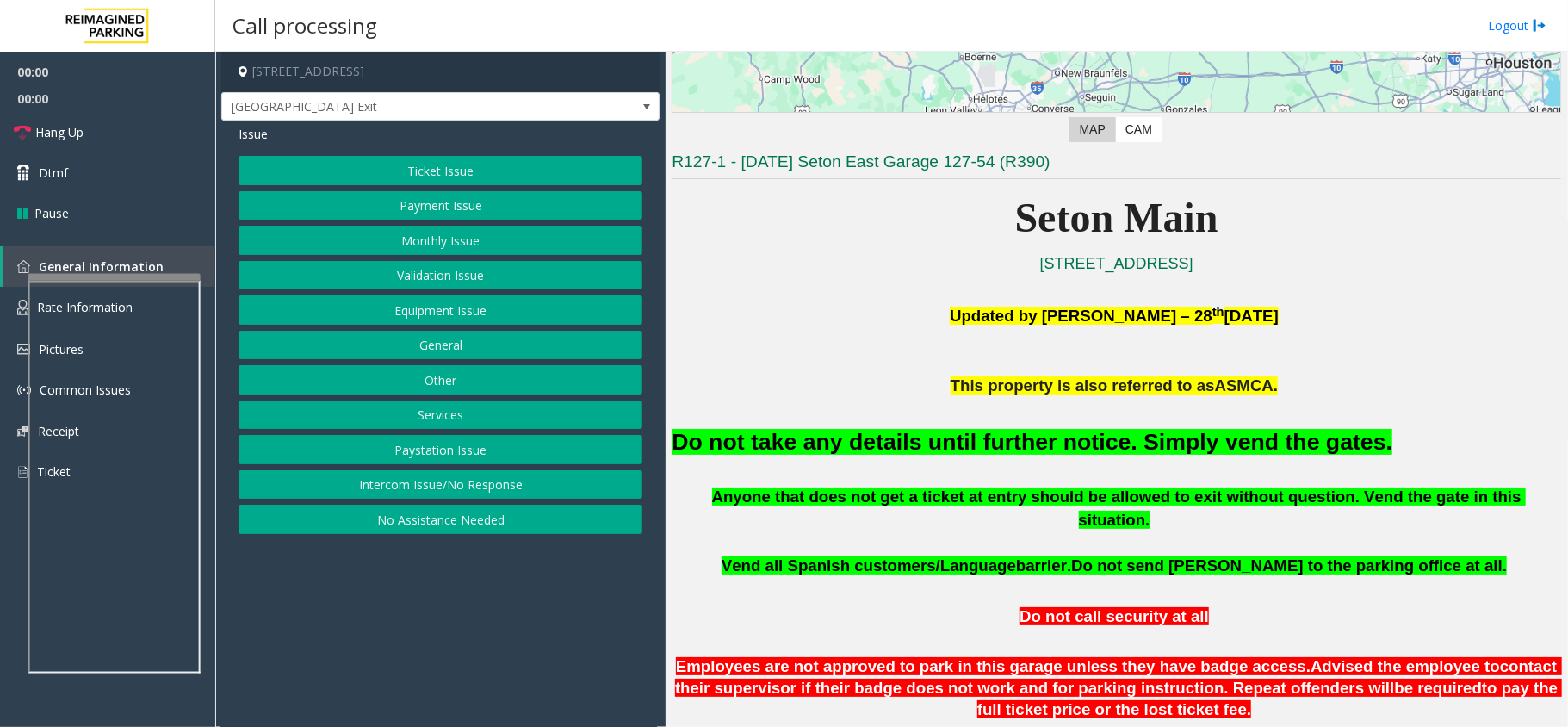
click at [1090, 446] on font "Do not take any details until further notice. Simply vend the gates." at bounding box center [1032, 442] width 721 height 26
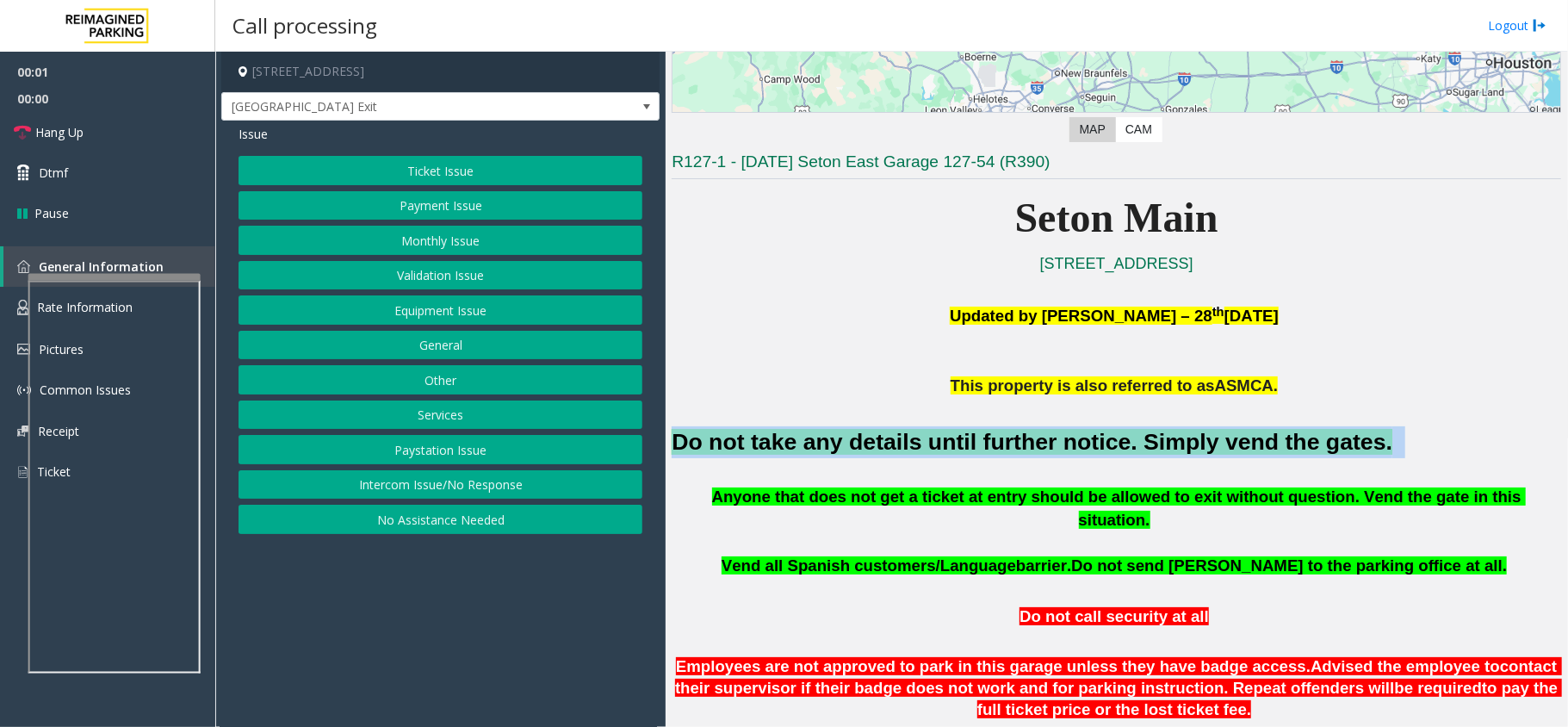
click at [1090, 446] on font "Do not take any details until further notice. Simply vend the gates." at bounding box center [1032, 442] width 721 height 26
click at [394, 307] on button "Equipment Issue" at bounding box center [439, 310] width 403 height 29
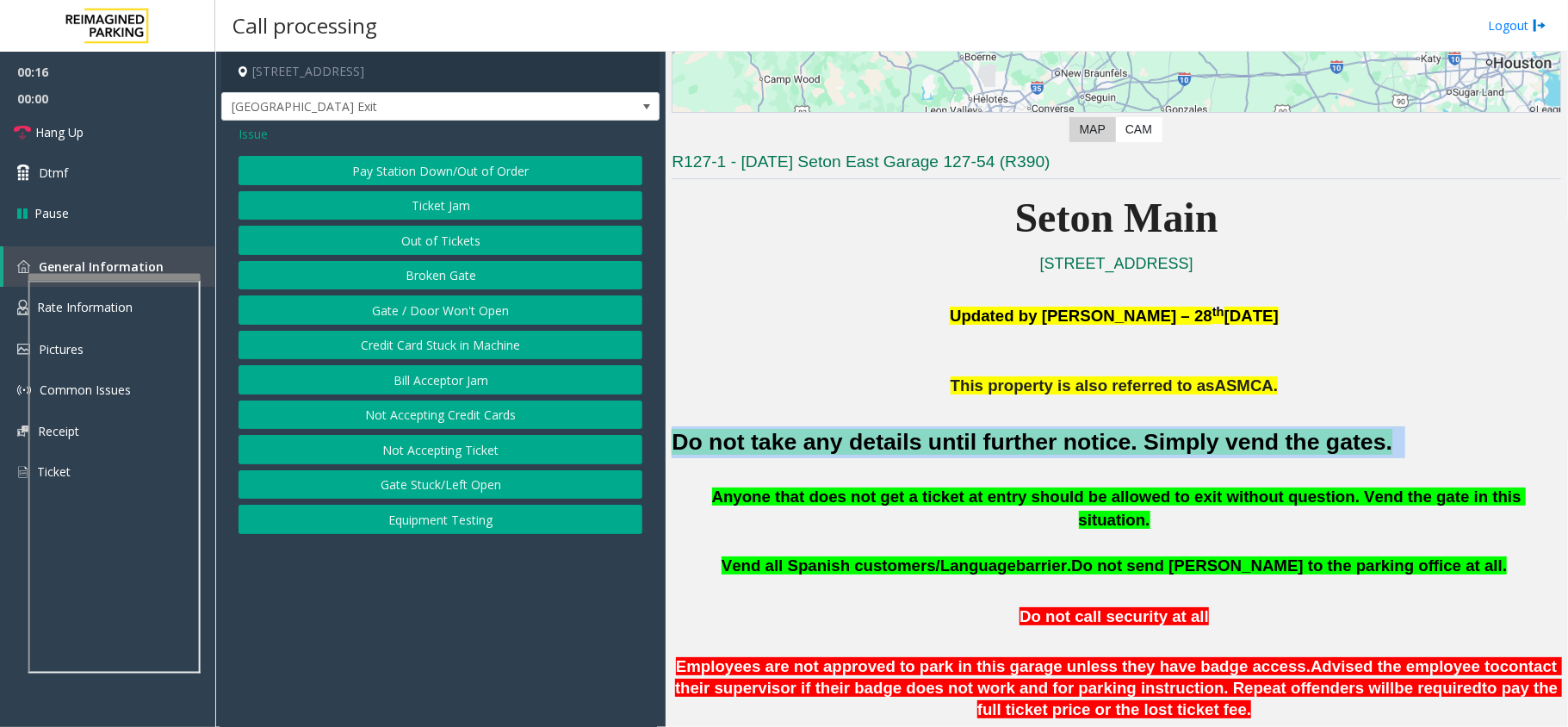
click at [394, 307] on button "Gate / Door Won't Open" at bounding box center [439, 310] width 403 height 29
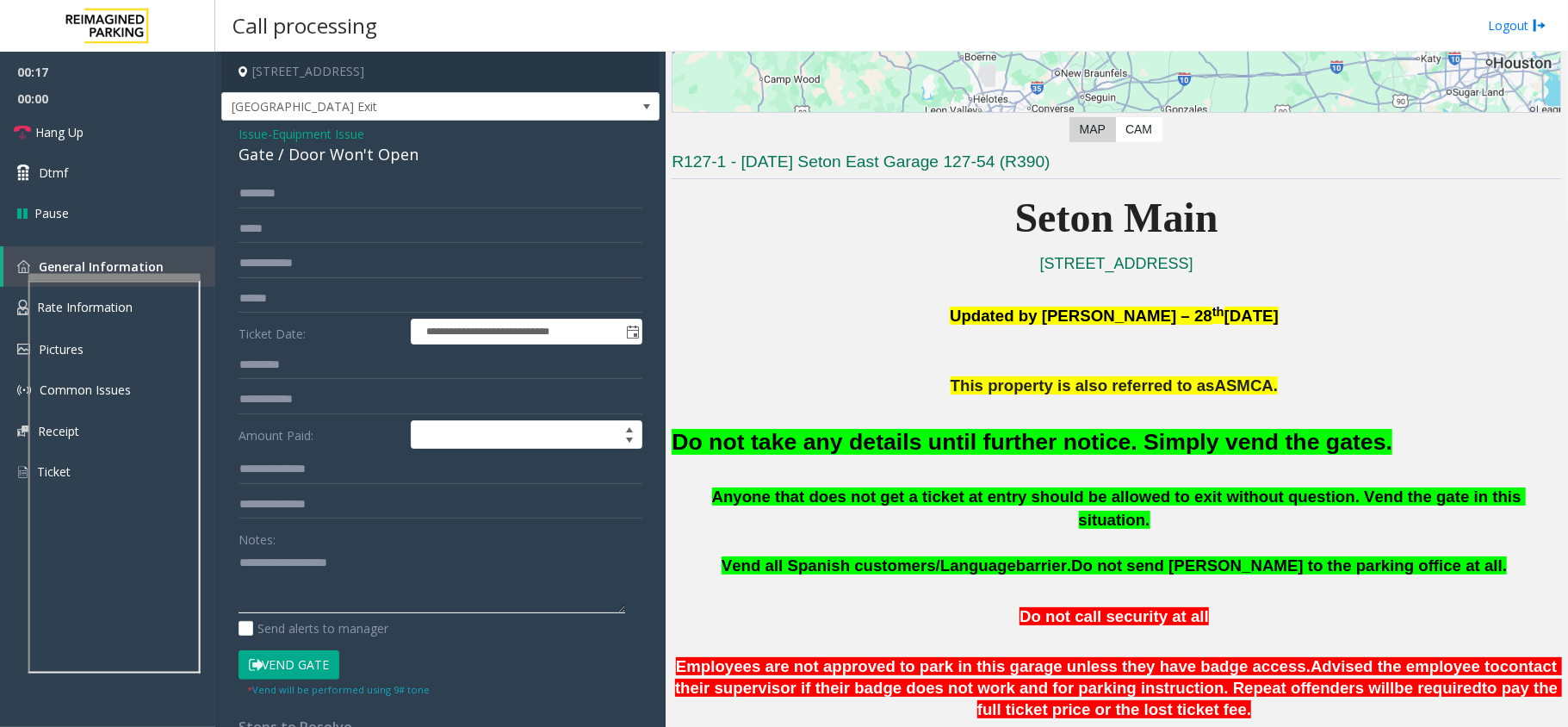
click at [319, 580] on textarea at bounding box center [431, 581] width 387 height 64
click at [300, 658] on button "Vend Gate" at bounding box center [289, 665] width 101 height 29
click at [355, 574] on textarea at bounding box center [431, 581] width 387 height 64
click at [930, 554] on p "Vend all [DEMOGRAPHIC_DATA] customers/Language barrier. Do not send parkers to …" at bounding box center [1117, 565] width 890 height 23
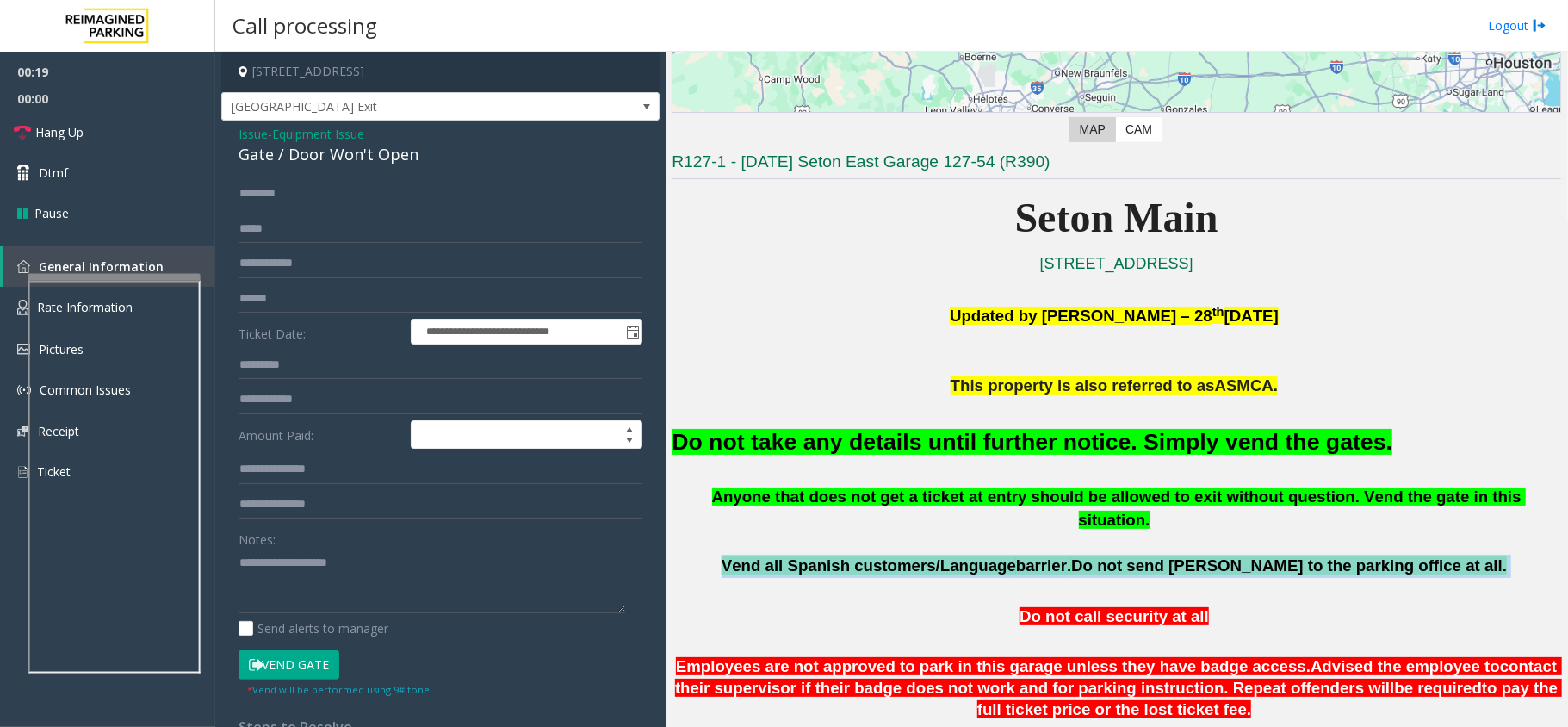
click at [930, 554] on p "Vend all [DEMOGRAPHIC_DATA] customers/Language barrier. Do not send parkers to …" at bounding box center [1117, 565] width 890 height 23
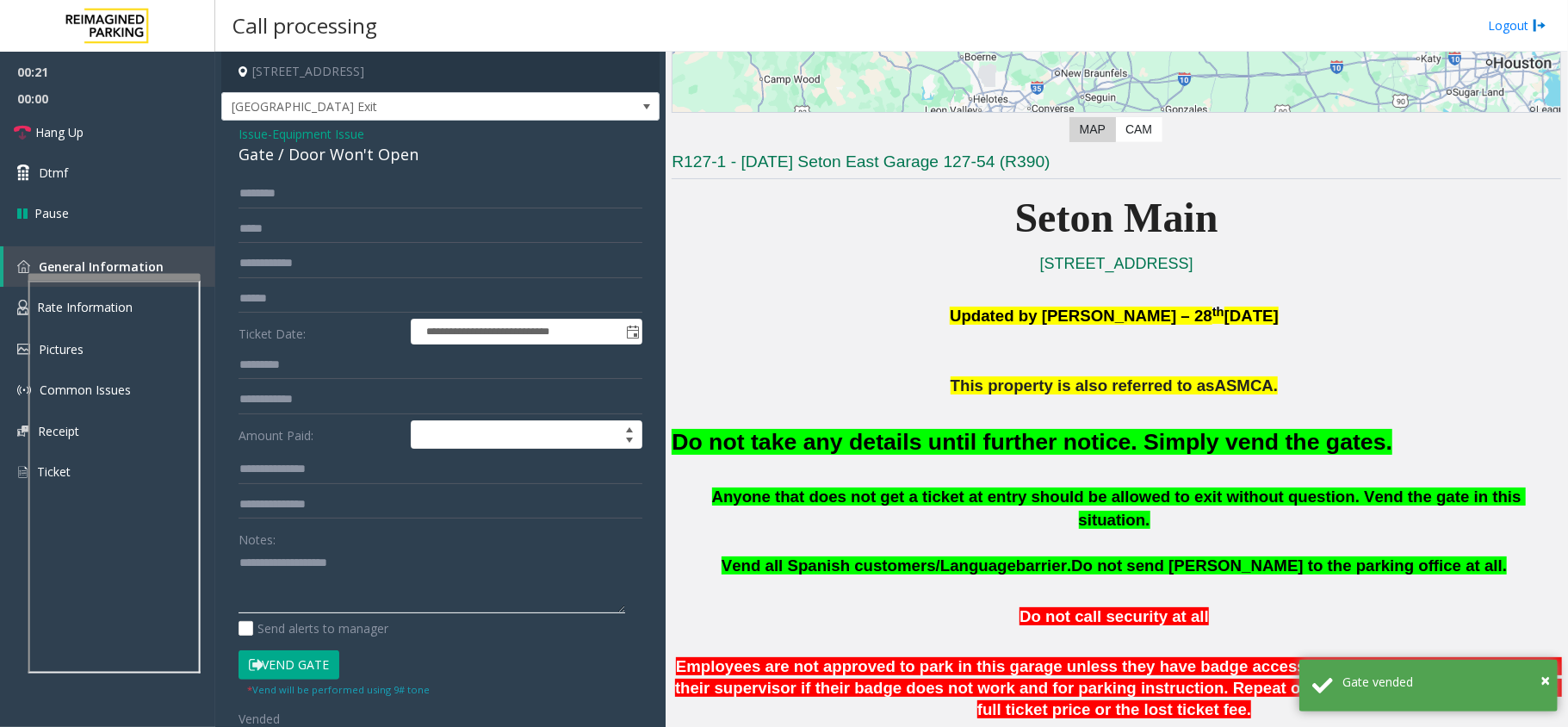
click at [287, 583] on textarea at bounding box center [431, 581] width 387 height 64
paste textarea "**********"
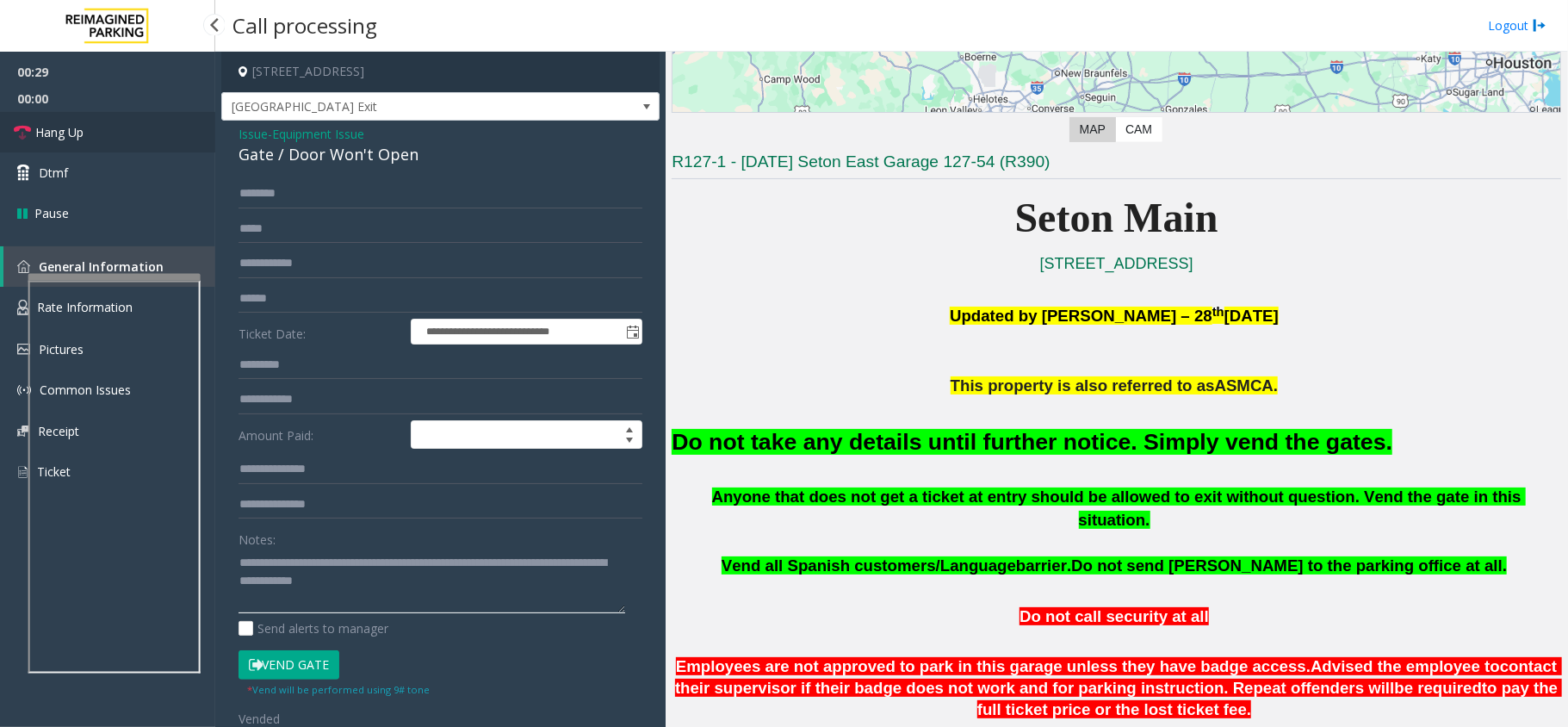
type textarea "**********"
click at [150, 128] on link "Hang Up" at bounding box center [108, 132] width 215 height 40
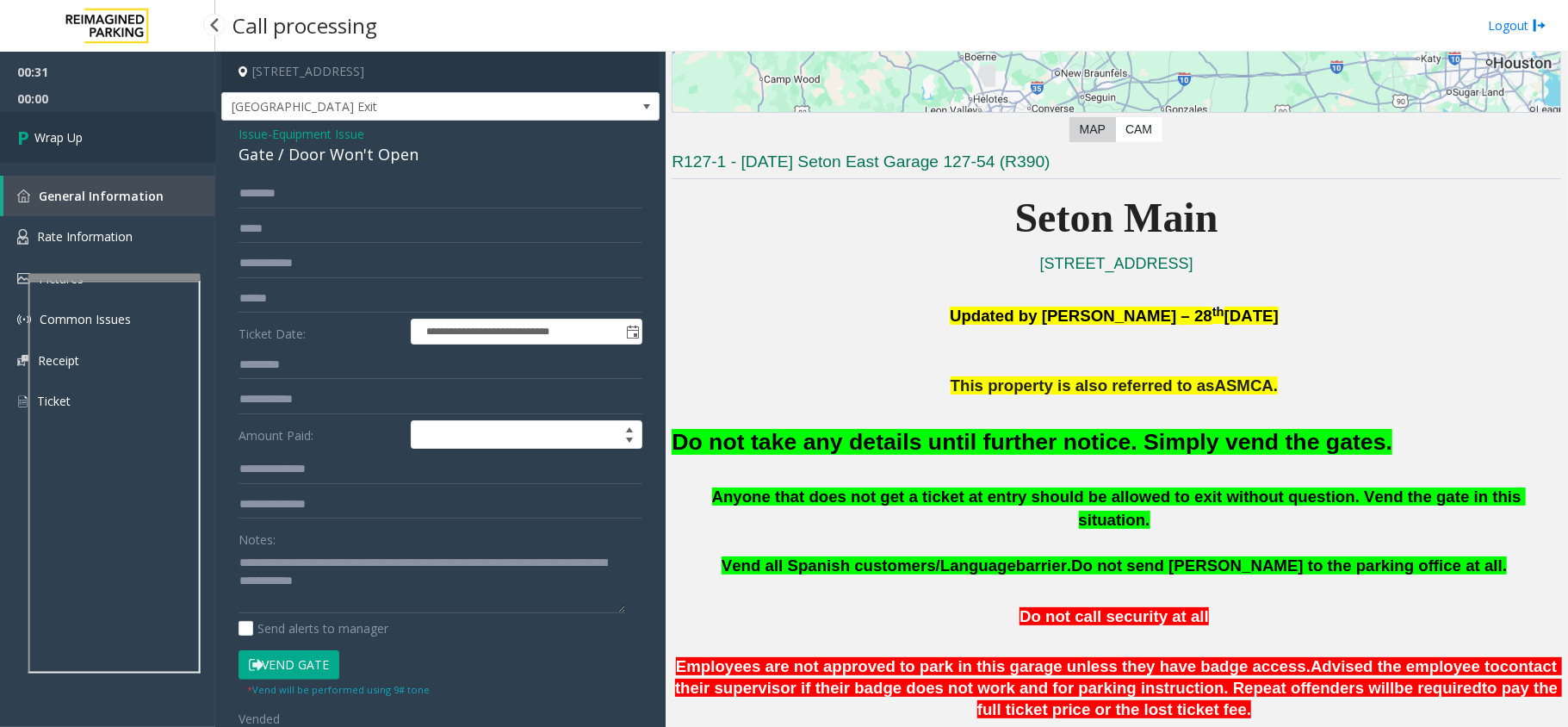
click at [150, 128] on link "Wrap Up" at bounding box center [108, 137] width 215 height 51
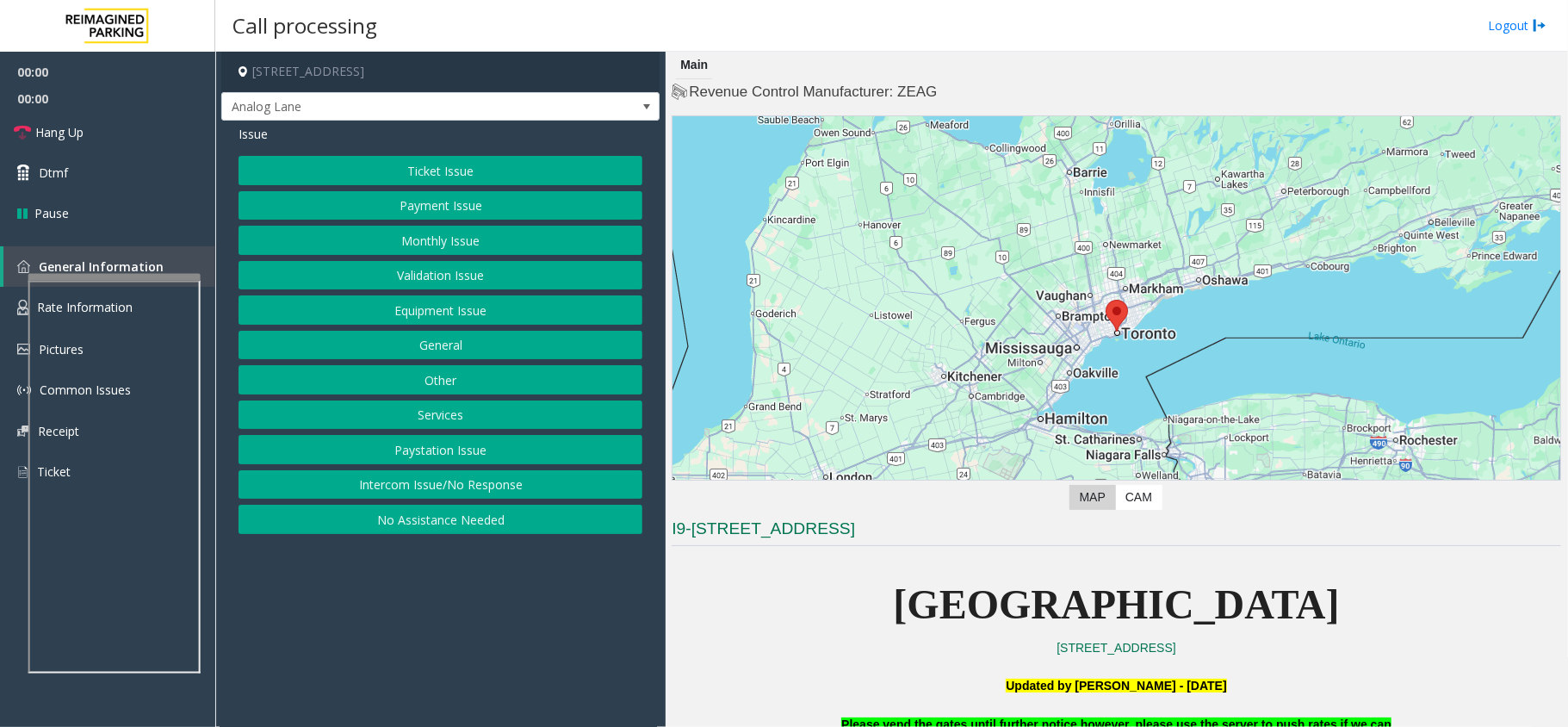
scroll to position [459, 0]
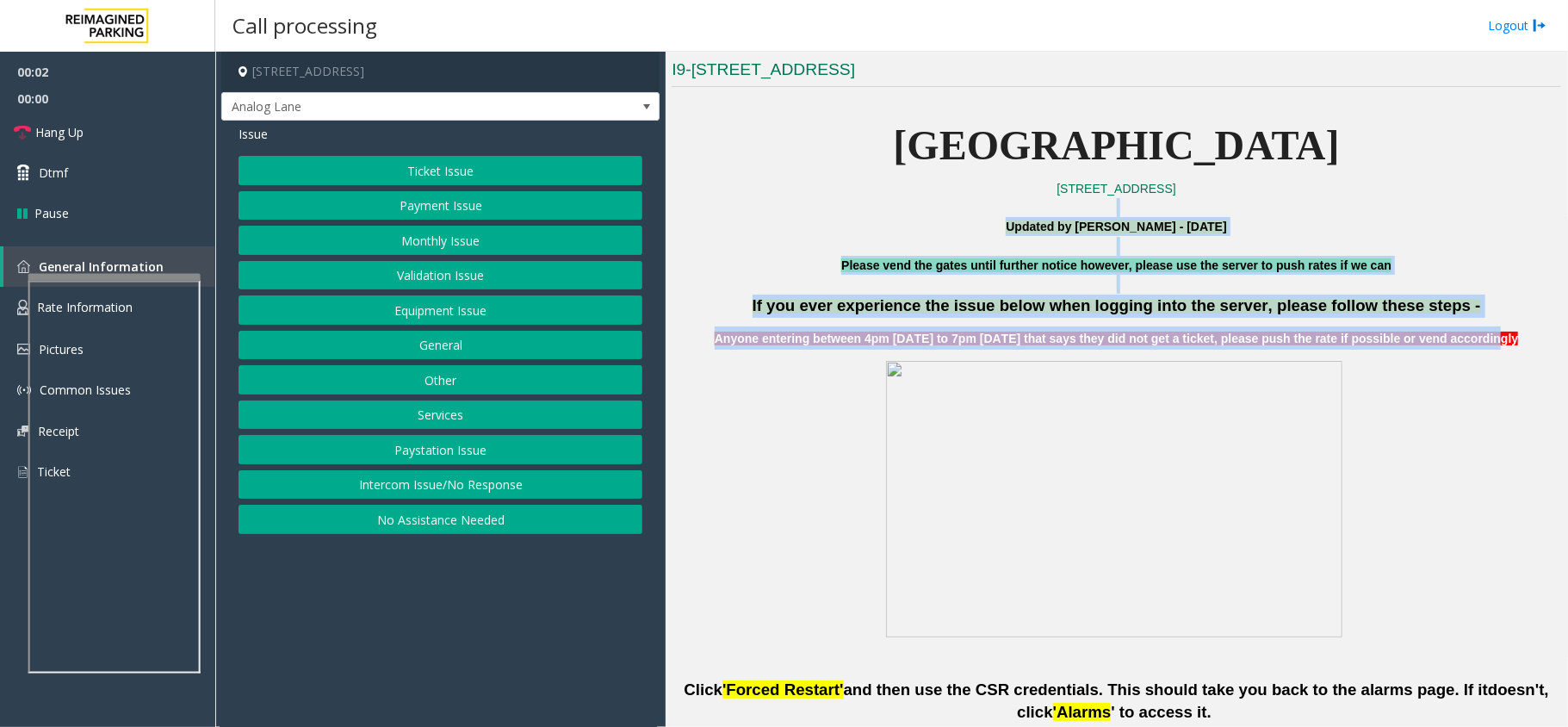
drag, startPoint x: 841, startPoint y: 209, endPoint x: 1489, endPoint y: 346, distance: 662.3
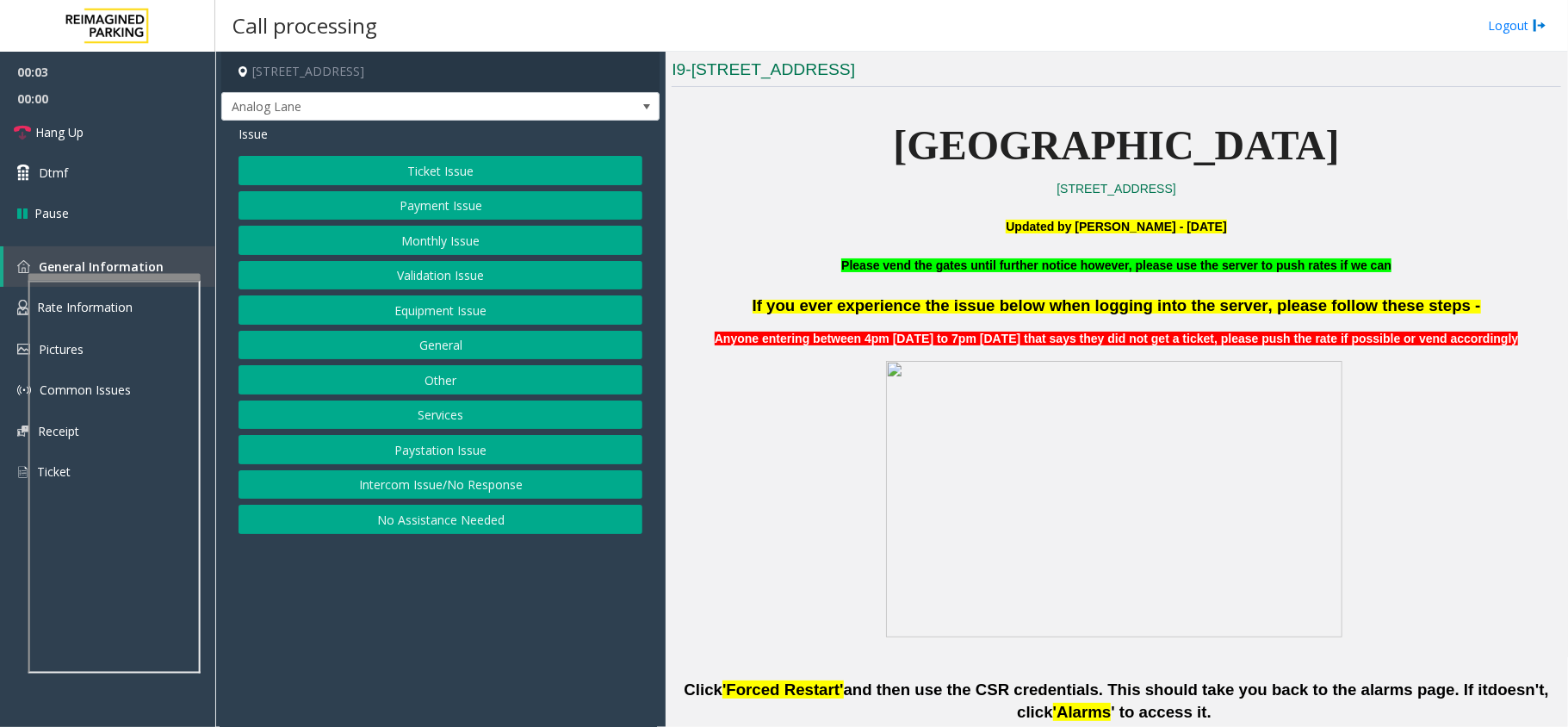
click at [1450, 172] on p "[GEOGRAPHIC_DATA]" at bounding box center [1117, 146] width 890 height 66
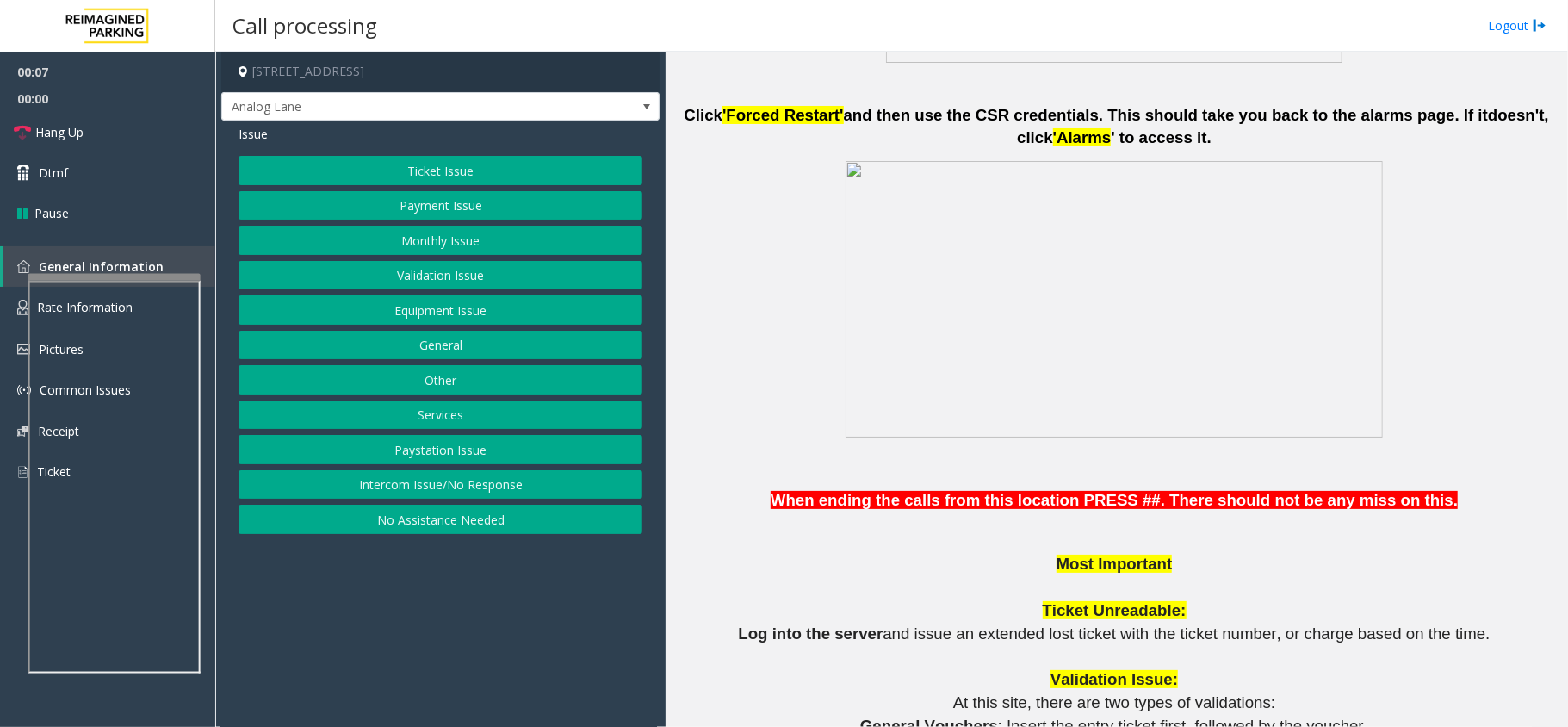
scroll to position [1492, 0]
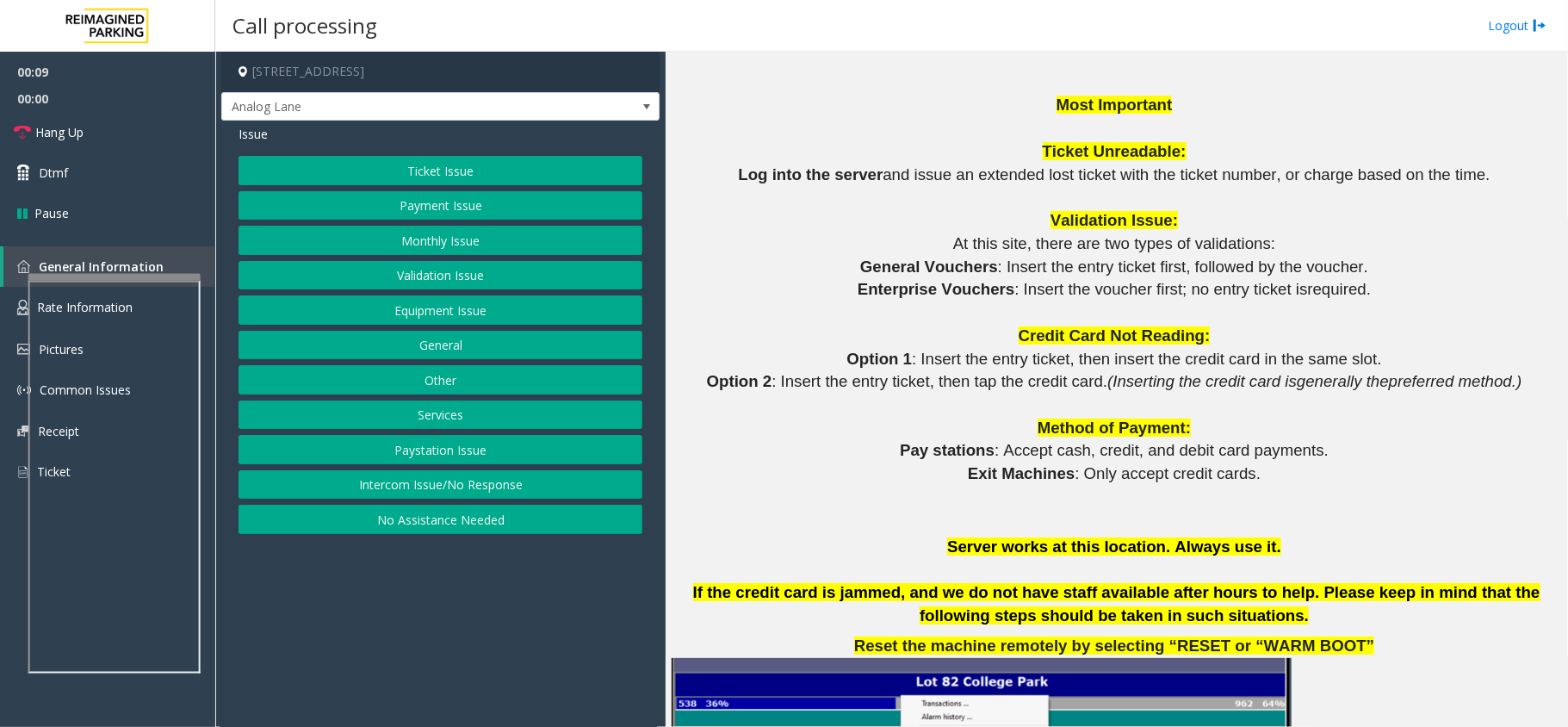
drag, startPoint x: 871, startPoint y: 303, endPoint x: 923, endPoint y: 296, distance: 52.5
click at [934, 301] on p at bounding box center [1117, 312] width 890 height 23
drag, startPoint x: 865, startPoint y: 283, endPoint x: 1001, endPoint y: 293, distance: 136.4
click at [1001, 293] on p "Enterprise Vouchers : Insert the voucher first; no entry ticket is required ." at bounding box center [1117, 290] width 890 height 23
click at [1010, 304] on p at bounding box center [1117, 312] width 890 height 23
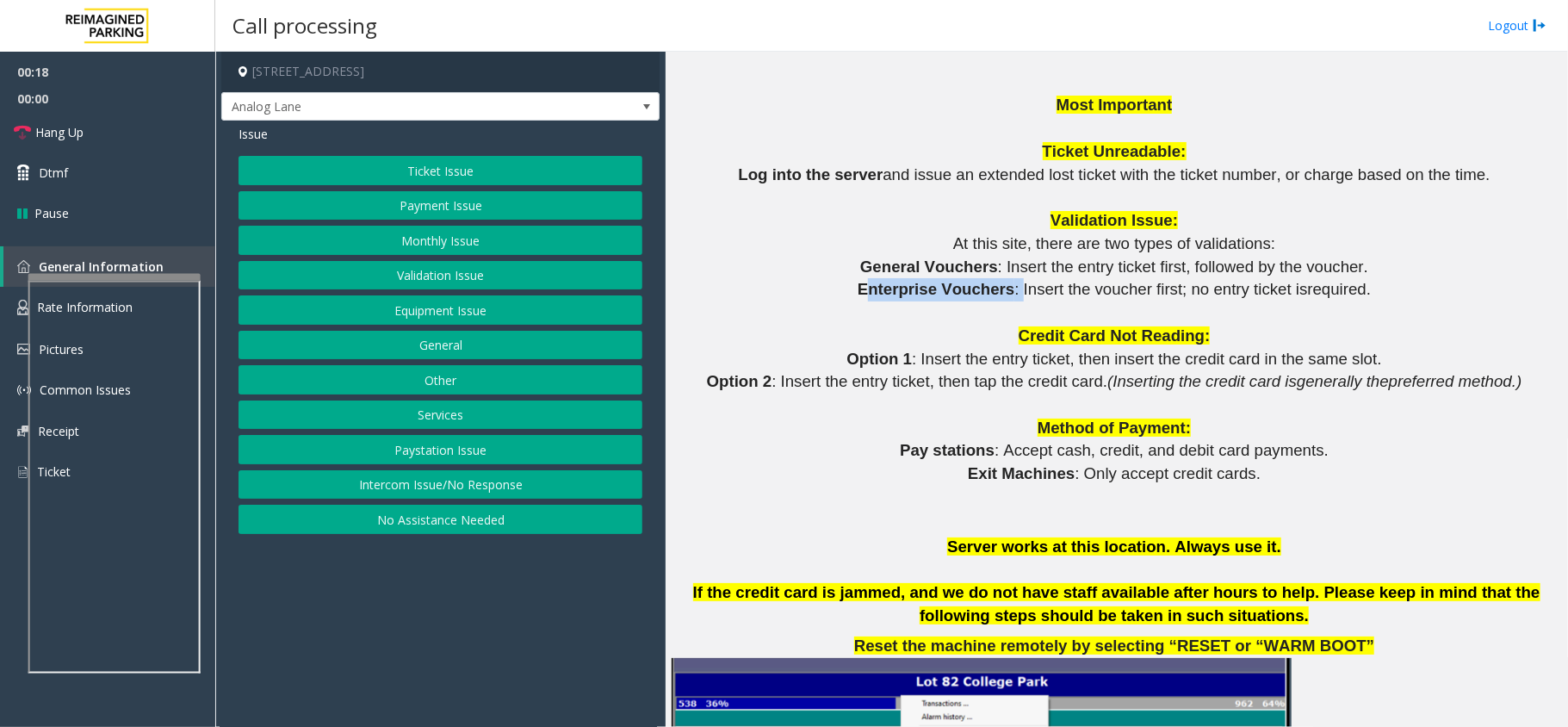
drag, startPoint x: 1011, startPoint y: 298, endPoint x: 873, endPoint y: 283, distance: 138.8
click at [873, 283] on p "Enterprise Vouchers : Insert the voucher first; no entry ticket is required ." at bounding box center [1117, 290] width 890 height 23
click at [960, 324] on p at bounding box center [1117, 312] width 890 height 23
drag, startPoint x: 868, startPoint y: 300, endPoint x: 1024, endPoint y: 287, distance: 156.5
click at [1024, 287] on p "Enterprise Vouchers : Insert the voucher first; no entry ticket is required ." at bounding box center [1117, 290] width 890 height 23
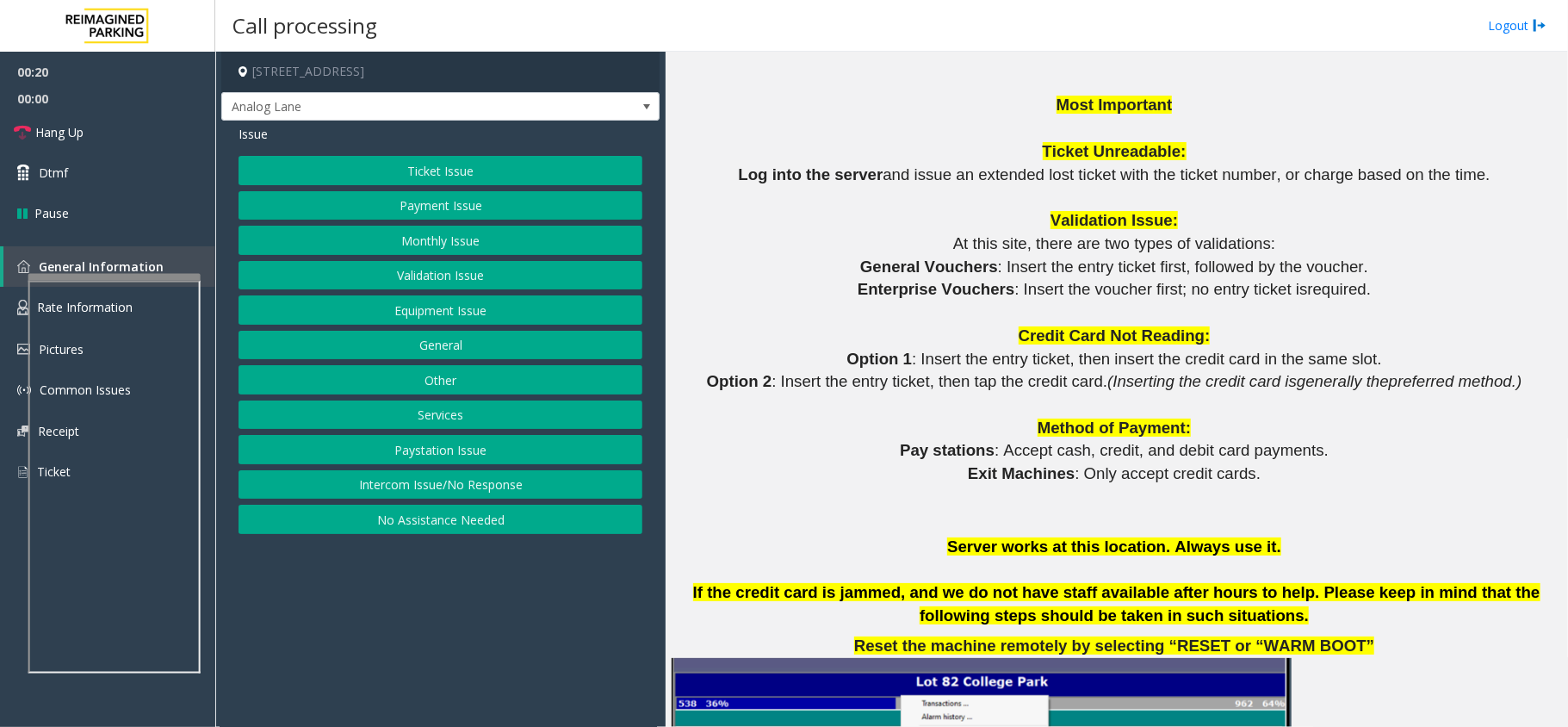
click at [508, 149] on div "Issue Ticket Issue Payment Issue Monthly Issue Validation Issue Equipment Issue…" at bounding box center [440, 331] width 438 height 422
click at [506, 174] on button "Ticket Issue" at bounding box center [439, 171] width 403 height 29
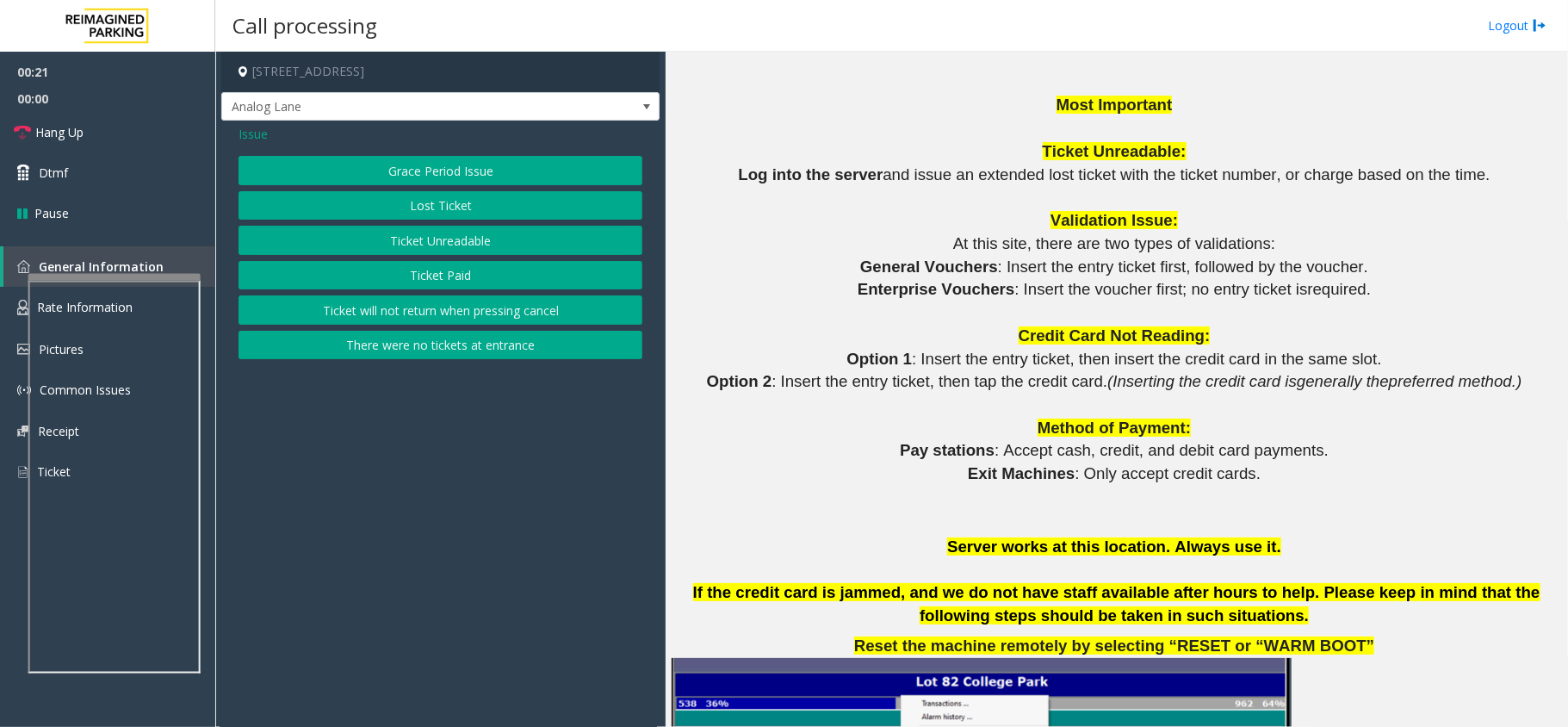
click at [491, 232] on button "Ticket Unreadable" at bounding box center [439, 240] width 403 height 29
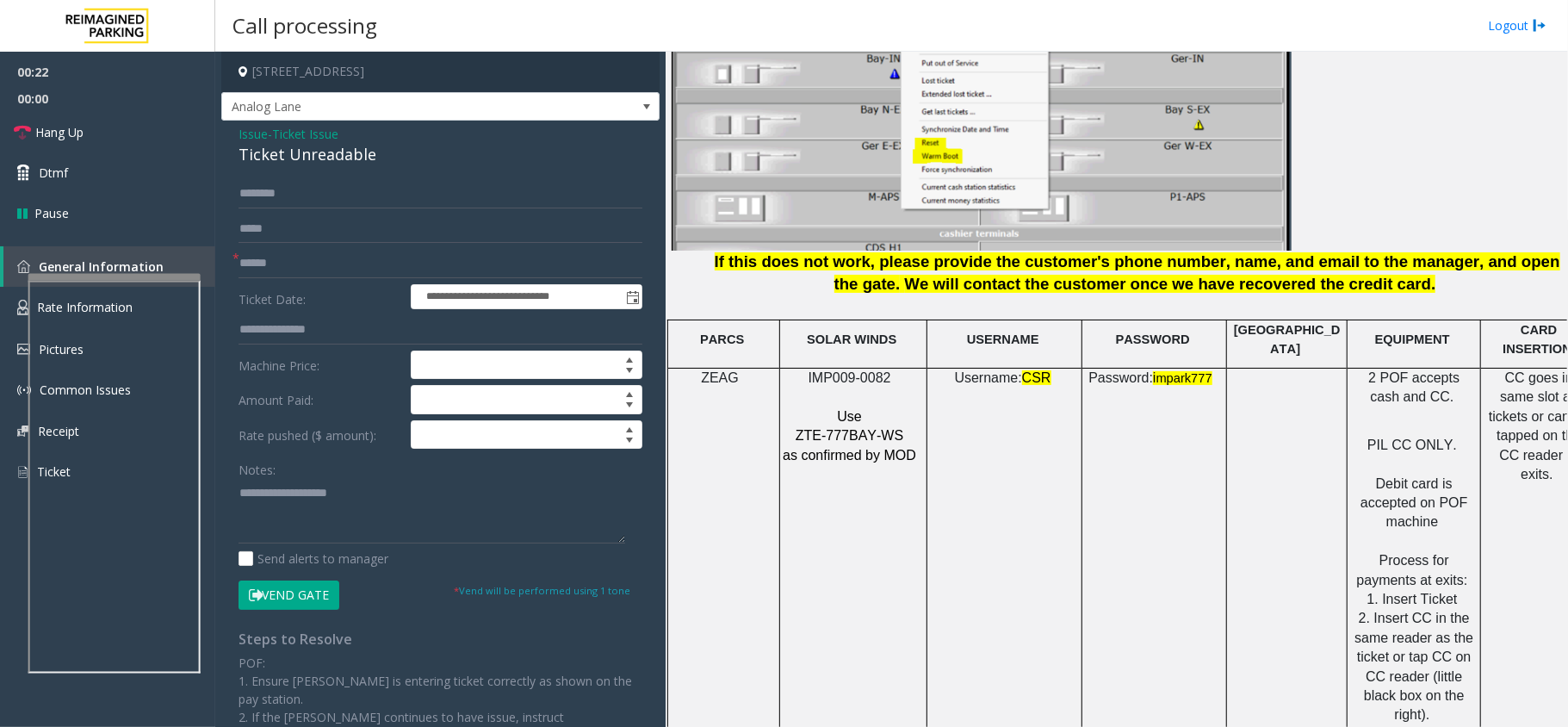
scroll to position [2755, 0]
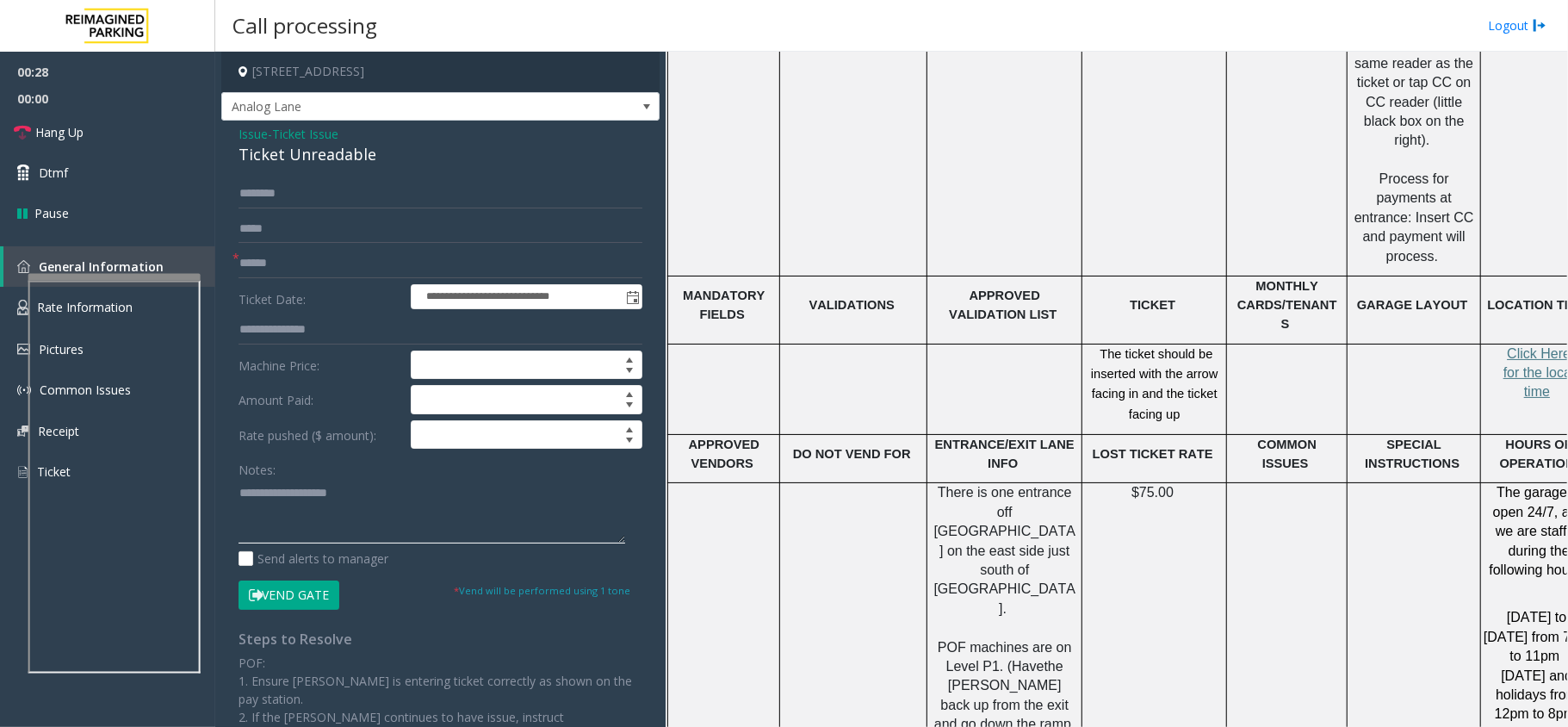
click at [386, 520] on textarea at bounding box center [431, 511] width 387 height 64
click at [347, 139] on div "Issue - Ticket Issue Ticket Unreadable" at bounding box center [439, 145] width 403 height 41
click at [347, 163] on div "Ticket Unreadable" at bounding box center [439, 154] width 403 height 23
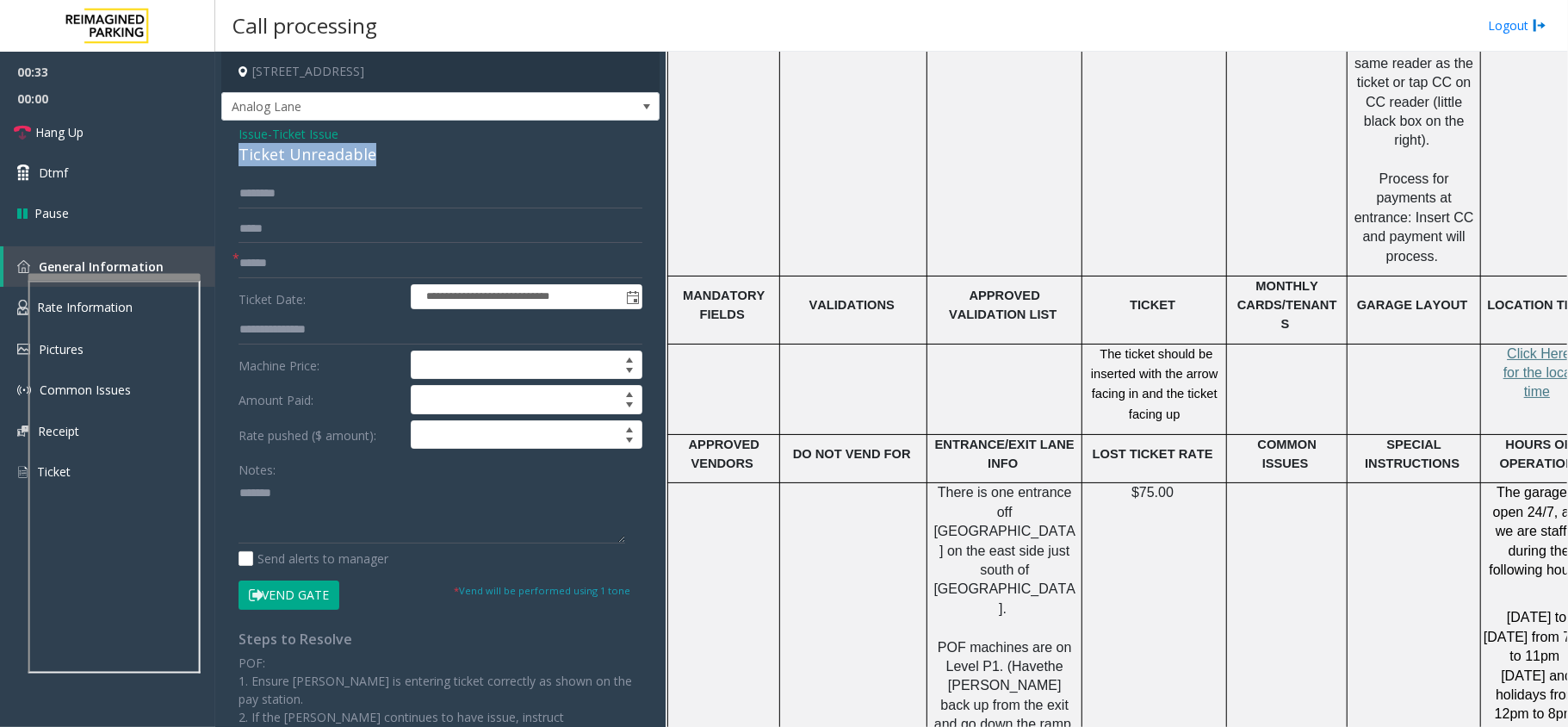
click at [347, 163] on div "Ticket Unreadable" at bounding box center [439, 154] width 403 height 23
paste textarea "**********"
click at [342, 501] on textarea at bounding box center [431, 511] width 387 height 64
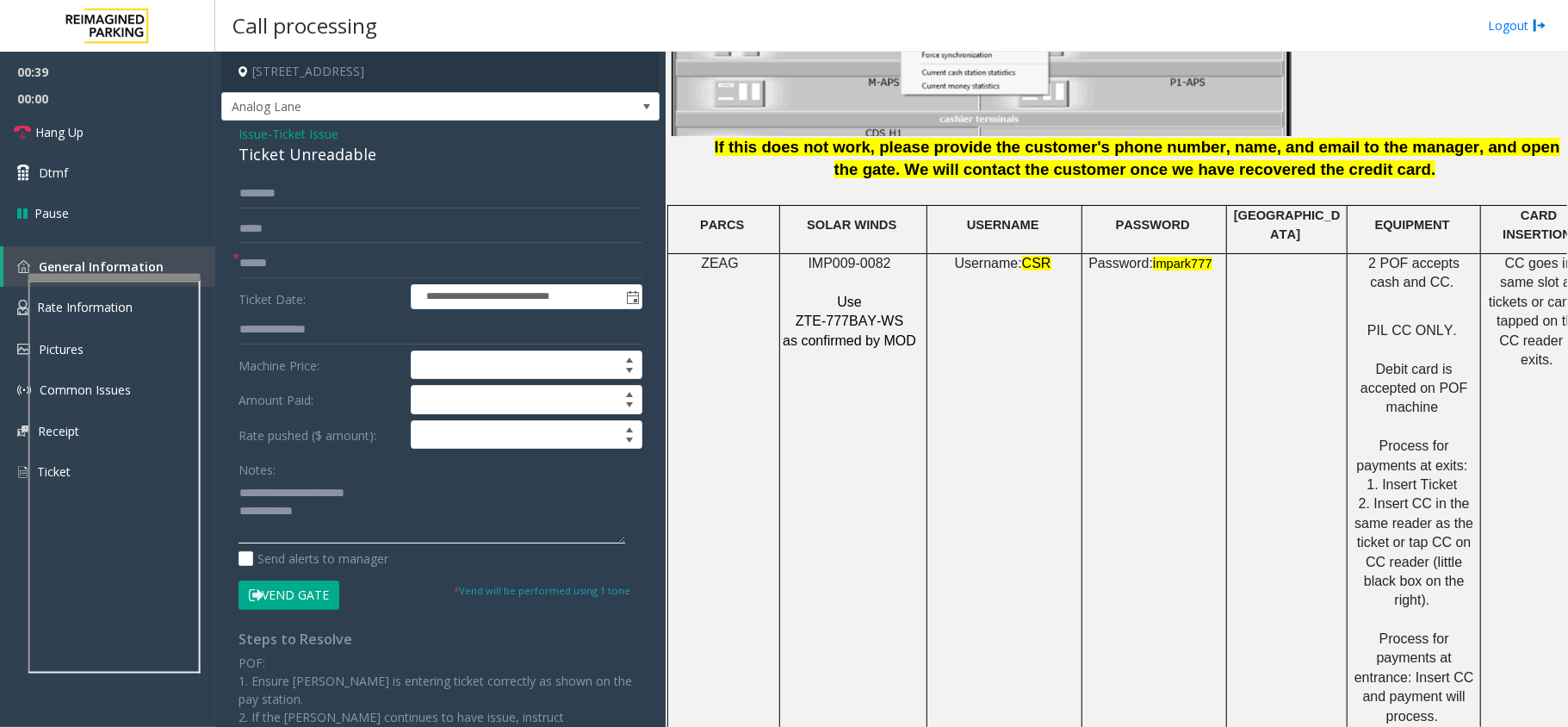
type textarea "**********"
click at [844, 273] on p at bounding box center [851, 282] width 139 height 19
click at [848, 256] on span "IMP009-0082" at bounding box center [850, 263] width 83 height 15
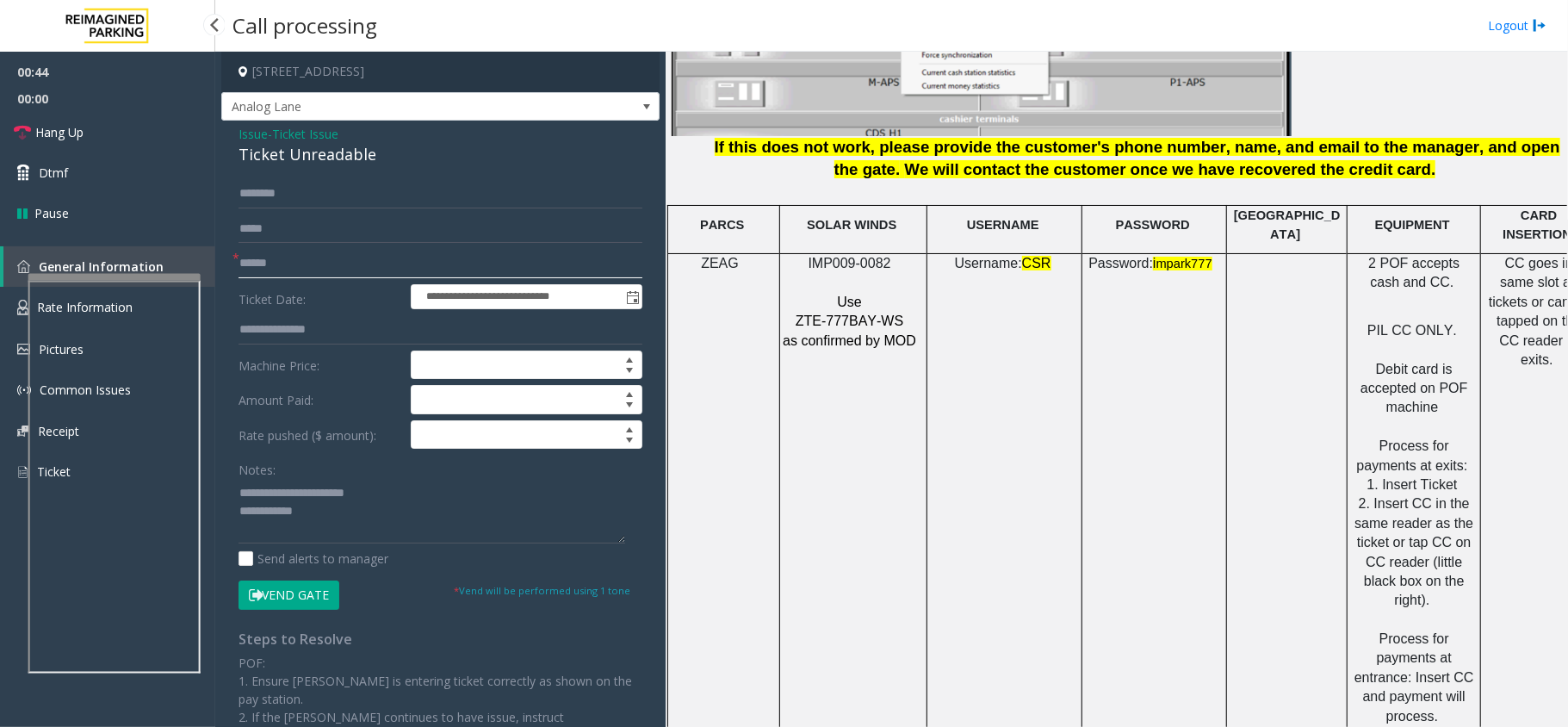
click at [287, 256] on input "text" at bounding box center [439, 264] width 403 height 29
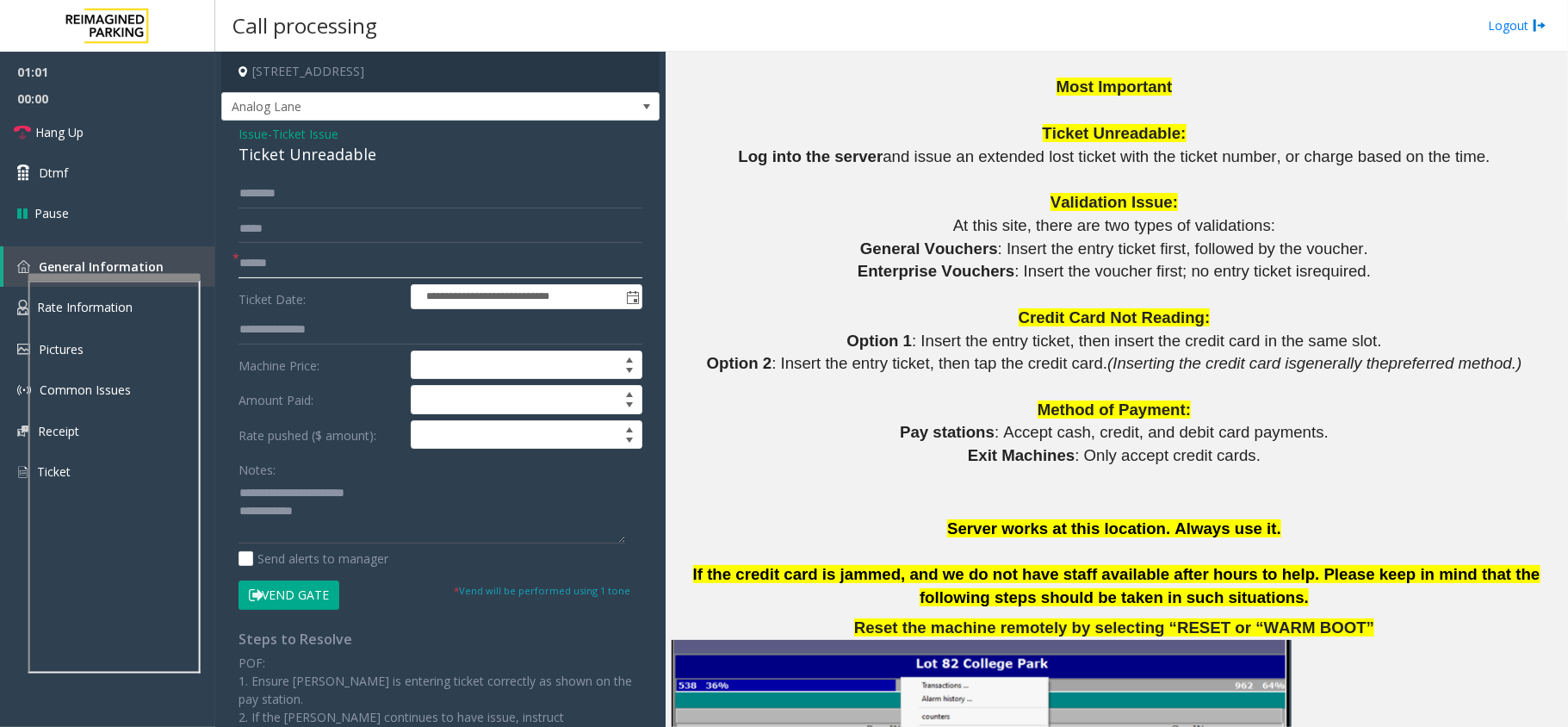
scroll to position [1492, 0]
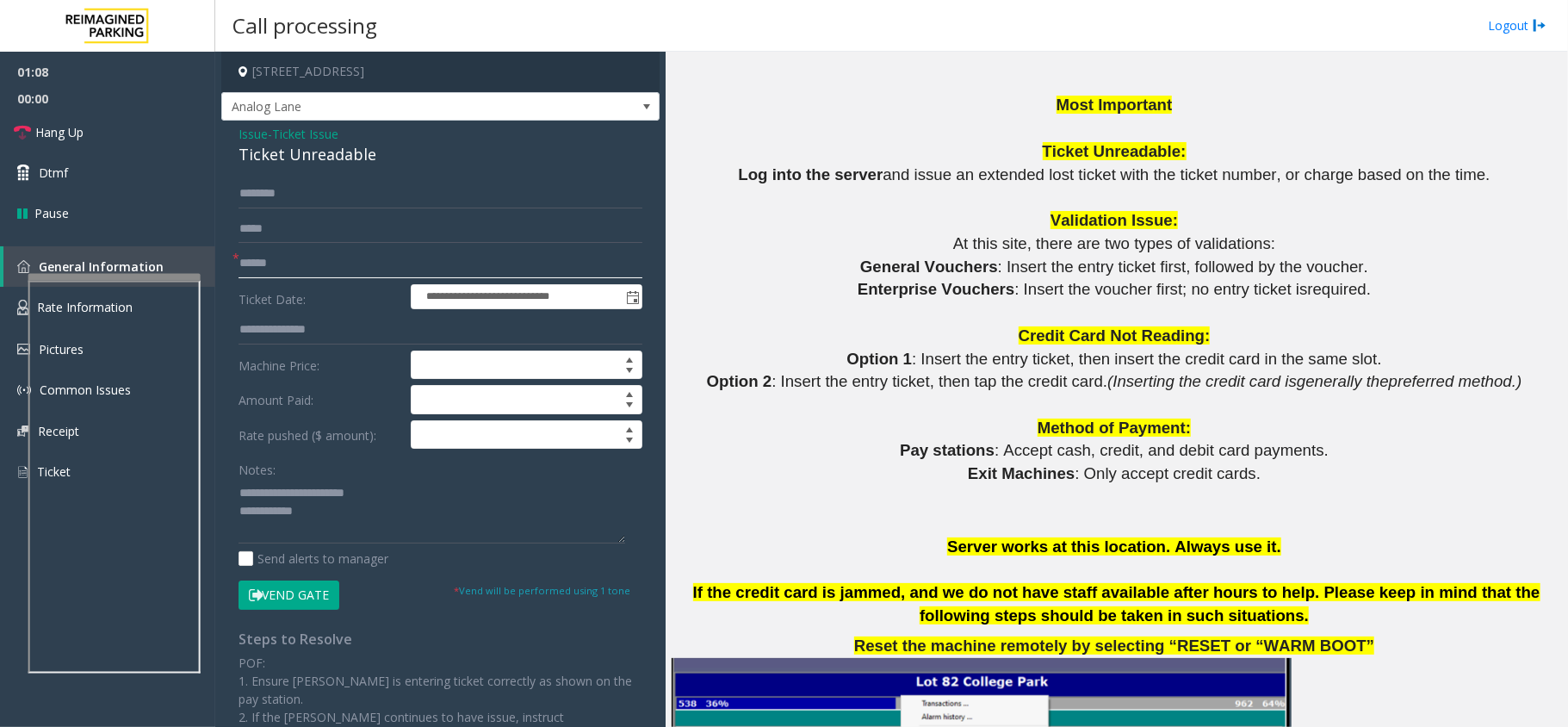
type input "******"
click at [250, 134] on span "Issue" at bounding box center [253, 134] width 29 height 18
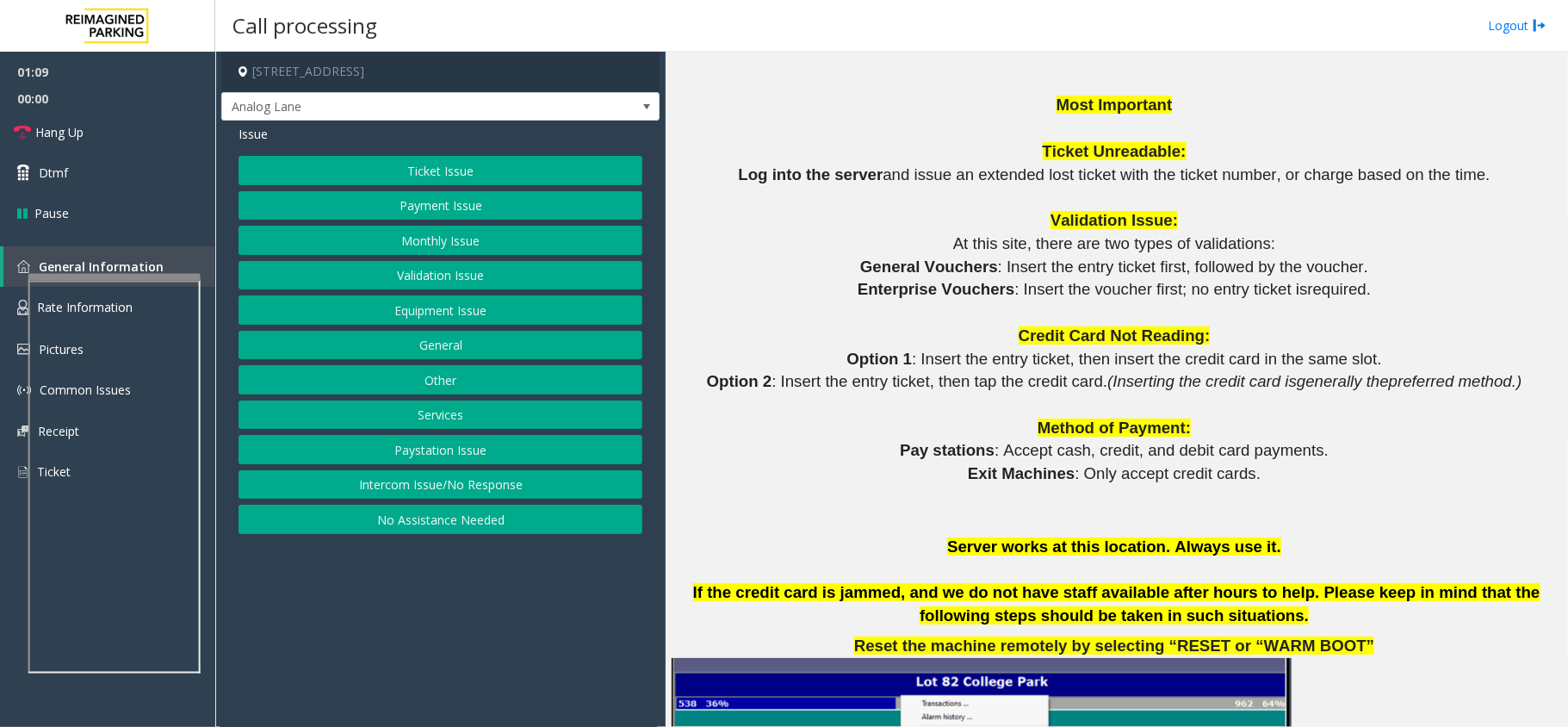
click at [425, 266] on button "Validation Issue" at bounding box center [439, 276] width 403 height 29
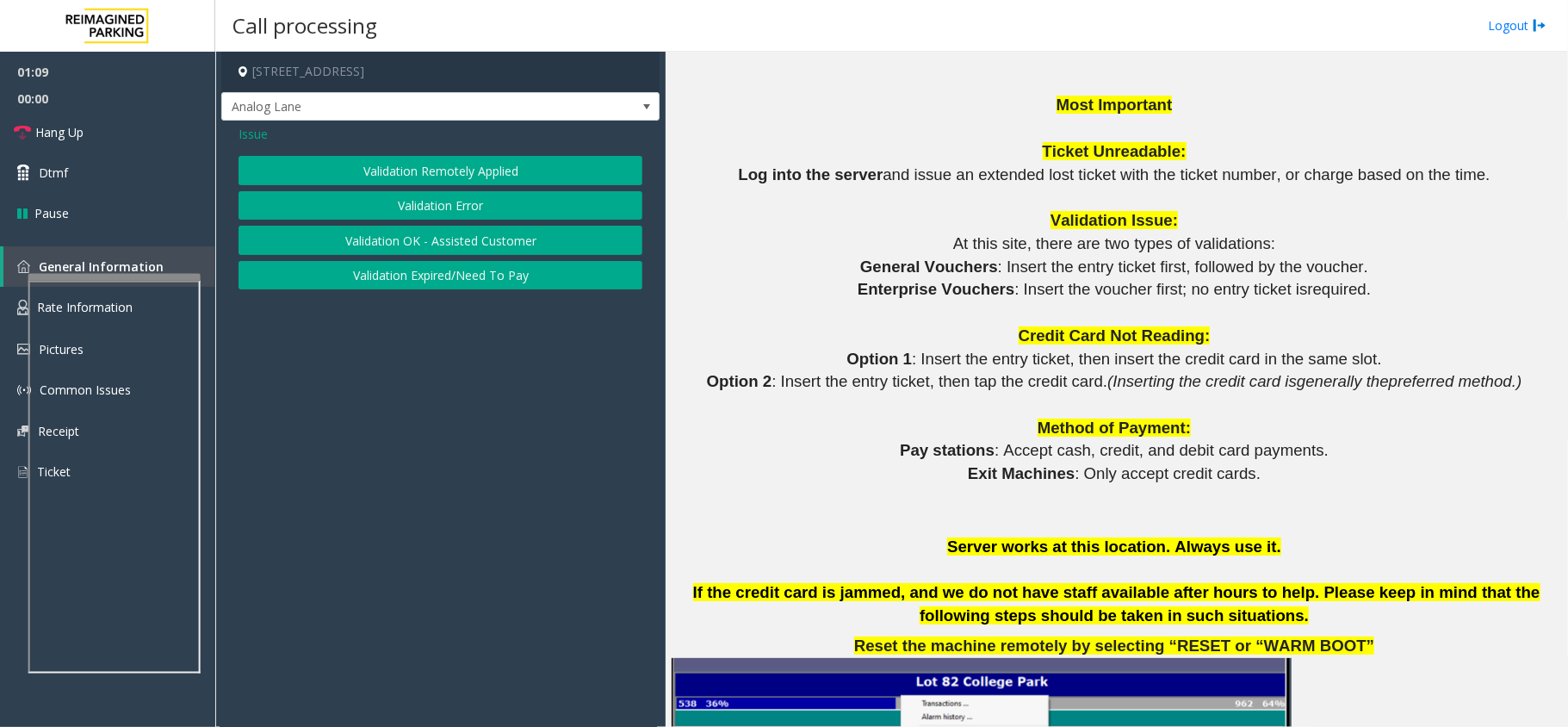
click at [429, 205] on button "Validation Error" at bounding box center [439, 206] width 403 height 29
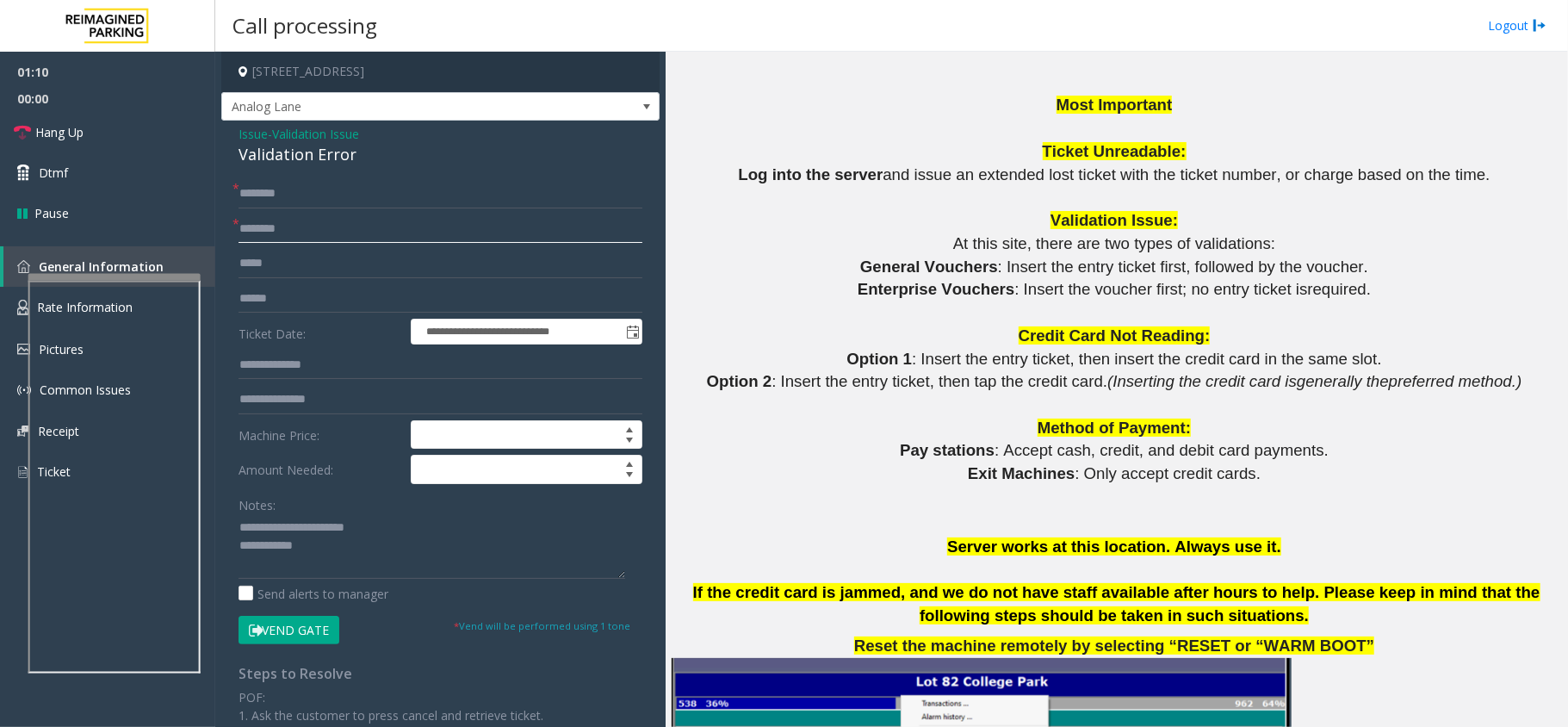
click at [298, 222] on input "text" at bounding box center [439, 229] width 403 height 29
drag, startPoint x: 937, startPoint y: 298, endPoint x: 855, endPoint y: 301, distance: 82.1
click at [855, 301] on p "Enterprise Vouchers : Insert the voucher first; no entry ticket is required ." at bounding box center [1117, 290] width 890 height 23
click at [386, 232] on input "text" at bounding box center [439, 229] width 403 height 29
paste input "**********"
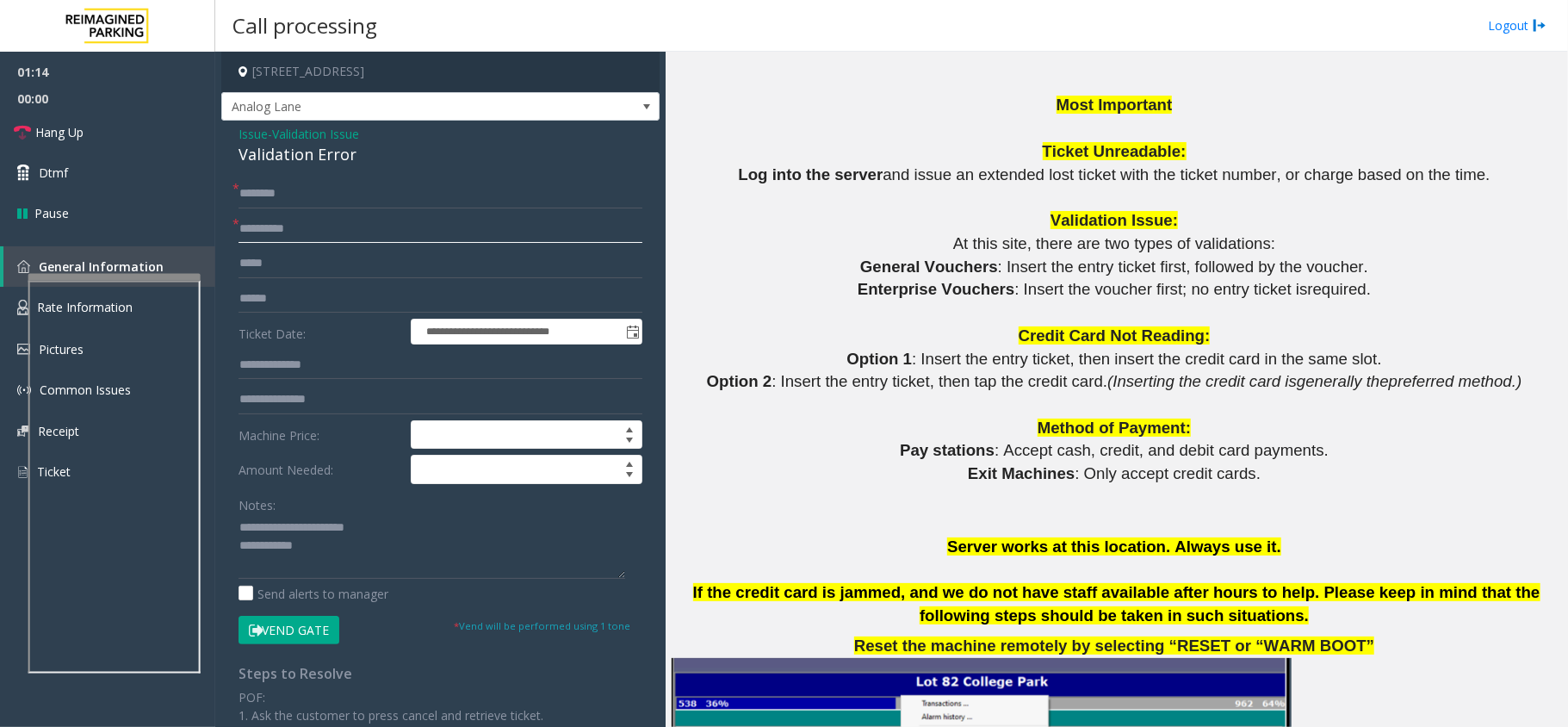
type input "**********"
drag, startPoint x: 273, startPoint y: 517, endPoint x: 467, endPoint y: 534, distance: 194.7
click at [467, 534] on textarea at bounding box center [431, 546] width 387 height 64
click at [338, 159] on div "Validation Error" at bounding box center [439, 154] width 403 height 23
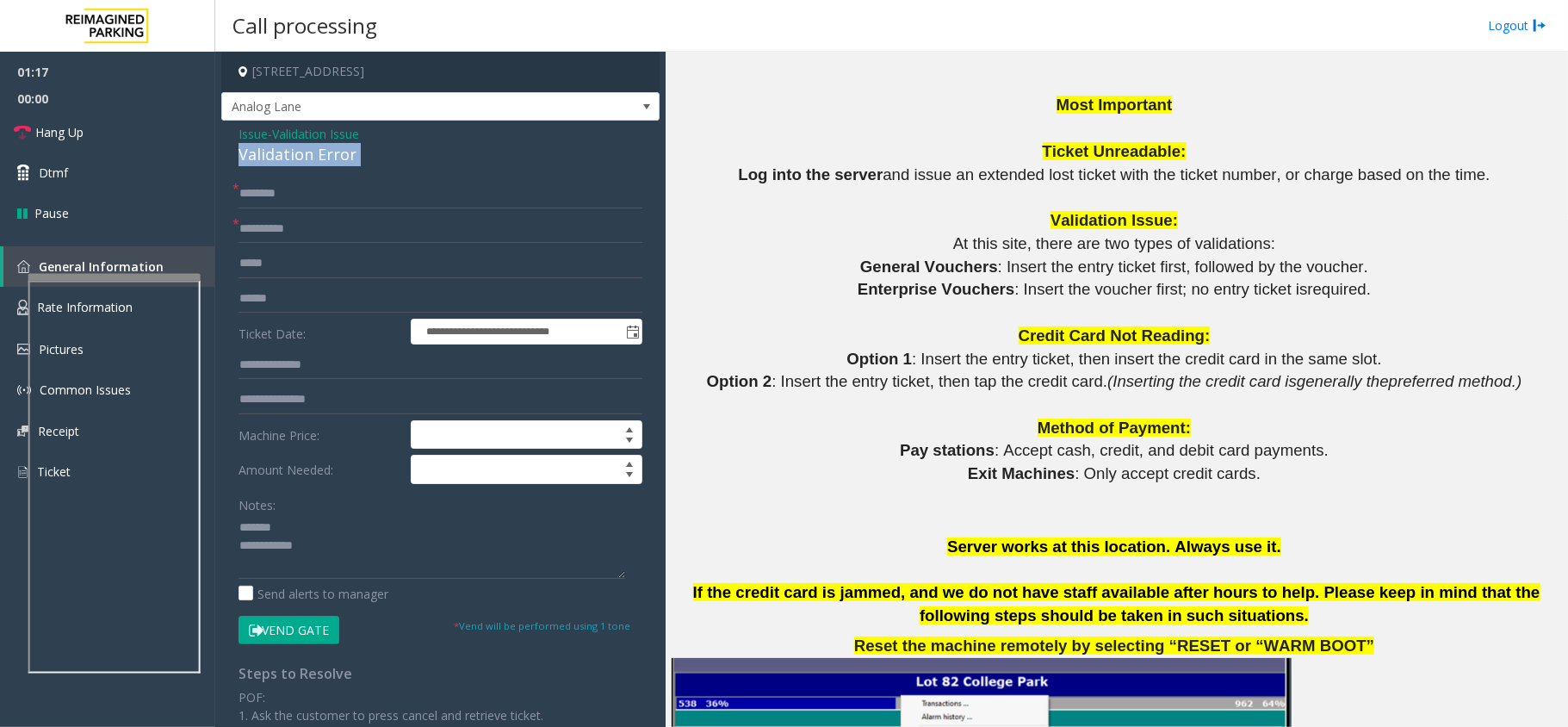
click at [338, 159] on div "Validation Error" at bounding box center [439, 154] width 403 height 23
click at [324, 535] on textarea at bounding box center [431, 546] width 387 height 64
paste textarea "**********"
type textarea "**********"
click at [288, 195] on input "text" at bounding box center [439, 194] width 403 height 29
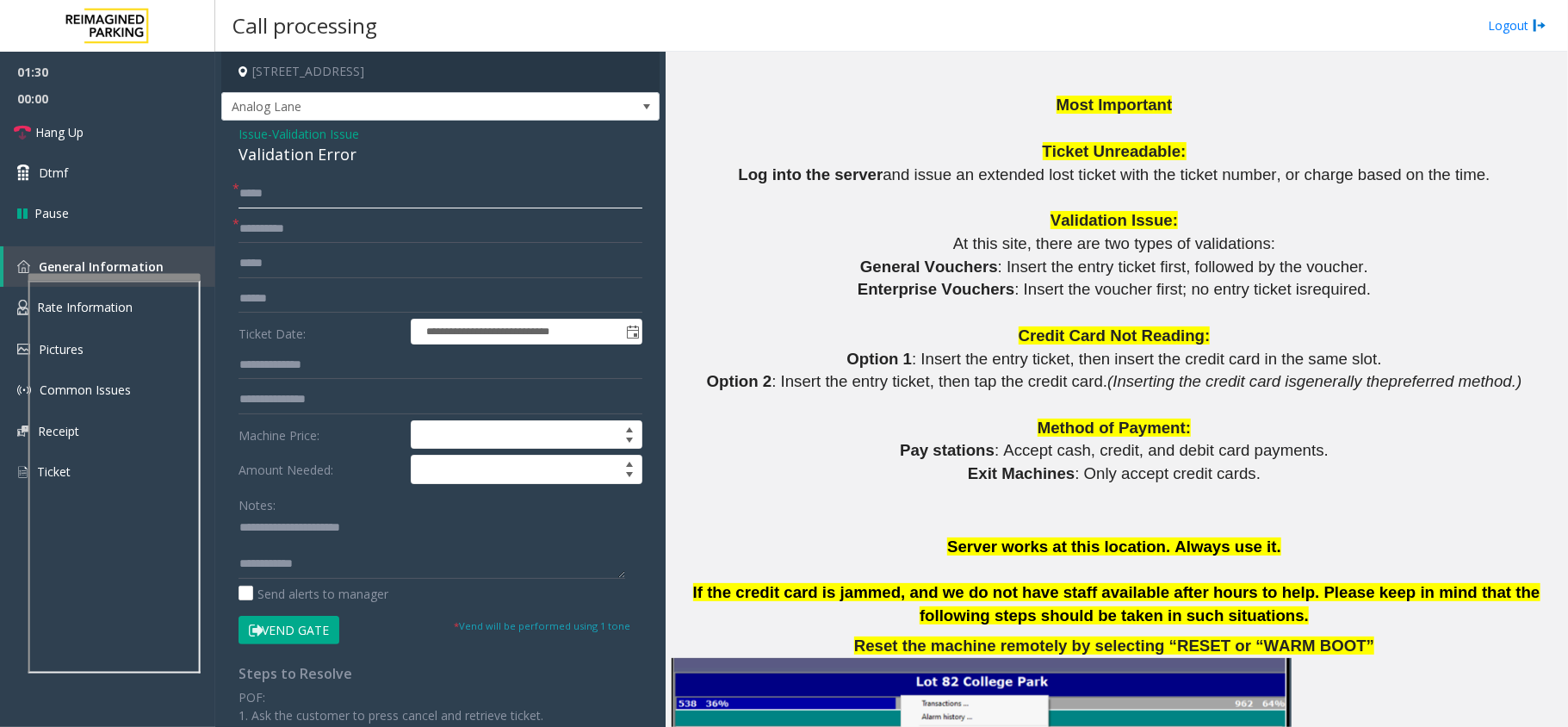
type input "*****"
click at [288, 195] on input "*****" at bounding box center [439, 194] width 403 height 29
click at [324, 560] on textarea at bounding box center [431, 546] width 387 height 64
click at [310, 624] on button "Vend Gate" at bounding box center [289, 630] width 101 height 29
click at [347, 560] on textarea at bounding box center [431, 546] width 387 height 64
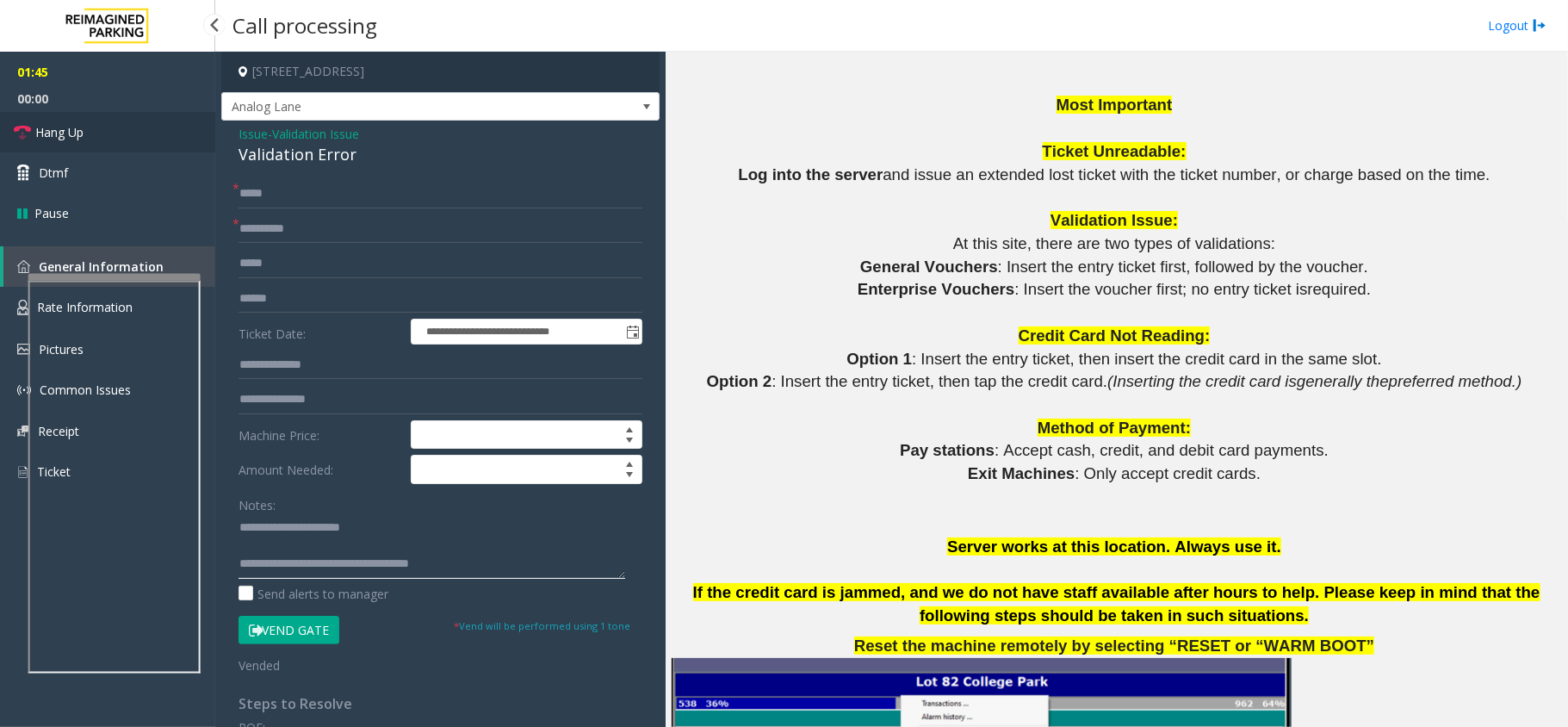
type textarea "**********"
click at [144, 140] on link "Hang Up" at bounding box center [108, 132] width 215 height 40
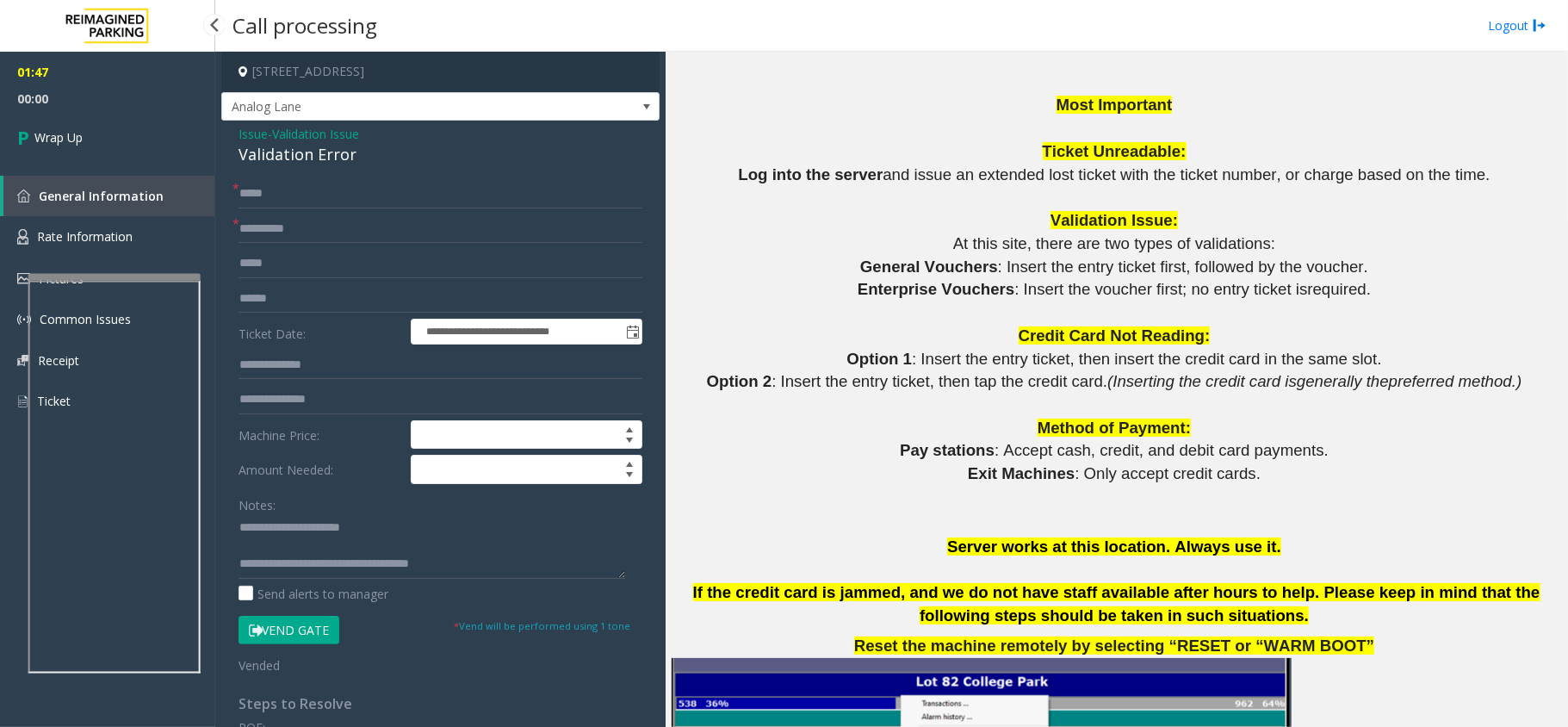
click at [144, 140] on link "Wrap Up" at bounding box center [108, 137] width 215 height 51
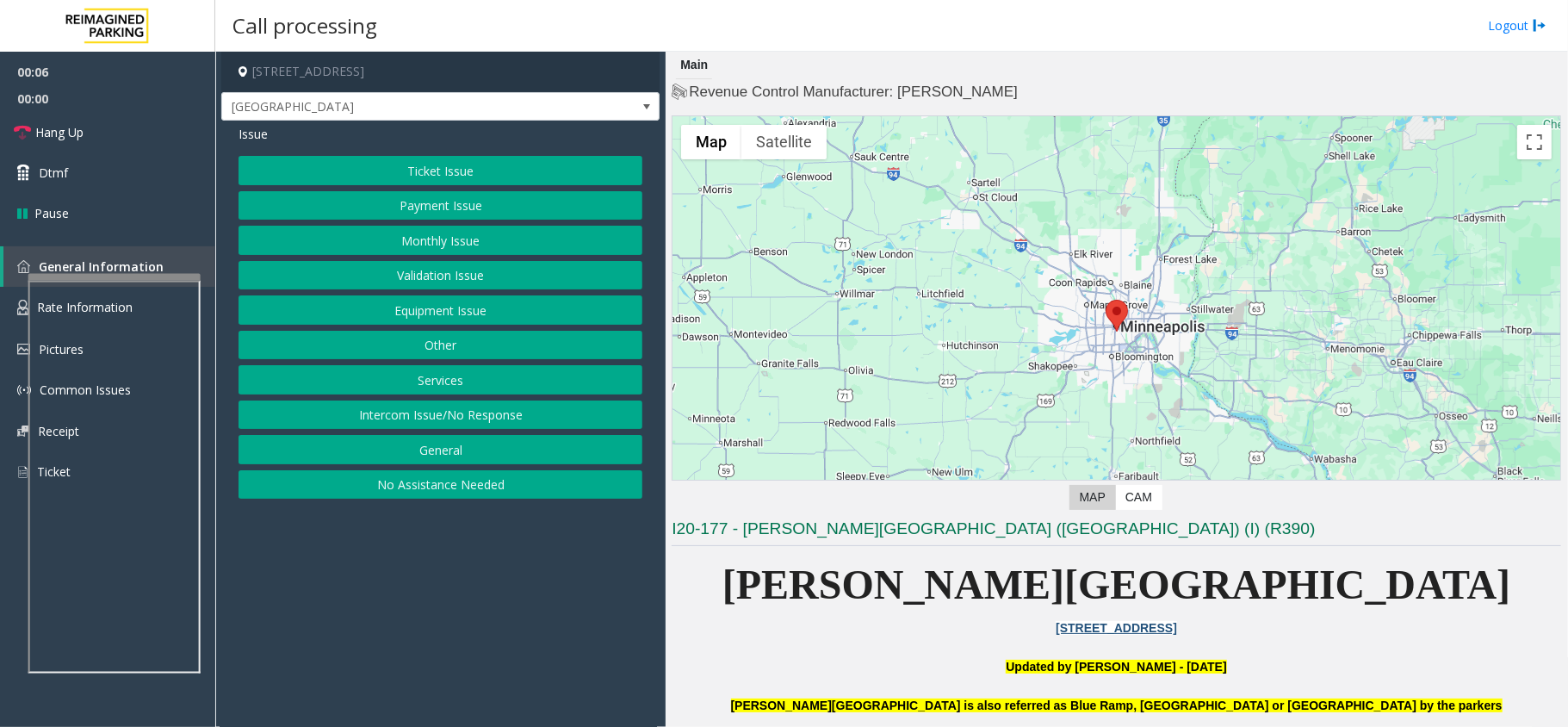
click at [443, 246] on button "Monthly Issue" at bounding box center [439, 240] width 403 height 29
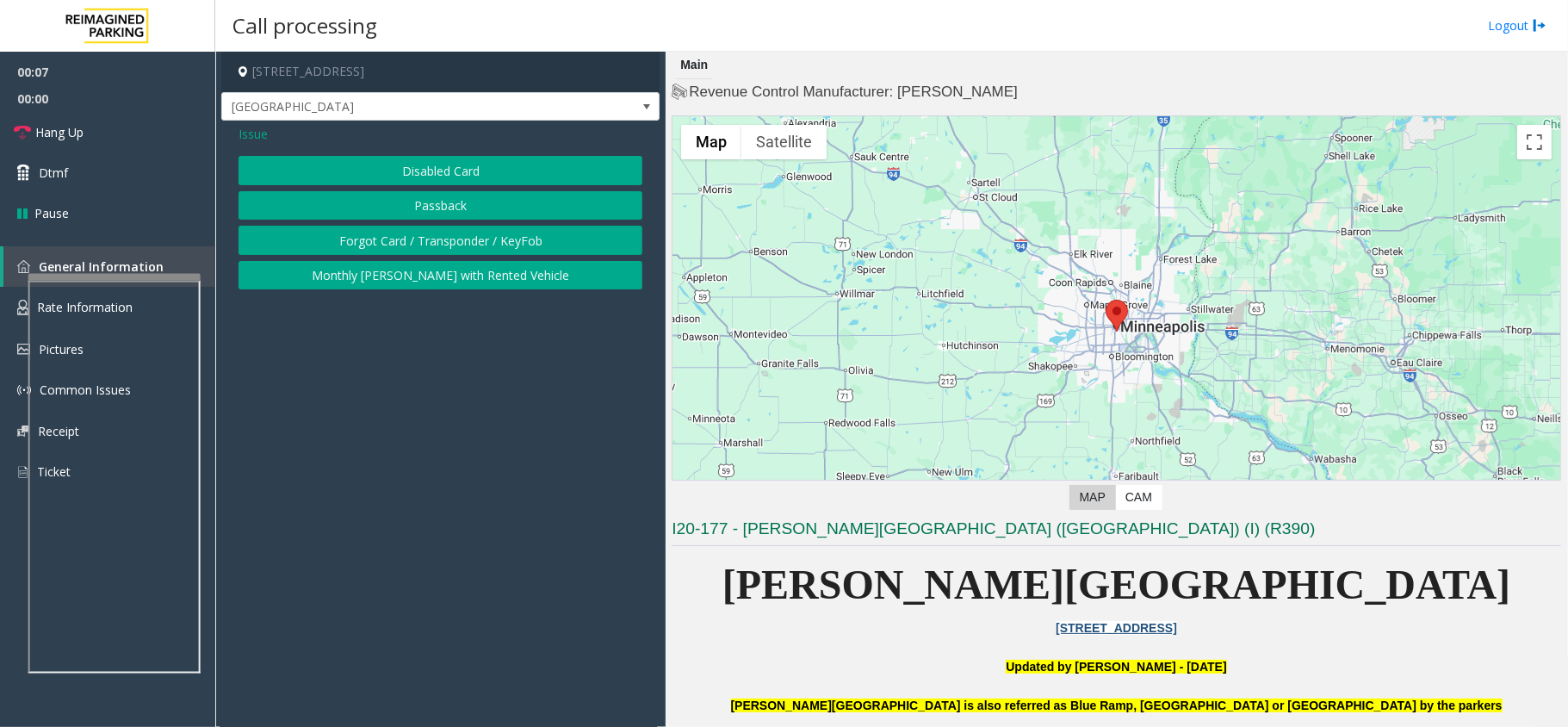
click at [446, 174] on button "Disabled Card" at bounding box center [439, 171] width 403 height 29
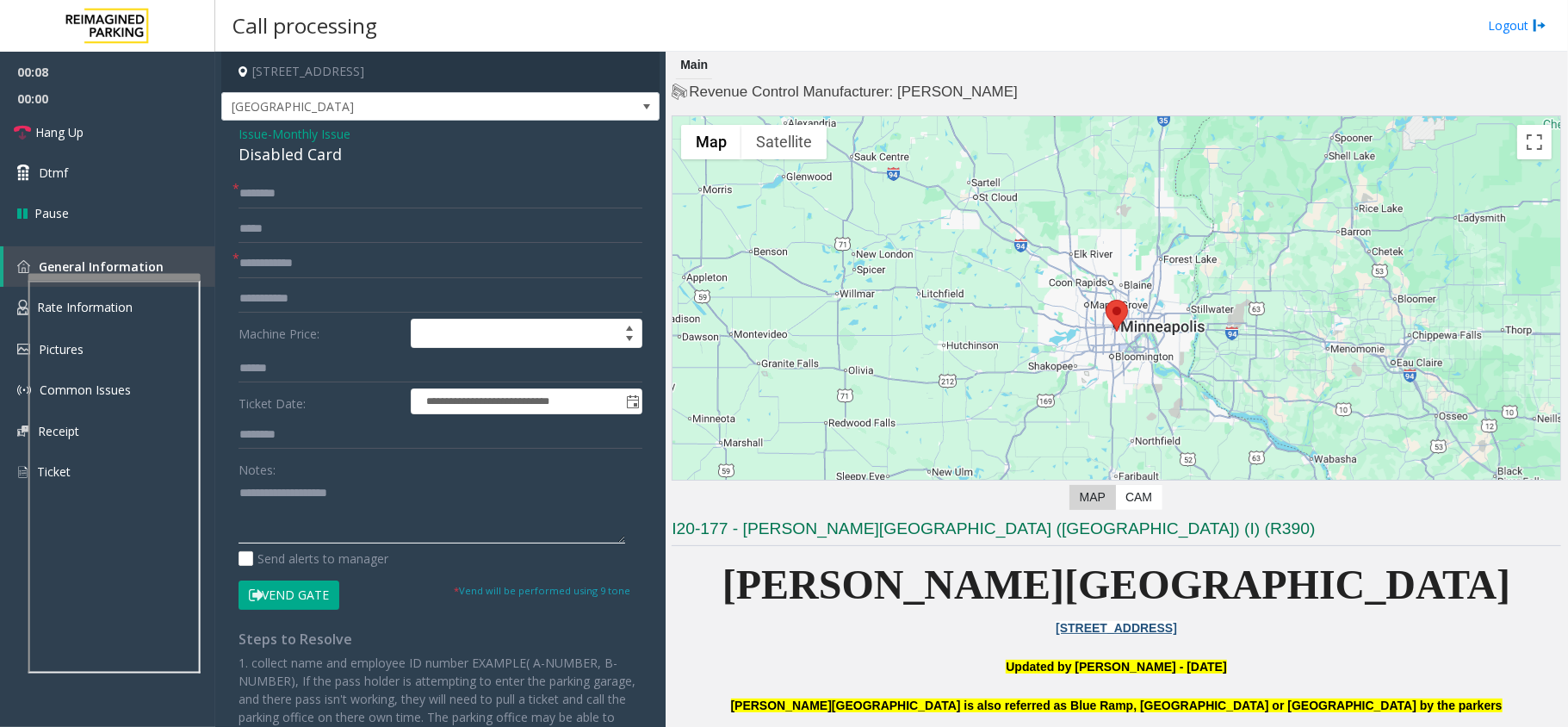
click at [315, 530] on textarea at bounding box center [431, 511] width 387 height 64
click at [325, 156] on div "Disabled Card" at bounding box center [439, 154] width 403 height 23
click at [348, 501] on textarea at bounding box center [431, 511] width 387 height 64
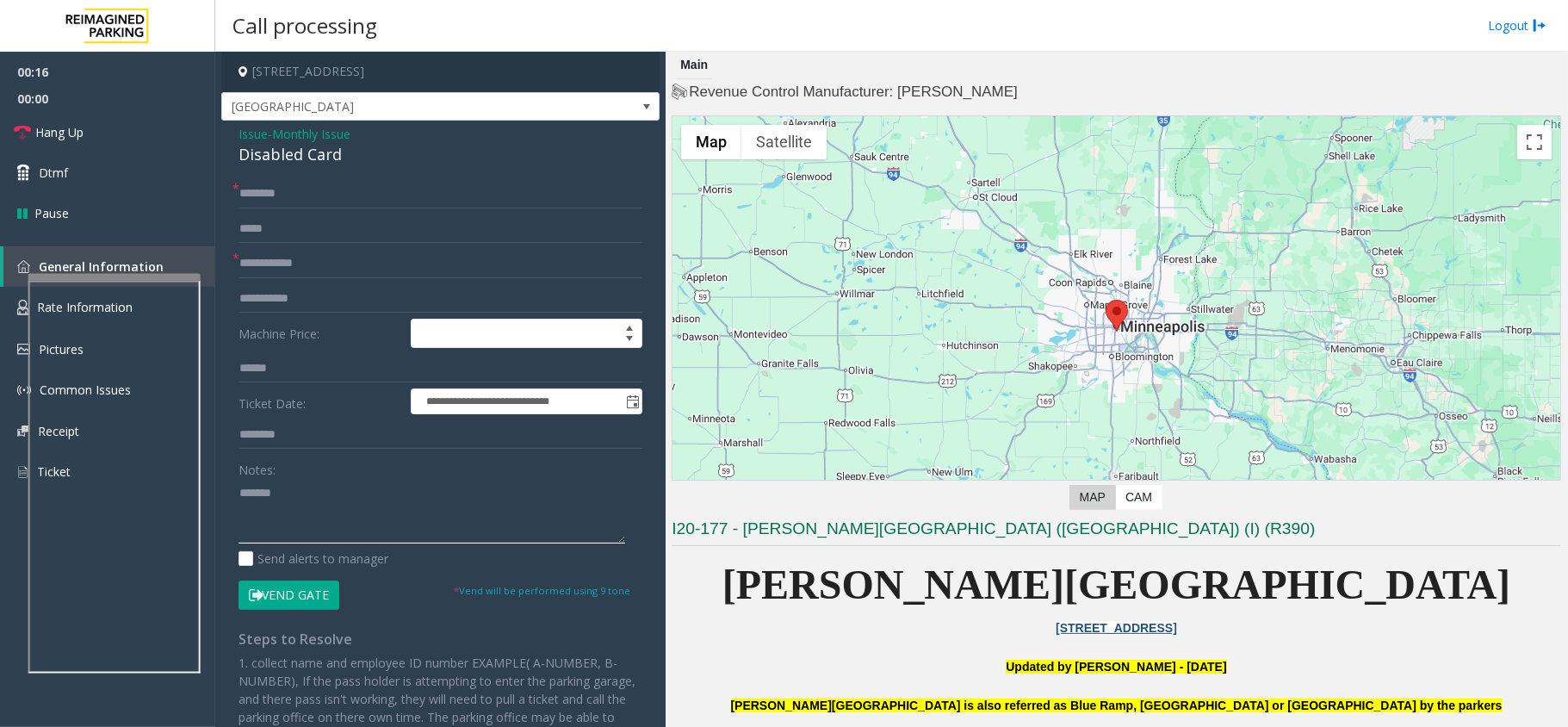
paste textarea "**********"
type textarea "**********"
click at [293, 243] on input "text" at bounding box center [439, 229] width 403 height 29
click at [307, 277] on input "text" at bounding box center [439, 264] width 403 height 29
type input "**"
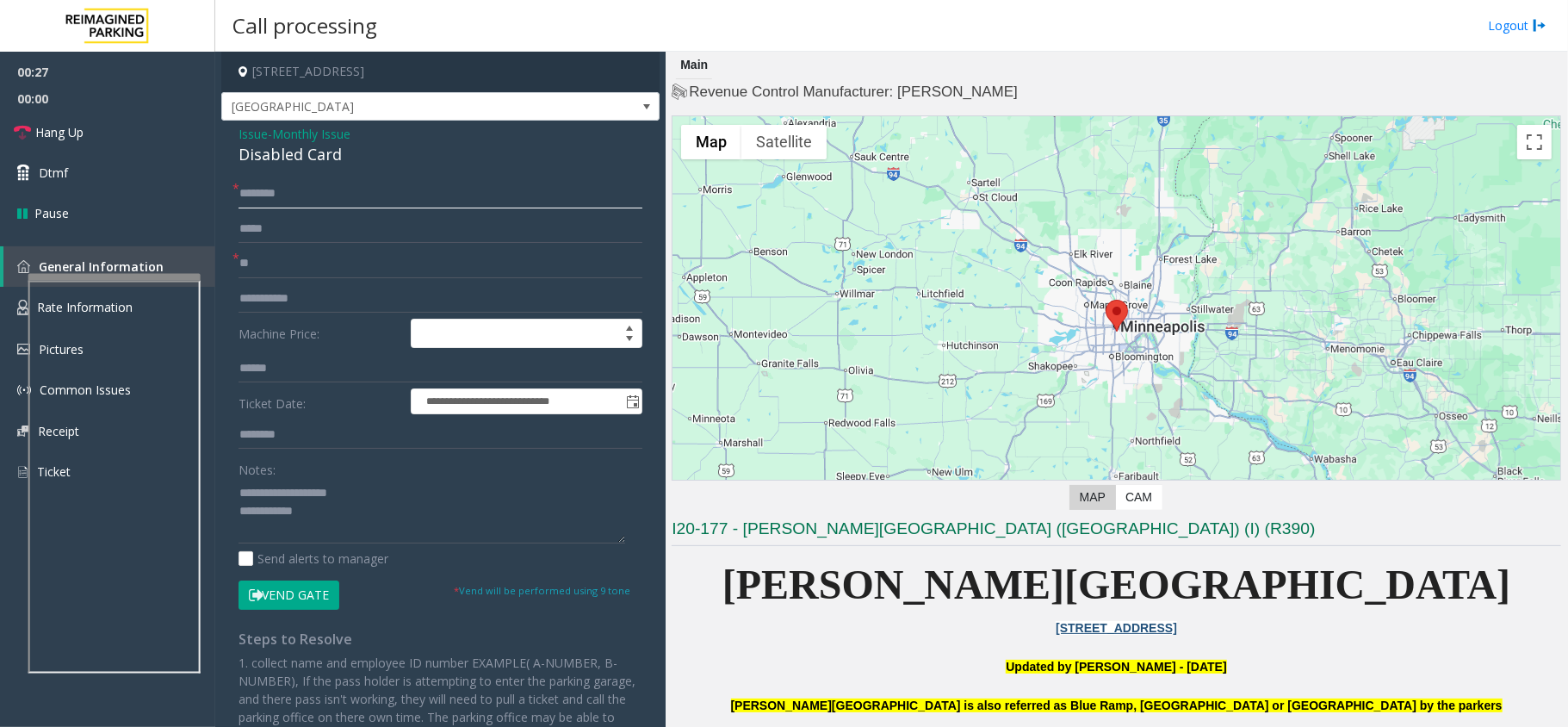
click at [301, 191] on input "text" at bounding box center [439, 194] width 403 height 29
type input "**"
click at [335, 517] on textarea at bounding box center [431, 511] width 387 height 64
click at [303, 601] on button "Vend Gate" at bounding box center [289, 595] width 101 height 29
drag, startPoint x: 305, startPoint y: 515, endPoint x: 494, endPoint y: 515, distance: 189.0
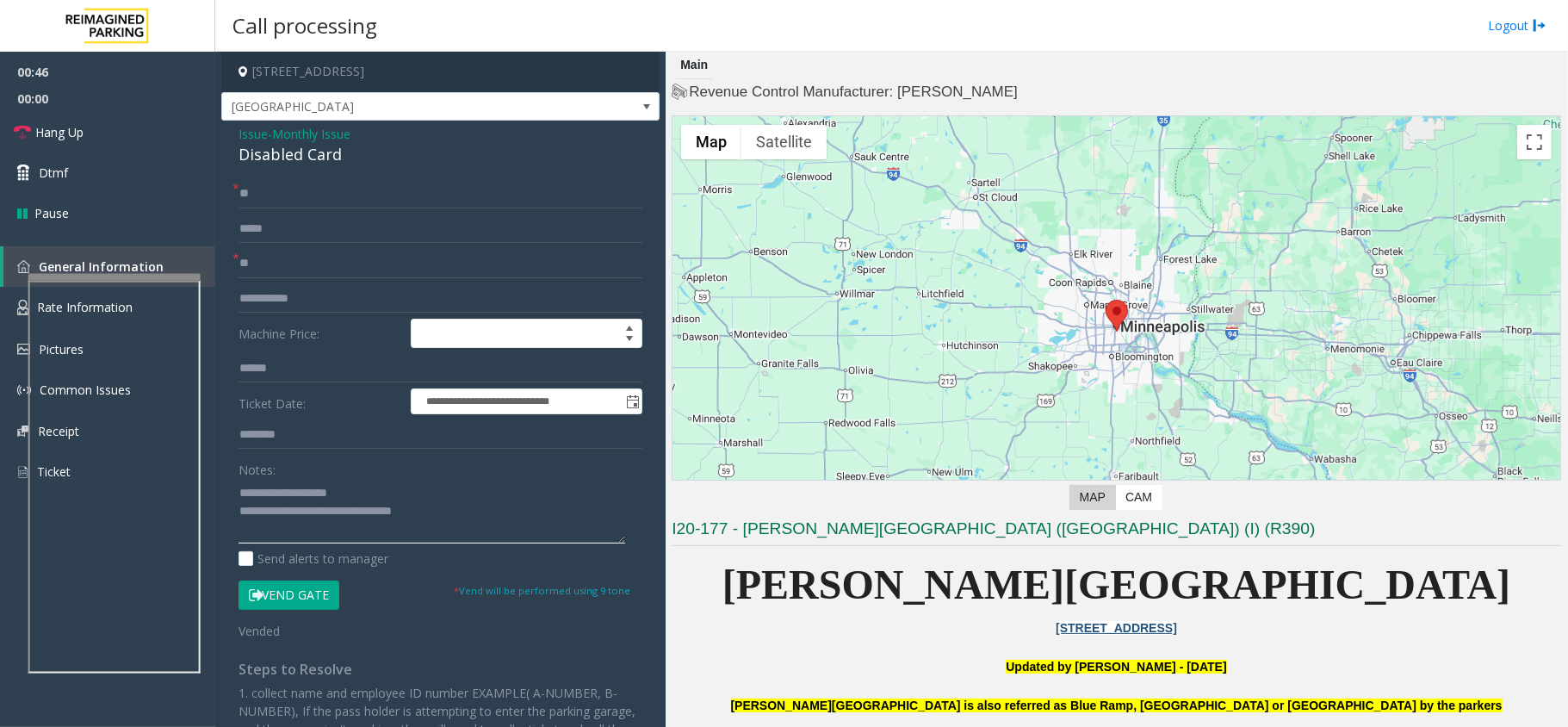
click at [494, 515] on textarea at bounding box center [431, 511] width 387 height 64
type textarea "**********"
click at [65, 121] on link "Hang Up" at bounding box center [108, 132] width 215 height 40
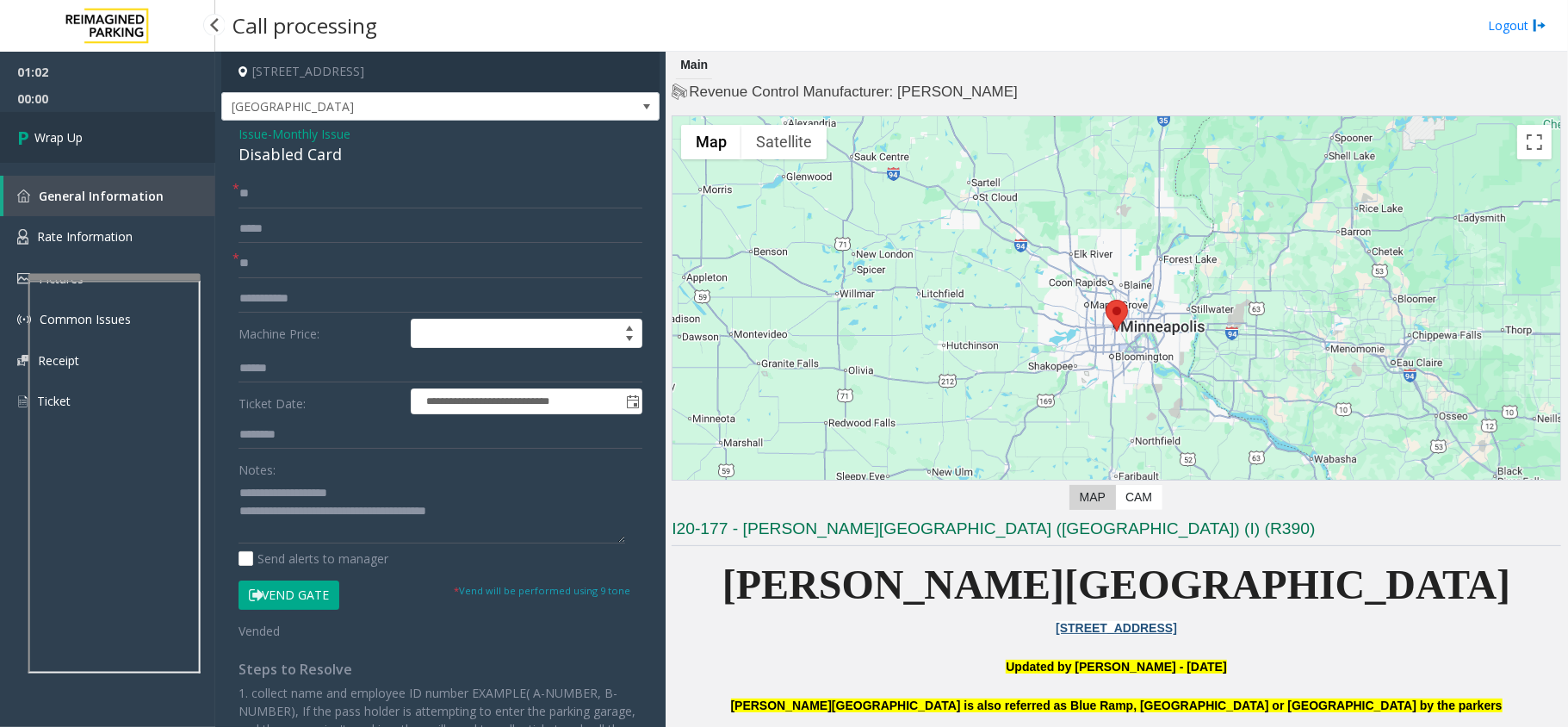
click at [97, 142] on link "Wrap Up" at bounding box center [108, 137] width 215 height 51
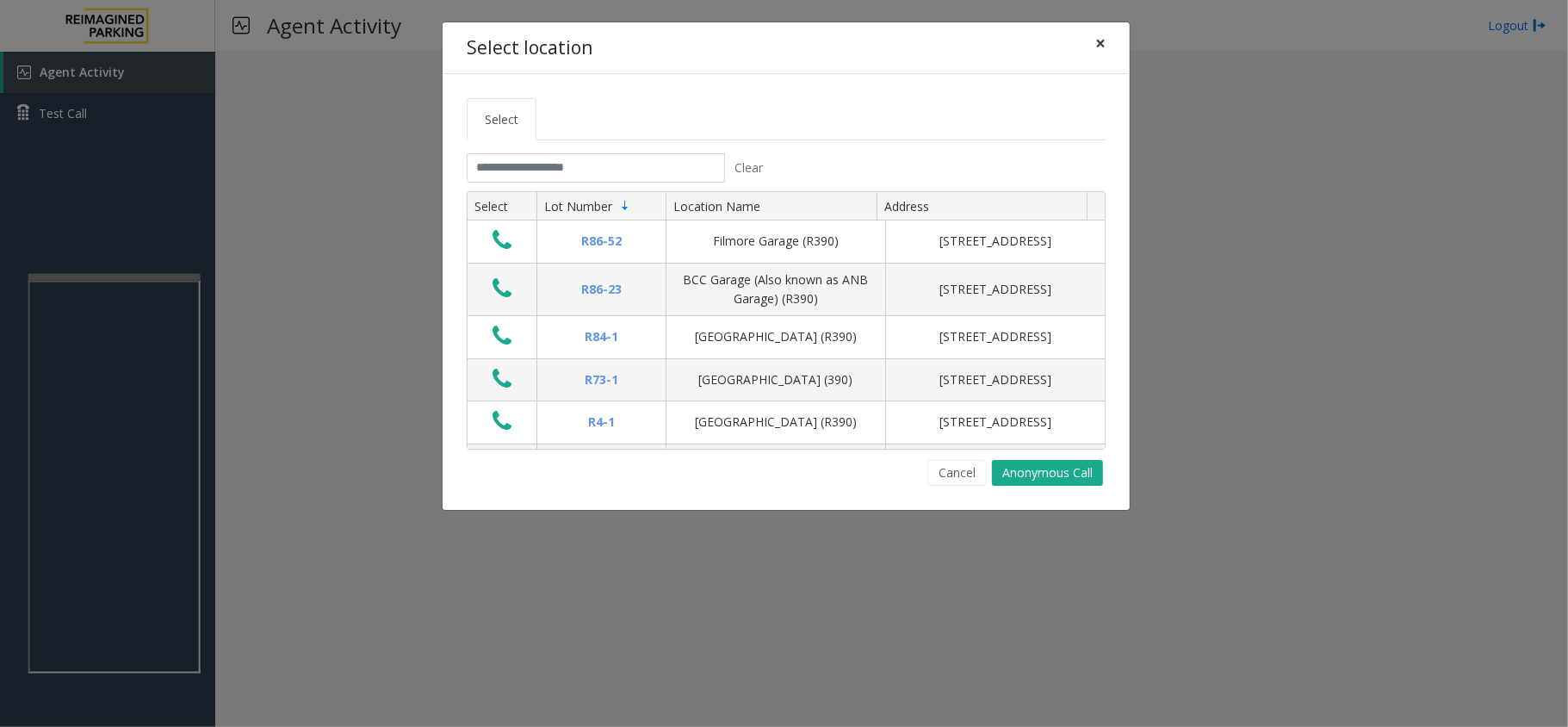
click at [1099, 39] on span "×" at bounding box center [1100, 43] width 10 height 24
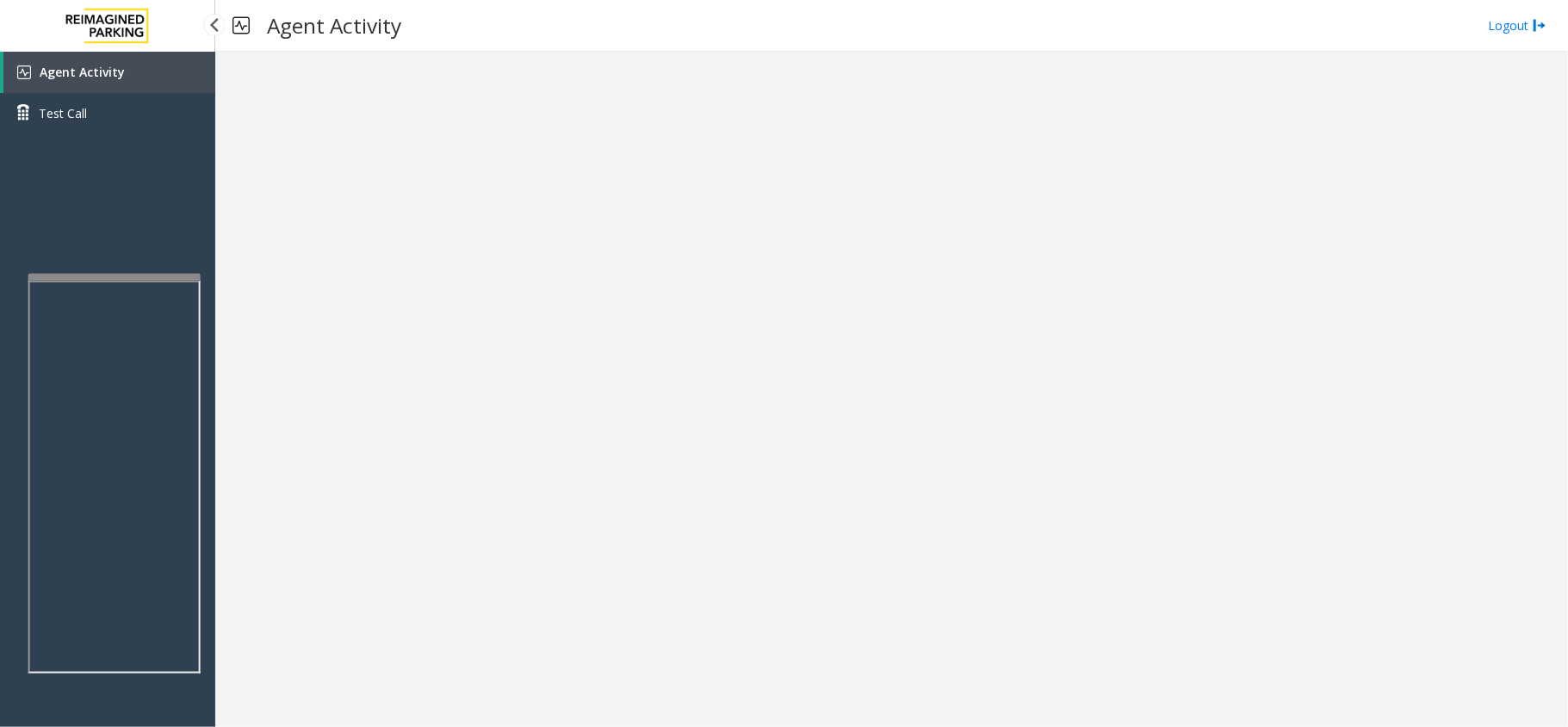
click at [115, 73] on span "Agent Activity" at bounding box center [82, 72] width 85 height 17
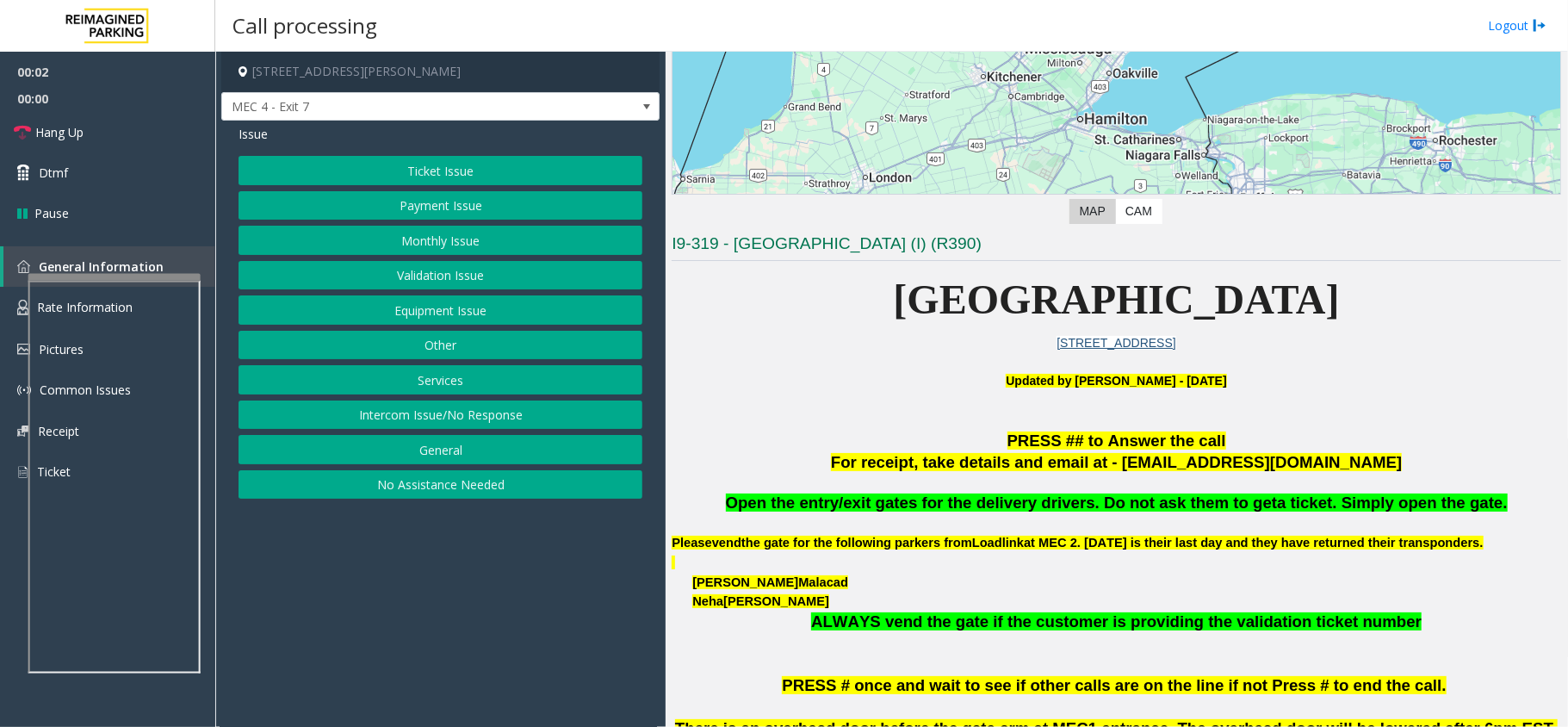
scroll to position [459, 0]
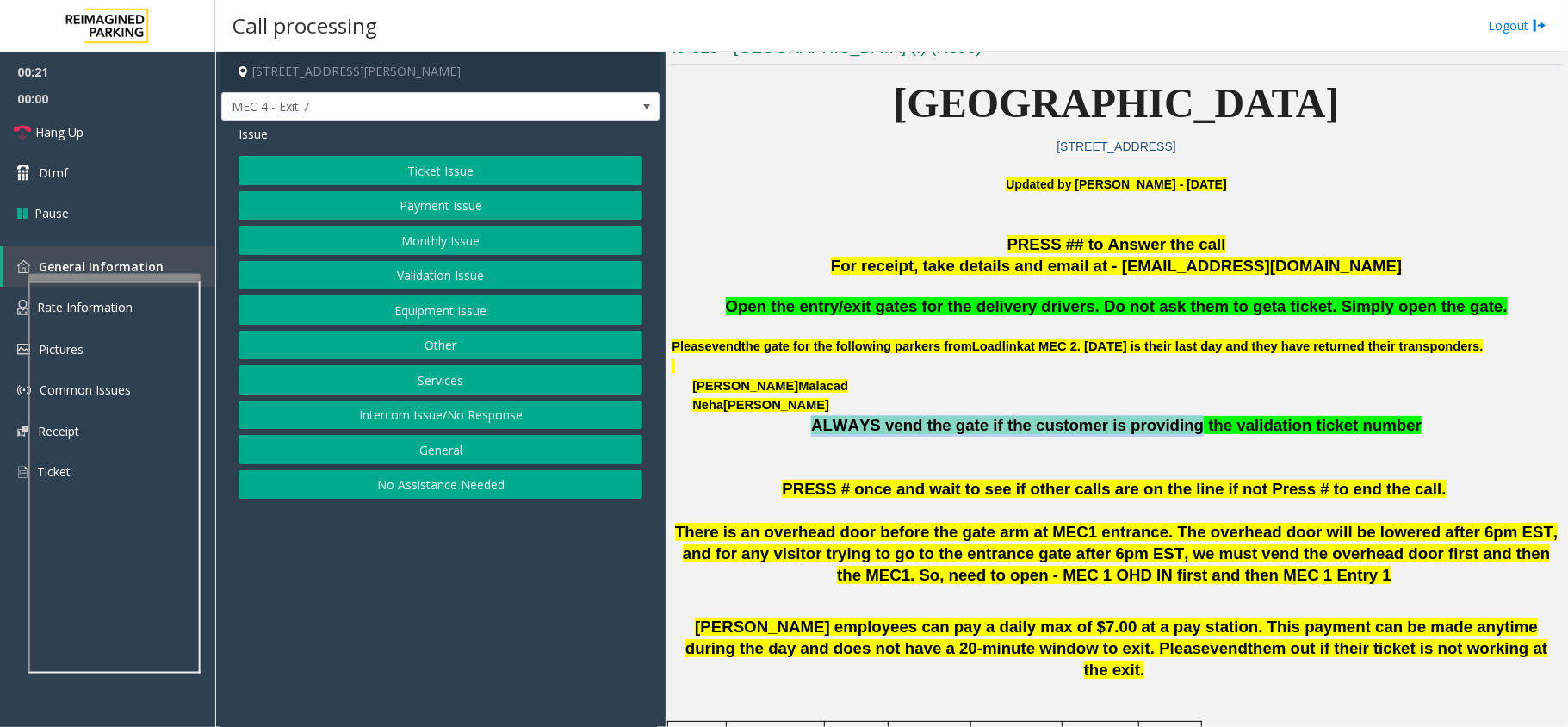
drag, startPoint x: 1178, startPoint y: 425, endPoint x: 813, endPoint y: 421, distance: 365.0
click at [813, 421] on p "ALWAYS vend the gate if the customer is providing the validation ticket number" at bounding box center [1117, 437] width 890 height 43
click at [824, 424] on p "ALWAYS vend the gate if the customer is providing the validation ticket number" at bounding box center [1117, 437] width 890 height 43
drag, startPoint x: 841, startPoint y: 427, endPoint x: 1188, endPoint y: 435, distance: 347.1
click at [1188, 435] on p "ALWAYS vend the gate if the customer is providing the validation ticket number" at bounding box center [1117, 437] width 890 height 43
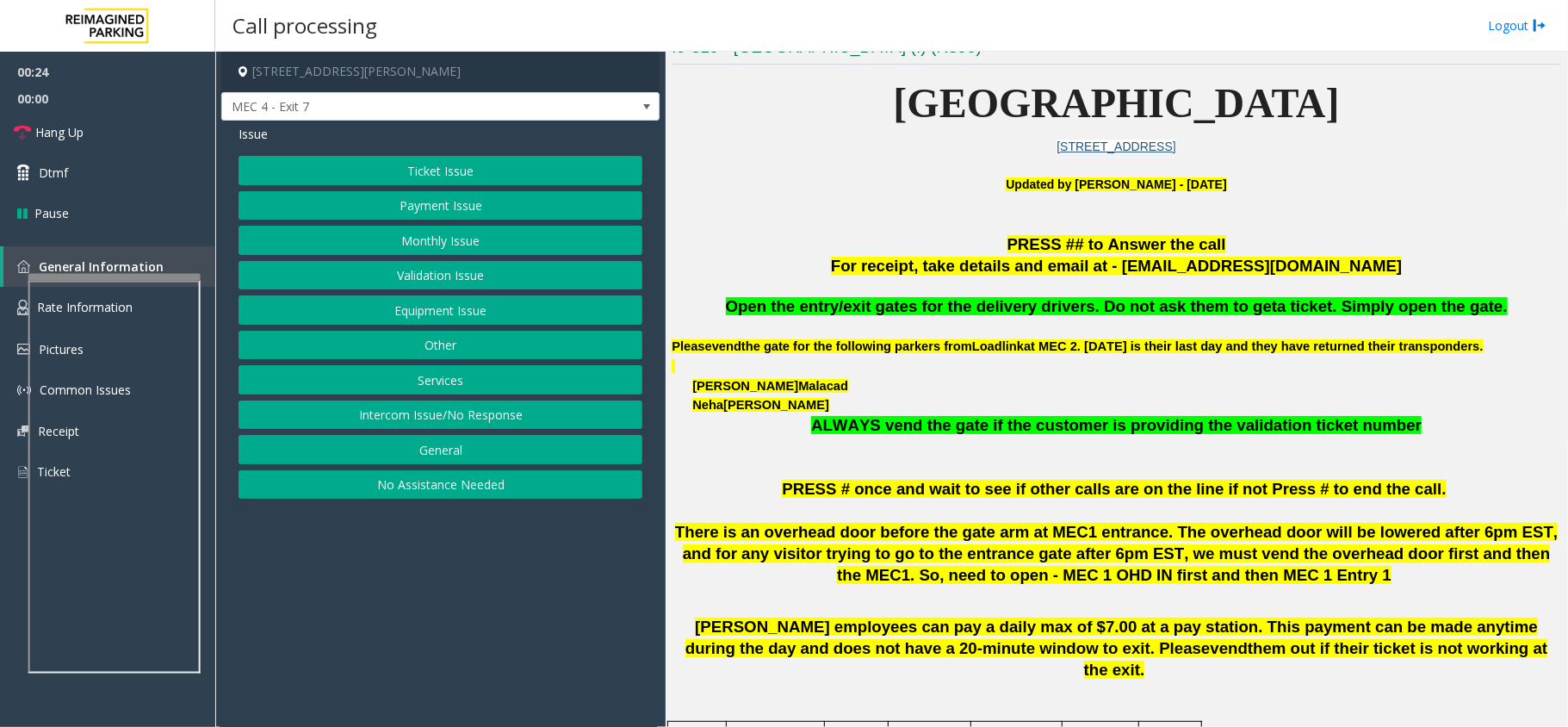
click at [1203, 435] on p "ALWAYS vend the gate if the customer is providing the validation ticket number" at bounding box center [1117, 437] width 890 height 43
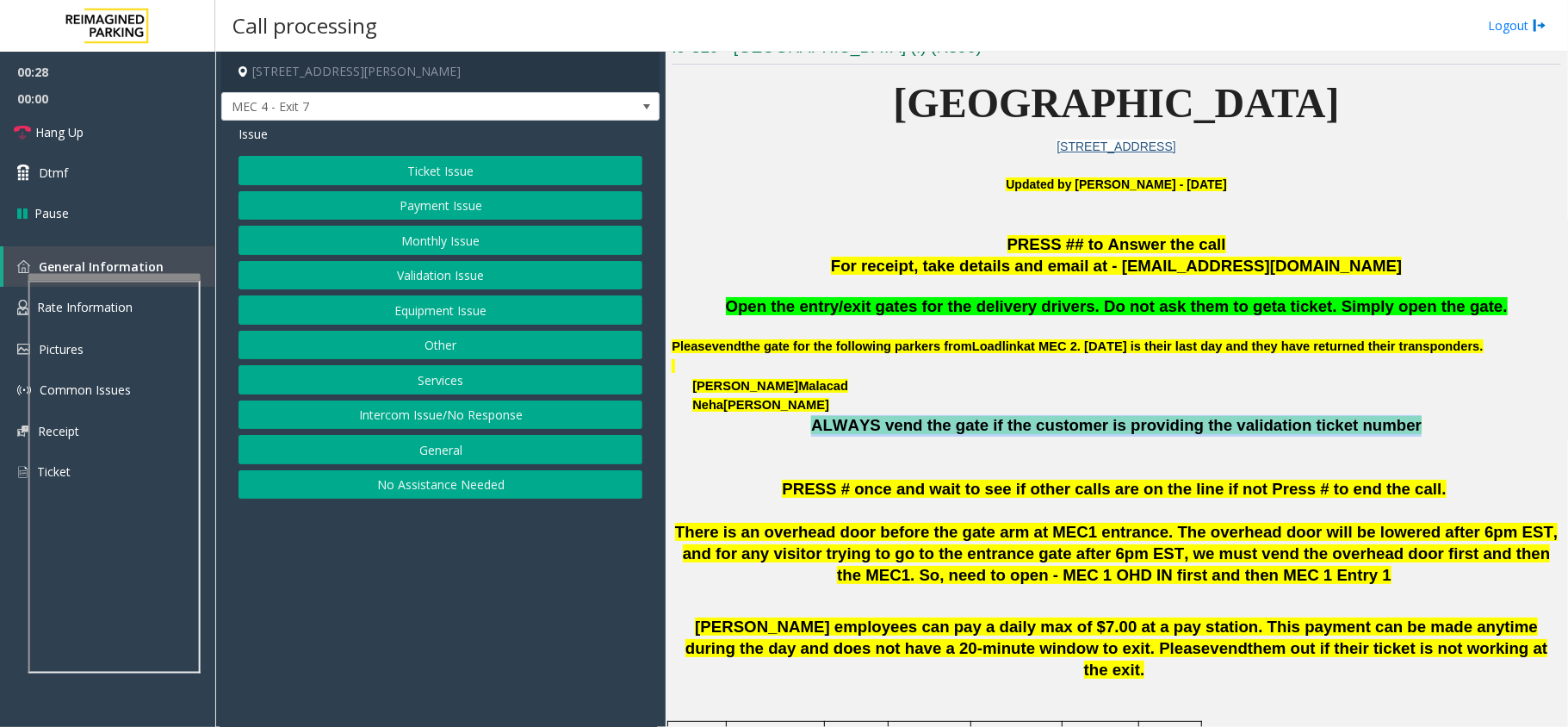
drag, startPoint x: 1379, startPoint y: 425, endPoint x: 838, endPoint y: 431, distance: 541.0
click at [838, 431] on p "ALWAYS vend the gate if the customer is providing the validation ticket number" at bounding box center [1117, 437] width 890 height 43
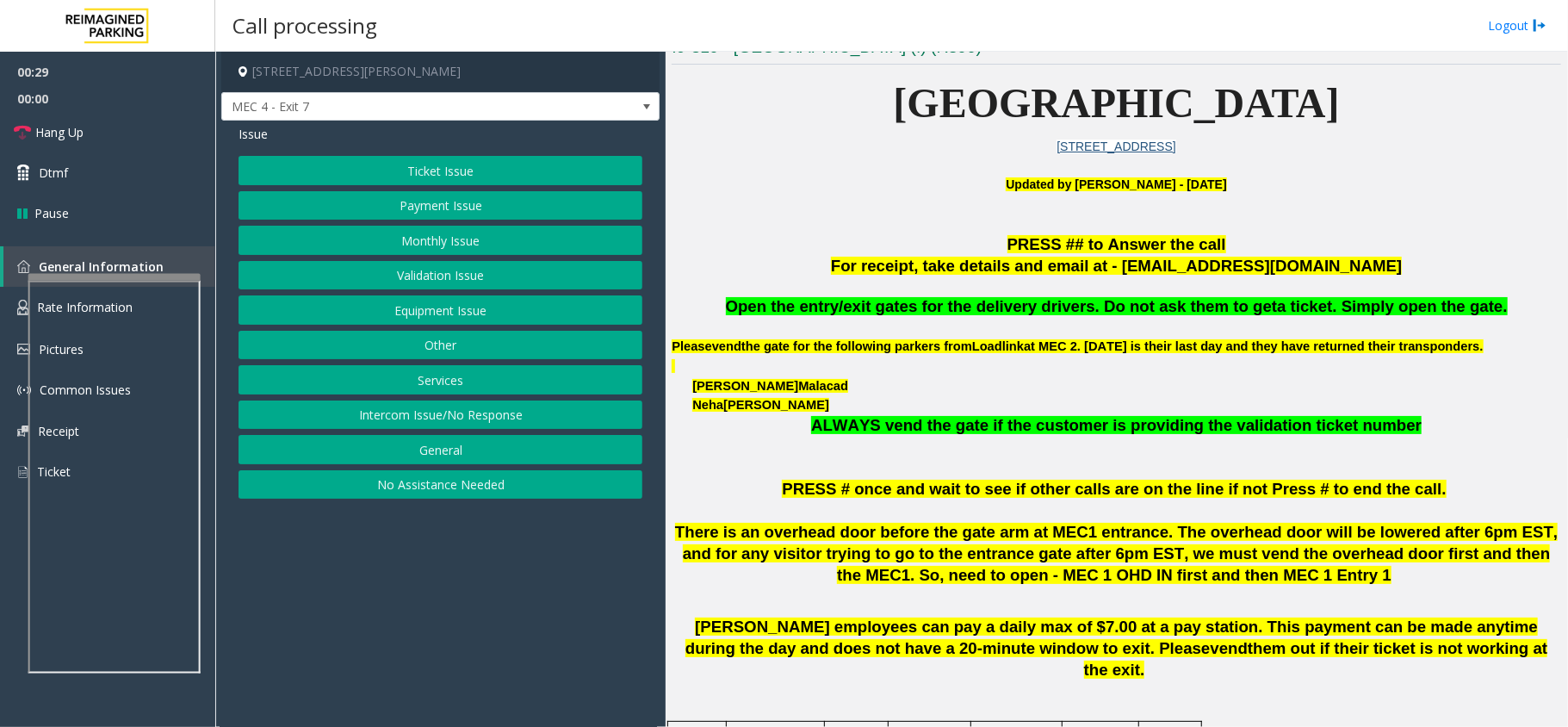
click at [918, 376] on p "[PERSON_NAME]" at bounding box center [1126, 386] width 869 height 20
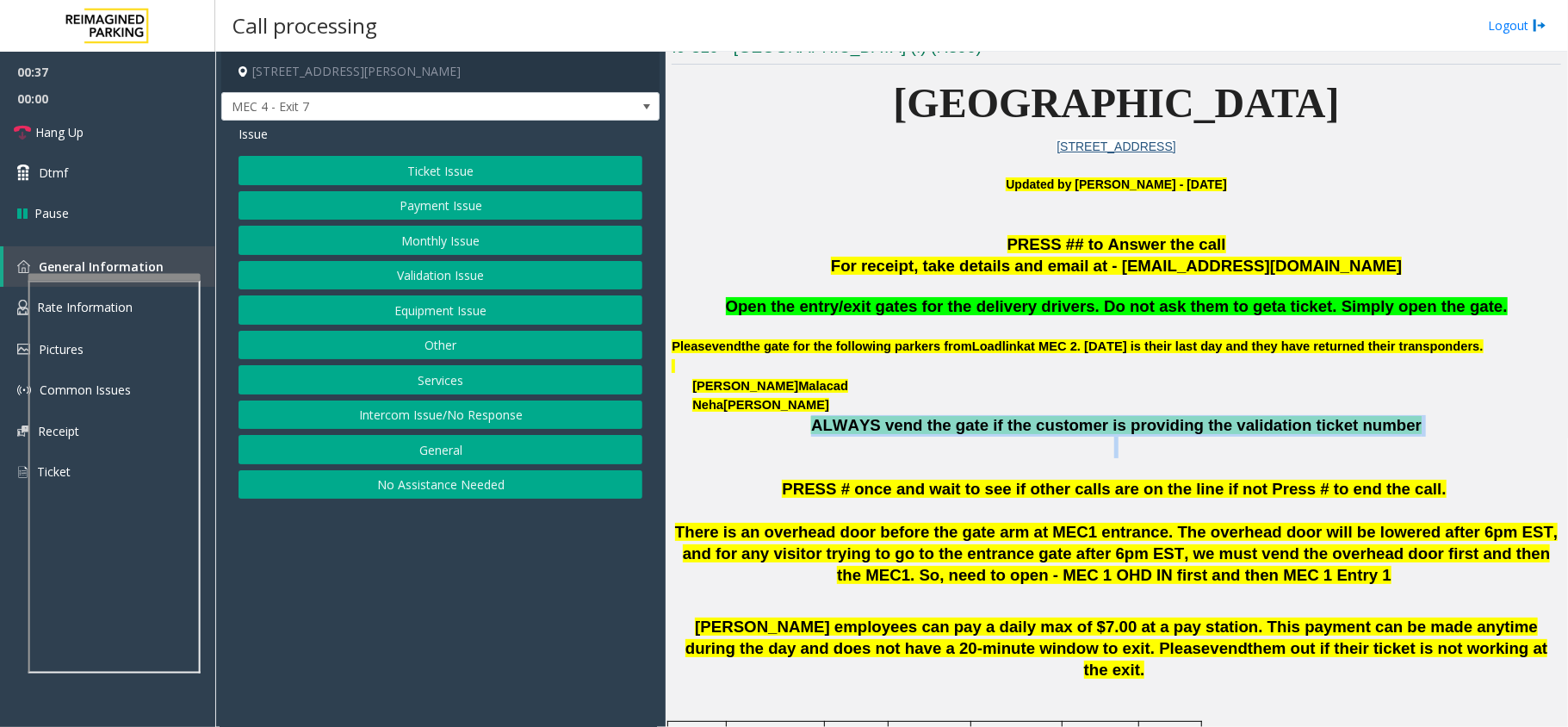
drag, startPoint x: 838, startPoint y: 424, endPoint x: 1398, endPoint y: 437, distance: 560.2
click at [1398, 437] on p "ALWAYS vend the gate if the customer is providing the validation ticket number" at bounding box center [1117, 437] width 890 height 43
click at [1114, 441] on span at bounding box center [1116, 447] width 5 height 18
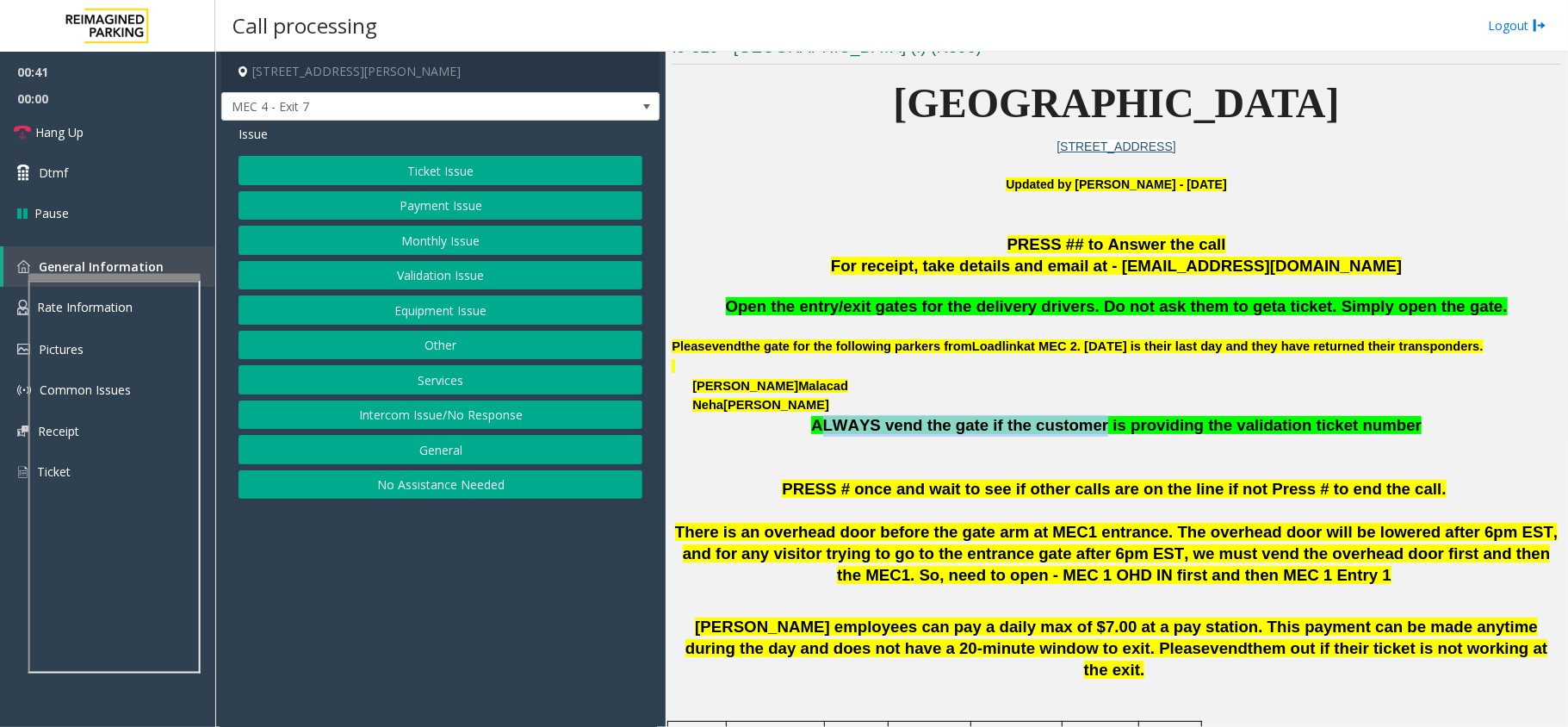
drag, startPoint x: 1098, startPoint y: 426, endPoint x: 847, endPoint y: 426, distance: 251.0
click at [847, 426] on span "ALWAYS vend the gate if the customer is providing the validation ticket number" at bounding box center [1116, 425] width 610 height 18
click at [1054, 445] on p "ALWAYS vend the gate if the customer is providing the validation ticket number" at bounding box center [1117, 437] width 890 height 43
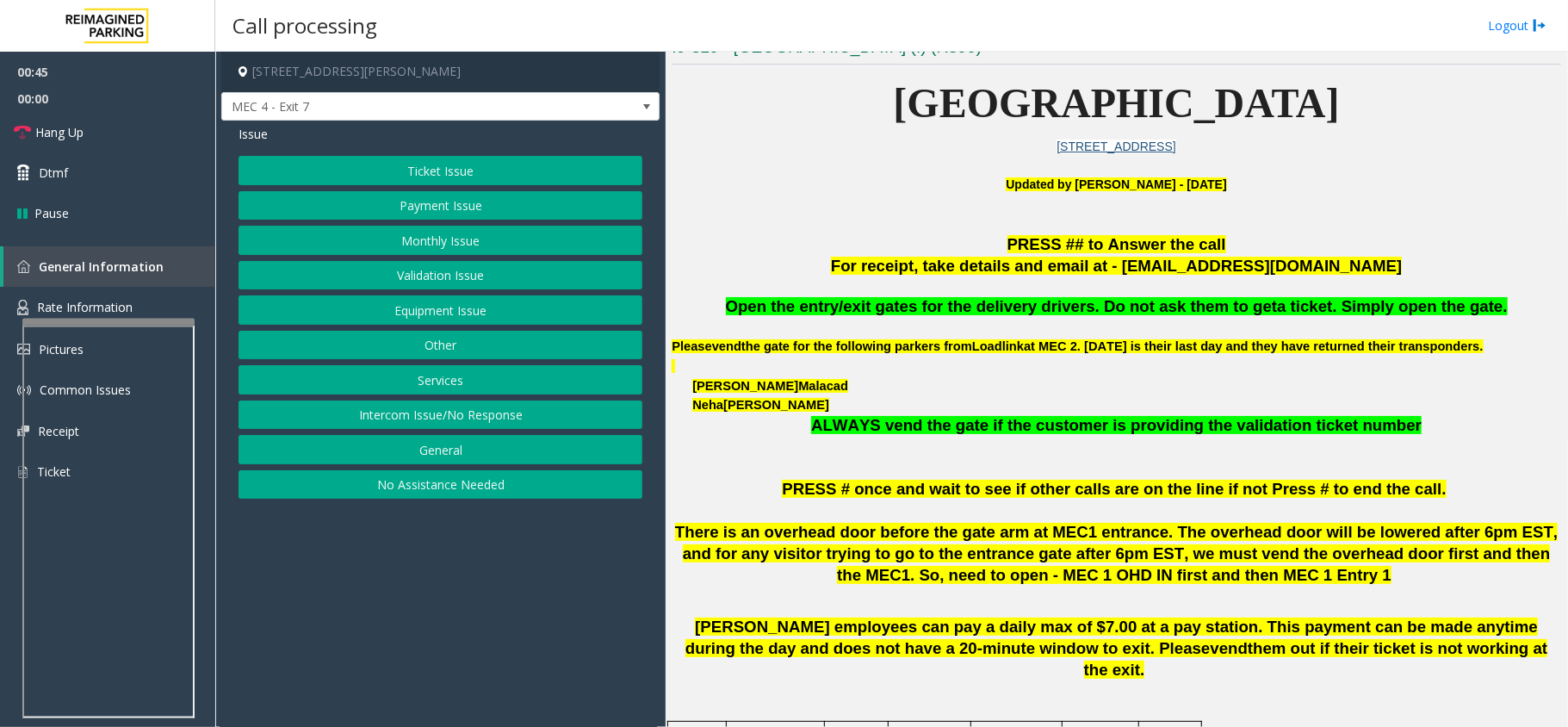
click at [153, 319] on div at bounding box center [108, 322] width 172 height 6
click at [473, 172] on button "Ticket Issue" at bounding box center [439, 171] width 403 height 29
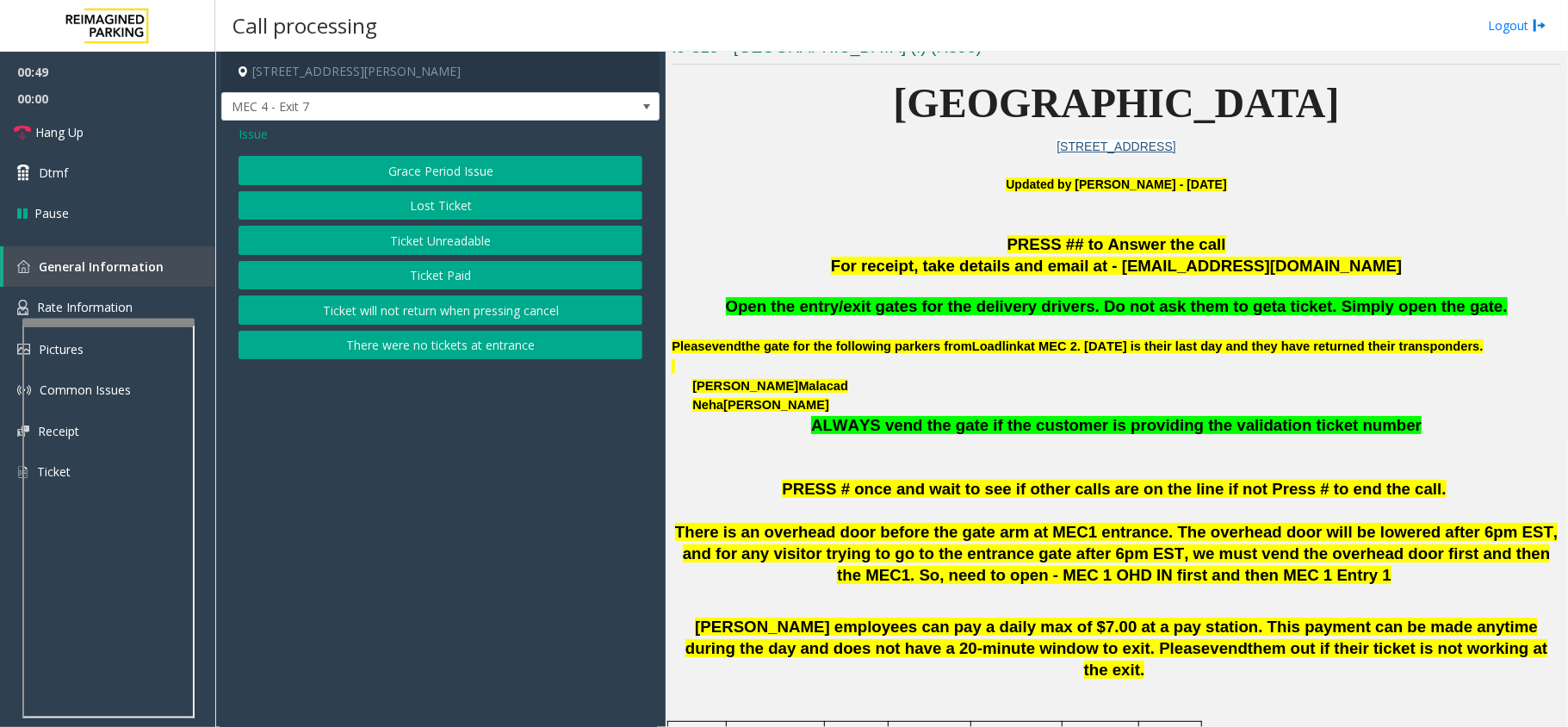
click at [256, 134] on span "Issue" at bounding box center [253, 134] width 29 height 18
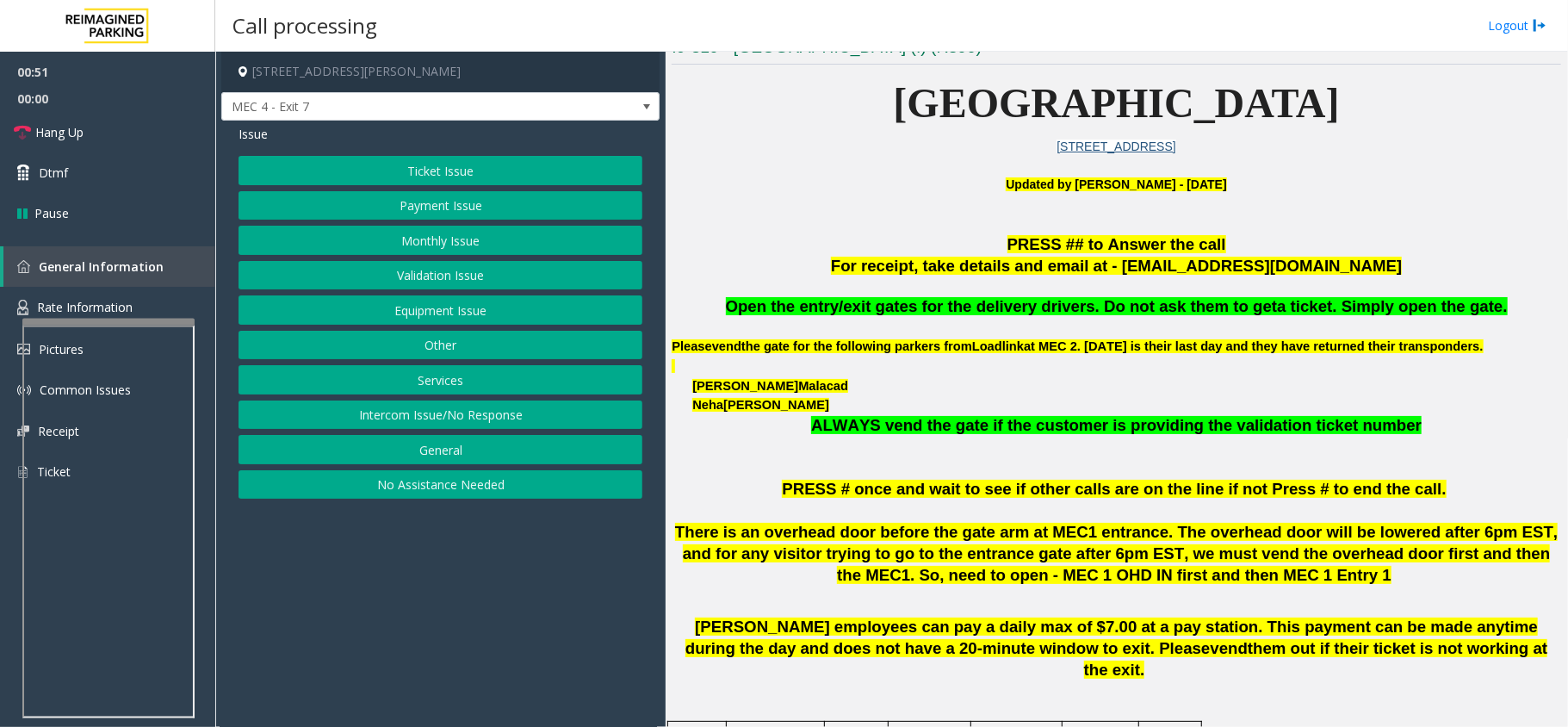
click at [455, 304] on button "Equipment Issue" at bounding box center [439, 310] width 403 height 29
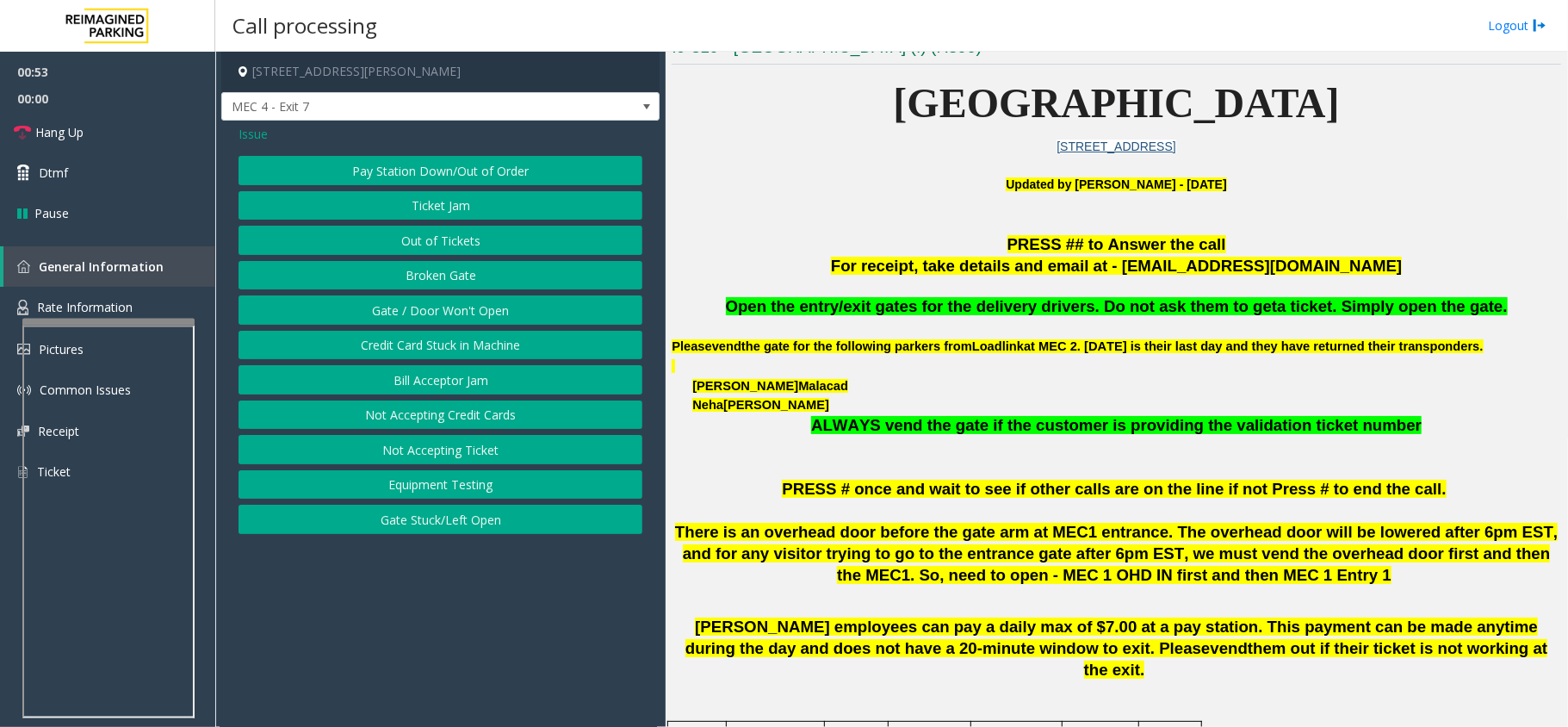
click at [262, 138] on span "Issue" at bounding box center [253, 134] width 29 height 18
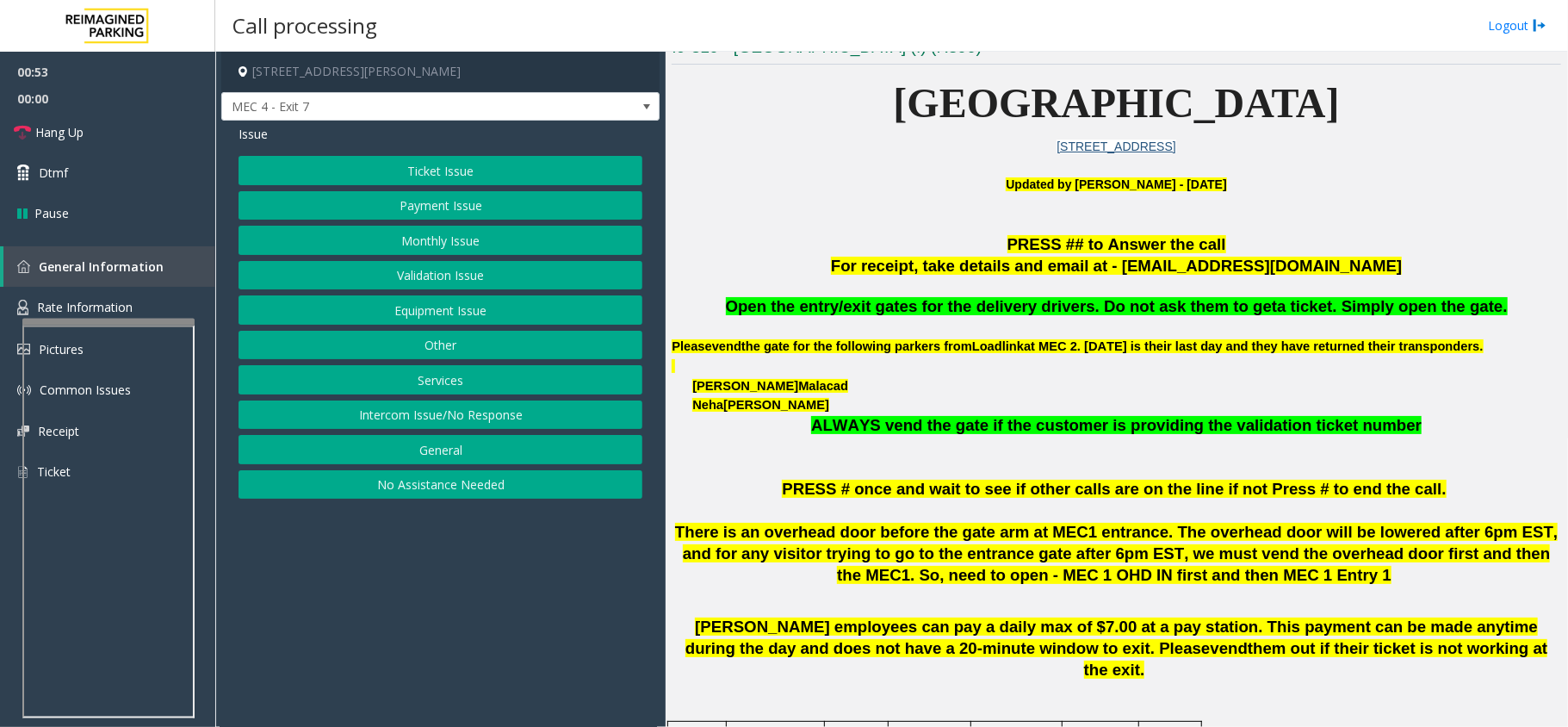
click at [494, 177] on button "Ticket Issue" at bounding box center [439, 171] width 403 height 29
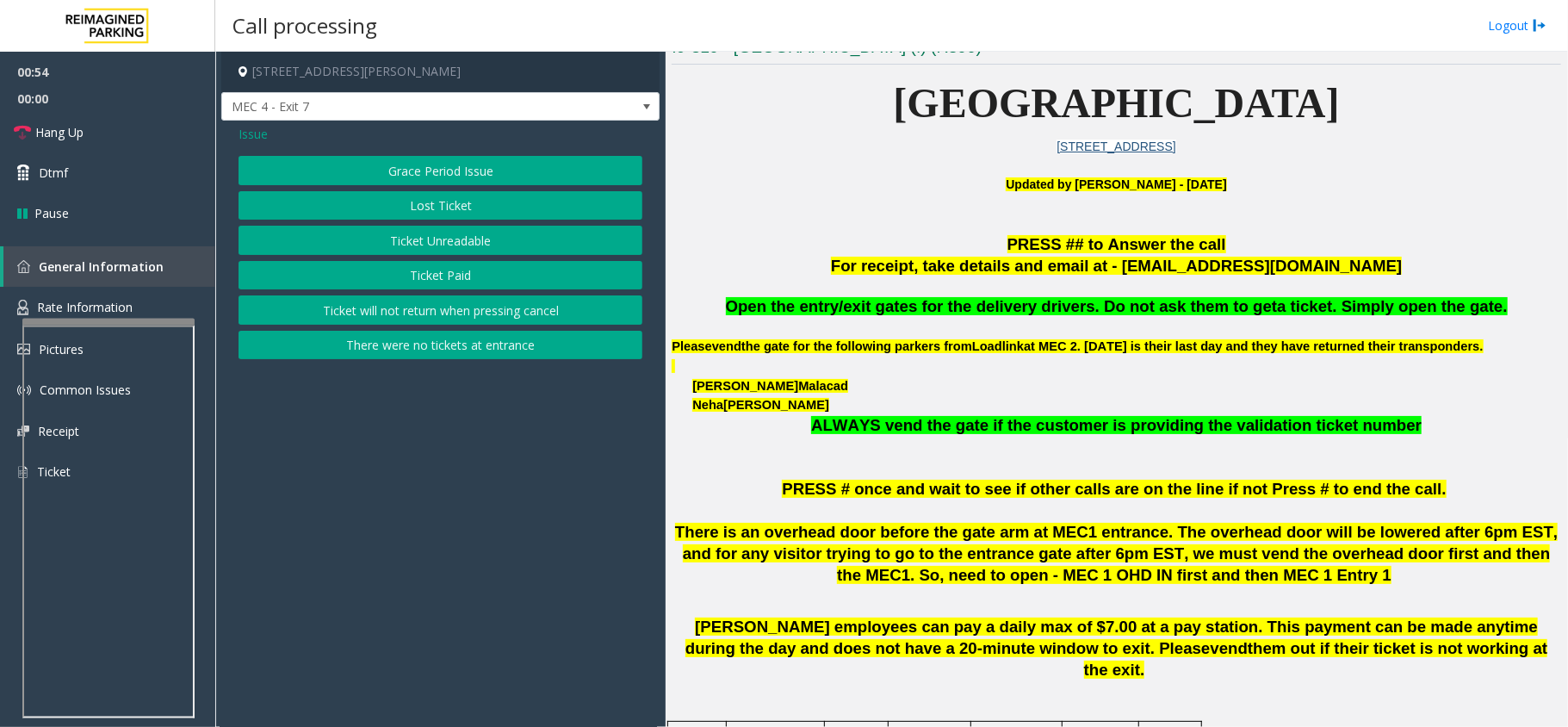
click at [483, 165] on button "Grace Period Issue" at bounding box center [439, 171] width 403 height 29
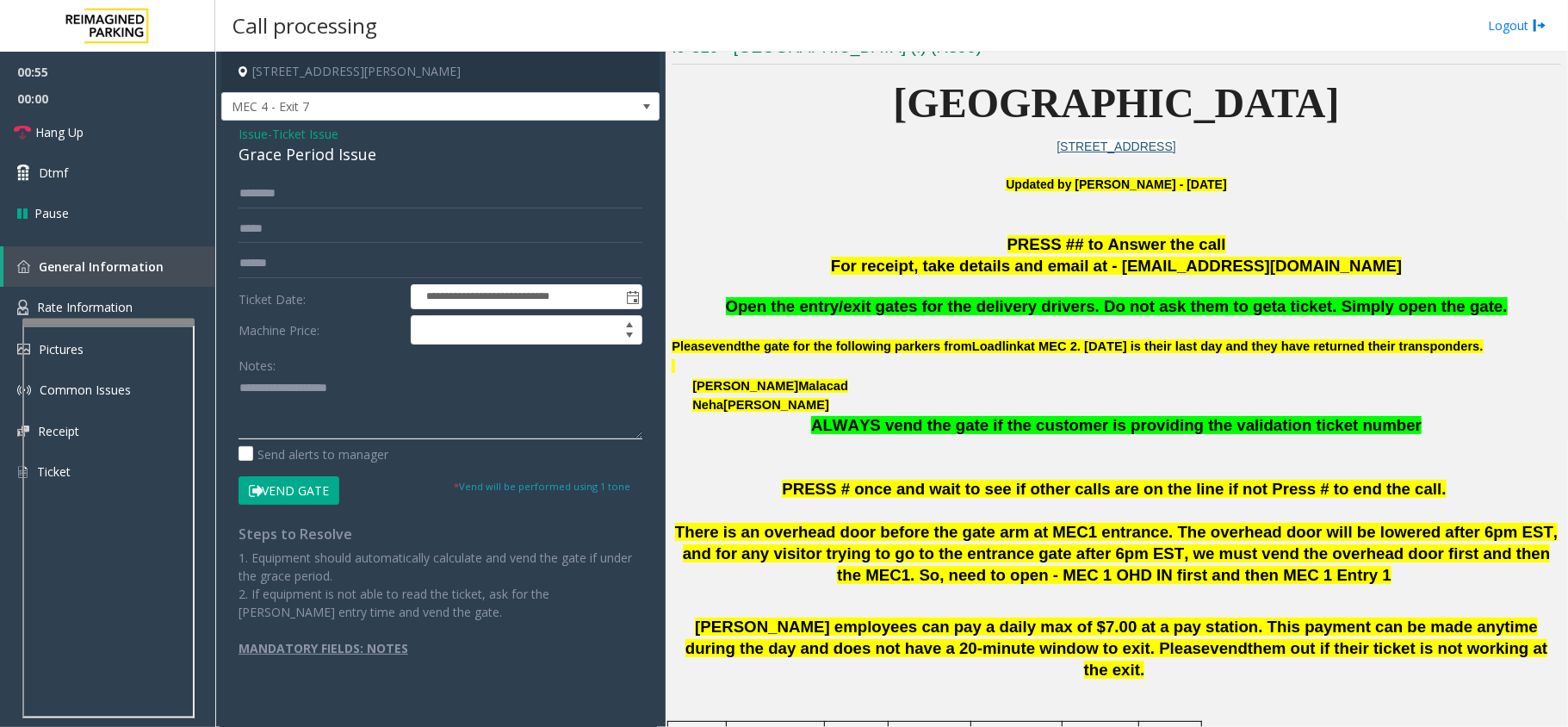
click at [380, 383] on textarea at bounding box center [439, 407] width 403 height 64
click at [358, 159] on div "Grace Period Issue" at bounding box center [439, 154] width 403 height 23
click at [357, 394] on textarea at bounding box center [439, 407] width 403 height 64
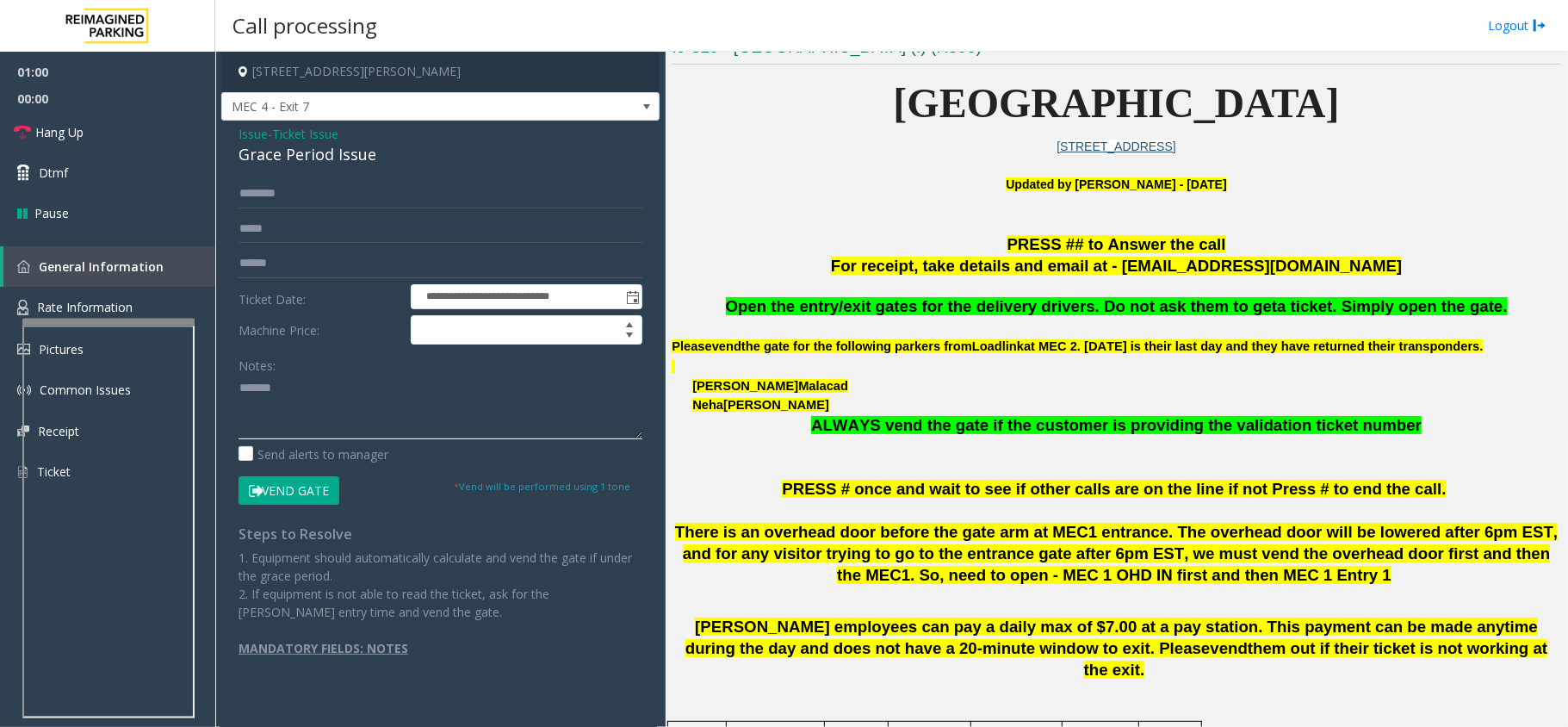
paste textarea "**********"
drag, startPoint x: 304, startPoint y: 403, endPoint x: 388, endPoint y: 402, distance: 84.0
click at [388, 402] on textarea at bounding box center [439, 407] width 403 height 64
type textarea "**********"
click at [317, 273] on input "text" at bounding box center [439, 264] width 403 height 29
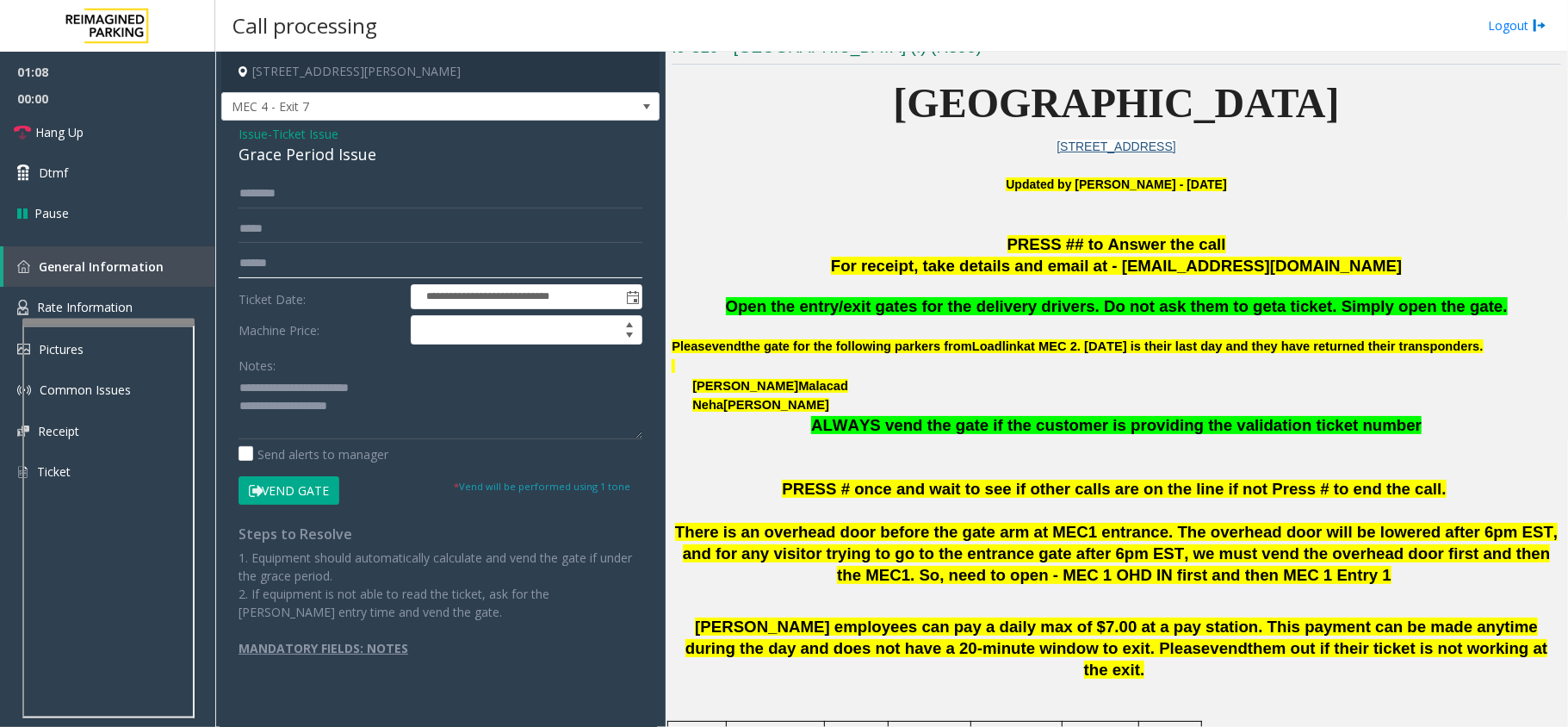
paste input "********"
type input "********"
drag, startPoint x: 310, startPoint y: 396, endPoint x: 356, endPoint y: 400, distance: 46.2
click at [356, 400] on textarea at bounding box center [439, 407] width 403 height 64
click at [329, 401] on textarea at bounding box center [439, 407] width 403 height 64
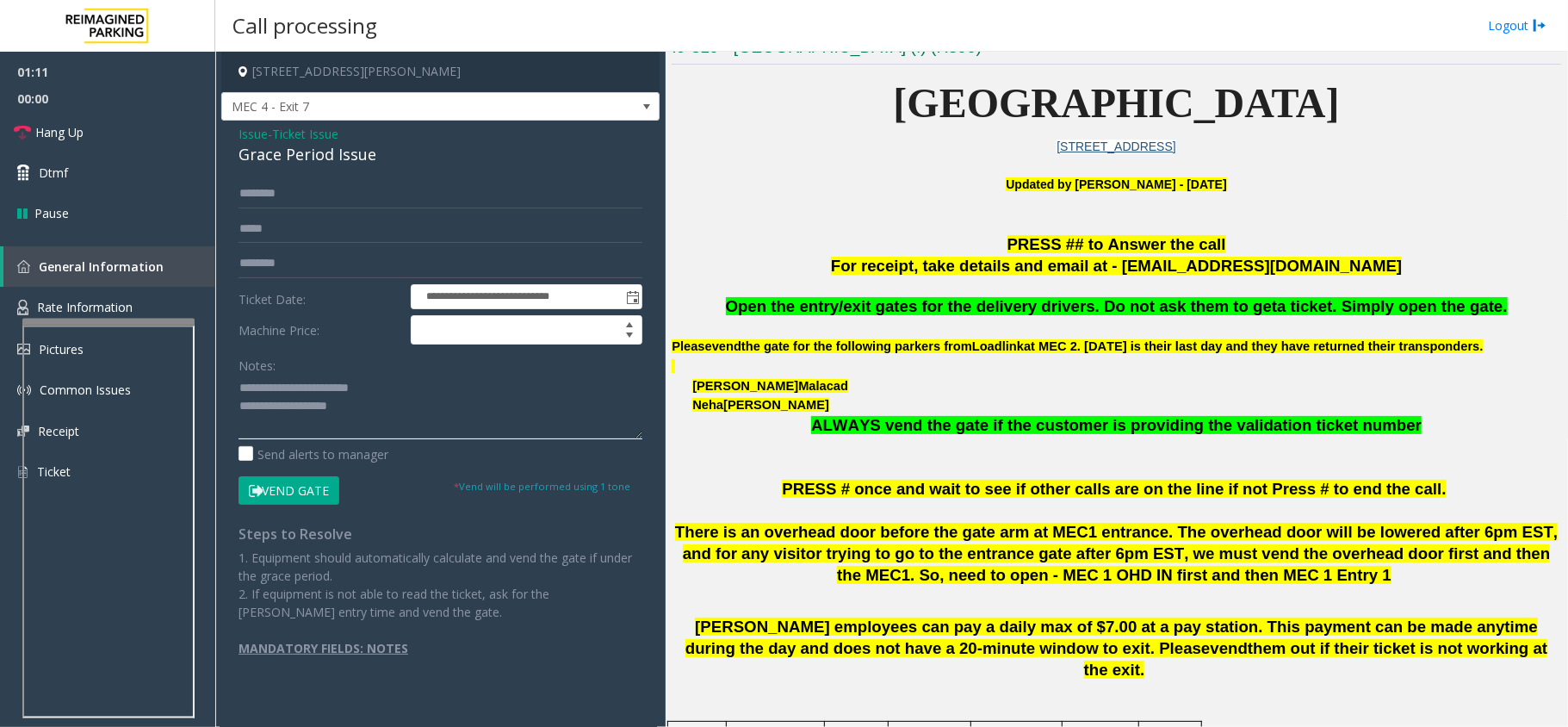
drag, startPoint x: 301, startPoint y: 408, endPoint x: 366, endPoint y: 403, distance: 65.2
click at [380, 411] on textarea at bounding box center [439, 407] width 403 height 64
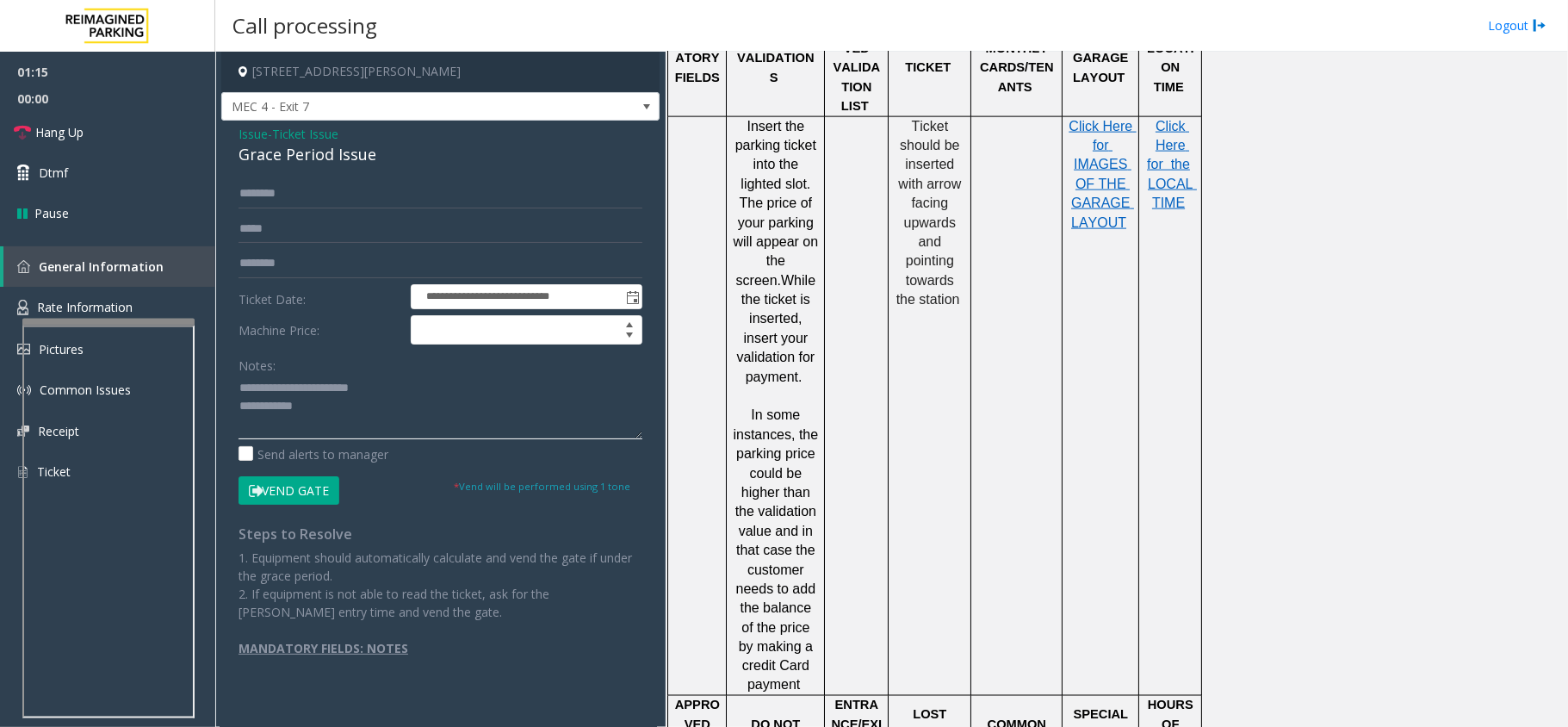
scroll to position [2296, 0]
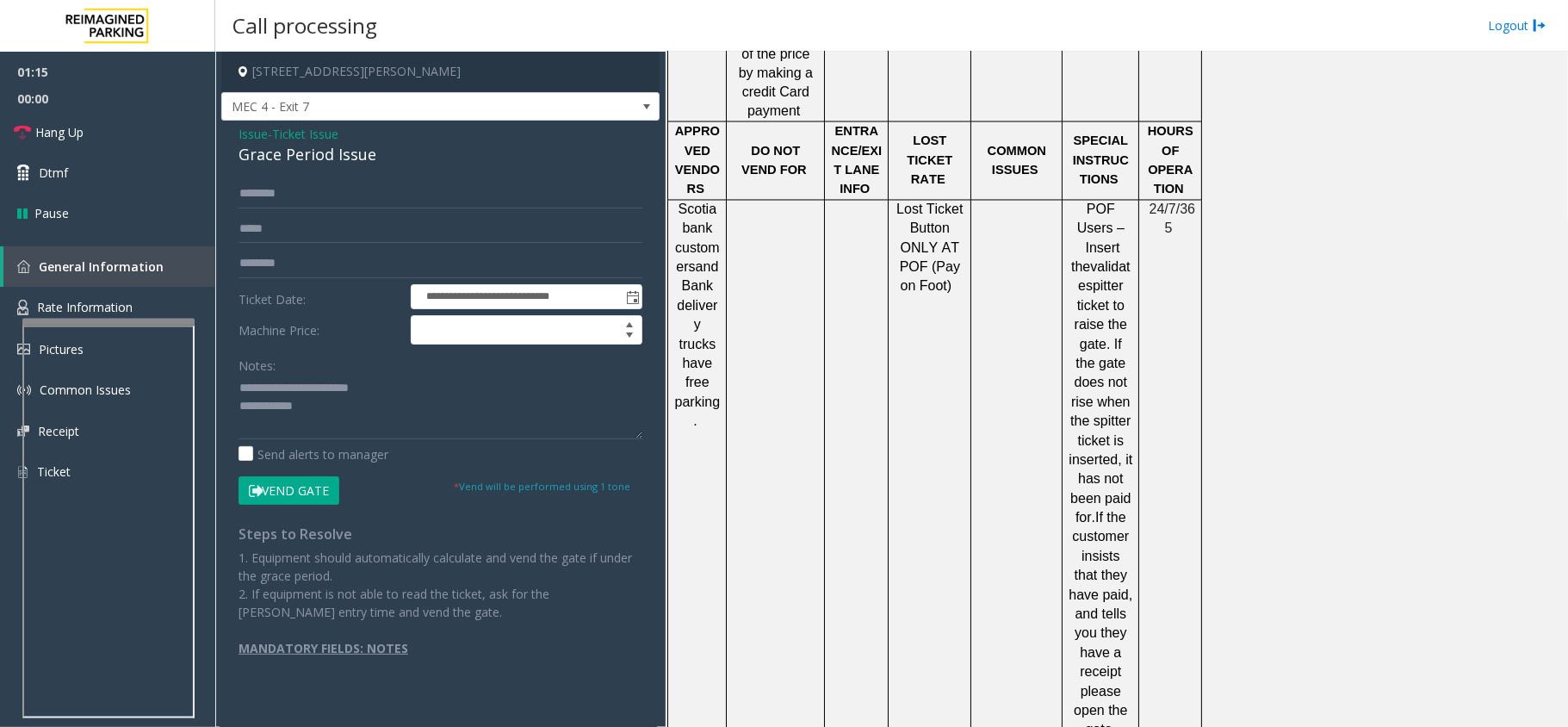
click at [280, 489] on button "Vend Gate" at bounding box center [289, 491] width 101 height 29
click at [398, 412] on textarea at bounding box center [439, 407] width 403 height 64
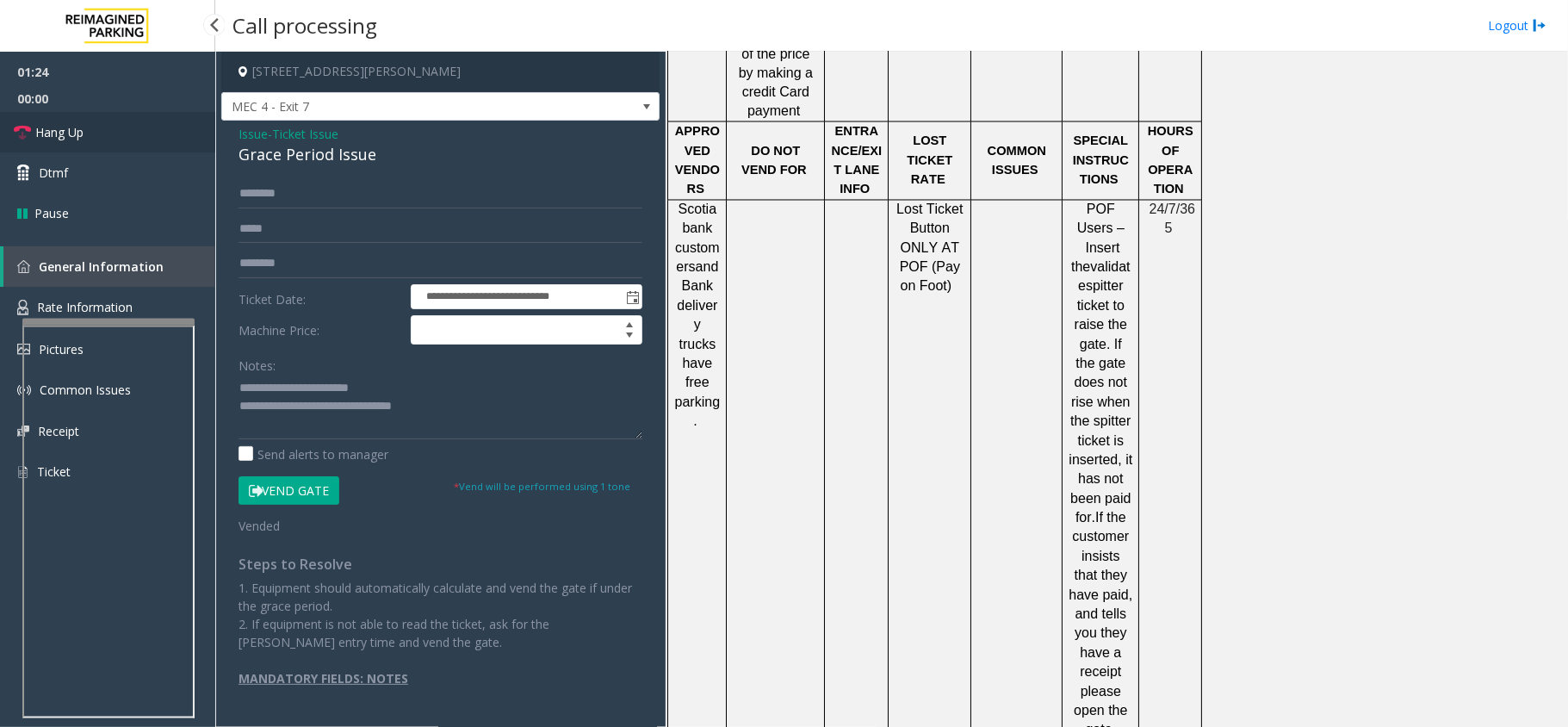
click at [139, 139] on link "Hang Up" at bounding box center [108, 132] width 215 height 40
click at [449, 411] on textarea at bounding box center [439, 407] width 403 height 64
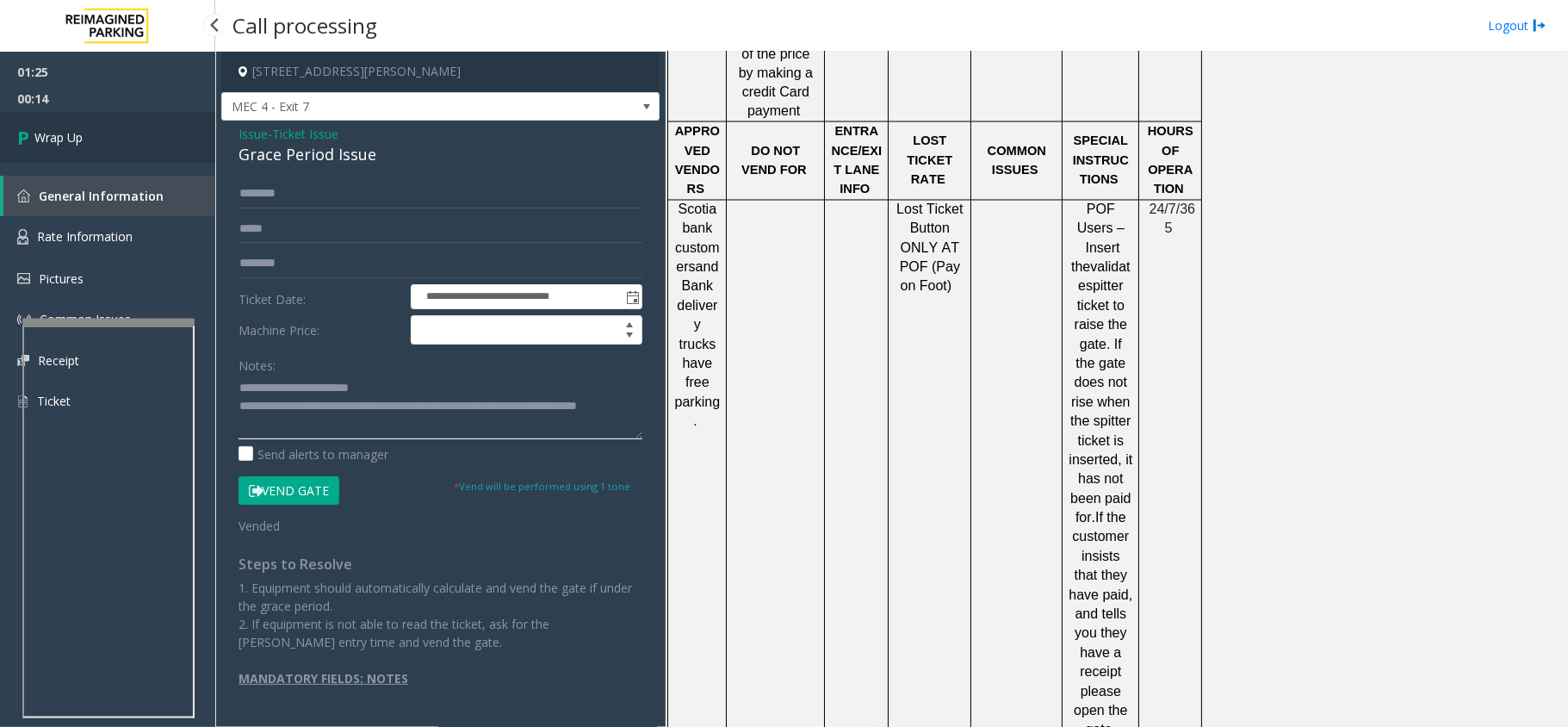
type textarea "**********"
click at [94, 156] on link "Wrap Up" at bounding box center [108, 137] width 215 height 51
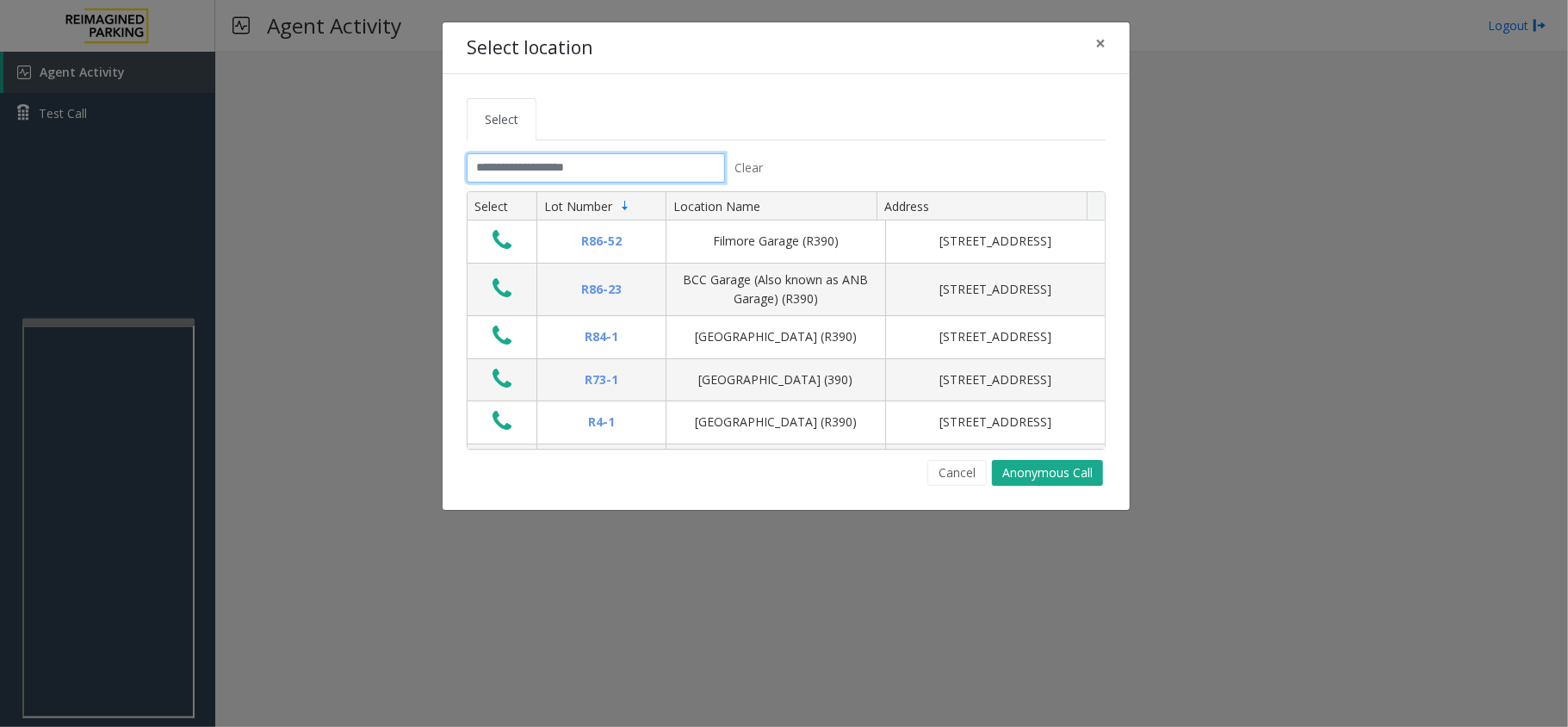
click at [599, 177] on input "text" at bounding box center [596, 168] width 258 height 29
click at [1098, 45] on span "×" at bounding box center [1100, 43] width 10 height 24
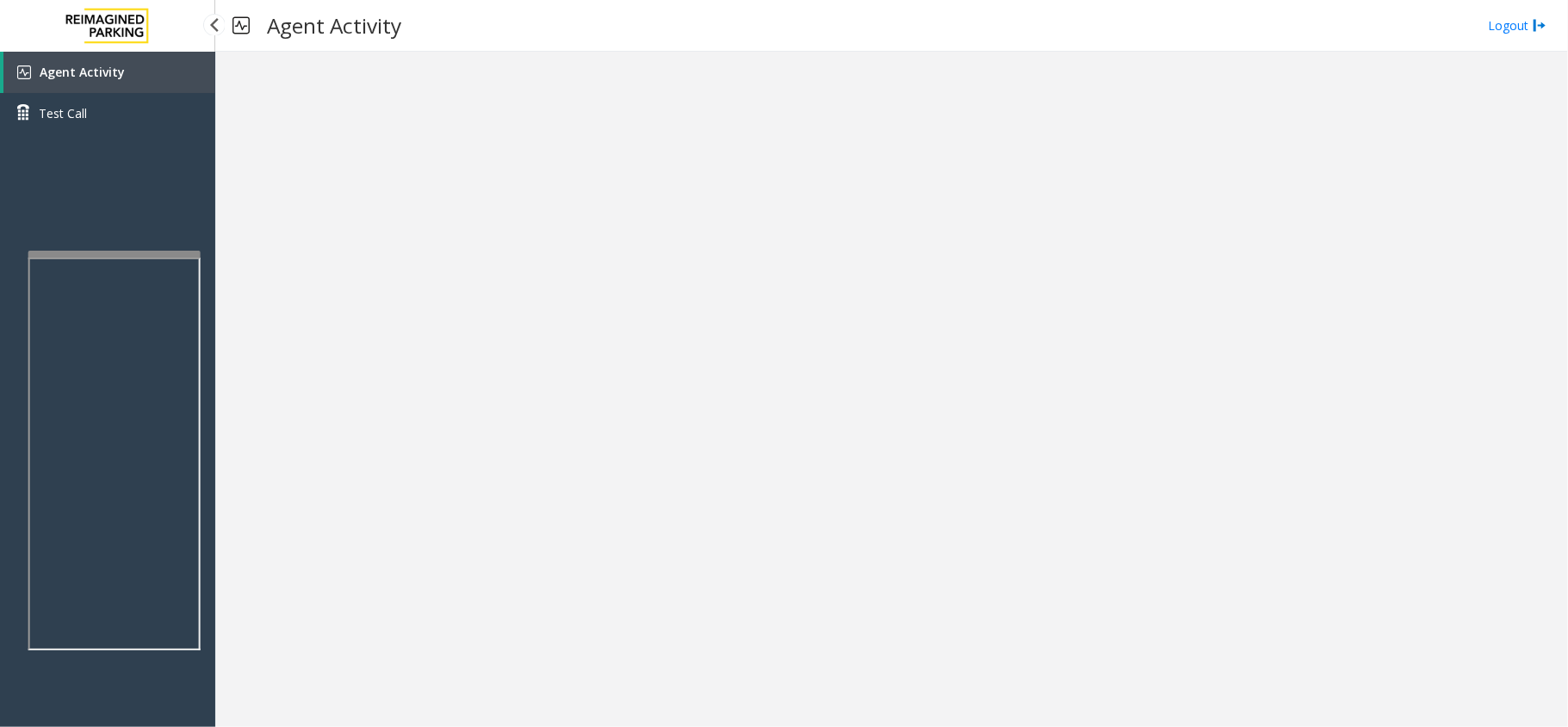
click at [148, 248] on app-root "Agent Activity Test Call × Close Powered by Umojo © 2025 Agent Activity Logout ×" at bounding box center [784, 363] width 1568 height 727
click at [153, 66] on link "Agent Activity" at bounding box center [109, 72] width 211 height 41
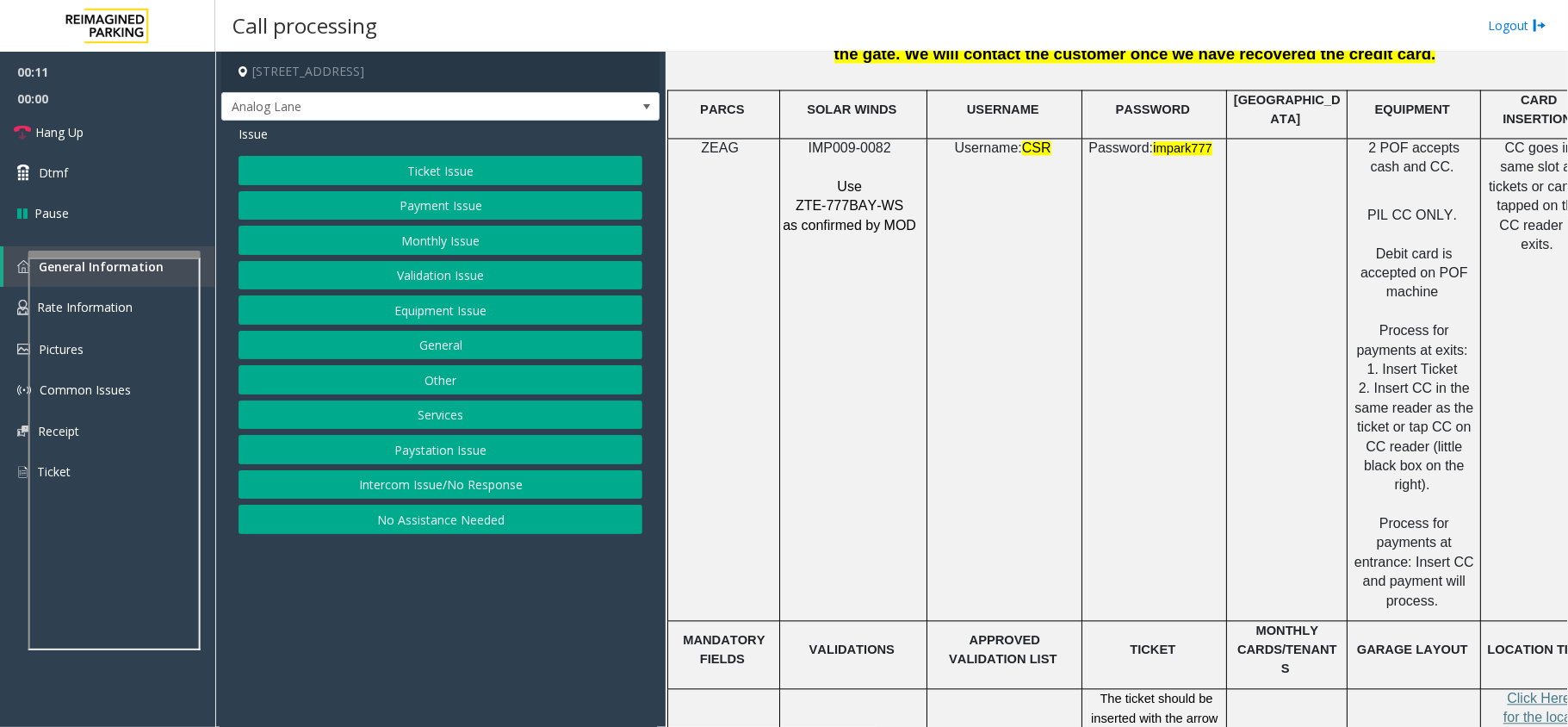
scroll to position [2411, 48]
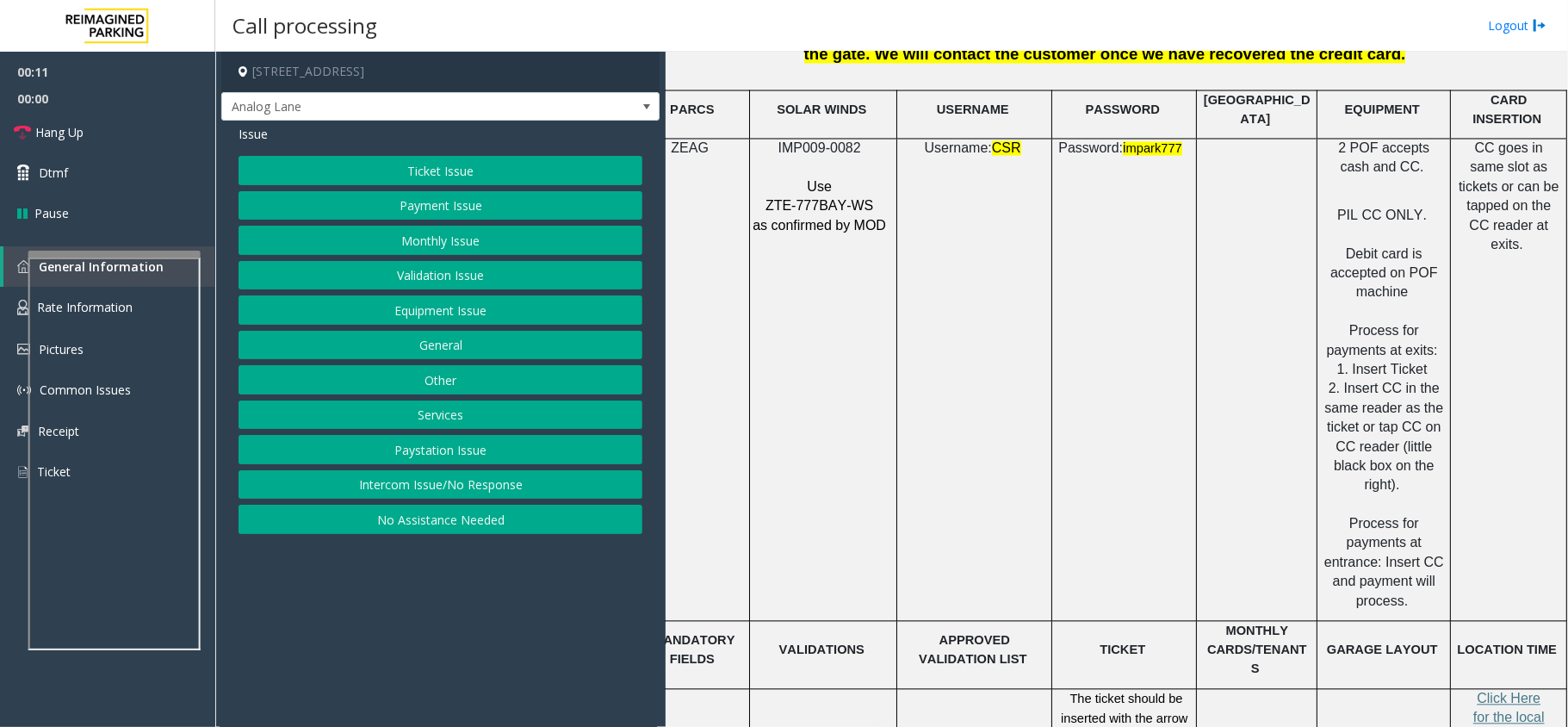
drag, startPoint x: 863, startPoint y: 389, endPoint x: 966, endPoint y: 389, distance: 103.0
click at [460, 208] on button "Payment Issue" at bounding box center [439, 206] width 403 height 29
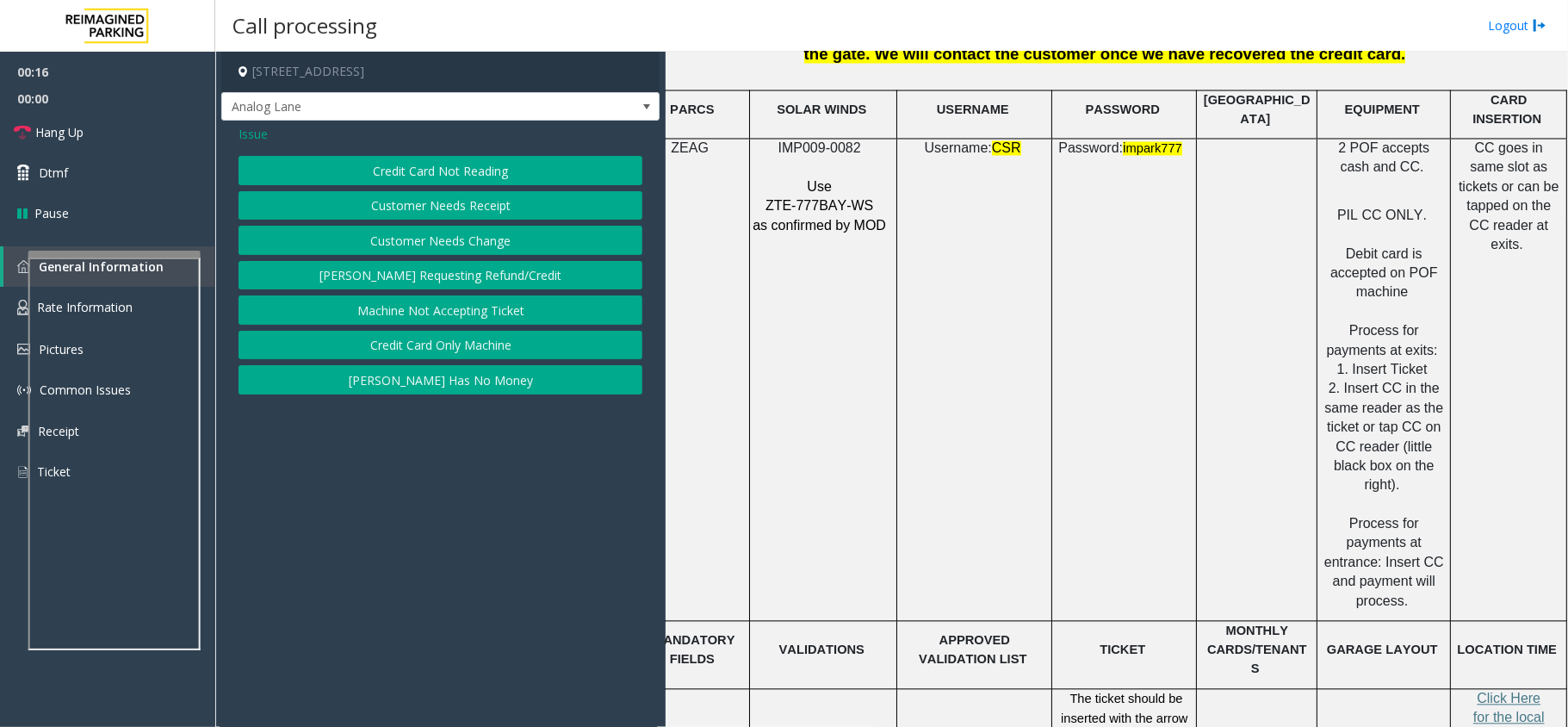
click at [472, 167] on button "Credit Card Not Reading" at bounding box center [439, 171] width 403 height 29
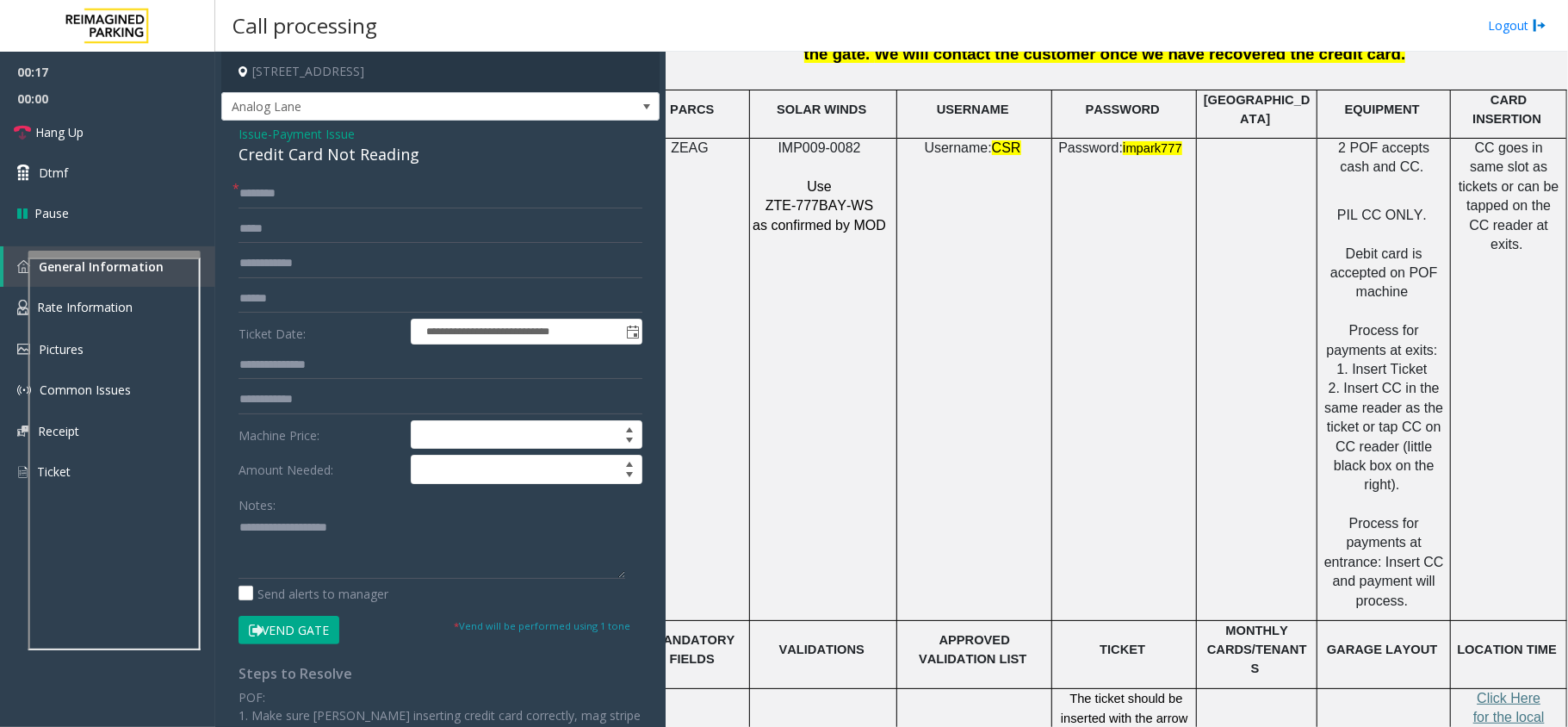
click at [328, 513] on div "Notes:" at bounding box center [439, 534] width 403 height 88
click at [328, 518] on textarea at bounding box center [431, 546] width 387 height 64
click at [370, 160] on div "Credit Card Not Reading" at bounding box center [439, 154] width 403 height 23
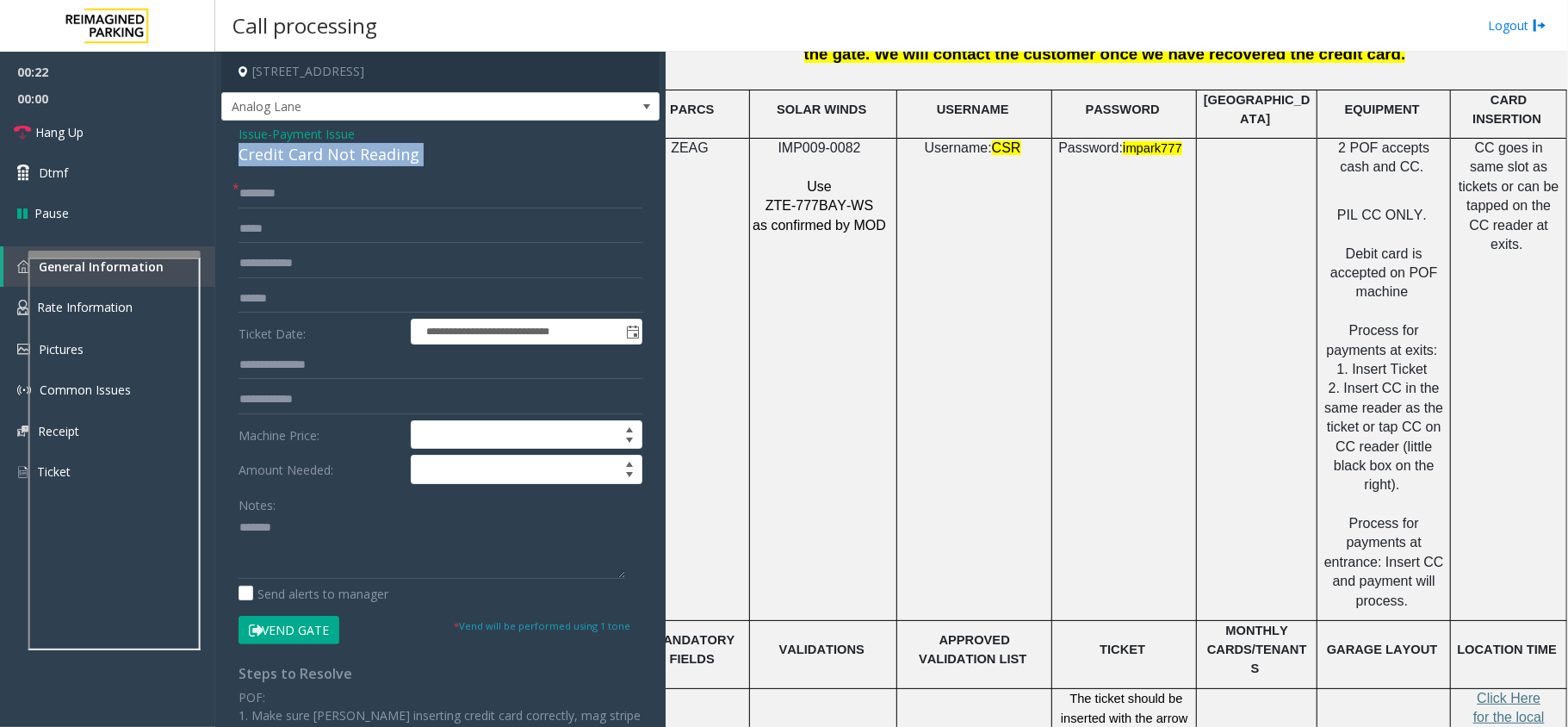
copy div "Credit Card Not Reading"
click at [333, 534] on textarea at bounding box center [431, 546] width 387 height 64
paste textarea "**********"
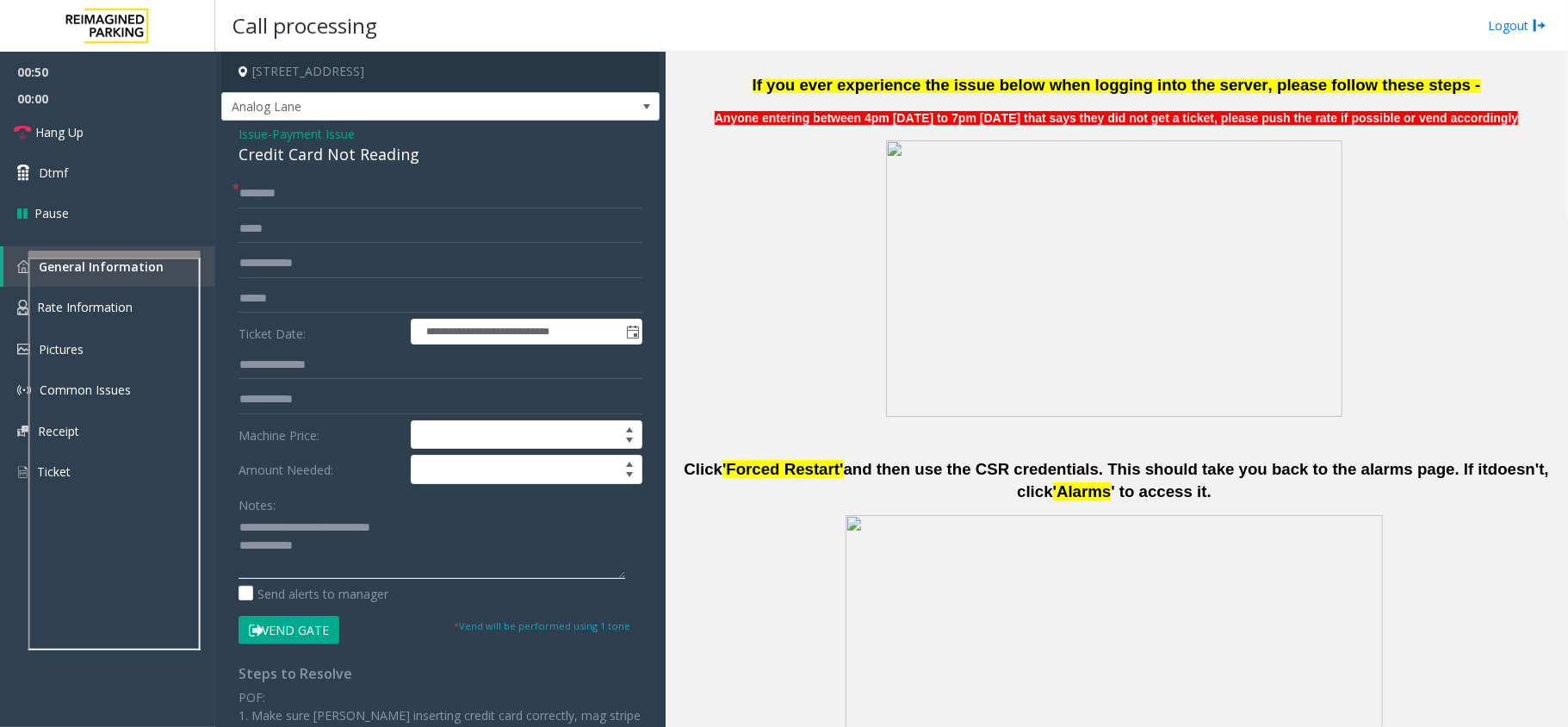
scroll to position [574, 0]
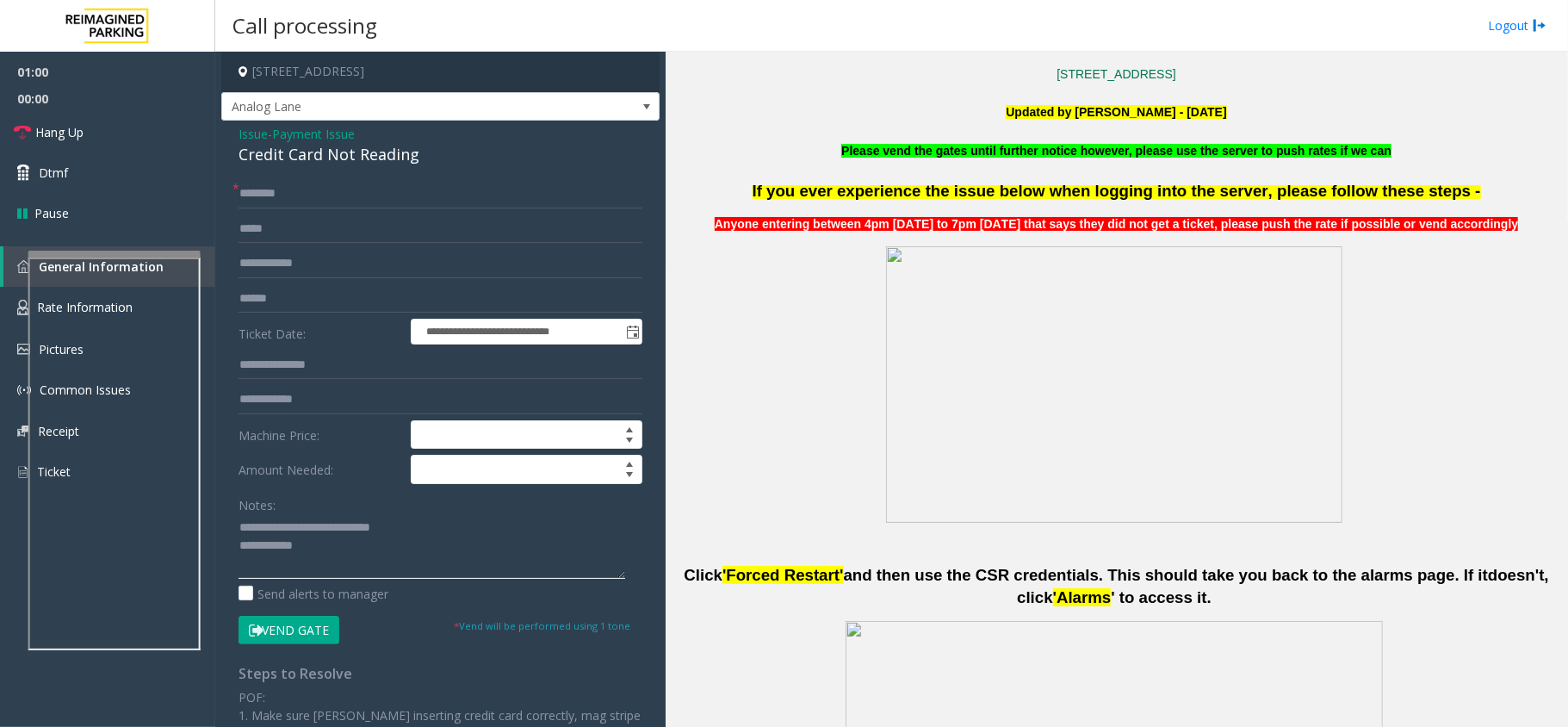
type textarea "**********"
click at [357, 294] on input "text" at bounding box center [439, 299] width 403 height 29
type input "**********"
click at [321, 181] on input "text" at bounding box center [439, 194] width 403 height 29
drag, startPoint x: 282, startPoint y: 187, endPoint x: 597, endPoint y: 183, distance: 315.0
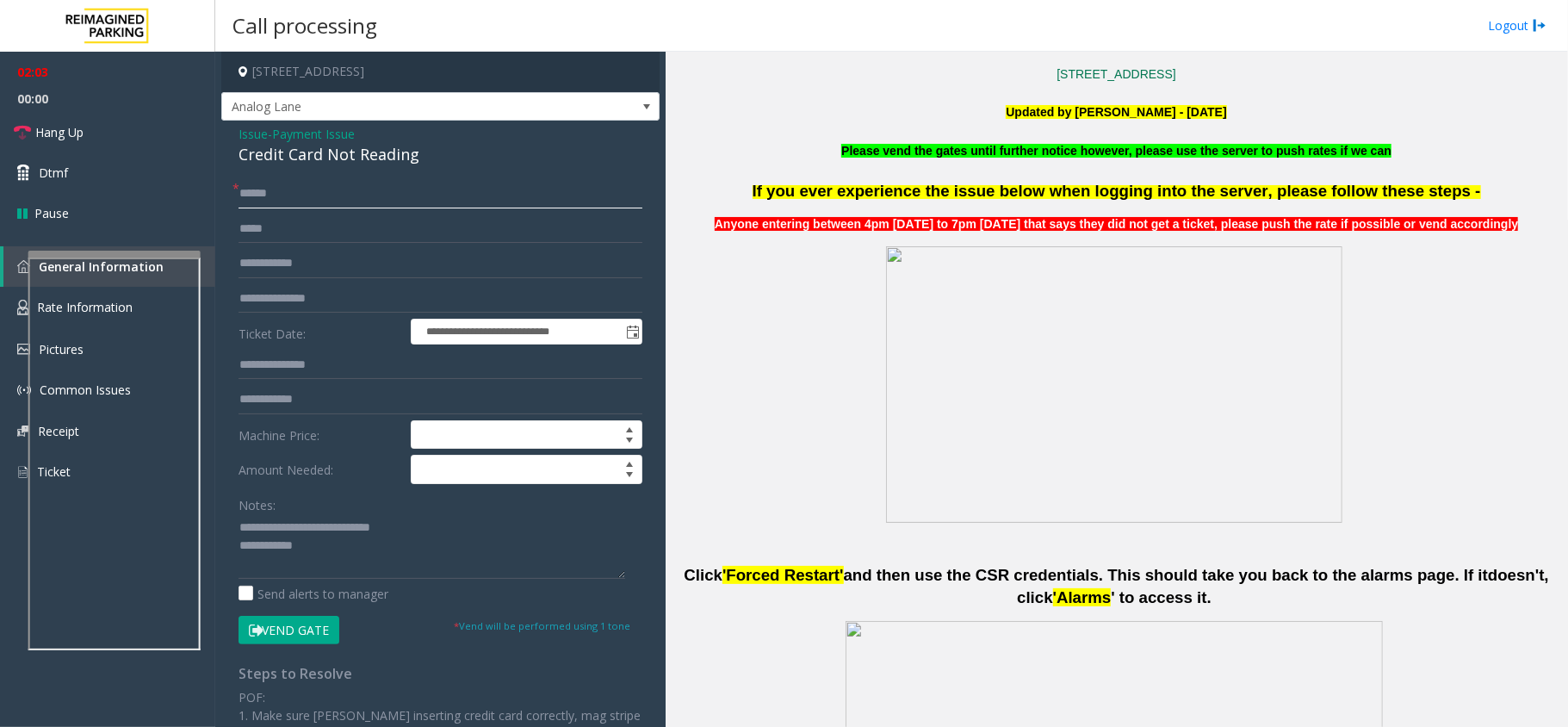
click at [597, 183] on input "******" at bounding box center [439, 194] width 403 height 29
drag, startPoint x: 288, startPoint y: 199, endPoint x: 225, endPoint y: 187, distance: 64.1
click at [225, 187] on div "**********" at bounding box center [439, 551] width 429 height 744
type input "**"
click at [284, 633] on button "Vend Gate" at bounding box center [289, 630] width 101 height 29
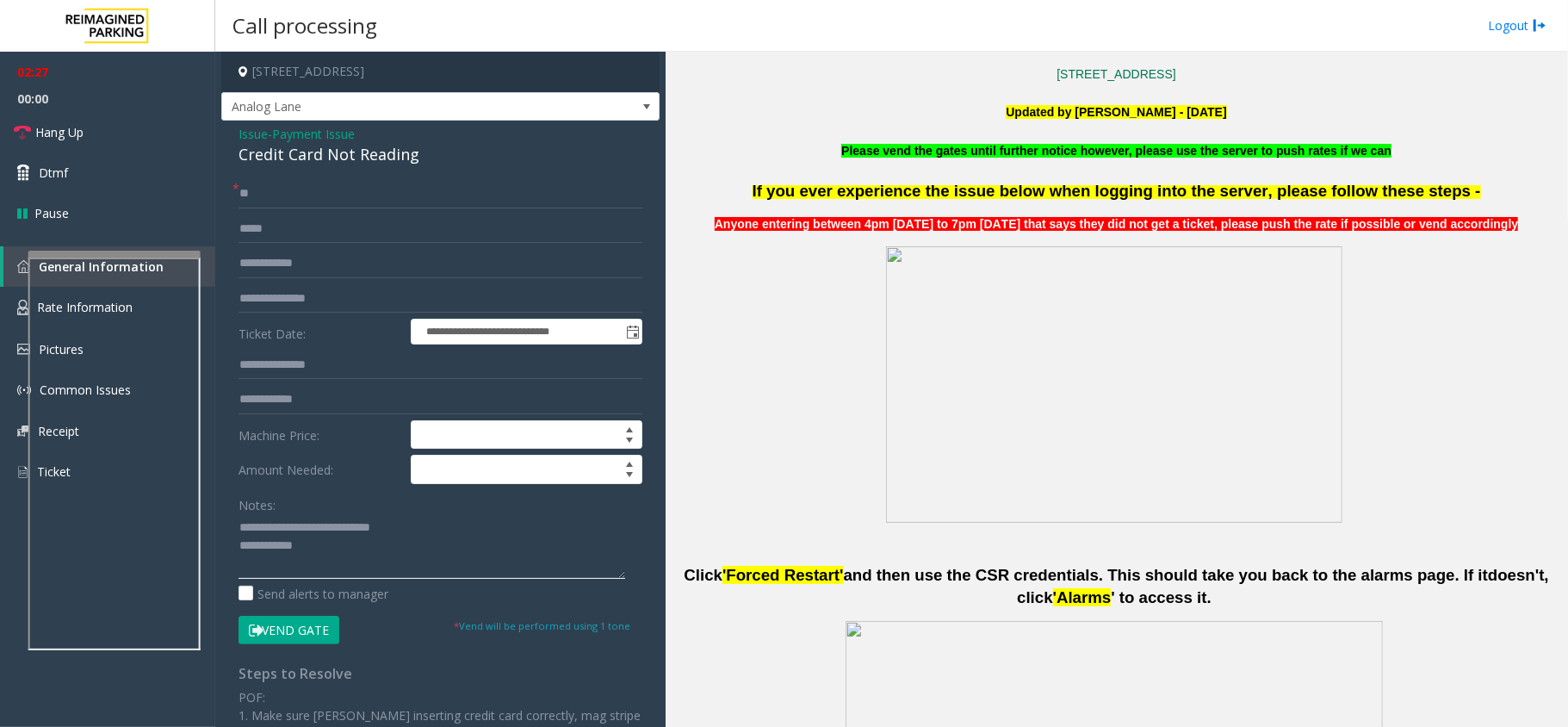
click at [339, 546] on textarea at bounding box center [431, 546] width 387 height 64
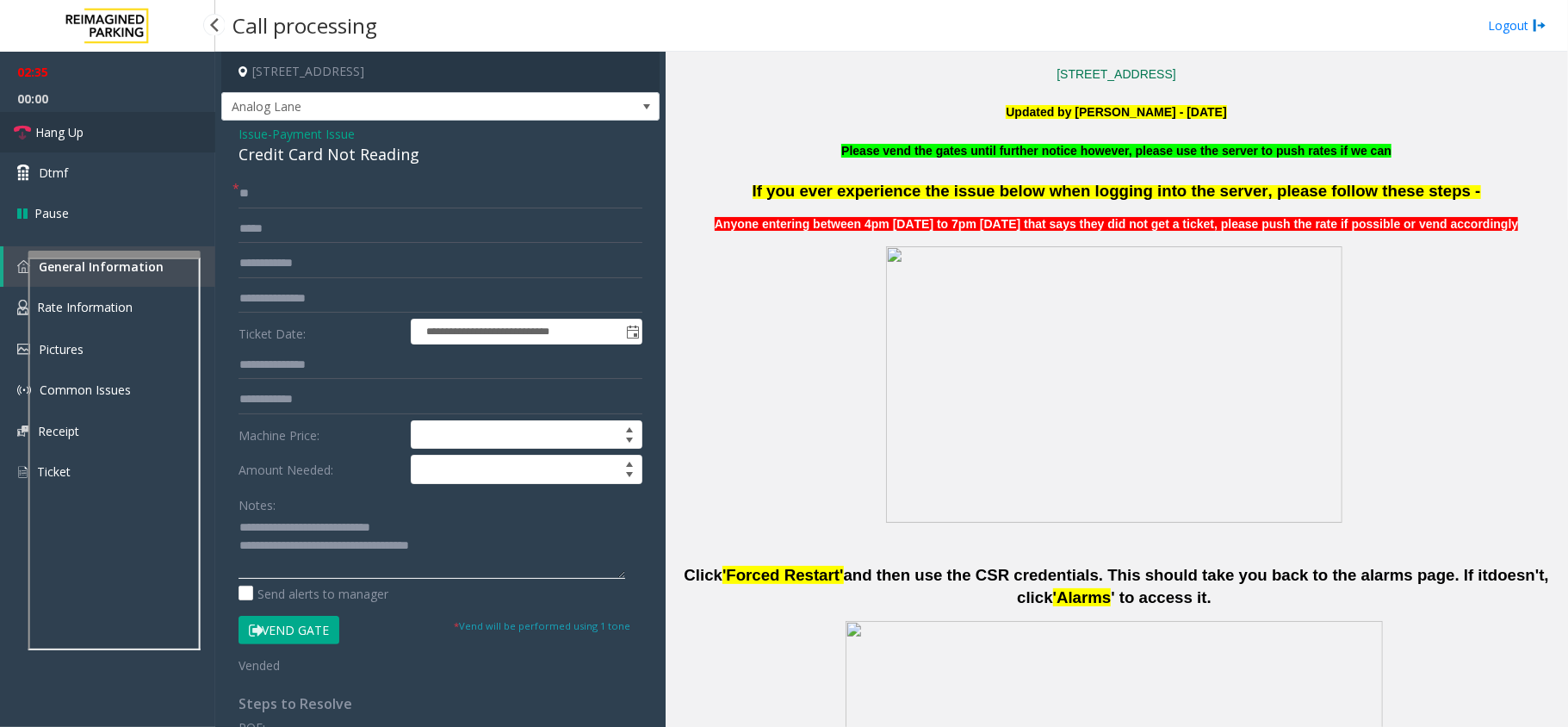
type textarea "**********"
click at [153, 136] on link "Hang Up" at bounding box center [108, 132] width 215 height 40
